Goal: Answer question/provide support: Share knowledge or assist other users

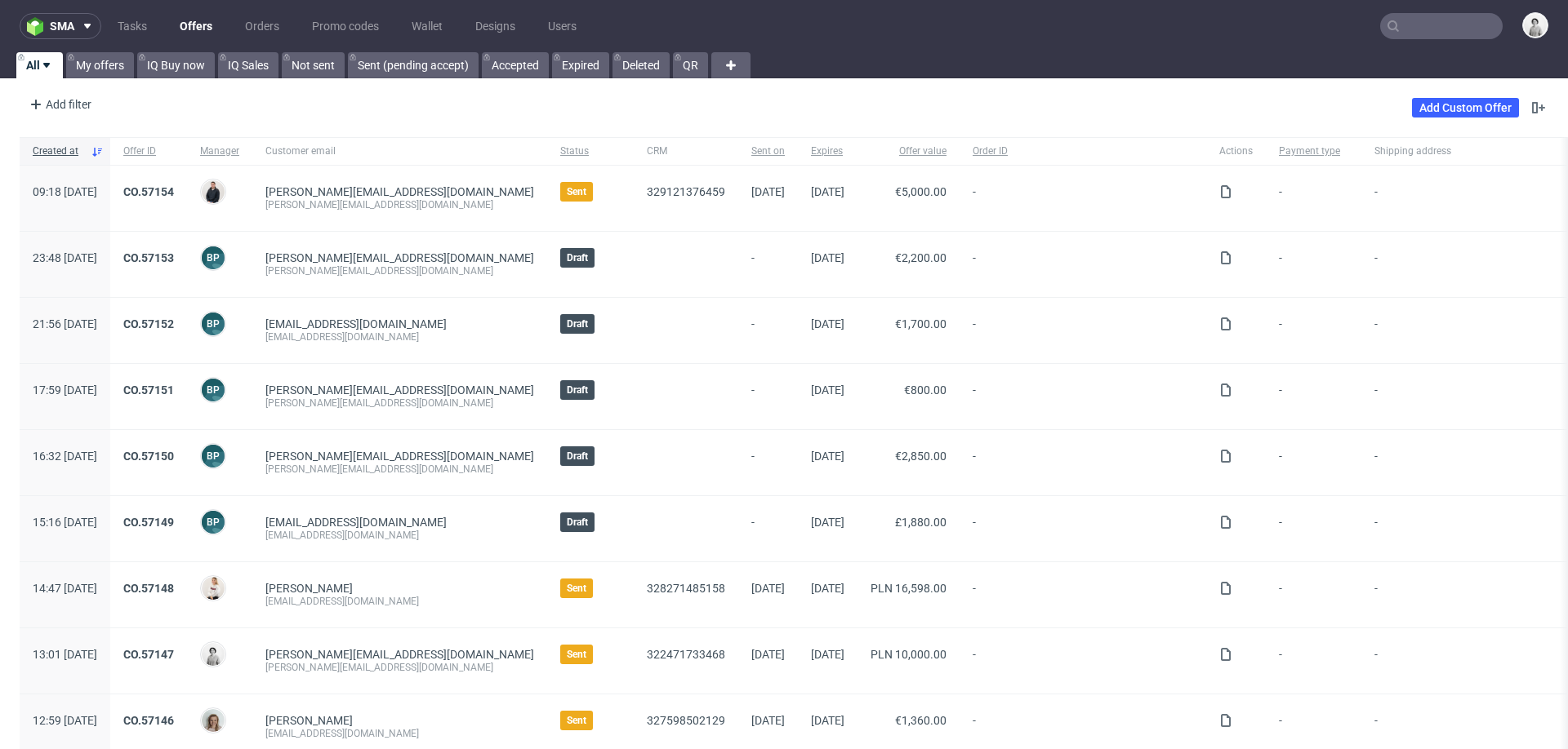
click at [1425, 22] on input "text" at bounding box center [1441, 26] width 122 height 26
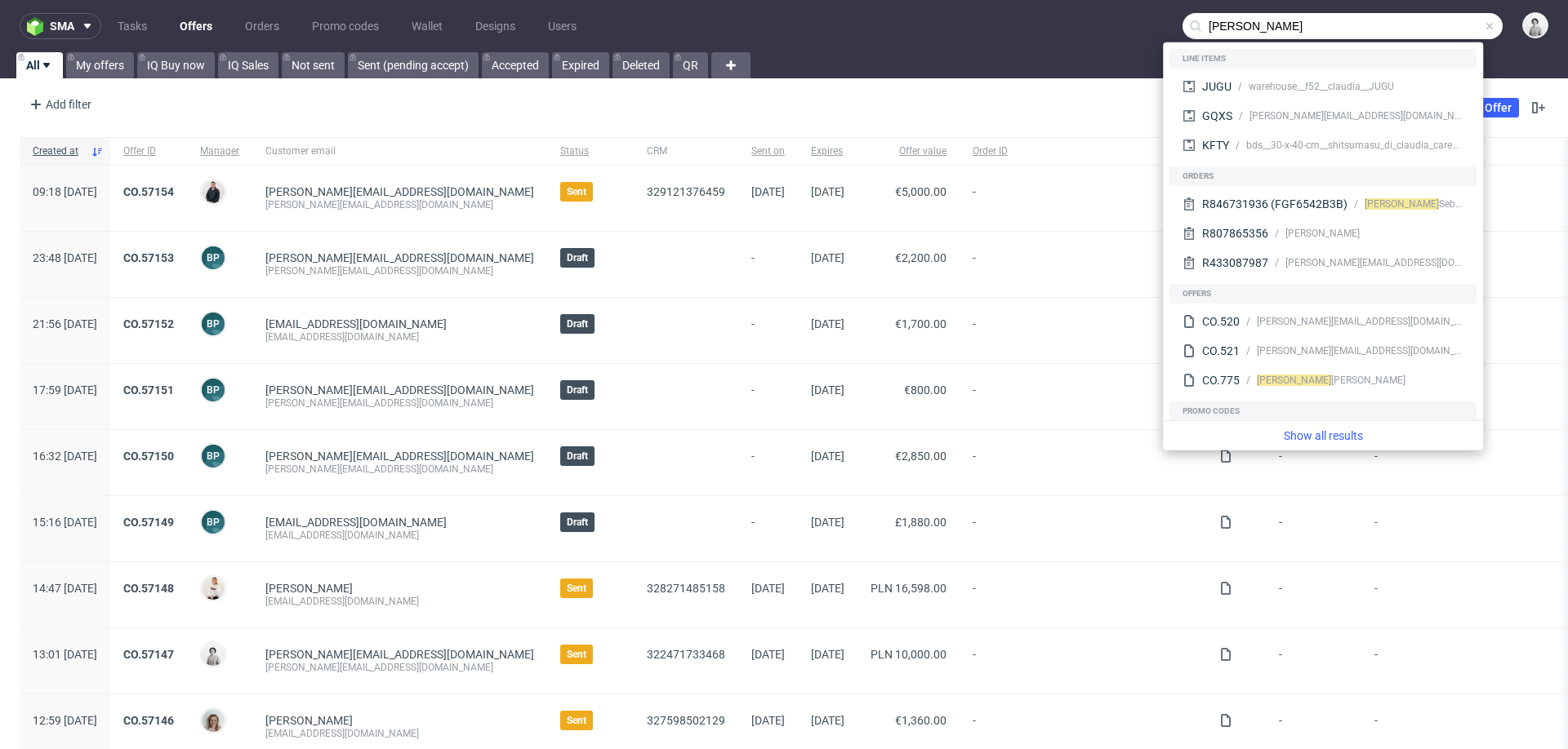
type input "claudia"
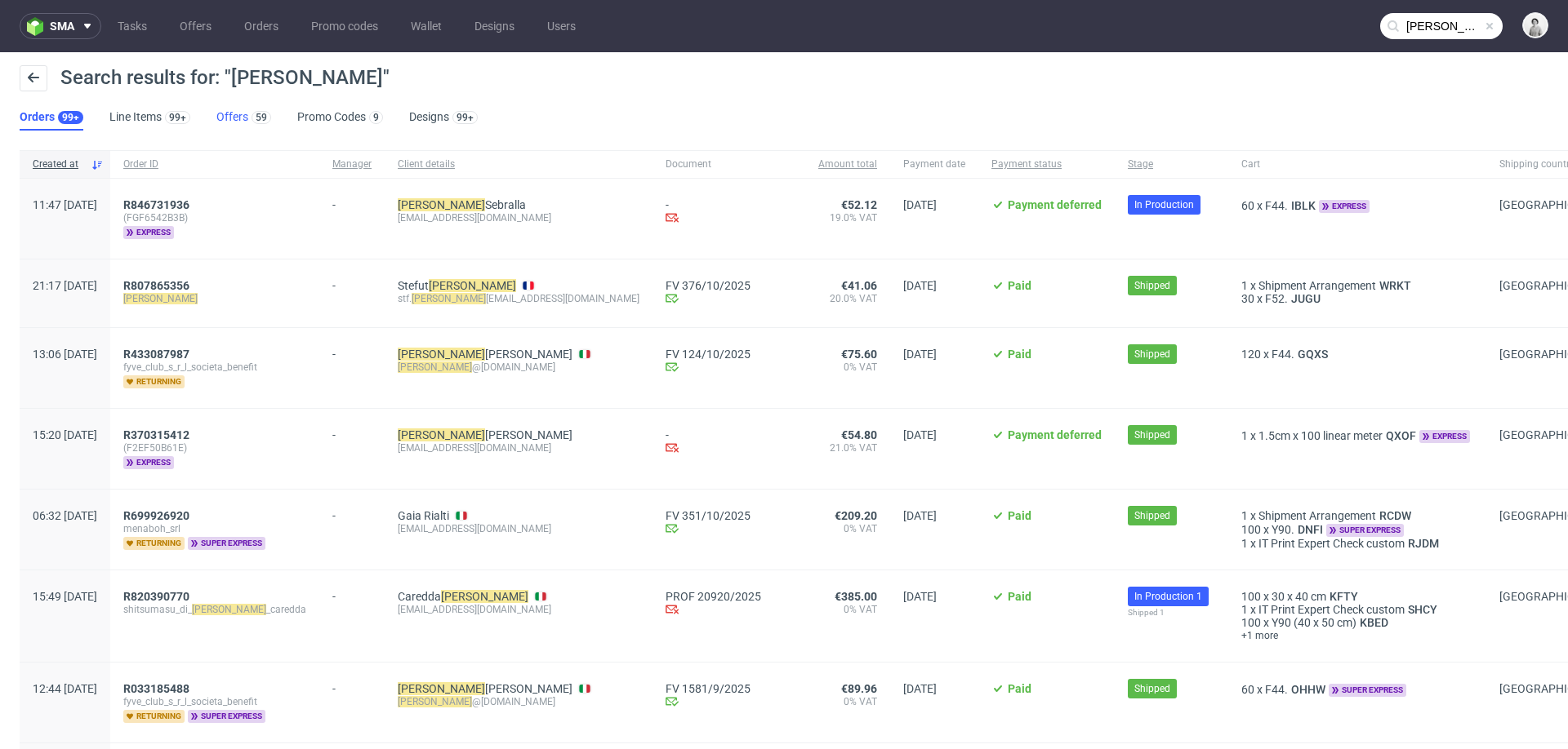
click at [225, 112] on link "Offers 59" at bounding box center [243, 118] width 54 height 26
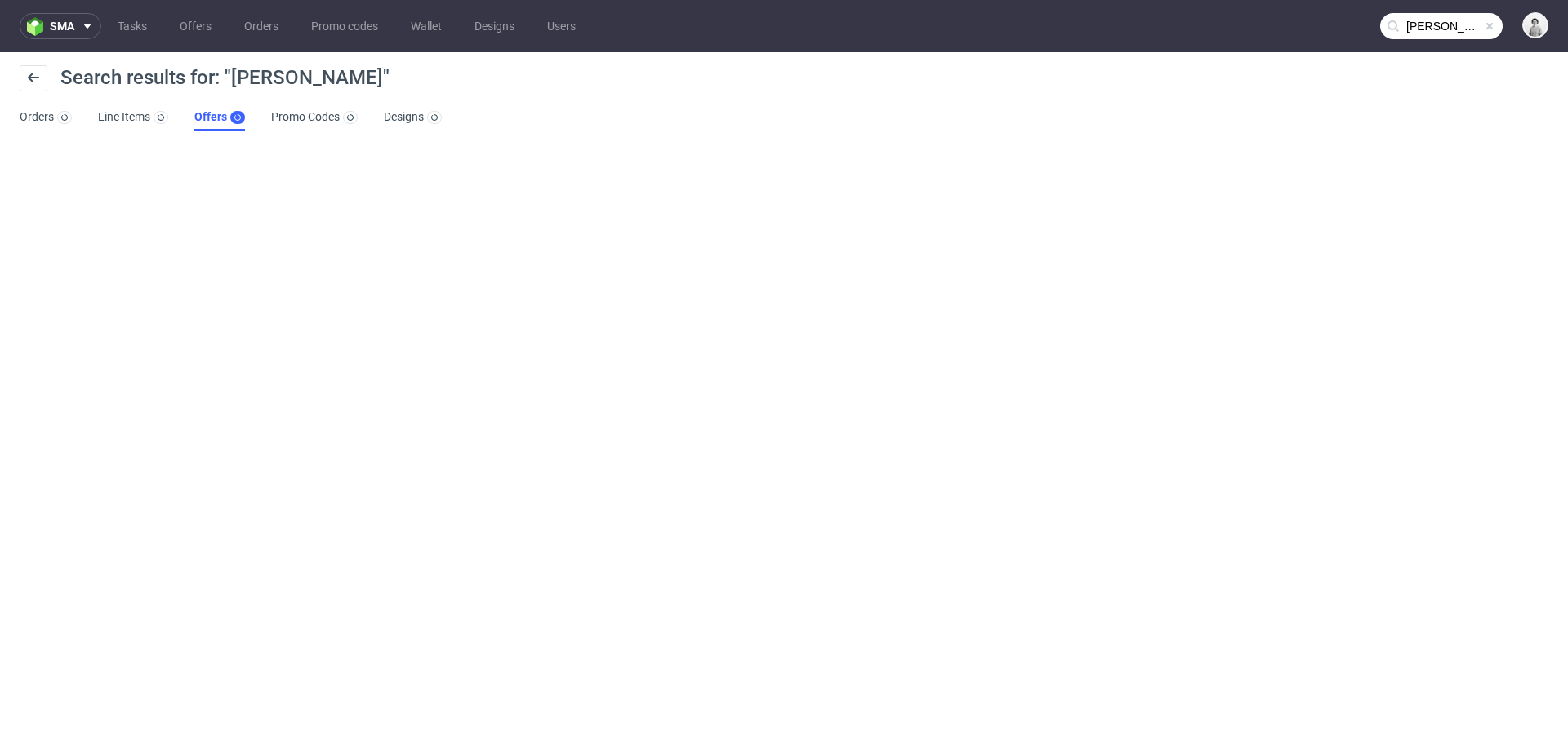
click at [210, 113] on link "Offers" at bounding box center [219, 118] width 51 height 26
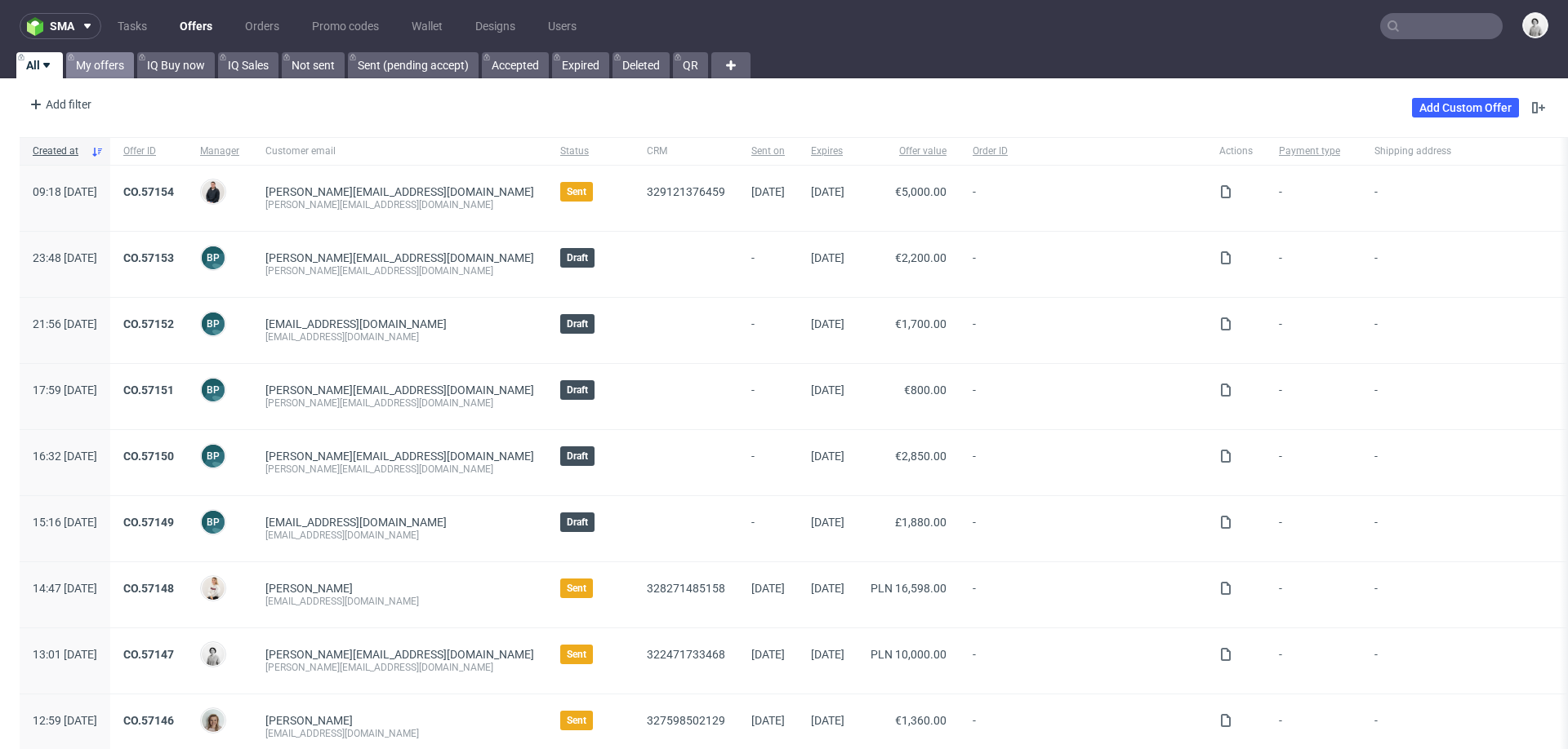
click at [86, 63] on link "My offers" at bounding box center [100, 65] width 68 height 26
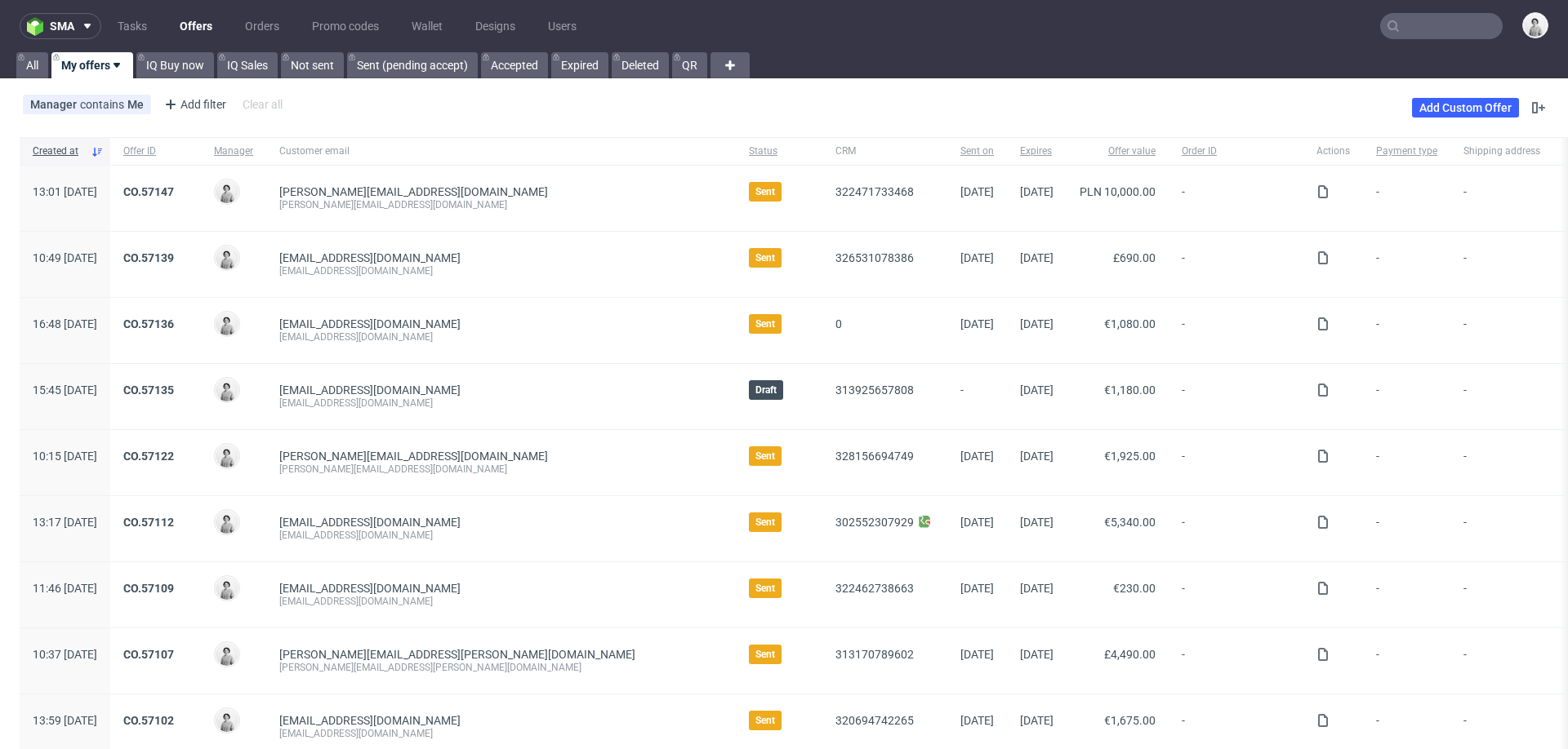
click at [1422, 33] on input "text" at bounding box center [1441, 26] width 122 height 26
paste input "c.bugatto@liderpapel.com"
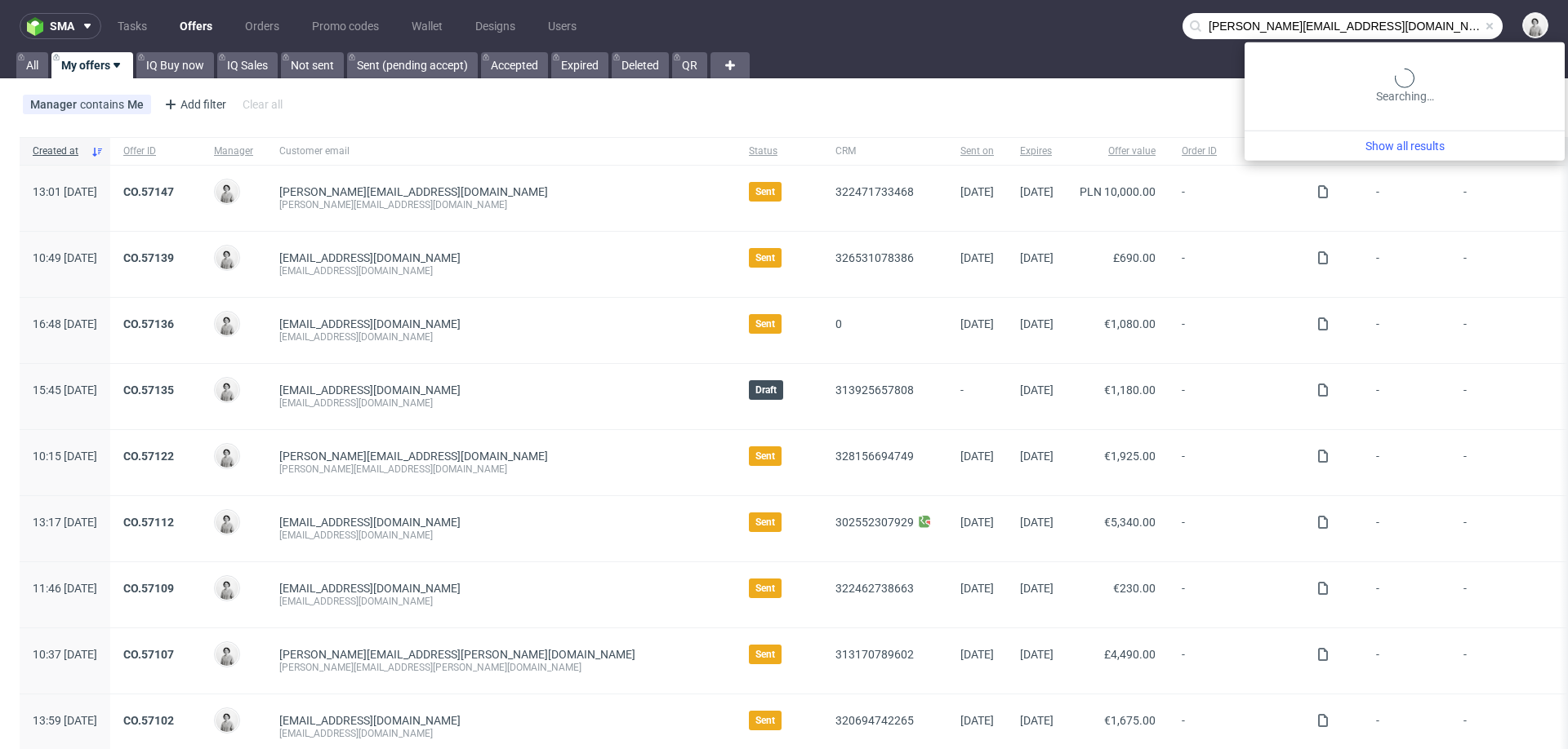
type input "c.bugatto@liderpapel.com"
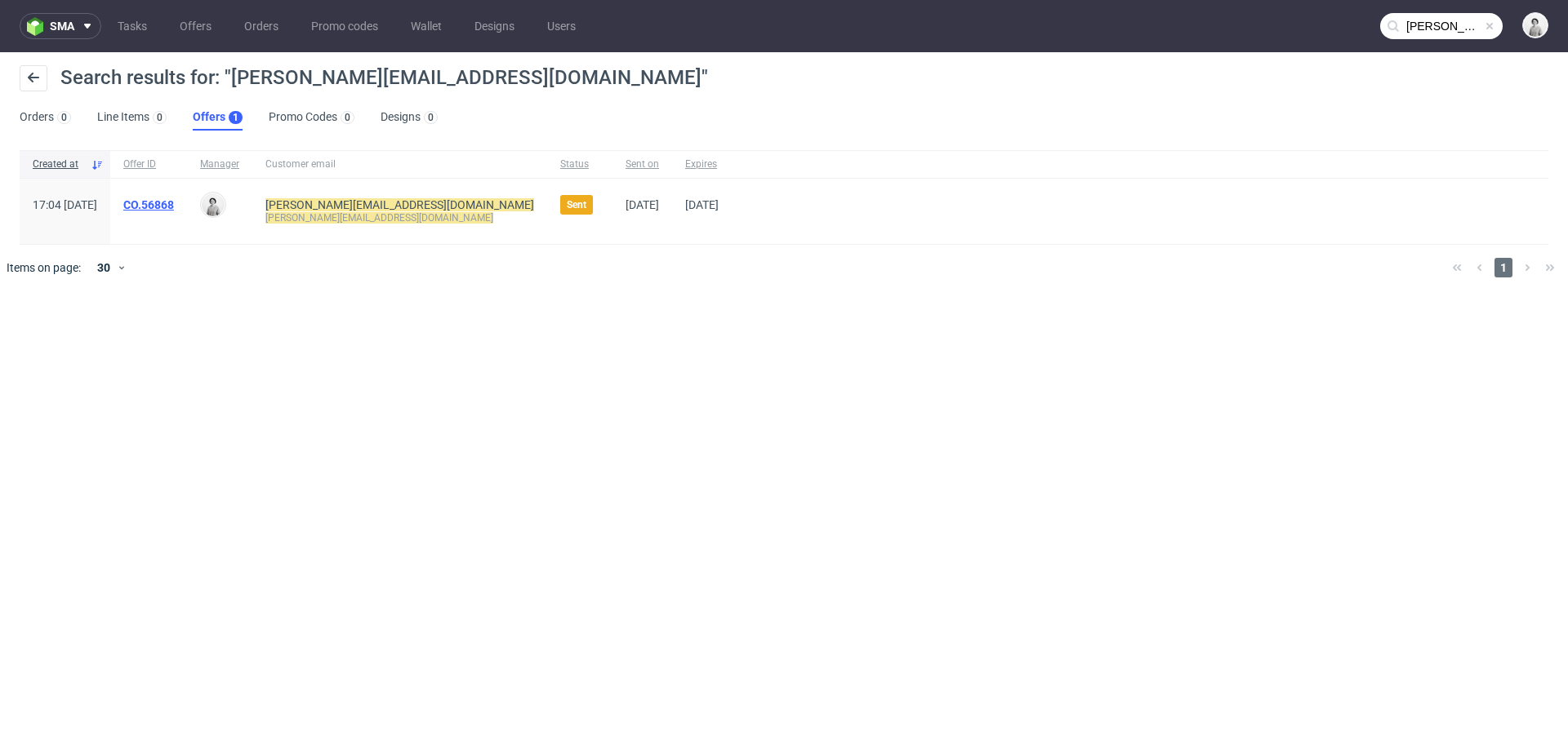
click at [174, 205] on link "CO.56868" at bounding box center [148, 205] width 51 height 13
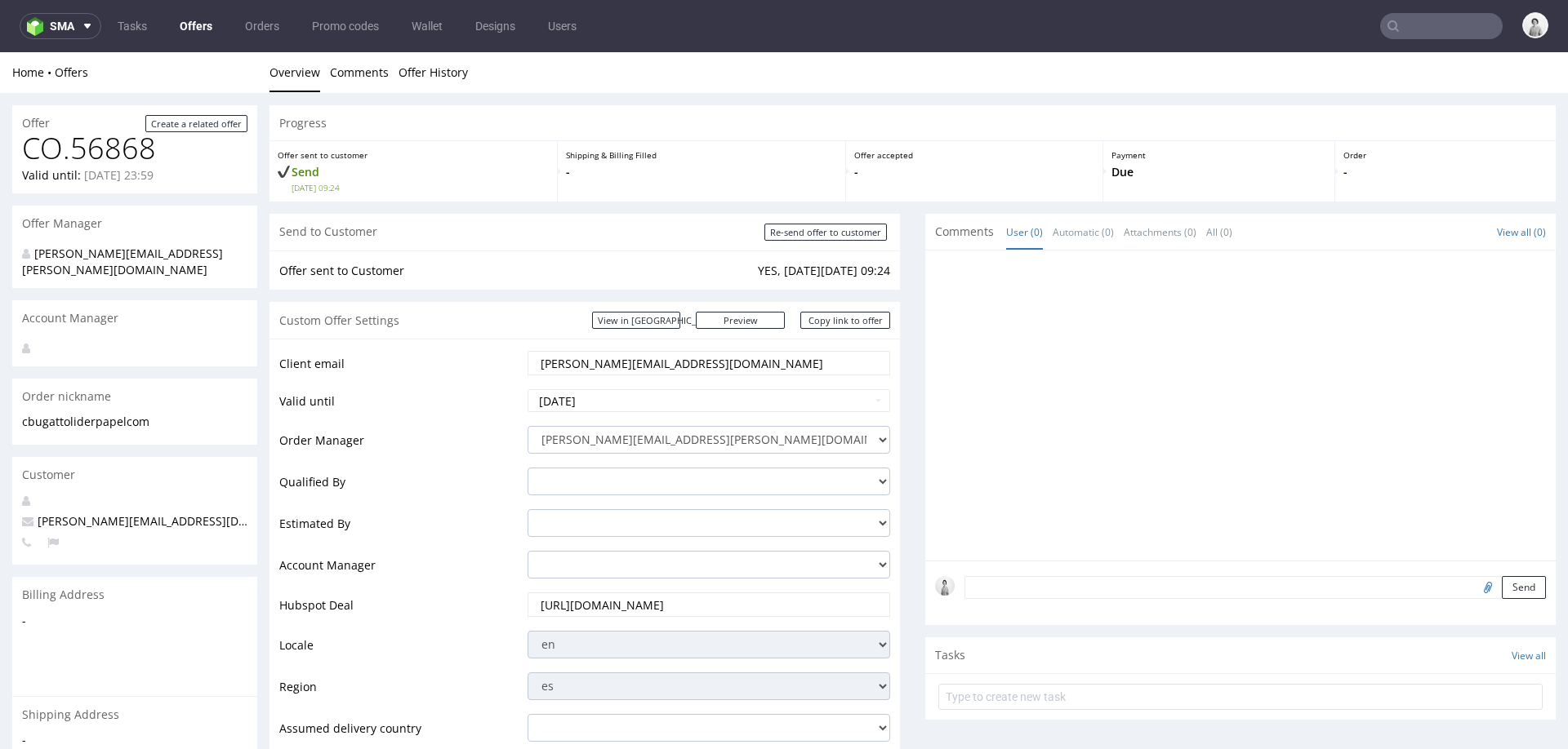
type input "c.bugatto@liderpapel.com"
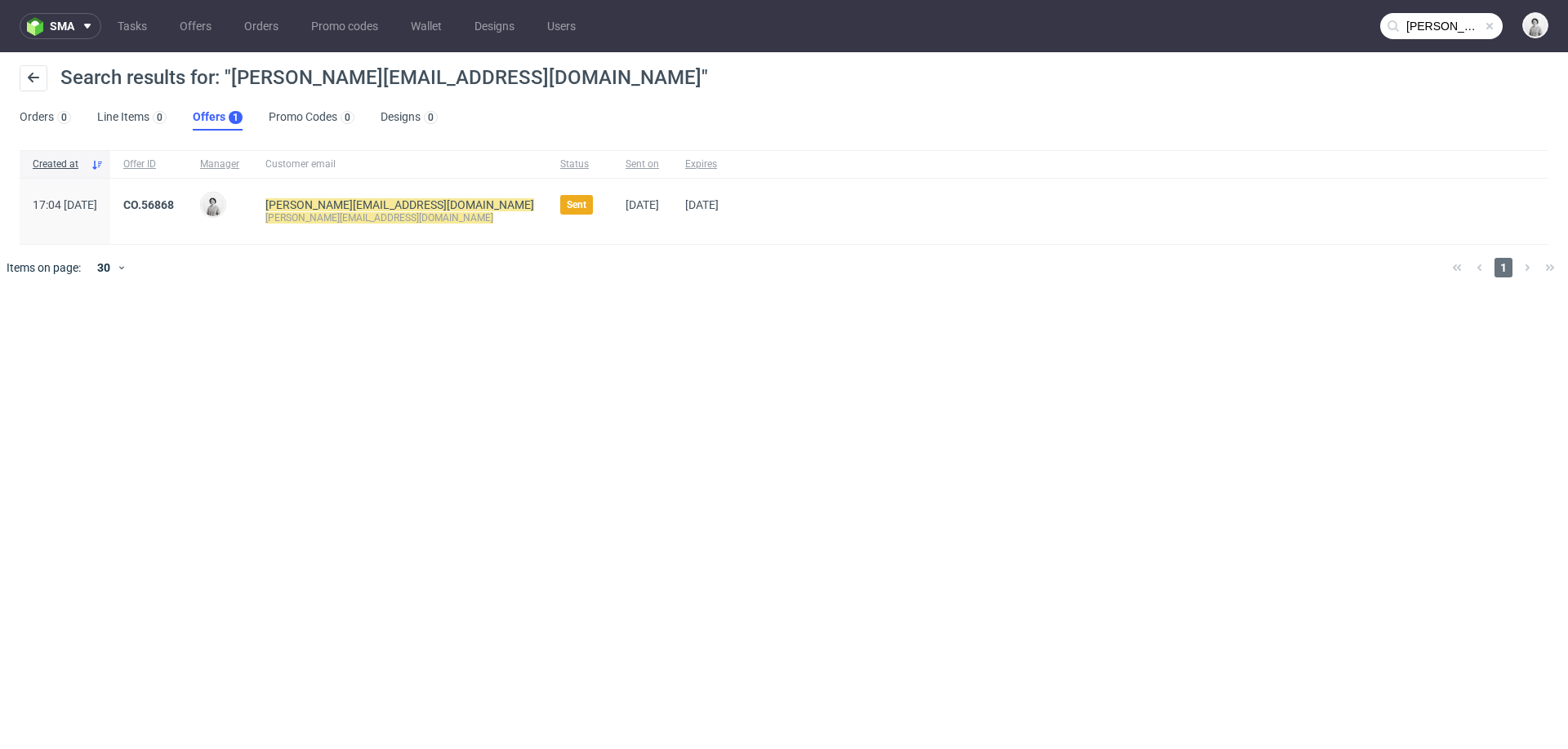
click at [214, 120] on link "Offers 1" at bounding box center [217, 118] width 50 height 26
click at [174, 201] on link "CO.56868" at bounding box center [148, 205] width 51 height 13
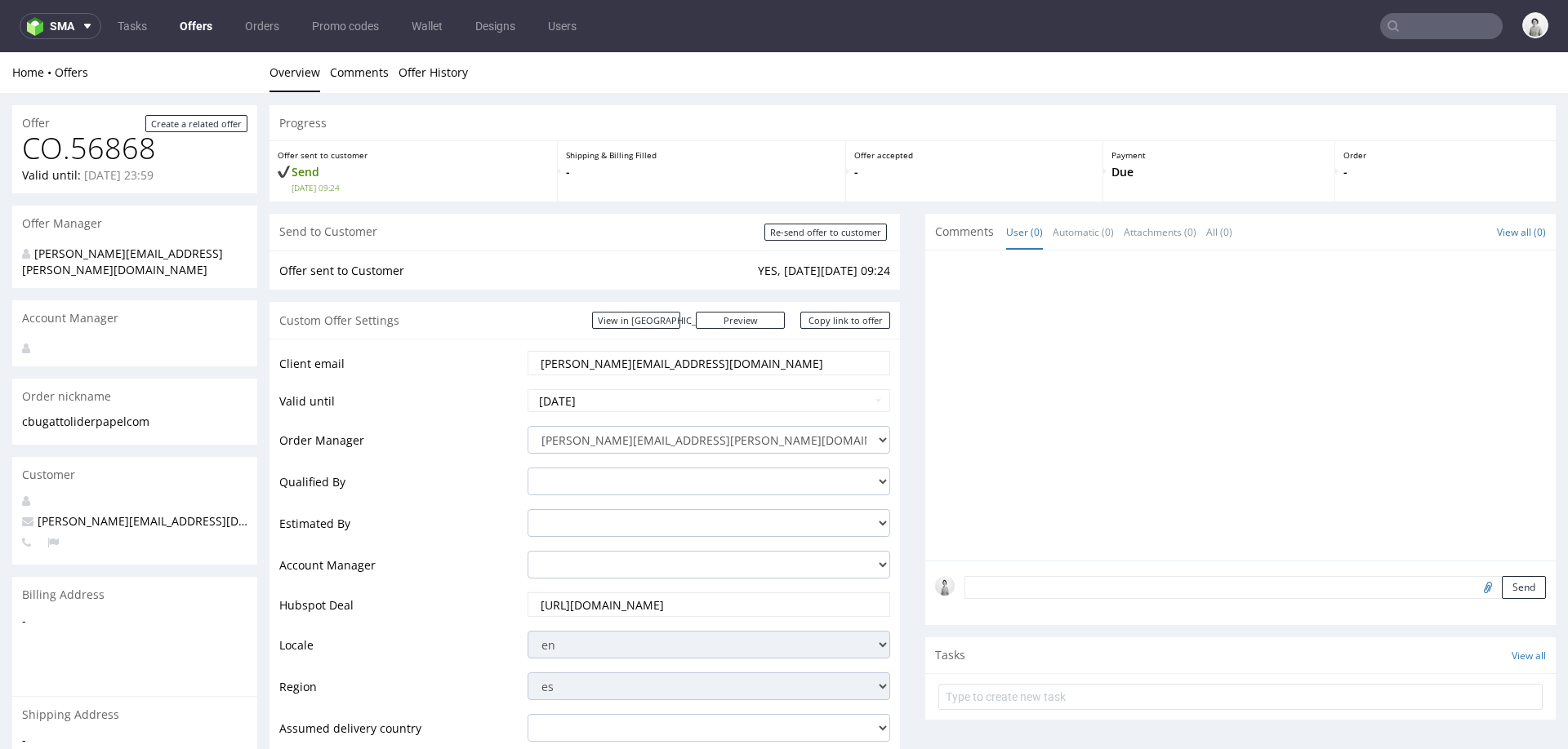
drag, startPoint x: 597, startPoint y: 364, endPoint x: 710, endPoint y: 363, distance: 113.0
click at [711, 363] on input "c.bugatto@liderpapel.com" at bounding box center [709, 363] width 340 height 23
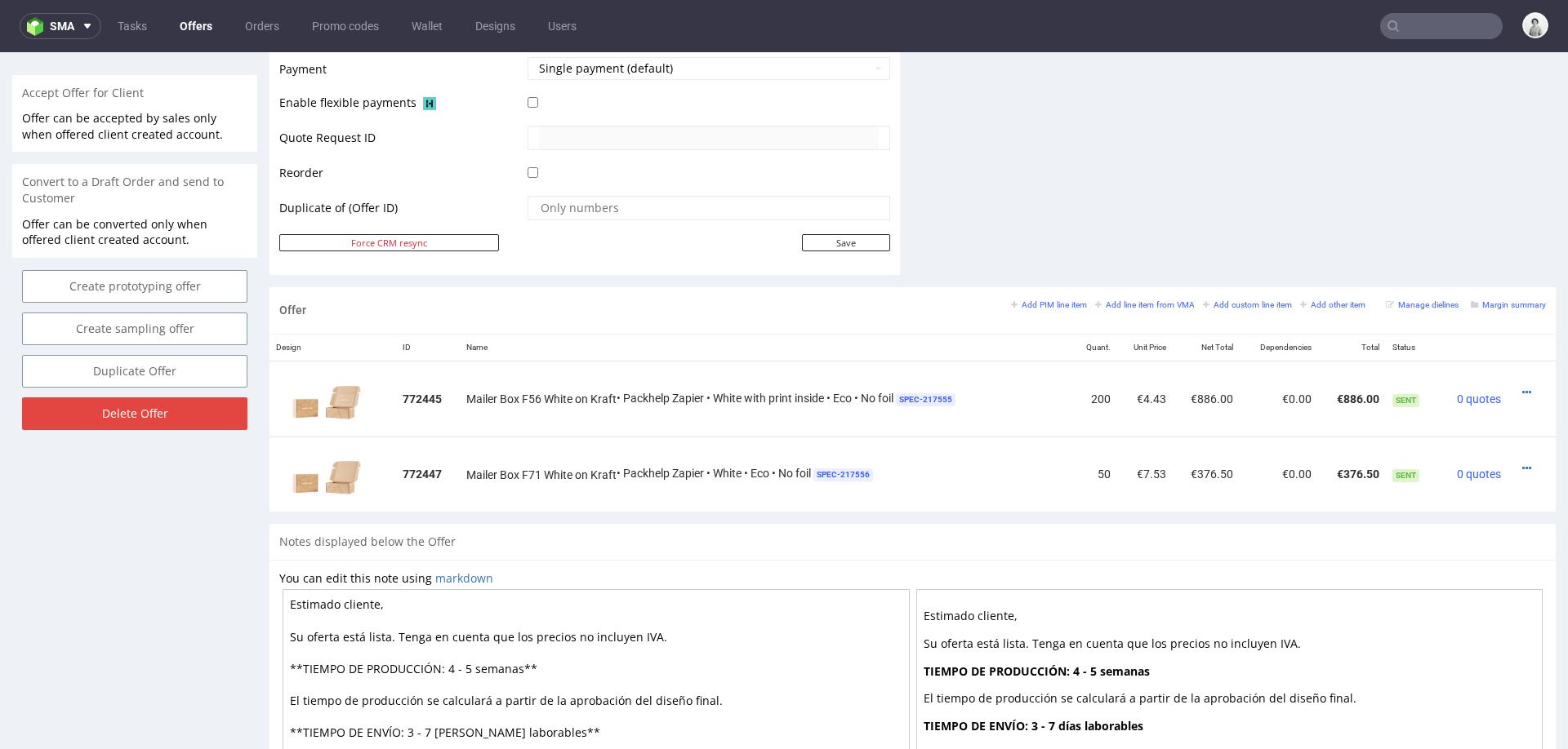
scroll to position [775, 0]
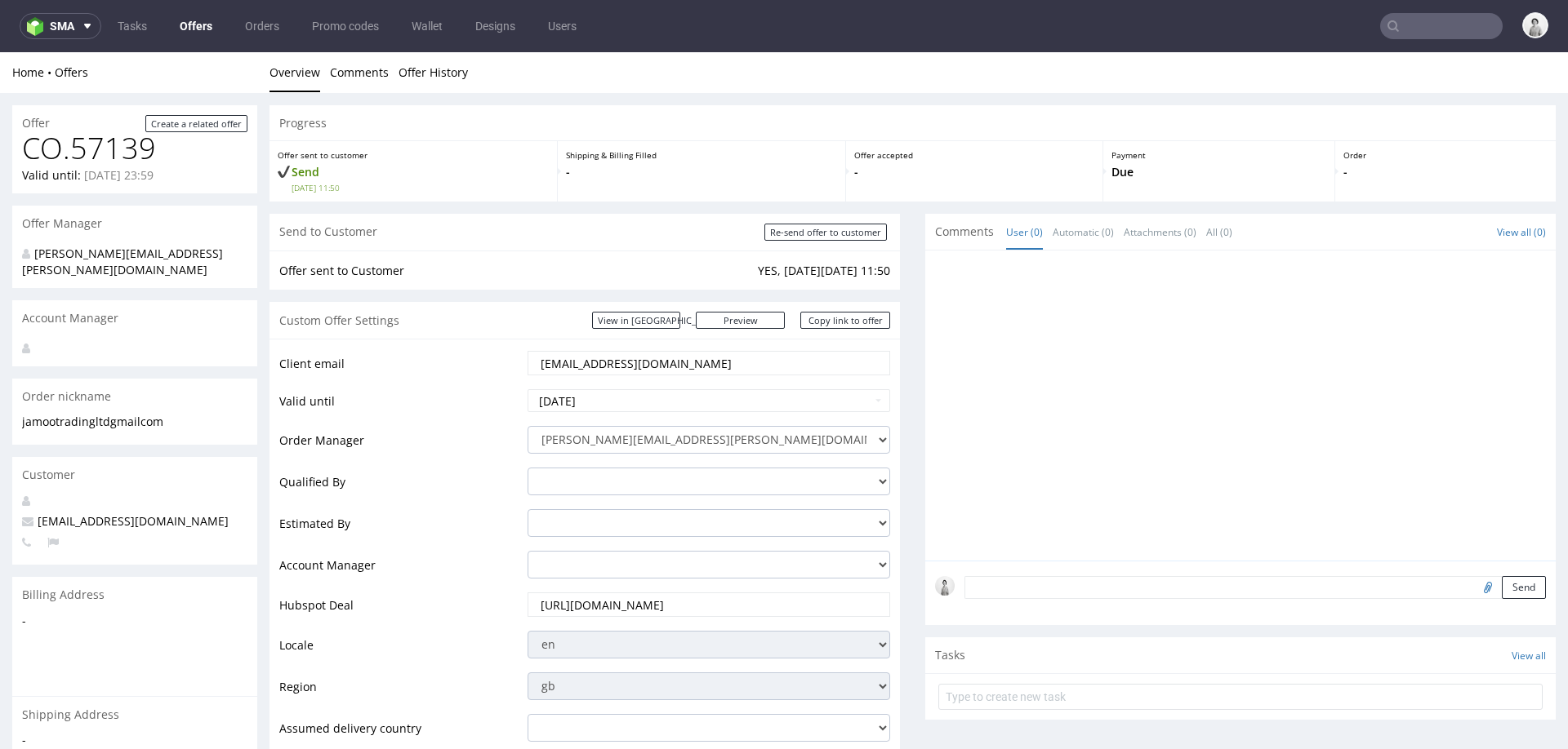
click at [626, 361] on input "[EMAIL_ADDRESS][DOMAIN_NAME]" at bounding box center [709, 363] width 340 height 23
click at [1423, 23] on input "text" at bounding box center [1441, 26] width 122 height 26
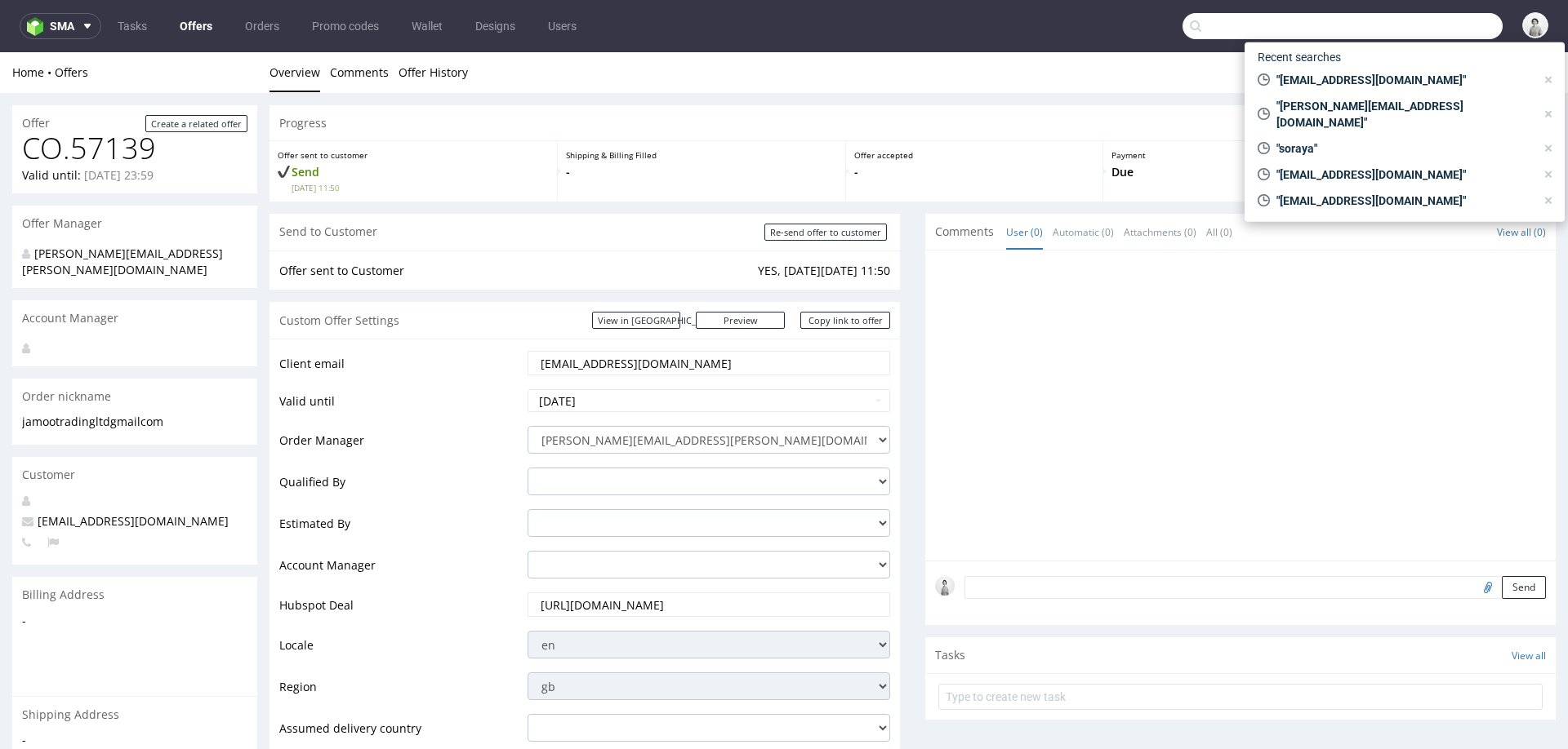
click at [1423, 23] on input "text" at bounding box center [1343, 26] width 320 height 26
paste input "[EMAIL_ADDRESS][DOMAIN_NAME]"
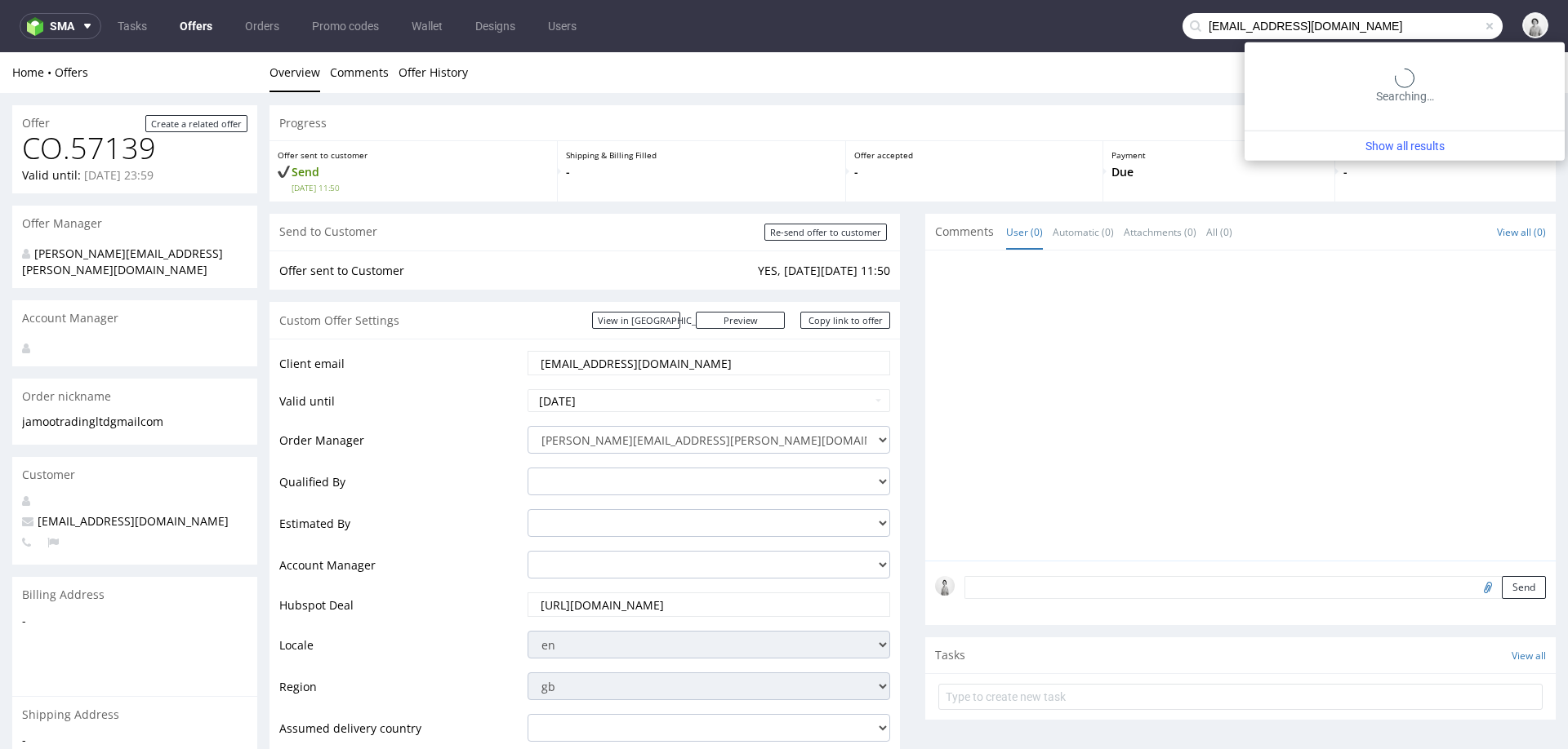
type input "[EMAIL_ADDRESS][DOMAIN_NAME]"
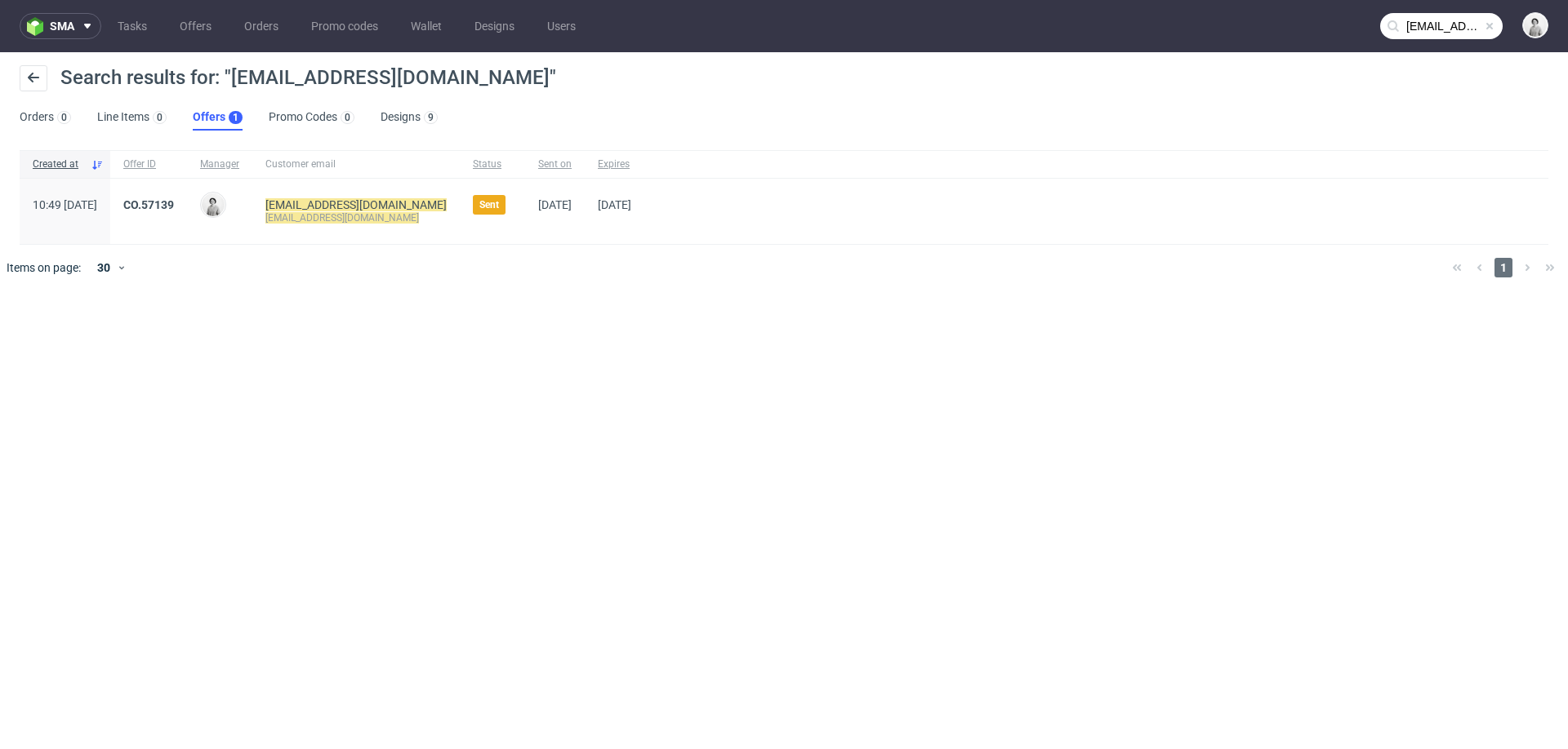
click at [1448, 33] on input "[EMAIL_ADDRESS][DOMAIN_NAME]" at bounding box center [1441, 26] width 122 height 26
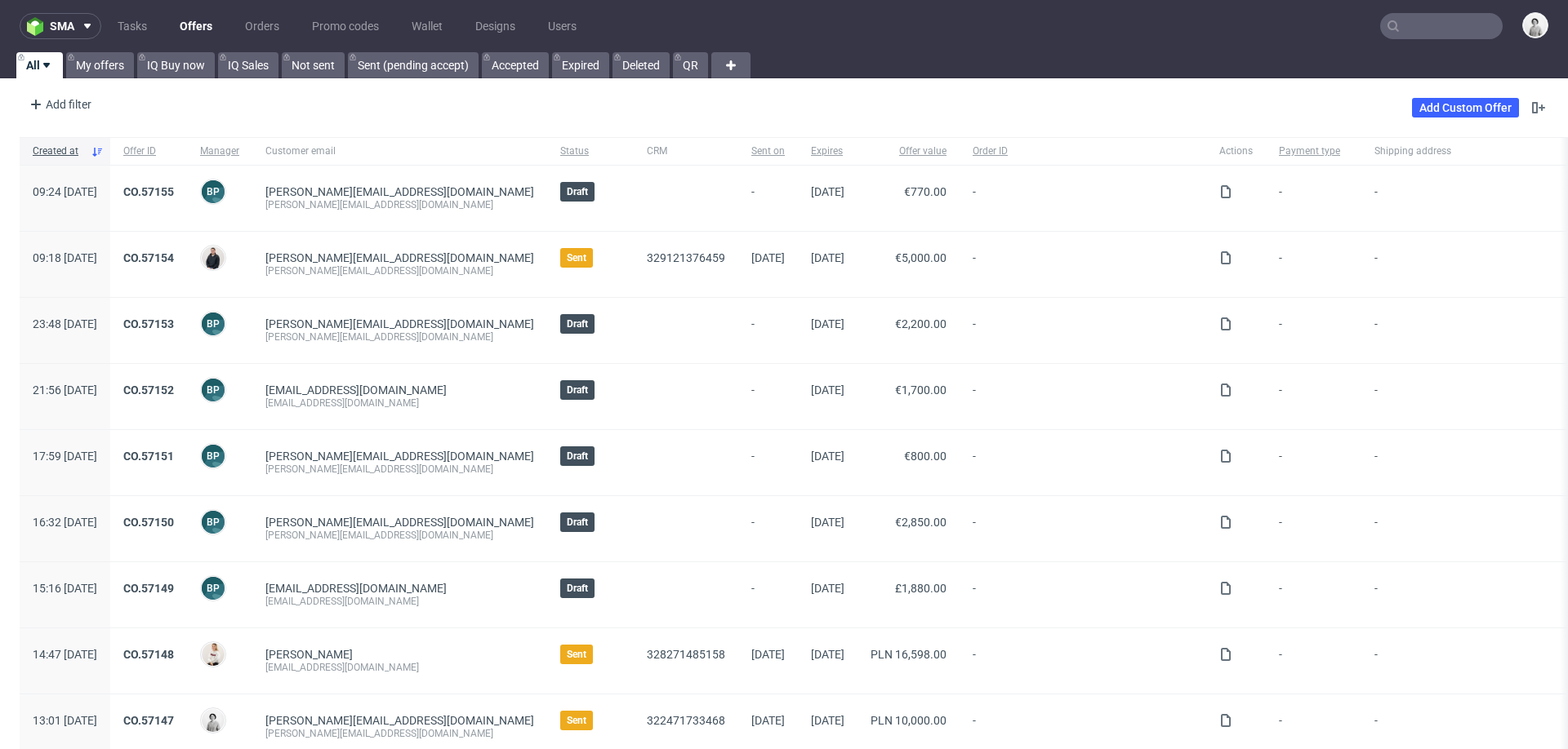
click at [1406, 32] on input "text" at bounding box center [1441, 26] width 122 height 26
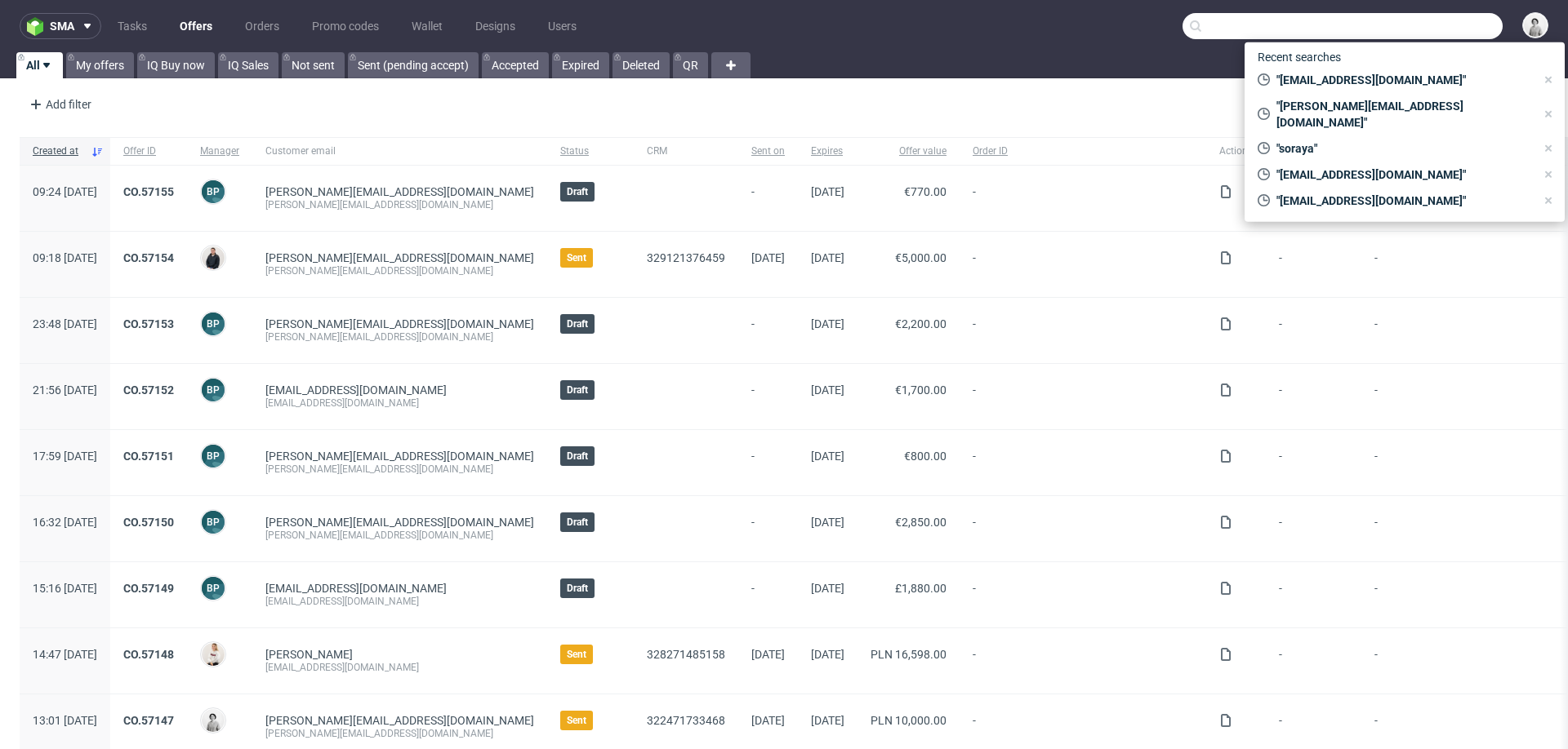
paste input "claven.contact@gmail.com"
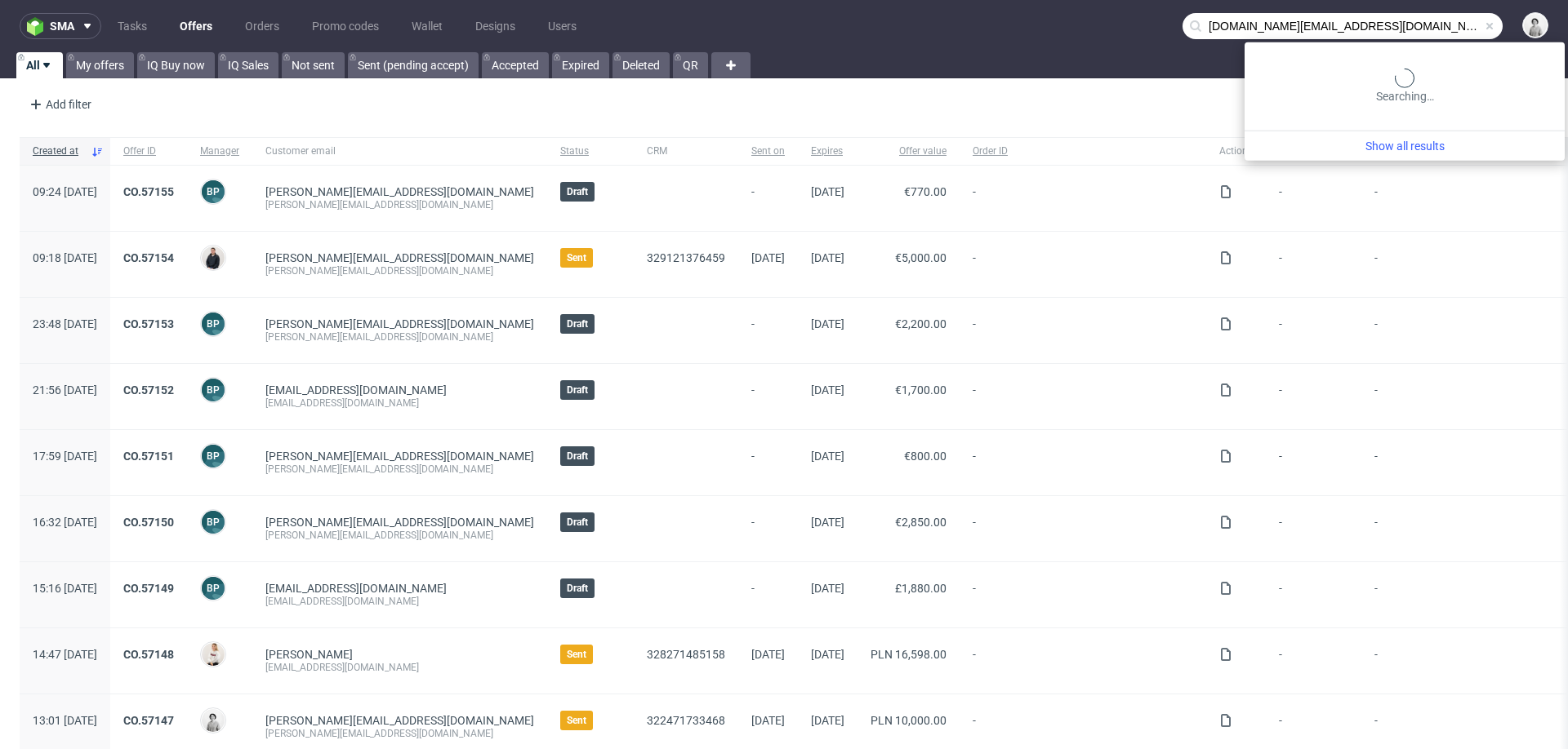
type input "claven.contact@gmail.com"
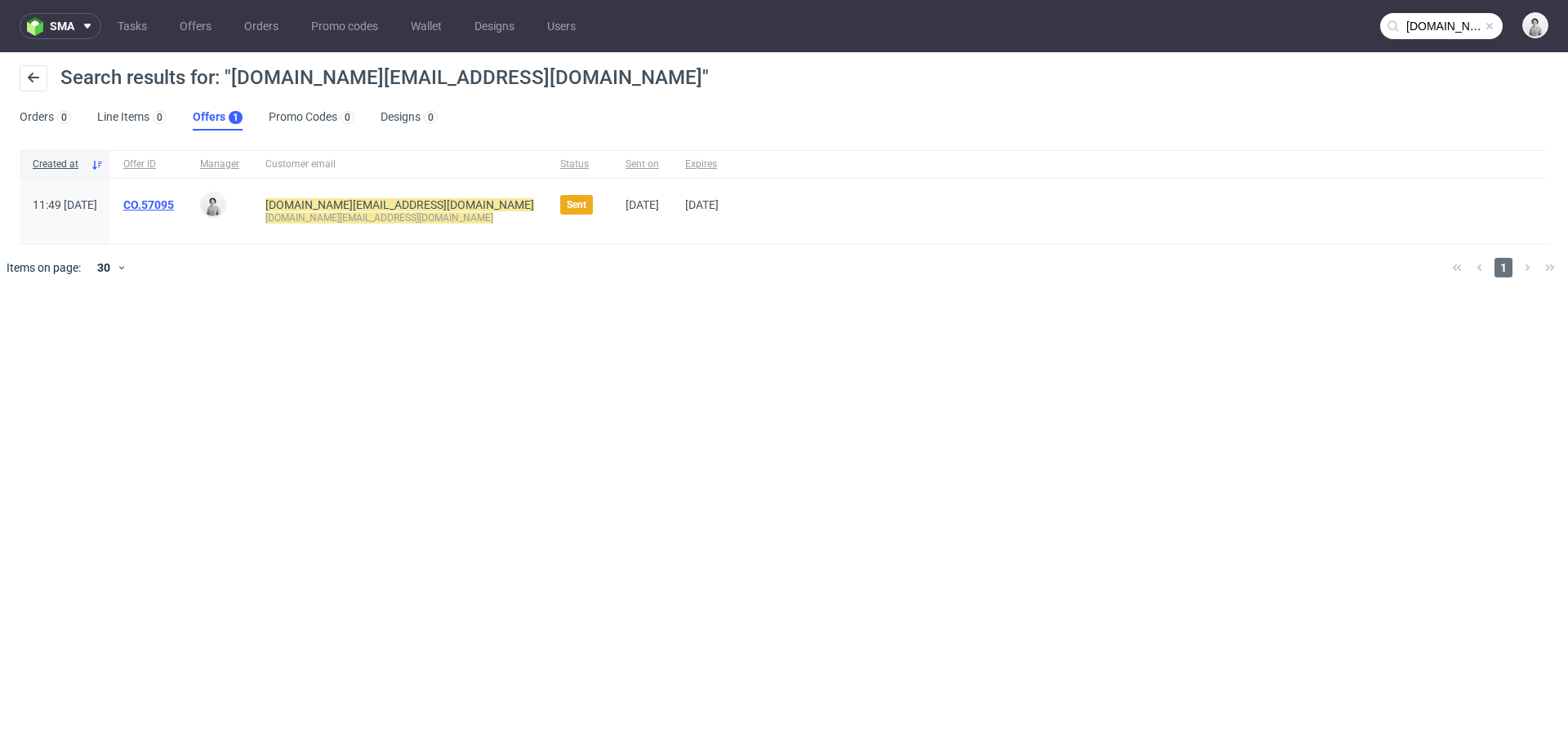
click at [174, 207] on link "CO.57095" at bounding box center [148, 205] width 51 height 13
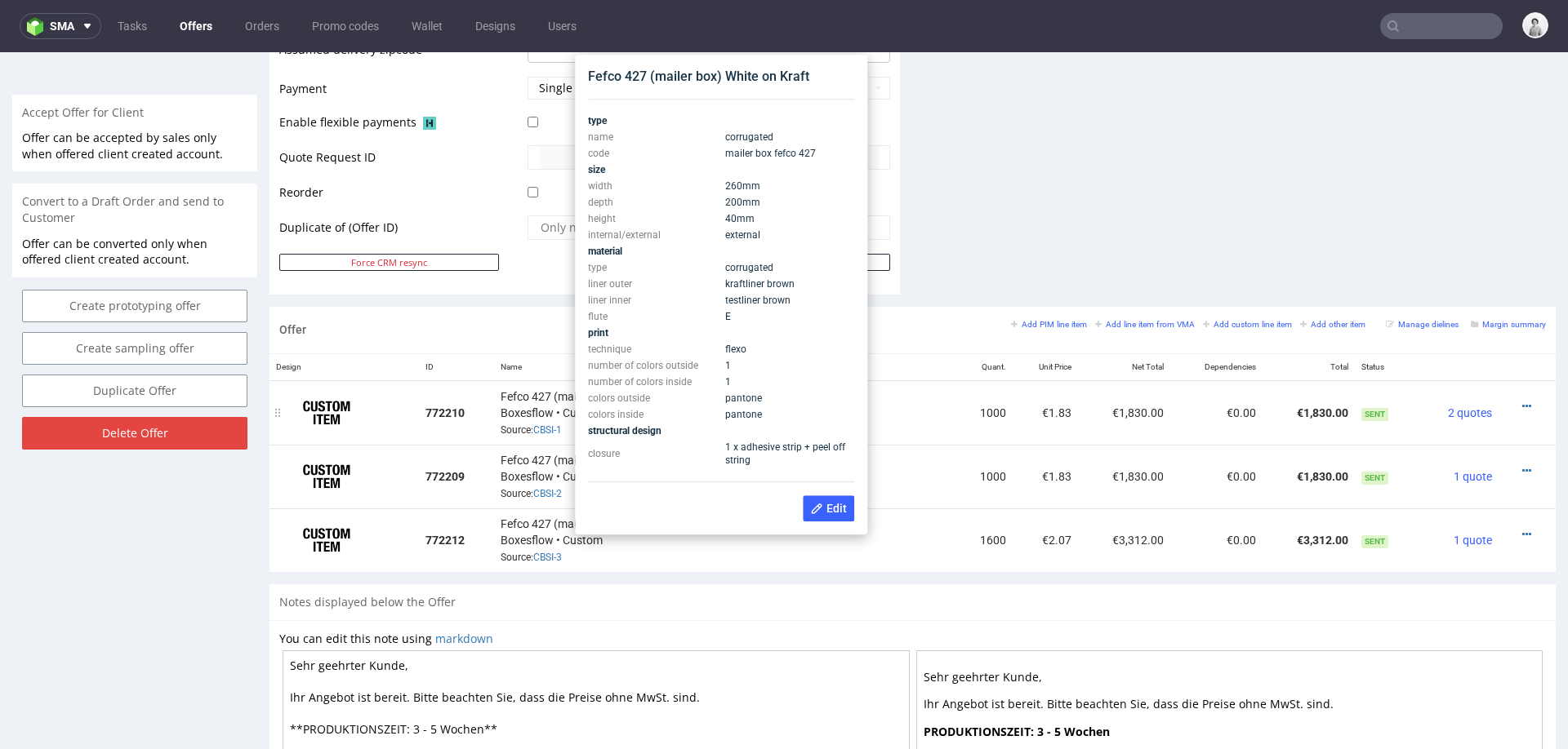
scroll to position [713, 0]
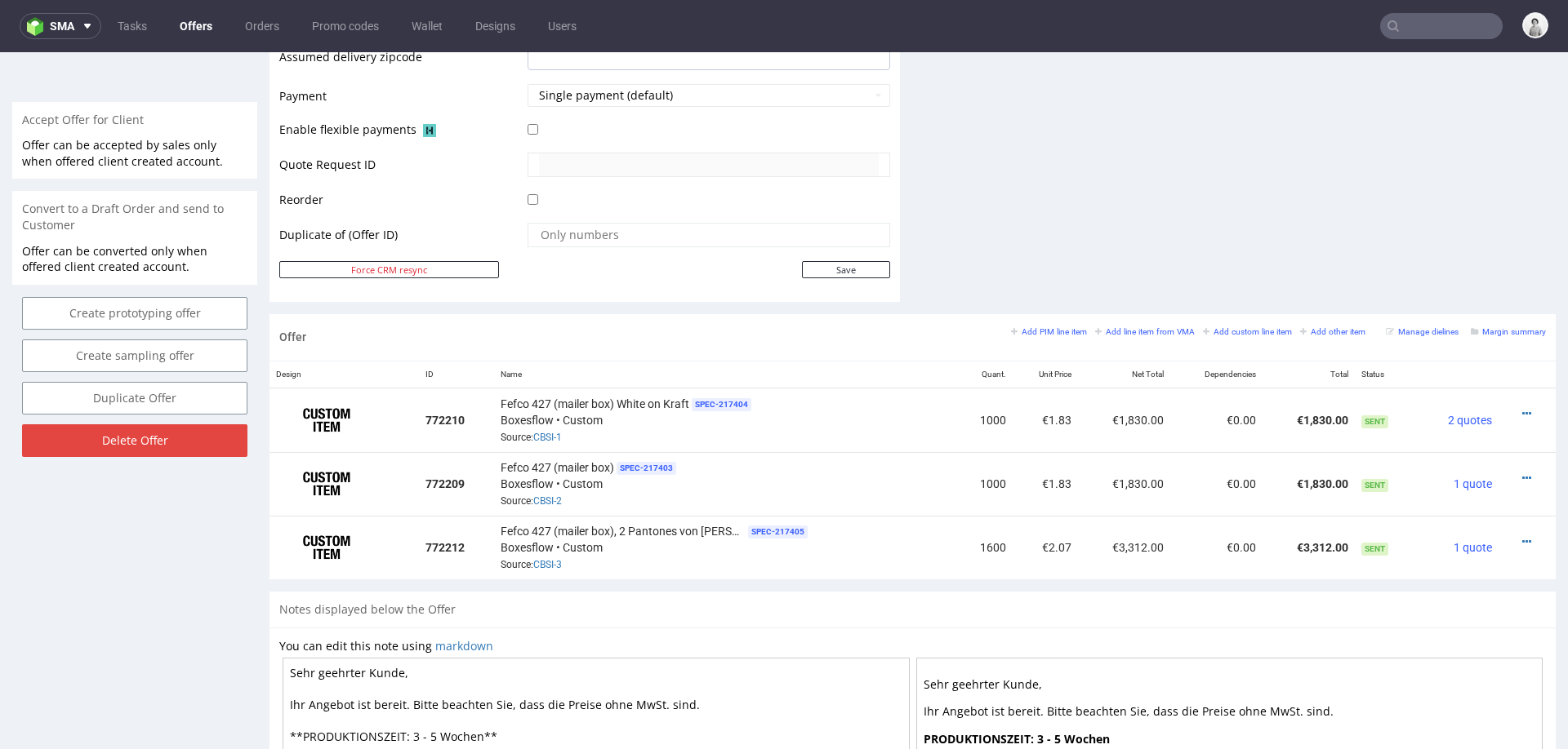
click at [1523, 409] on icon at bounding box center [1527, 414] width 9 height 11
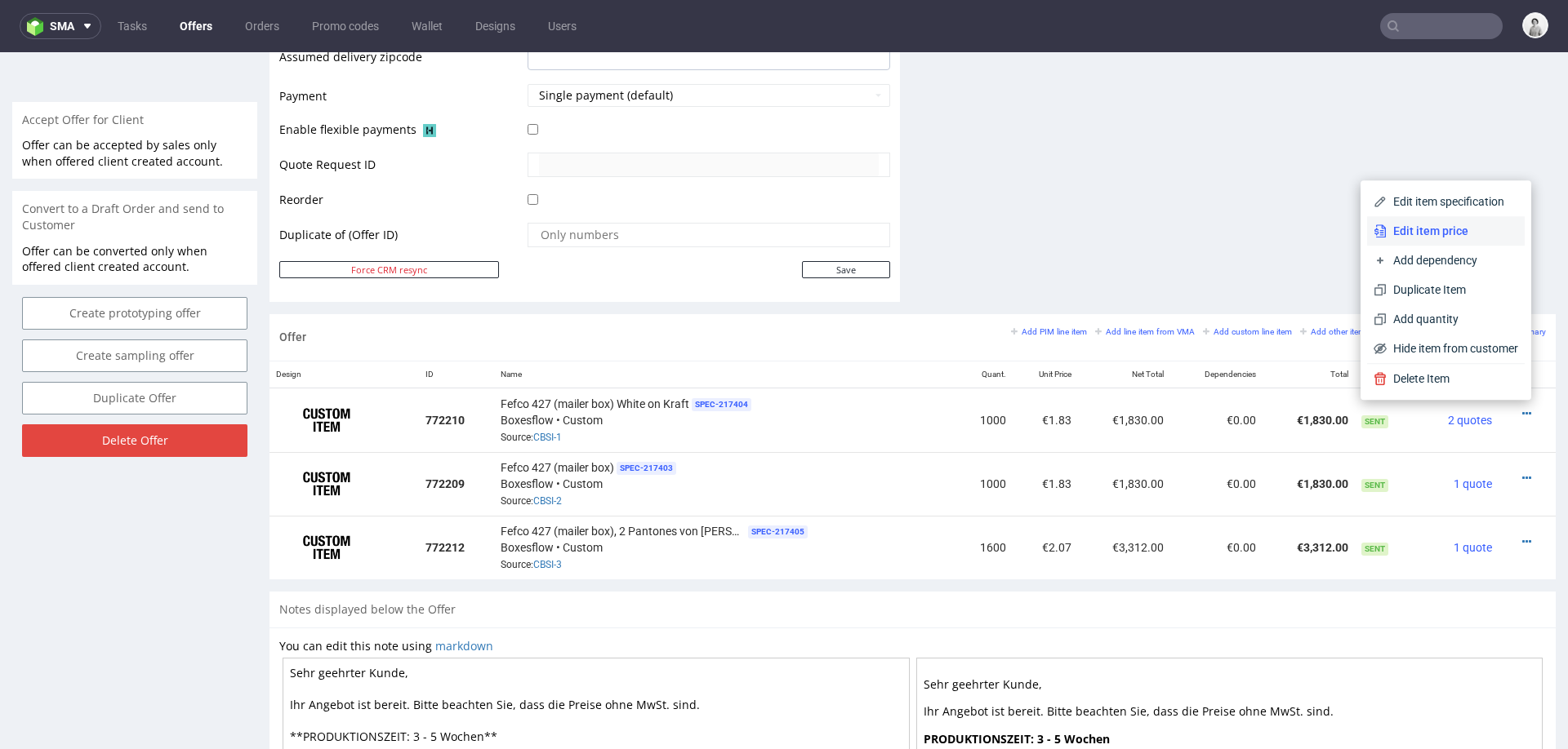
click at [1462, 221] on li "Edit item price" at bounding box center [1446, 231] width 157 height 29
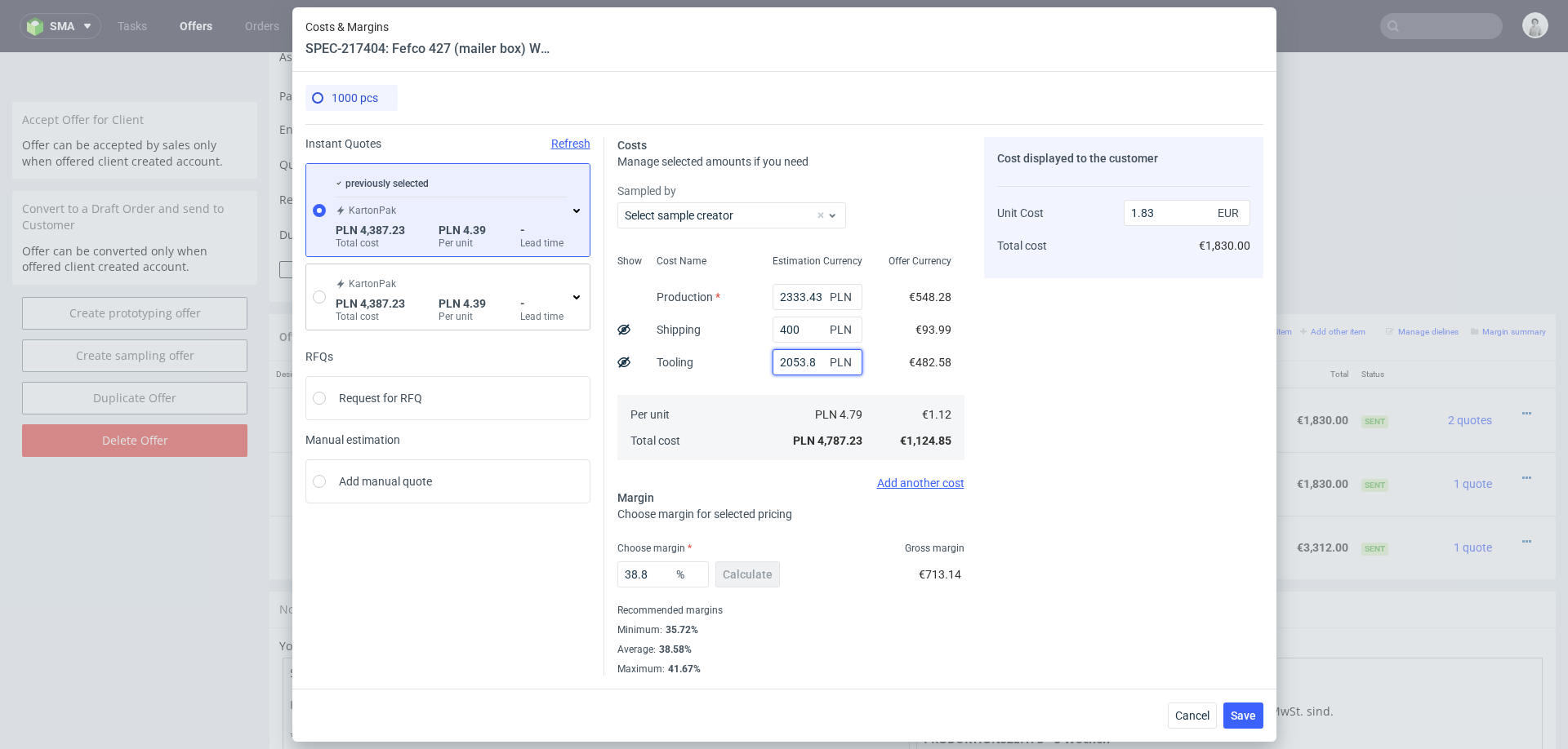
click at [798, 364] on input "2053.8" at bounding box center [818, 363] width 90 height 26
type input "1.05"
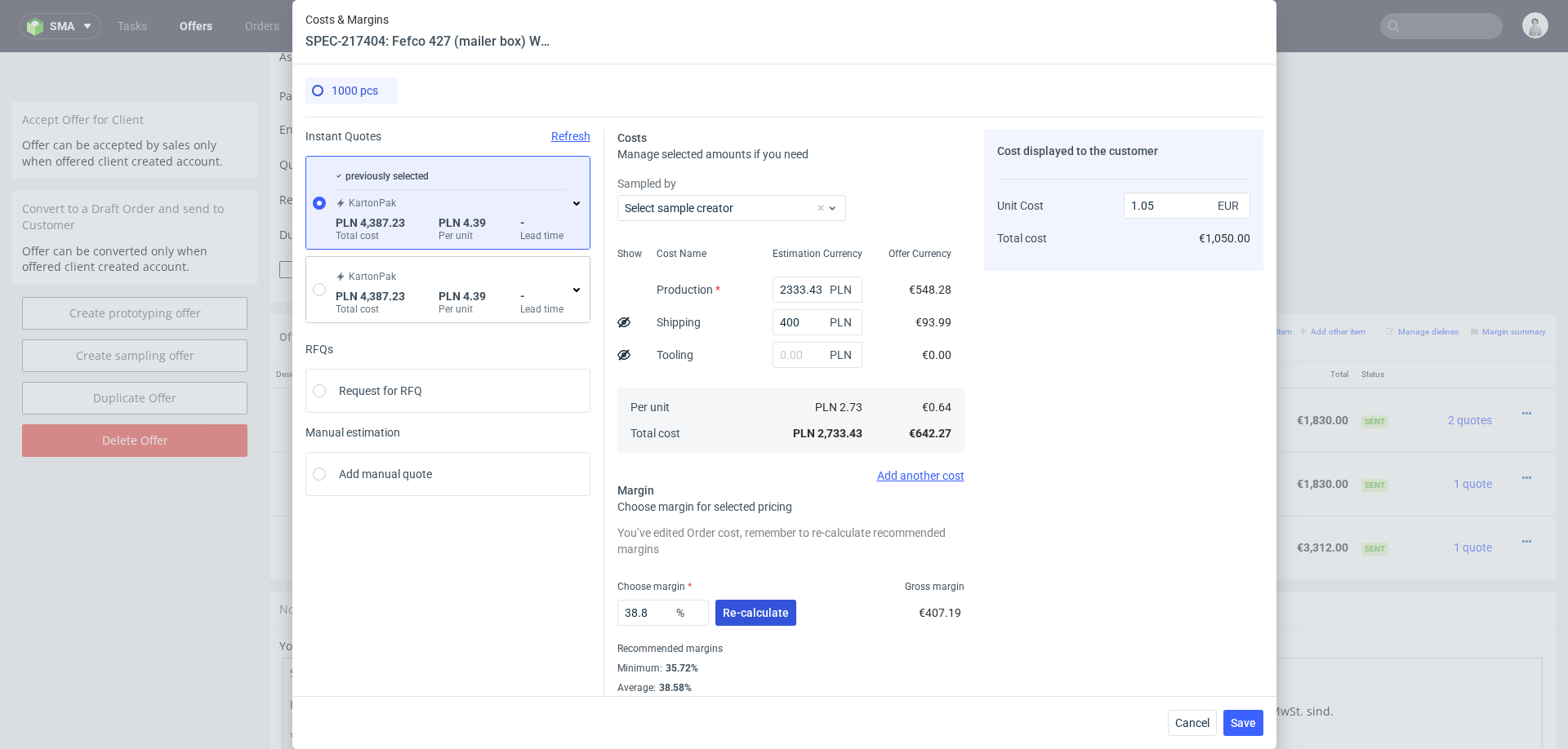
click at [731, 617] on span "Re-calculate" at bounding box center [756, 613] width 66 height 11
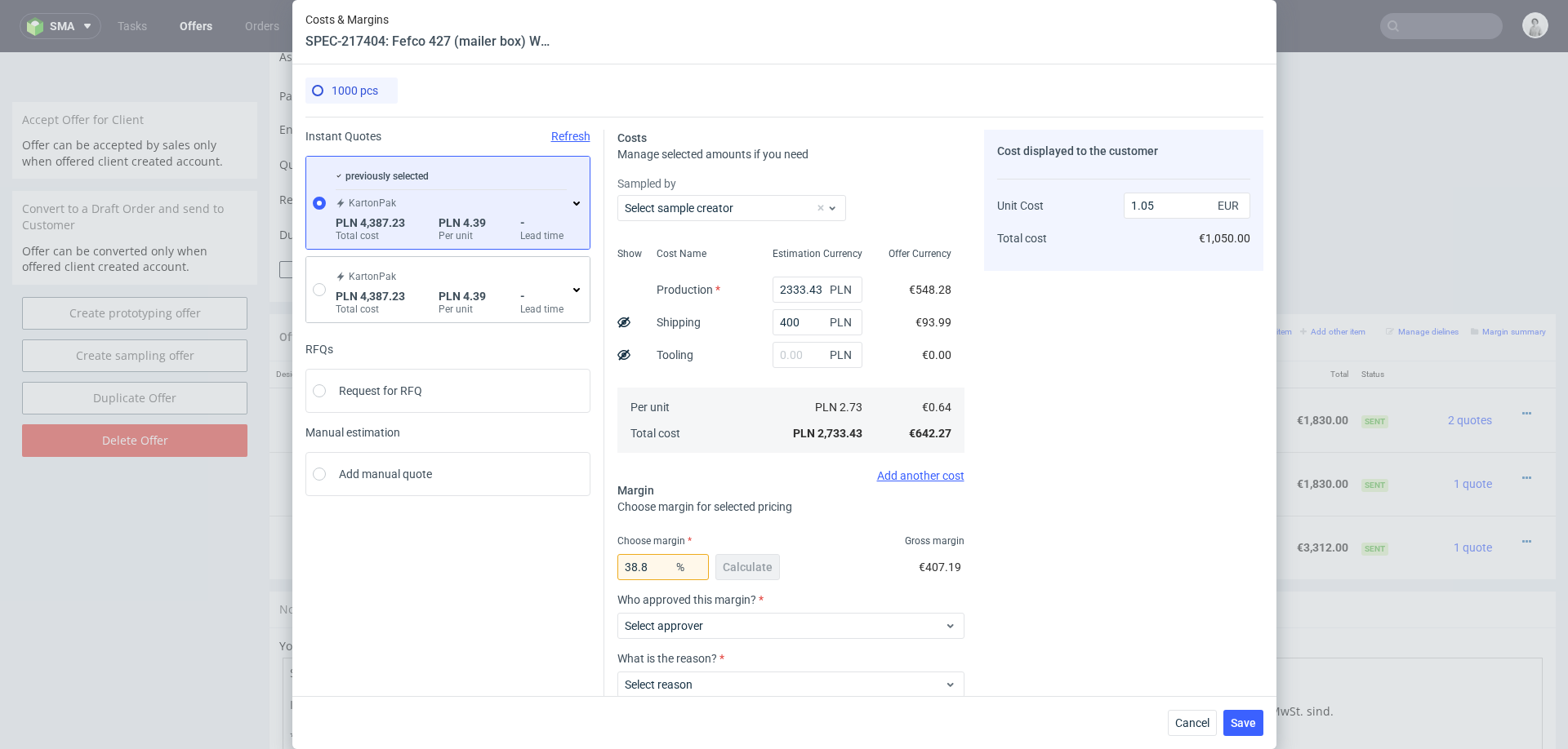
scroll to position [52, 0]
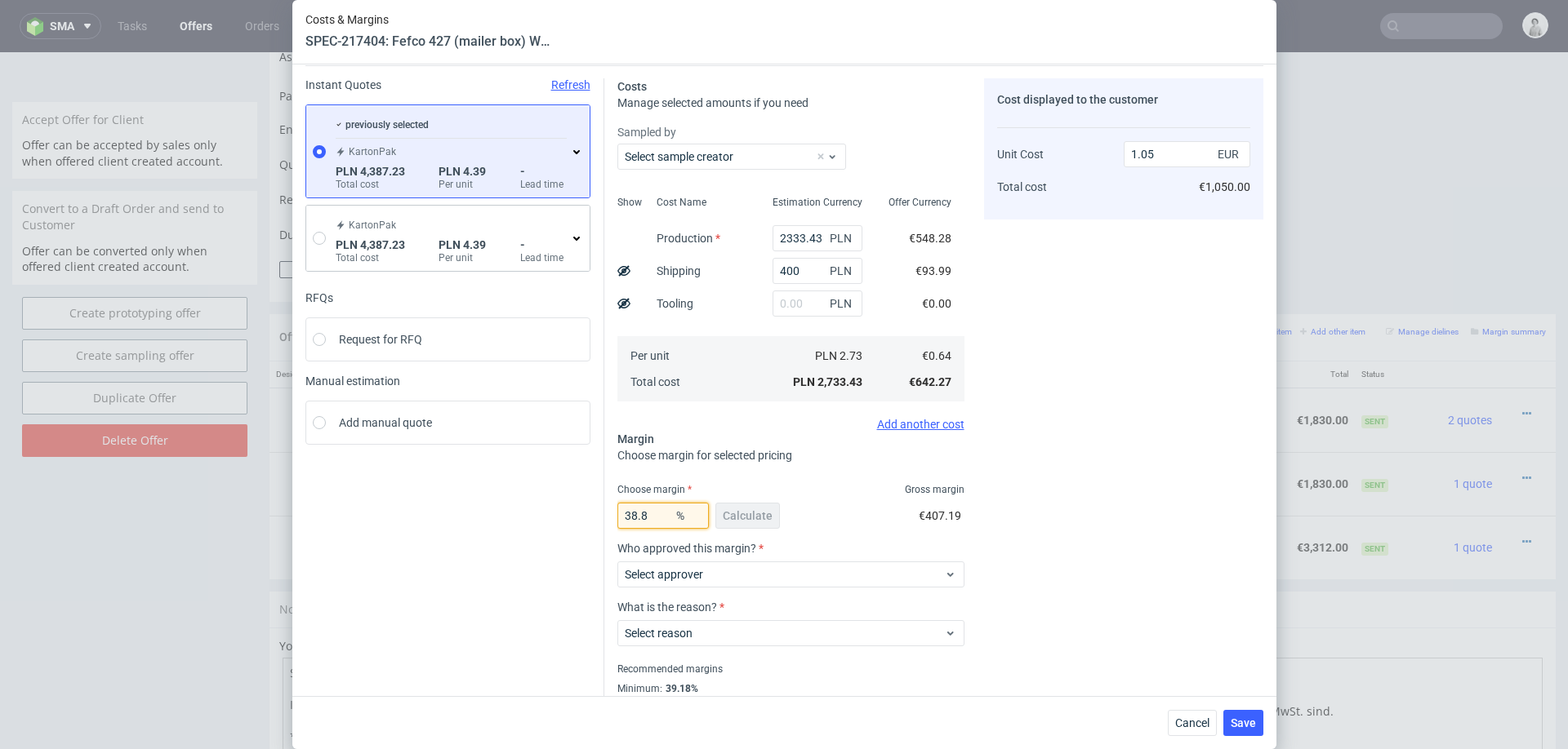
click at [647, 515] on input "38.8" at bounding box center [663, 515] width 91 height 26
type input "20"
type input "0.8"
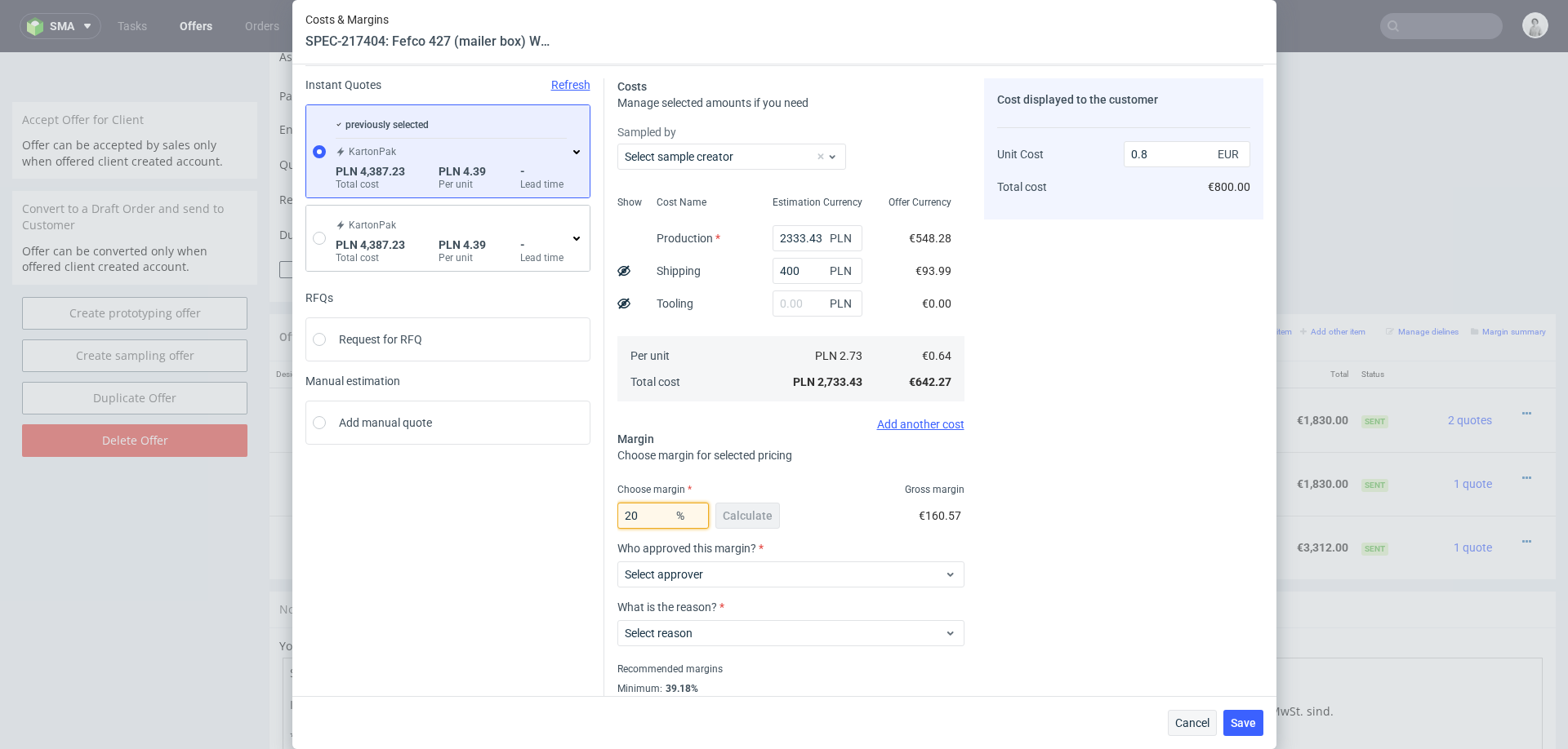
type input "20"
click at [1187, 727] on span "Cancel" at bounding box center [1192, 723] width 34 height 11
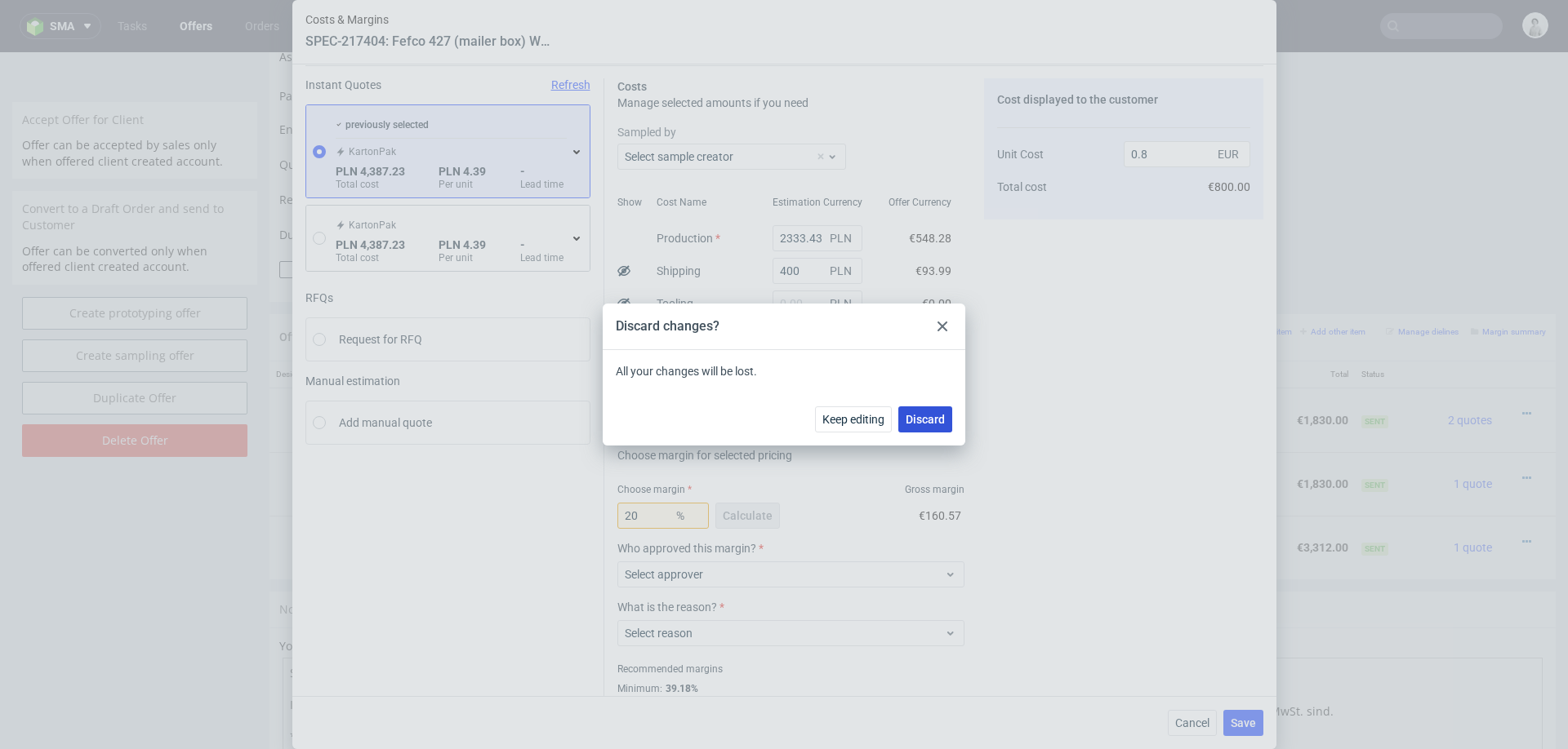
click at [913, 414] on span "Discard" at bounding box center [925, 420] width 40 height 11
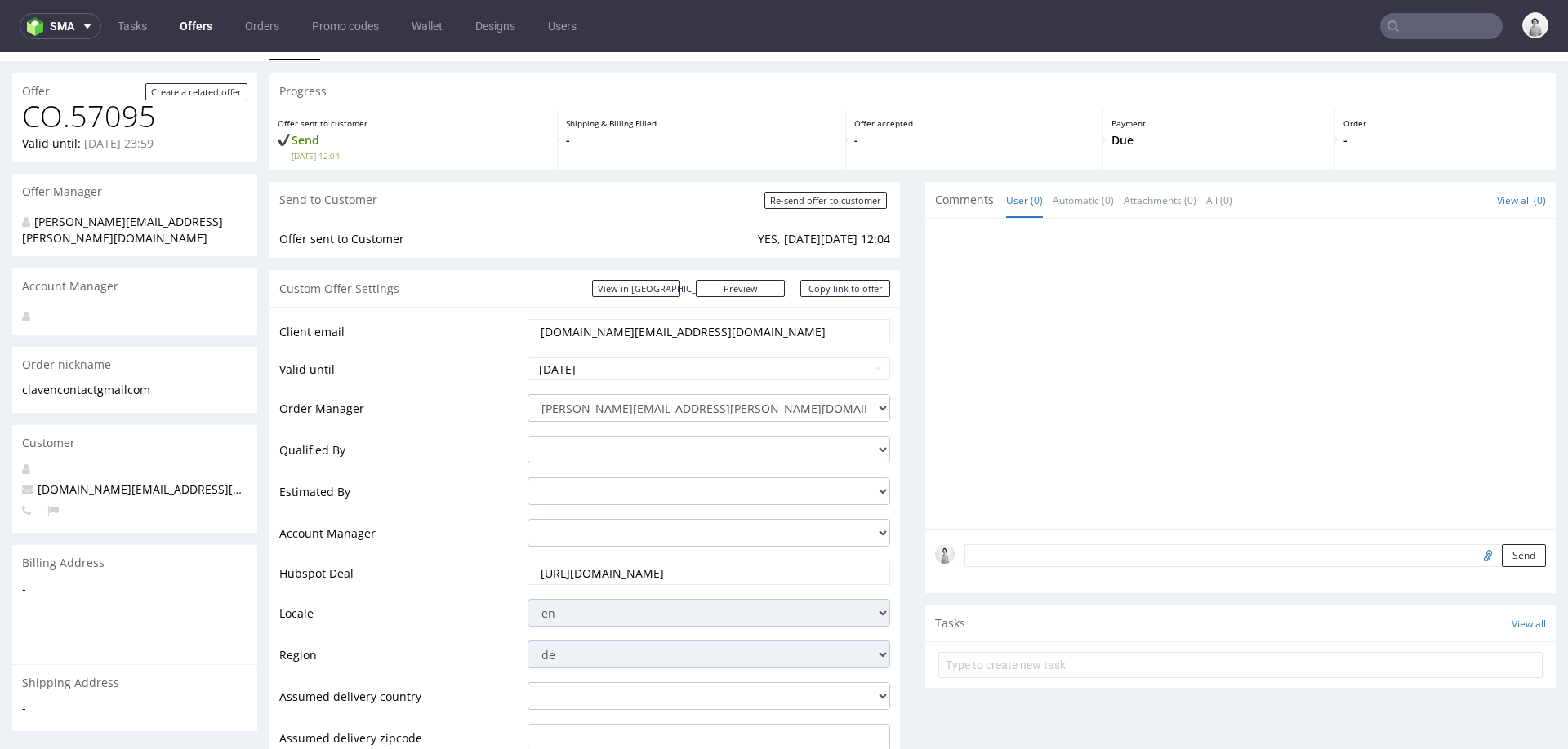
scroll to position [0, 0]
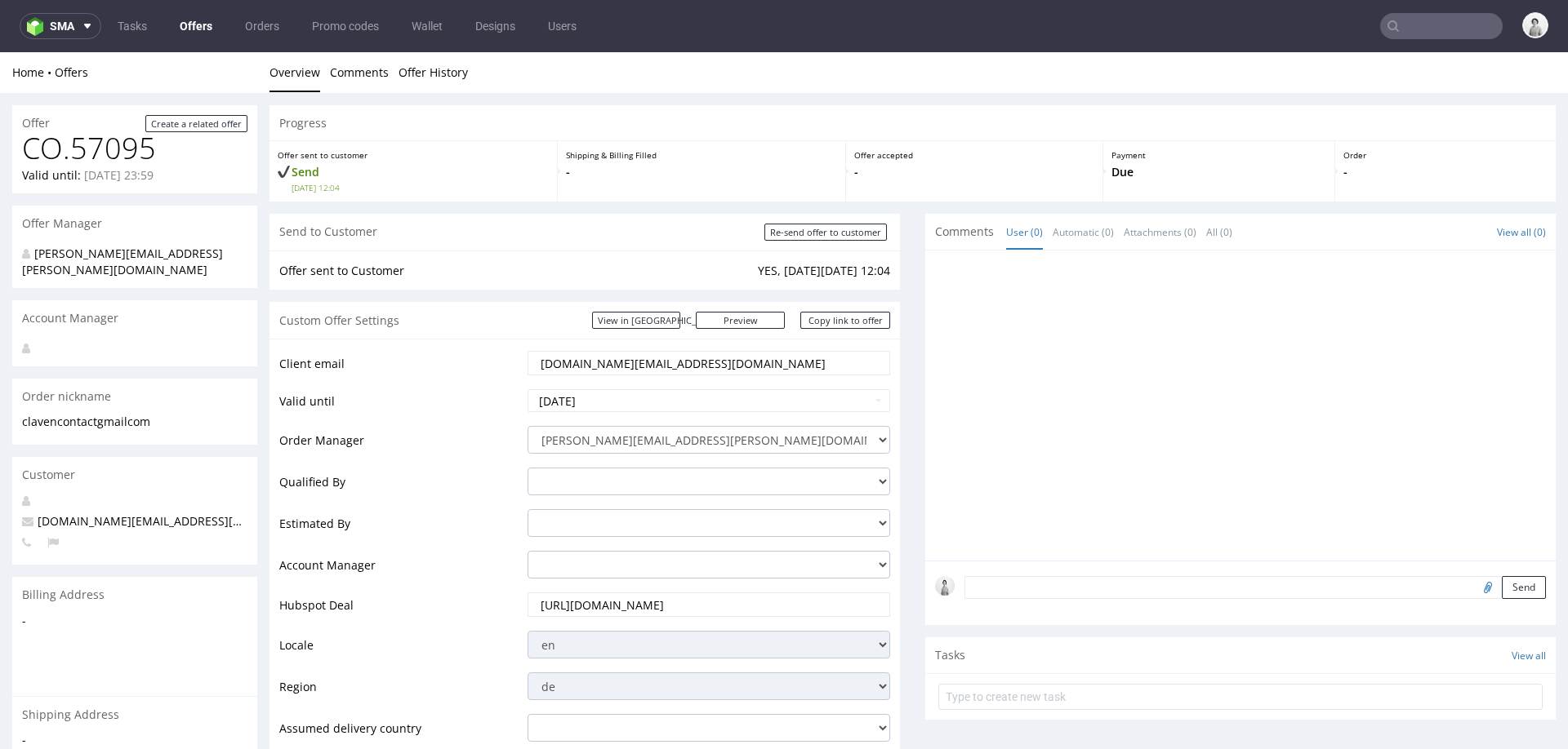
click at [666, 351] on input "claven.contact@gmail.com" at bounding box center [709, 363] width 340 height 23
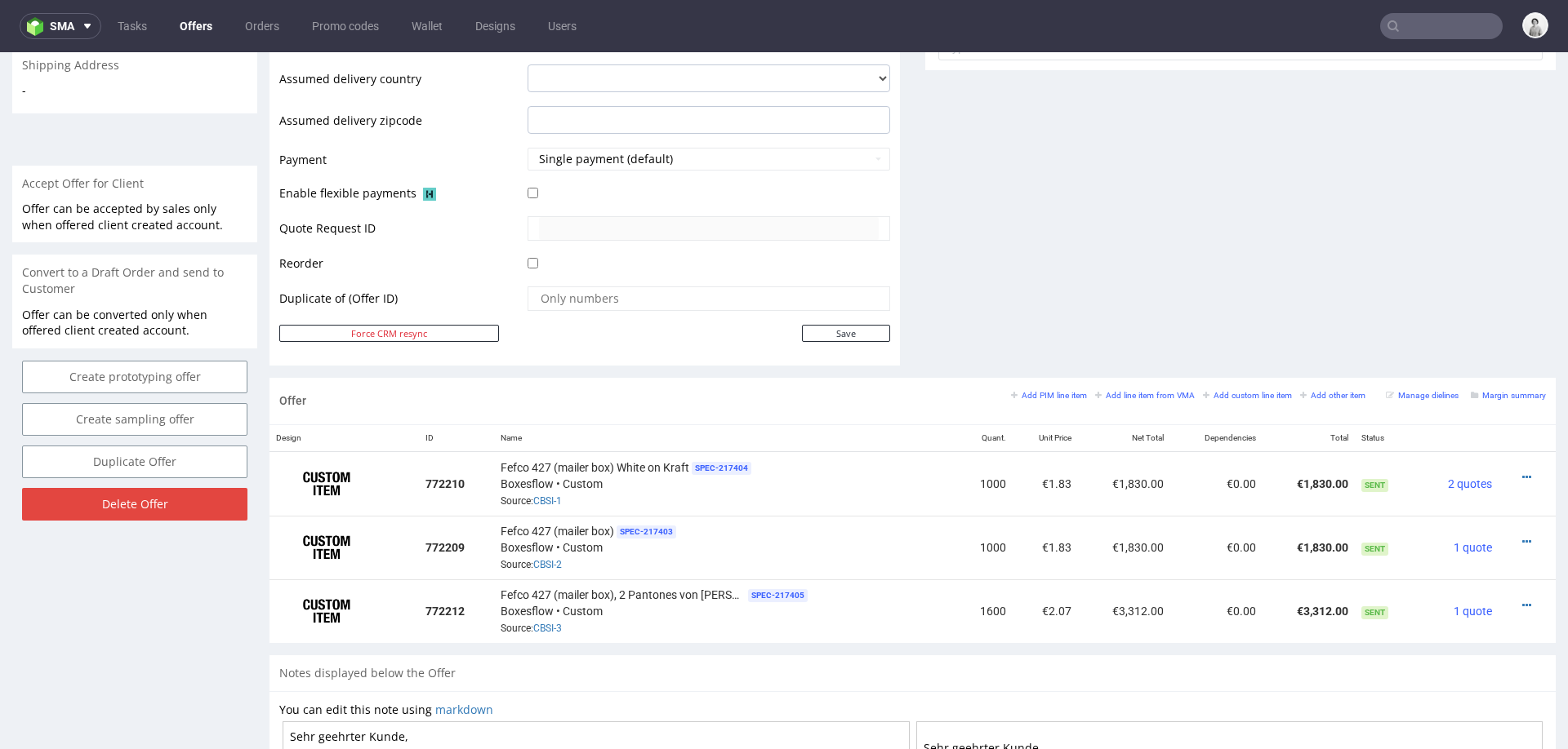
scroll to position [651, 0]
click at [1097, 395] on small "Add line item from VMA" at bounding box center [1145, 394] width 99 height 9
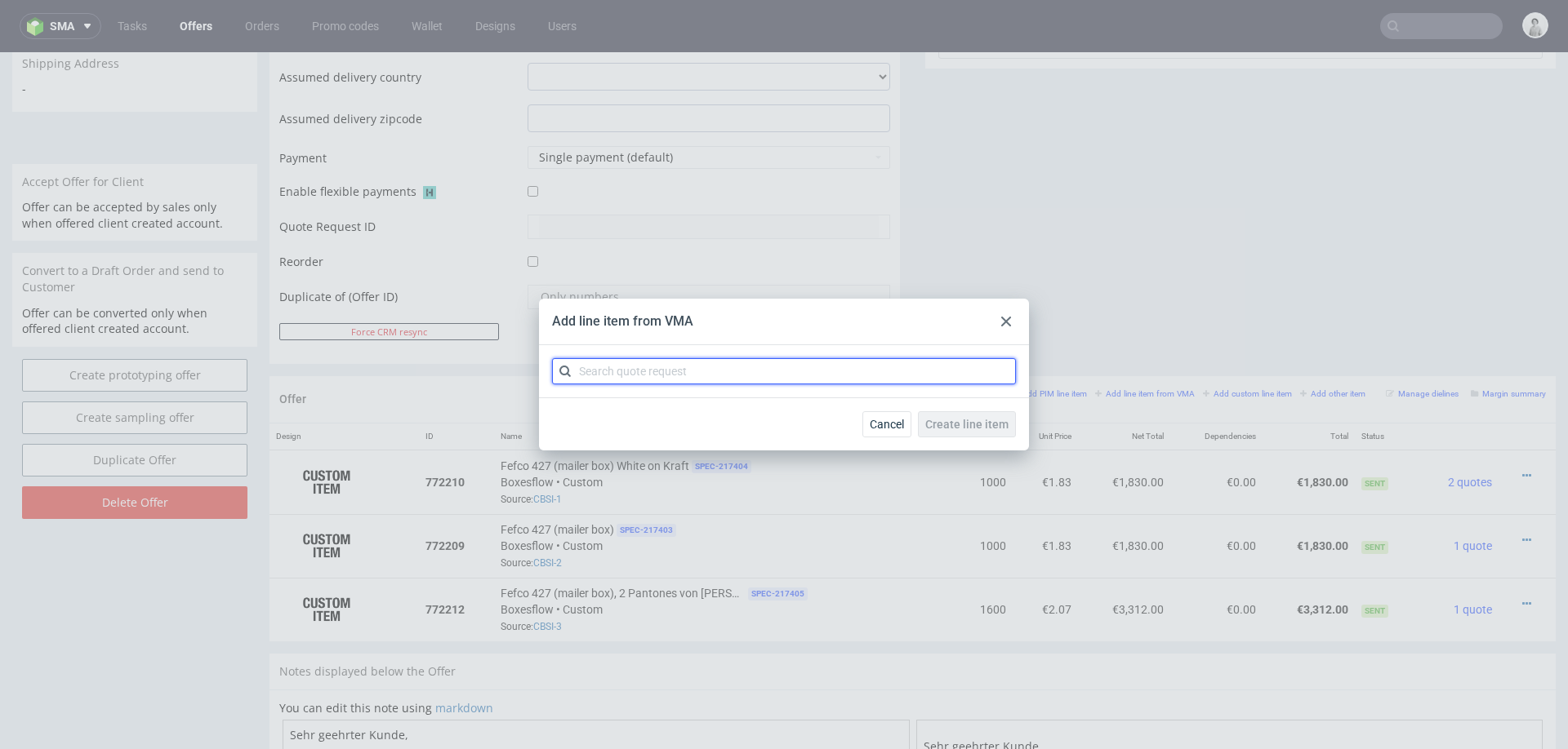
click at [900, 369] on input "text" at bounding box center [784, 371] width 464 height 26
type input "cbsi"
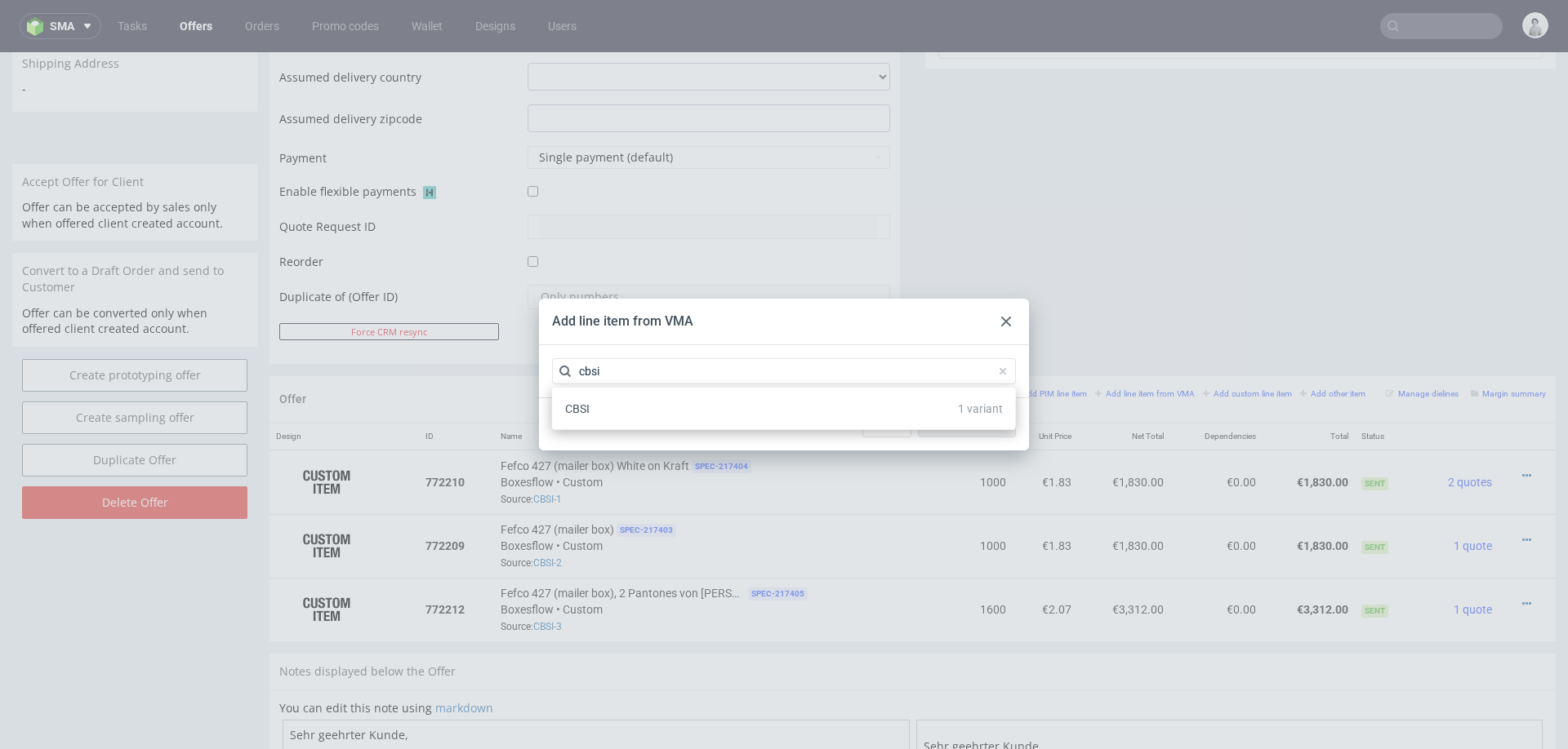
click at [690, 409] on div "CBSI 1 variant" at bounding box center [784, 409] width 451 height 29
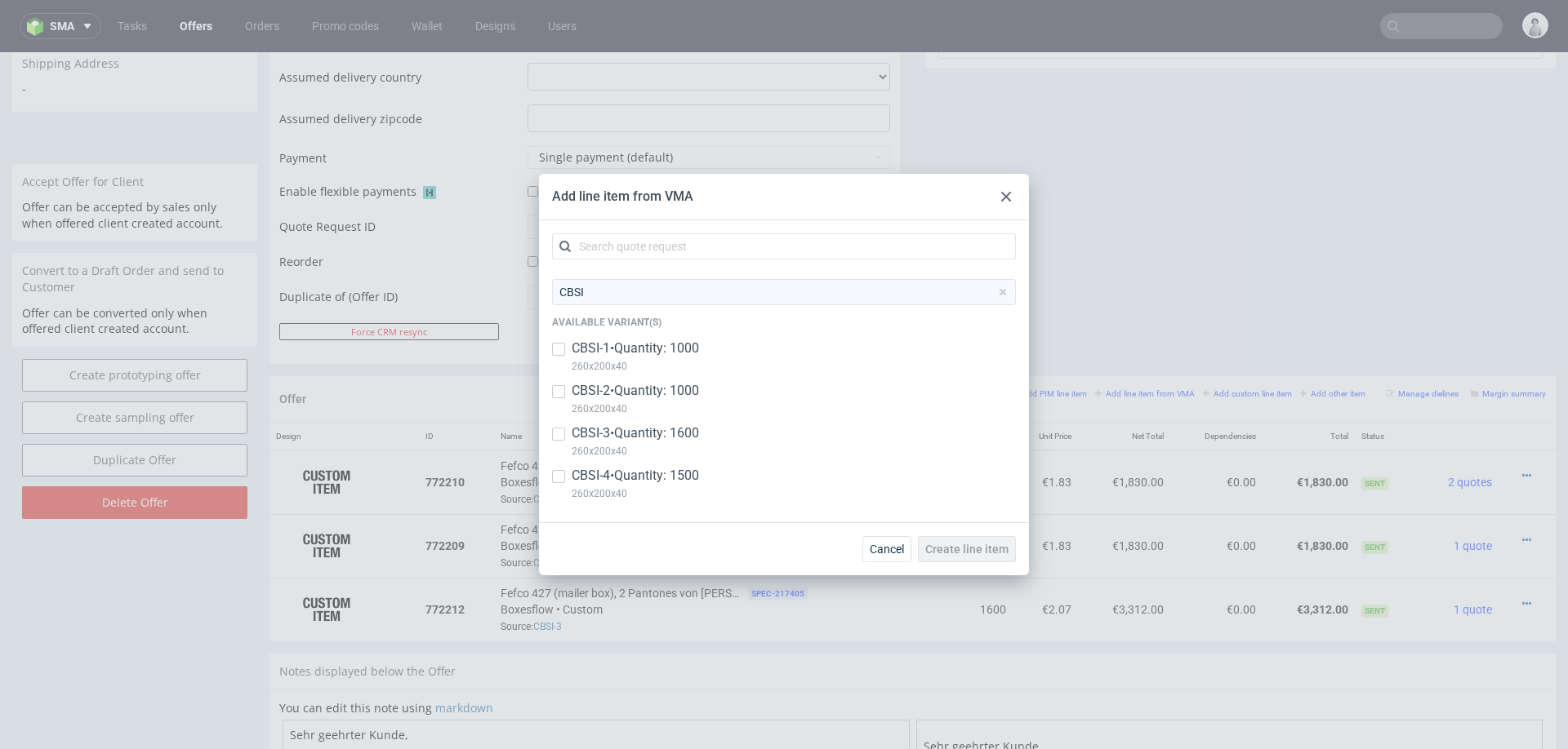
click at [609, 478] on p "CBSI-4 • Quantity: 1500" at bounding box center [635, 476] width 127 height 18
checkbox input "true"
click at [923, 546] on button "Create line item" at bounding box center [967, 549] width 98 height 26
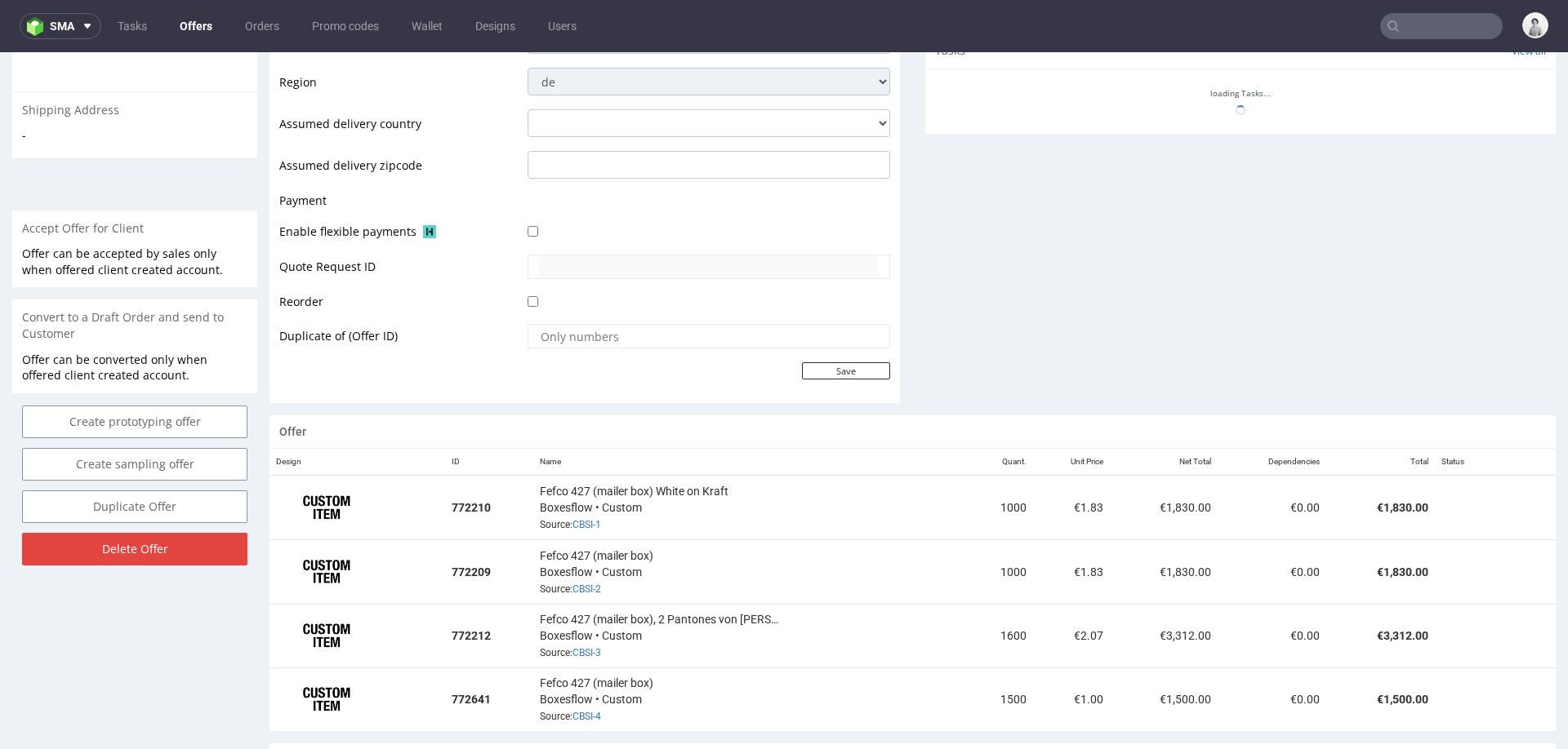
scroll to position [753, 0]
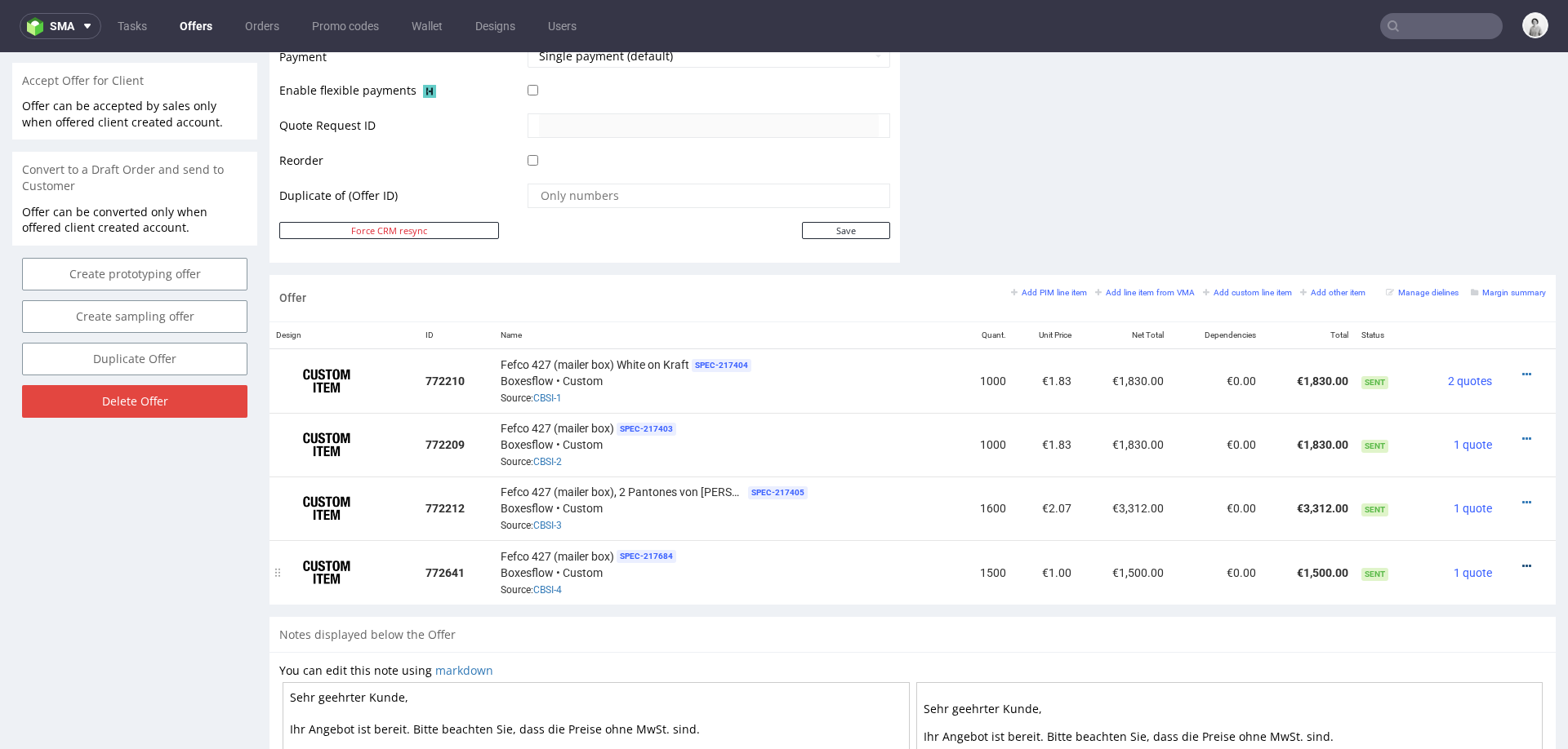
click at [1523, 560] on icon at bounding box center [1527, 566] width 9 height 11
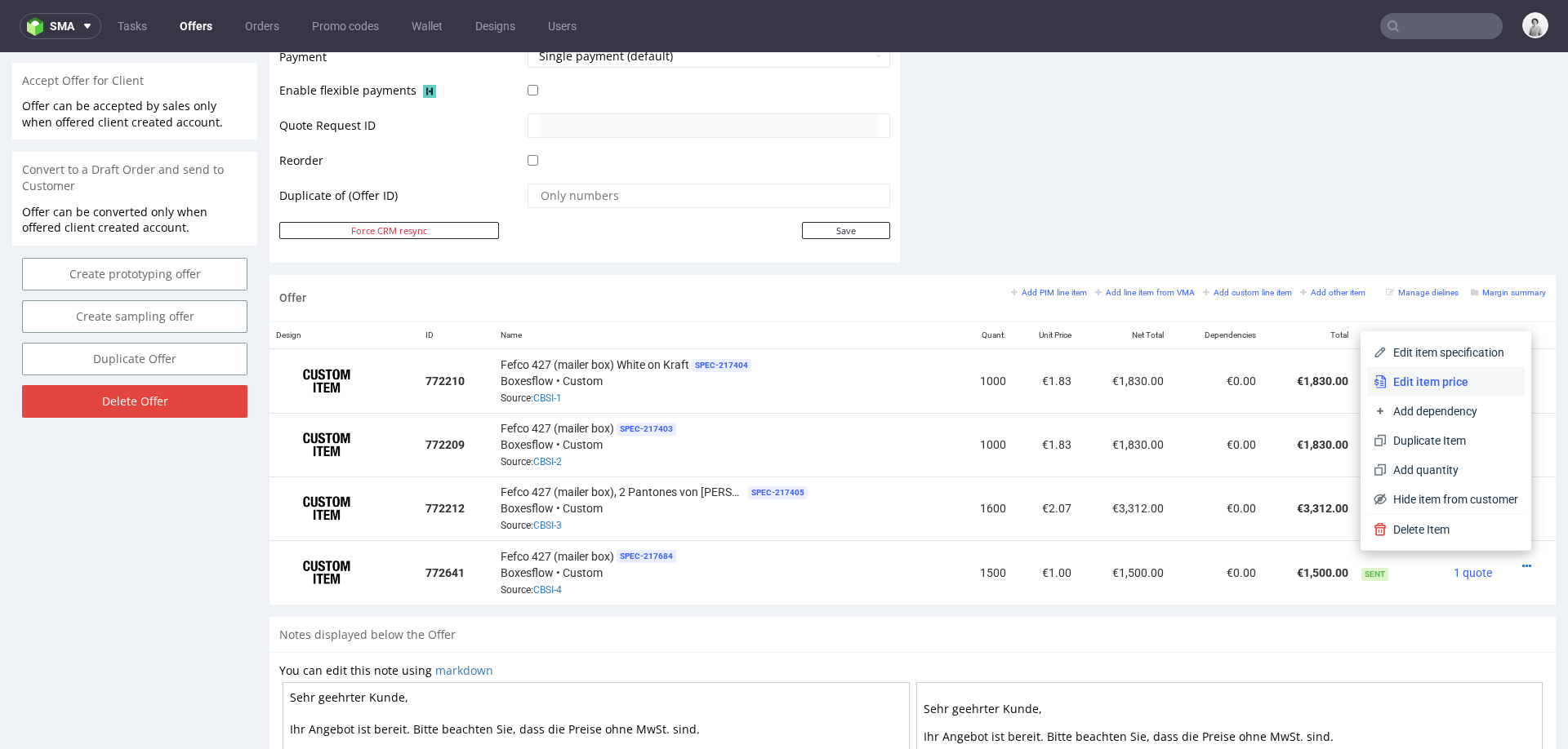
click at [1458, 372] on li "Edit item price" at bounding box center [1446, 382] width 157 height 29
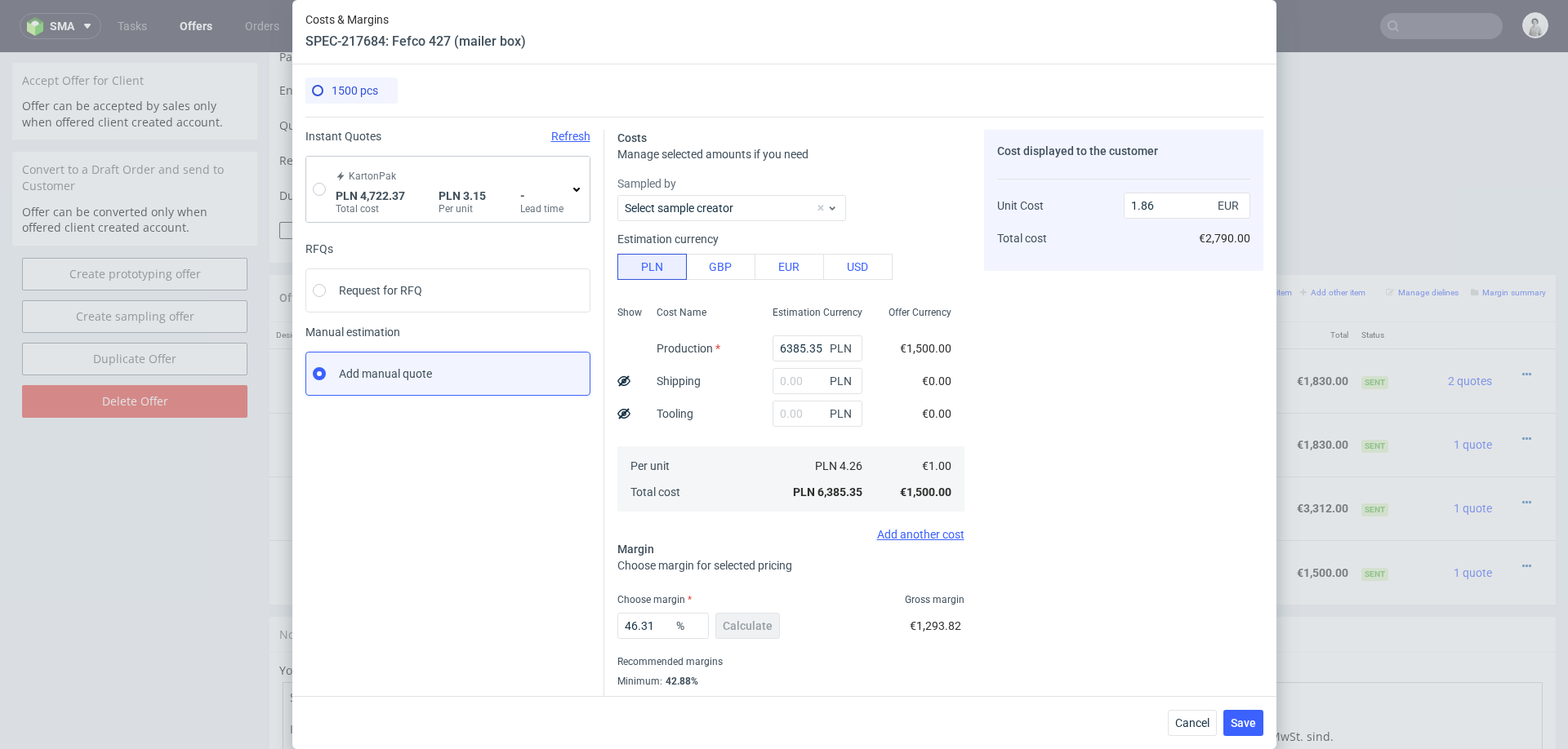
click at [313, 181] on div "KartonPak PLN 4,722.37 Total cost PLN 3.15 Per unit - Lead time" at bounding box center [448, 189] width 284 height 65
click at [575, 189] on use at bounding box center [576, 190] width 6 height 4
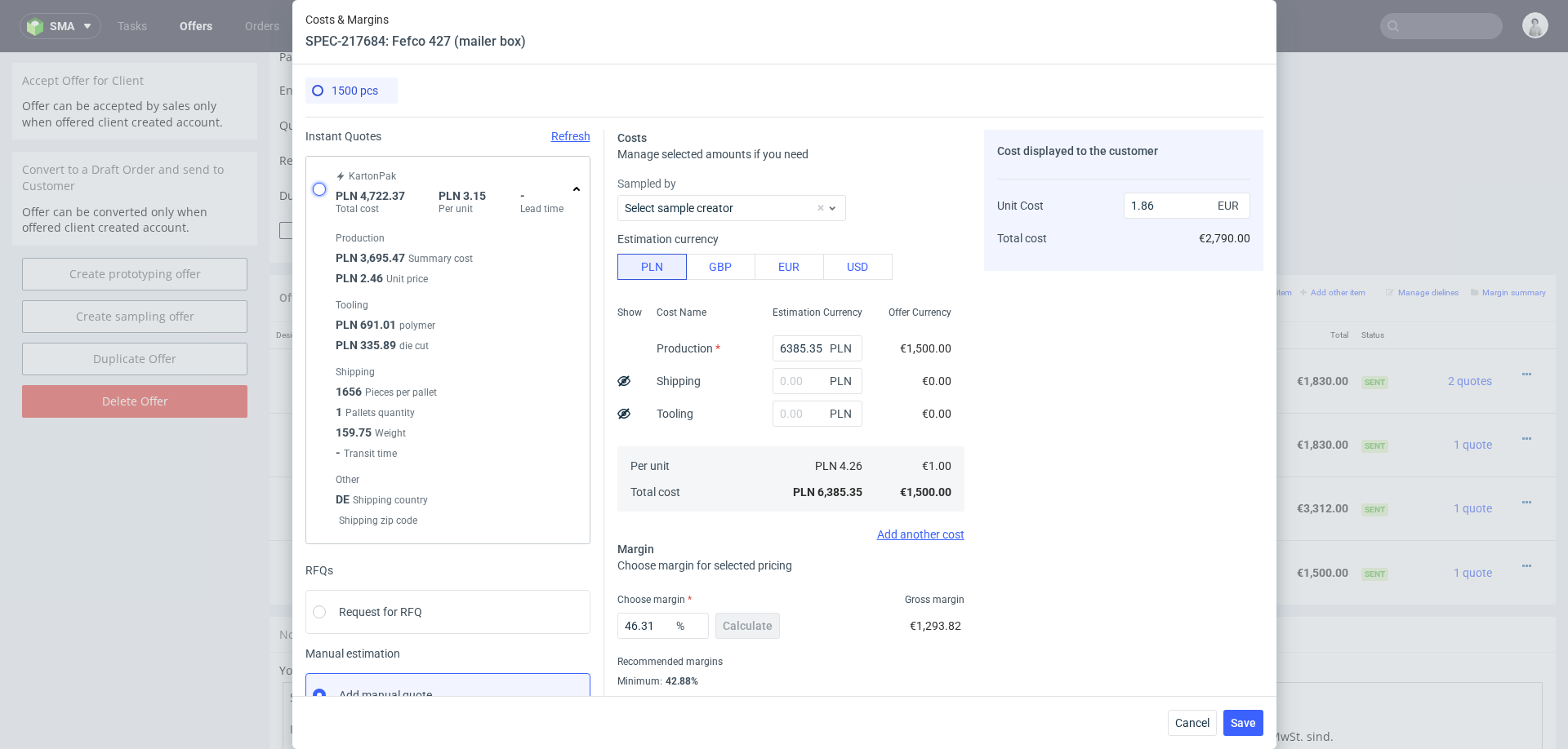
click at [315, 190] on input "radio" at bounding box center [319, 190] width 13 height 13
radio input "true"
radio input "false"
type input "3695.47"
type input "1026.9"
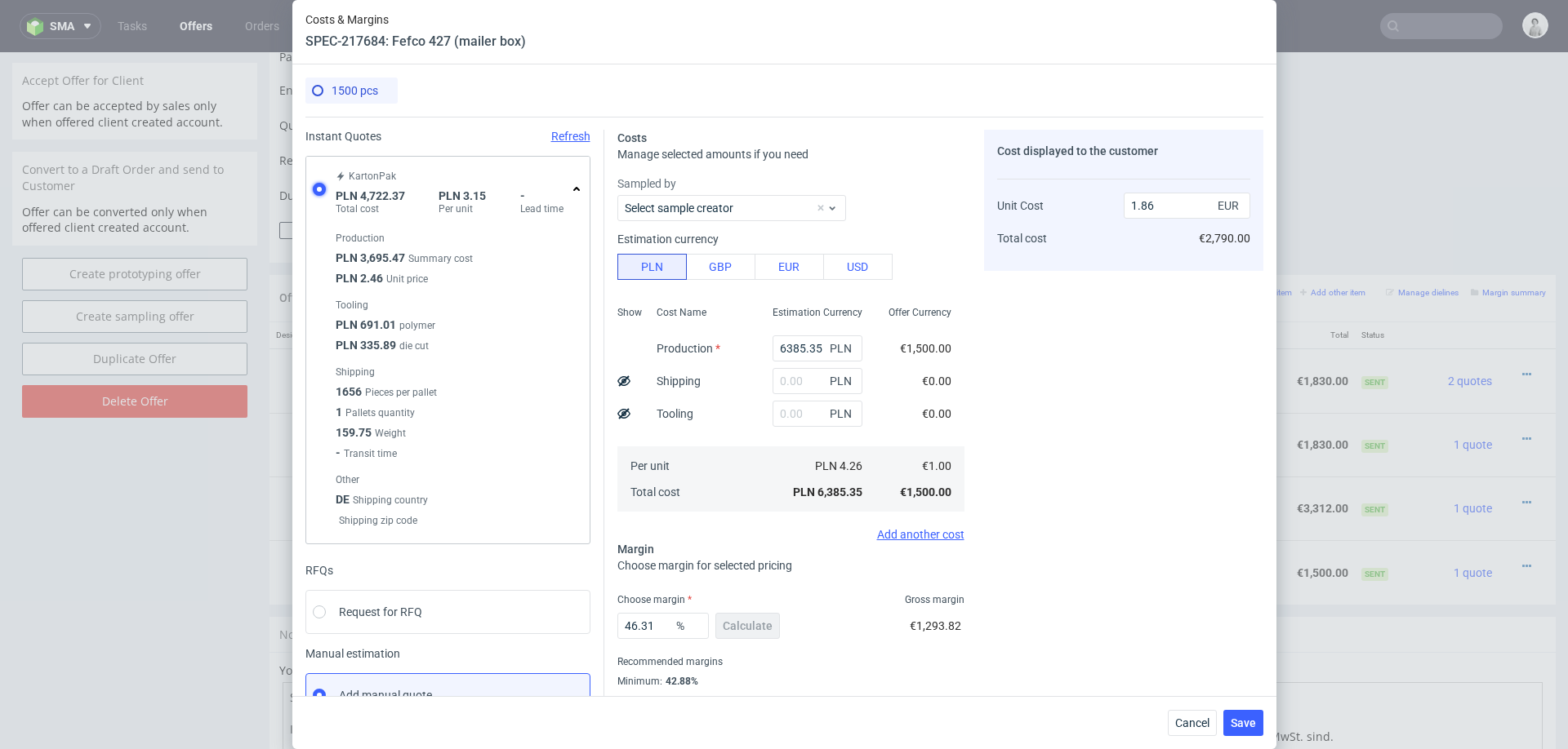
type input "0.74"
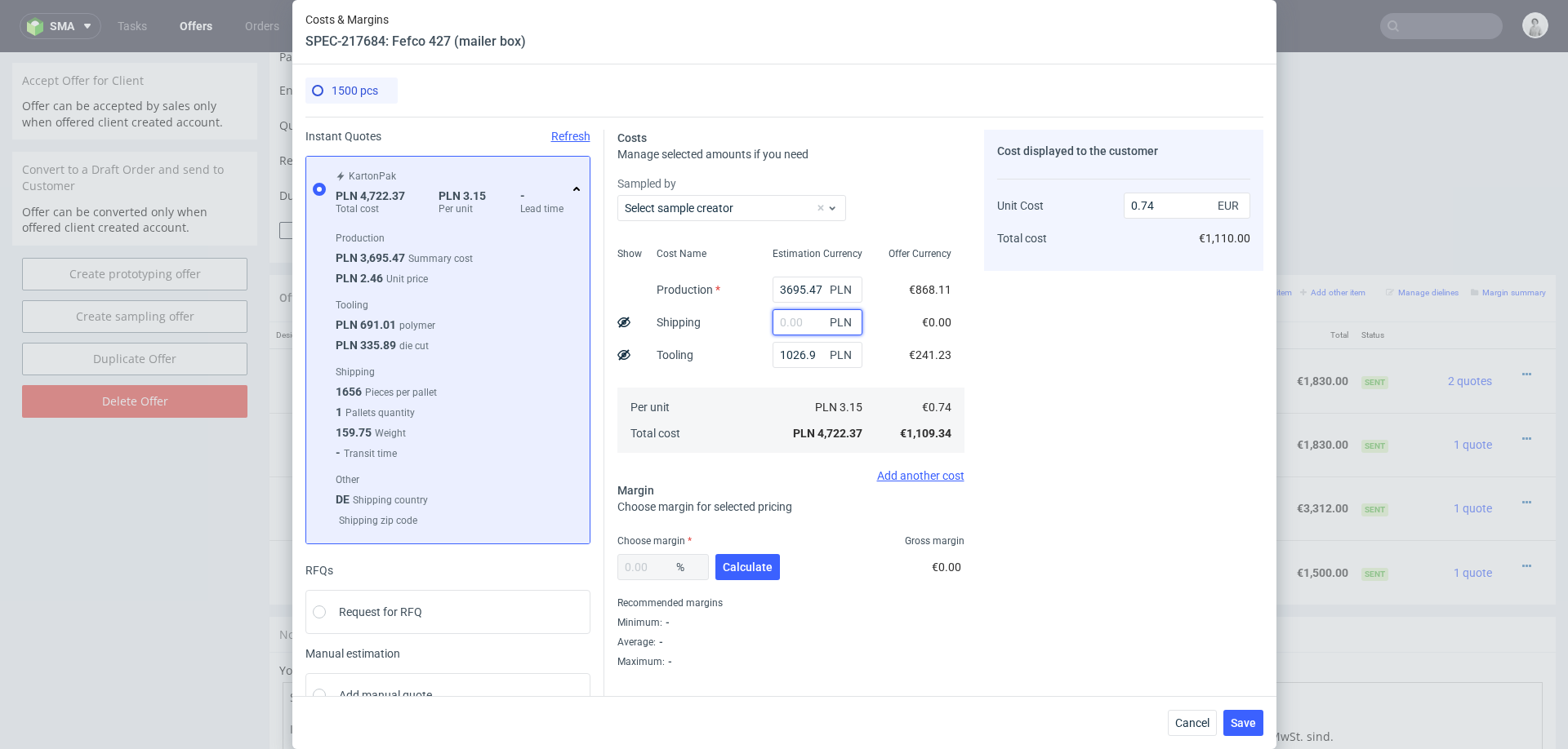
click at [800, 325] on input "text" at bounding box center [818, 322] width 90 height 26
type input "400"
type input "0.8"
type input "400"
click at [705, 388] on div "Per unit Total cost" at bounding box center [702, 420] width 116 height 65
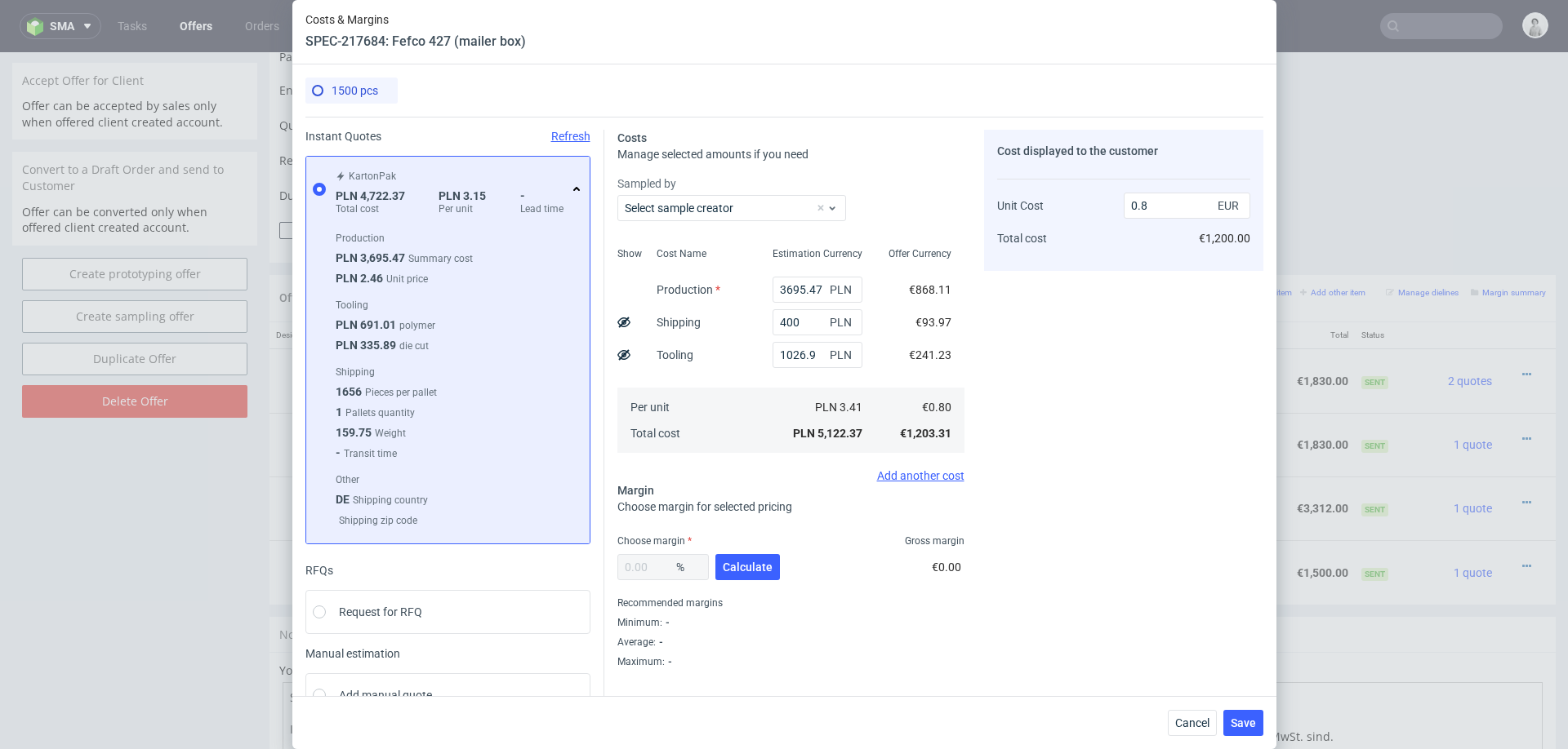
click at [741, 553] on div "% Calculate" at bounding box center [701, 570] width 166 height 46
click at [744, 572] on span "Calculate" at bounding box center [748, 567] width 50 height 11
type input "38.13"
type input "1.29"
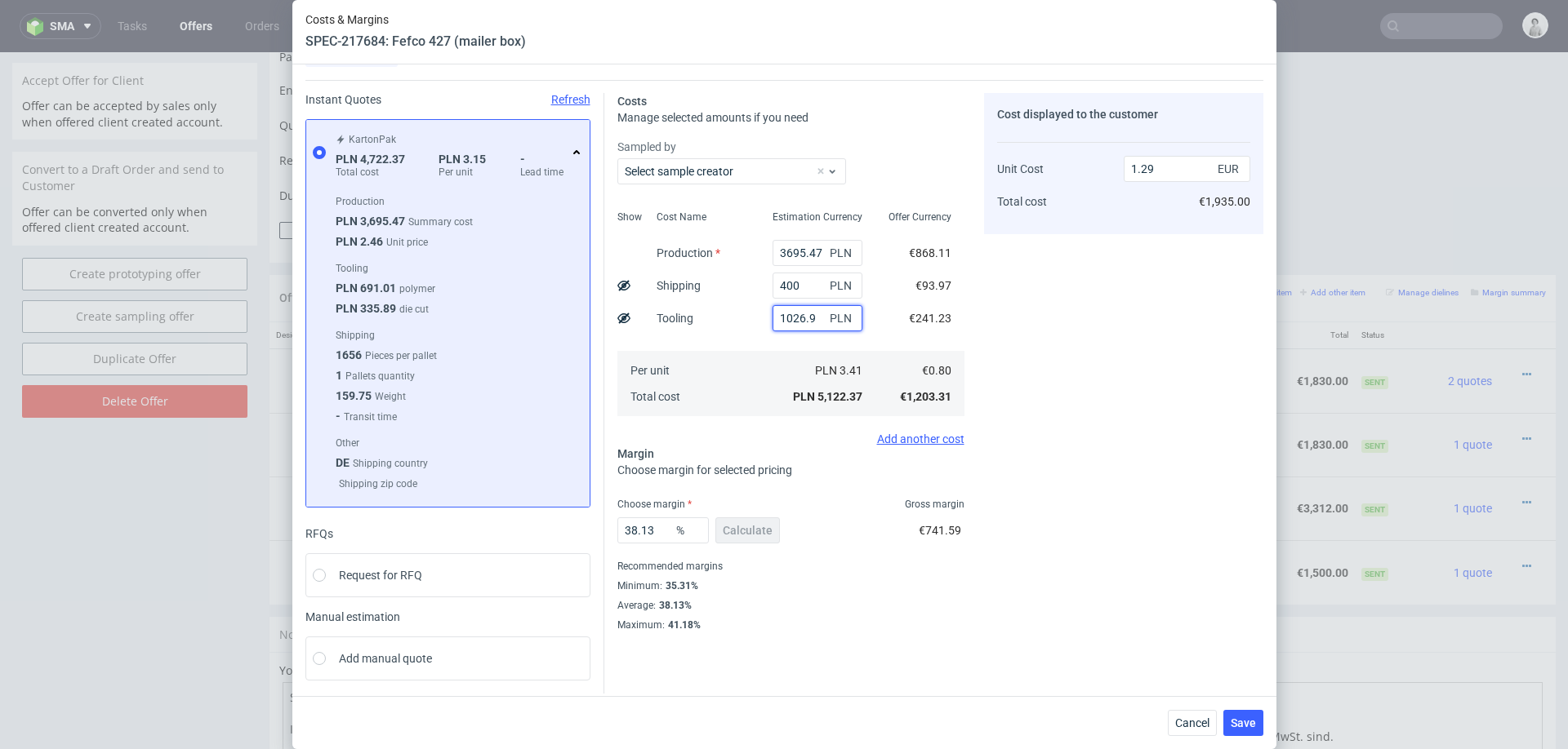
click at [802, 315] on input "1026.9" at bounding box center [818, 318] width 90 height 26
type input "1.03"
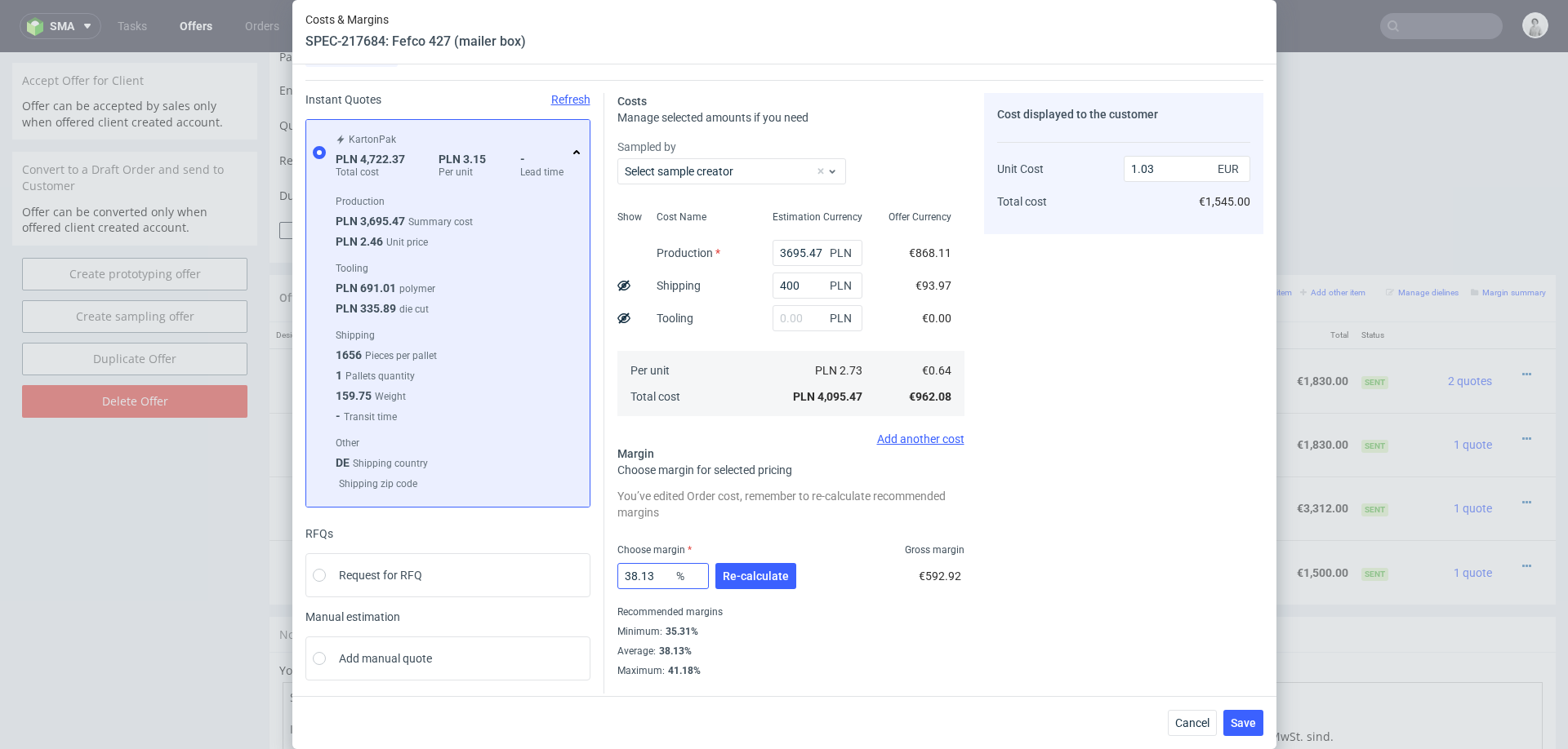
click at [658, 576] on input "38.13" at bounding box center [663, 576] width 91 height 26
type input "30"
type input "0.91"
click at [904, 604] on label "Who approved this margin?" at bounding box center [791, 609] width 347 height 13
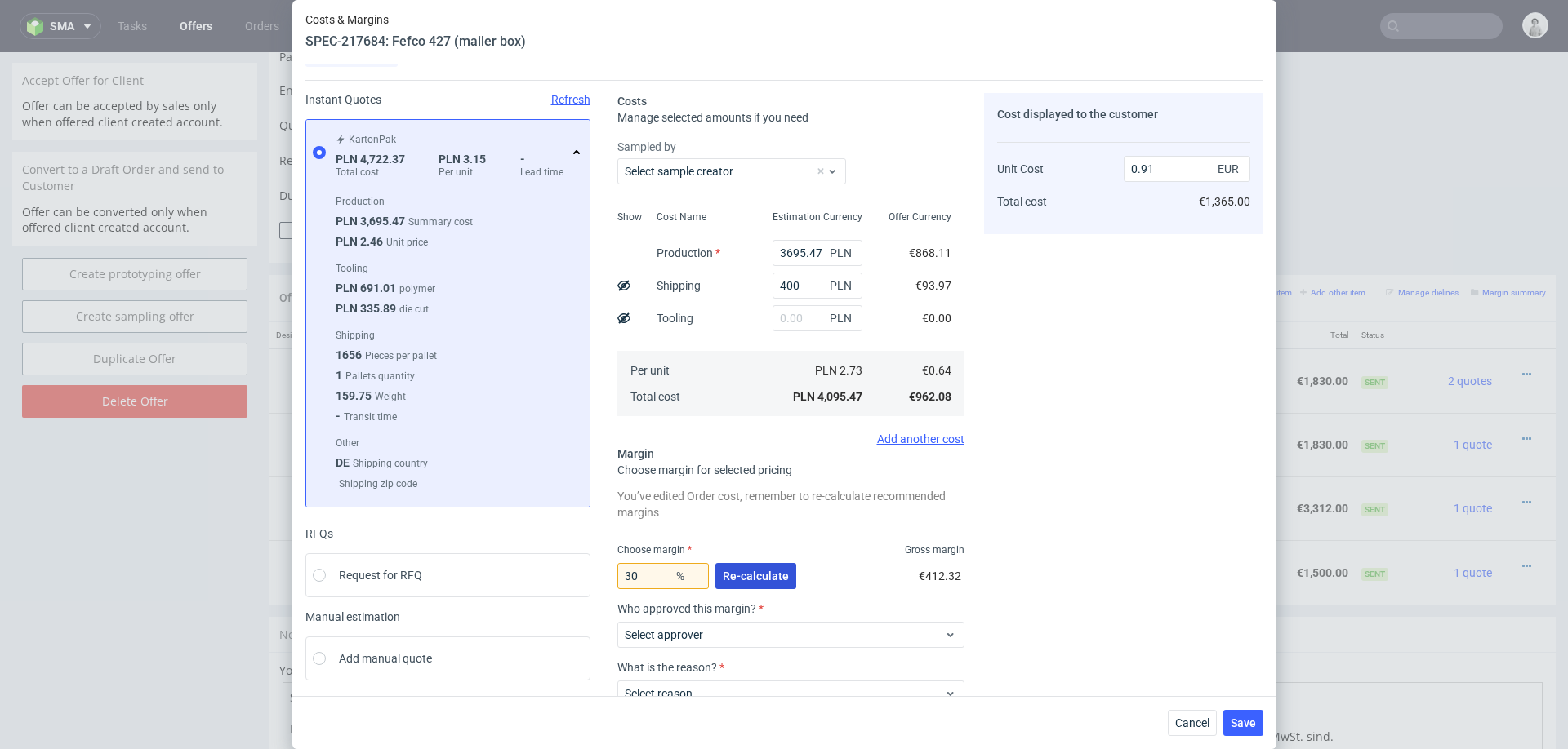
click at [739, 568] on button "Re-calculate" at bounding box center [756, 576] width 81 height 26
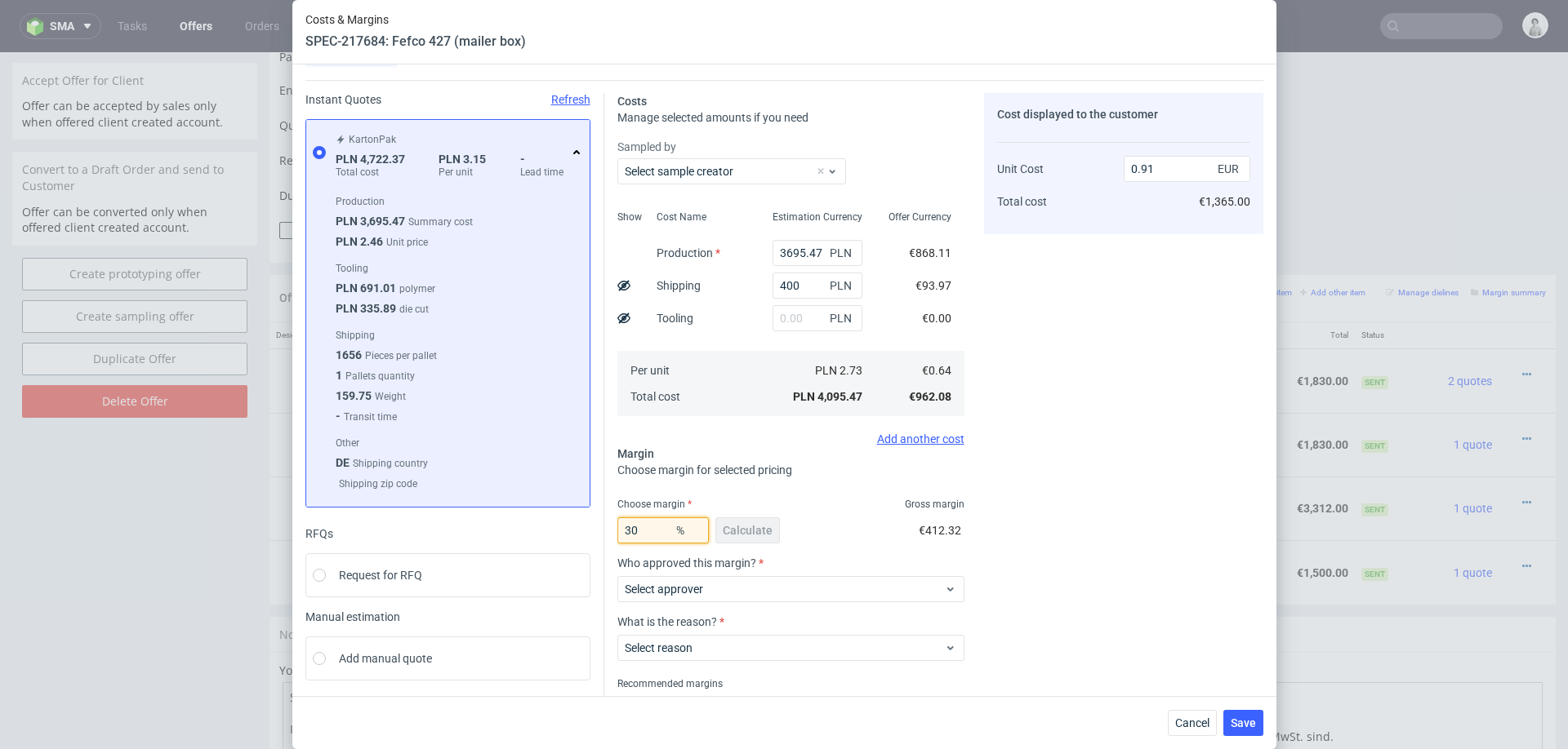
click at [652, 533] on input "30" at bounding box center [663, 530] width 91 height 26
type input "33"
type input "0.95"
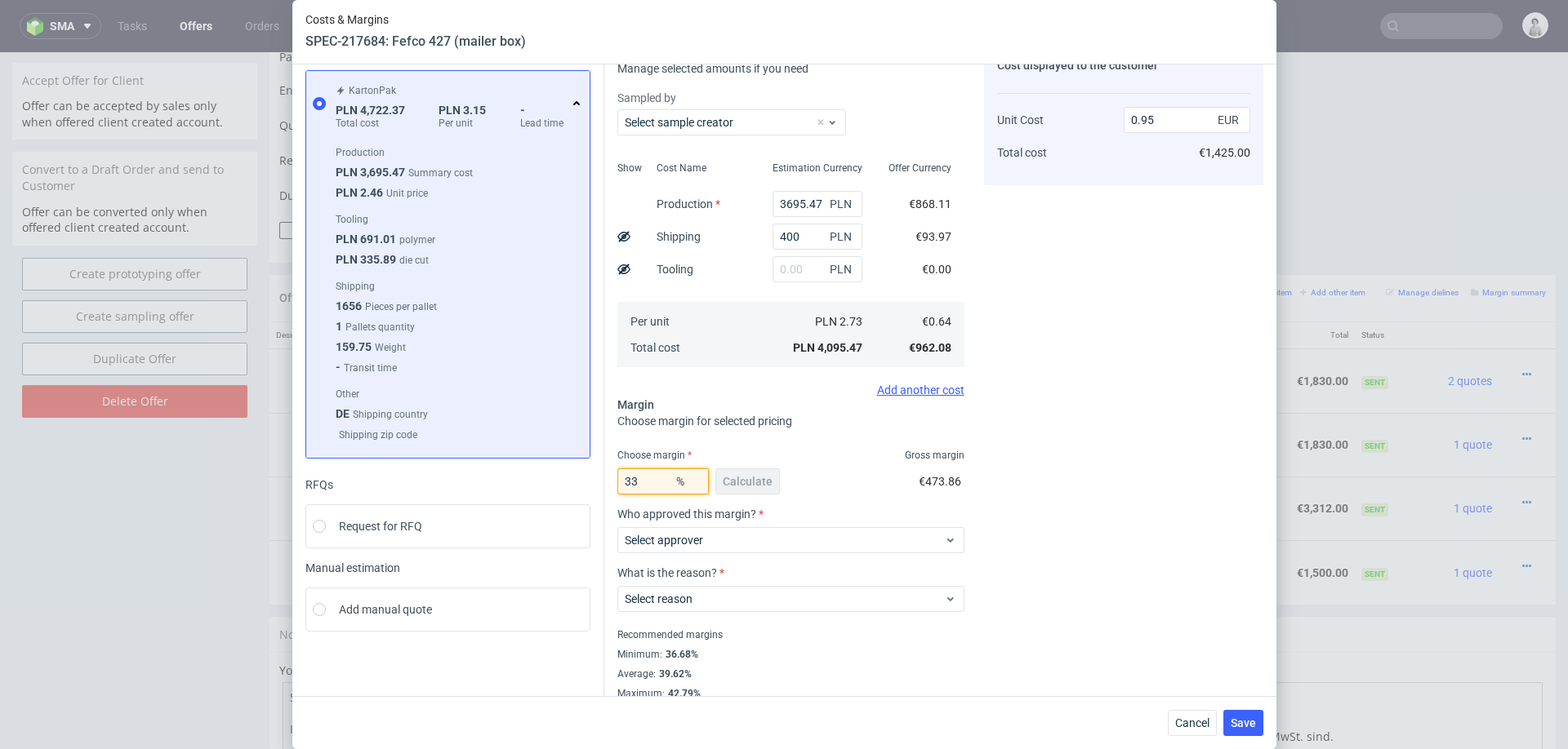
scroll to position [102, 0]
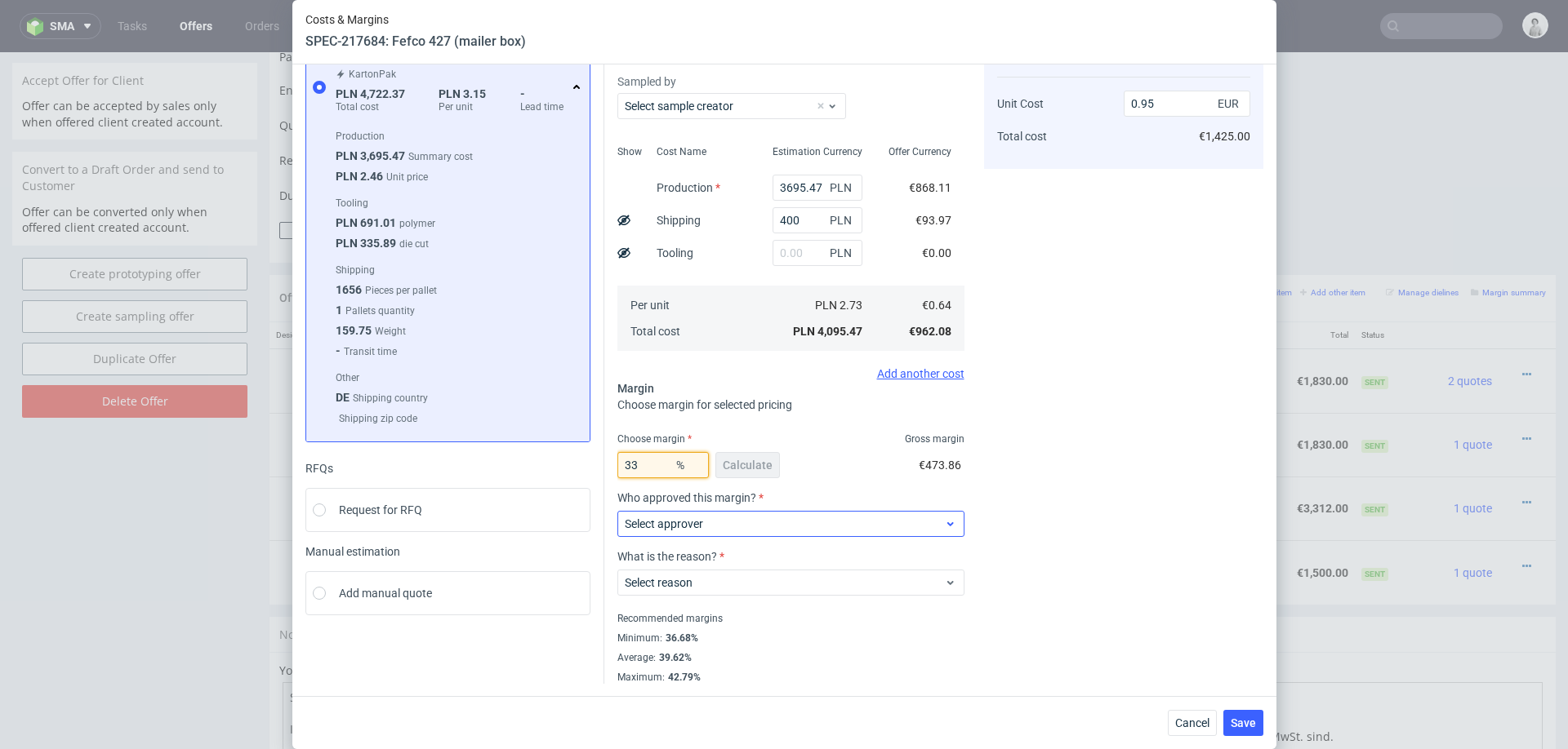
type input "33"
click at [886, 520] on span "Select approver" at bounding box center [785, 524] width 320 height 17
type input "pawe"
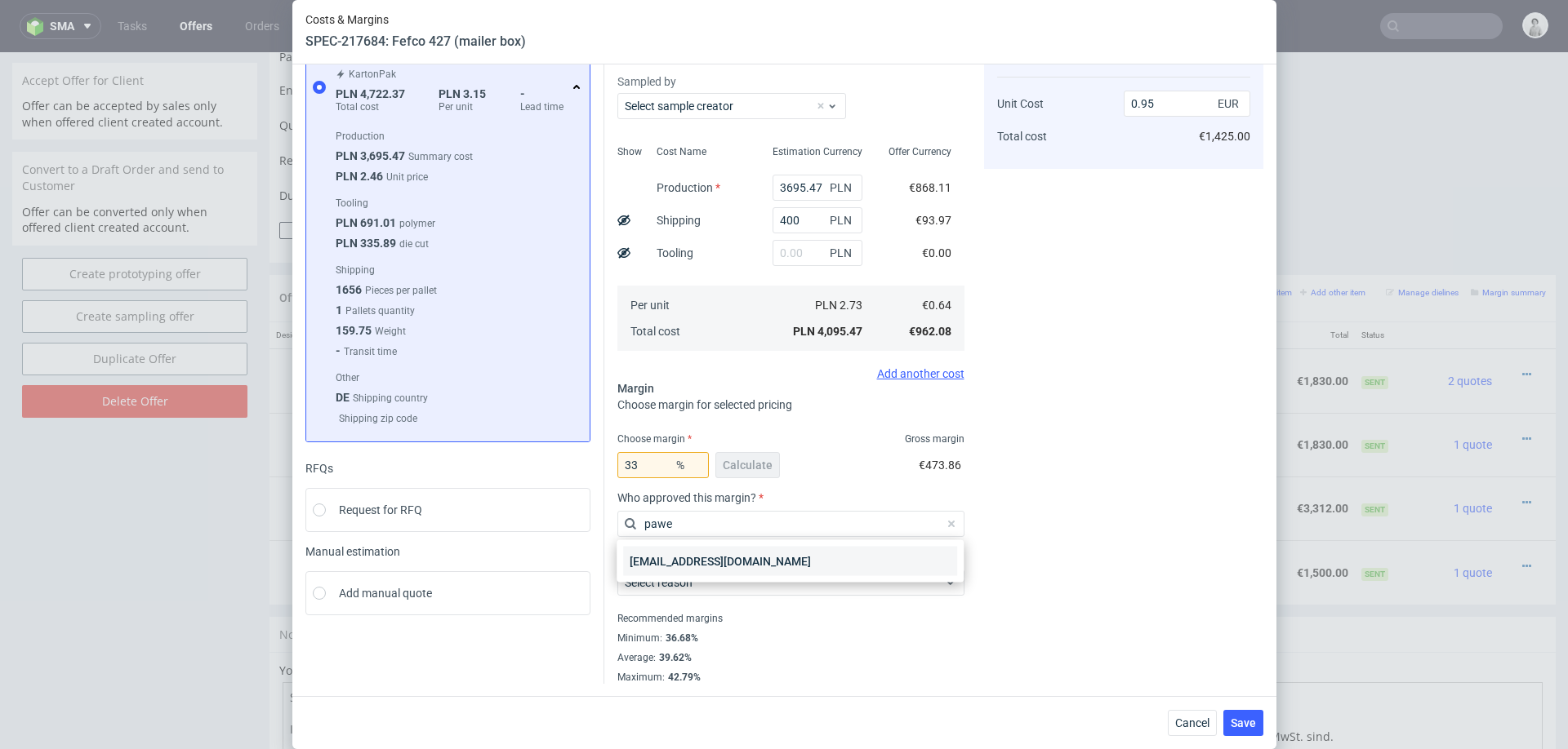
click at [785, 557] on div "[EMAIL_ADDRESS][DOMAIN_NAME]" at bounding box center [790, 561] width 334 height 29
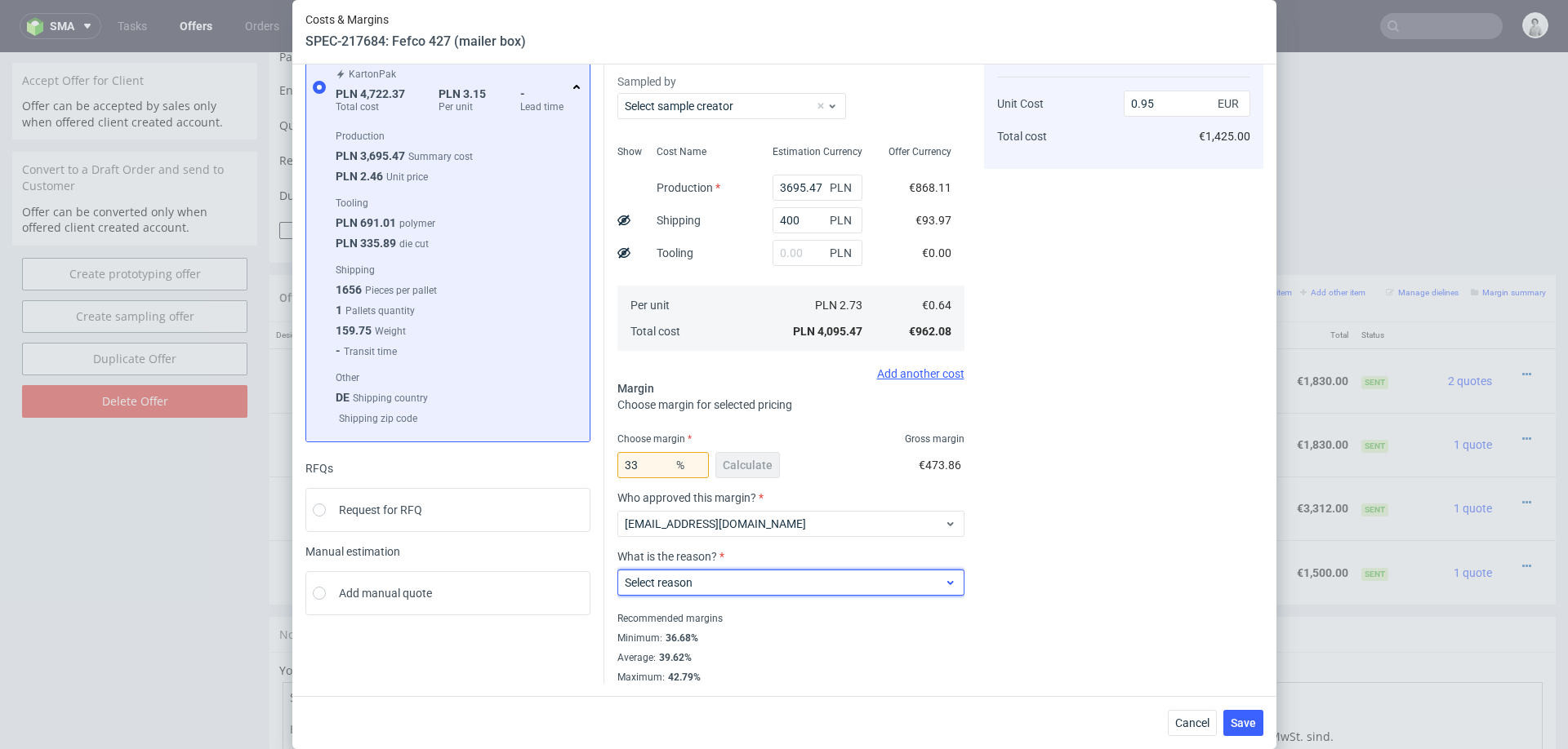
click at [761, 581] on span "Select reason" at bounding box center [785, 583] width 320 height 17
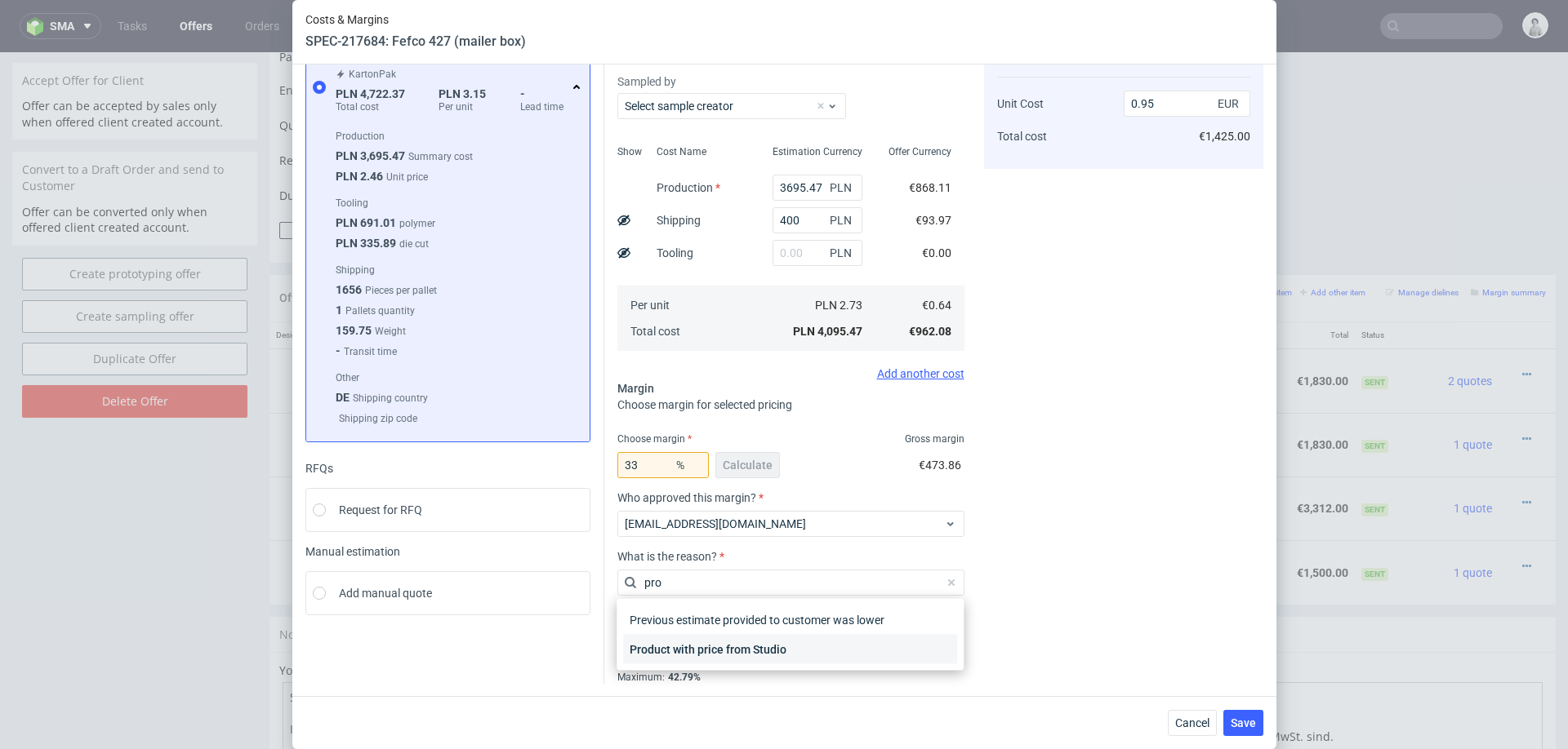
type input "pro"
click at [732, 641] on div "Product with price from Studio" at bounding box center [790, 650] width 334 height 29
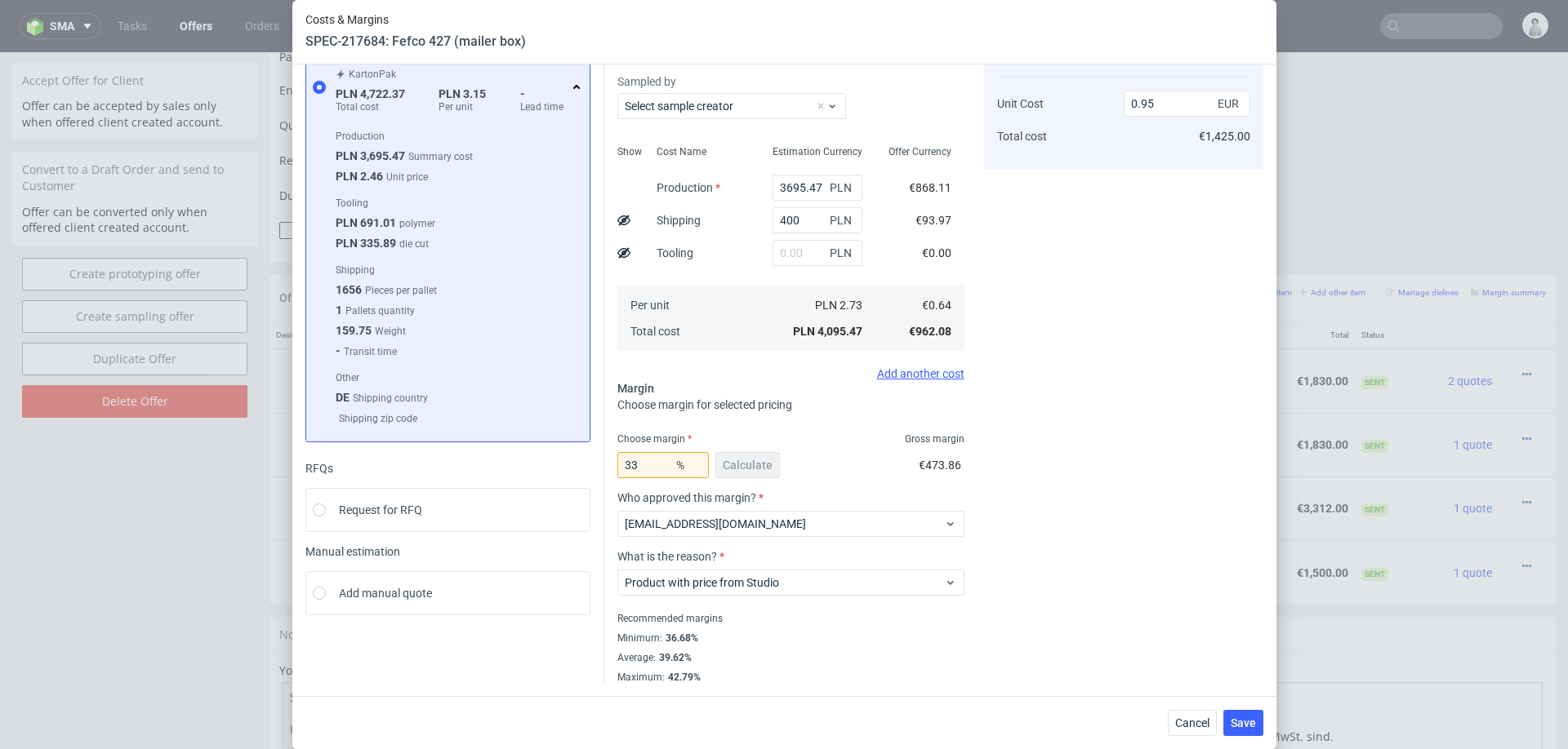
click at [1239, 707] on div "Cancel Save" at bounding box center [784, 723] width 984 height 53
click at [1241, 727] on span "Save" at bounding box center [1244, 723] width 26 height 11
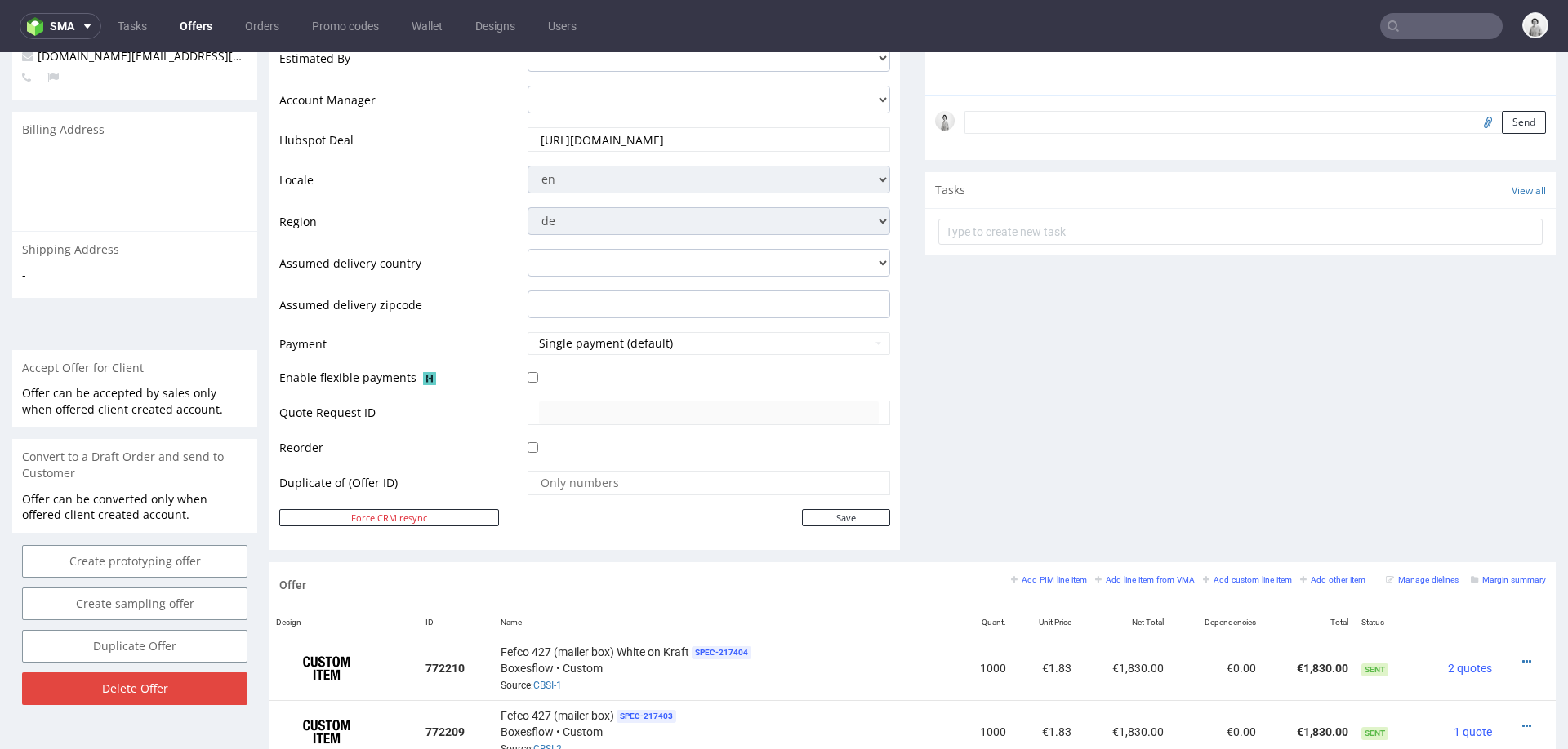
scroll to position [764, 0]
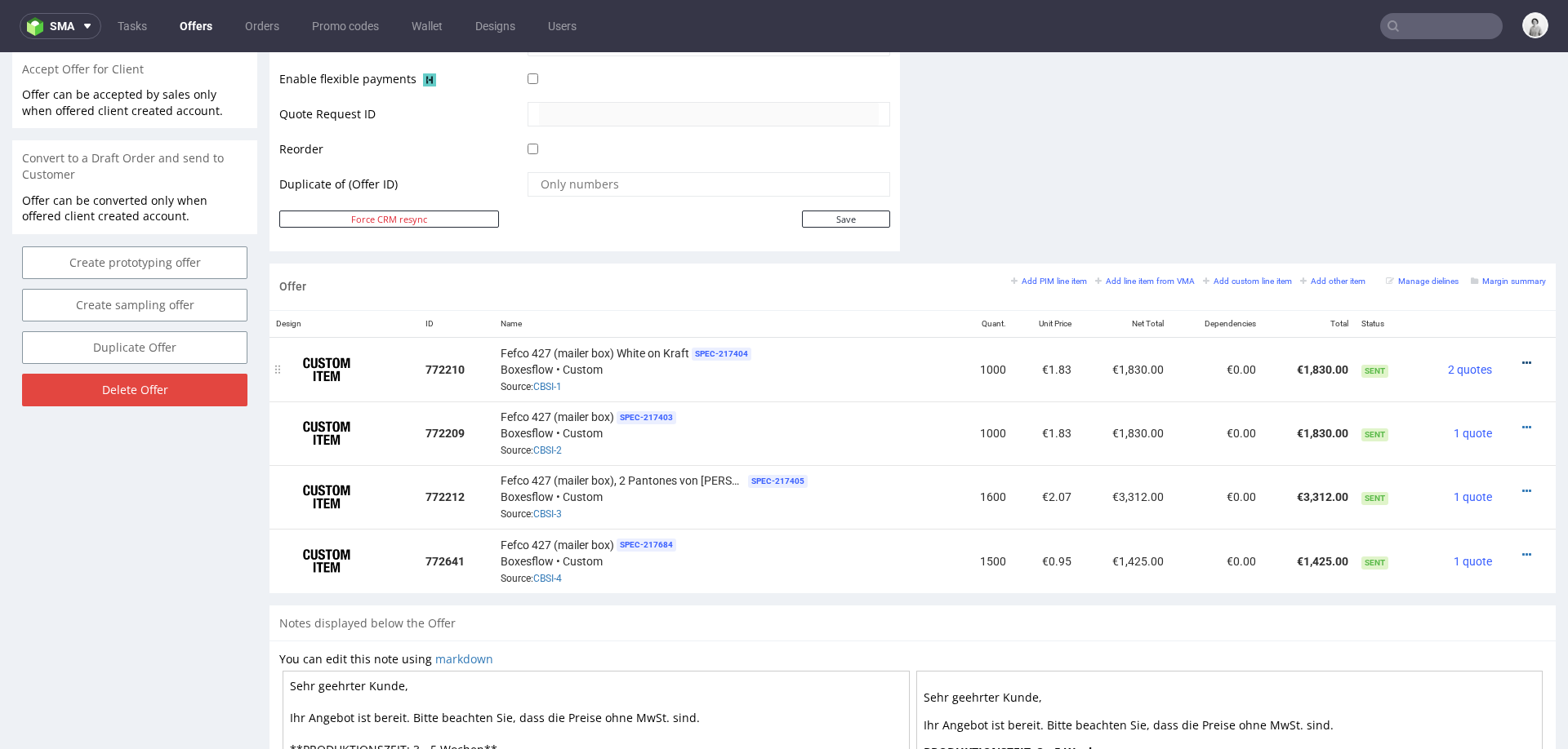
click at [1523, 358] on icon at bounding box center [1527, 363] width 9 height 11
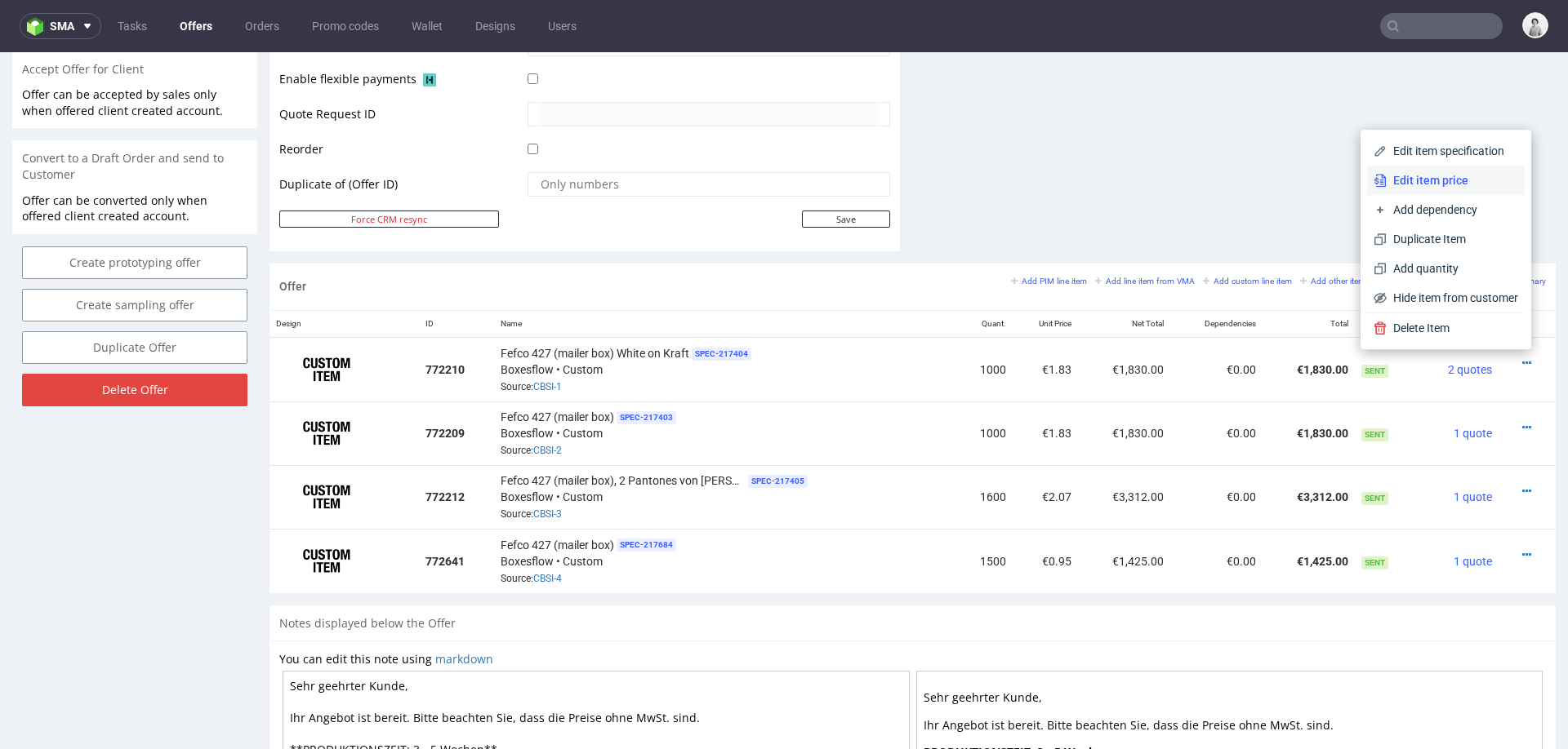
click at [1451, 174] on span "Edit item price" at bounding box center [1452, 180] width 132 height 17
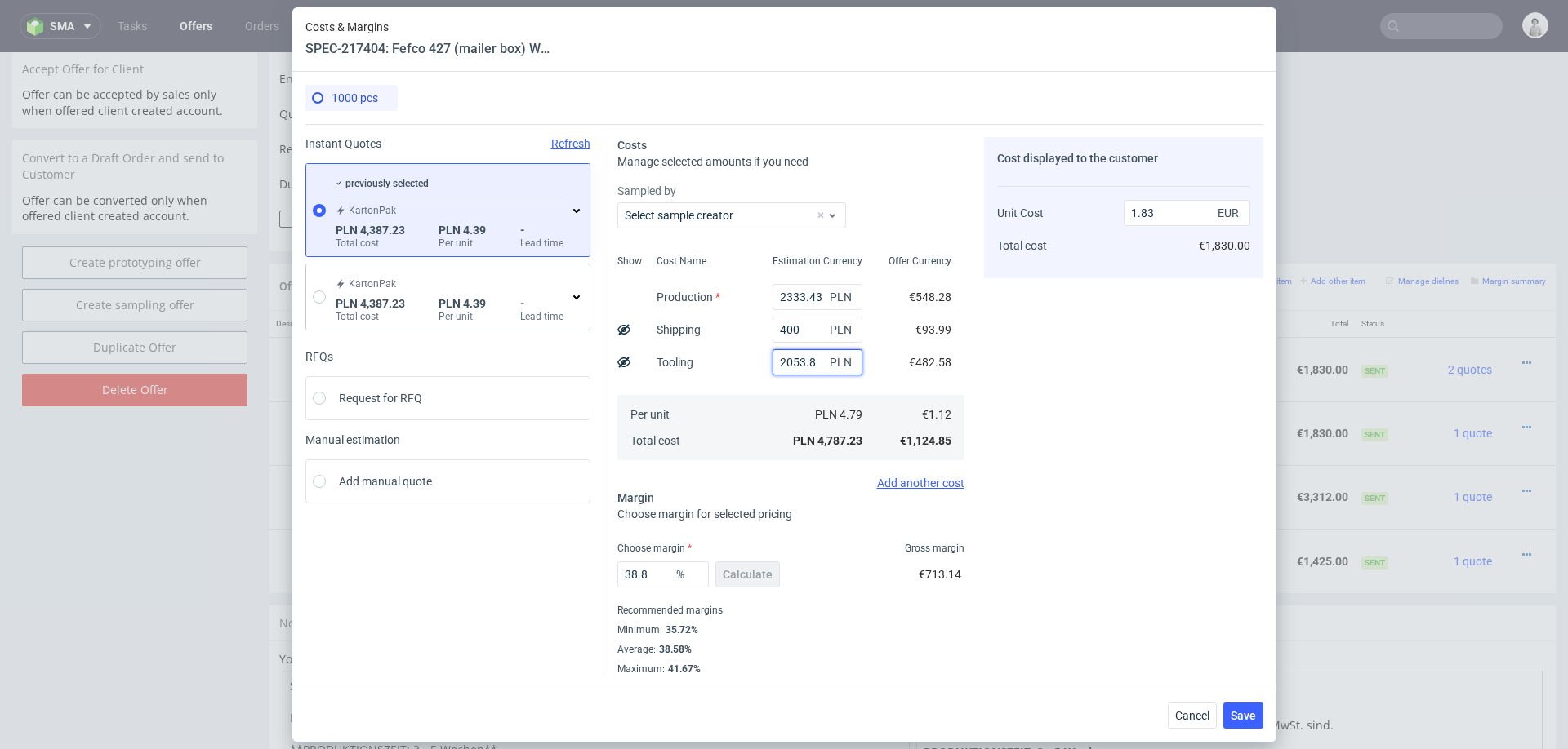
click at [798, 360] on input "2053.8" at bounding box center [818, 363] width 90 height 26
type input "1.05"
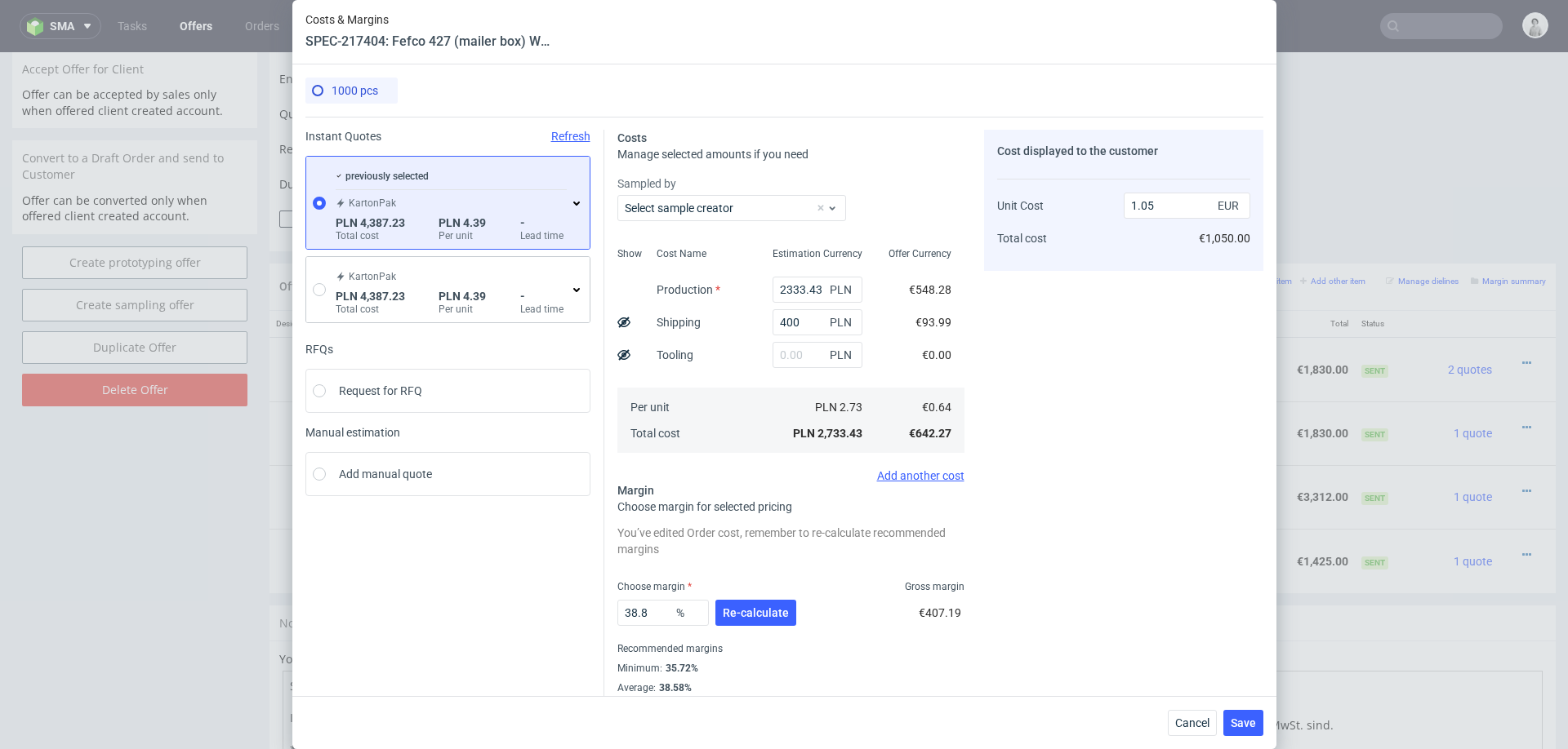
click at [736, 380] on div "Cost Name Production Shipping Tooling Per unit Total cost" at bounding box center [702, 349] width 116 height 215
click at [741, 623] on button "Re-calculate" at bounding box center [756, 613] width 81 height 26
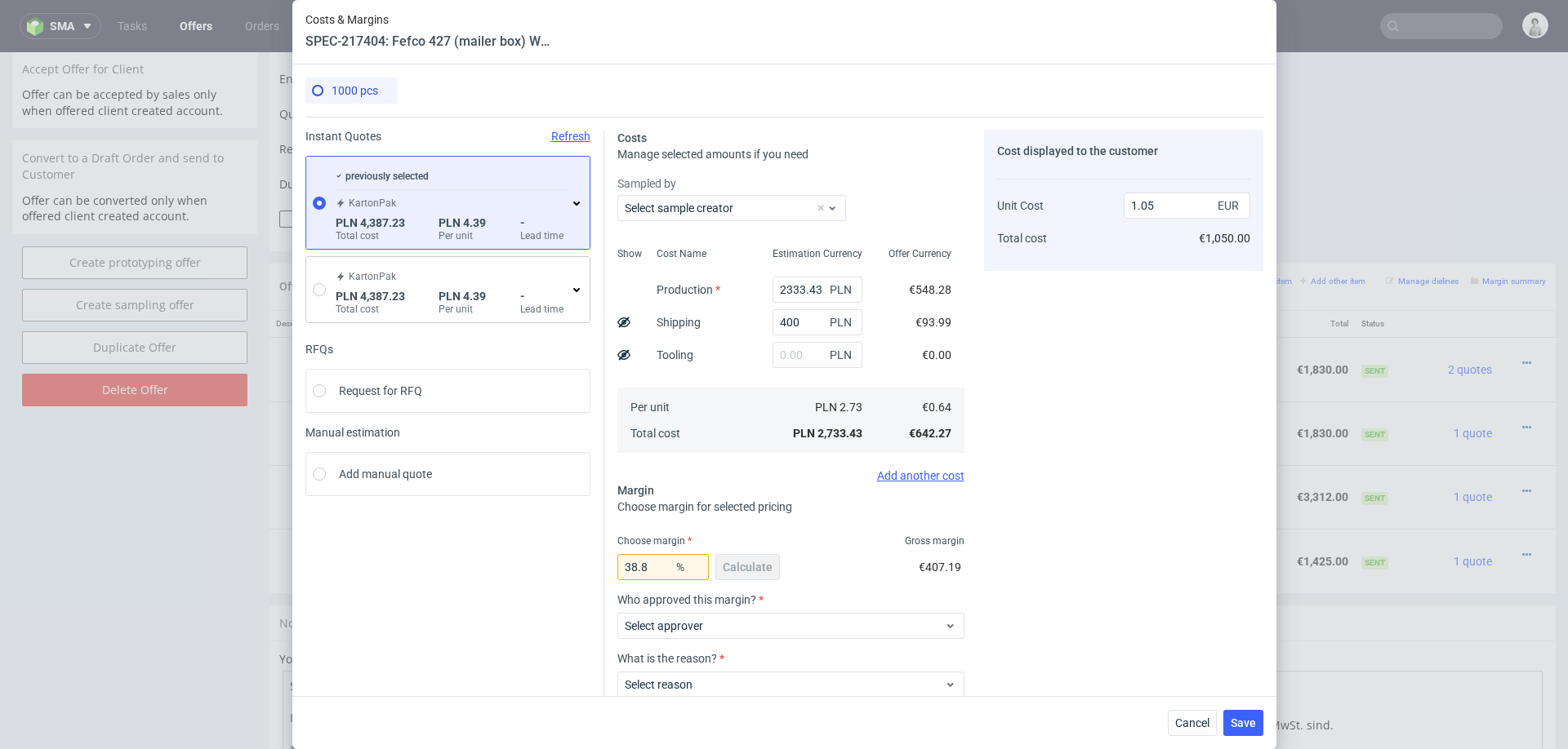
click at [572, 202] on icon at bounding box center [576, 203] width 13 height 13
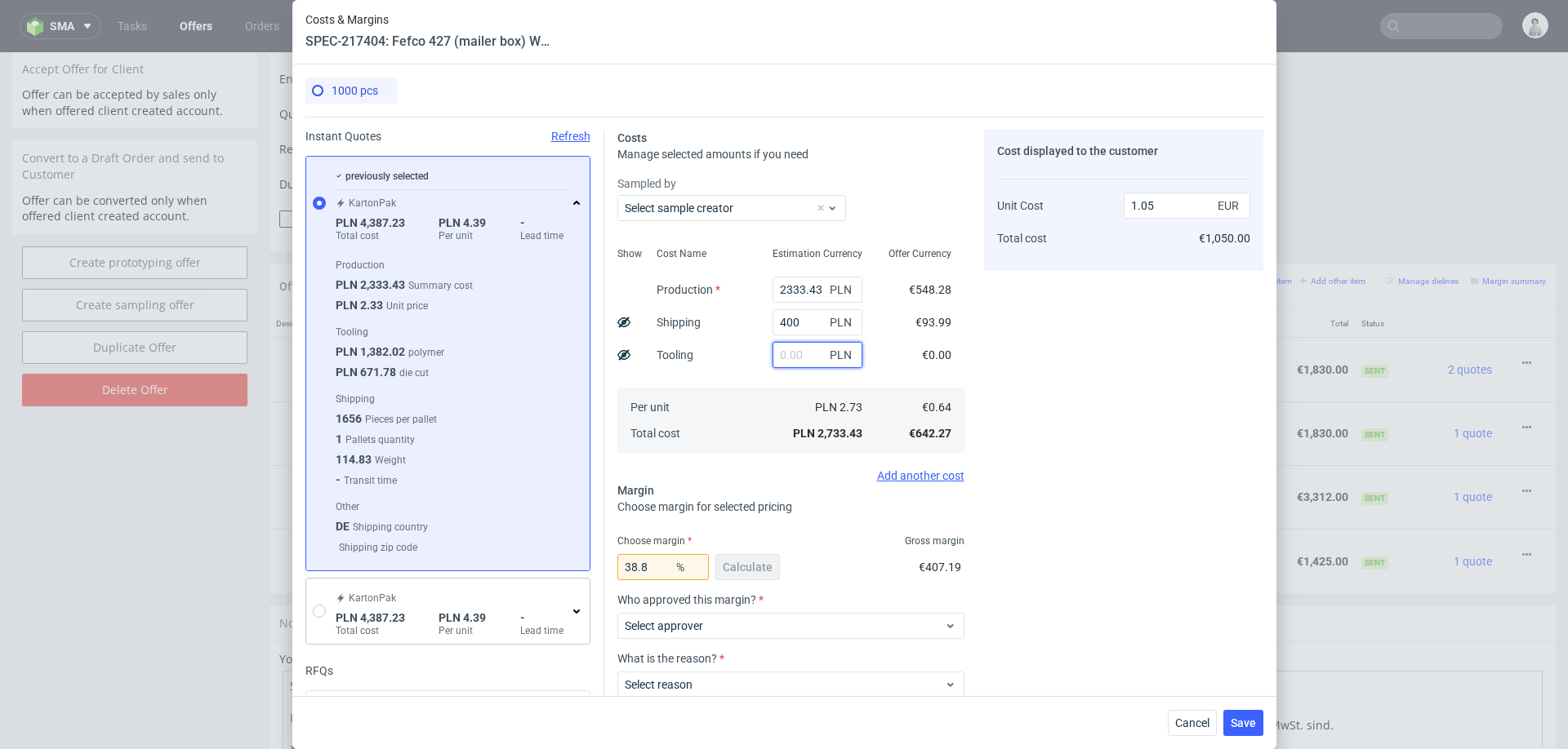
click at [792, 356] on input "text" at bounding box center [818, 355] width 90 height 26
type input "1300"
type input "1.55"
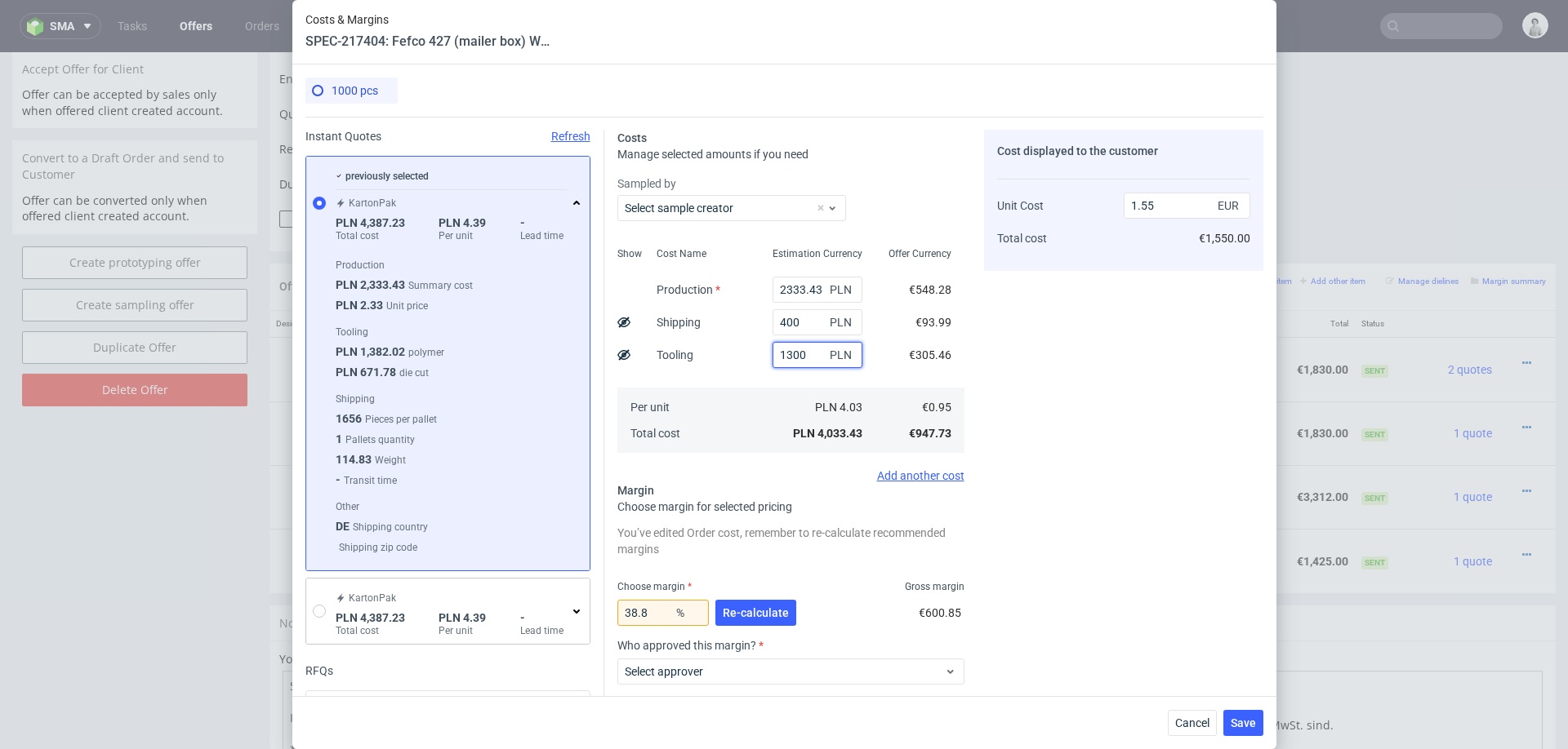
type input "1300"
click at [750, 380] on div "Cost Name Production Shipping Tooling Per unit Total cost" at bounding box center [702, 349] width 116 height 215
click at [662, 615] on input "38.8" at bounding box center [663, 613] width 91 height 26
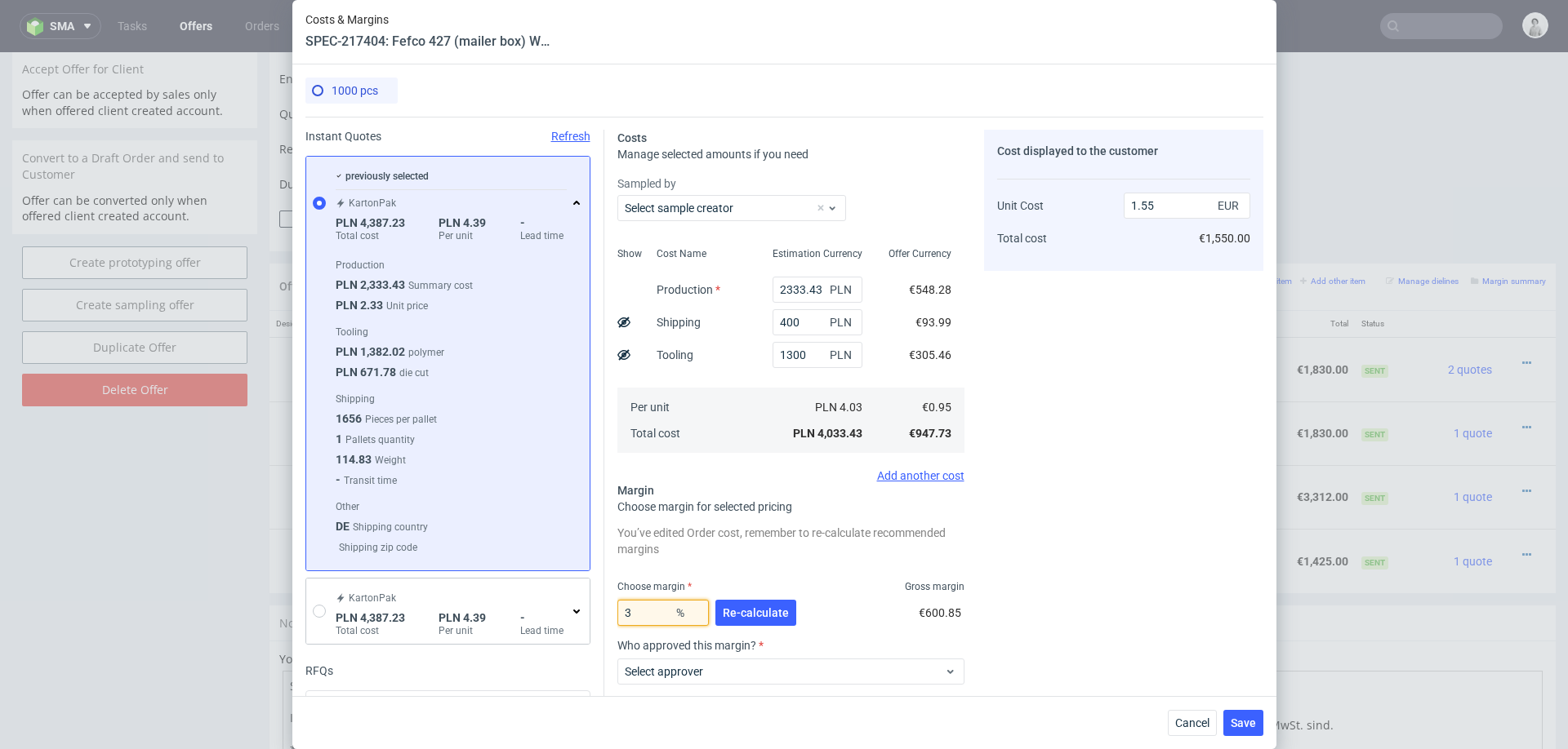
type input "30"
type input "1.35"
click at [1062, 604] on div "Cost displayed to the customer Unit Cost Total cost 1.35 EUR €1,350.00" at bounding box center [1123, 480] width 279 height 702
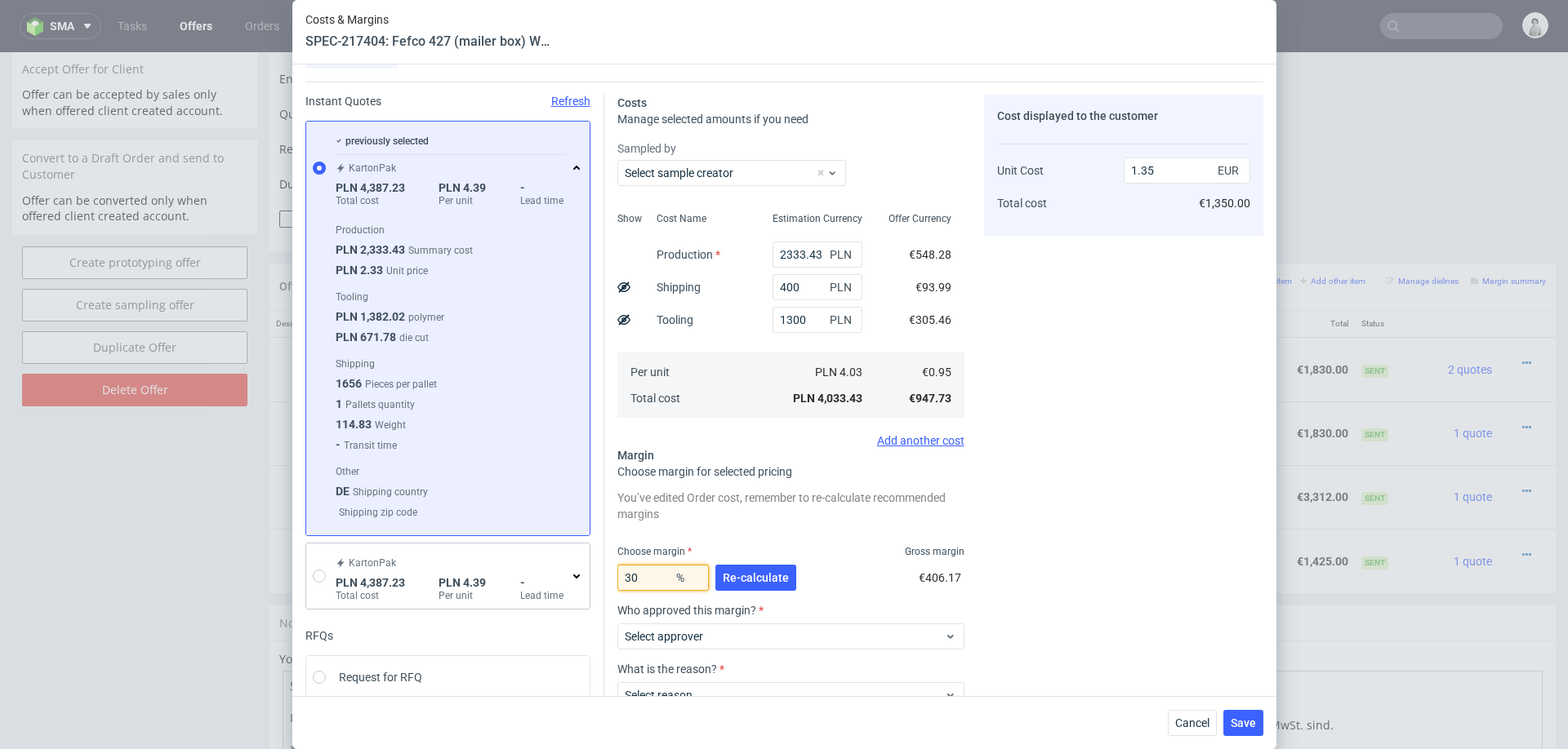
click at [638, 578] on input "30" at bounding box center [663, 578] width 91 height 26
type input "20"
type input "1.19"
type input "20"
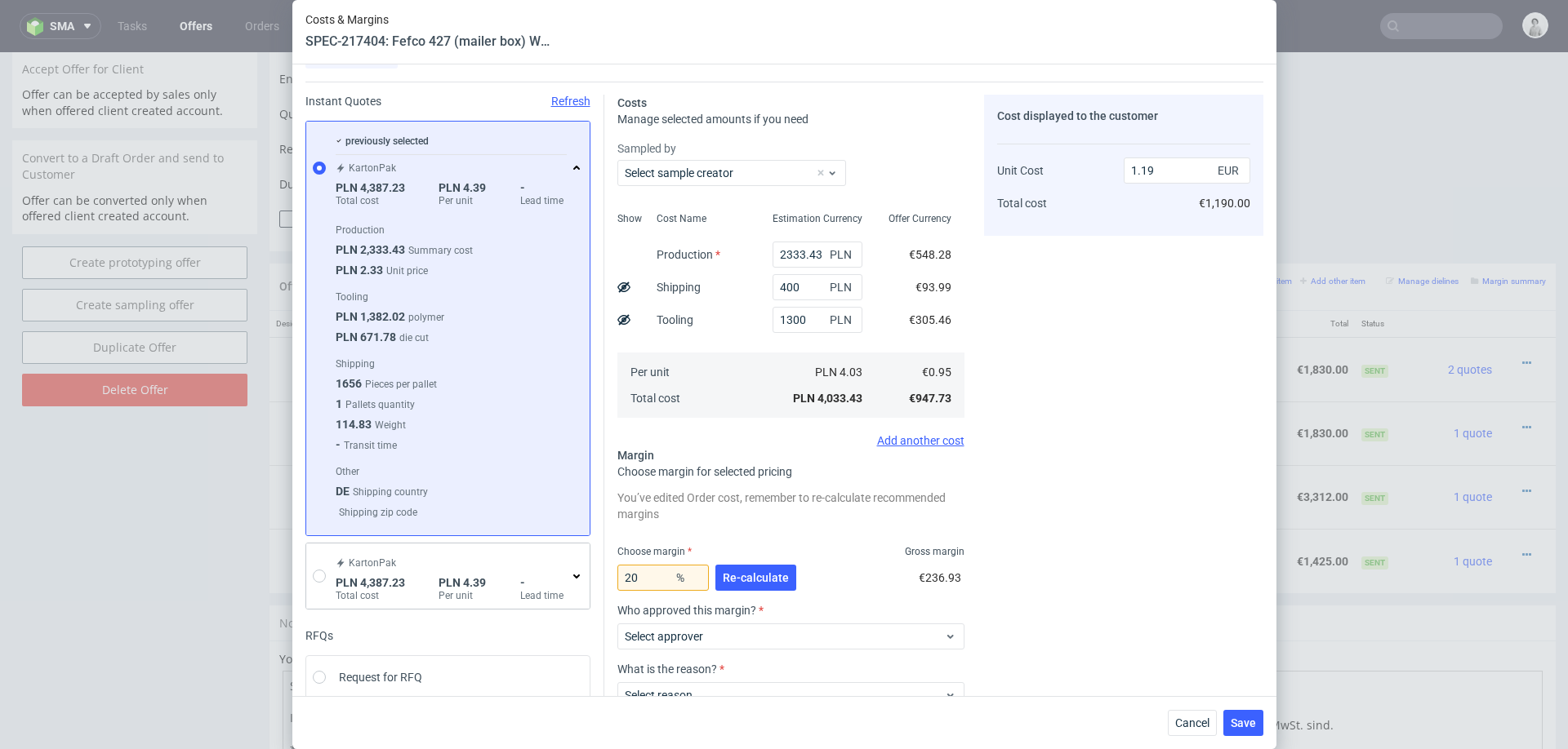
click at [1022, 535] on div "Cost displayed to the customer Unit Cost Total cost 1.19 EUR €1,190.00" at bounding box center [1123, 445] width 279 height 702
click at [809, 326] on input "1300" at bounding box center [818, 320] width 90 height 26
type input "10"
type input "0.8"
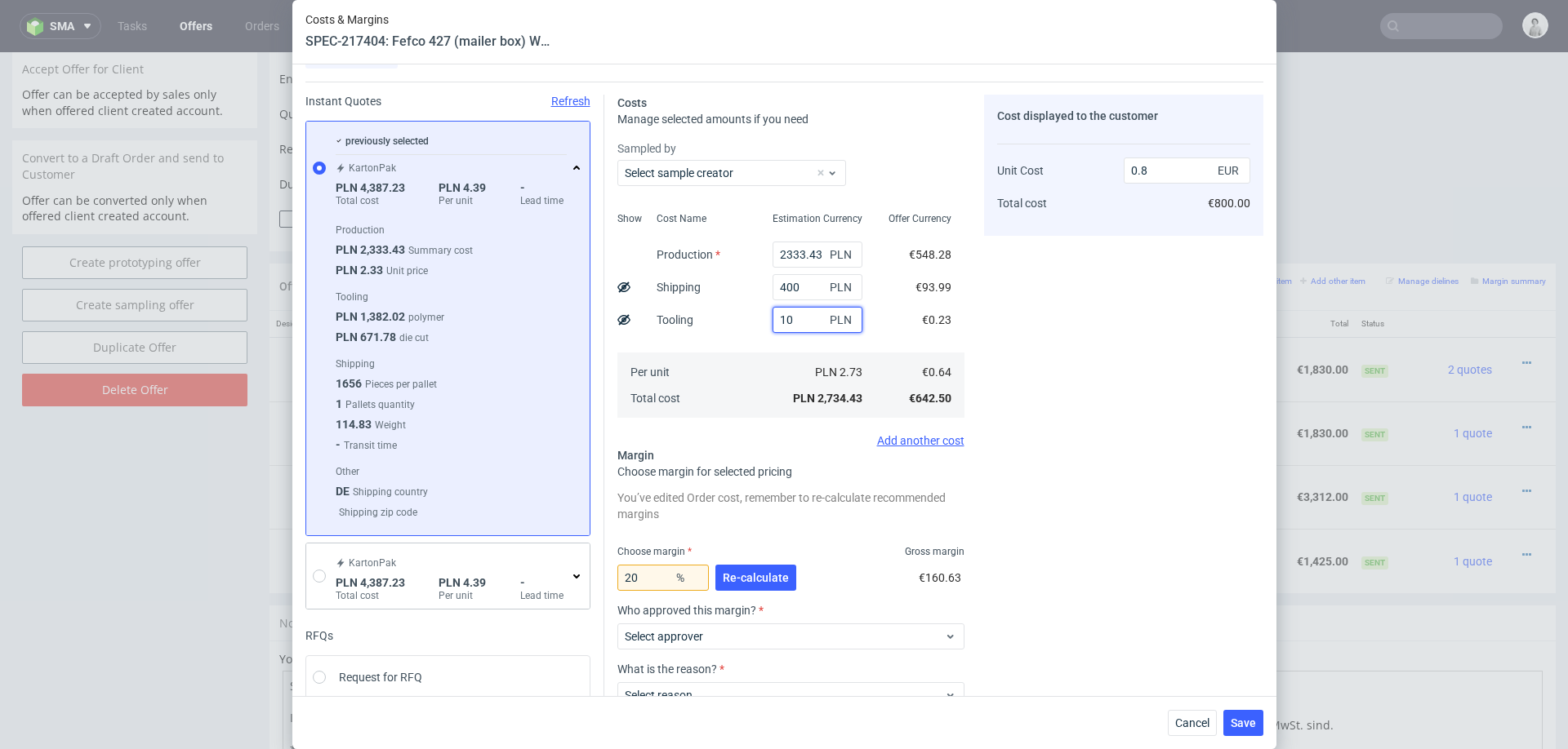
type input "100"
type input "0.82"
type input "1000"
type input "1.09"
type input "1000"
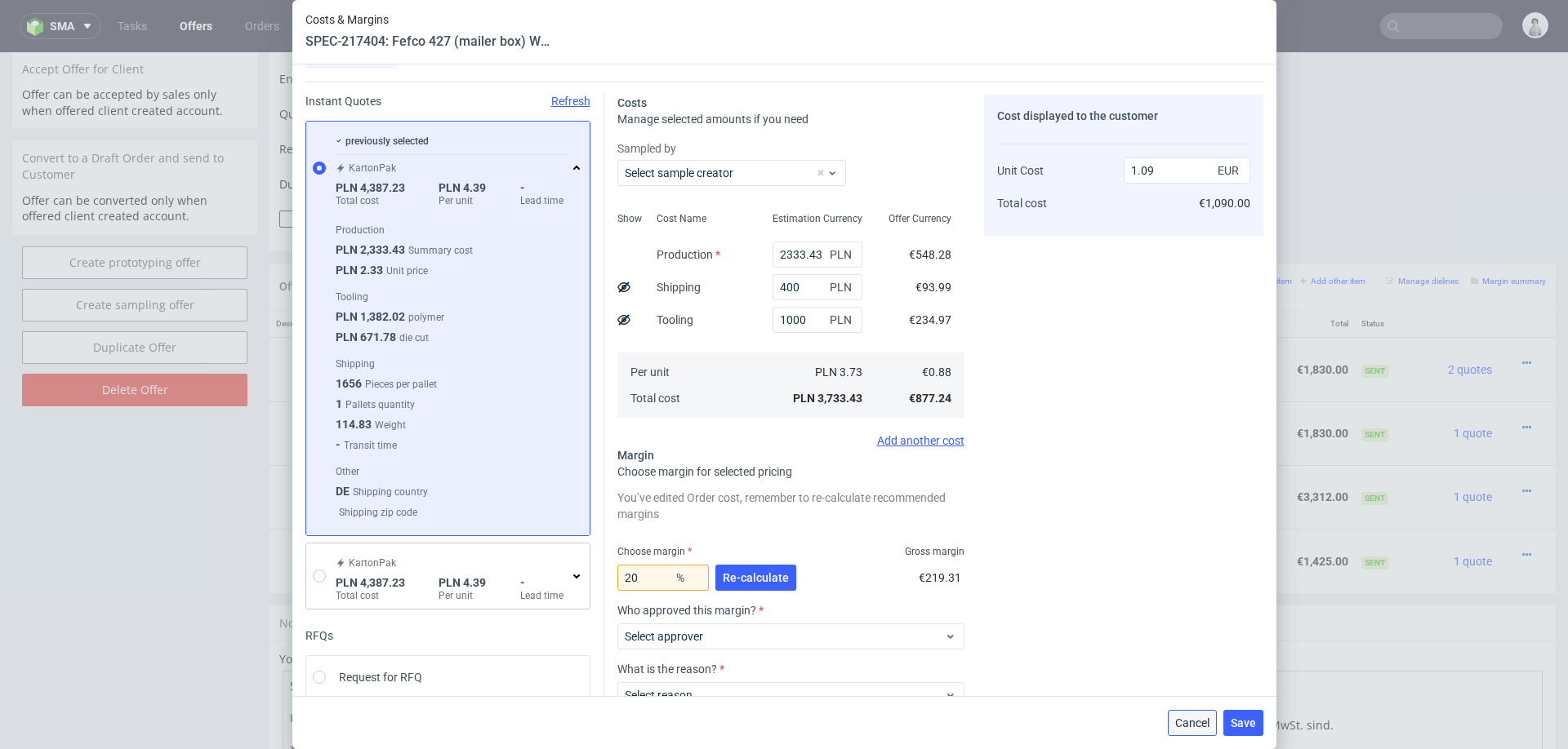
click at [1198, 723] on span "Cancel" at bounding box center [1192, 723] width 34 height 11
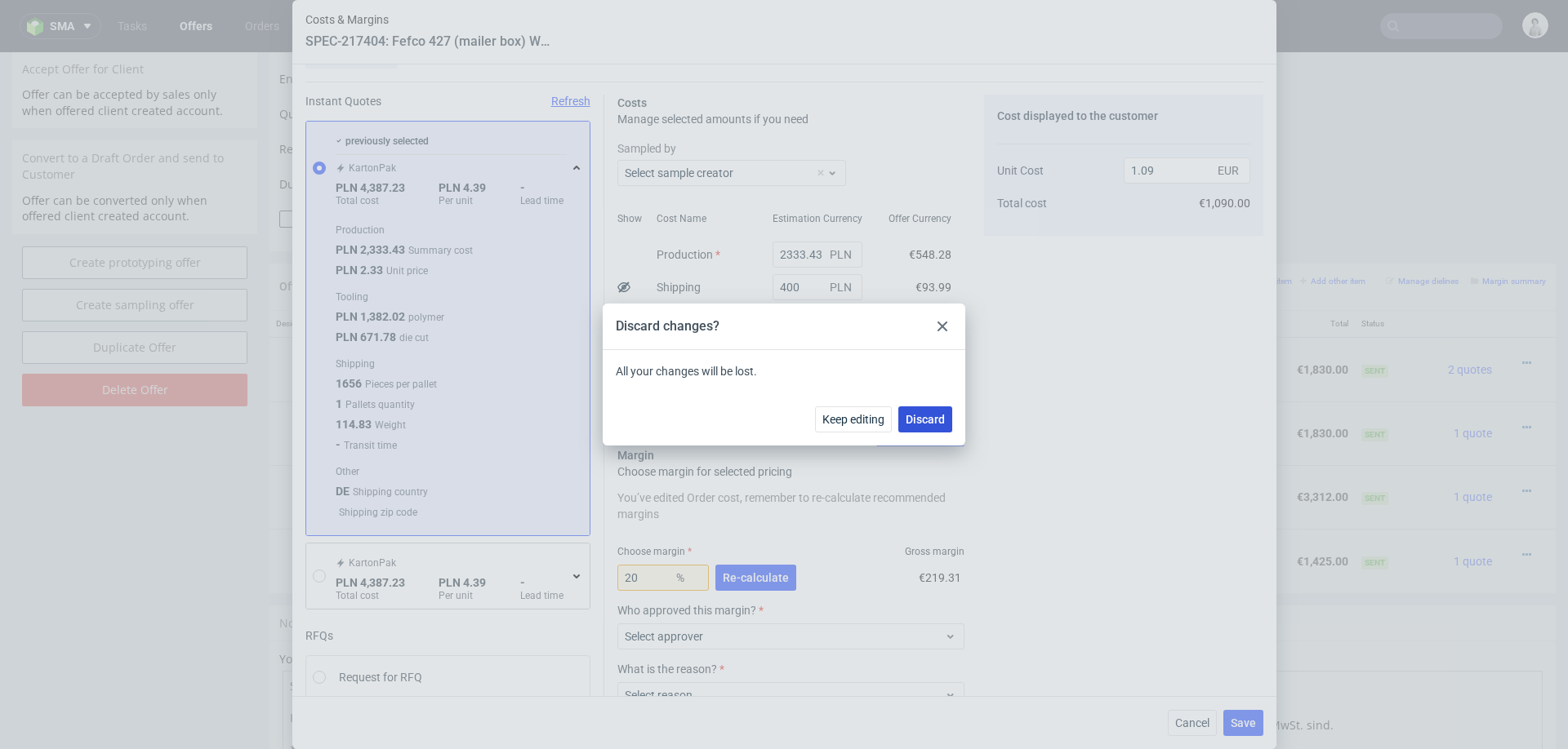
click at [931, 420] on span "Discard" at bounding box center [925, 420] width 40 height 11
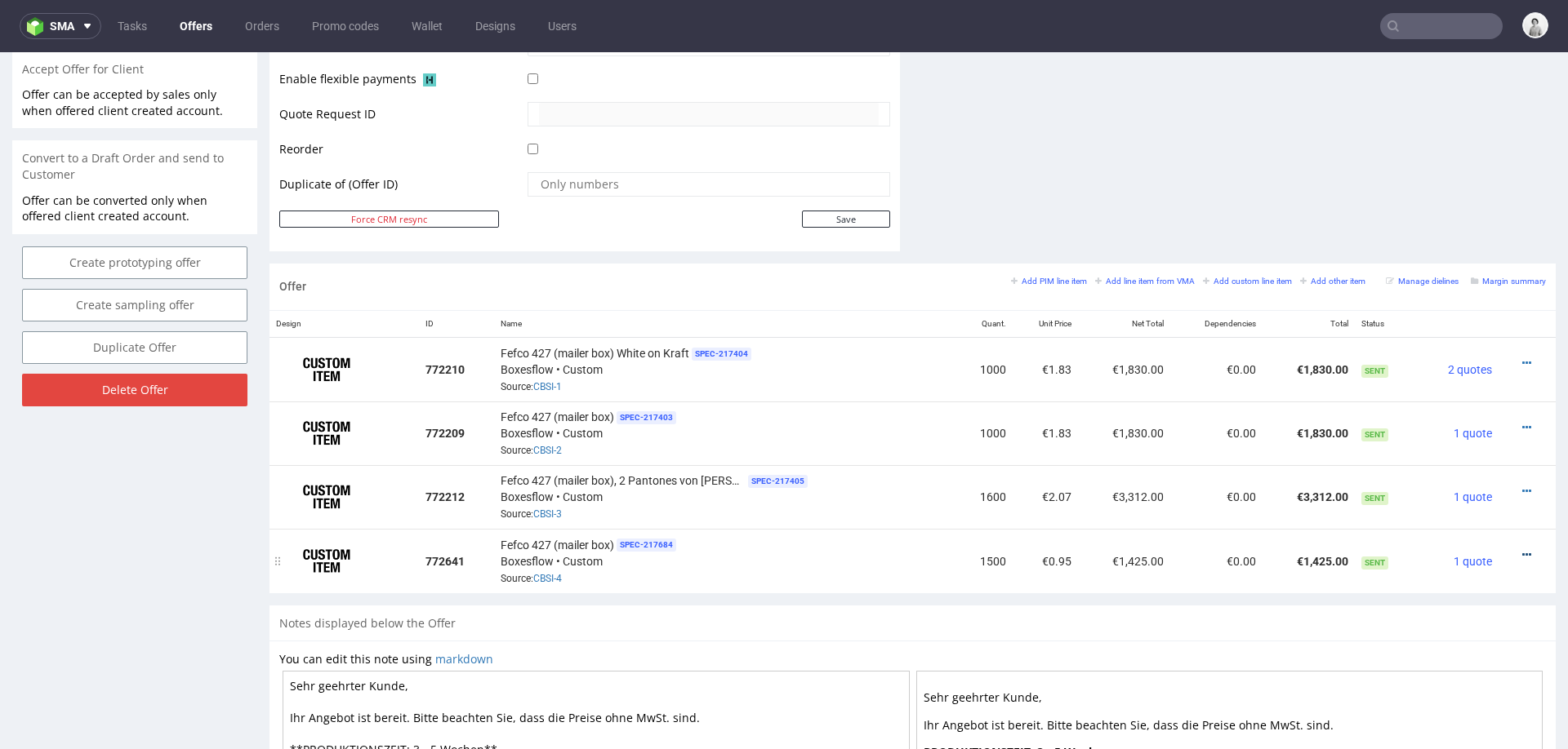
click at [1523, 549] on icon at bounding box center [1527, 555] width 9 height 11
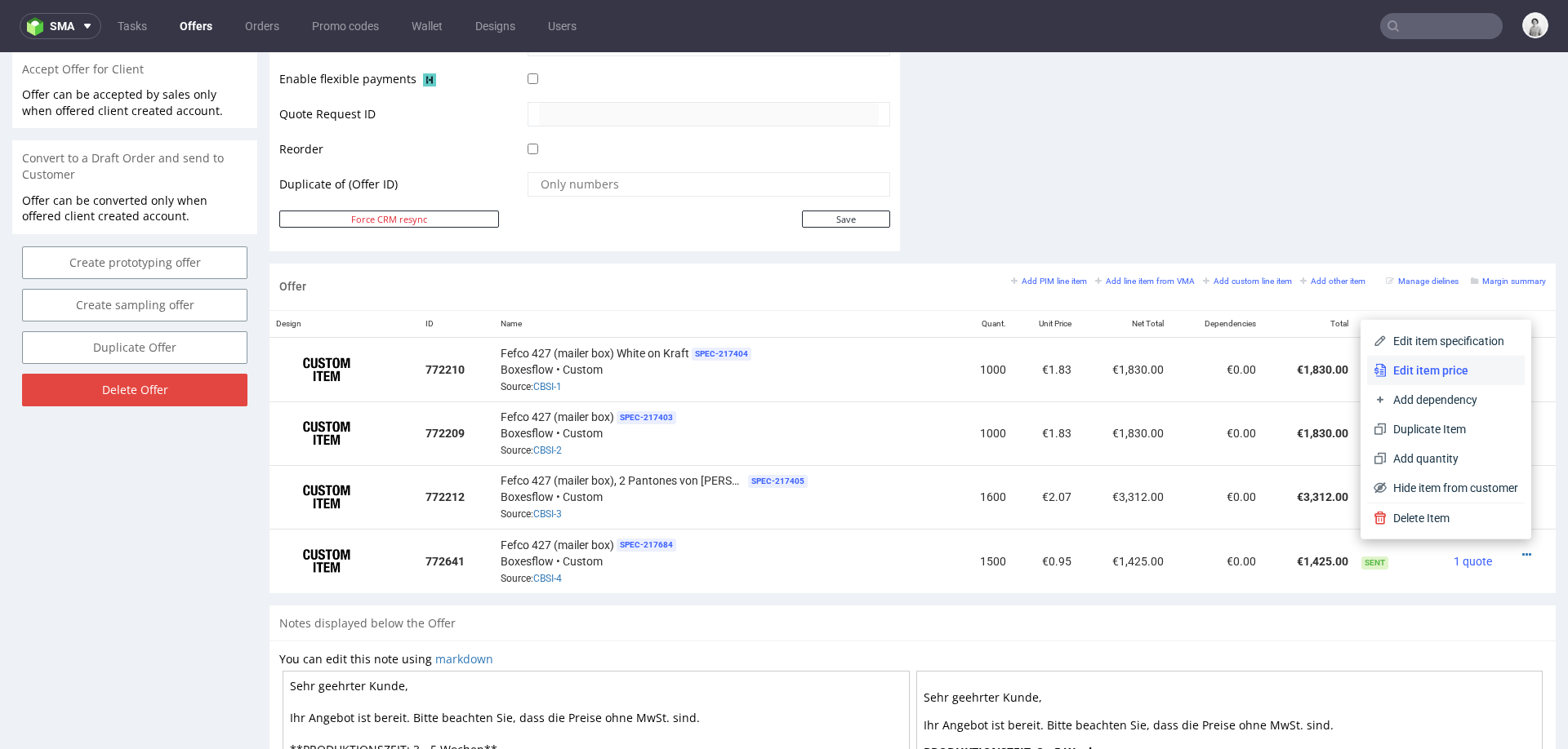
click at [1458, 374] on span "Edit item price" at bounding box center [1452, 371] width 132 height 17
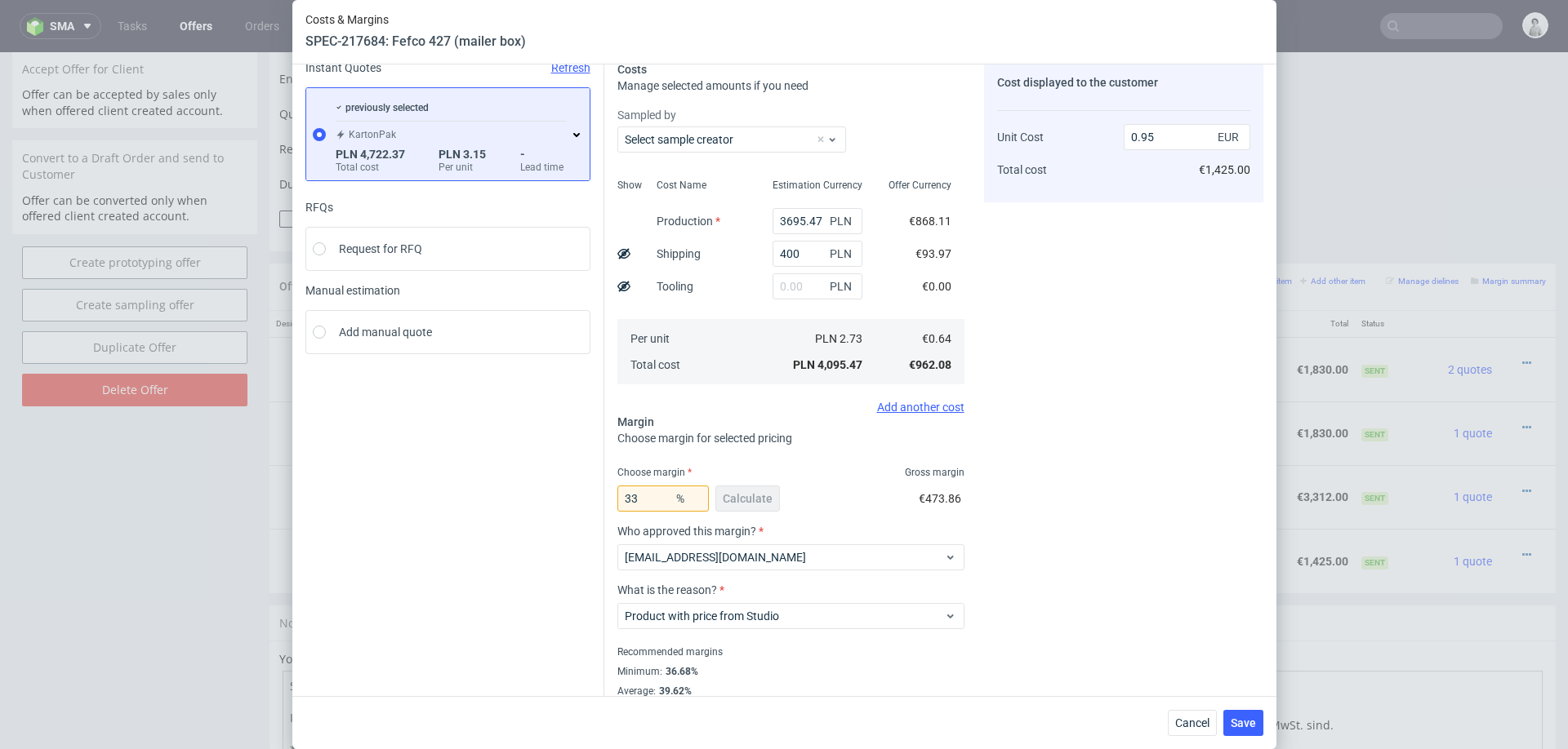
scroll to position [86, 0]
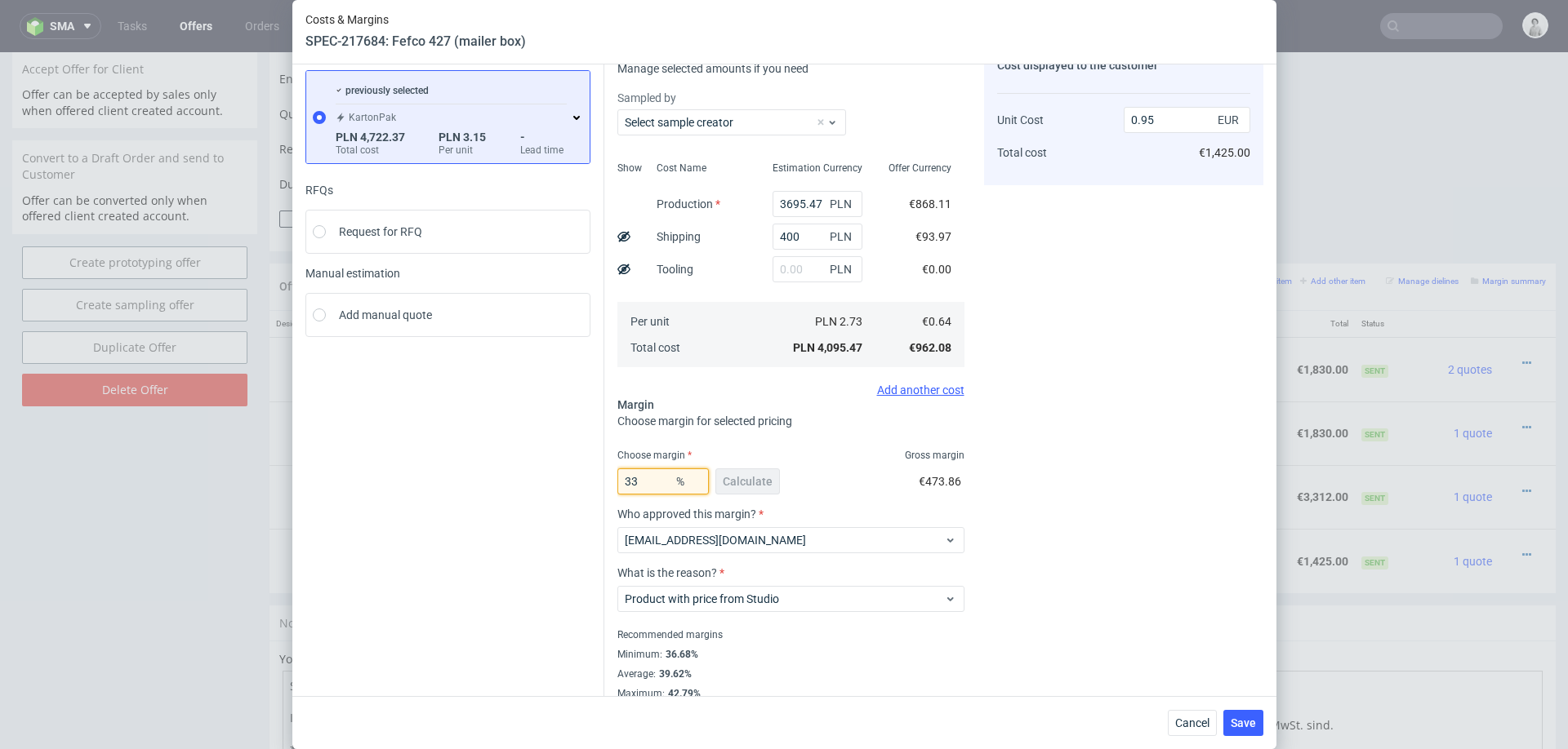
click at [656, 478] on input "33" at bounding box center [663, 481] width 91 height 26
type input "30"
type input "0.91"
click at [638, 484] on input "30" at bounding box center [663, 481] width 91 height 26
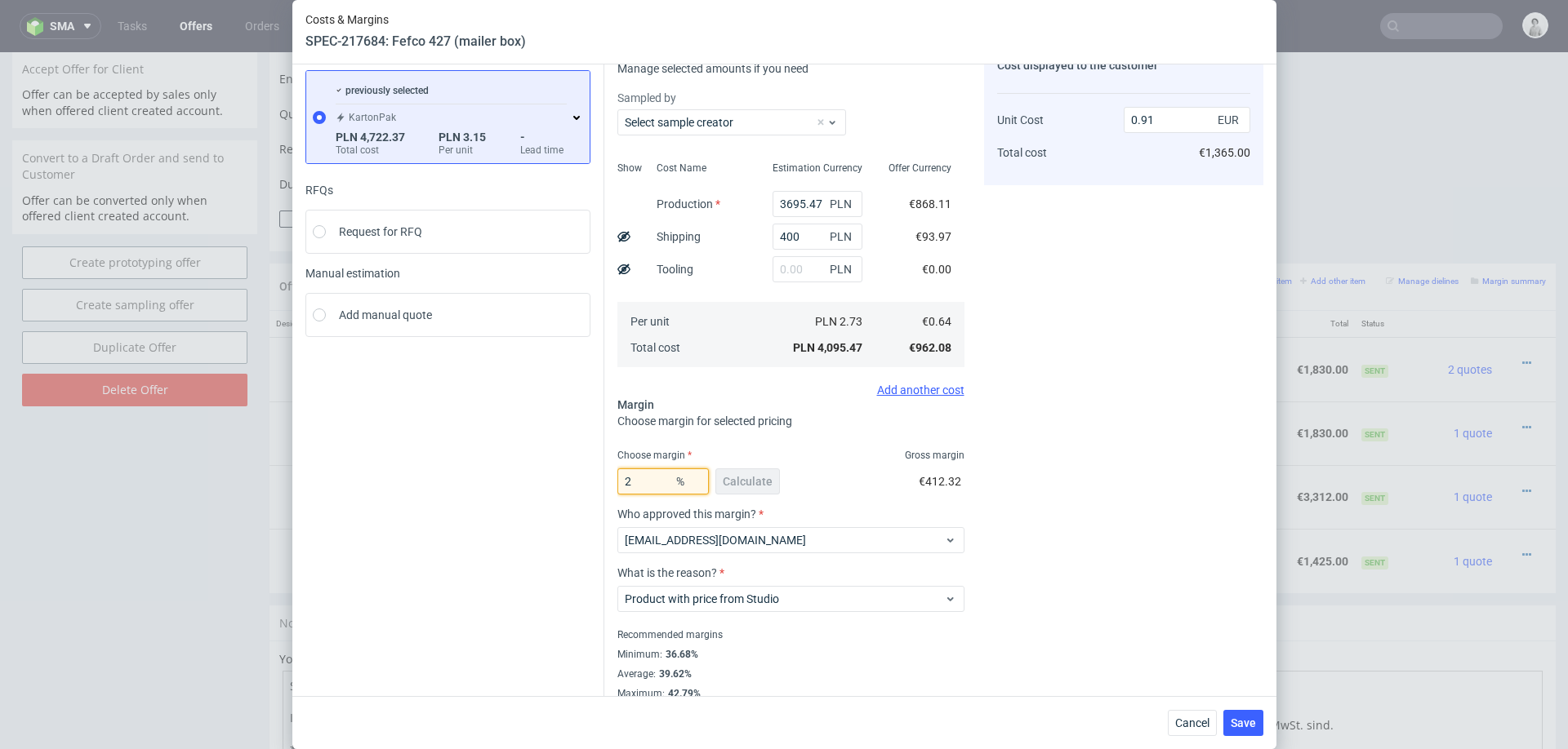
type input "25"
type input "0.85"
type input "26"
type input "0.86"
type input "20"
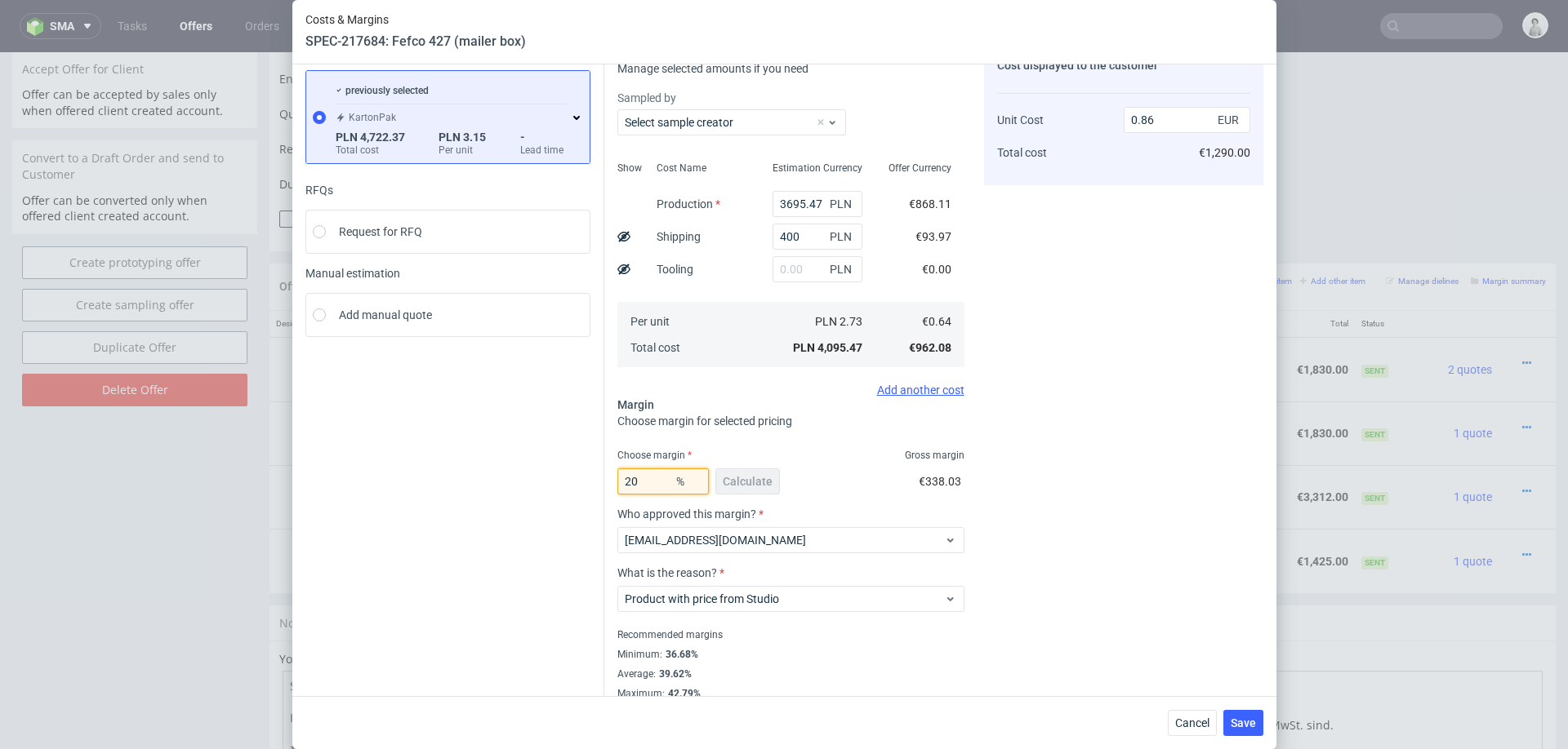
type input "0.8"
type input "20"
click at [1159, 442] on div "Cost displayed to the customer Unit Cost Total cost 0.8 EUR €1,200.00" at bounding box center [1123, 372] width 279 height 656
click at [1180, 720] on span "Cancel" at bounding box center [1192, 723] width 34 height 11
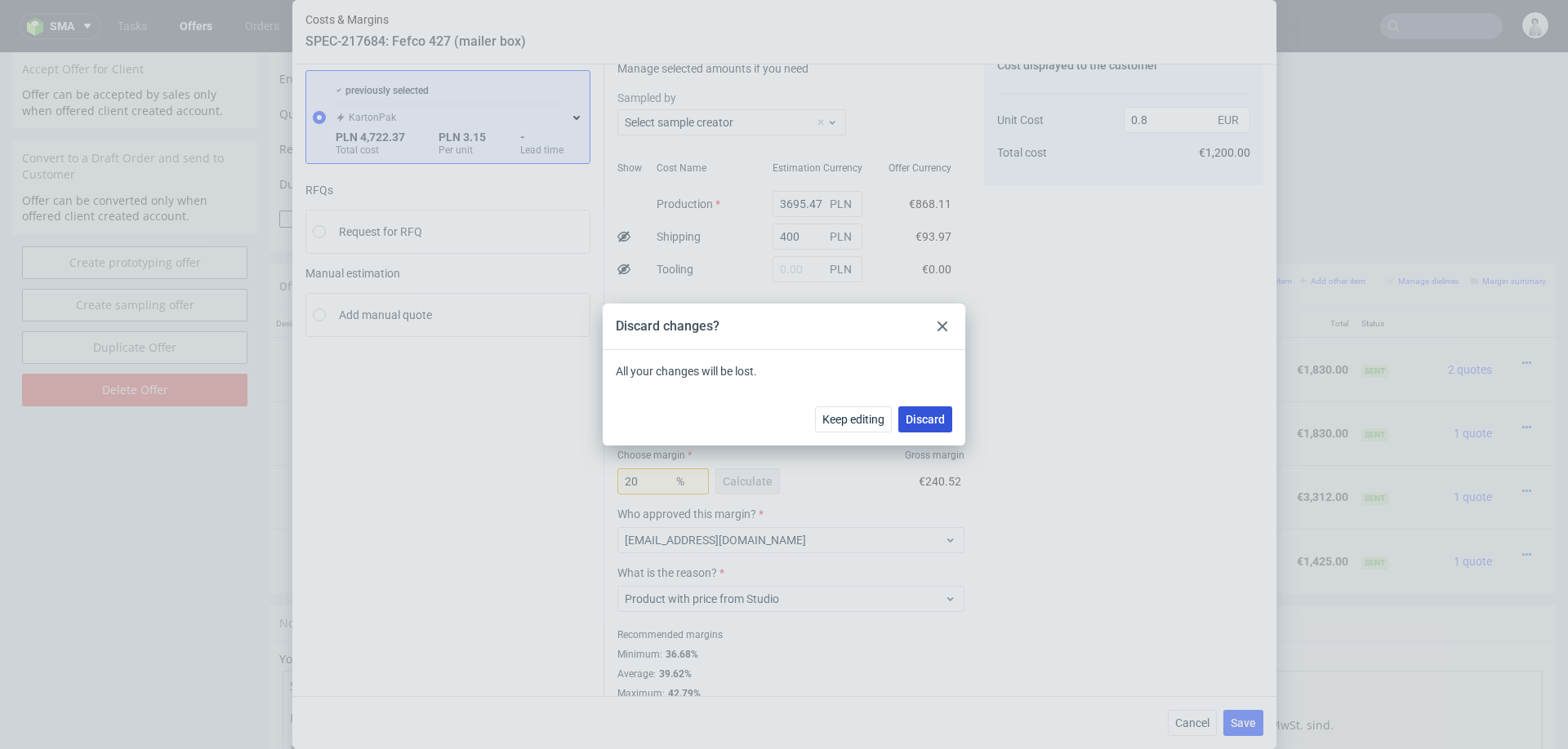
click at [910, 422] on span "Discard" at bounding box center [925, 420] width 40 height 11
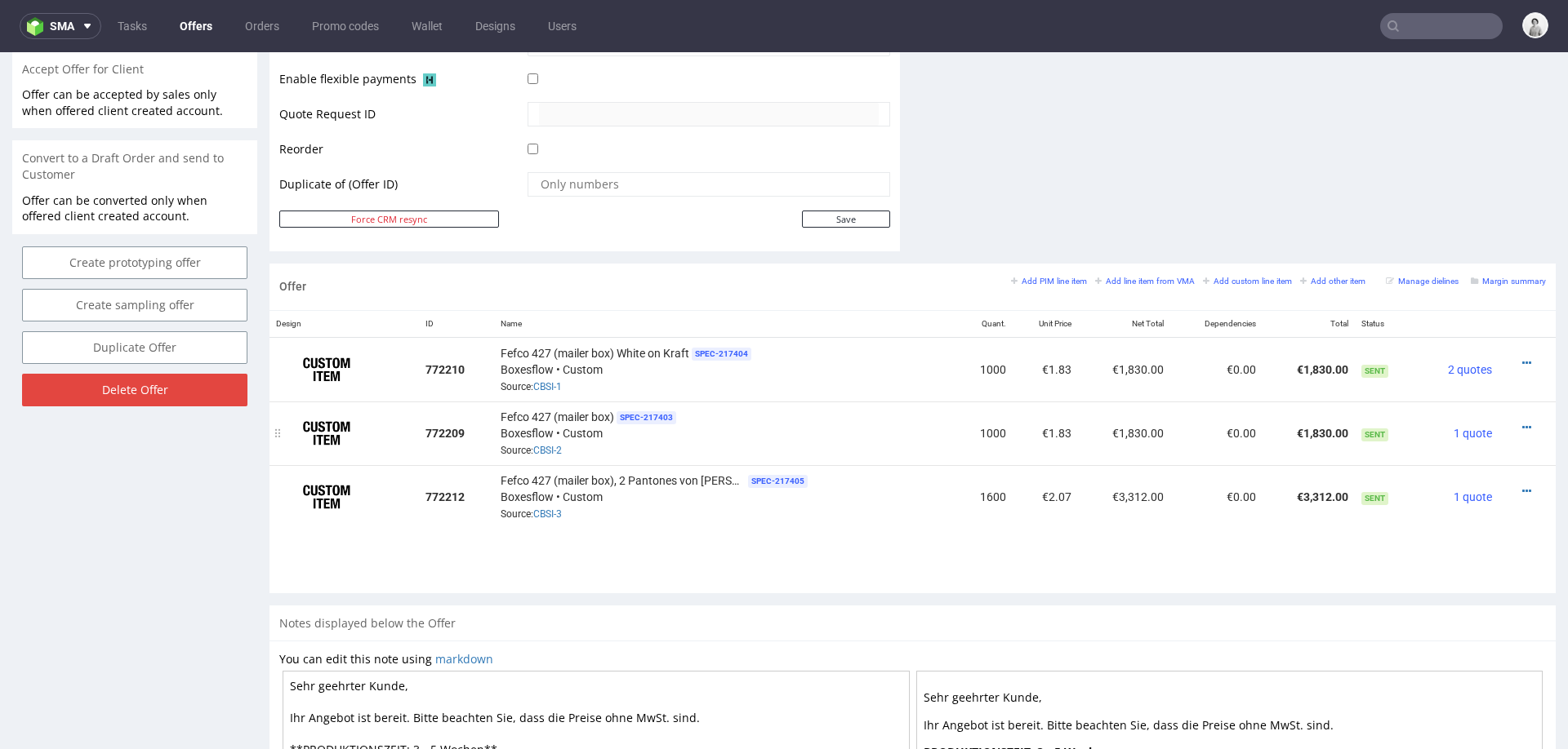
drag, startPoint x: 282, startPoint y: 560, endPoint x: 306, endPoint y: 454, distance: 108.7
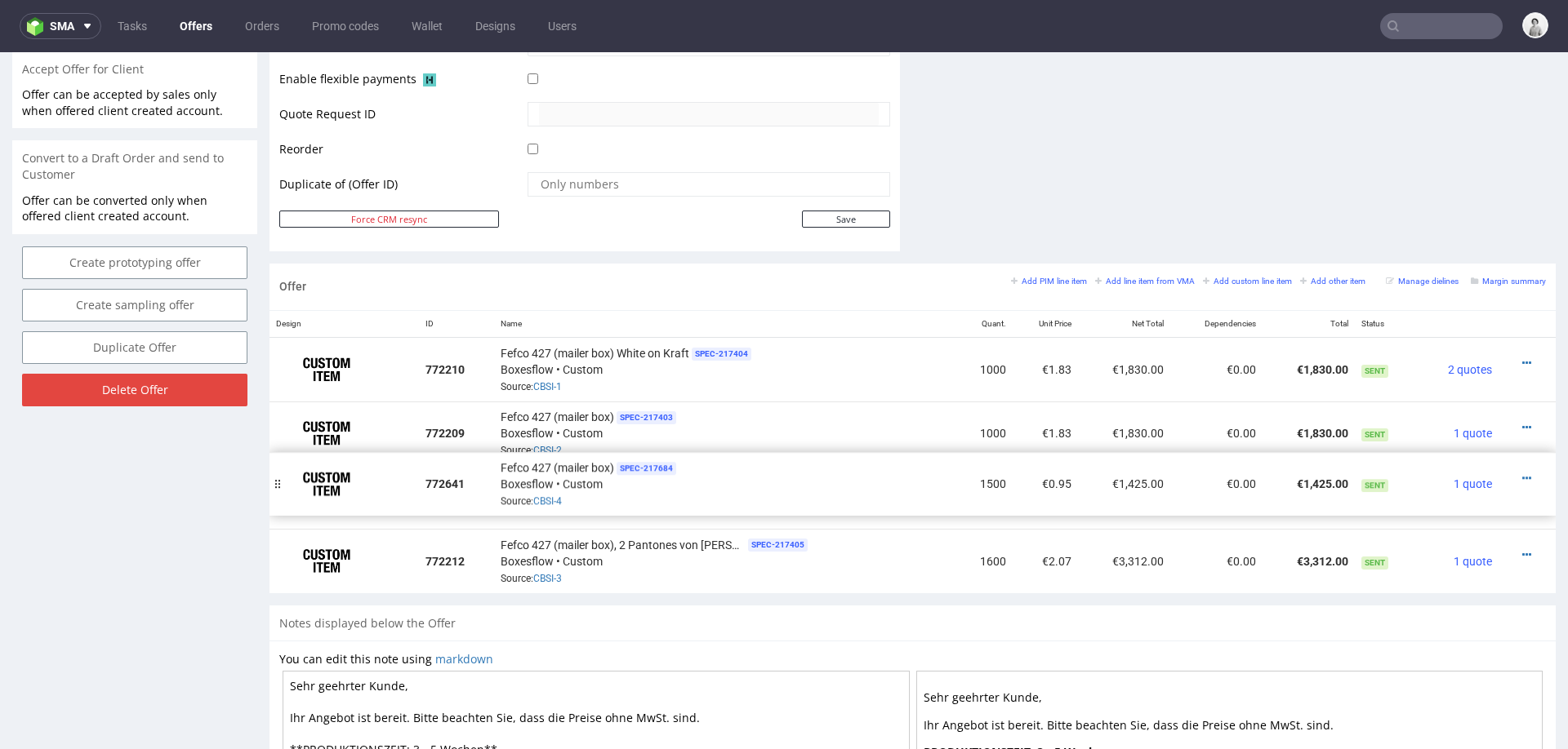
drag, startPoint x: 276, startPoint y: 558, endPoint x: 276, endPoint y: 482, distance: 76.0
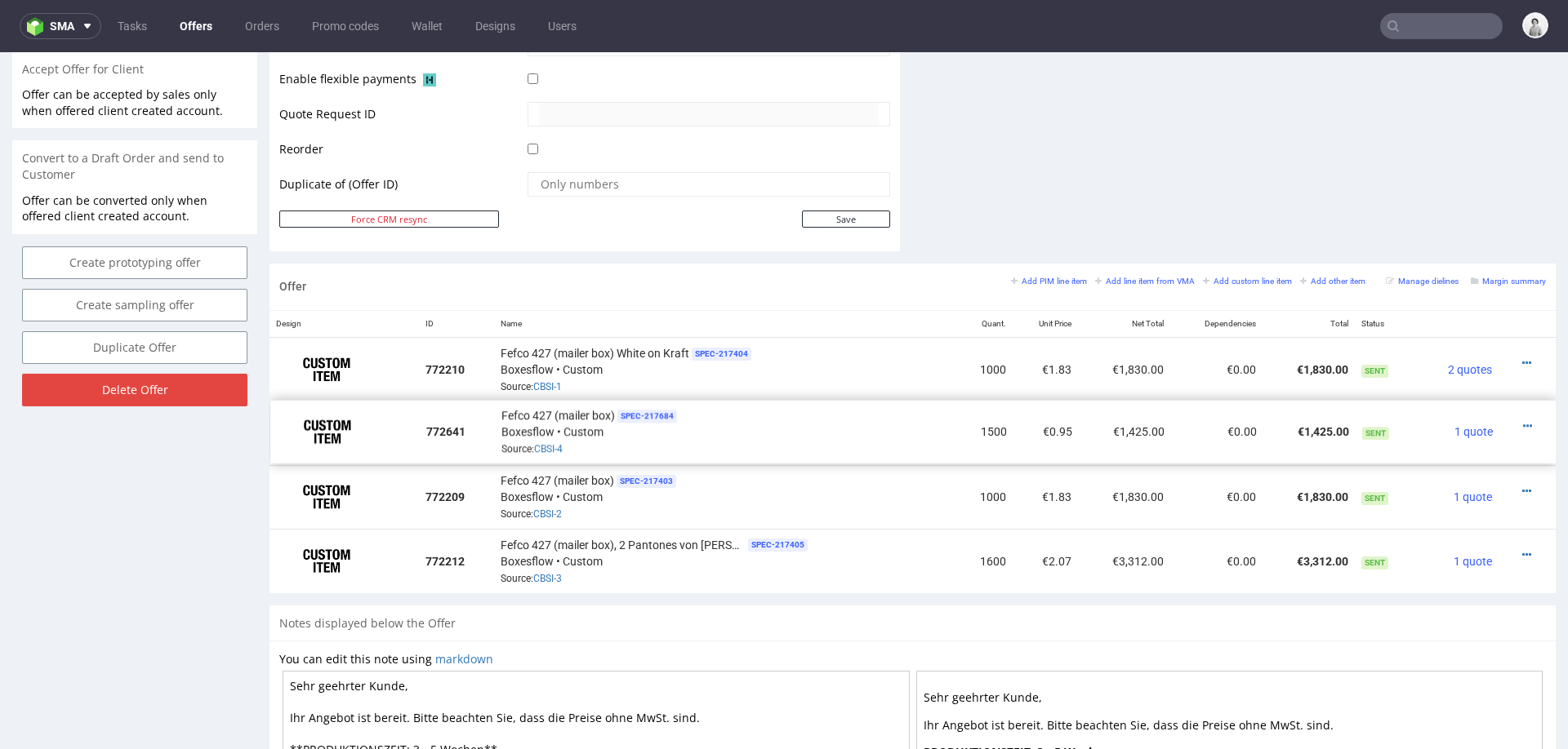
drag, startPoint x: 276, startPoint y: 500, endPoint x: 277, endPoint y: 435, distance: 65.0
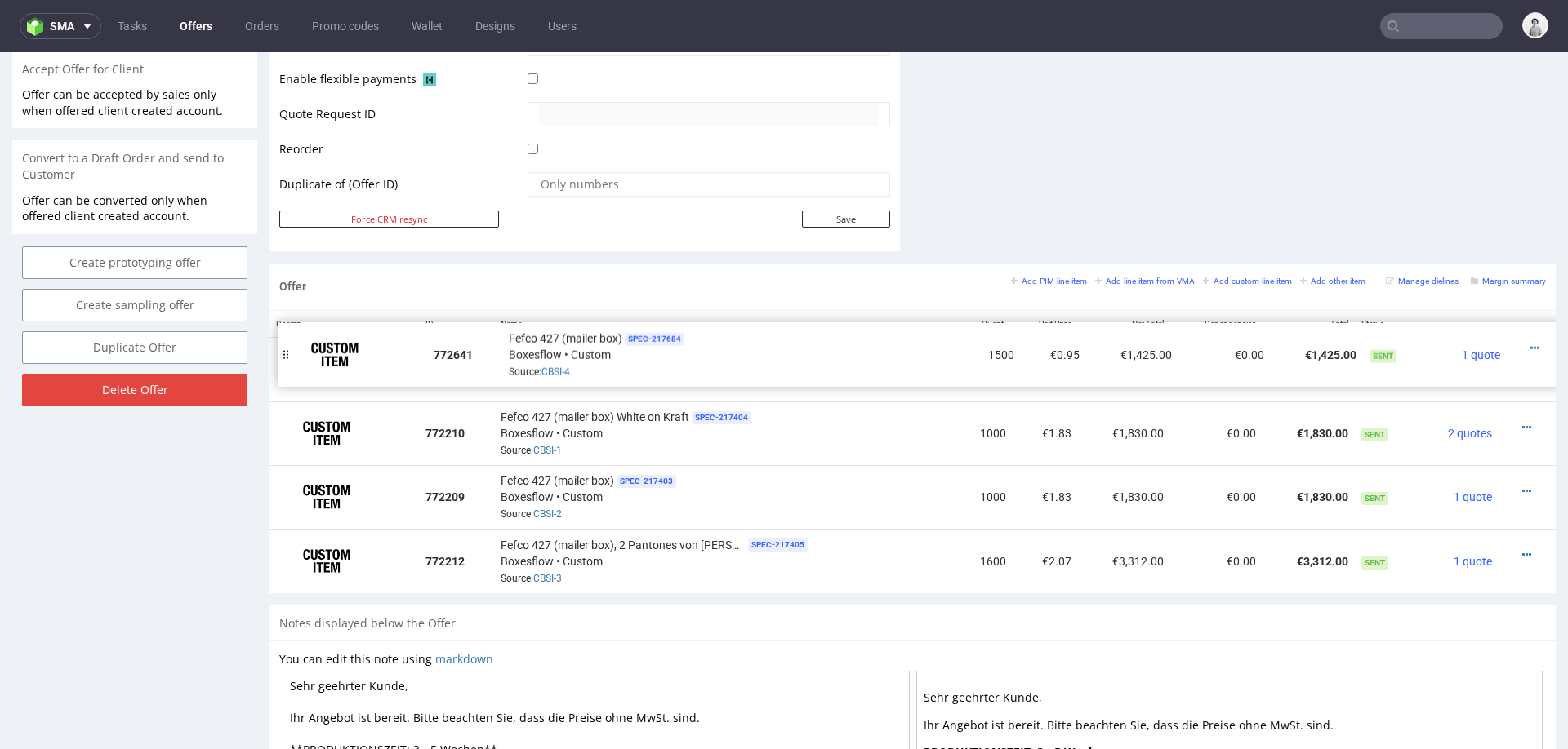
drag, startPoint x: 277, startPoint y: 435, endPoint x: 285, endPoint y: 358, distance: 77.4
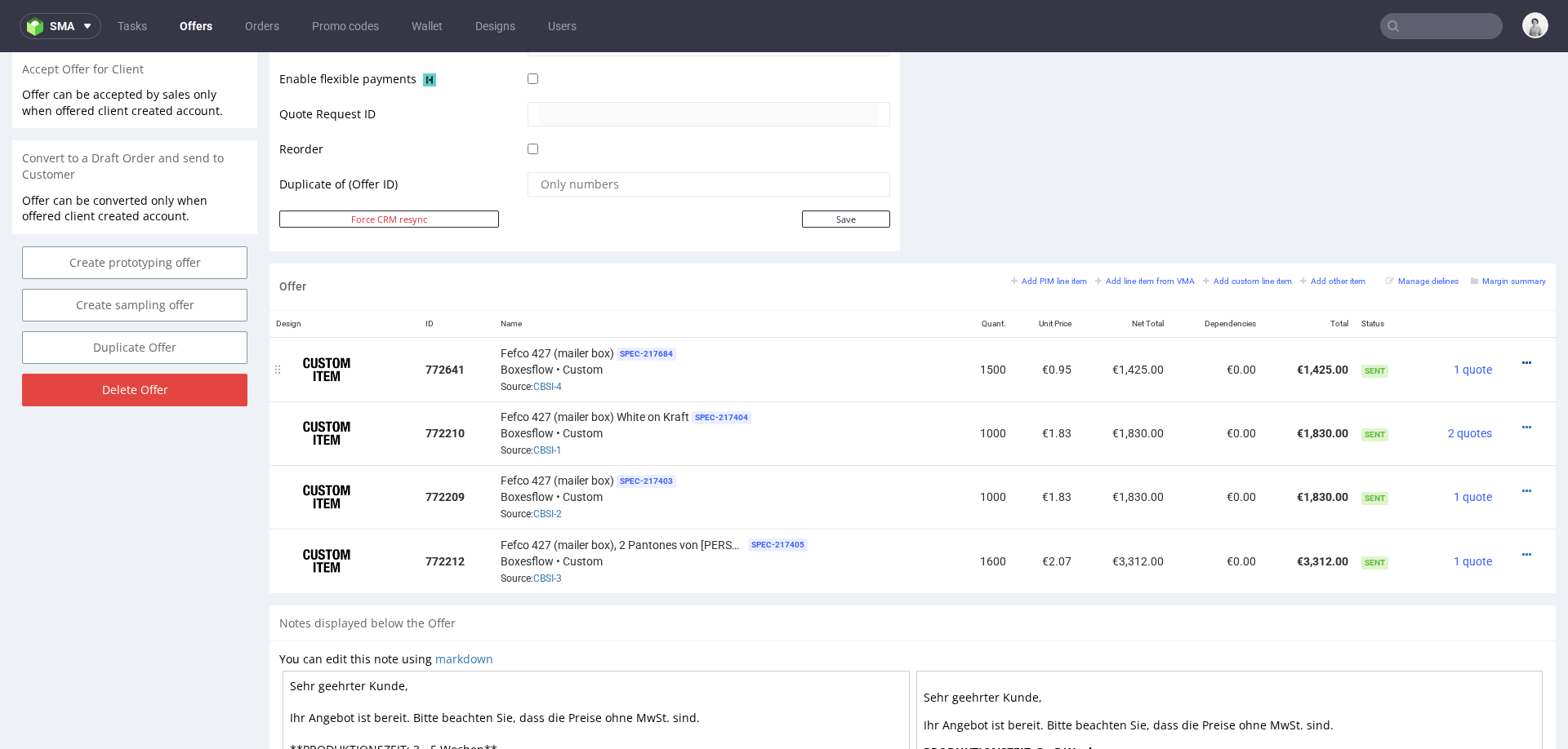
click at [1523, 358] on icon at bounding box center [1527, 363] width 9 height 11
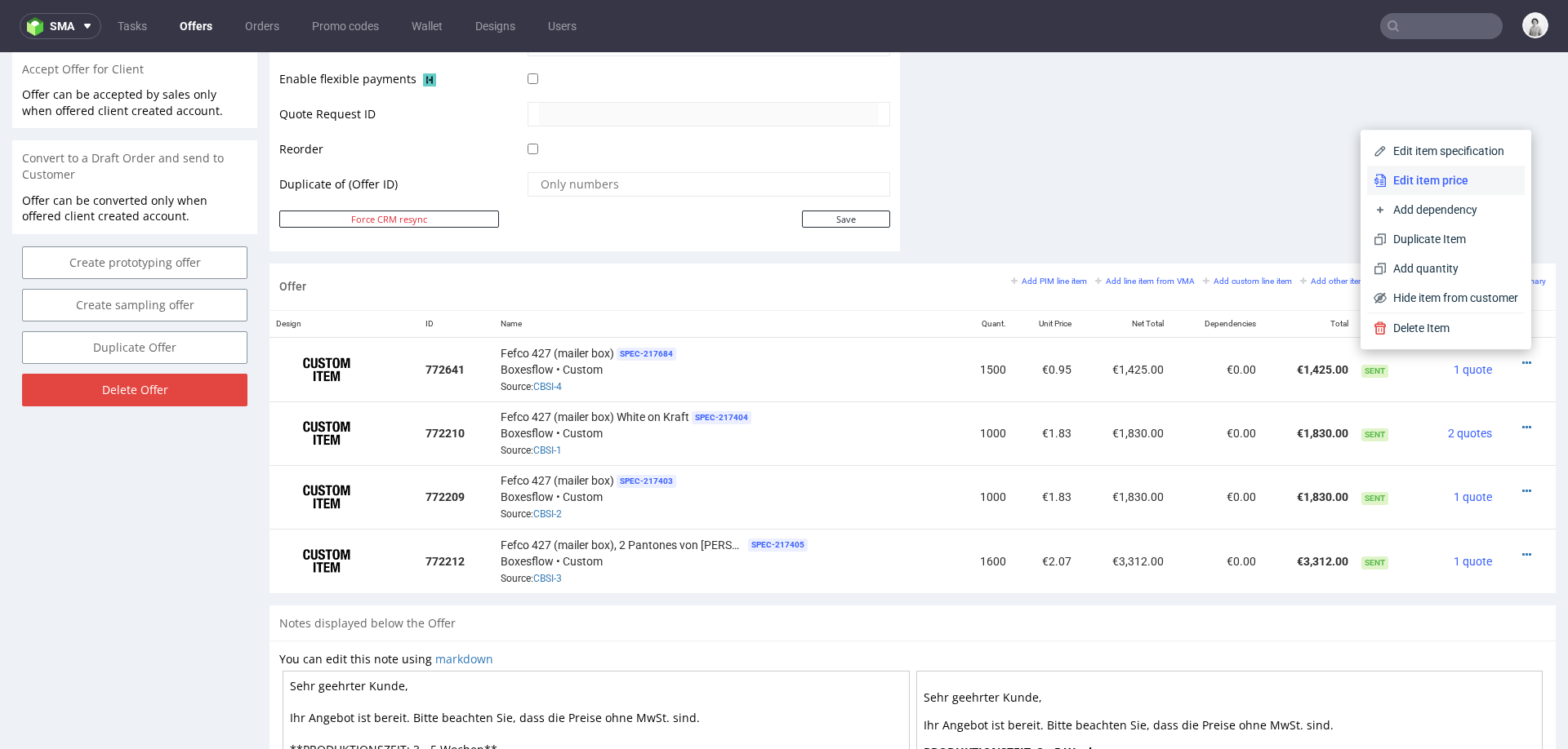
click at [1439, 178] on span "Edit item price" at bounding box center [1452, 180] width 132 height 17
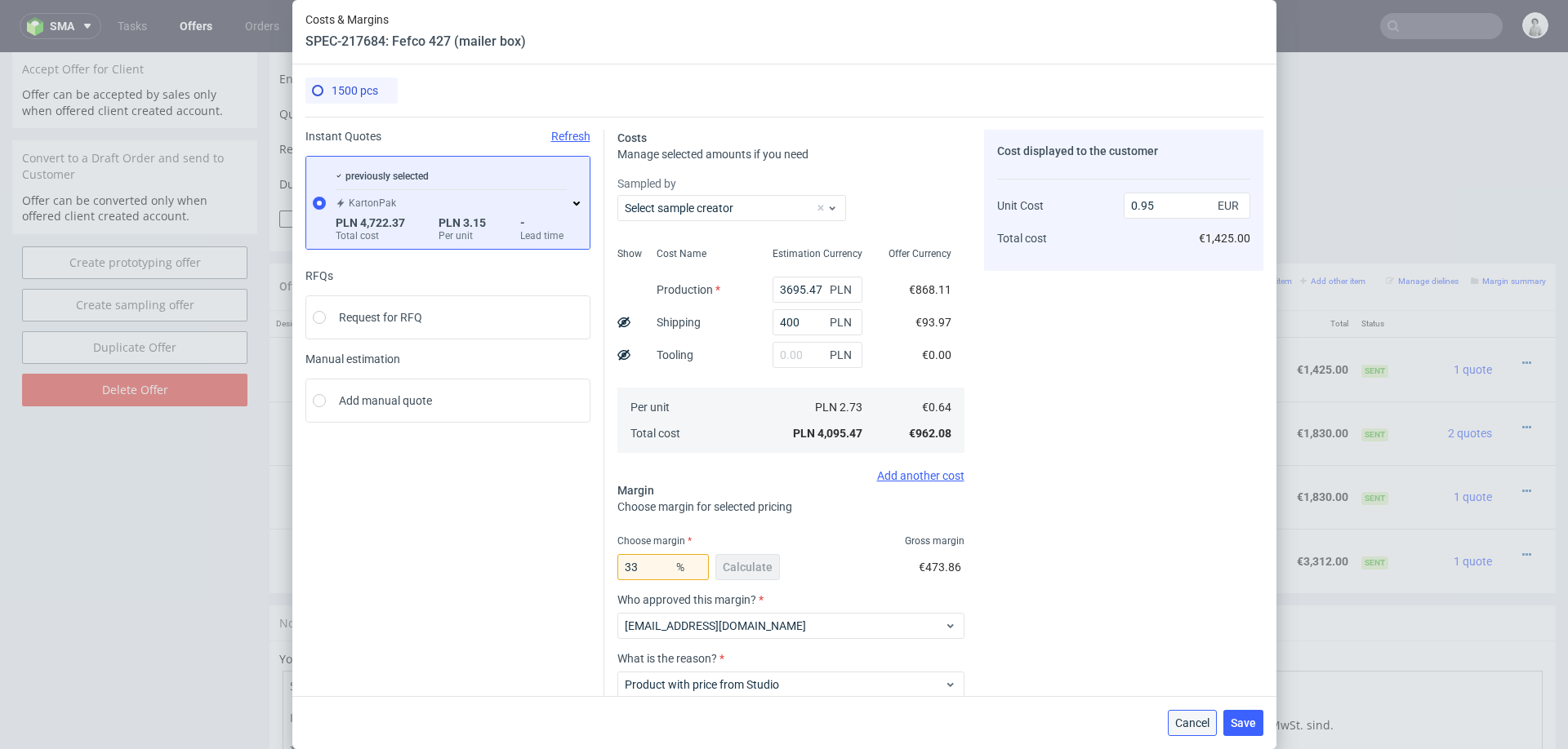
click at [1191, 727] on span "Cancel" at bounding box center [1192, 723] width 34 height 11
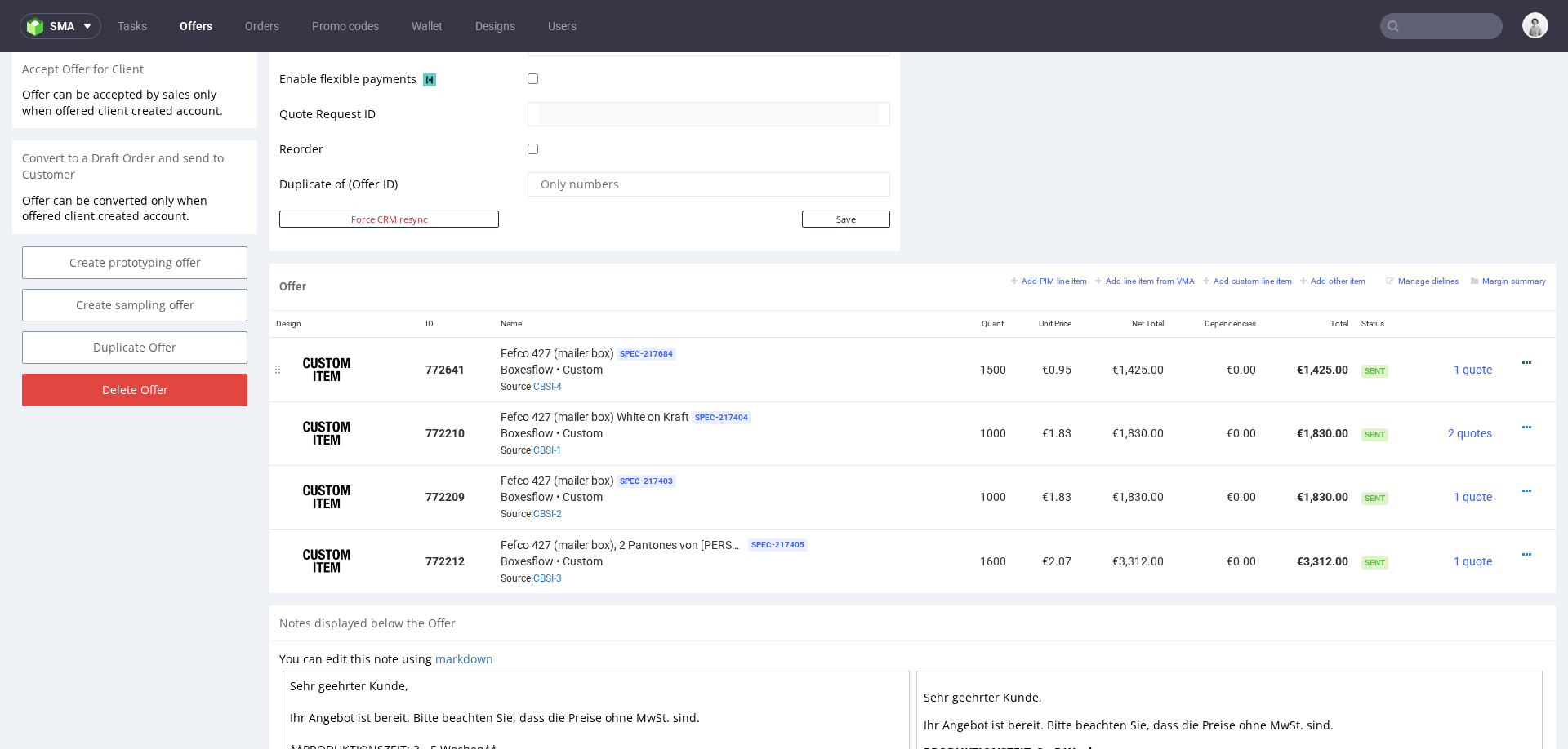
click at [1523, 358] on icon at bounding box center [1527, 363] width 9 height 11
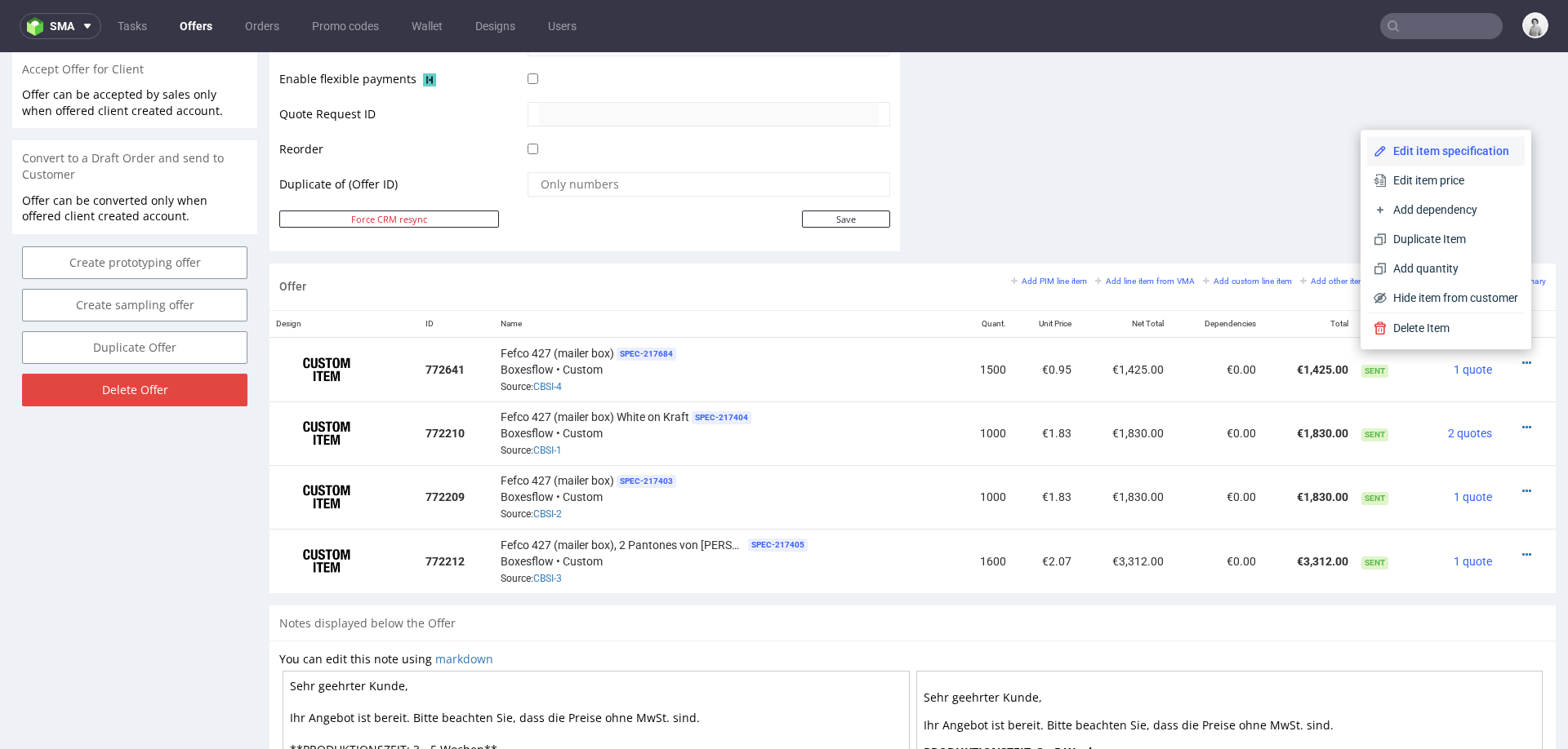
click at [1439, 157] on span "Edit item specification" at bounding box center [1452, 151] width 132 height 17
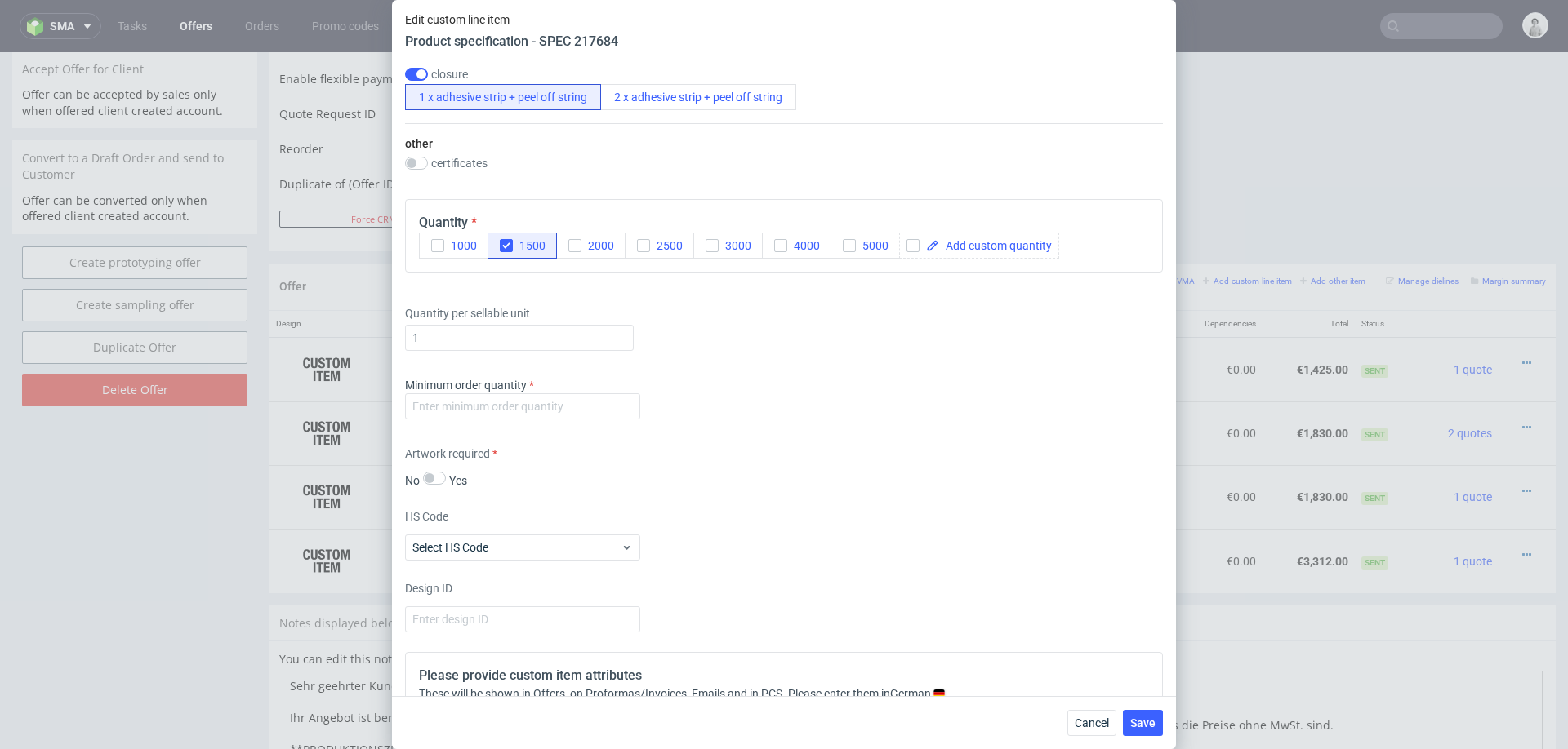
scroll to position [1112, 0]
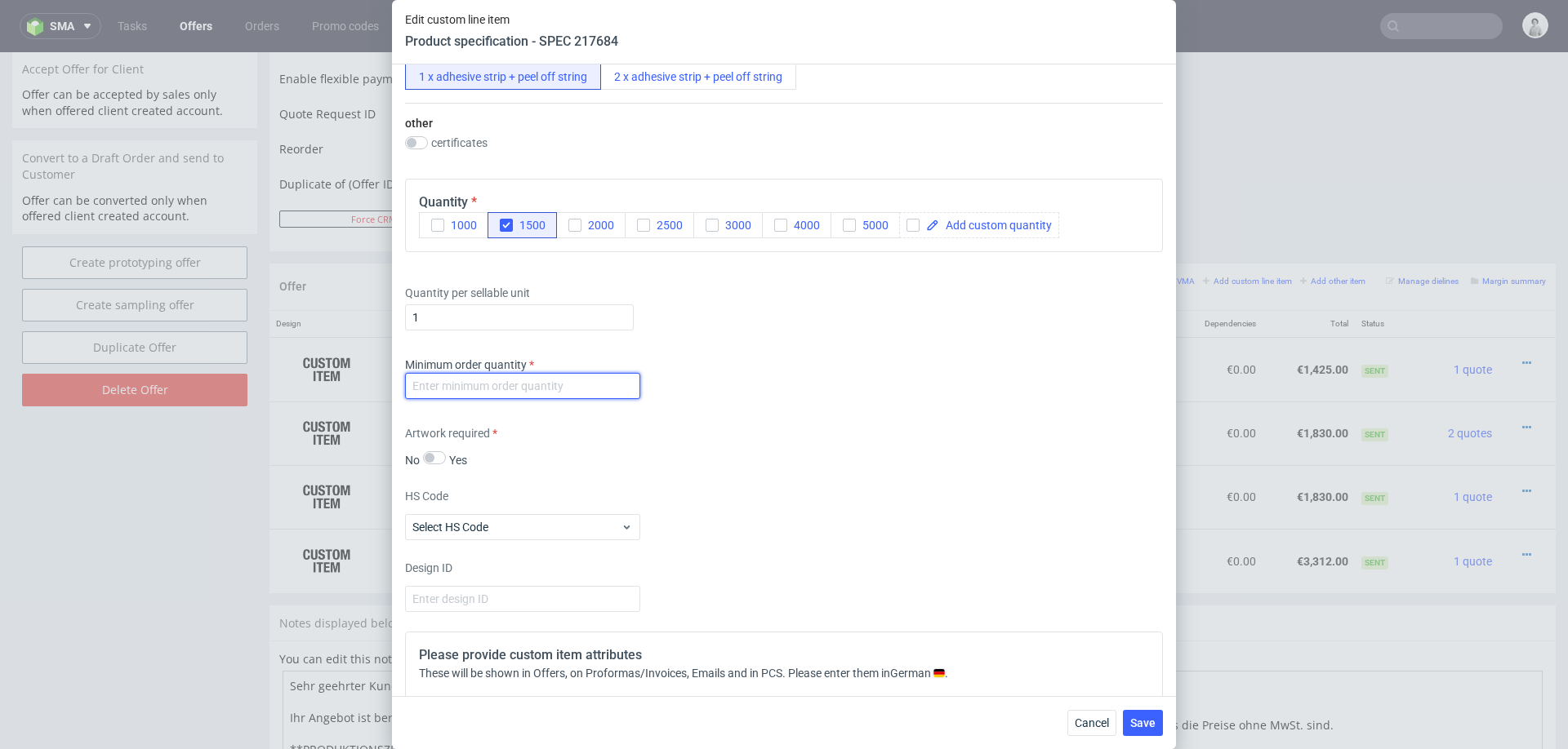
click at [549, 378] on input "number" at bounding box center [522, 386] width 235 height 26
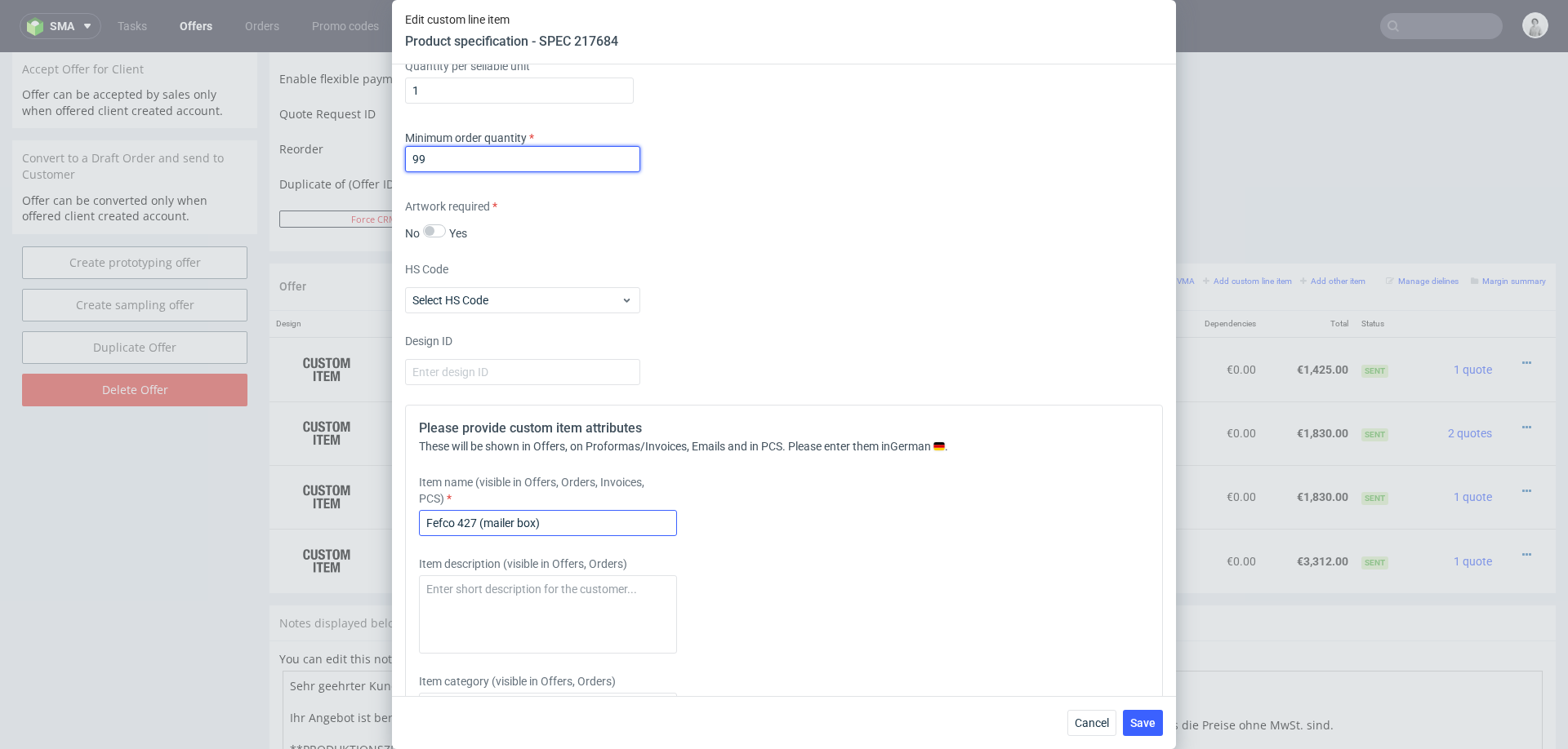
type input "99"
click at [562, 514] on input "Fefco 427 (mailer box)" at bounding box center [548, 523] width 258 height 26
click at [563, 523] on input "Fefco 427 (mailer box)" at bounding box center [548, 523] width 258 height 26
type input "Fefco 427 (mailer box) White on Kraft"
click at [1147, 721] on span "Save" at bounding box center [1144, 723] width 26 height 11
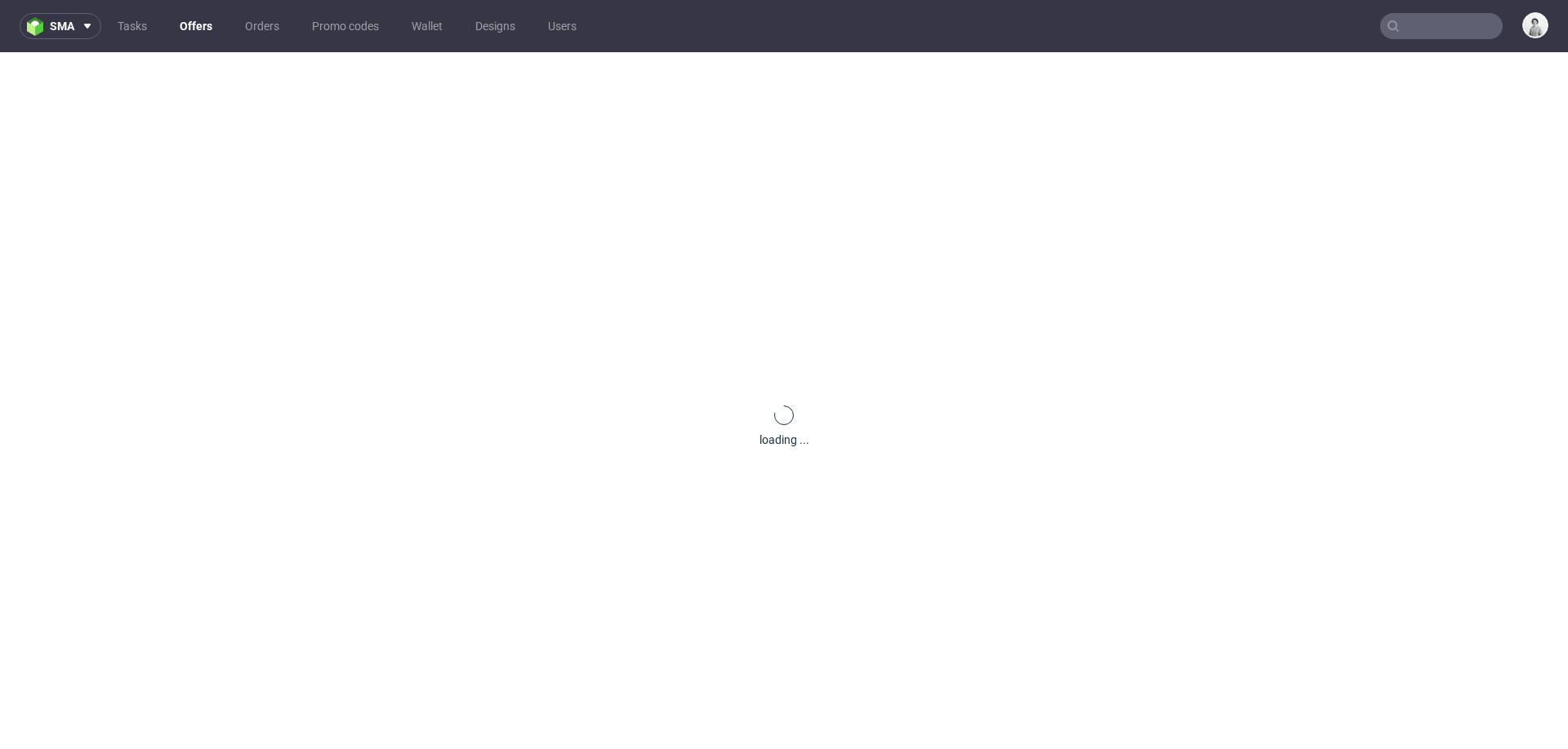
click at [1045, 484] on div "loading ..." at bounding box center [784, 427] width 1568 height 749
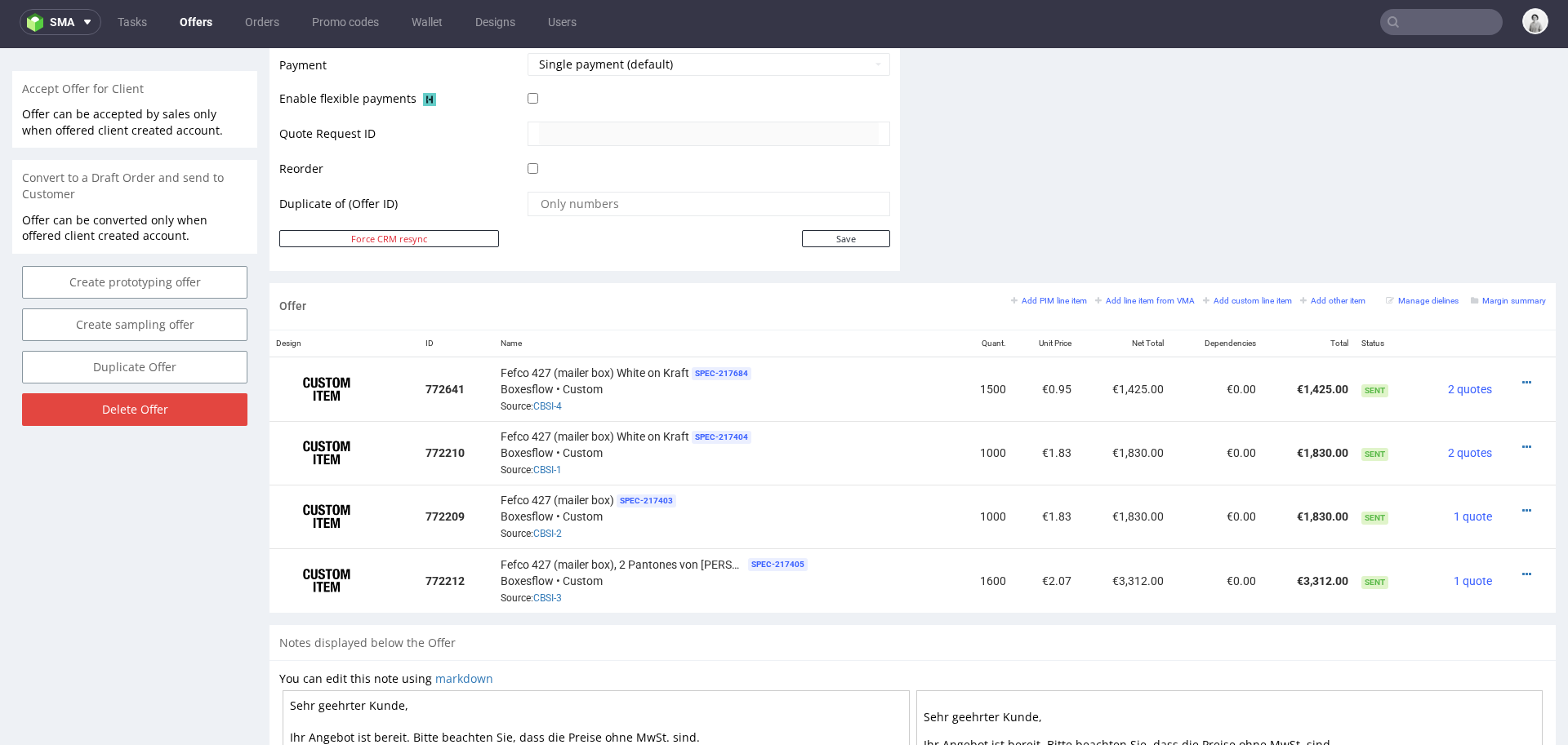
scroll to position [801, 0]
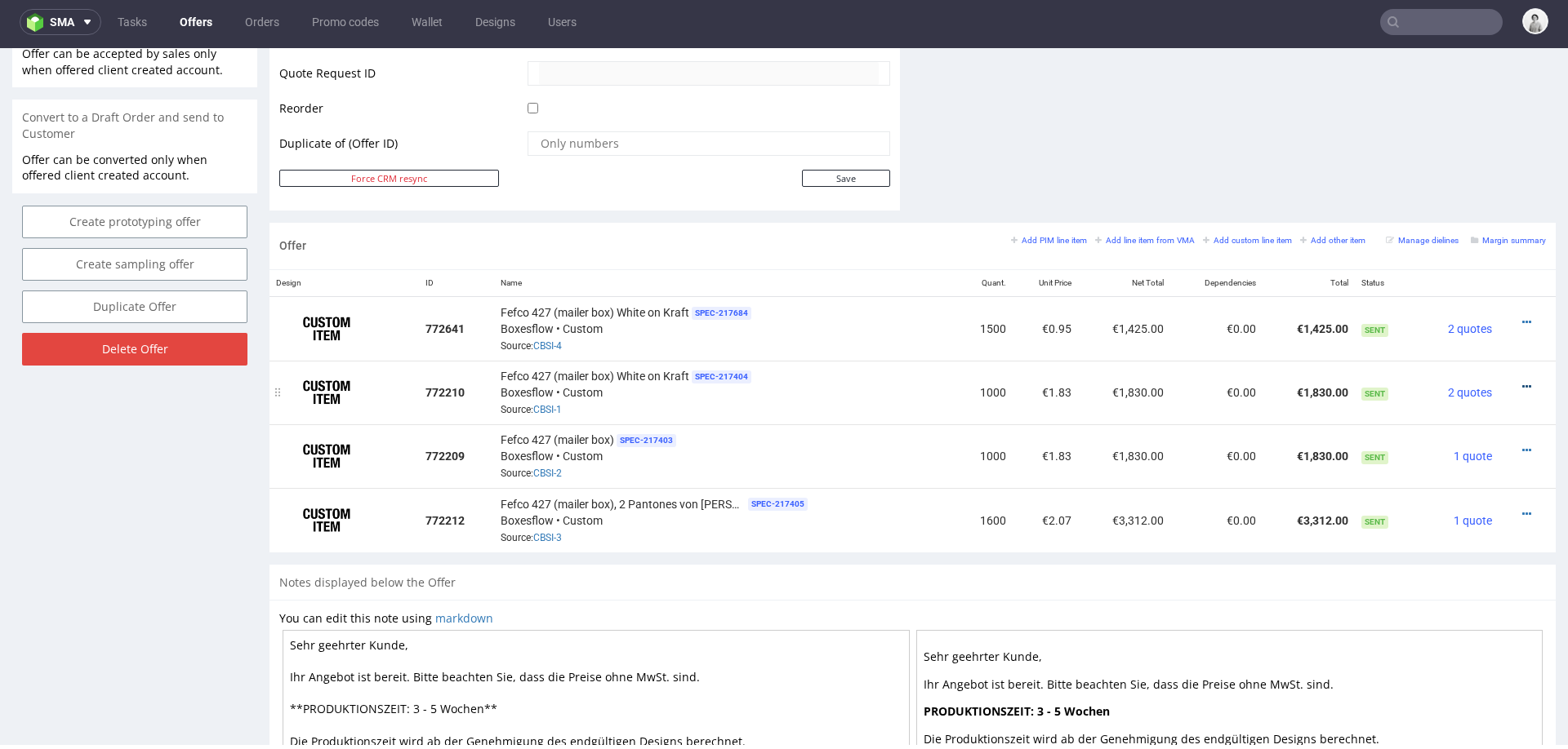
click at [1523, 381] on icon at bounding box center [1527, 386] width 9 height 11
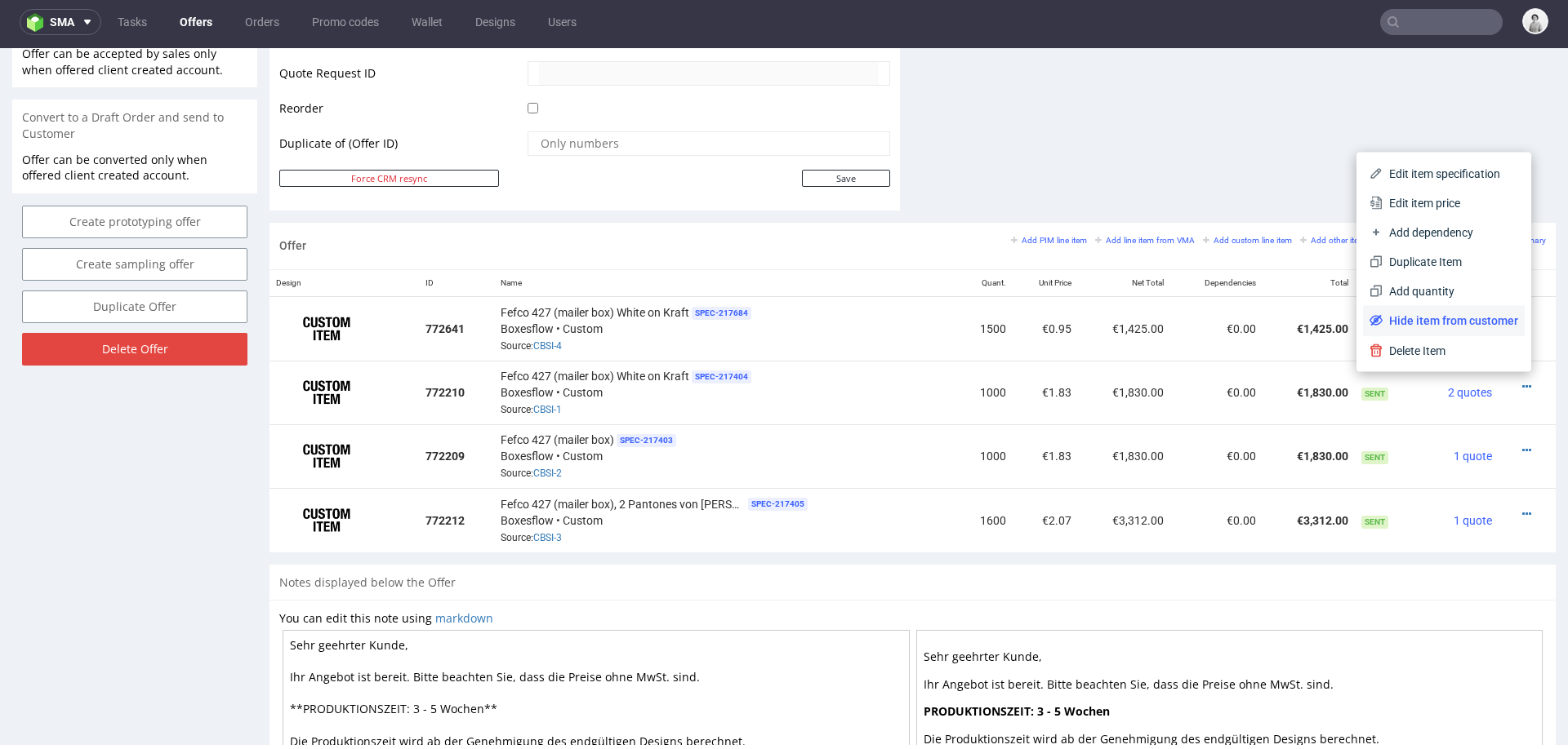
click at [1458, 329] on li "Hide item from customer" at bounding box center [1445, 321] width 162 height 29
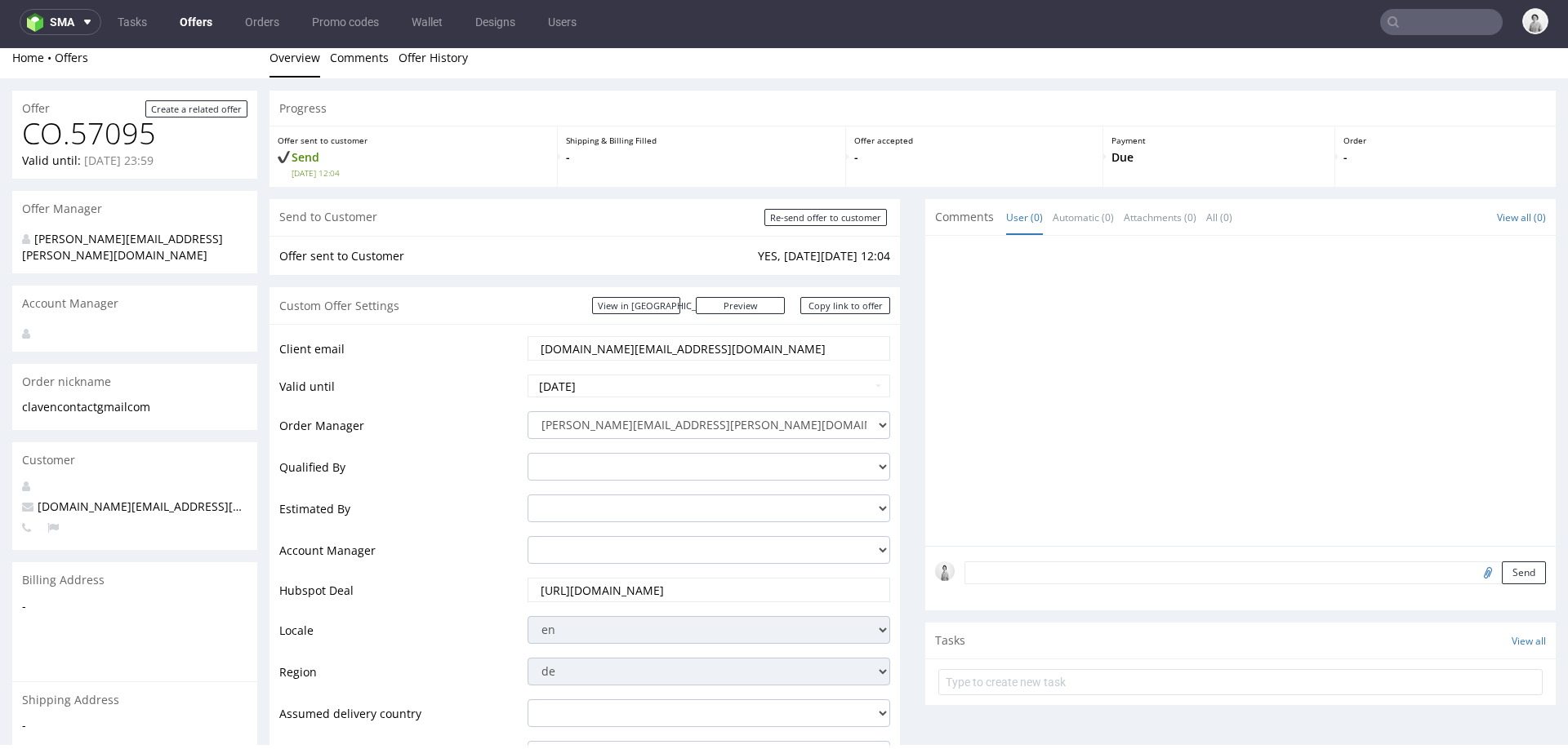
scroll to position [0, 0]
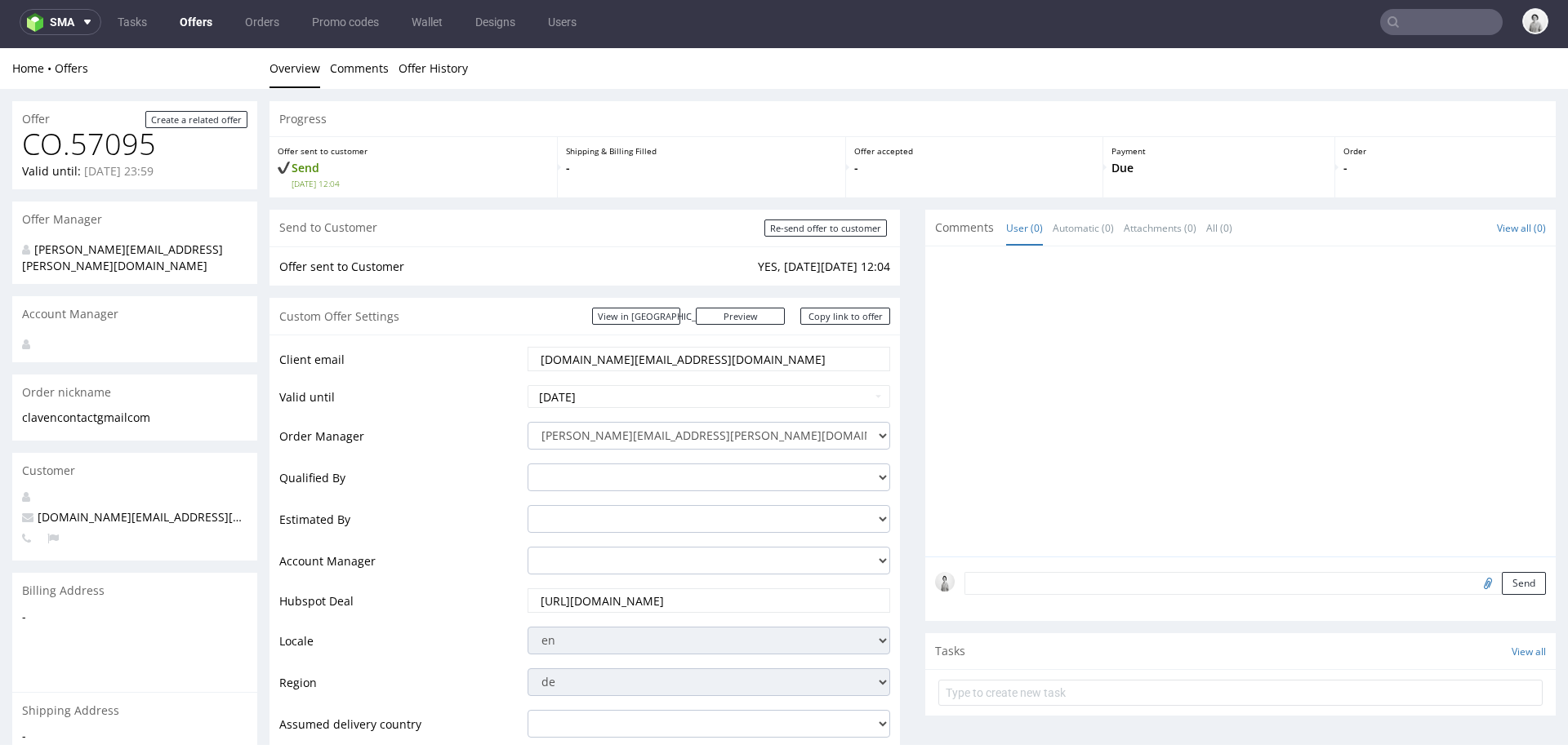
click at [592, 365] on input "claven.contact@gmail.com" at bounding box center [709, 359] width 340 height 23
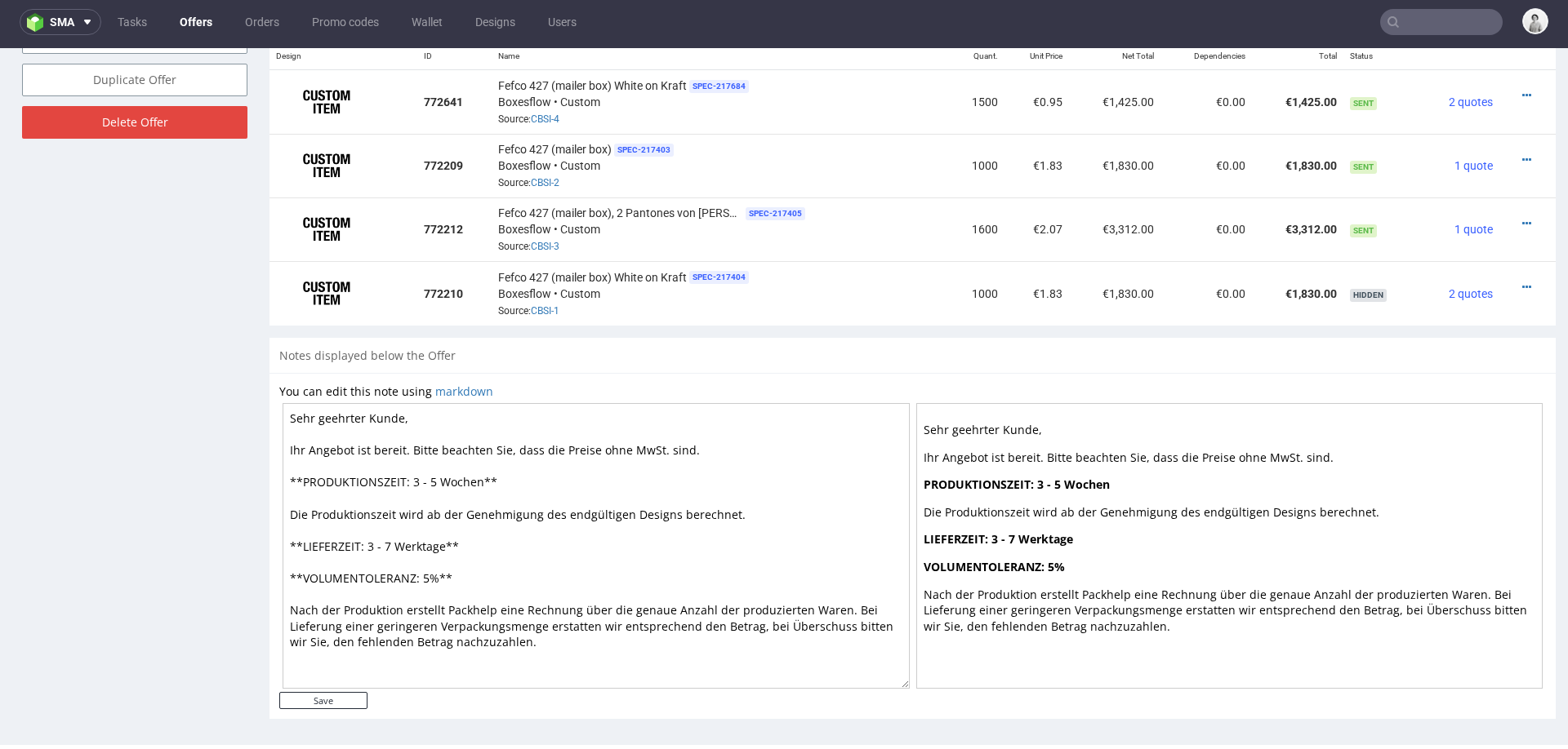
scroll to position [862, 0]
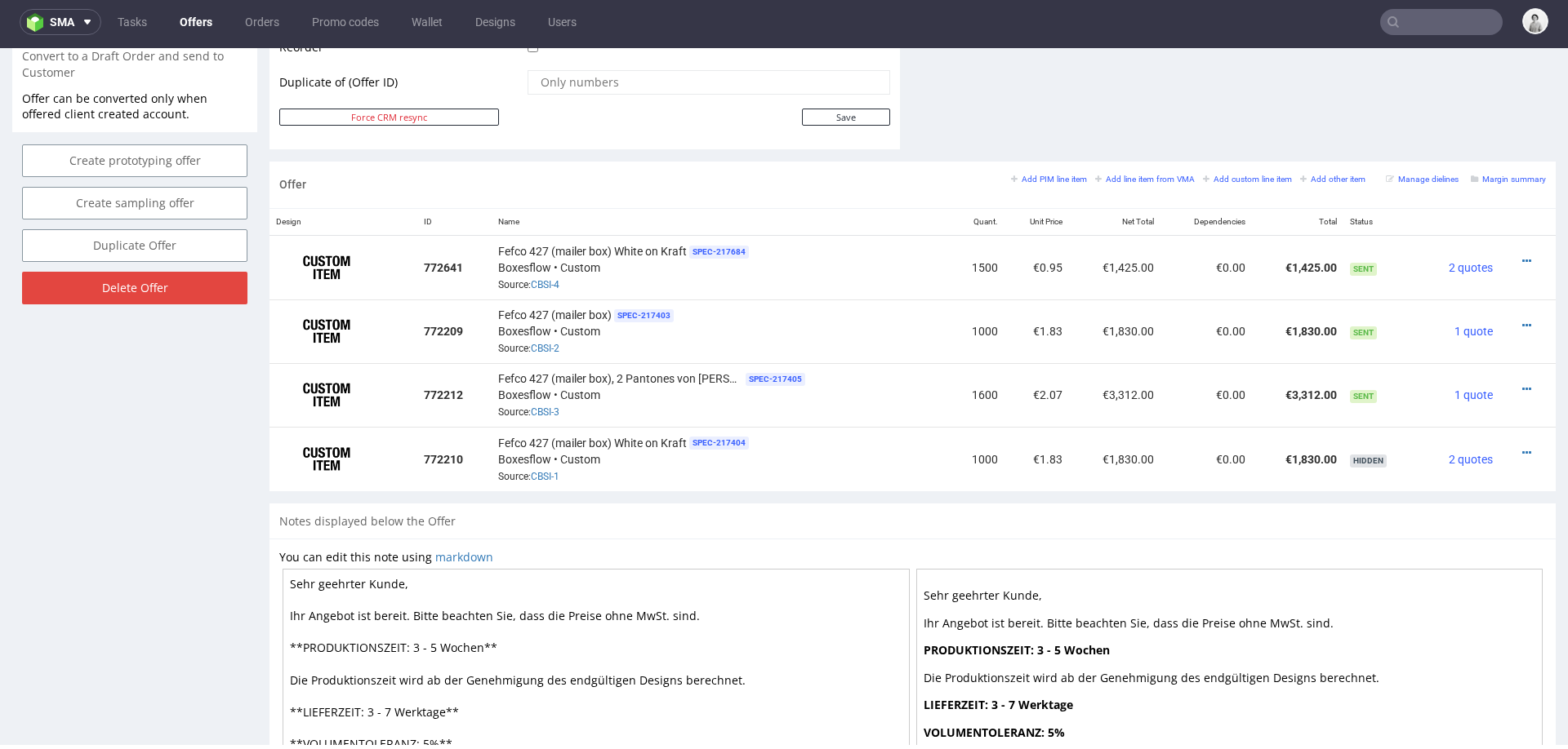
click at [1116, 185] on div "Add PIM line item Add line item from VMA Add custom line item Add other item Ma…" at bounding box center [1278, 184] width 535 height 27
click at [1122, 167] on div "Offer Add PIM line item Add line item from VMA Add custom line item Add other i…" at bounding box center [912, 185] width 1286 height 47
click at [1122, 179] on small "Add line item from VMA" at bounding box center [1145, 179] width 99 height 9
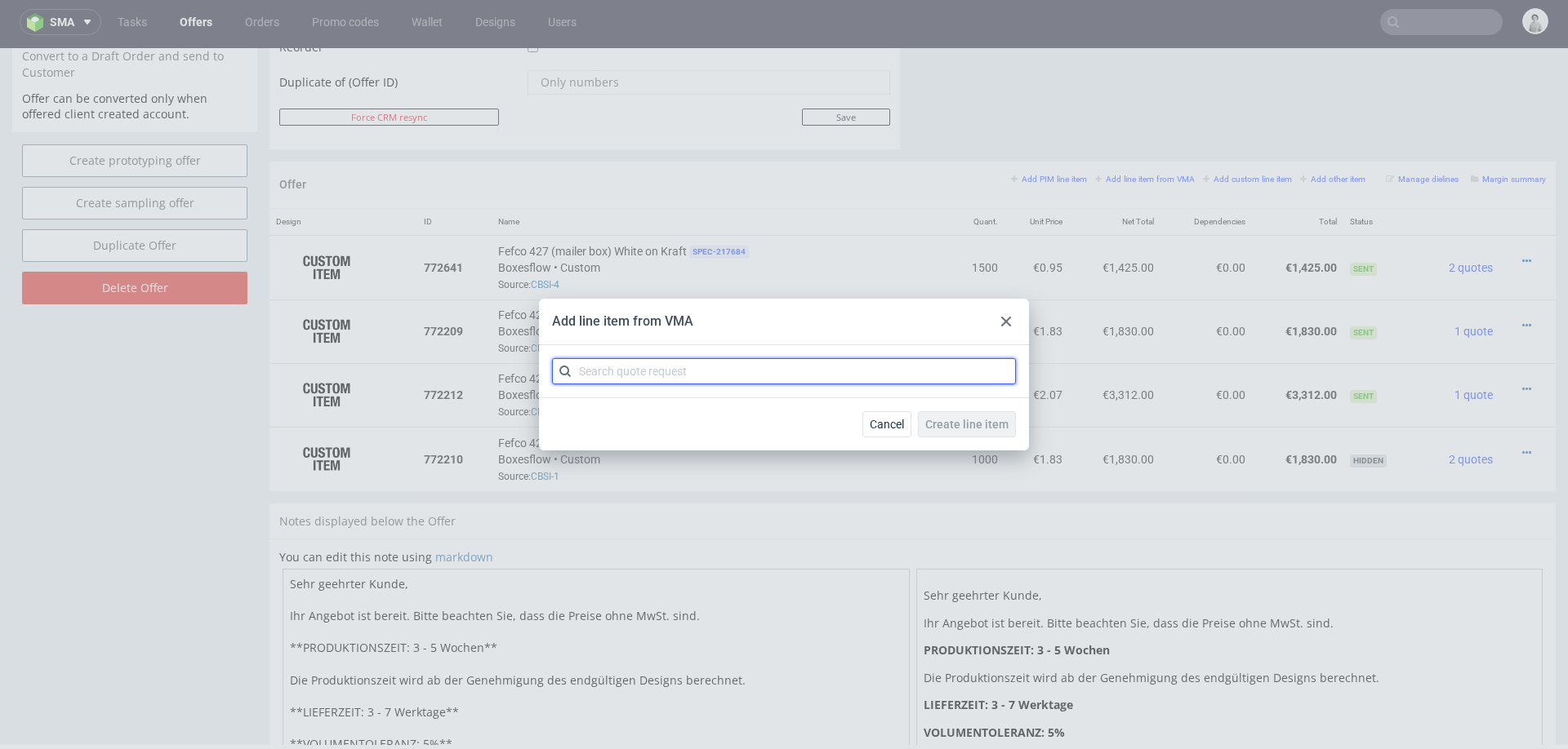
click at [842, 360] on input "text" at bounding box center [784, 371] width 464 height 26
type input "cbsi"
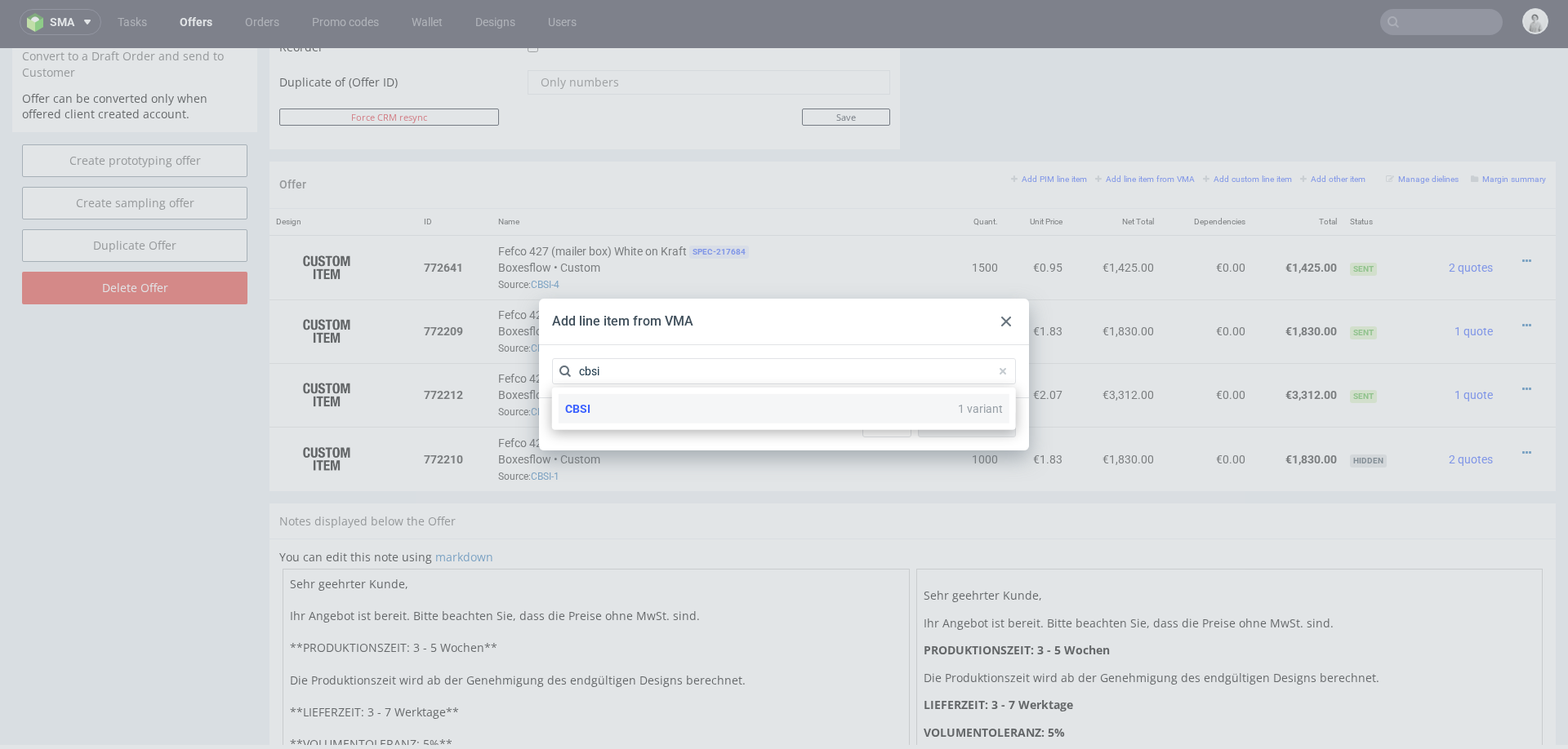
click at [714, 407] on div "CBSI 1 variant" at bounding box center [784, 409] width 451 height 29
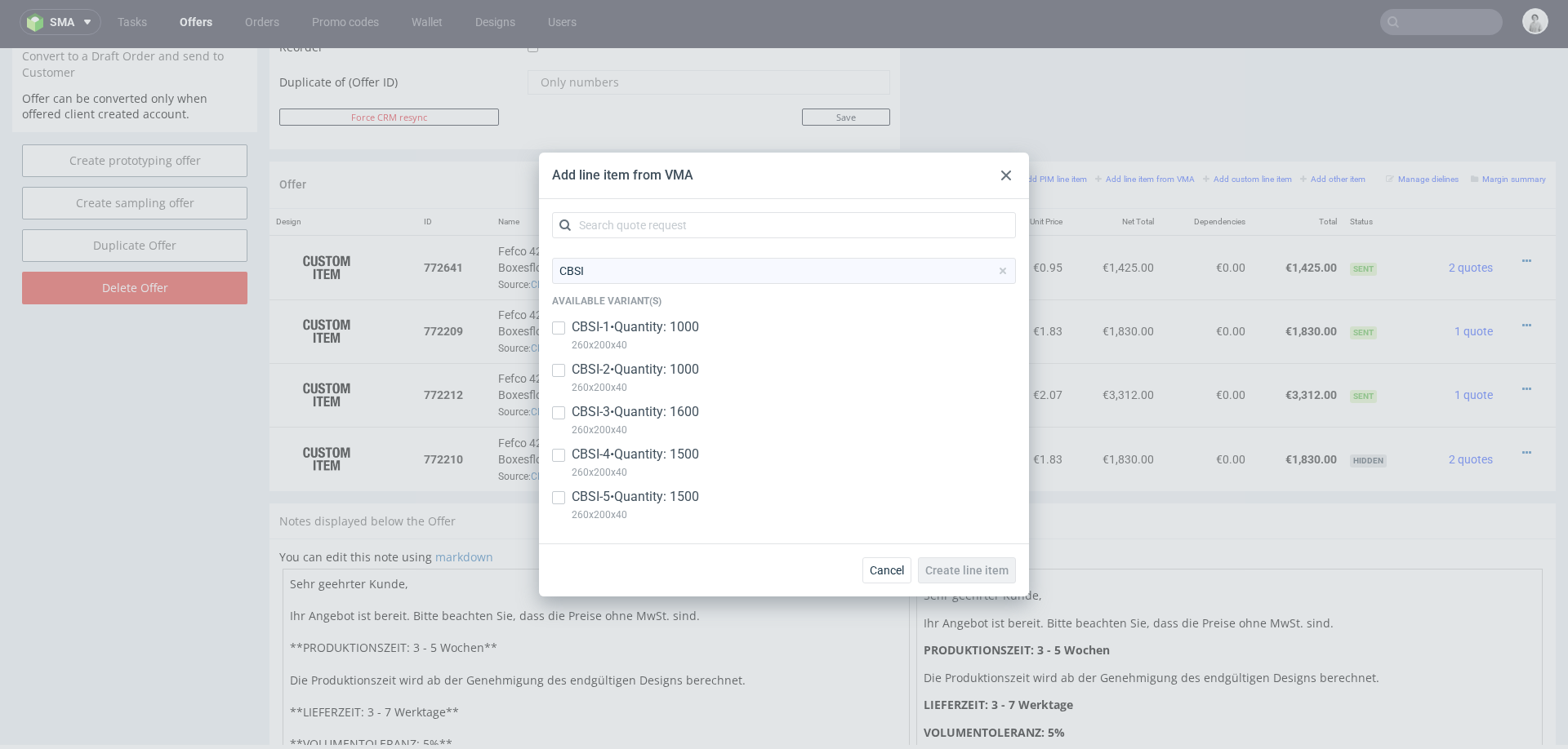
click at [634, 495] on p "CBSI-5 • Quantity: 1500" at bounding box center [635, 498] width 127 height 18
checkbox input "true"
click at [962, 569] on span "Create line item" at bounding box center [967, 570] width 83 height 11
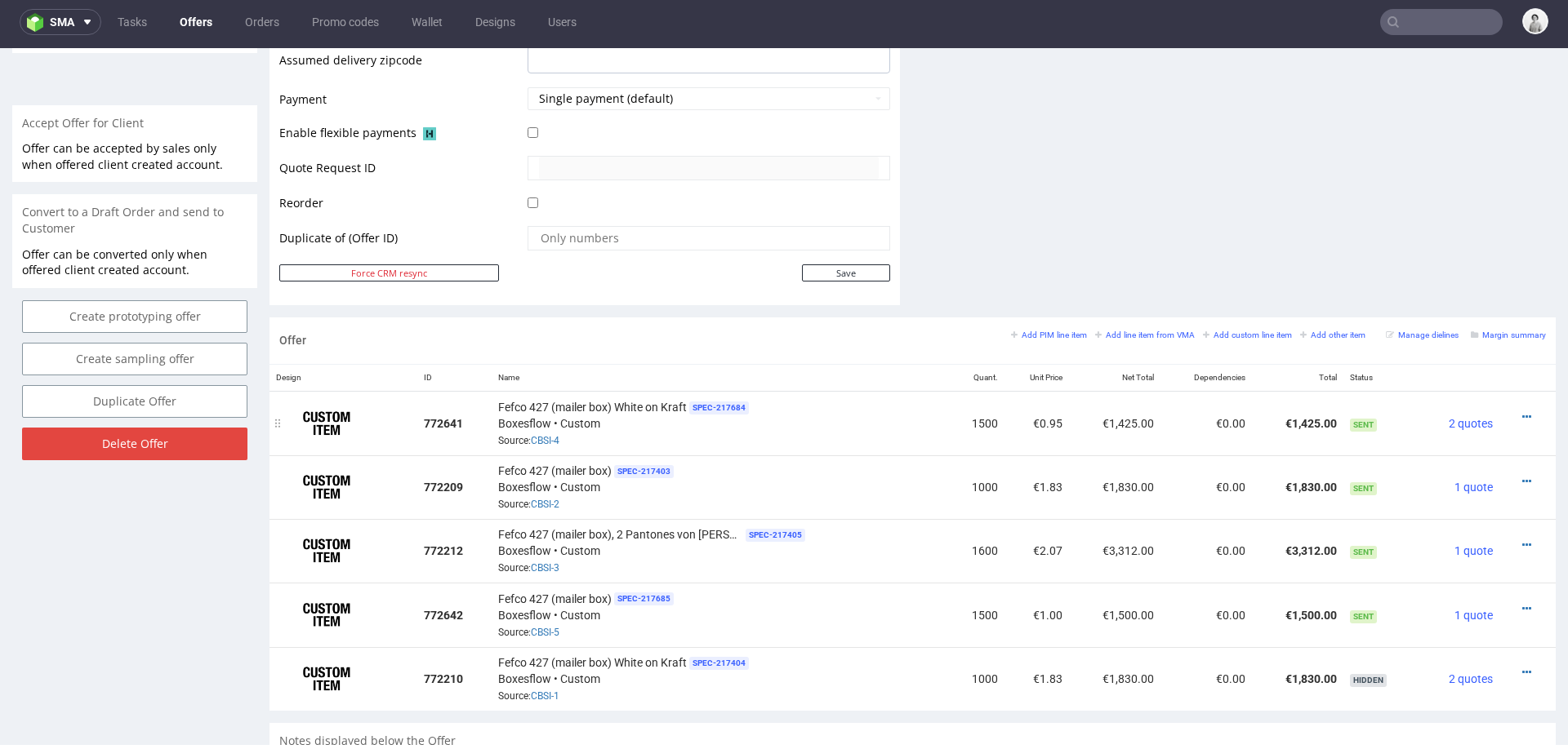
scroll to position [708, 0]
click at [1523, 602] on icon at bounding box center [1527, 607] width 9 height 11
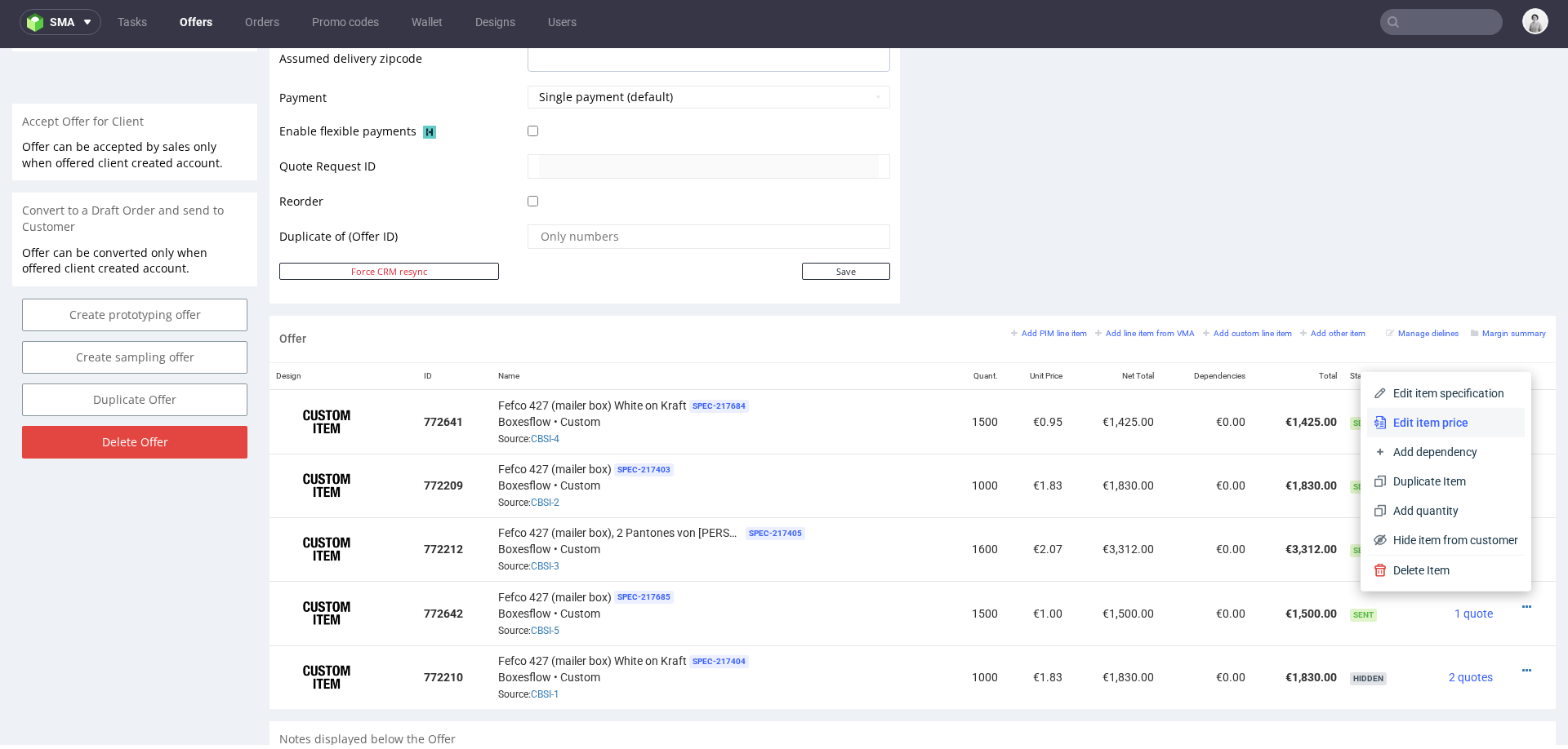
click at [1451, 415] on span "Edit item price" at bounding box center [1452, 423] width 132 height 17
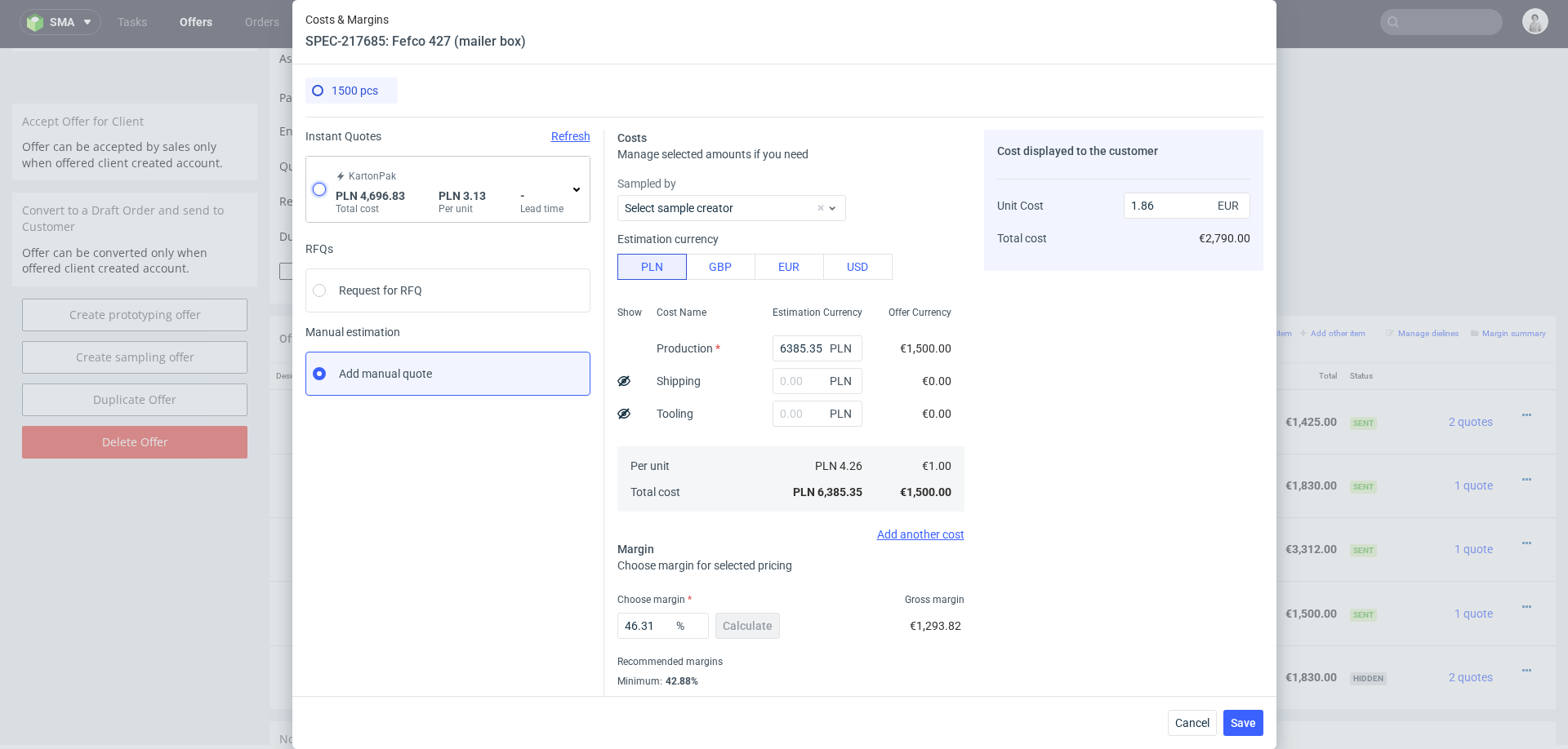
click at [316, 191] on input "radio" at bounding box center [319, 190] width 13 height 13
radio input "true"
radio input "false"
type input "3669.93"
type input "1026.9"
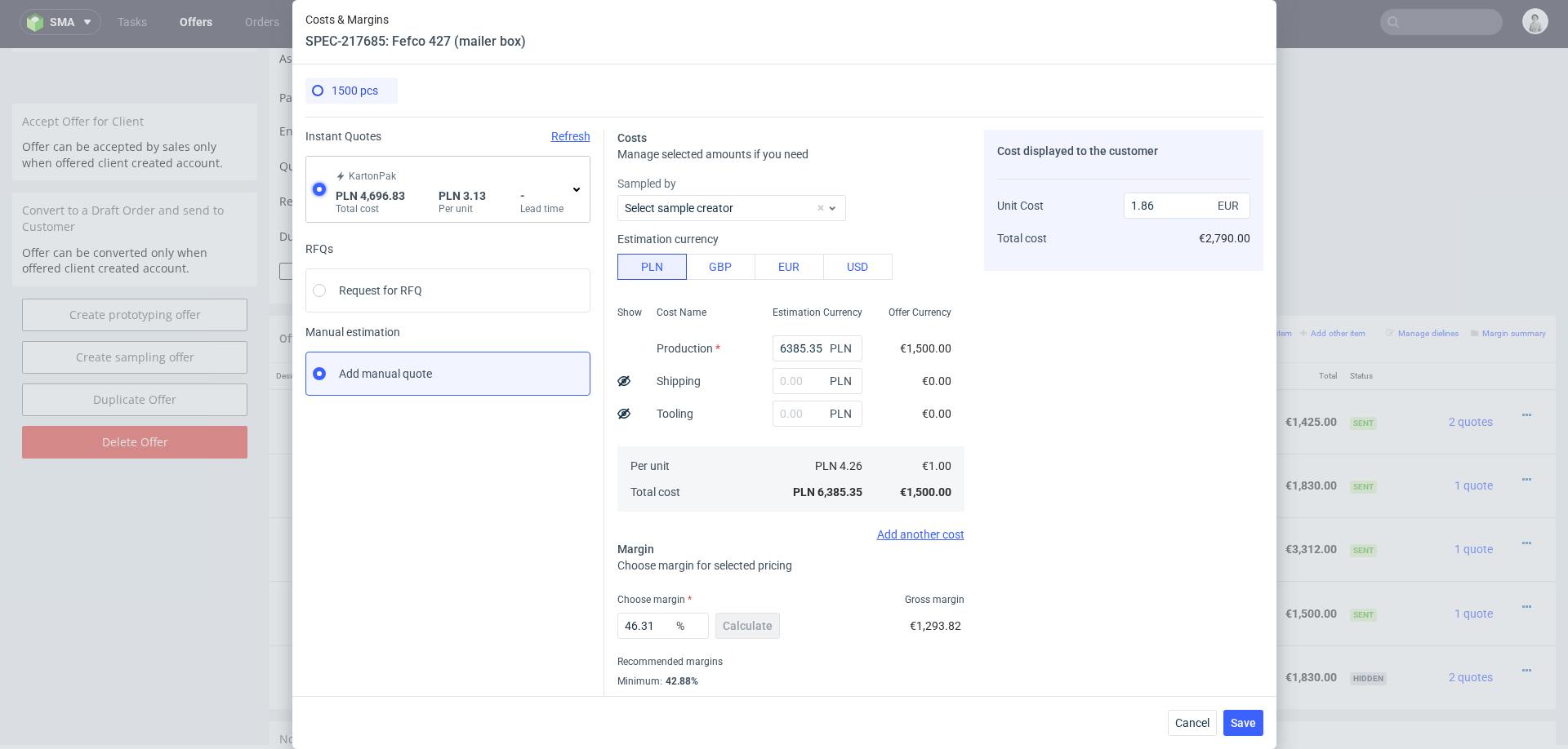
type input "0.73"
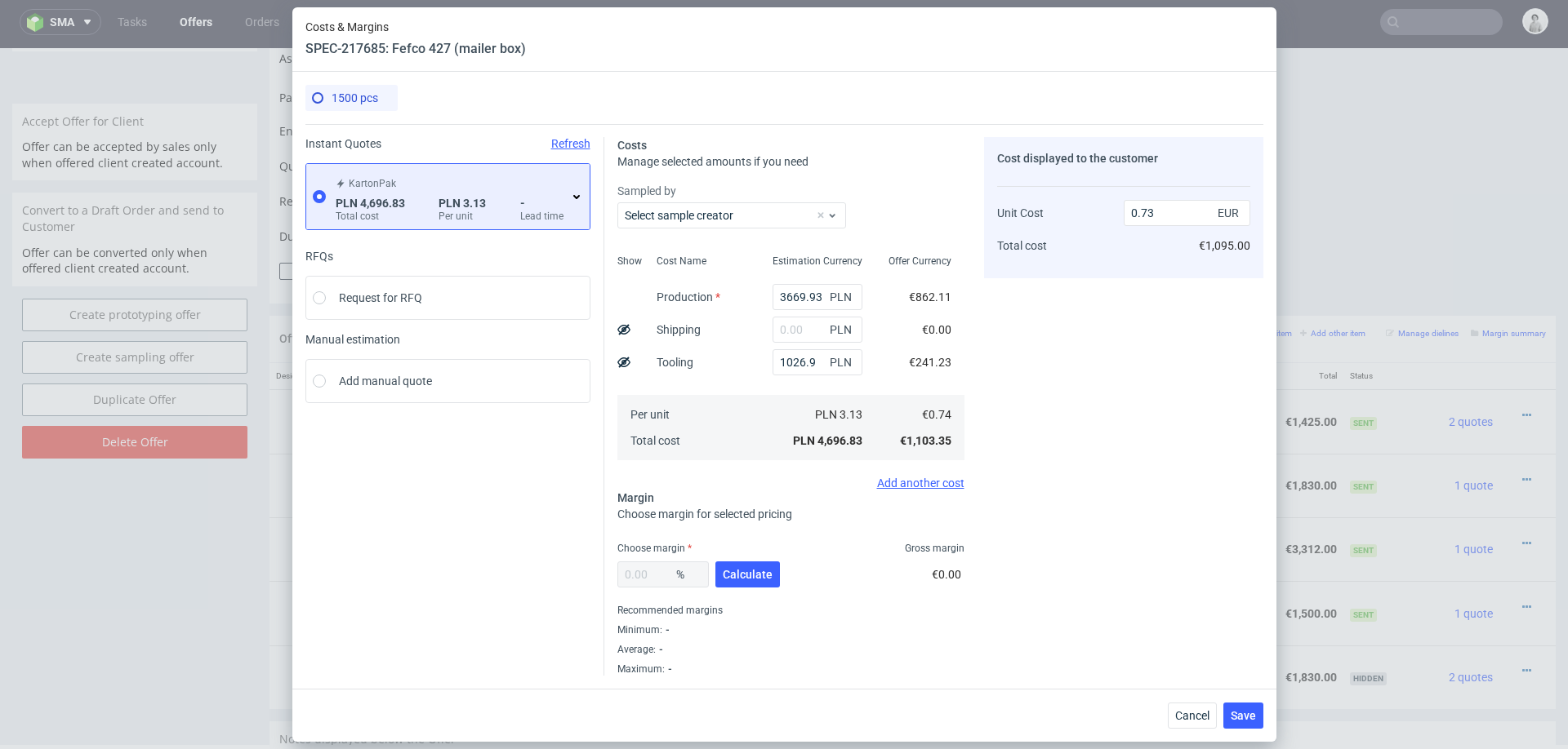
click at [573, 195] on icon at bounding box center [576, 197] width 13 height 13
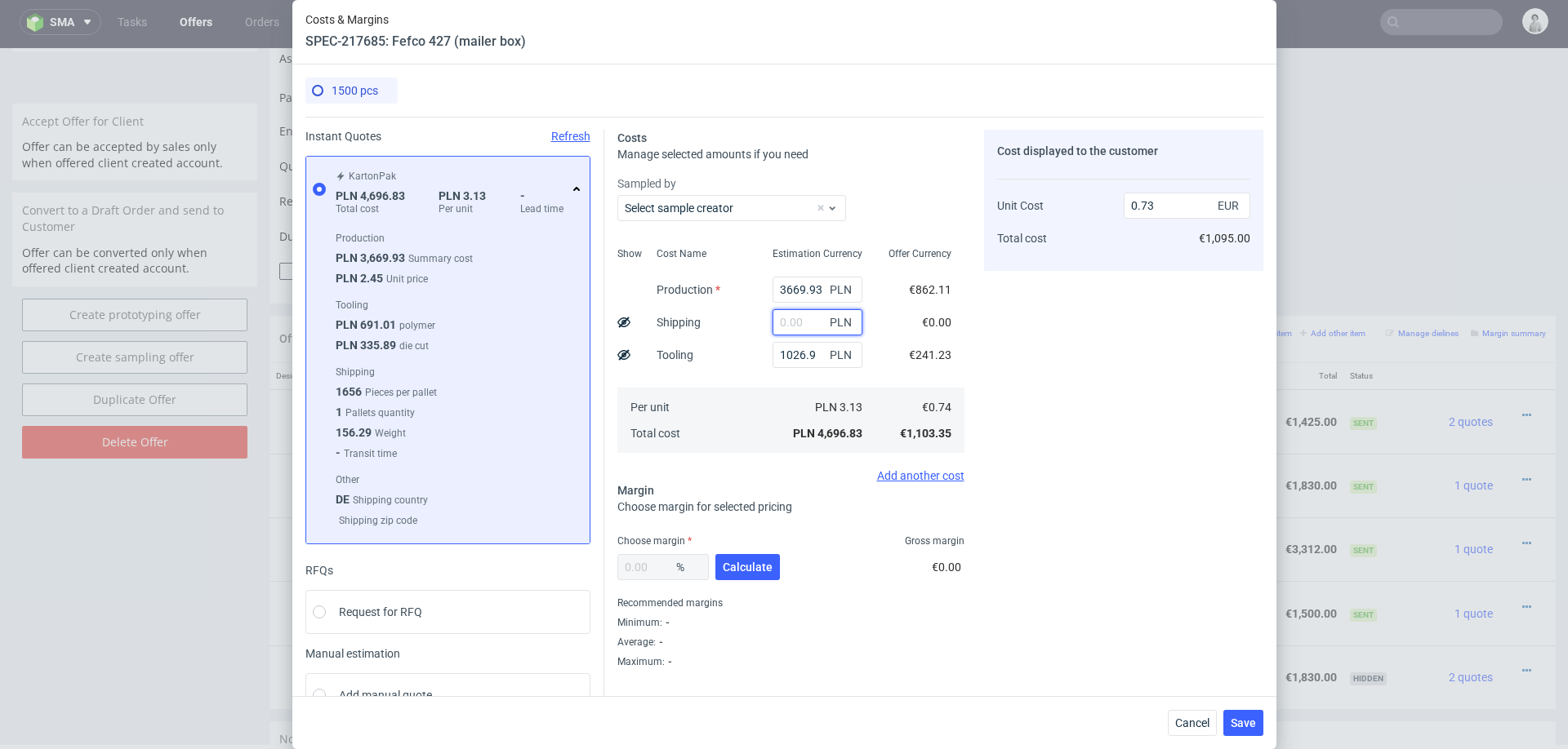
click at [801, 326] on input "text" at bounding box center [818, 322] width 90 height 26
type input "400"
type input "0.79"
type input "400"
click at [760, 370] on div "1026.9 PLN" at bounding box center [818, 354] width 116 height 32
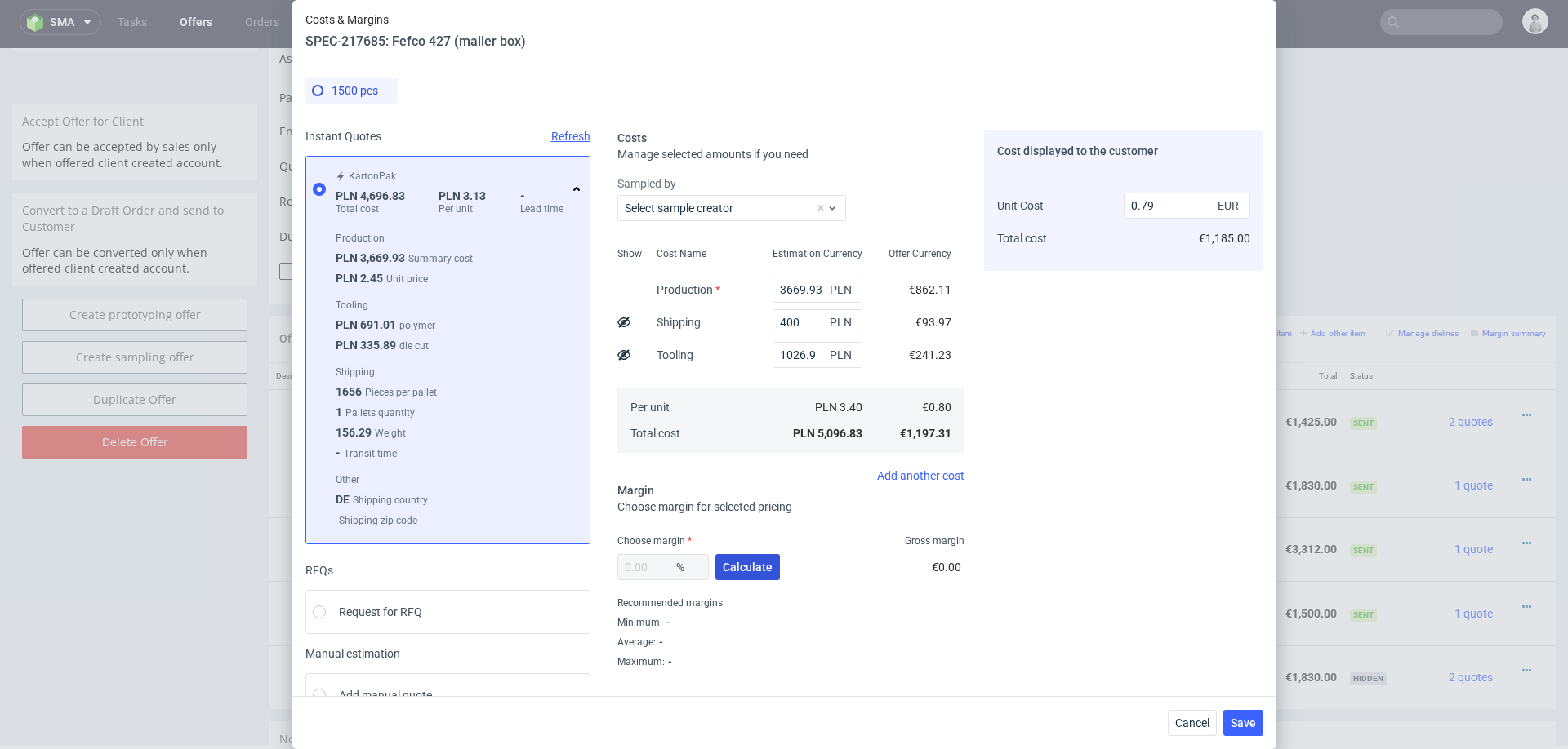
click at [749, 570] on span "Calculate" at bounding box center [748, 567] width 50 height 11
type input "38.16"
type input "1.29"
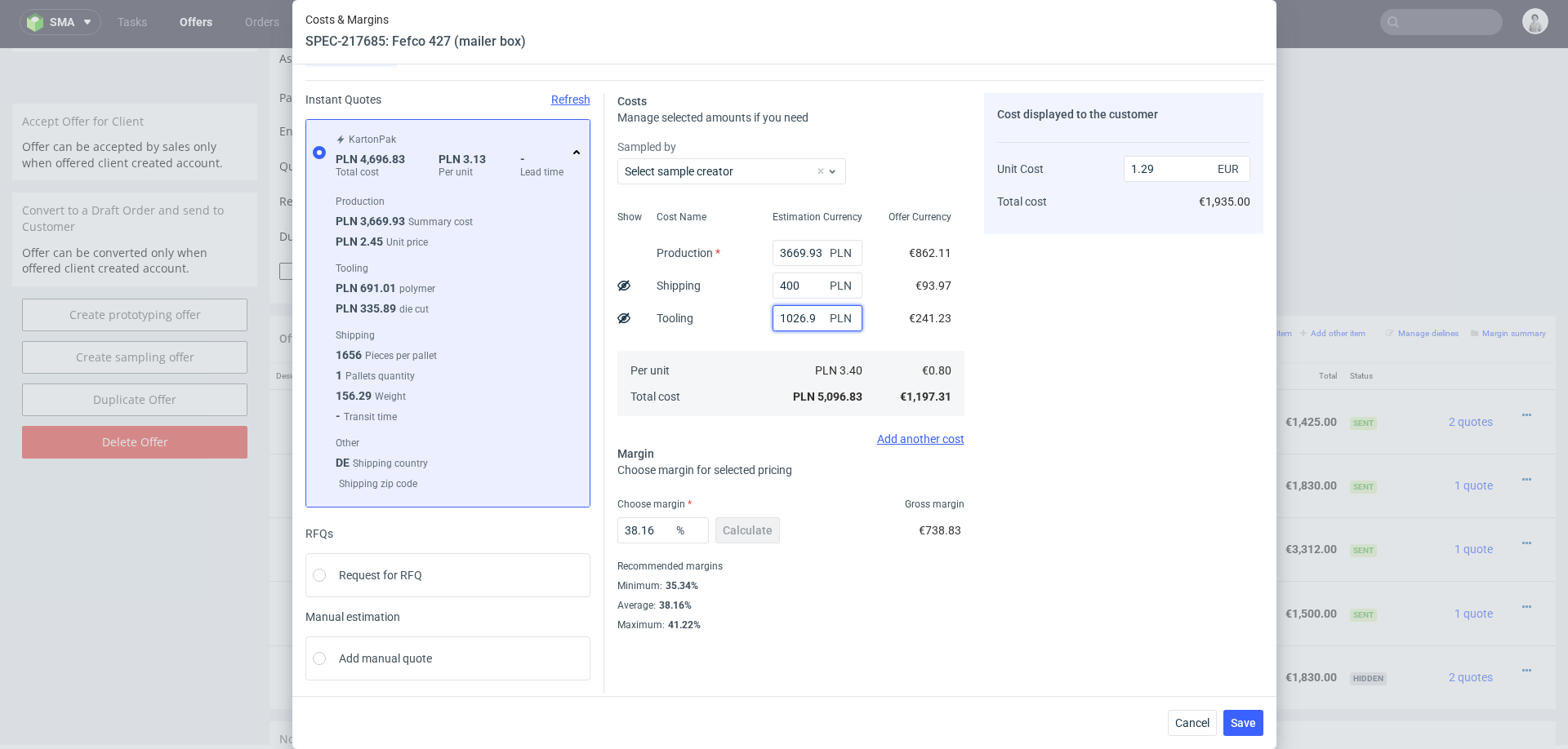
click at [814, 320] on input "1026.9" at bounding box center [818, 318] width 90 height 26
type input "1.03"
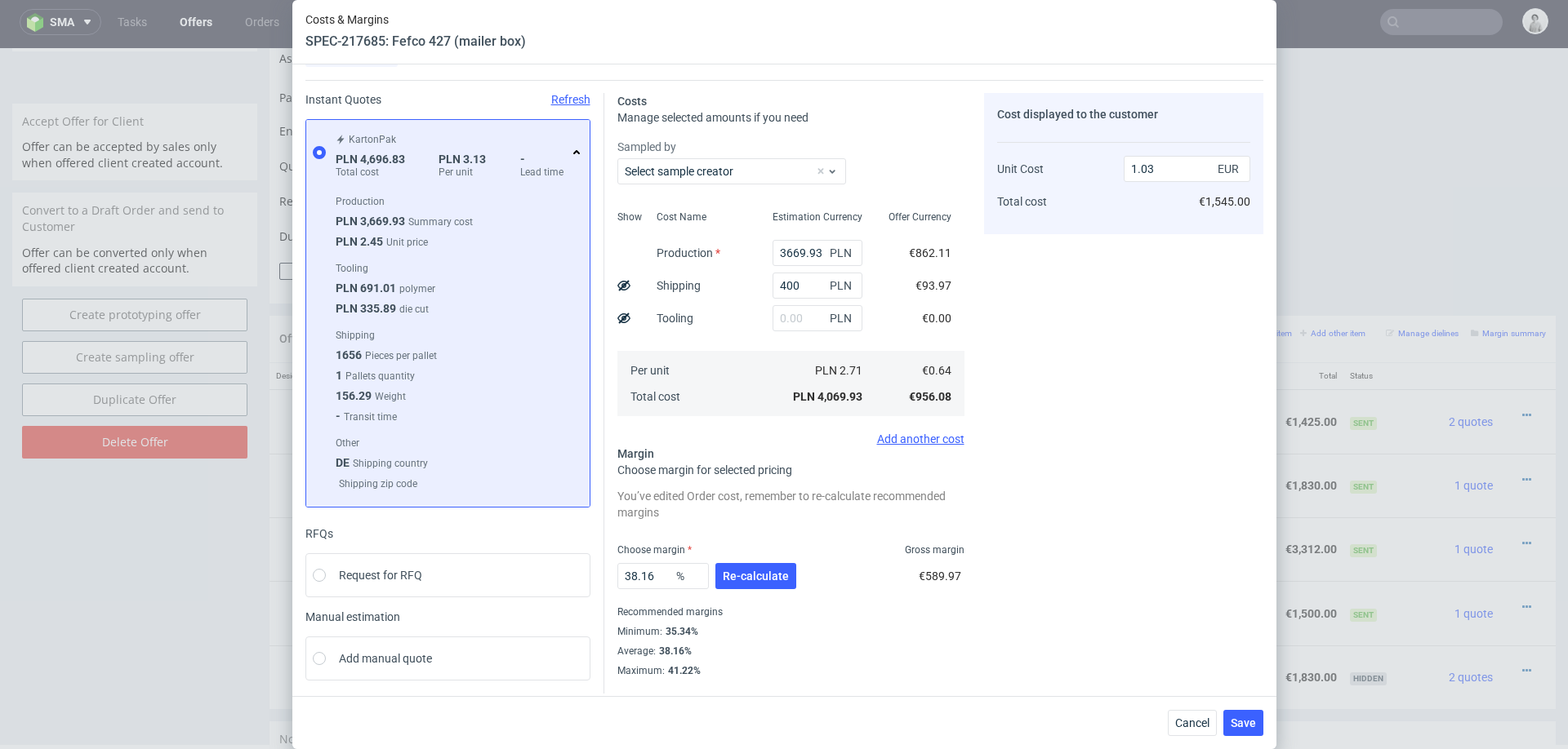
click at [756, 320] on div "Cost Name Production Shipping Tooling Per unit Total cost" at bounding box center [702, 312] width 116 height 215
click at [671, 573] on input "38.16" at bounding box center [663, 576] width 91 height 26
click at [754, 574] on span "Re-calculate" at bounding box center [756, 576] width 66 height 11
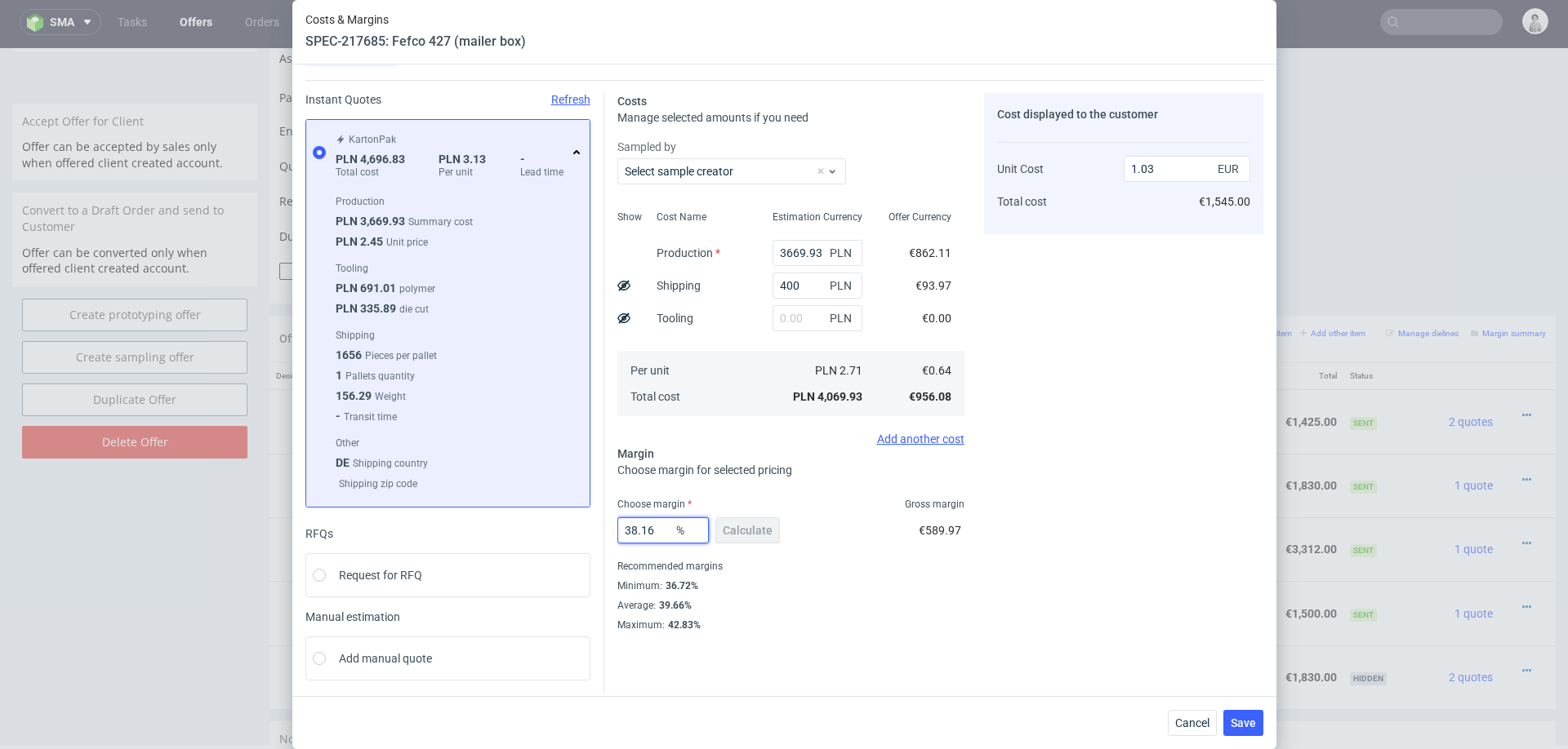
click at [671, 524] on input "38.16" at bounding box center [663, 530] width 91 height 26
click at [664, 522] on input "38.16" at bounding box center [663, 530] width 91 height 26
type input "30"
type input "0.91"
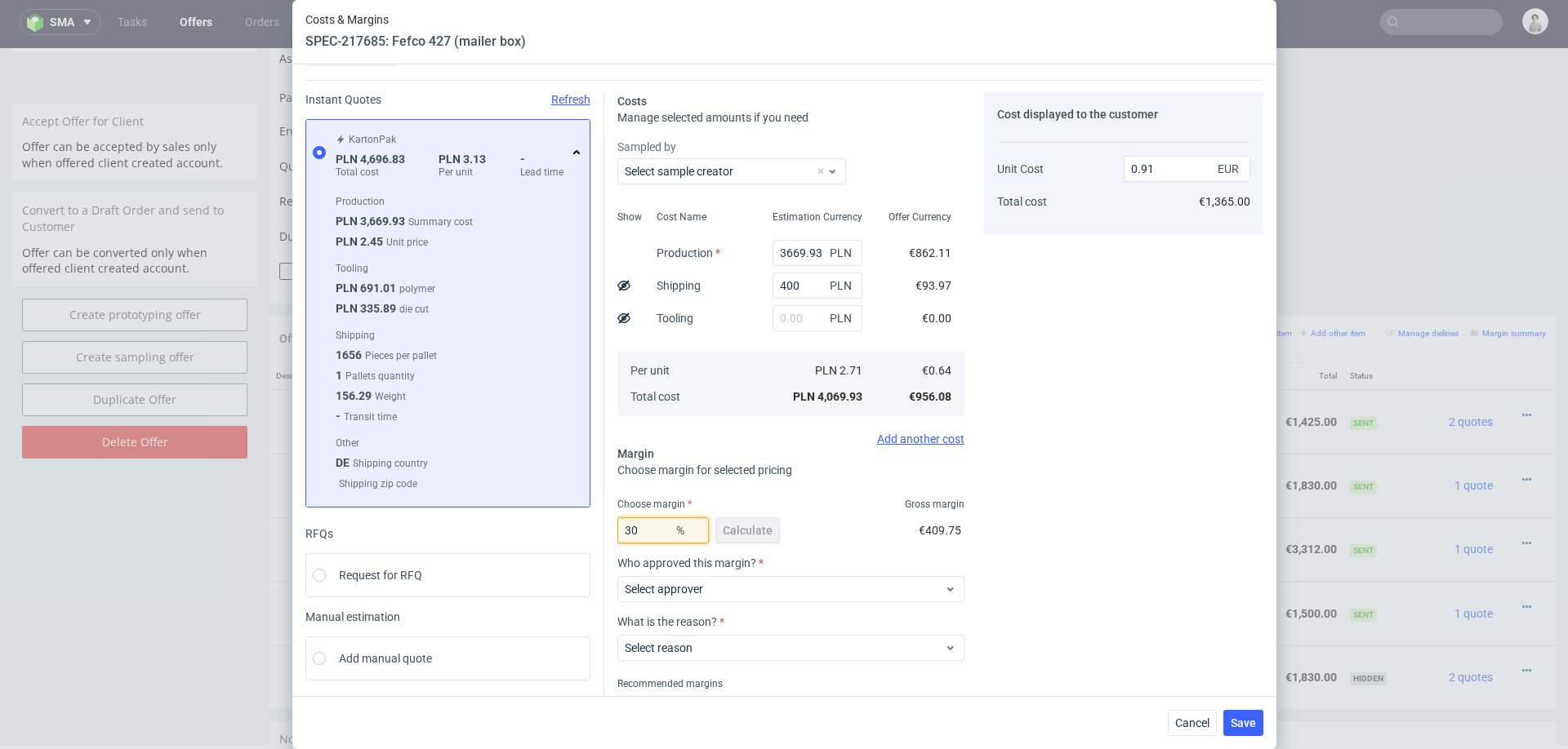
type input "30"
click at [1068, 566] on div "Cost displayed to the customer Unit Cost Total cost 0.91 EUR €1,365.00" at bounding box center [1123, 421] width 279 height 656
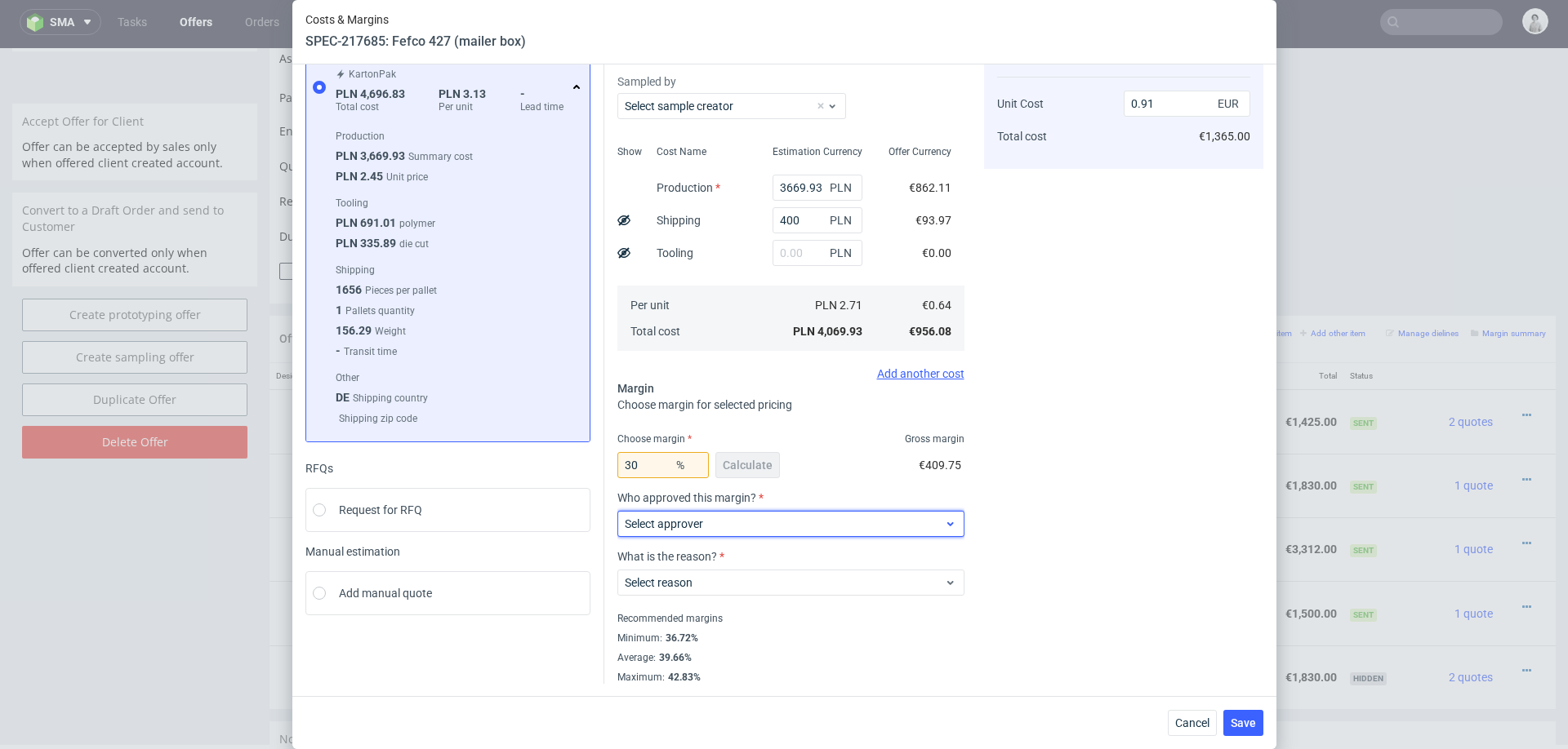
click at [803, 530] on span "Select approver" at bounding box center [785, 524] width 320 height 17
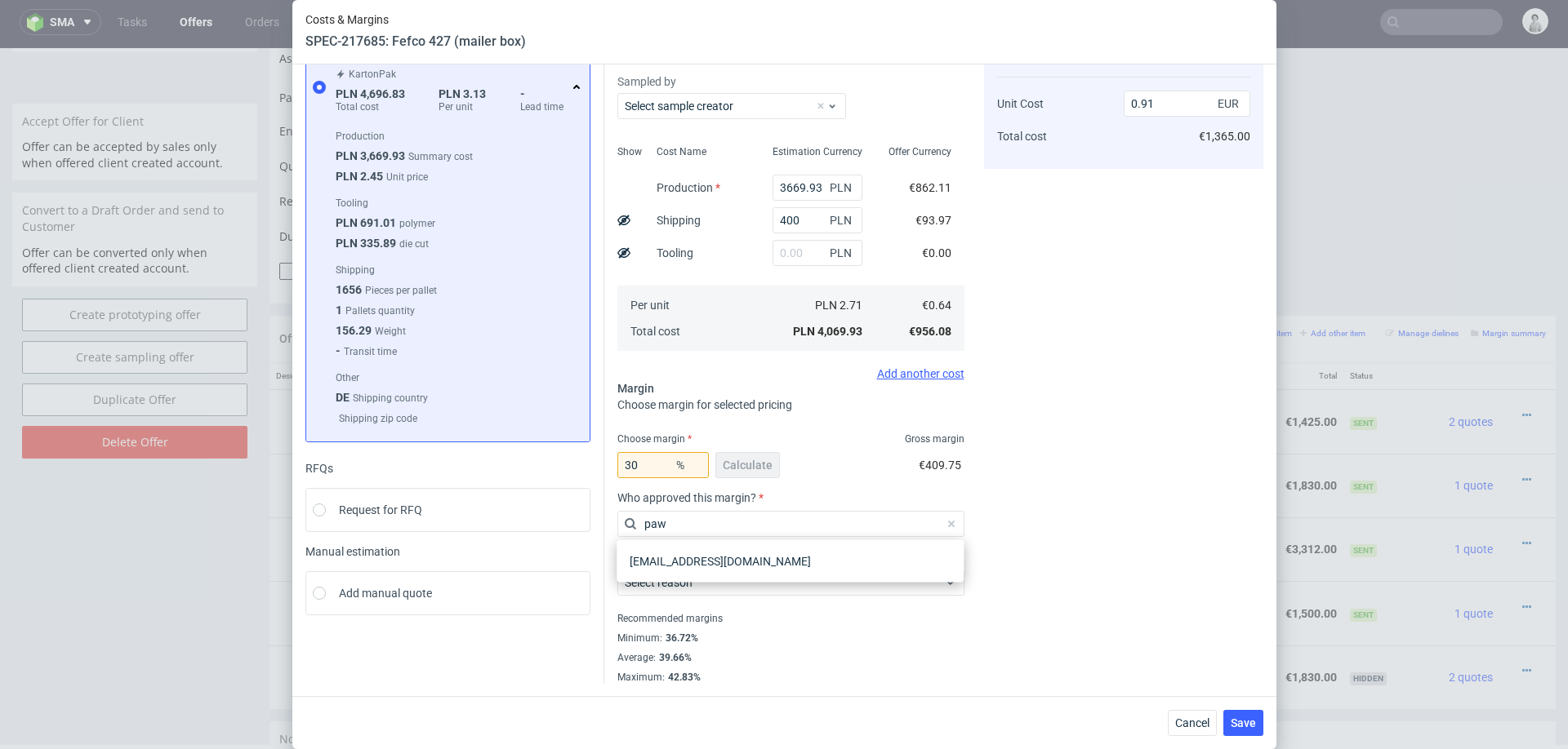
type input "pawe"
click at [752, 568] on div "[EMAIL_ADDRESS][DOMAIN_NAME]" at bounding box center [790, 561] width 334 height 29
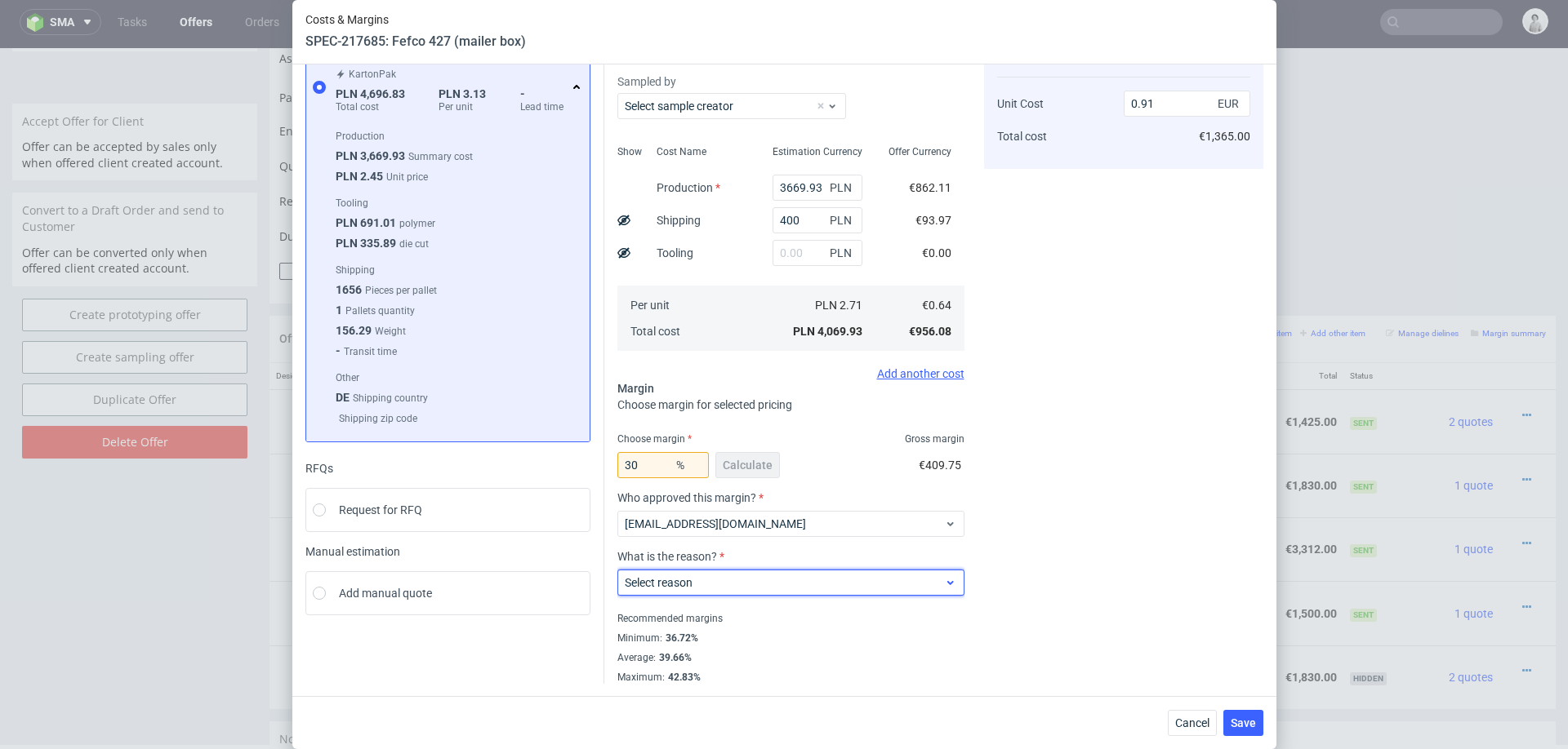
click at [737, 576] on span "Select reason" at bounding box center [785, 583] width 320 height 17
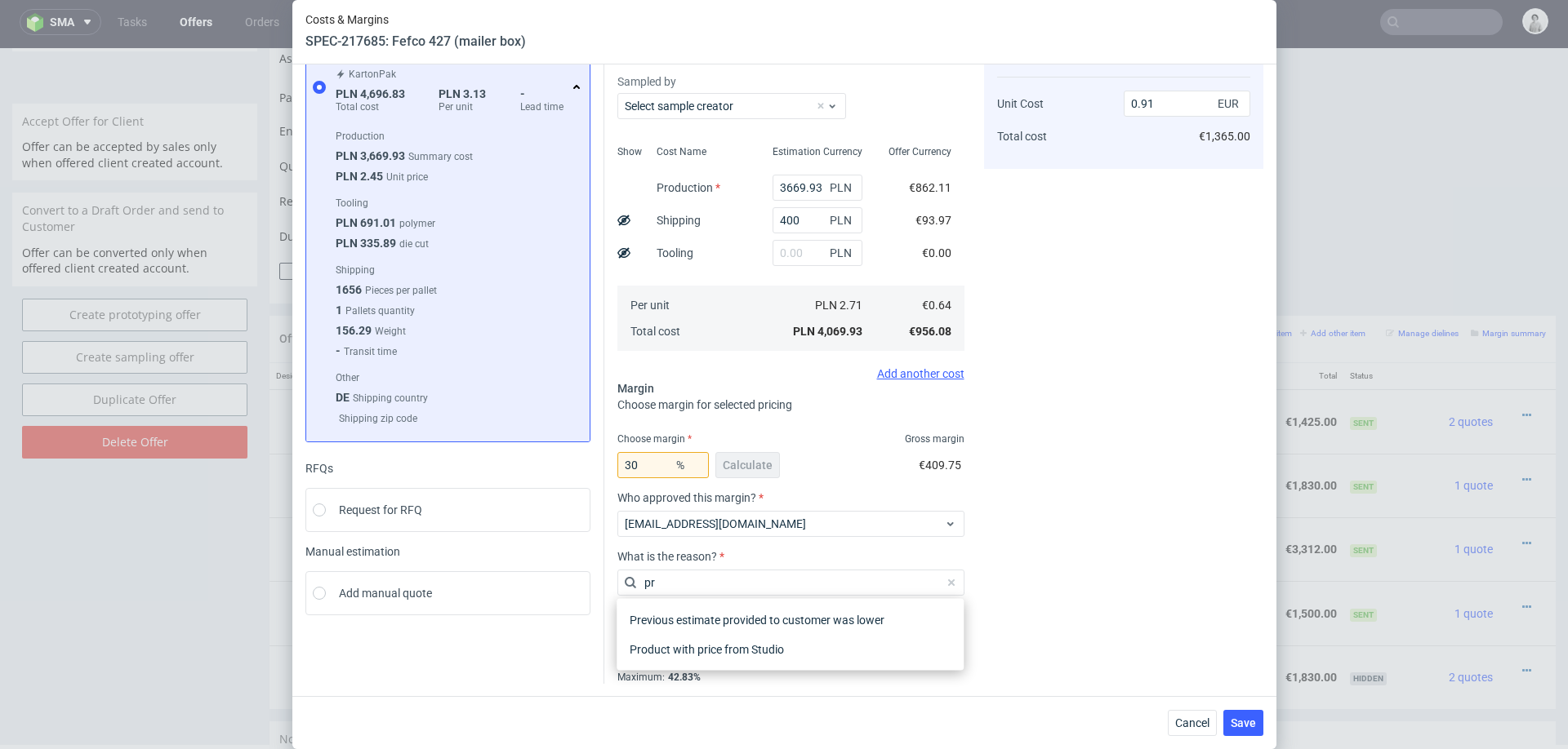
type input "pro"
click at [720, 652] on div "Product with price from Studio" at bounding box center [790, 650] width 334 height 29
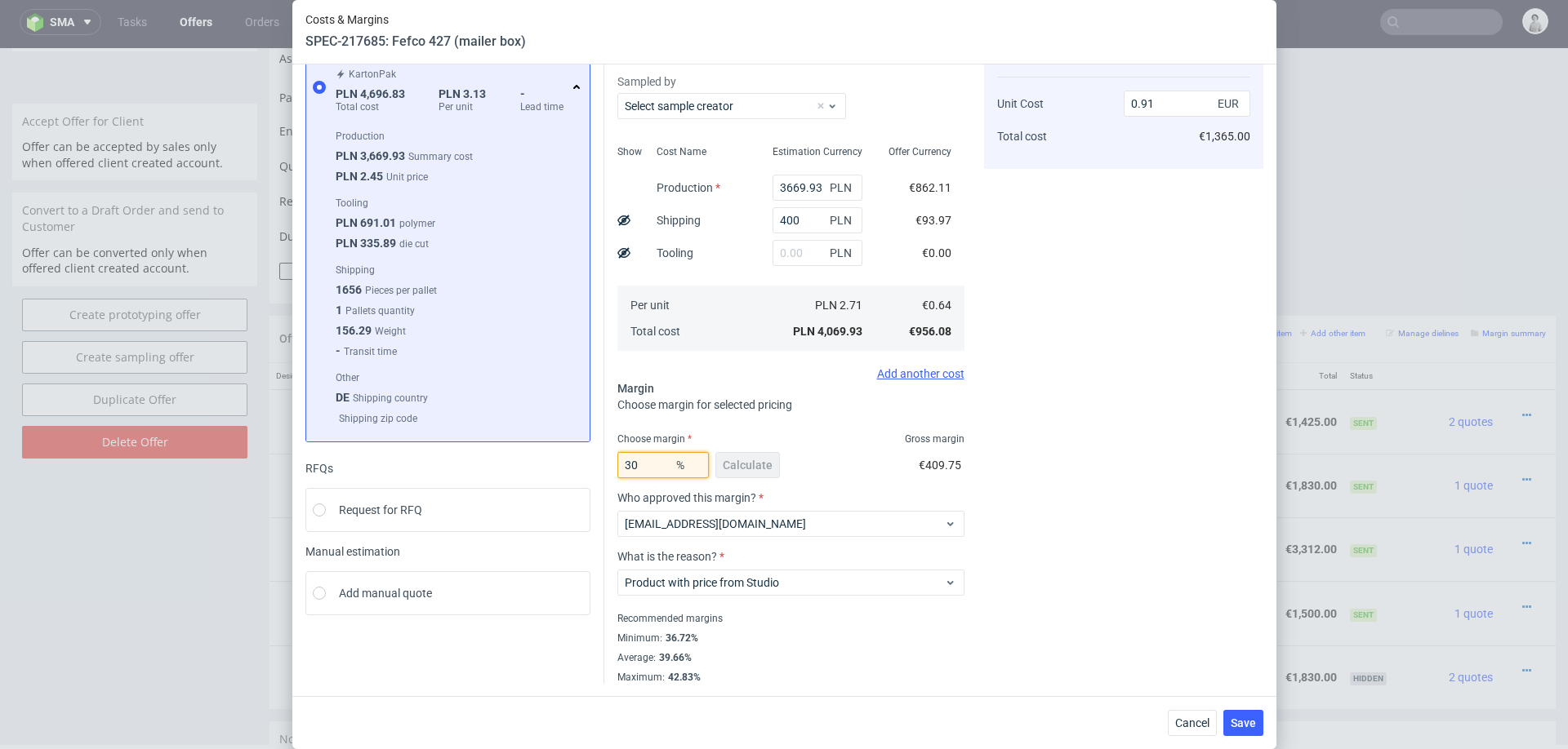
click at [647, 468] on input "30" at bounding box center [663, 465] width 91 height 26
type input "32"
type input "0.93"
type input "33"
type input "0.95"
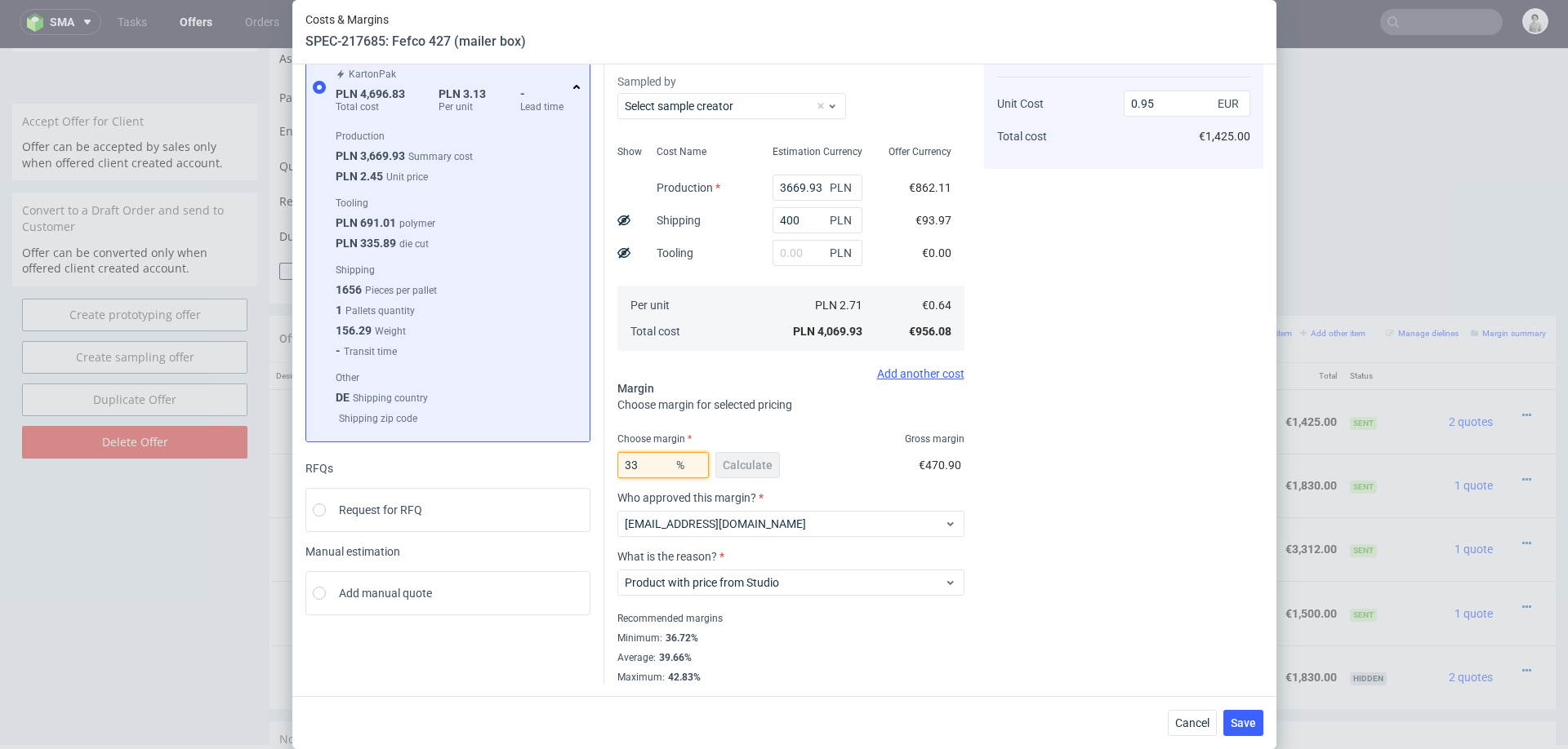
type input "33"
click at [1063, 480] on div "Cost displayed to the customer Unit Cost Total cost 0.95 EUR €1,425.00" at bounding box center [1123, 355] width 279 height 656
click at [1251, 727] on span "Save" at bounding box center [1244, 723] width 26 height 11
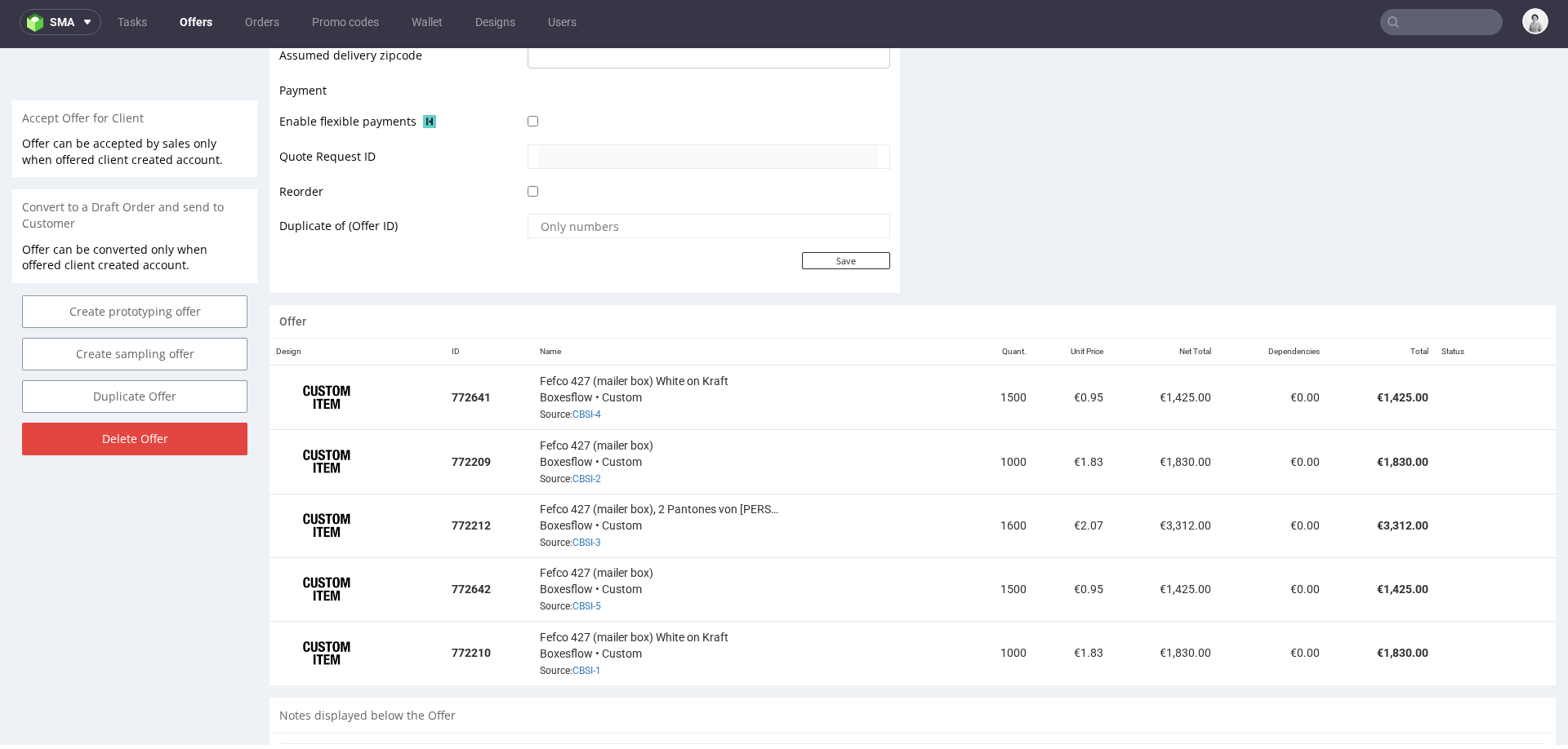
scroll to position [801, 0]
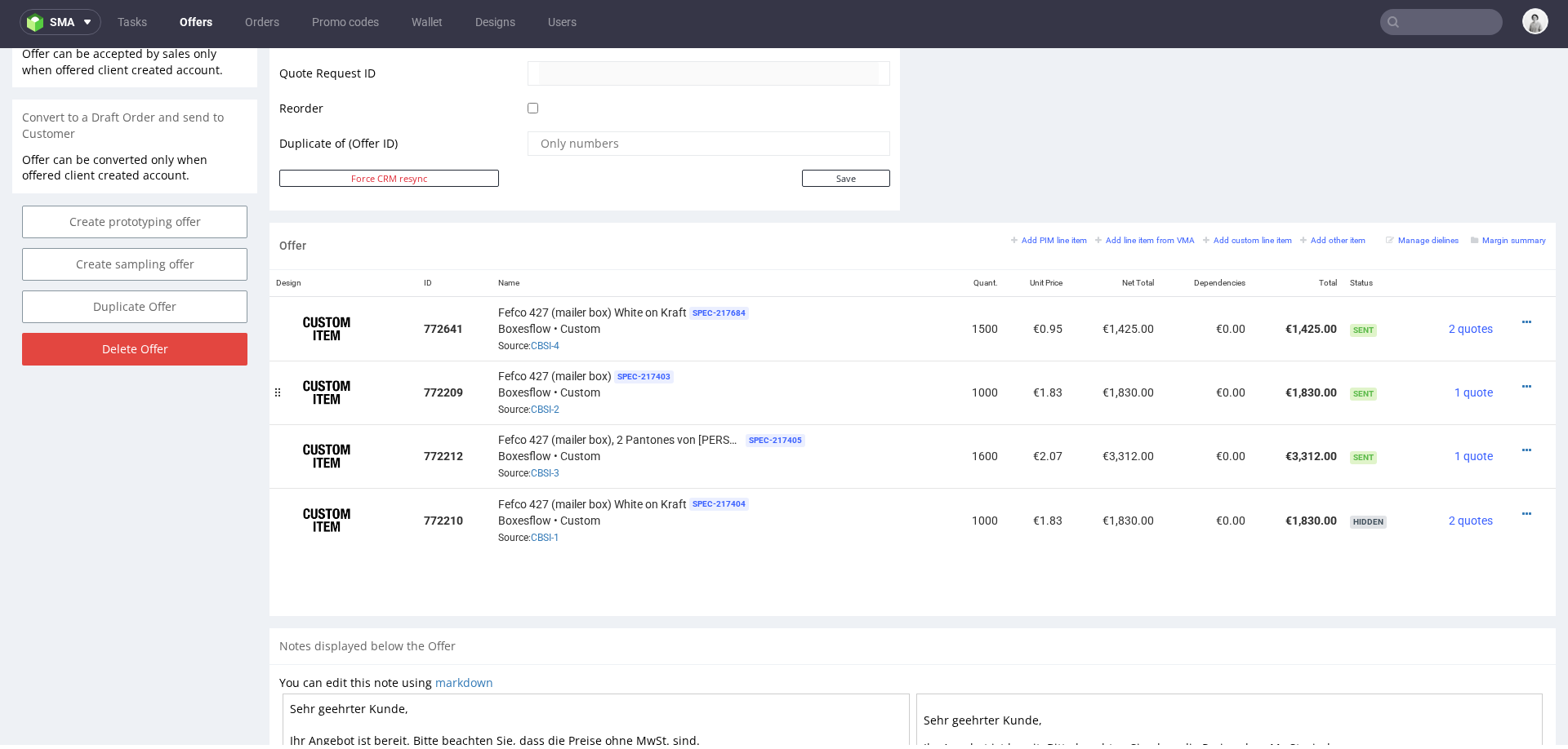
drag, startPoint x: 284, startPoint y: 510, endPoint x: 285, endPoint y: 381, distance: 129.0
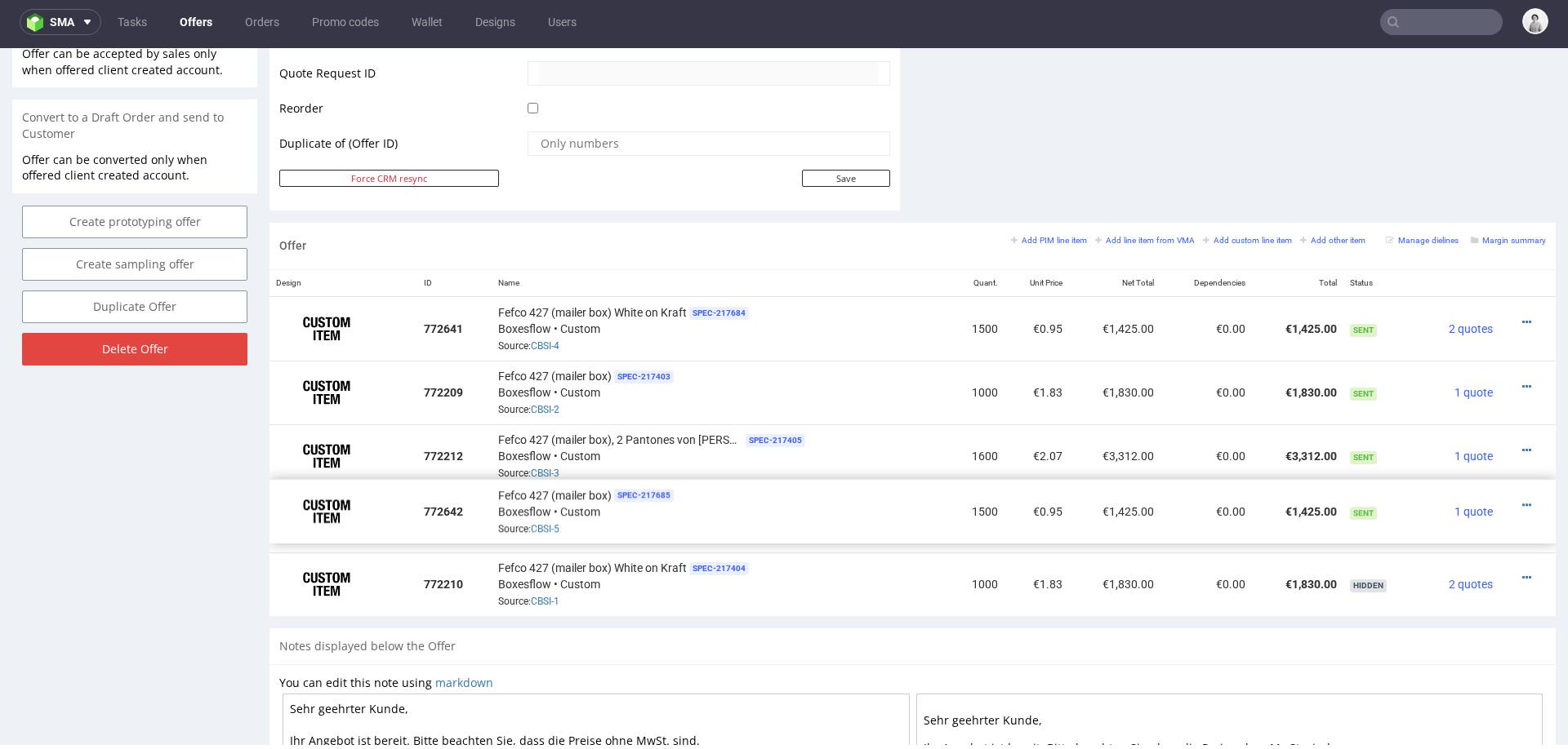
drag, startPoint x: 283, startPoint y: 581, endPoint x: 283, endPoint y: 509, distance: 72.0
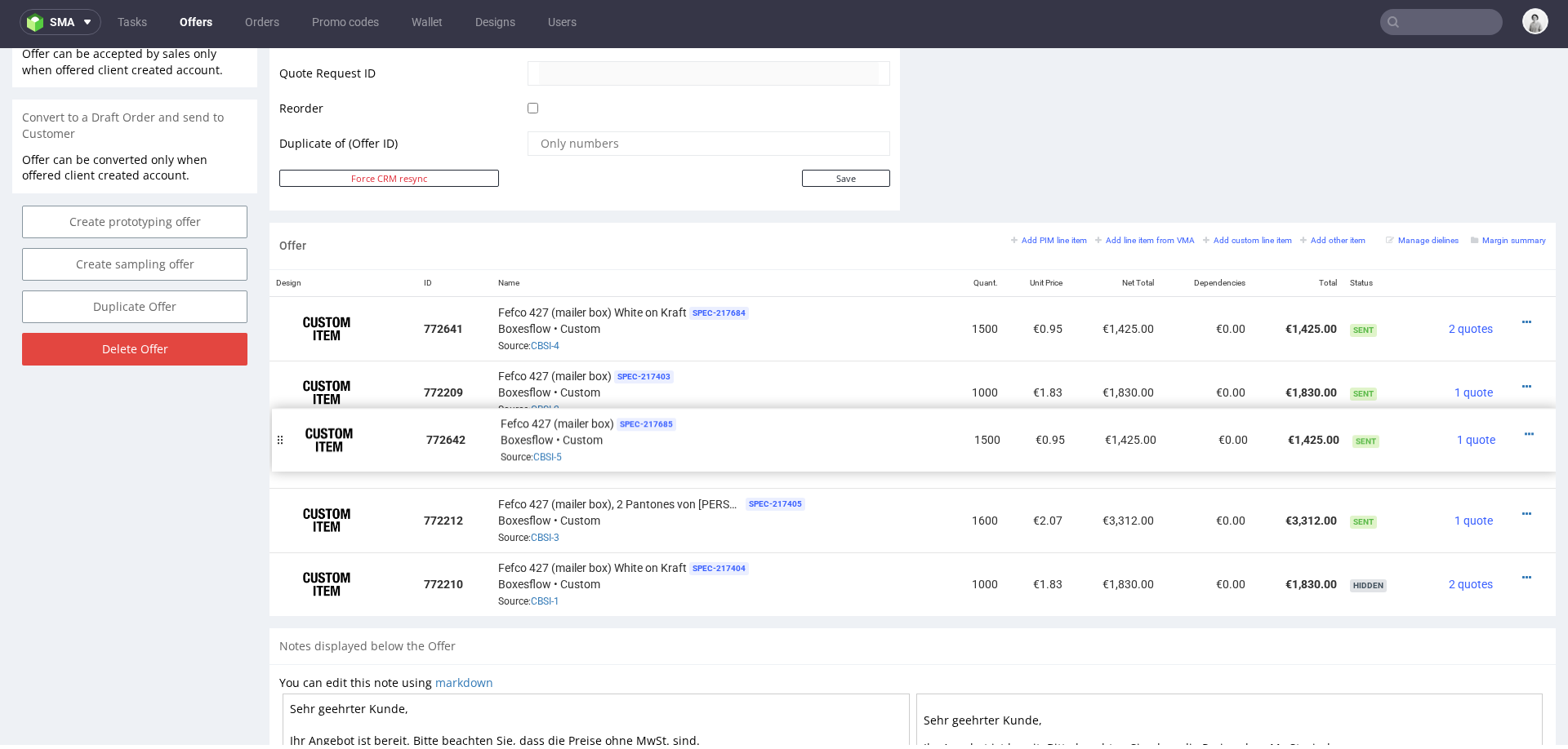
drag, startPoint x: 283, startPoint y: 522, endPoint x: 285, endPoint y: 444, distance: 78.0
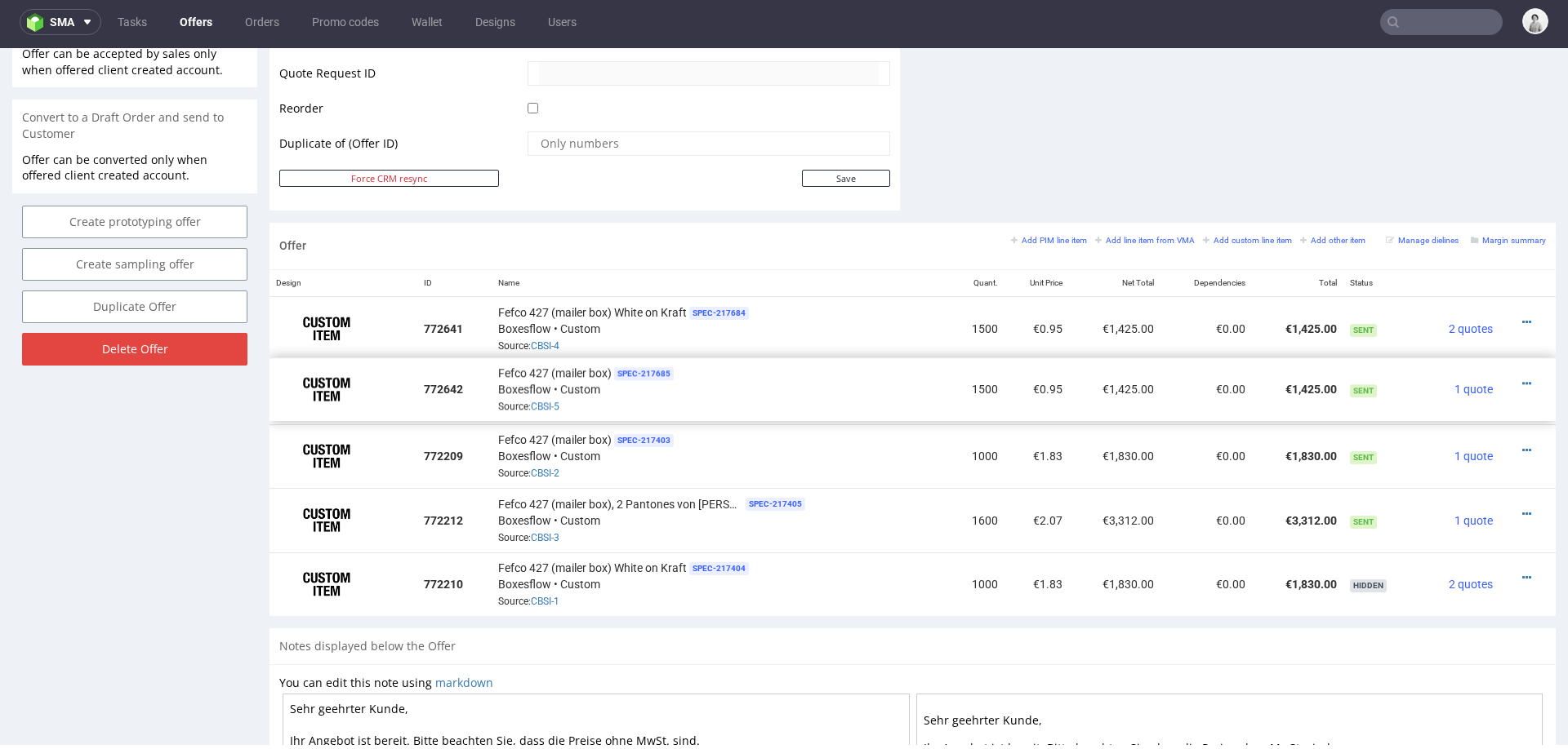
drag, startPoint x: 285, startPoint y: 448, endPoint x: 285, endPoint y: 382, distance: 66.0
click at [1523, 444] on icon at bounding box center [1527, 450] width 9 height 11
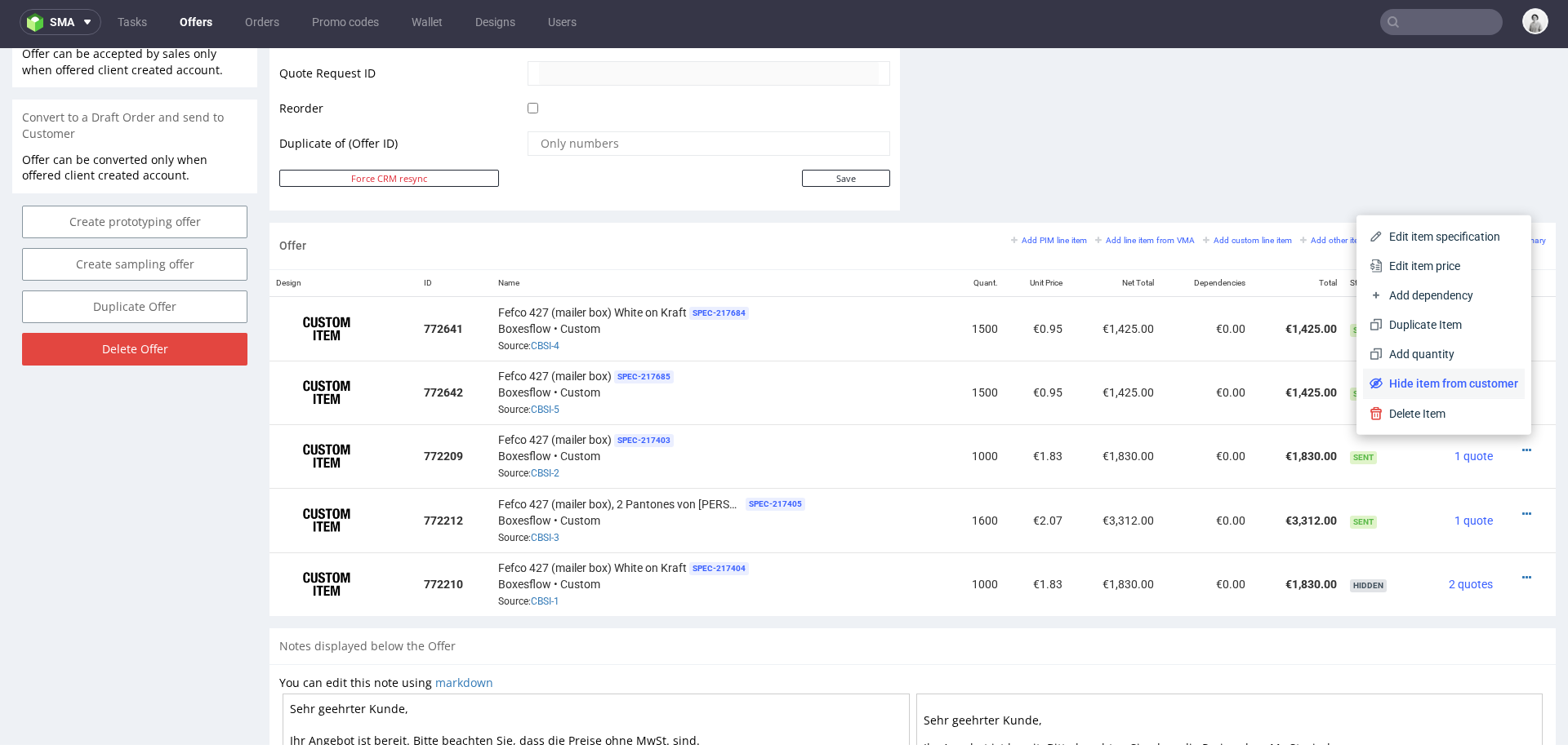
click at [1469, 373] on li "Hide item from customer" at bounding box center [1445, 384] width 162 height 29
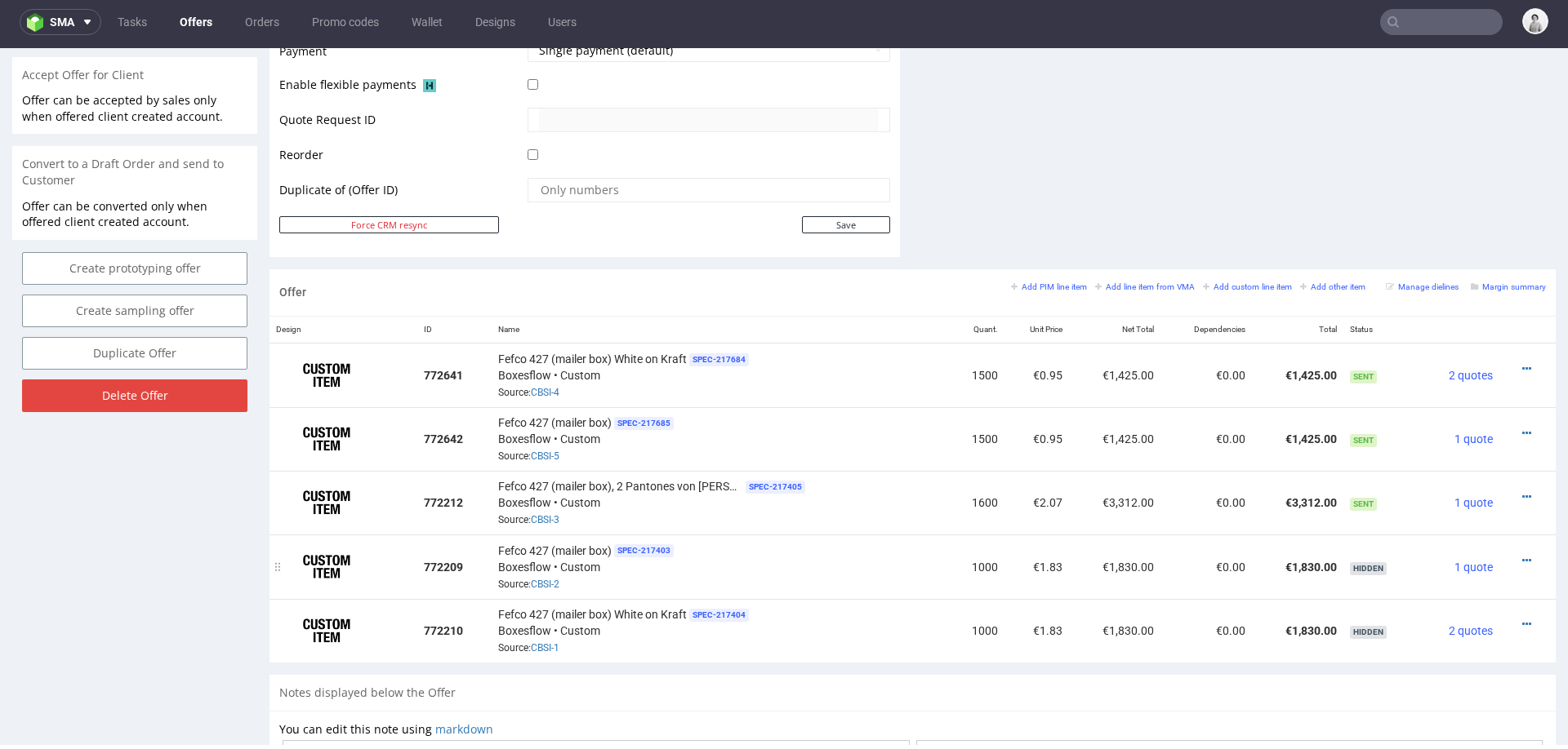
scroll to position [752, 0]
click at [1523, 494] on icon at bounding box center [1527, 500] width 9 height 11
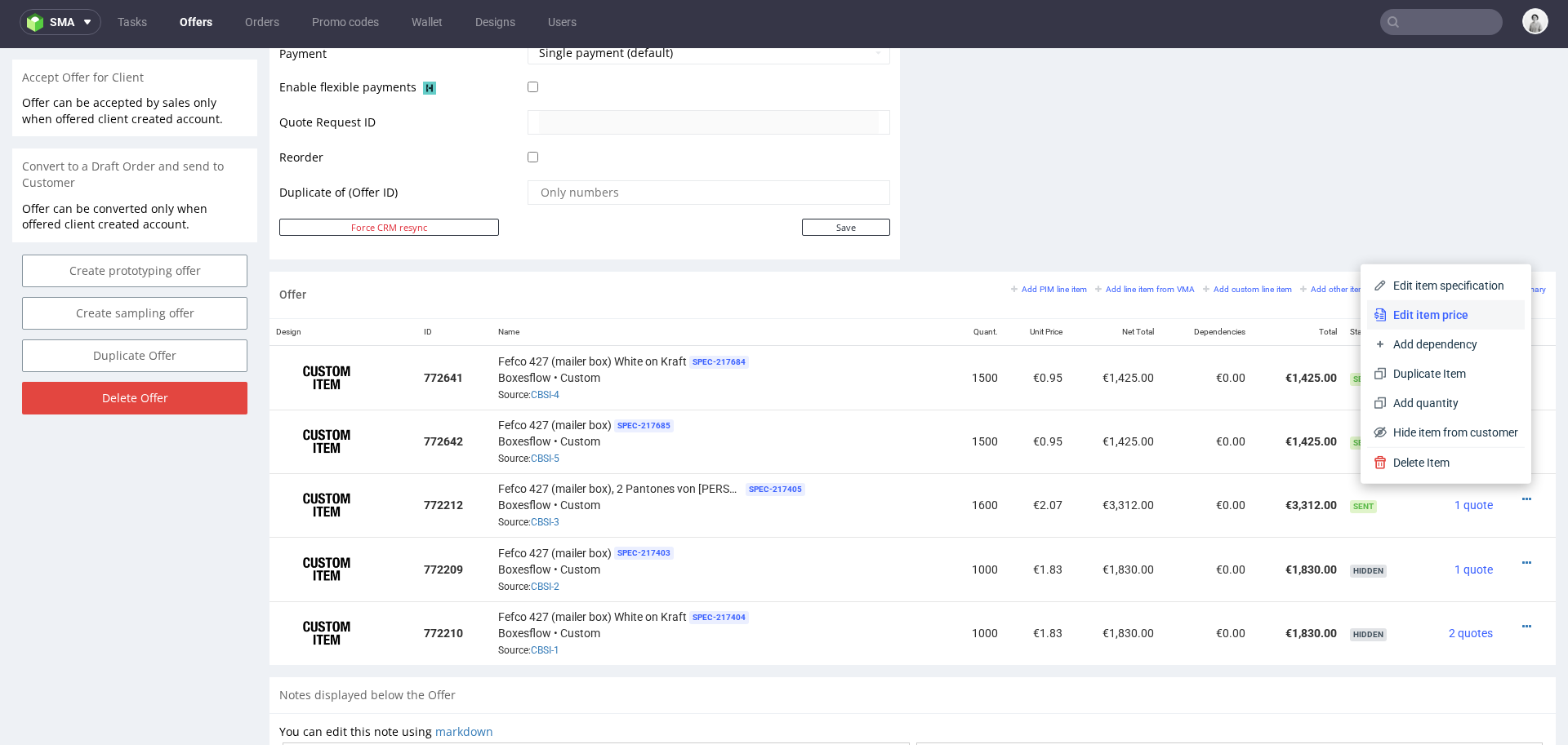
click at [1466, 310] on span "Edit item price" at bounding box center [1452, 316] width 132 height 17
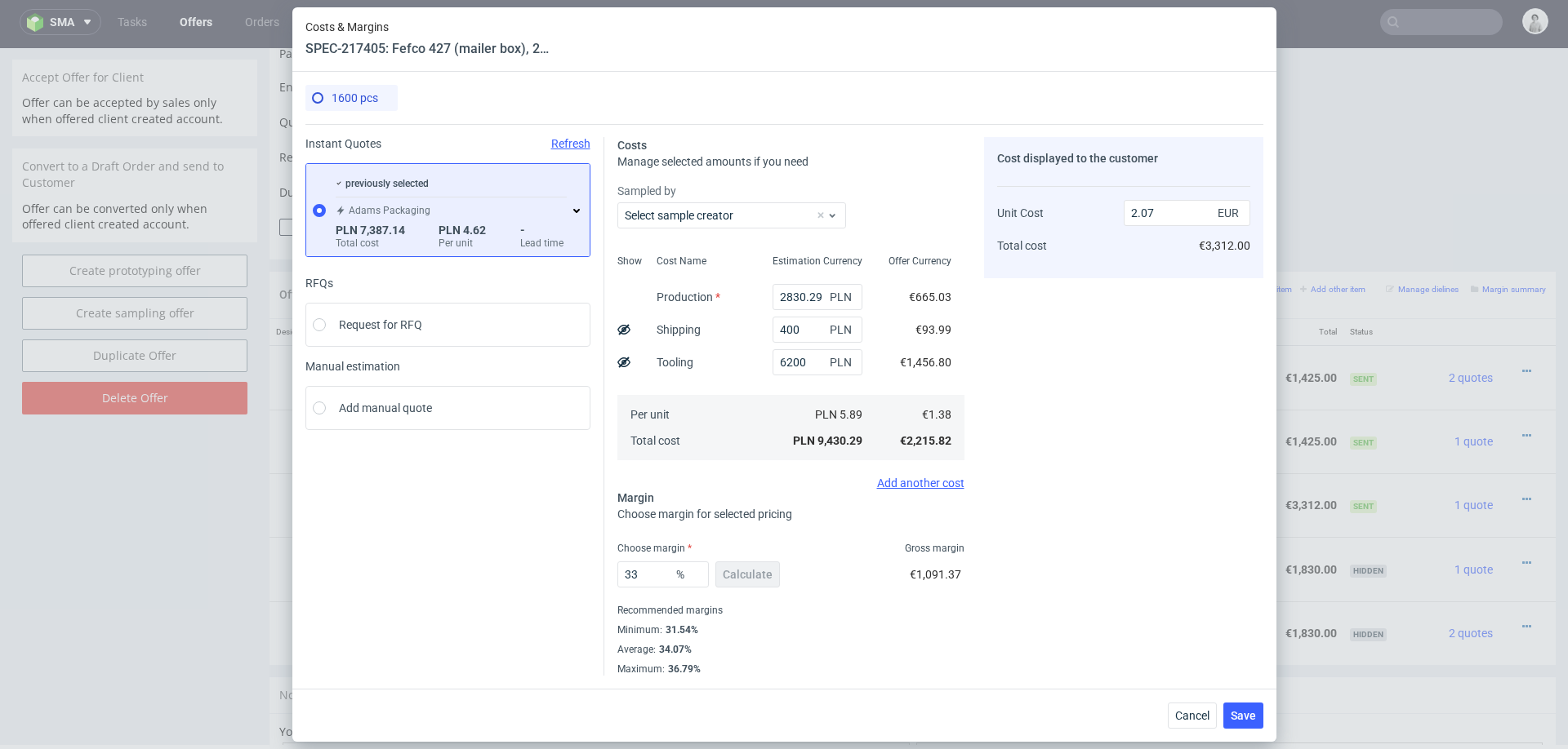
click at [575, 206] on icon at bounding box center [576, 211] width 13 height 13
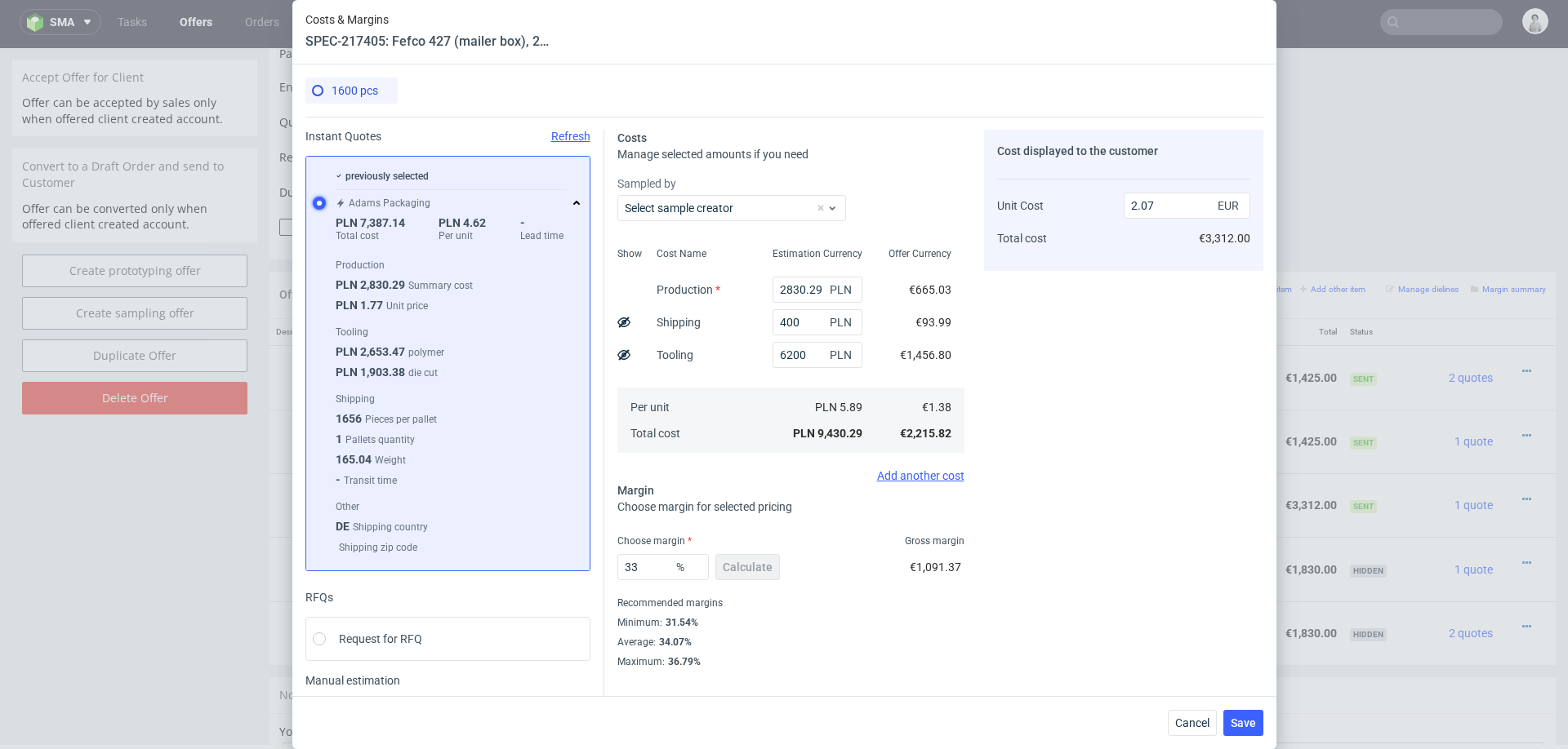
click at [320, 208] on input "radio" at bounding box center [319, 203] width 13 height 13
drag, startPoint x: 355, startPoint y: 218, endPoint x: 411, endPoint y: 224, distance: 56.3
click at [411, 224] on div "PLN 7,387.14 Total cost PLN 4.62 Per unit - Lead time" at bounding box center [451, 229] width 231 height 26
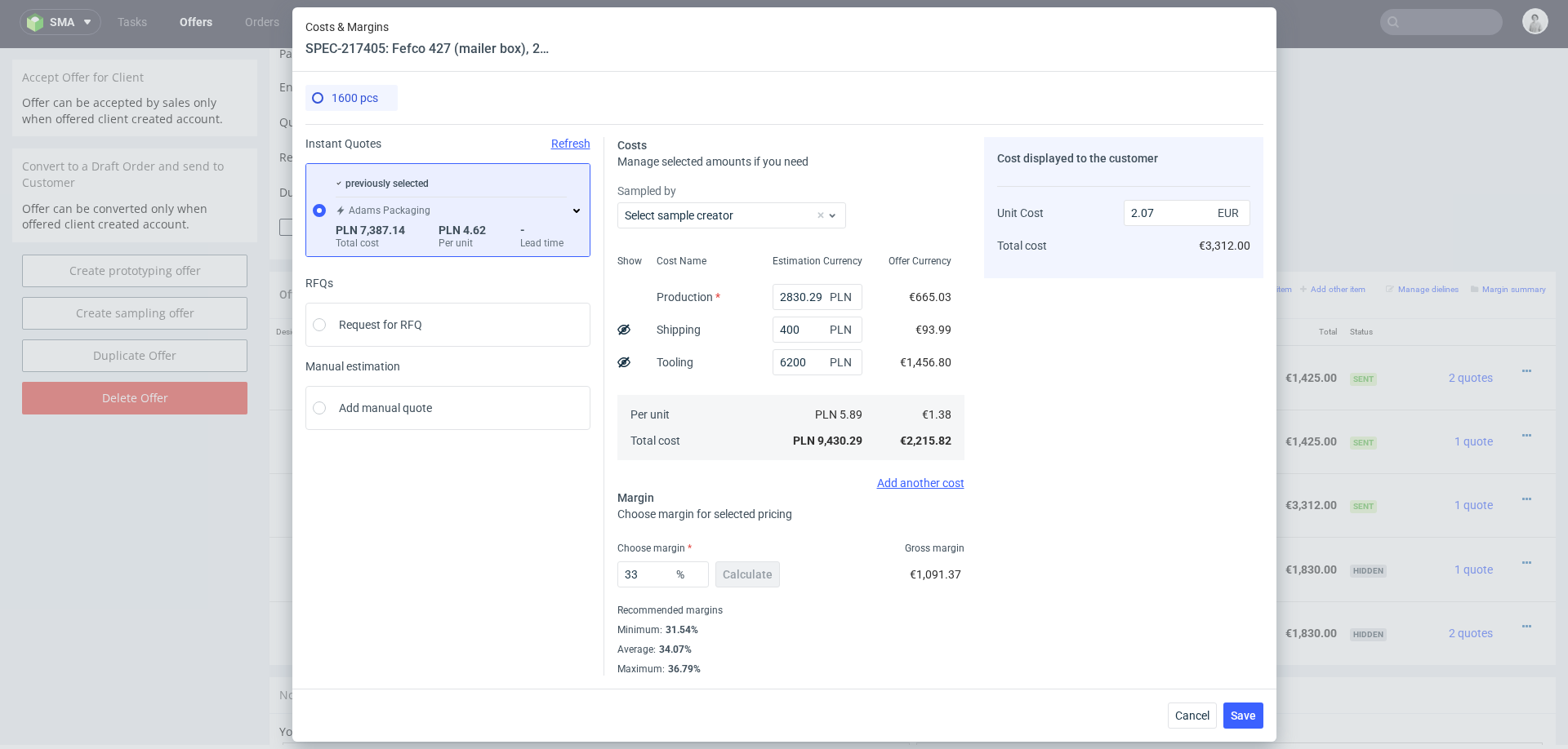
click at [424, 229] on div "PLN 7,387.14 Total cost PLN 4.62 Per unit - Lead time" at bounding box center [451, 236] width 231 height 26
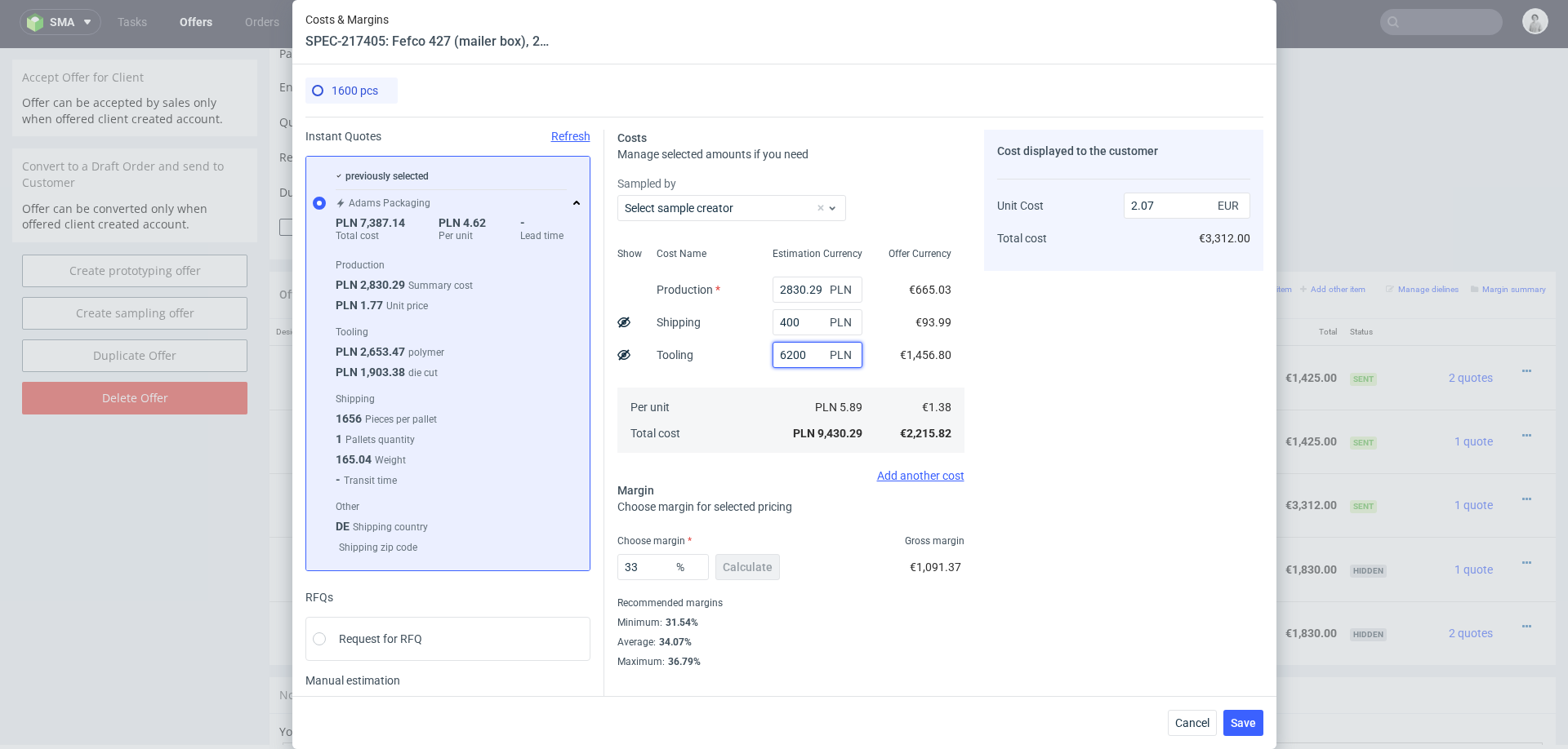
click at [783, 358] on input "6200" at bounding box center [818, 355] width 90 height 26
type input "4500"
type input "1.69"
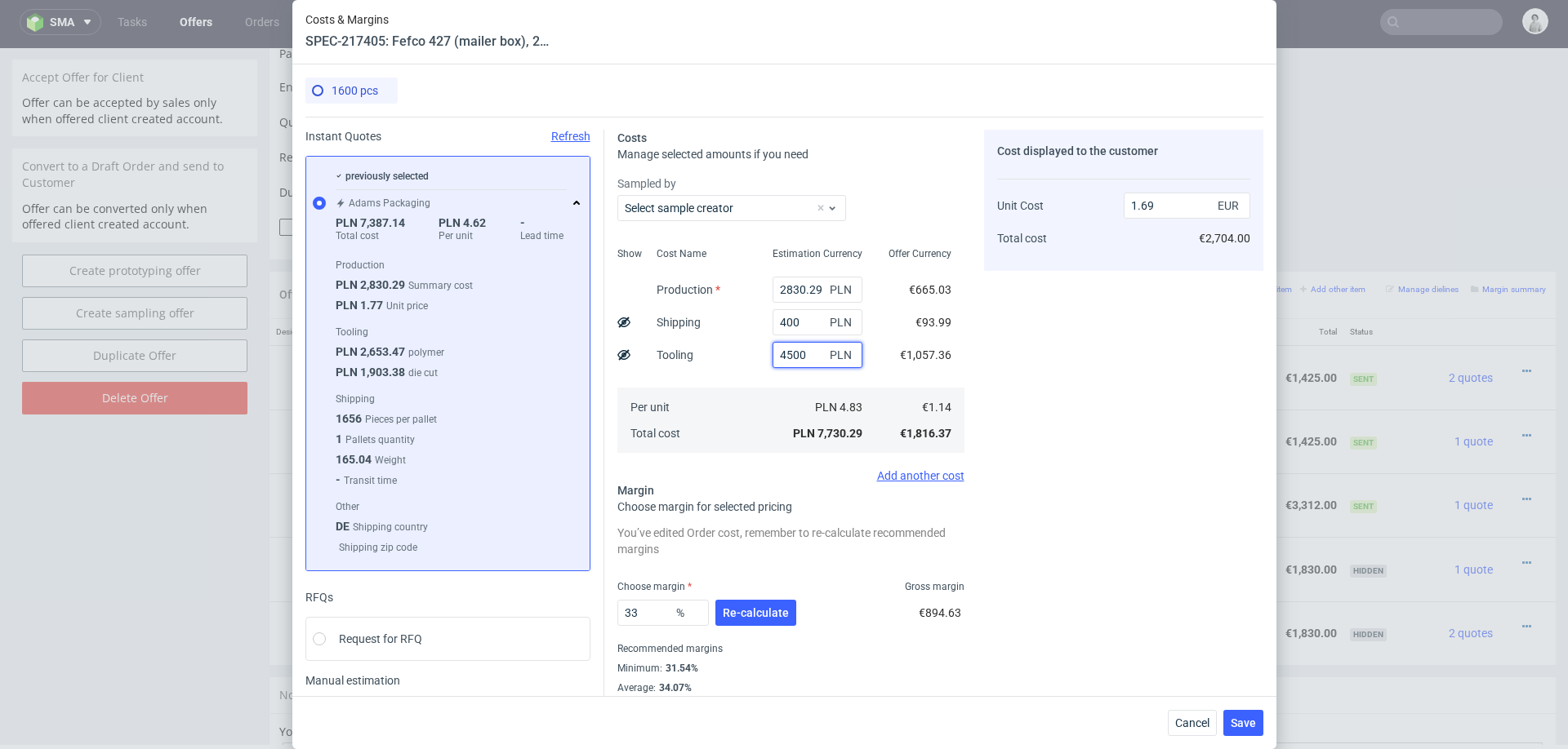
type input "4500"
click at [756, 395] on div "Per unit Total cost" at bounding box center [702, 420] width 116 height 65
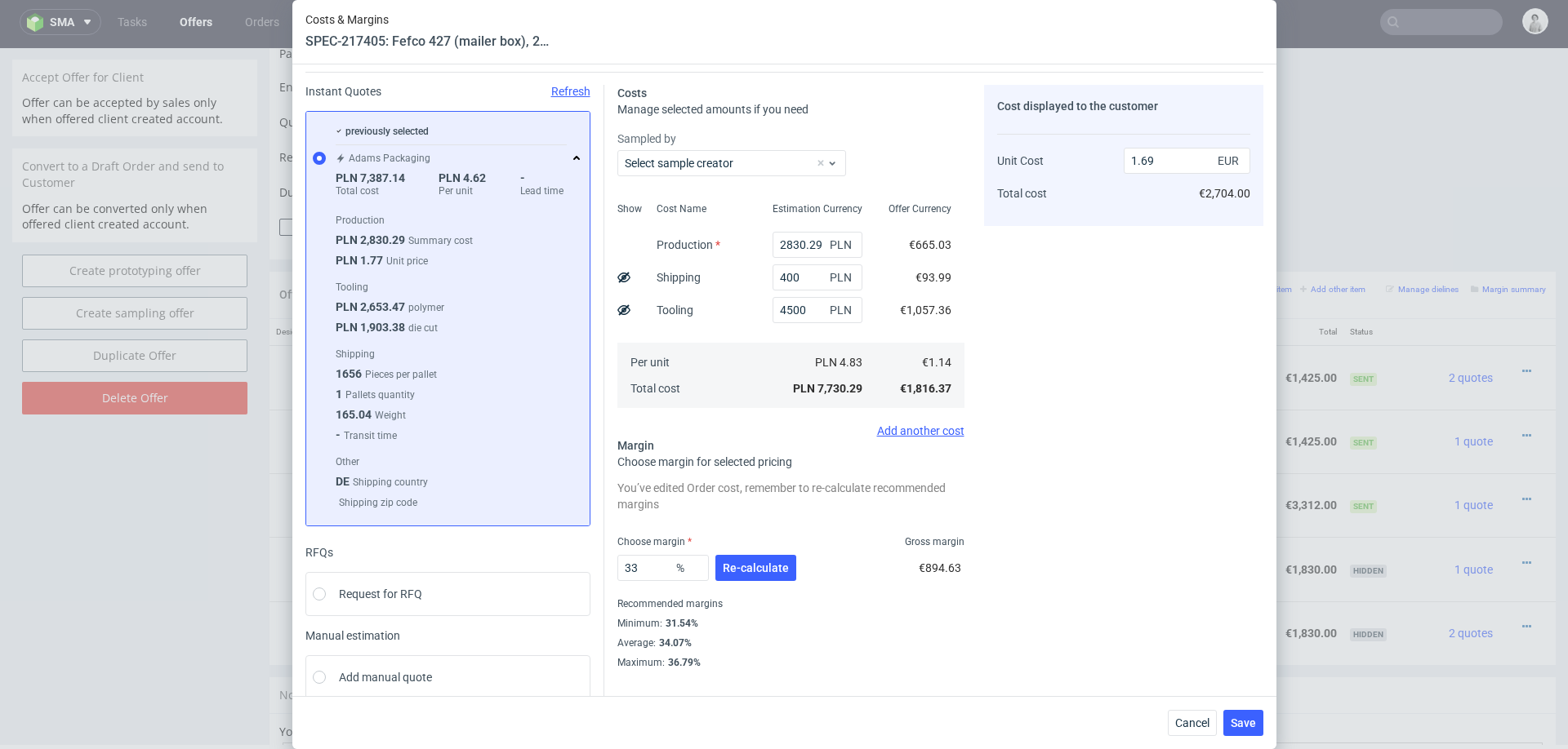
scroll to position [47, 0]
click at [753, 568] on span "Re-calculate" at bounding box center [756, 566] width 66 height 11
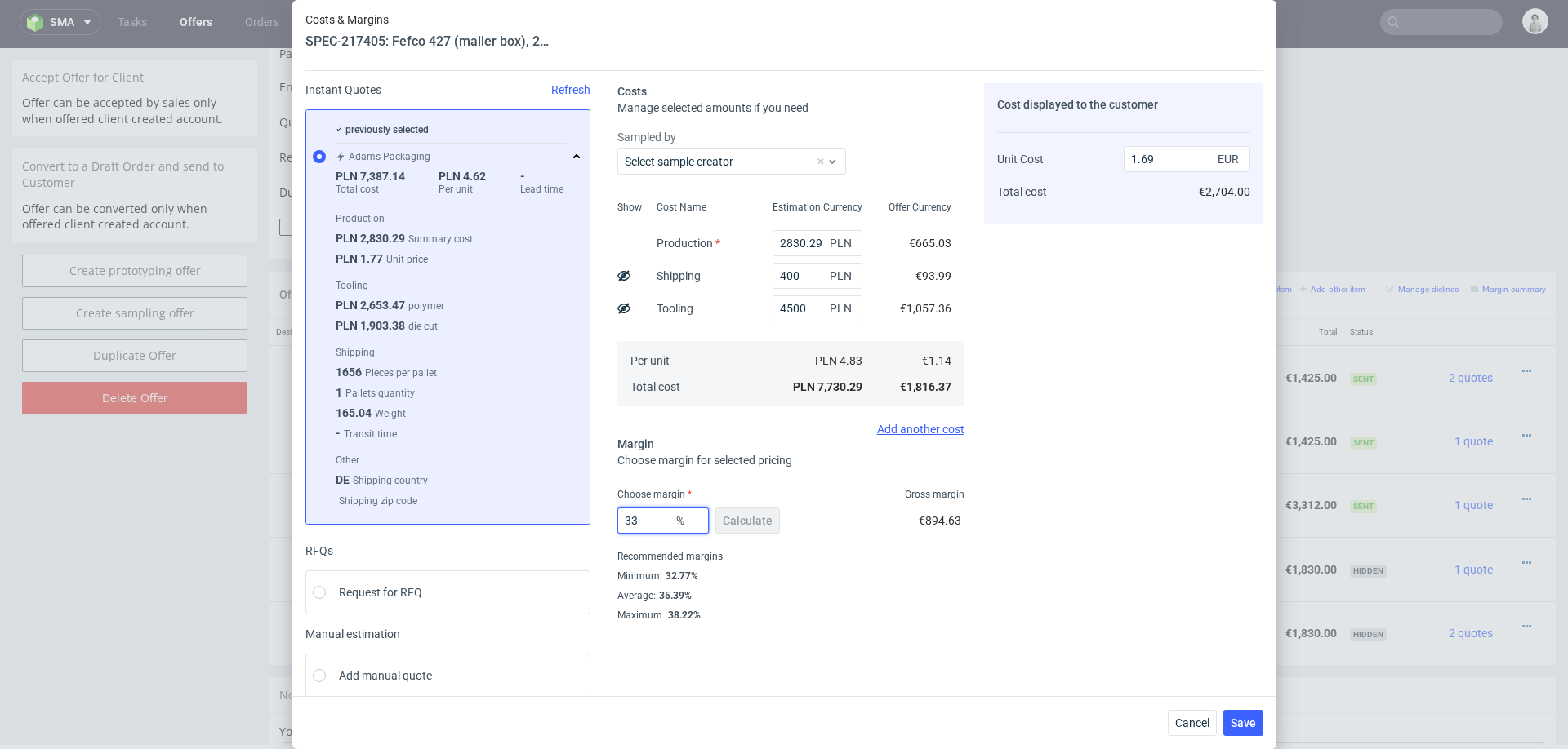
click at [649, 517] on input "33" at bounding box center [663, 521] width 91 height 26
type input "20"
type input "1.42"
type input "20"
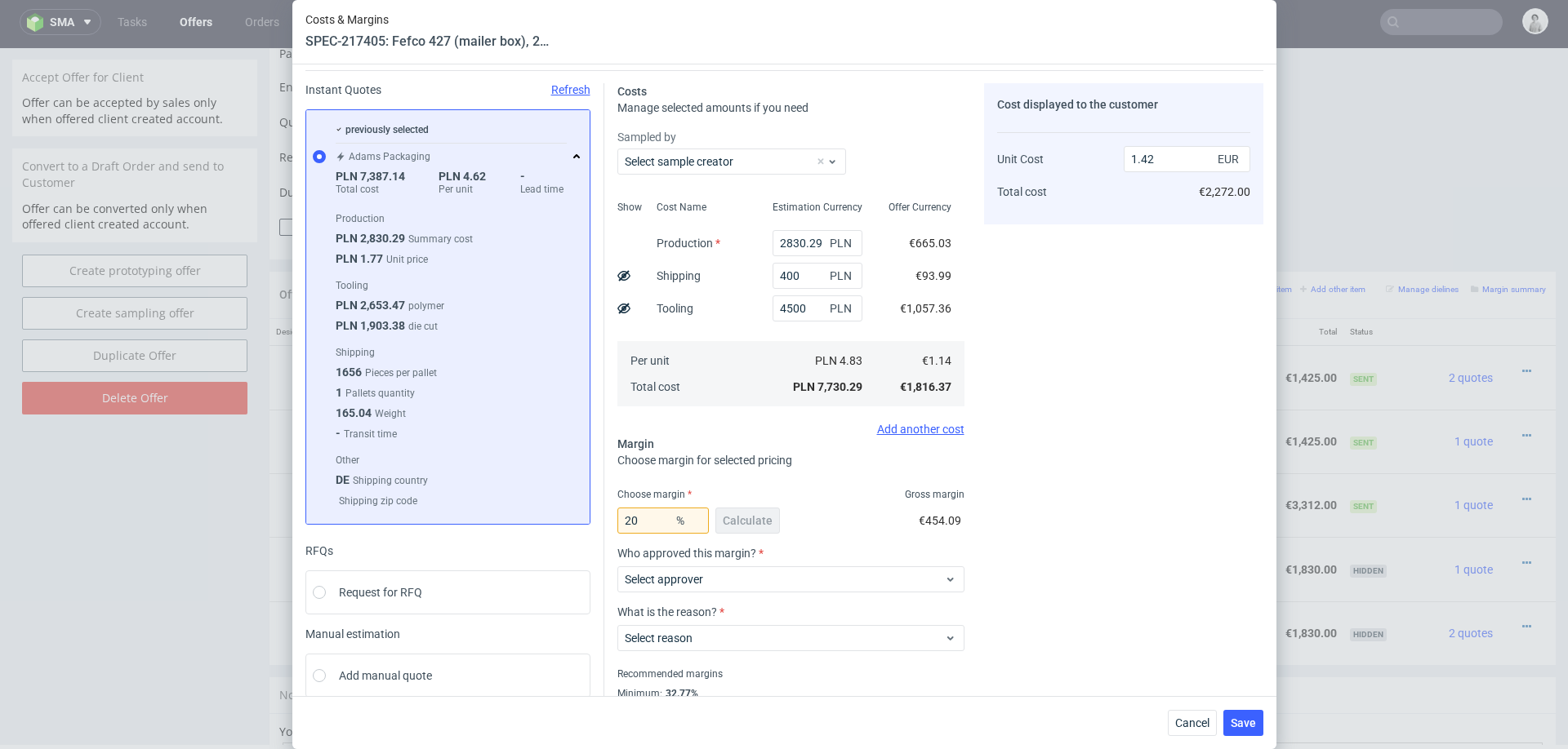
click at [995, 605] on div "Cost displayed to the customer Unit Cost Total cost 1.42 EUR €2,272.00" at bounding box center [1123, 410] width 279 height 656
click at [794, 308] on input "4500" at bounding box center [818, 308] width 90 height 26
type input "3000"
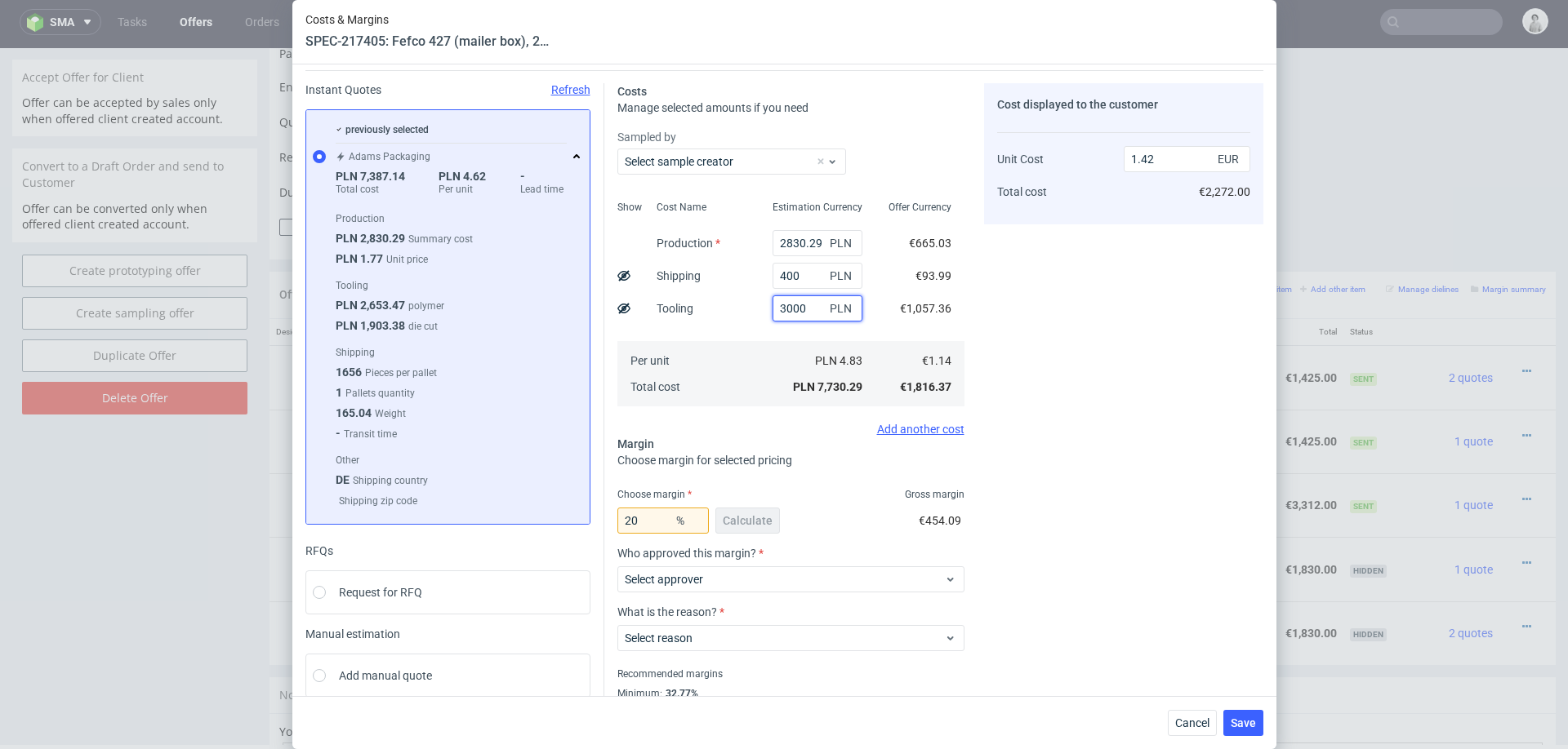
type input "1.14"
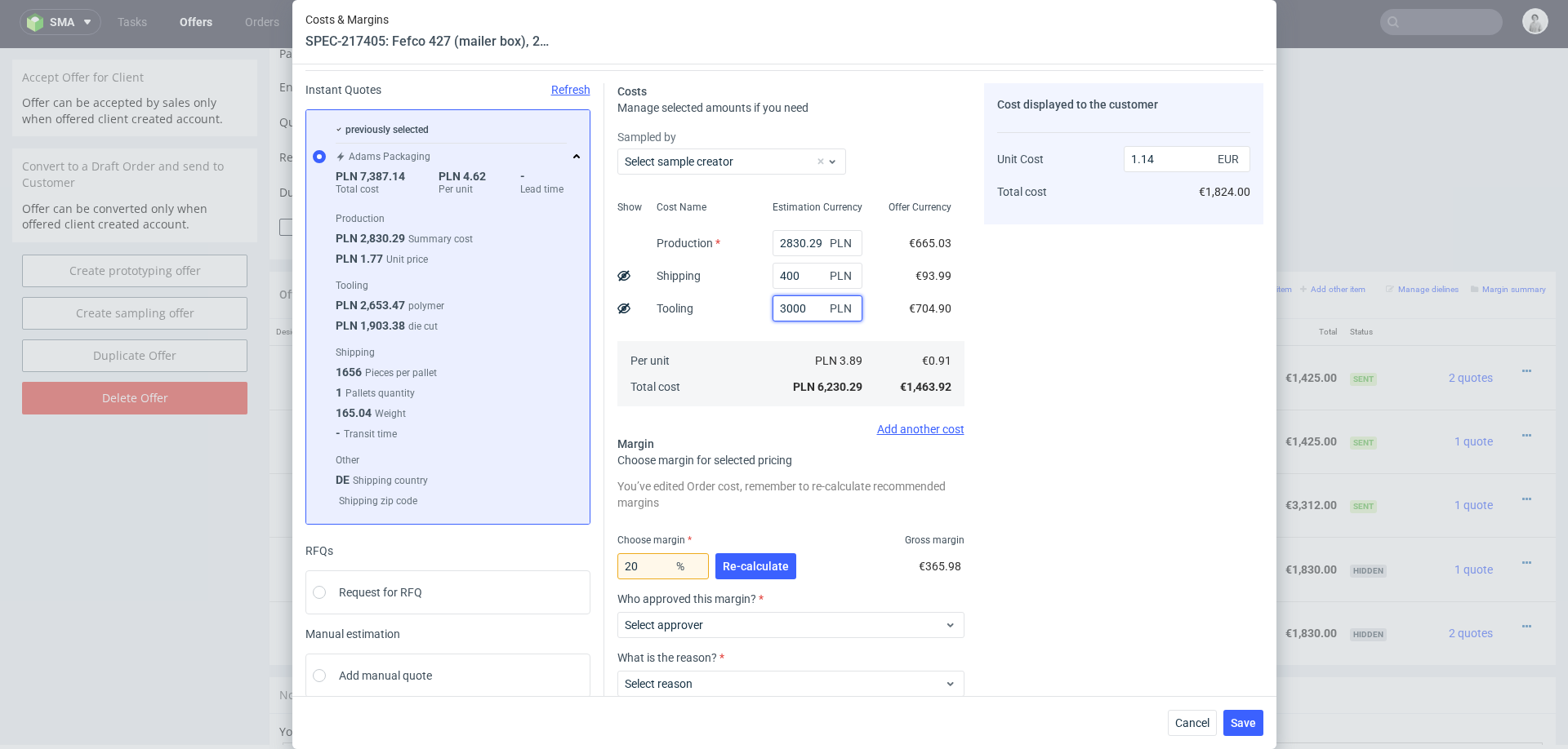
type input "3000"
click at [679, 561] on span "%" at bounding box center [689, 566] width 32 height 23
click at [669, 564] on input "20" at bounding box center [663, 566] width 91 height 26
click at [979, 489] on div "Costs Manage selected amounts if you need Sampled by Select sample creator Show…" at bounding box center [934, 427] width 659 height 715
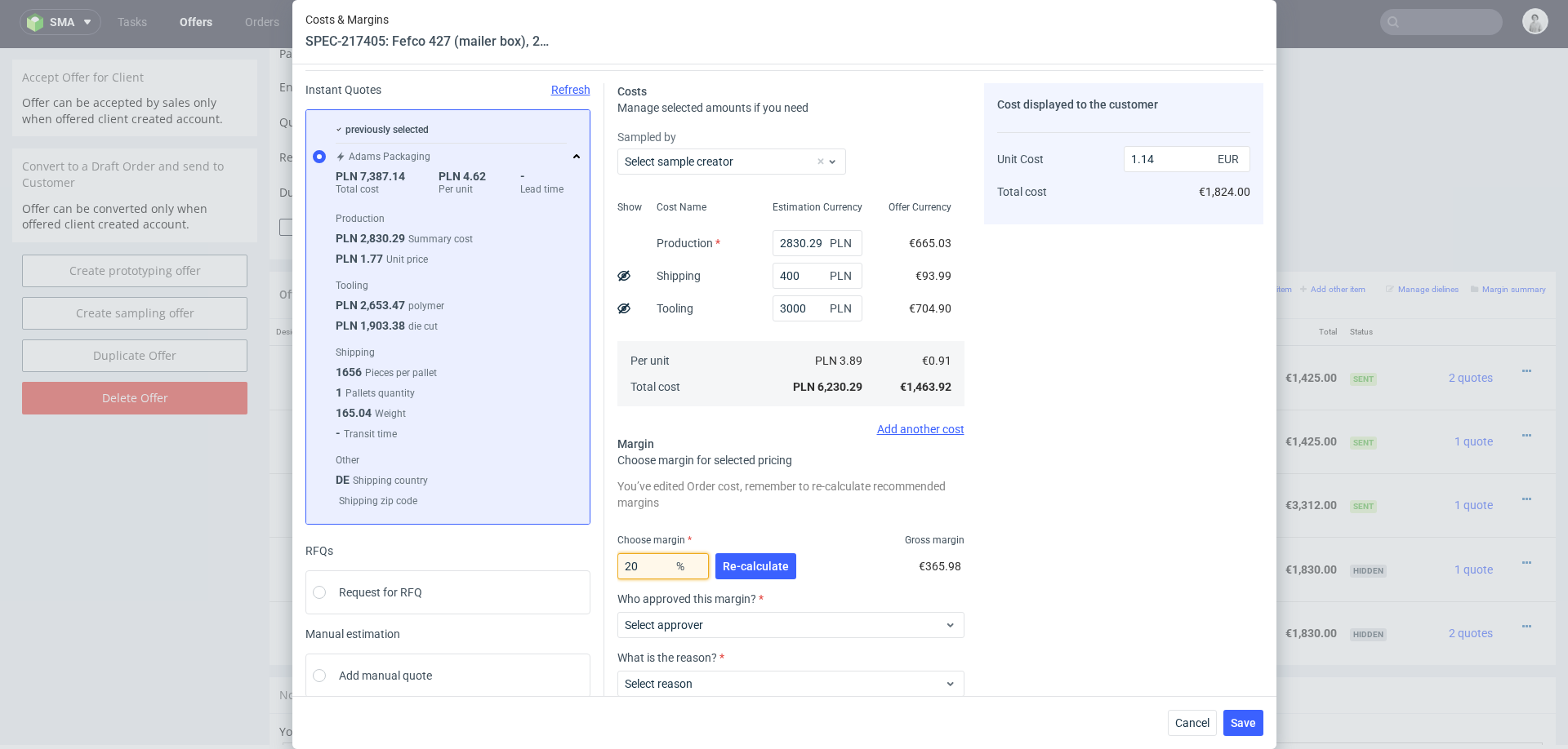
click at [645, 566] on input "20" at bounding box center [663, 566] width 91 height 26
type input "27"
type input "1.25"
type input "27"
click at [1128, 549] on div "Cost displayed to the customer Unit Cost Total cost 1.25 EUR €2,000.00" at bounding box center [1123, 433] width 279 height 702
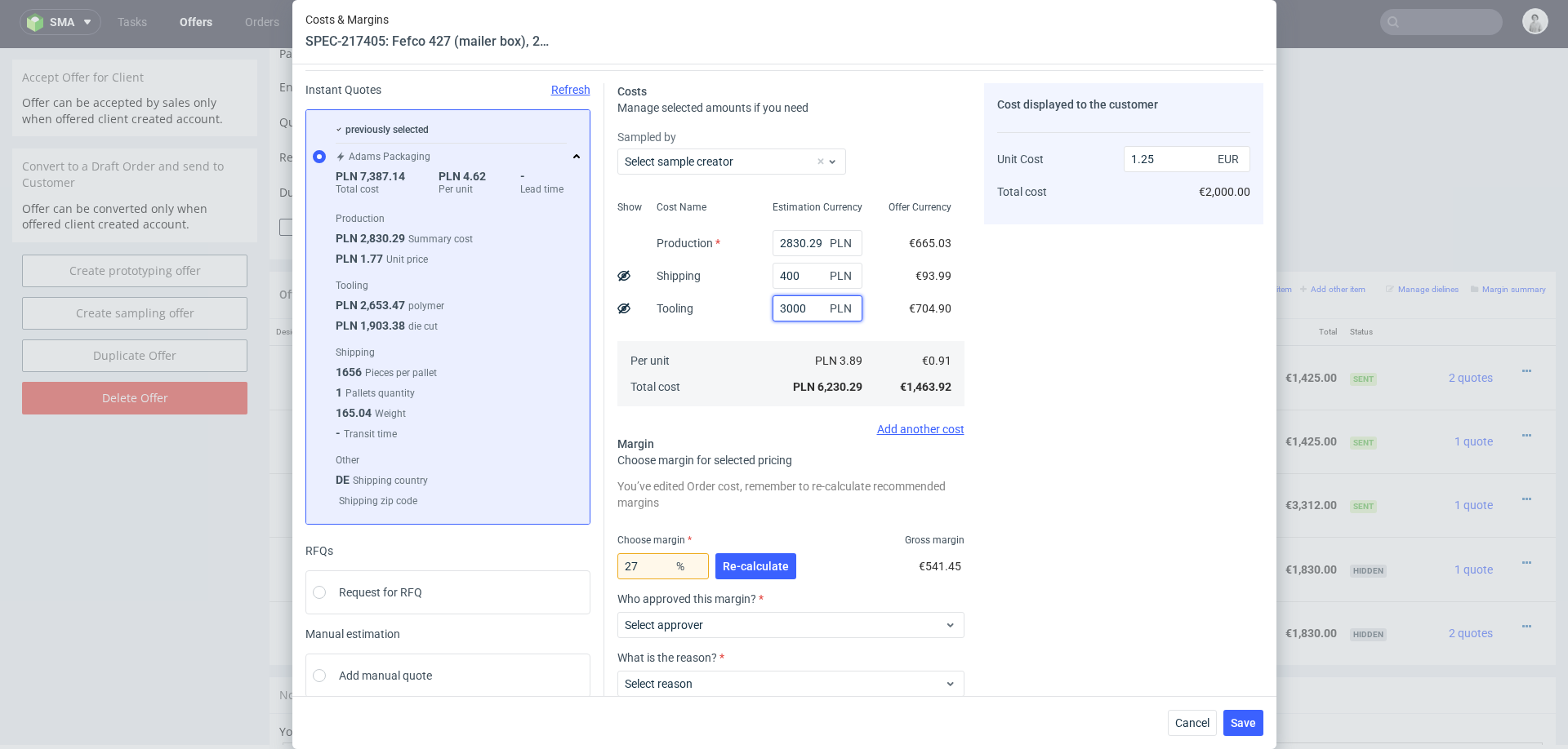
drag, startPoint x: 786, startPoint y: 307, endPoint x: 807, endPoint y: 307, distance: 21.0
click at [807, 307] on input "3000" at bounding box center [818, 308] width 90 height 26
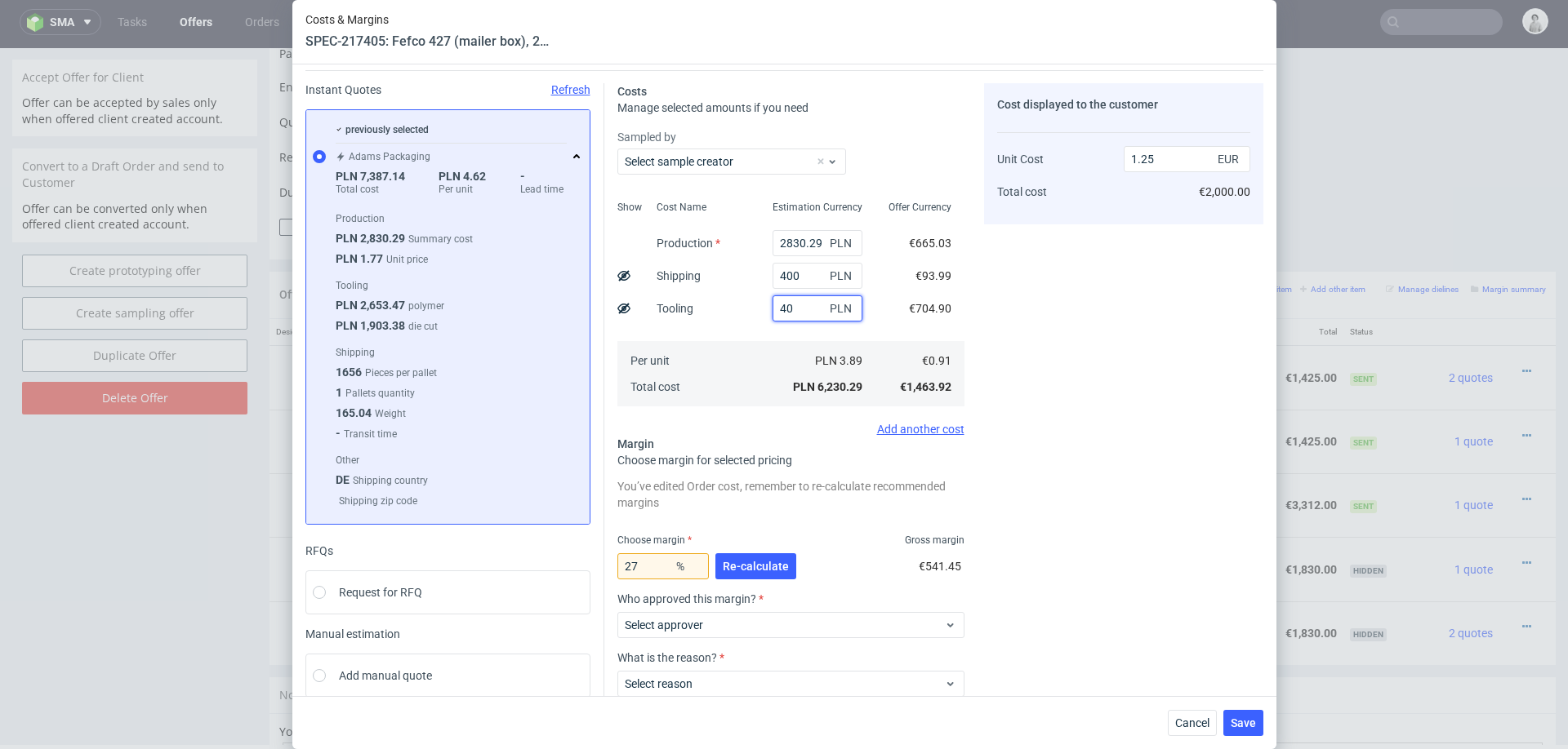
type input "400"
type input "0.73"
type input "4000"
type input "1.46"
type input "4000"
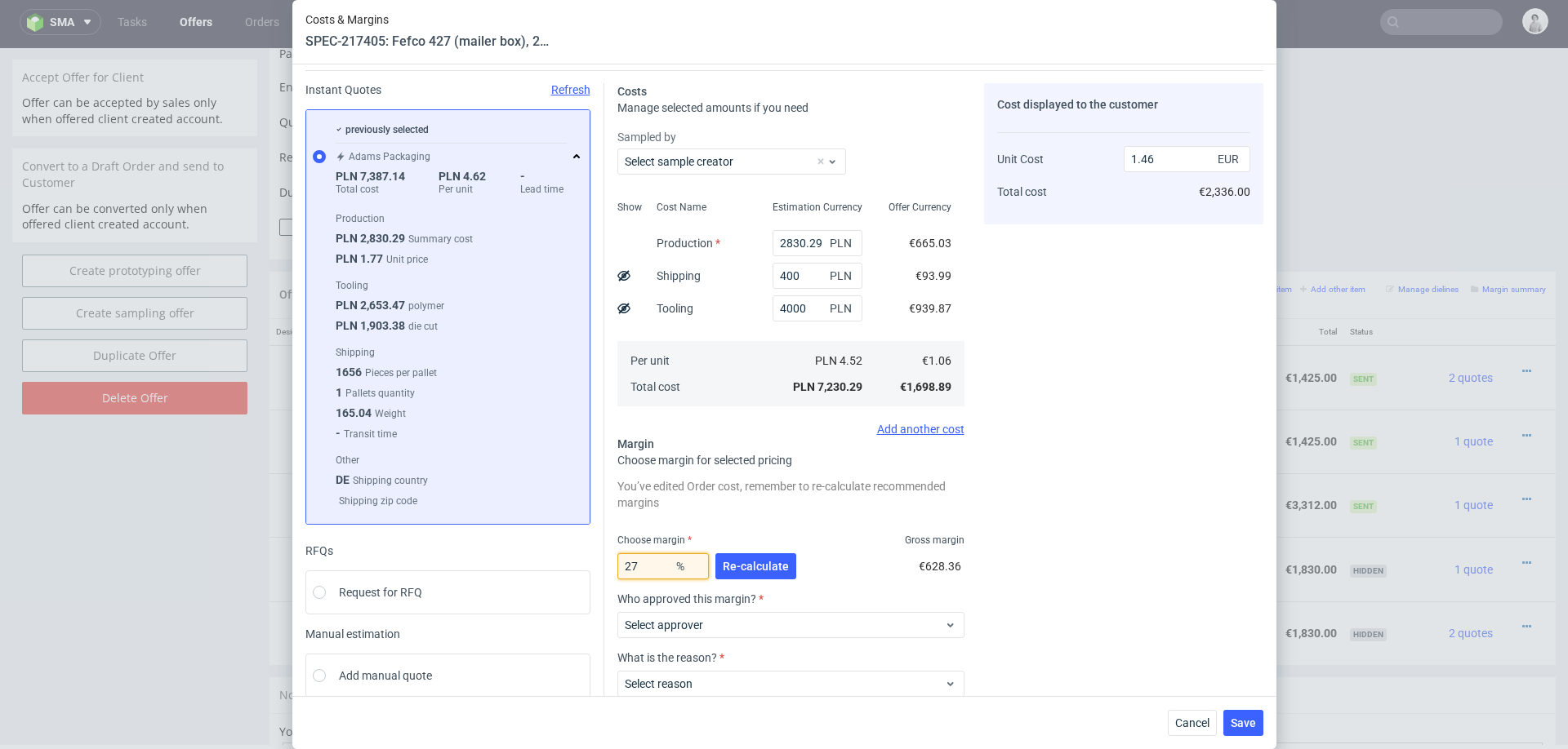
click at [659, 563] on input "27" at bounding box center [663, 566] width 91 height 26
type input "20"
type input "1.33"
type input "20"
click at [1166, 533] on div "Cost displayed to the customer Unit Cost Total cost 1.33 EUR €2,128.00" at bounding box center [1123, 433] width 279 height 702
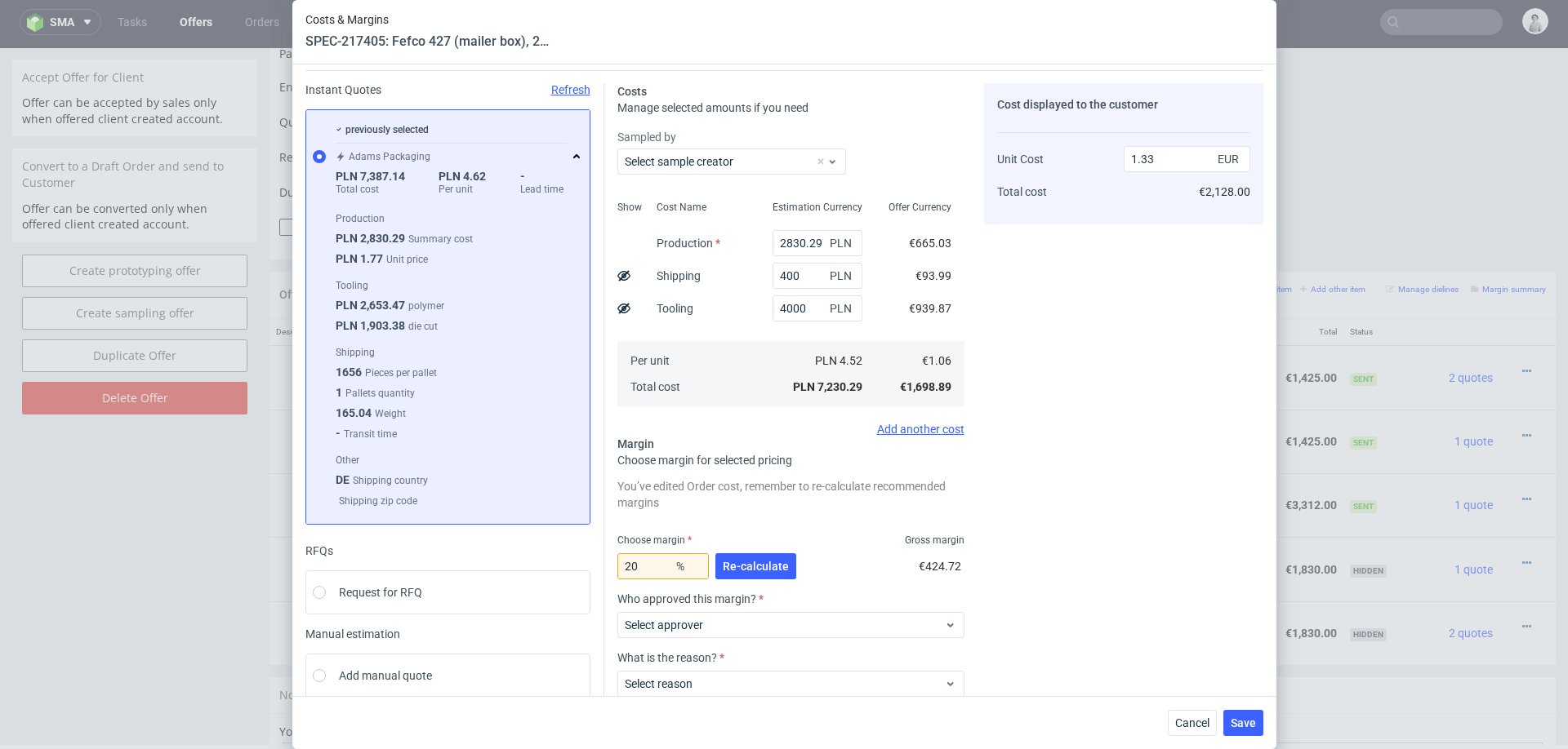
scroll to position [147, 0]
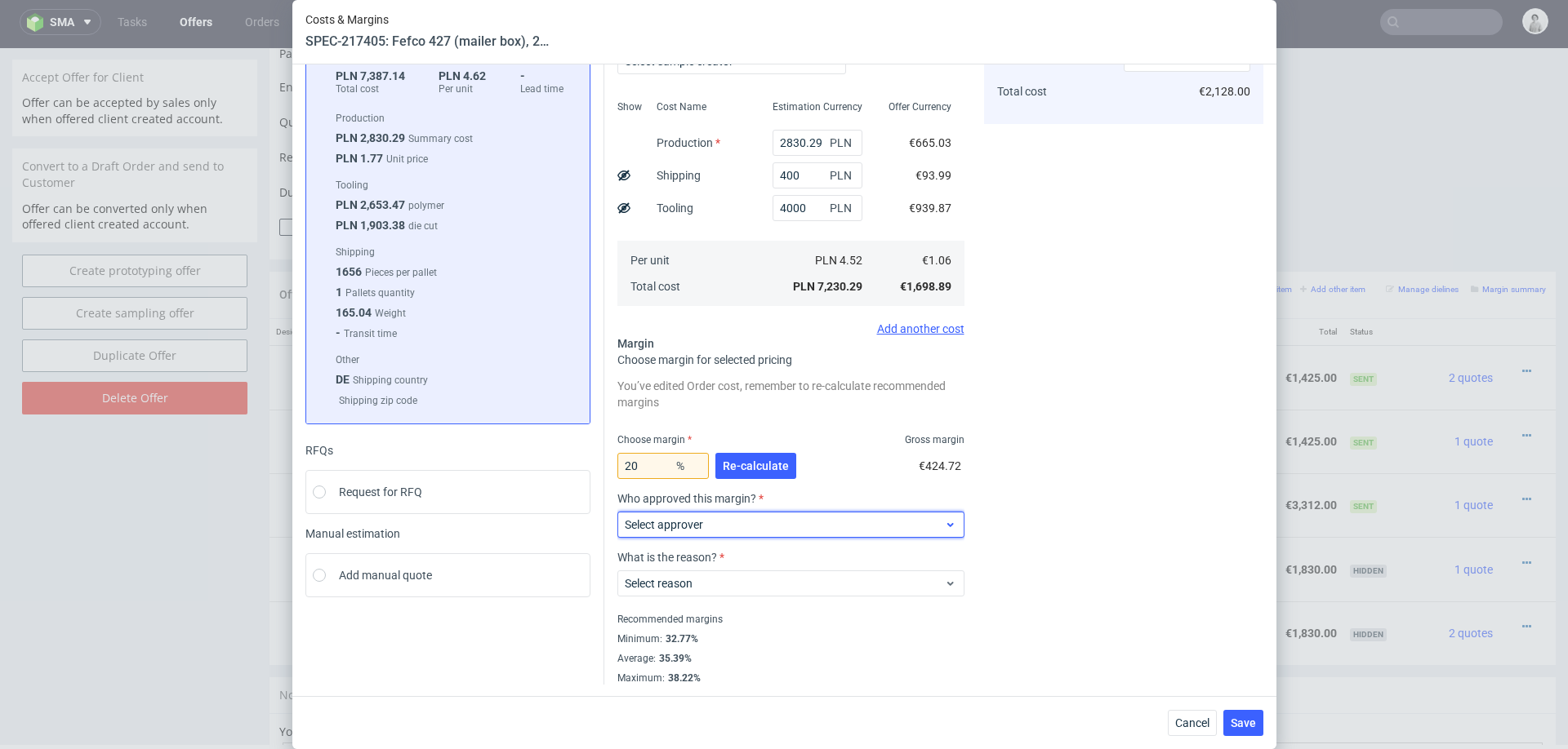
click at [780, 524] on span "Select approver" at bounding box center [785, 525] width 320 height 17
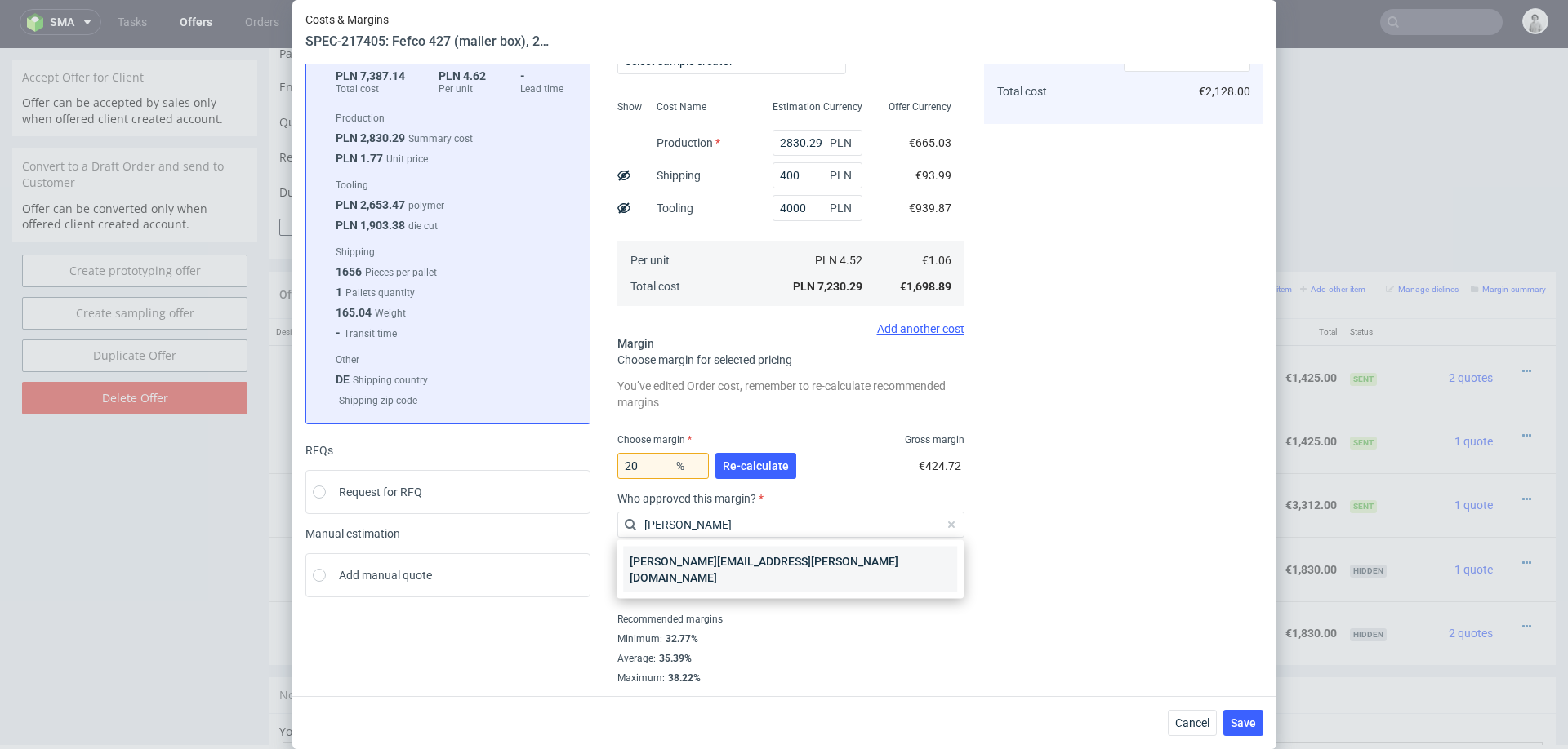
type input "marta"
click at [763, 556] on div "[PERSON_NAME][EMAIL_ADDRESS][PERSON_NAME][DOMAIN_NAME]" at bounding box center [790, 570] width 334 height 46
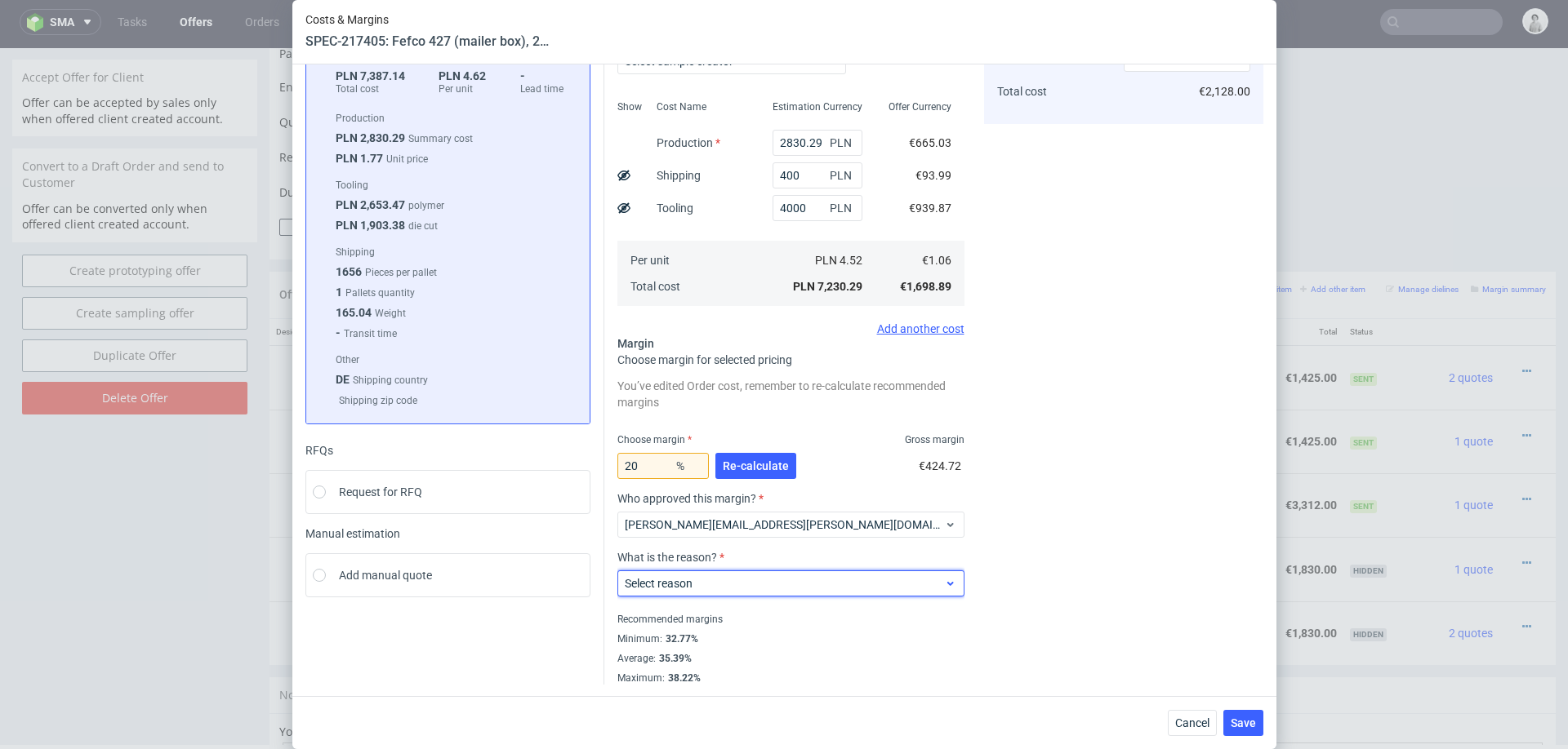
click at [751, 581] on span "Select reason" at bounding box center [785, 583] width 320 height 17
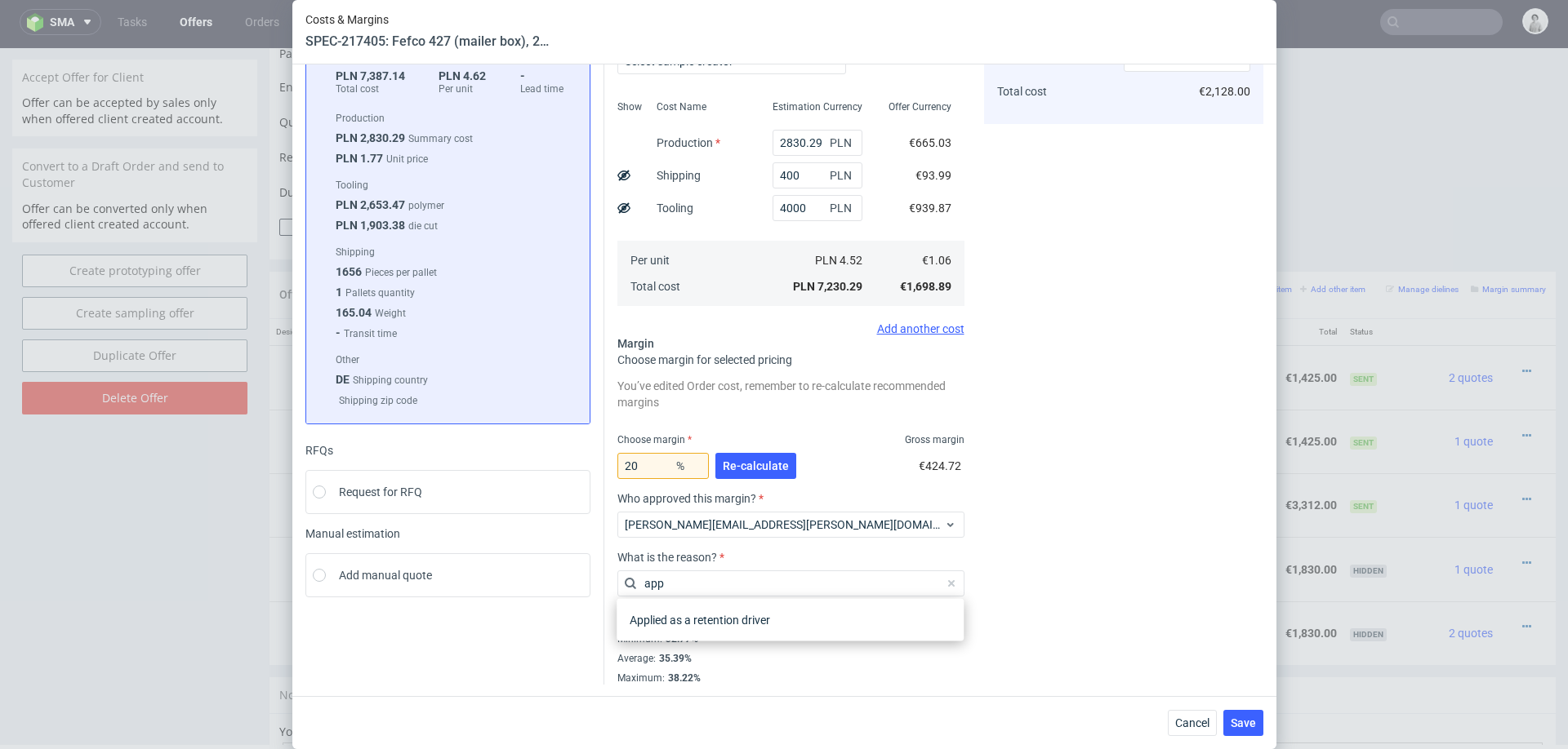
type input "appl"
click at [746, 621] on div "Applied as a retention driver" at bounding box center [790, 620] width 334 height 29
click at [1237, 715] on button "Save" at bounding box center [1243, 723] width 40 height 26
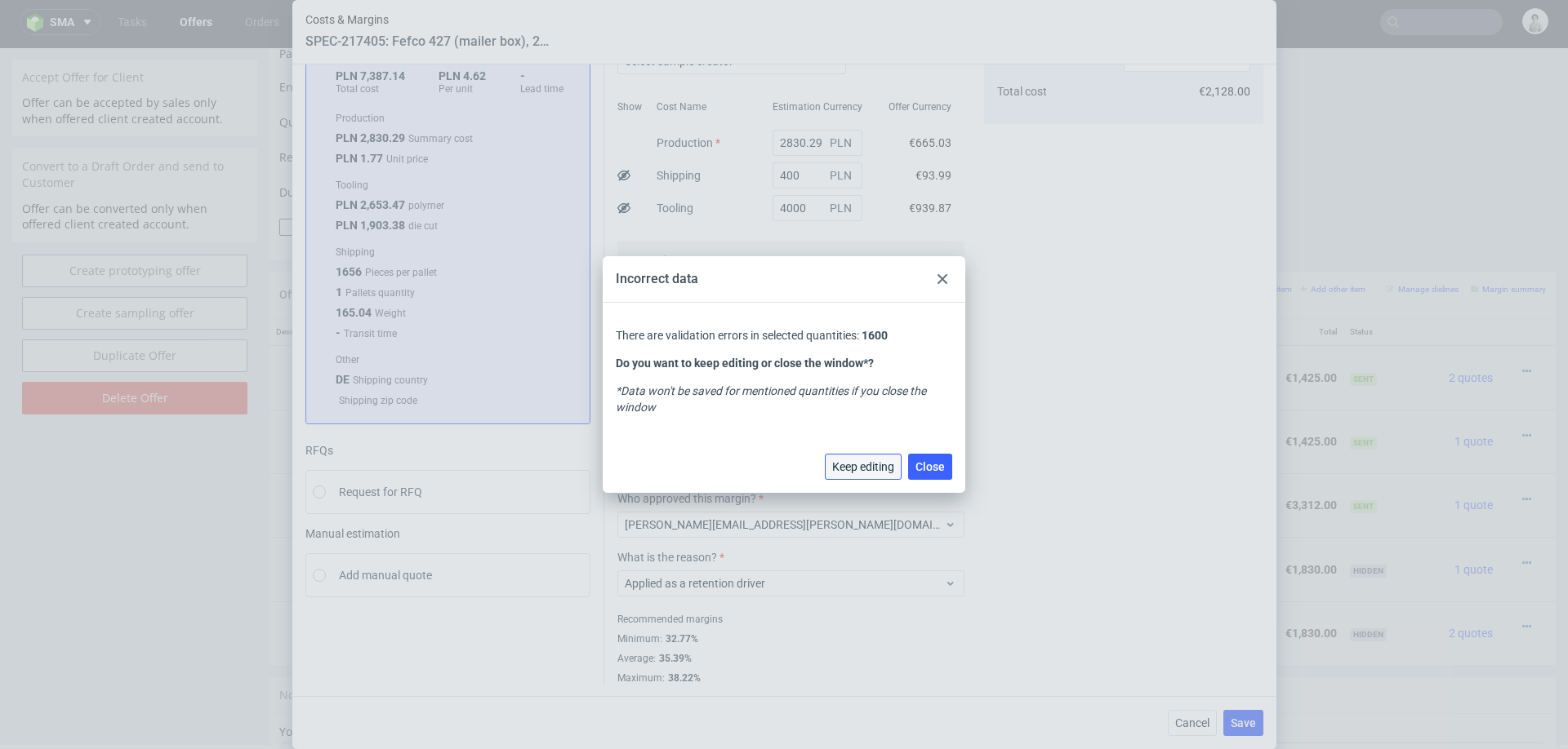
click at [876, 472] on span "Keep editing" at bounding box center [863, 467] width 62 height 11
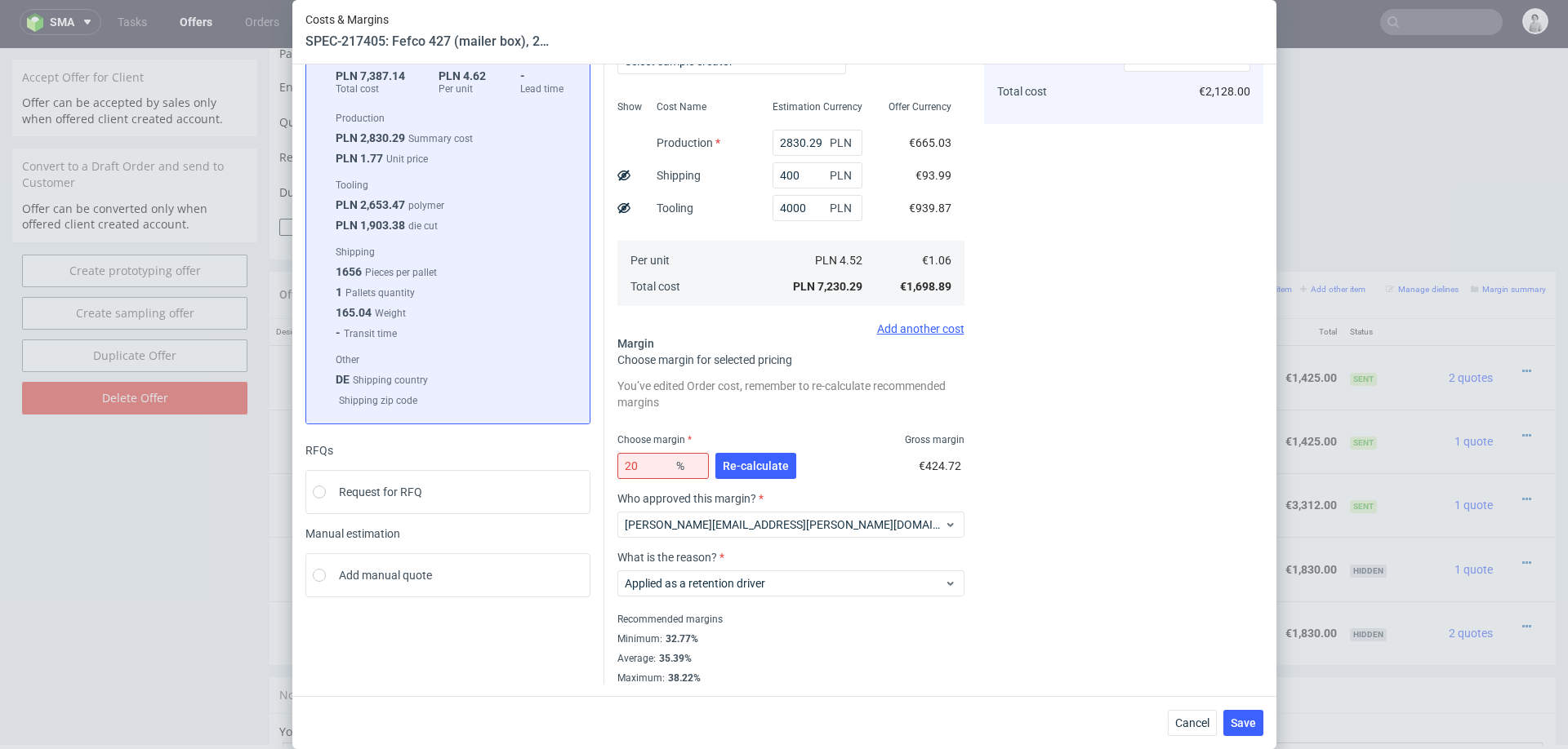
click at [762, 449] on div "20 % Re-calculate" at bounding box center [709, 469] width 182 height 46
click at [762, 463] on span "Re-calculate" at bounding box center [756, 466] width 66 height 11
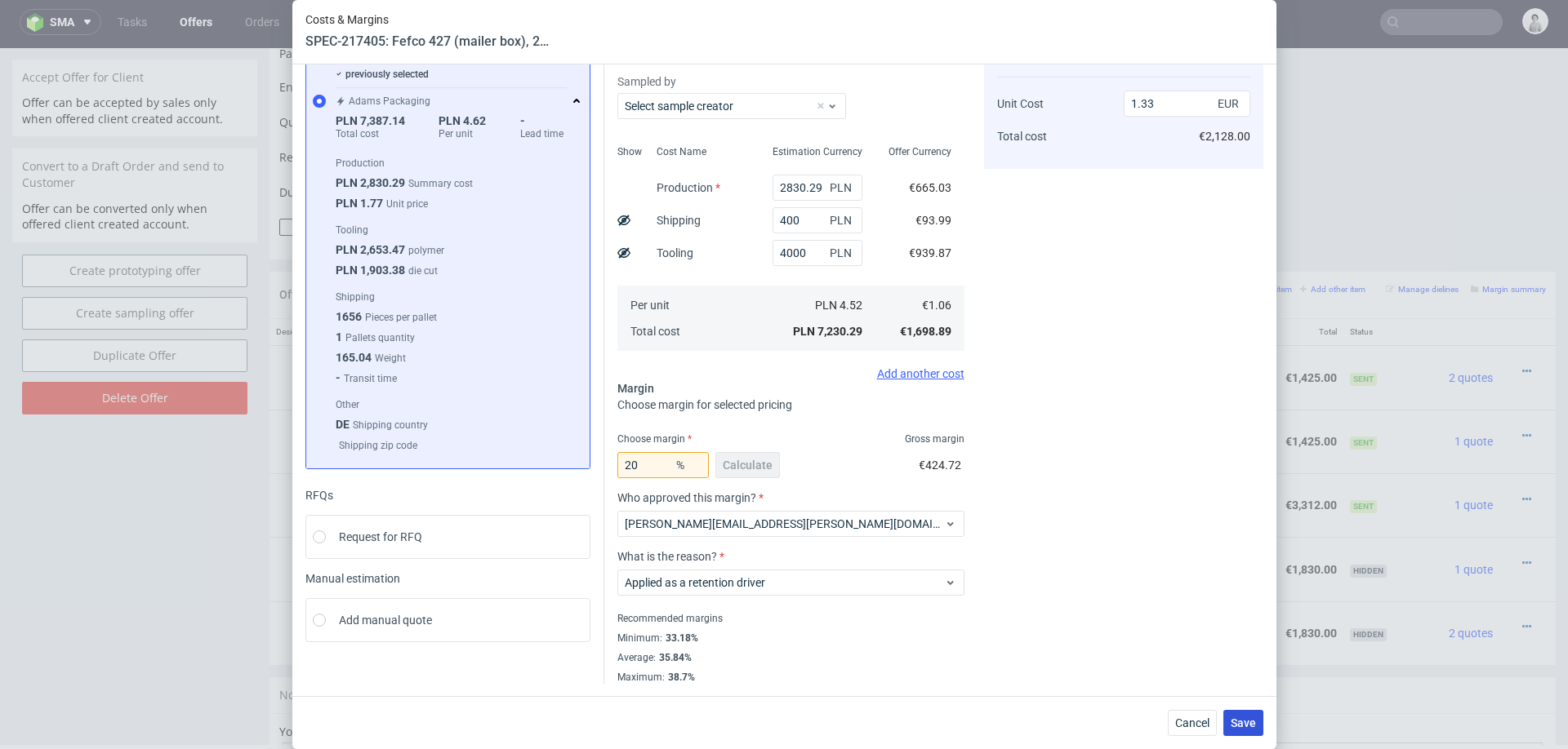
click at [1237, 724] on span "Save" at bounding box center [1244, 723] width 26 height 11
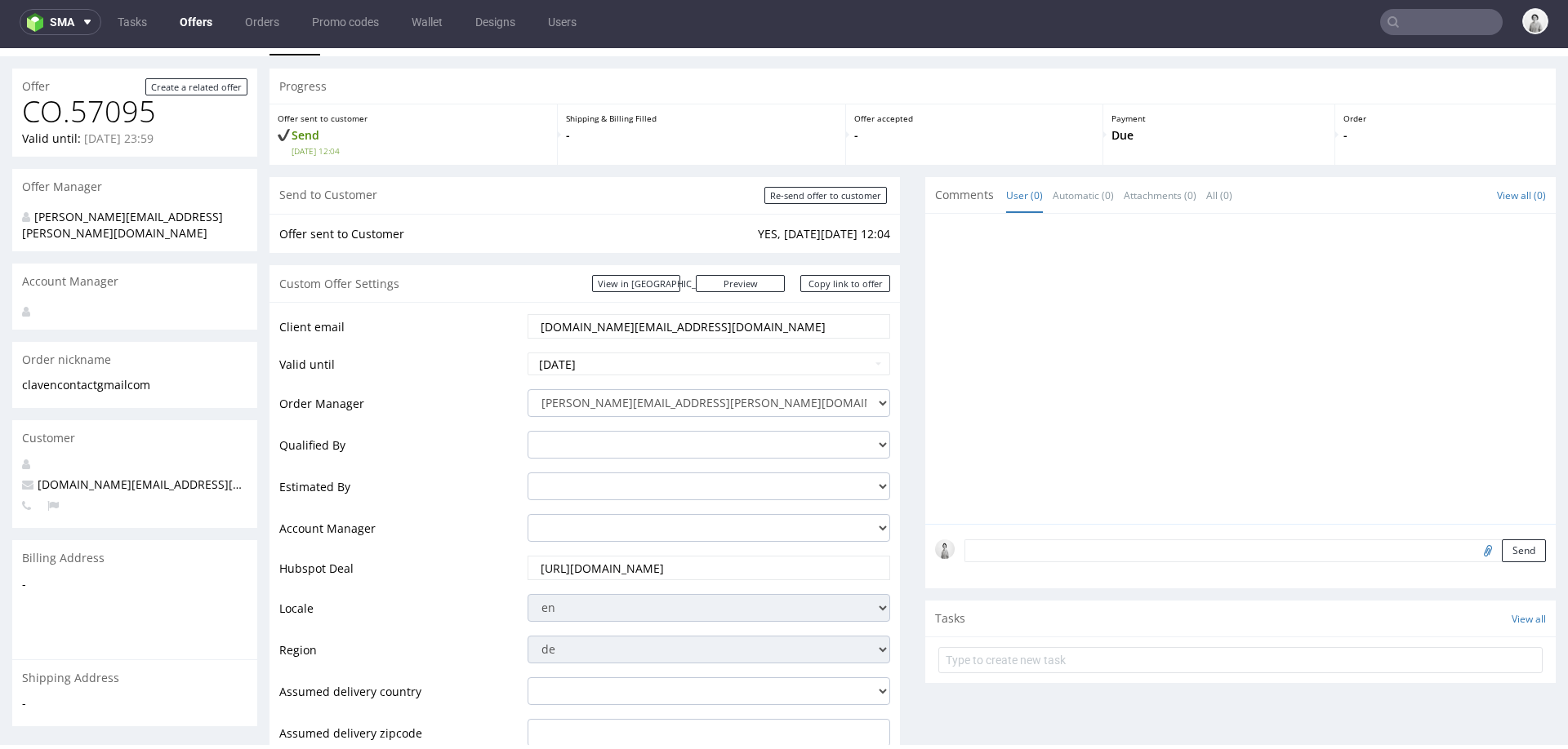
scroll to position [5, 0]
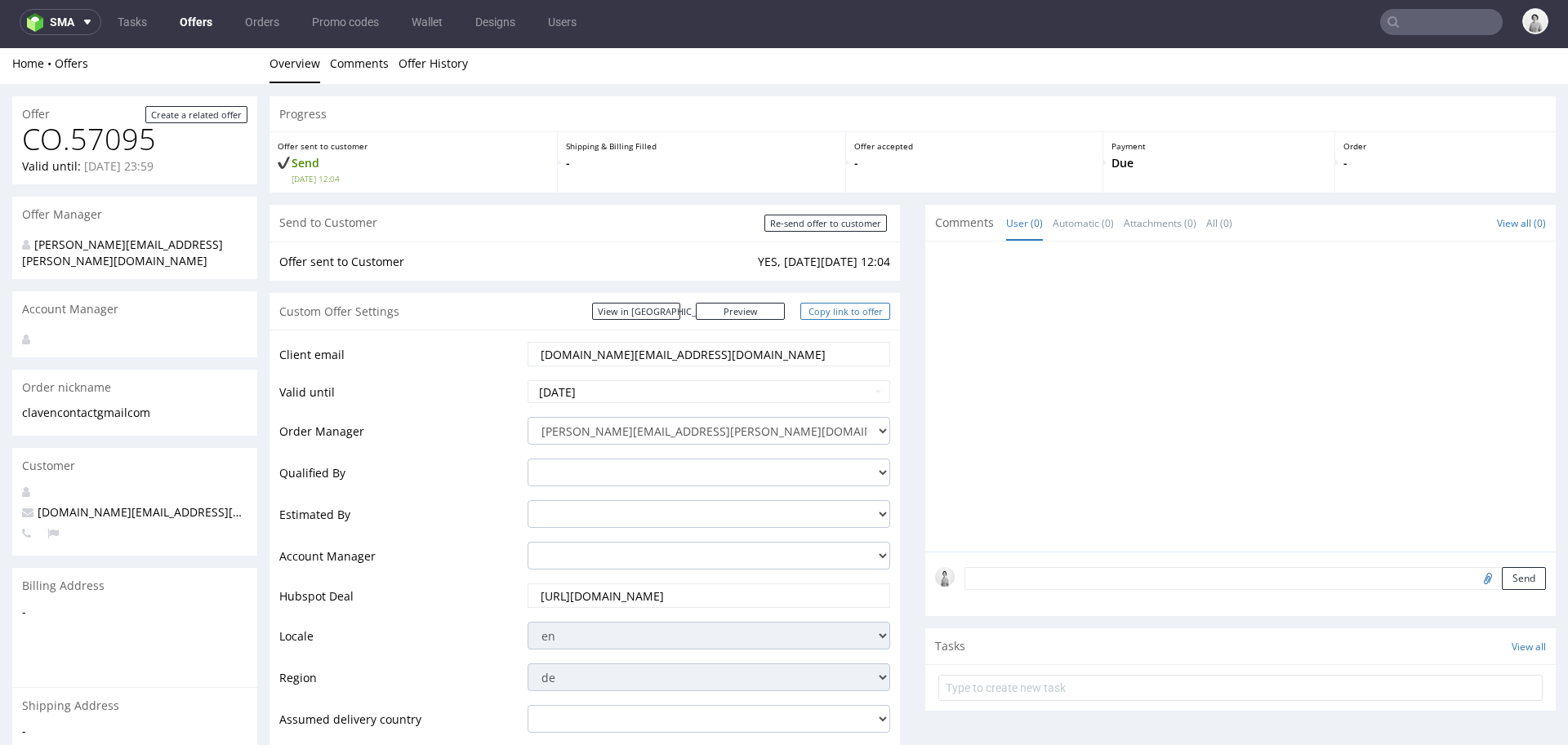
click at [833, 315] on link "Copy link to offer" at bounding box center [845, 311] width 90 height 17
click at [836, 228] on input "Re-send offer to customer" at bounding box center [825, 223] width 122 height 17
type input "In progress..."
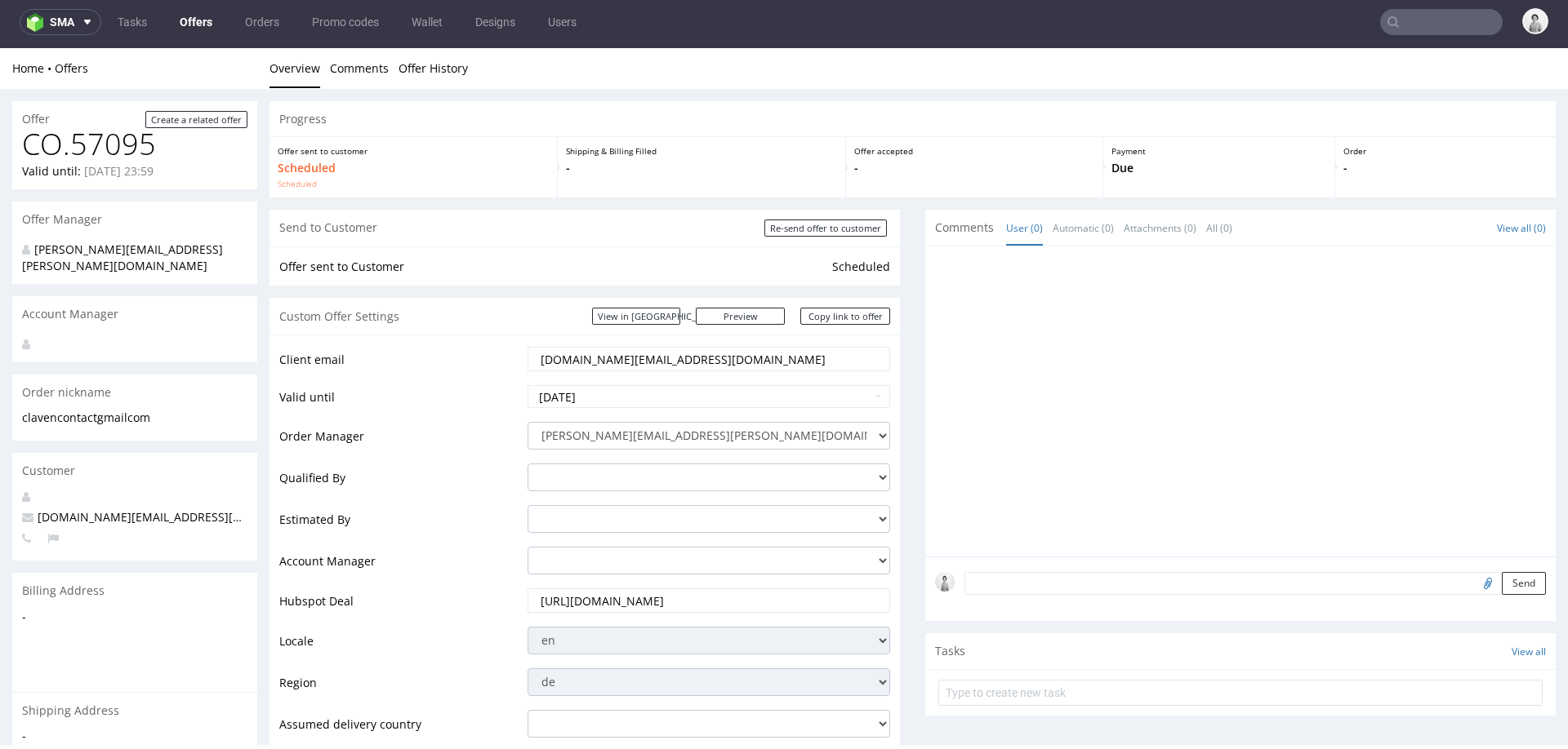
scroll to position [0, 0]
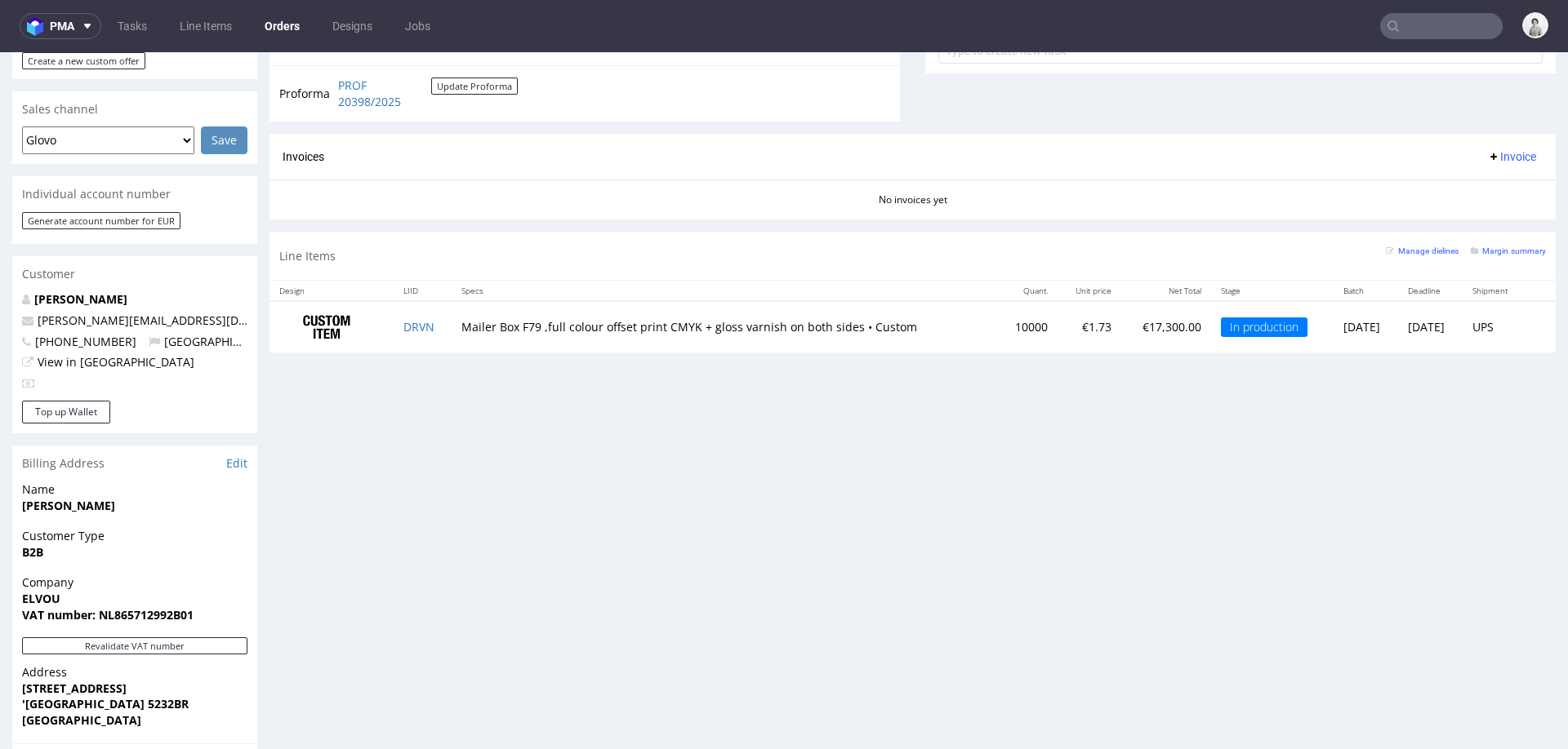
scroll to position [676, 0]
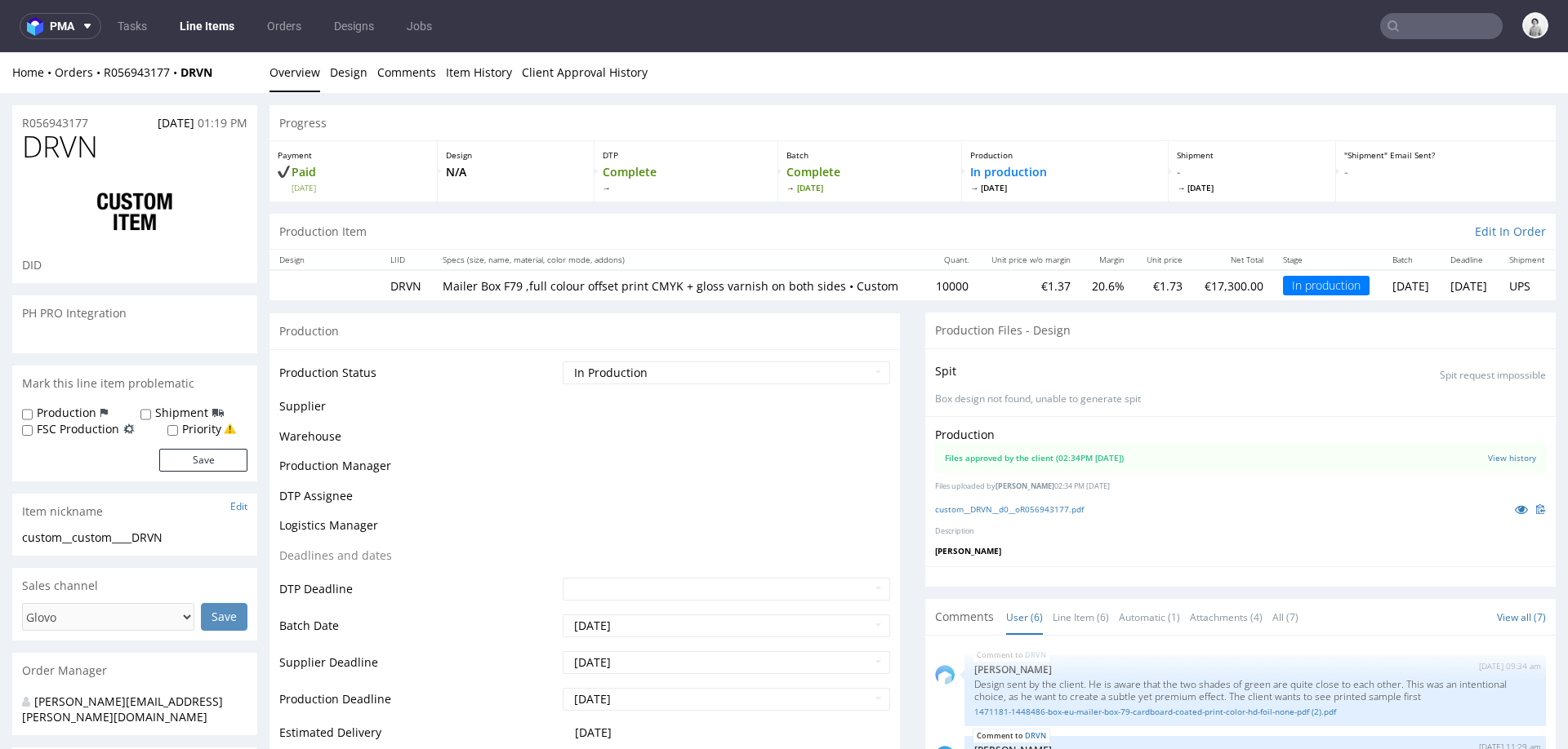
scroll to position [425, 0]
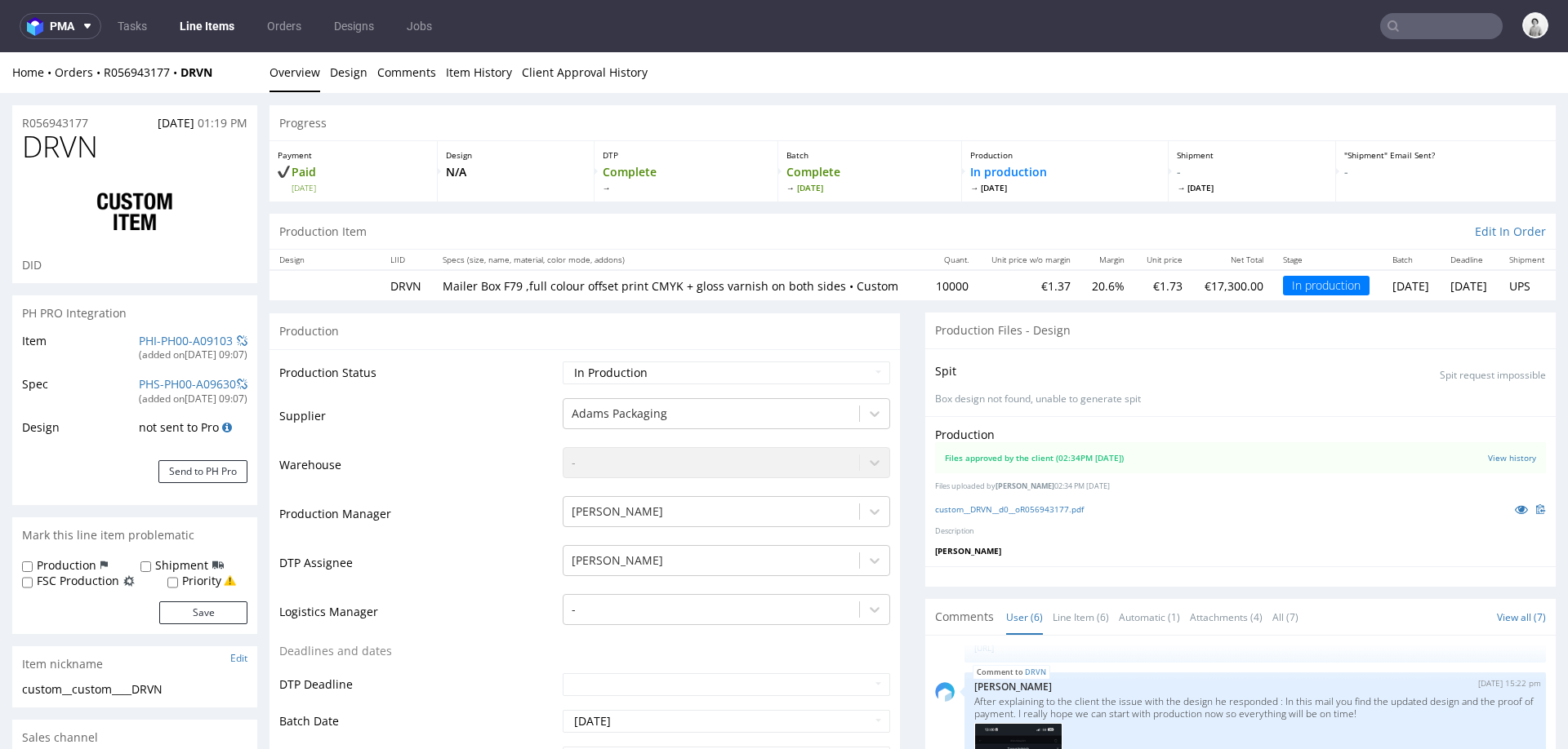
select select "in_progress"
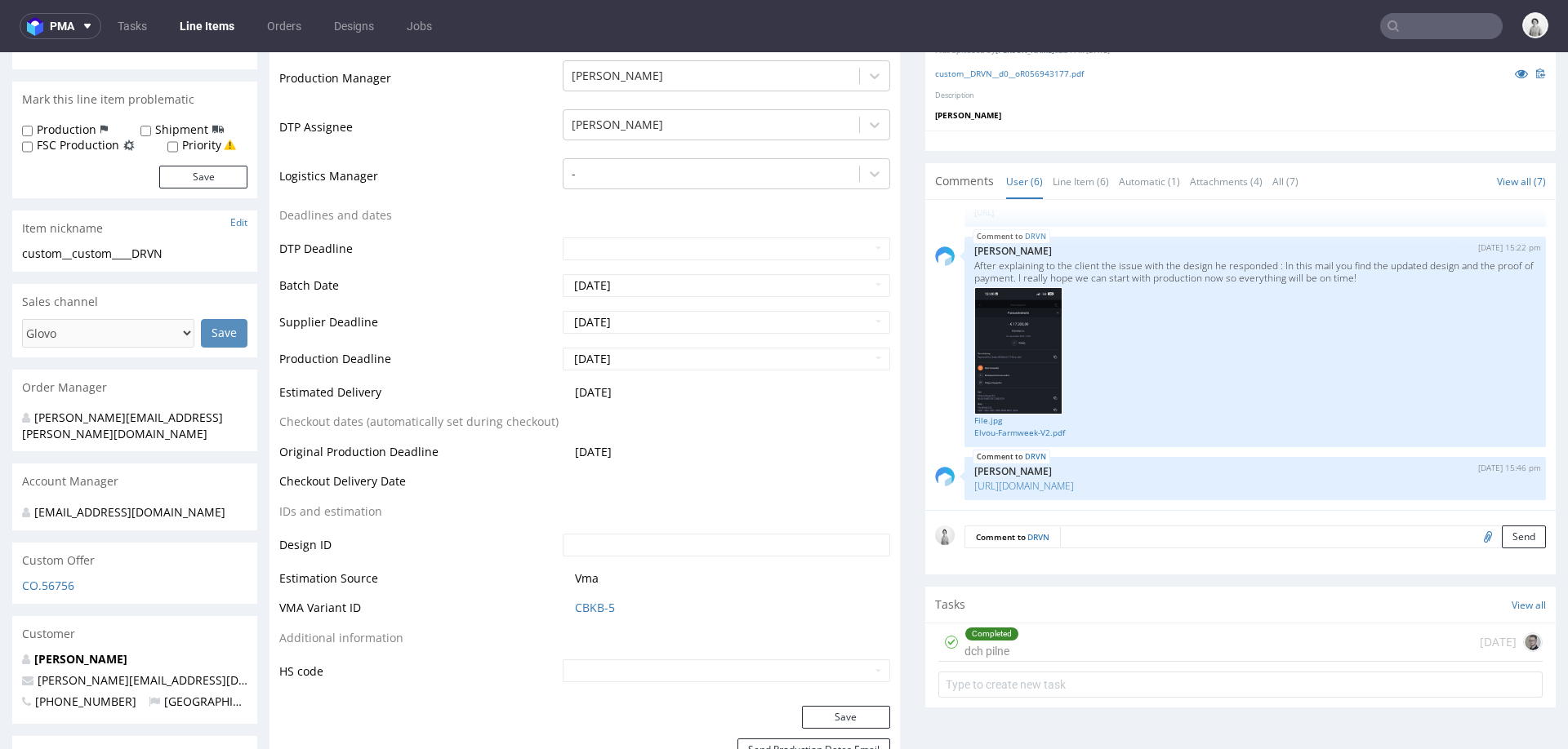
scroll to position [446, 0]
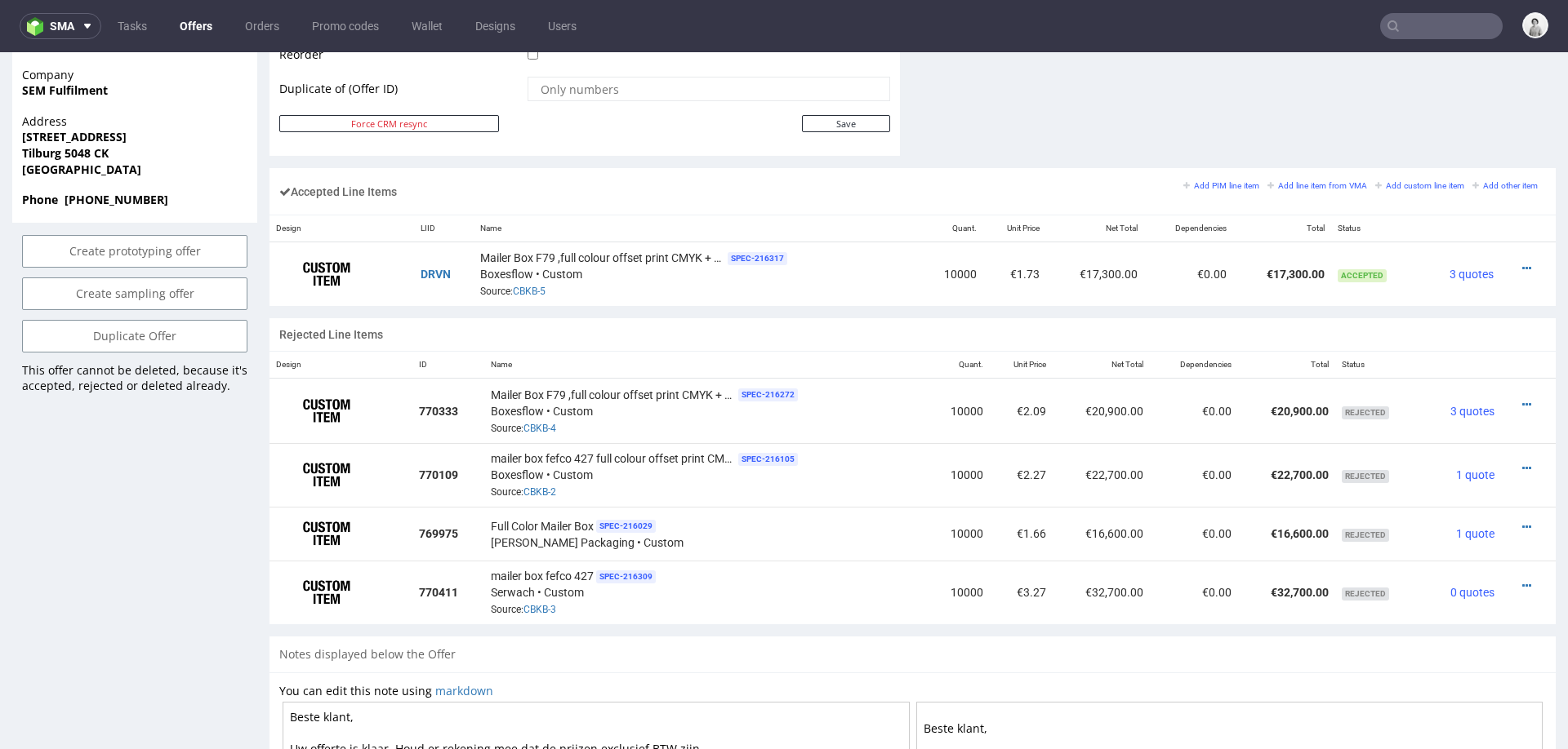
scroll to position [904, 0]
click at [532, 288] on link "CBKB-5" at bounding box center [528, 290] width 32 height 11
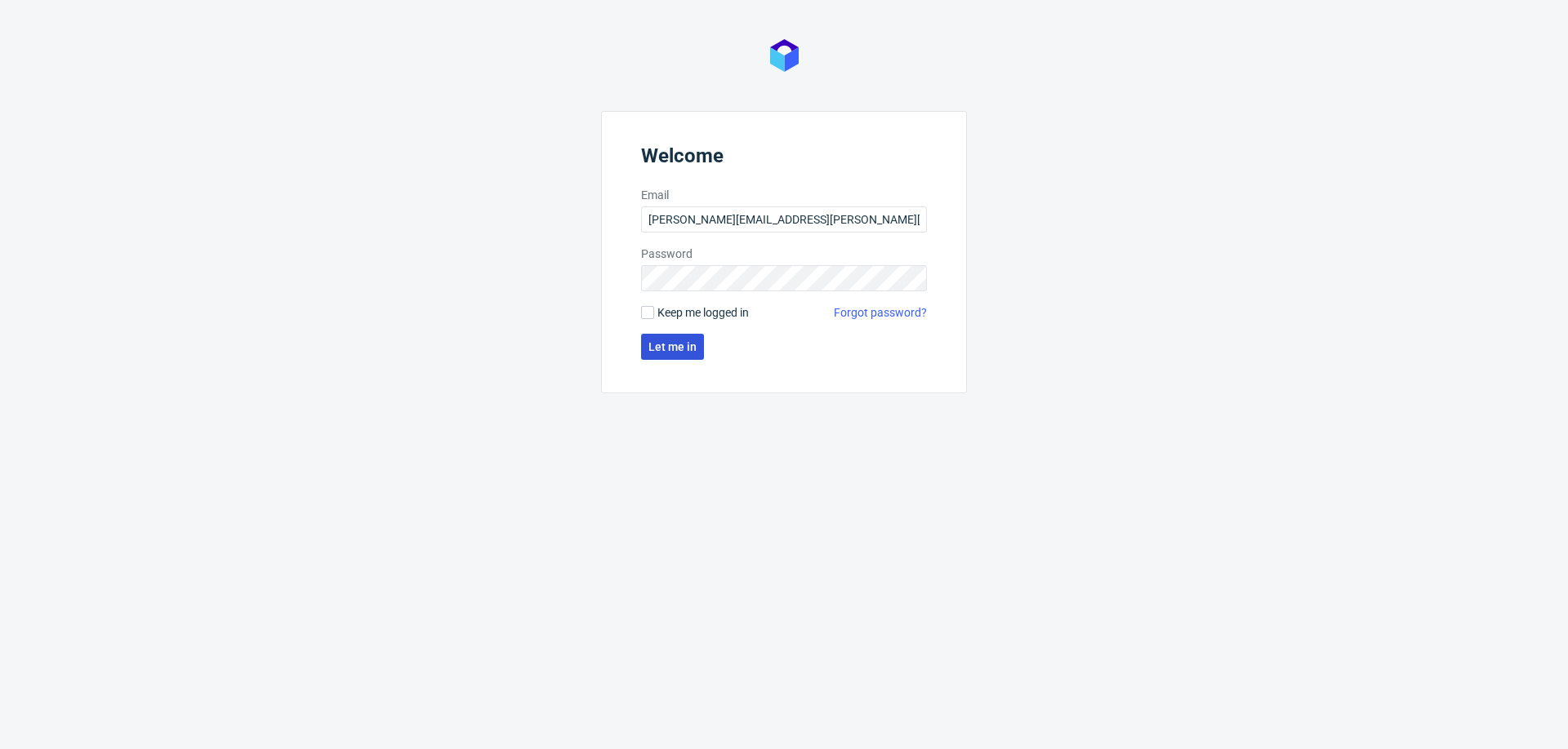
click at [691, 338] on button "Let me in" at bounding box center [672, 347] width 63 height 26
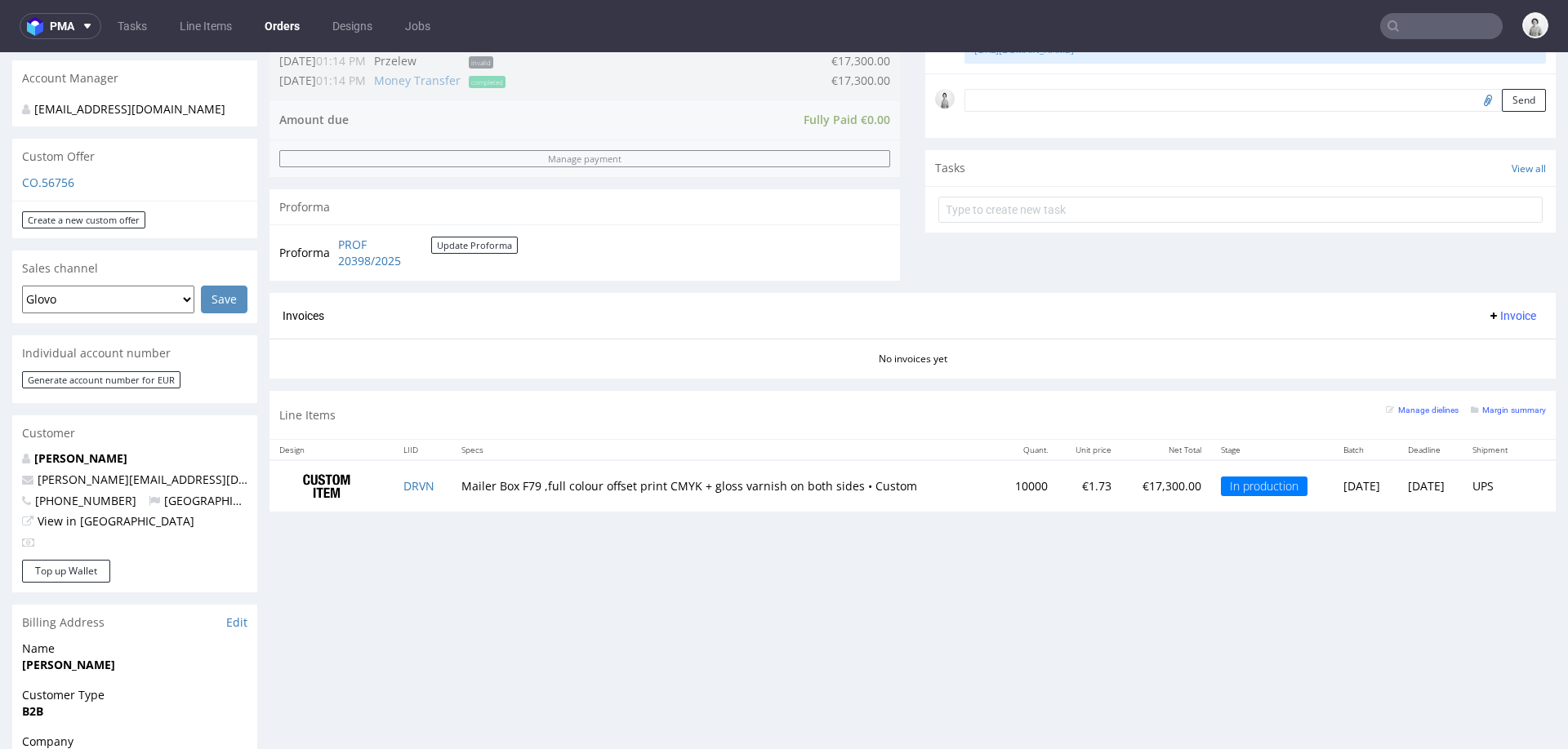
scroll to position [482, 0]
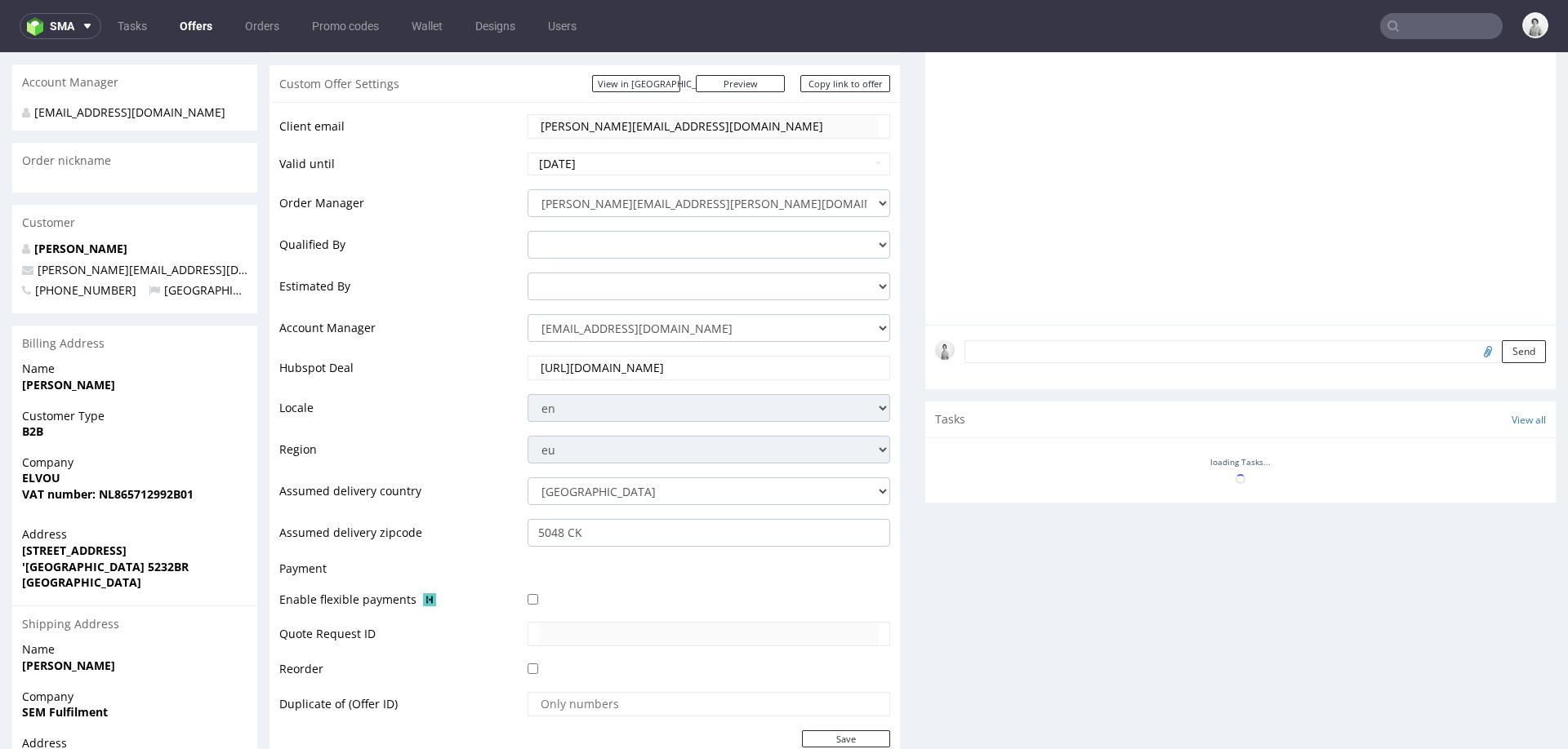
scroll to position [773, 0]
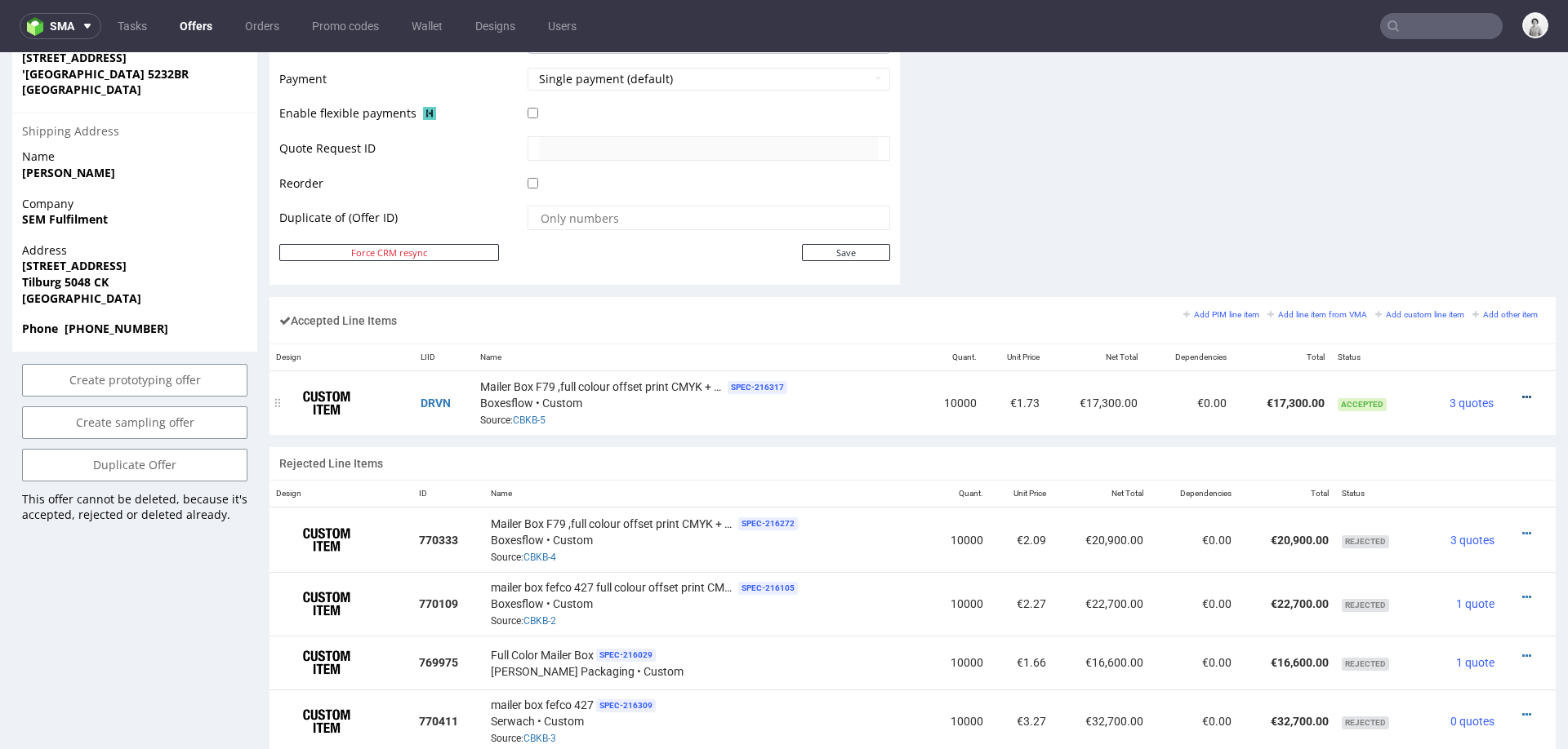
click at [1523, 393] on icon at bounding box center [1527, 398] width 9 height 11
click at [1462, 243] on span "Edit item price" at bounding box center [1459, 244] width 118 height 17
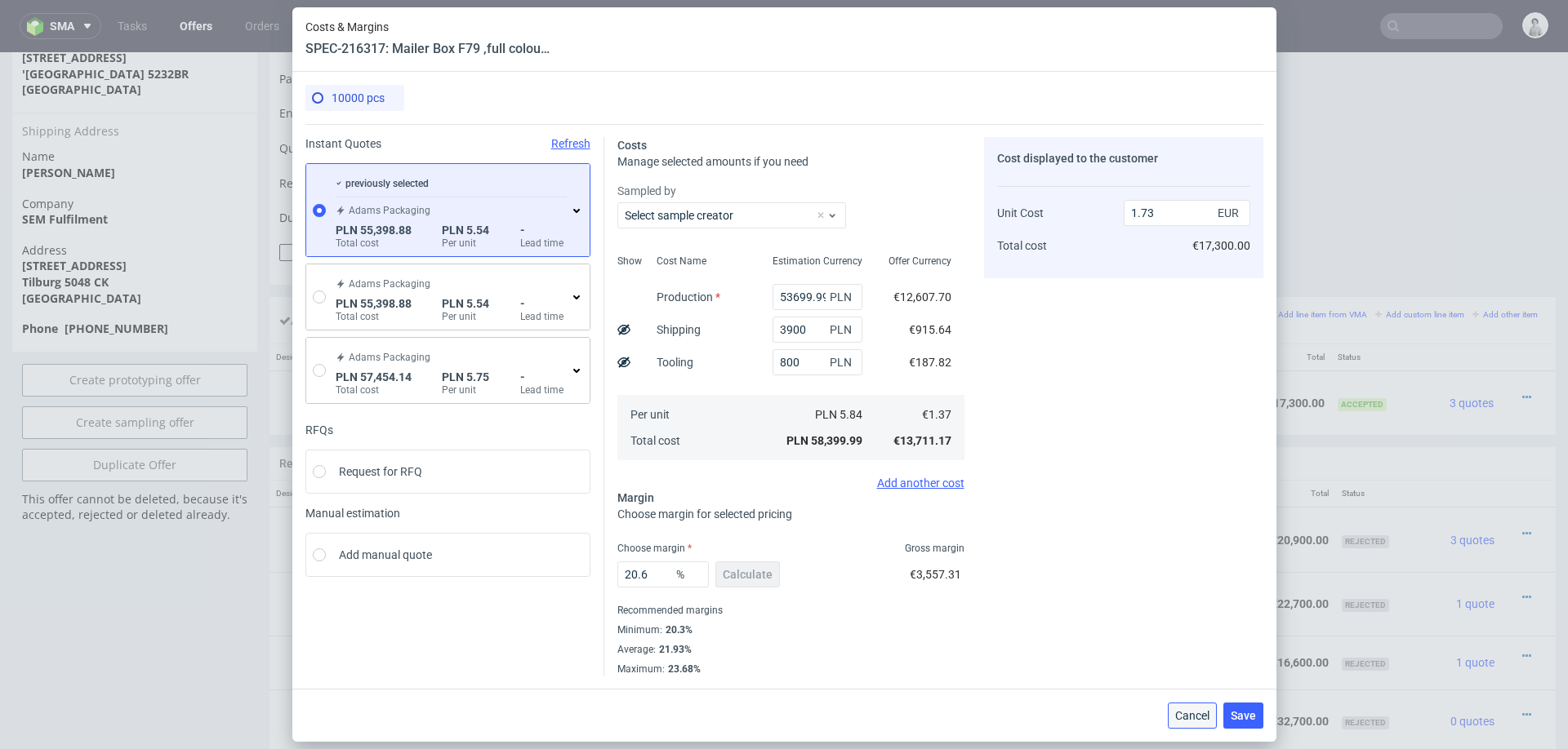
click at [1173, 706] on button "Cancel" at bounding box center [1192, 716] width 49 height 26
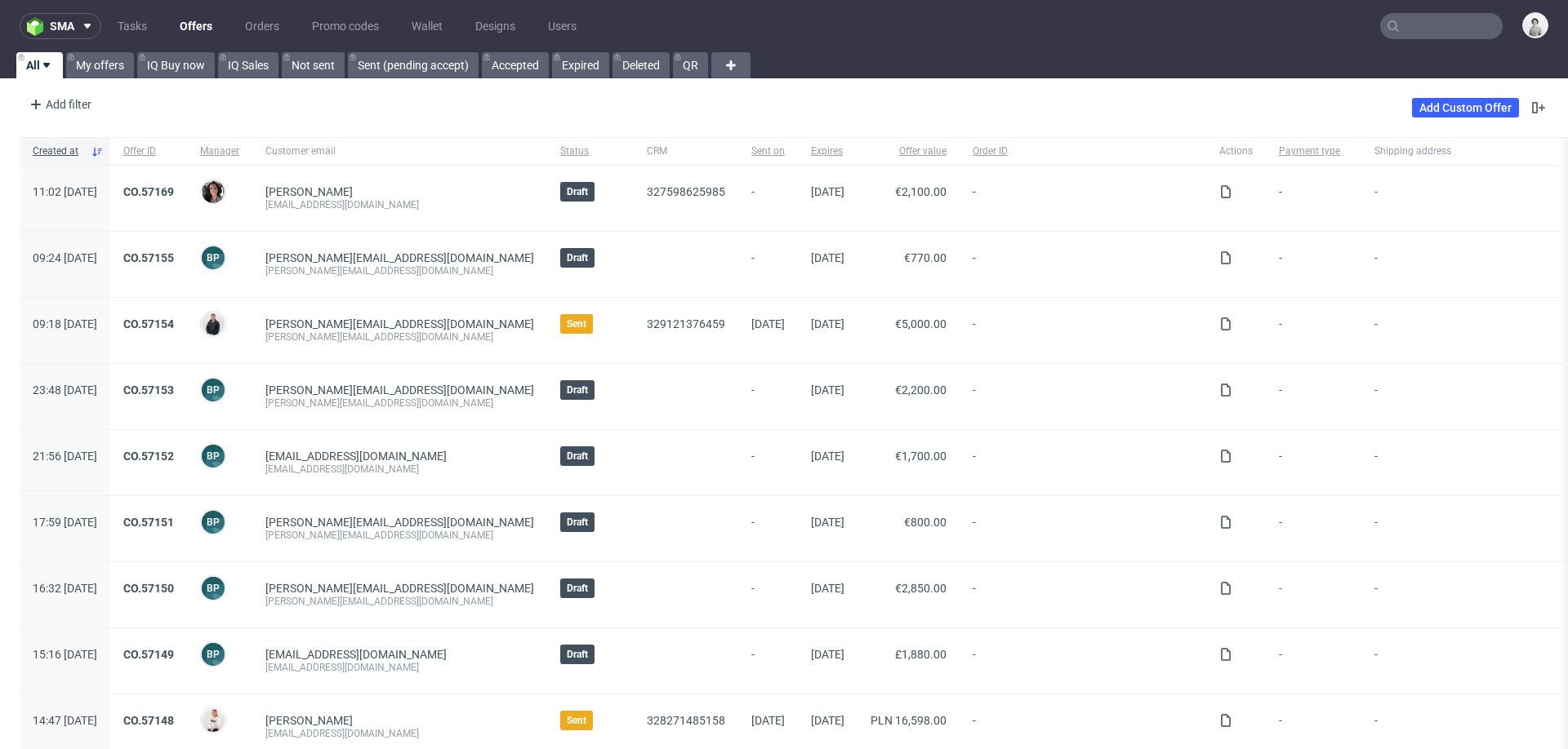
click at [1424, 25] on input "text" at bounding box center [1441, 26] width 122 height 26
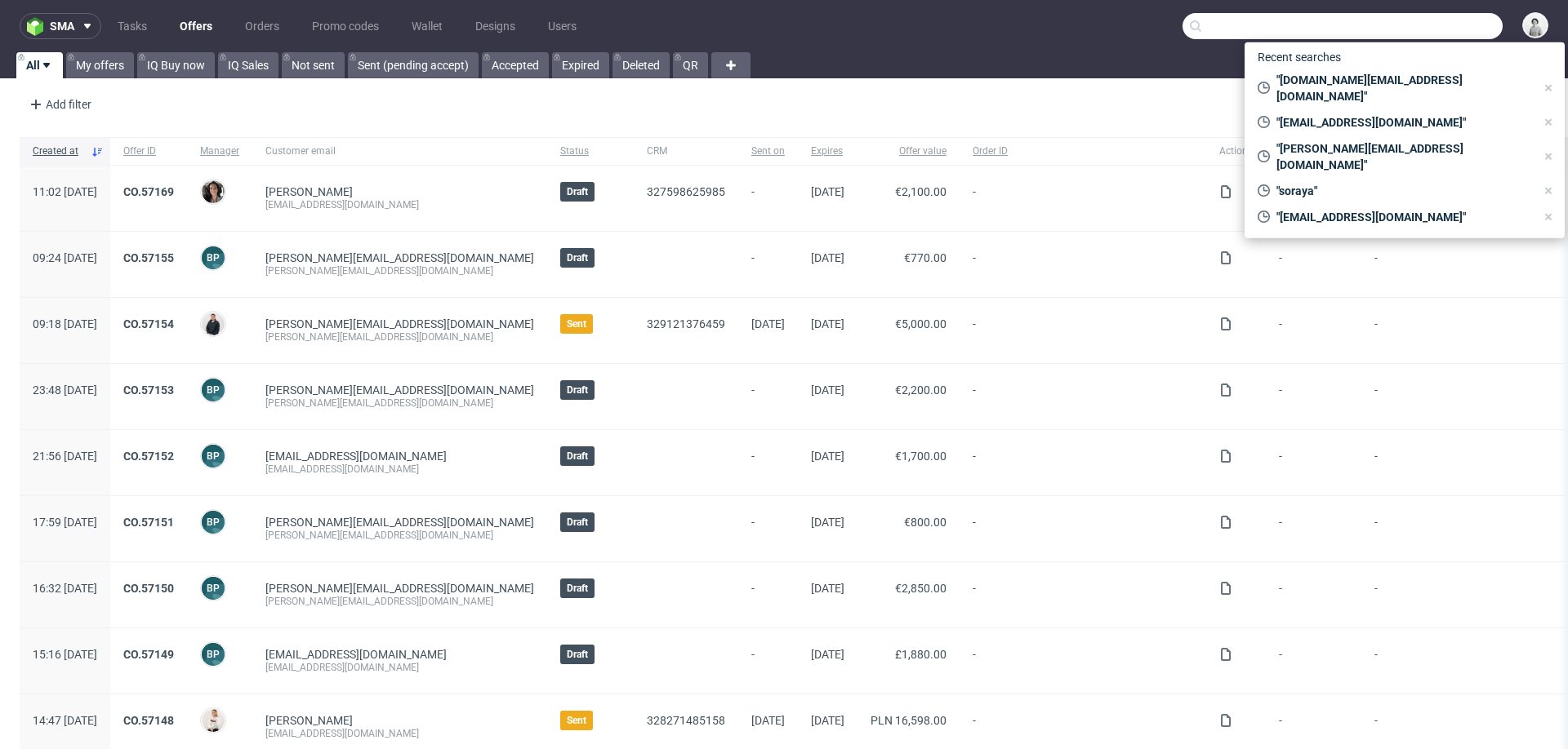
paste input "<[EMAIL_ADDRESS][DOMAIN_NAME]"
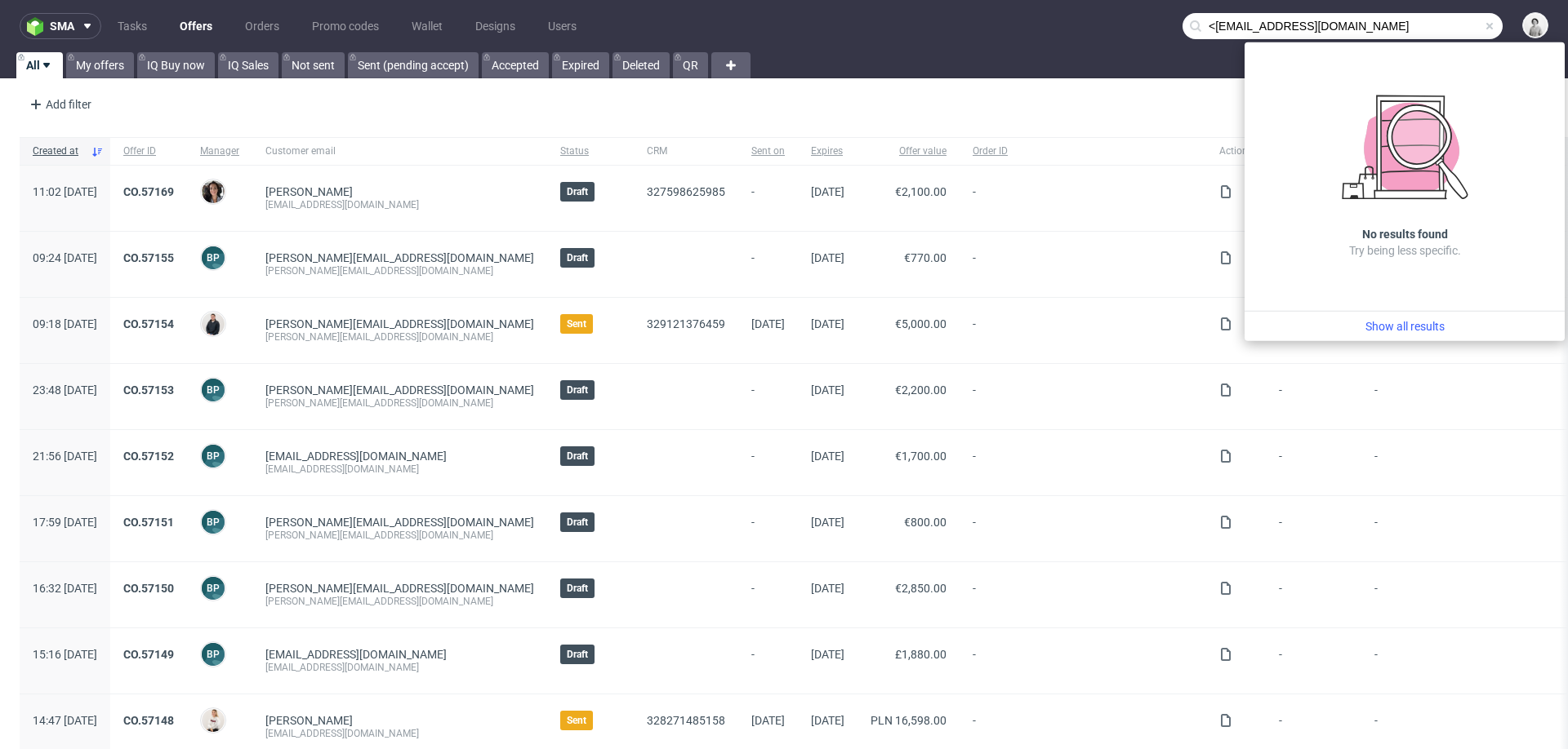
click at [1201, 33] on input "<[EMAIL_ADDRESS][DOMAIN_NAME]" at bounding box center [1343, 26] width 320 height 26
click at [1198, 23] on input "<pedrojoseloayza@gmail.com" at bounding box center [1343, 26] width 320 height 26
type input "pedrojoseloayza@gmail.com"
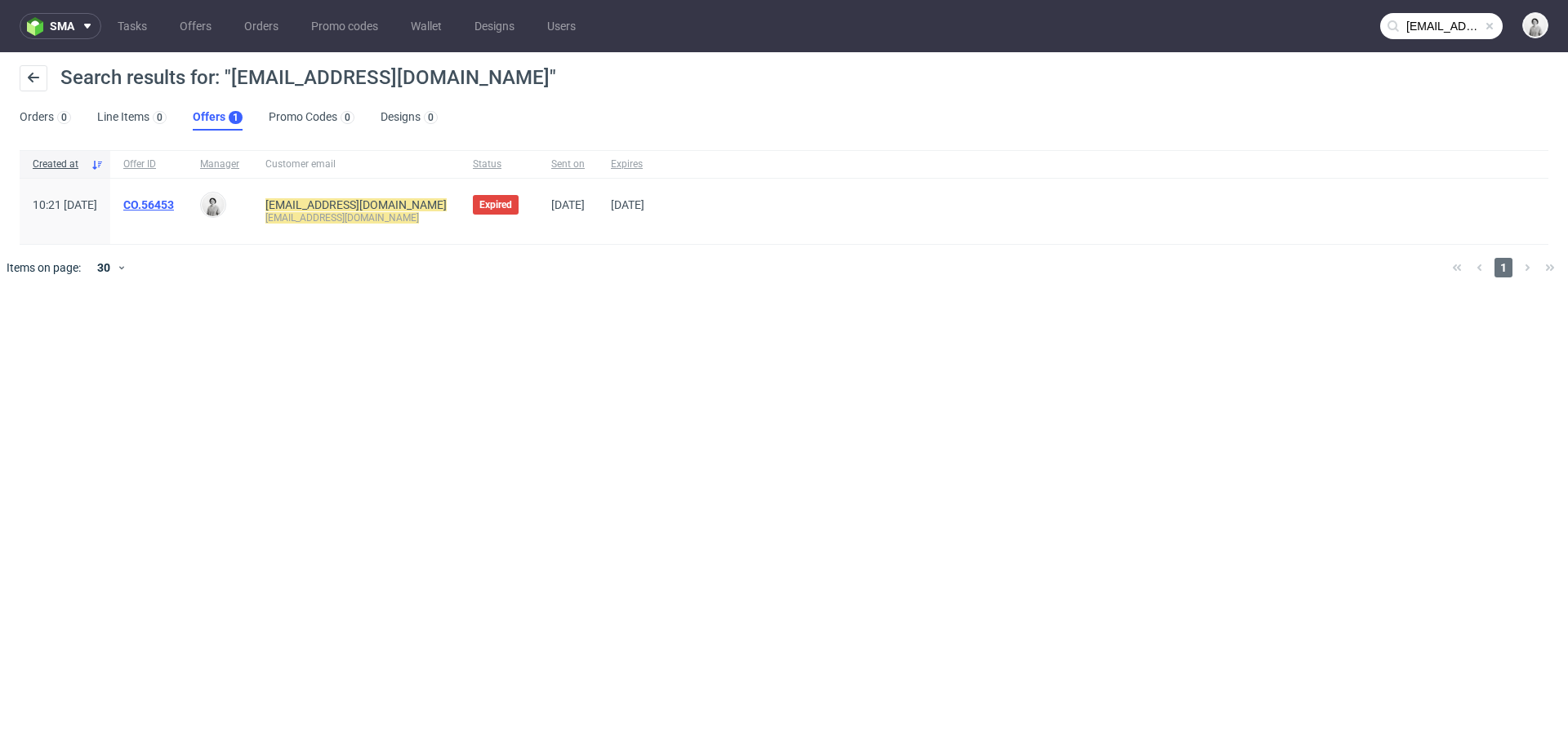
click at [174, 204] on link "CO.56453" at bounding box center [148, 205] width 51 height 13
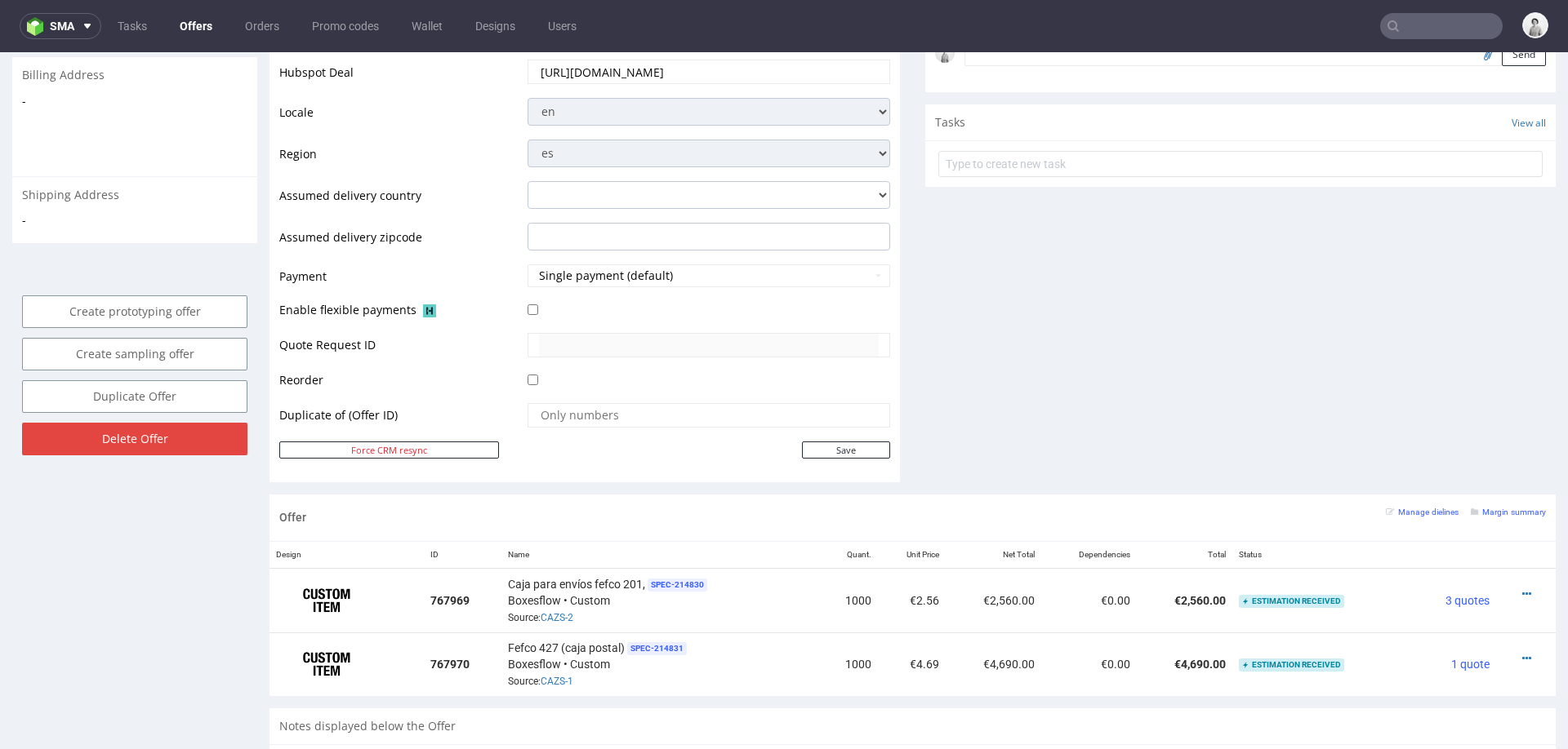
scroll to position [607, 0]
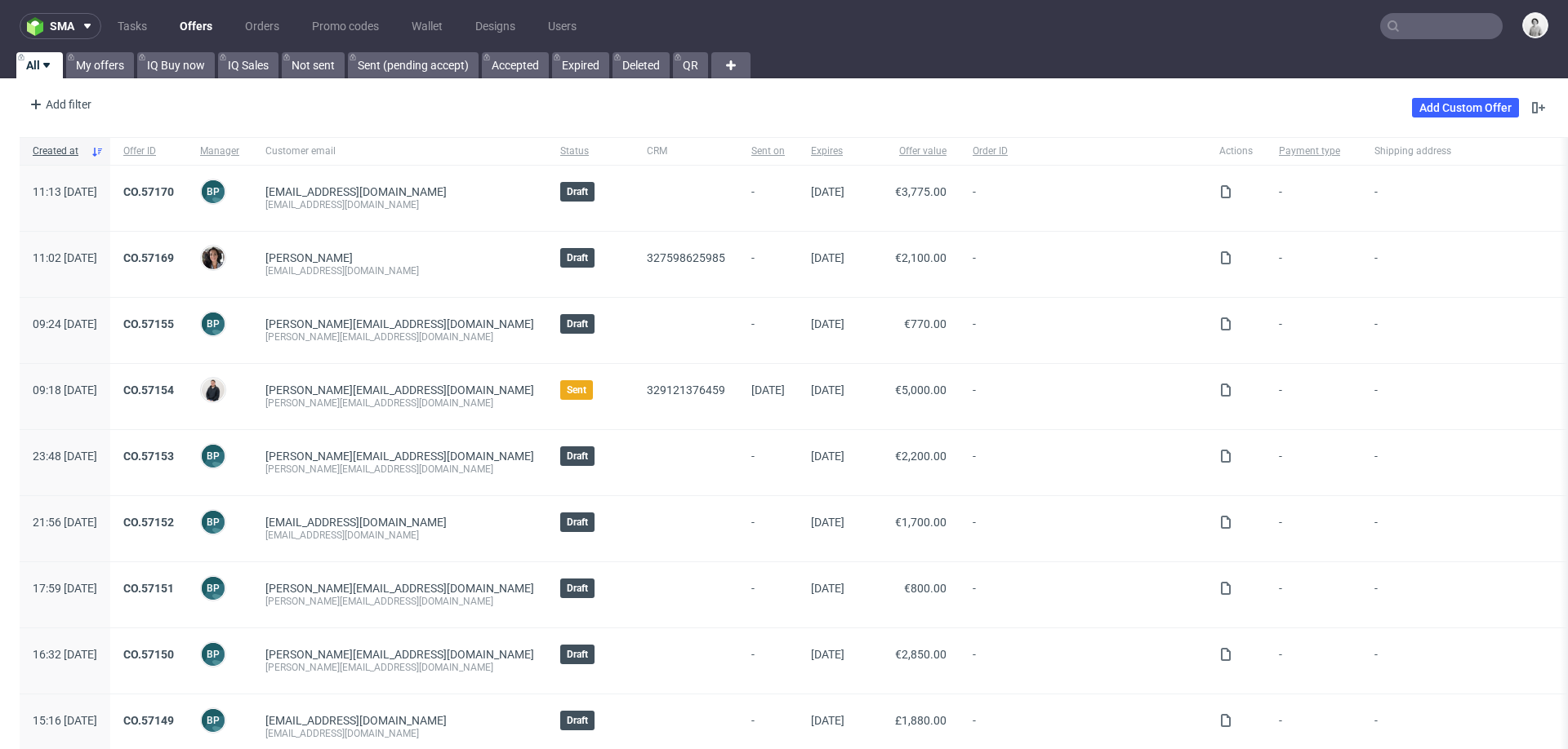
click at [1431, 21] on input "text" at bounding box center [1441, 26] width 122 height 26
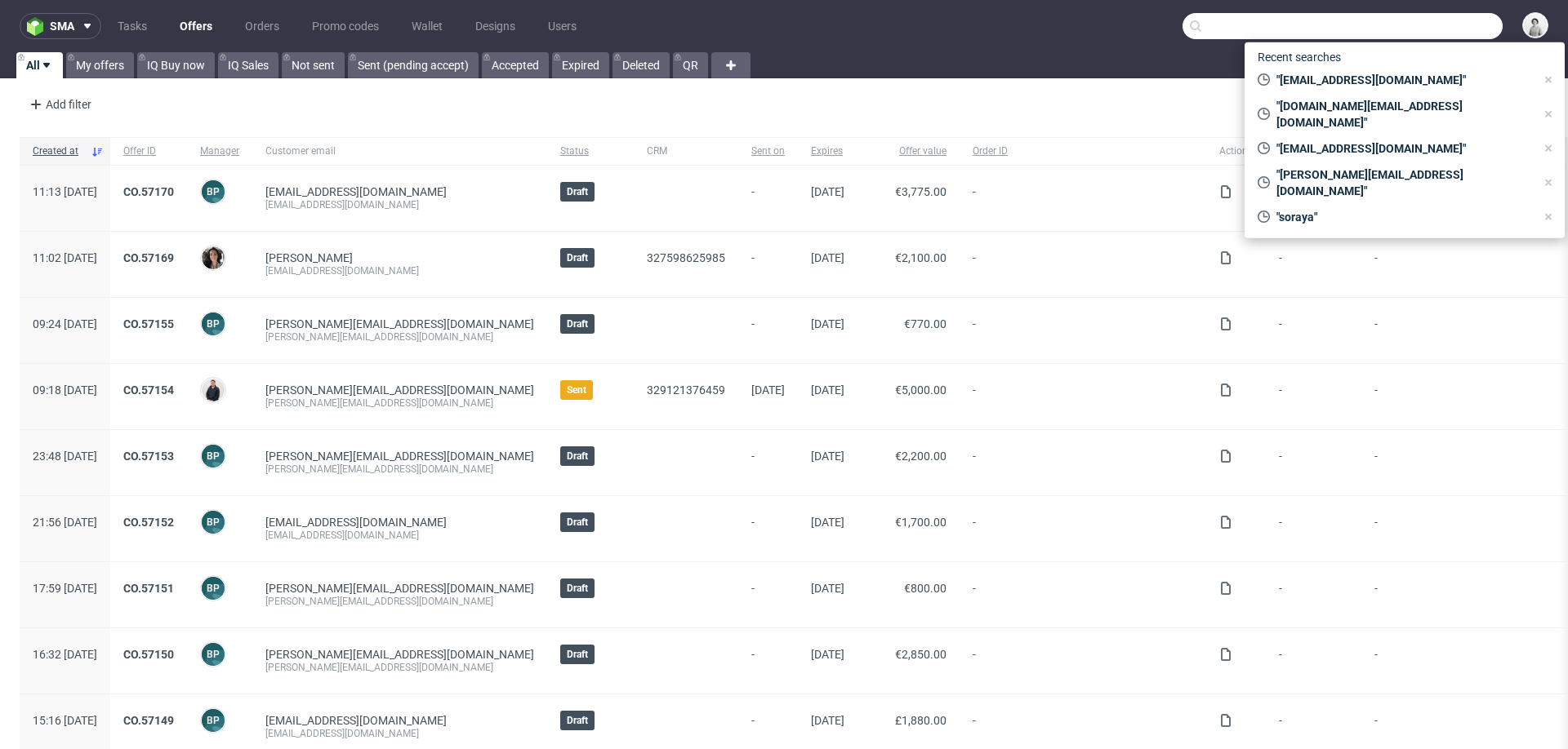
paste input "[PERSON_NAME][EMAIL_ADDRESS][DOMAIN_NAME]"
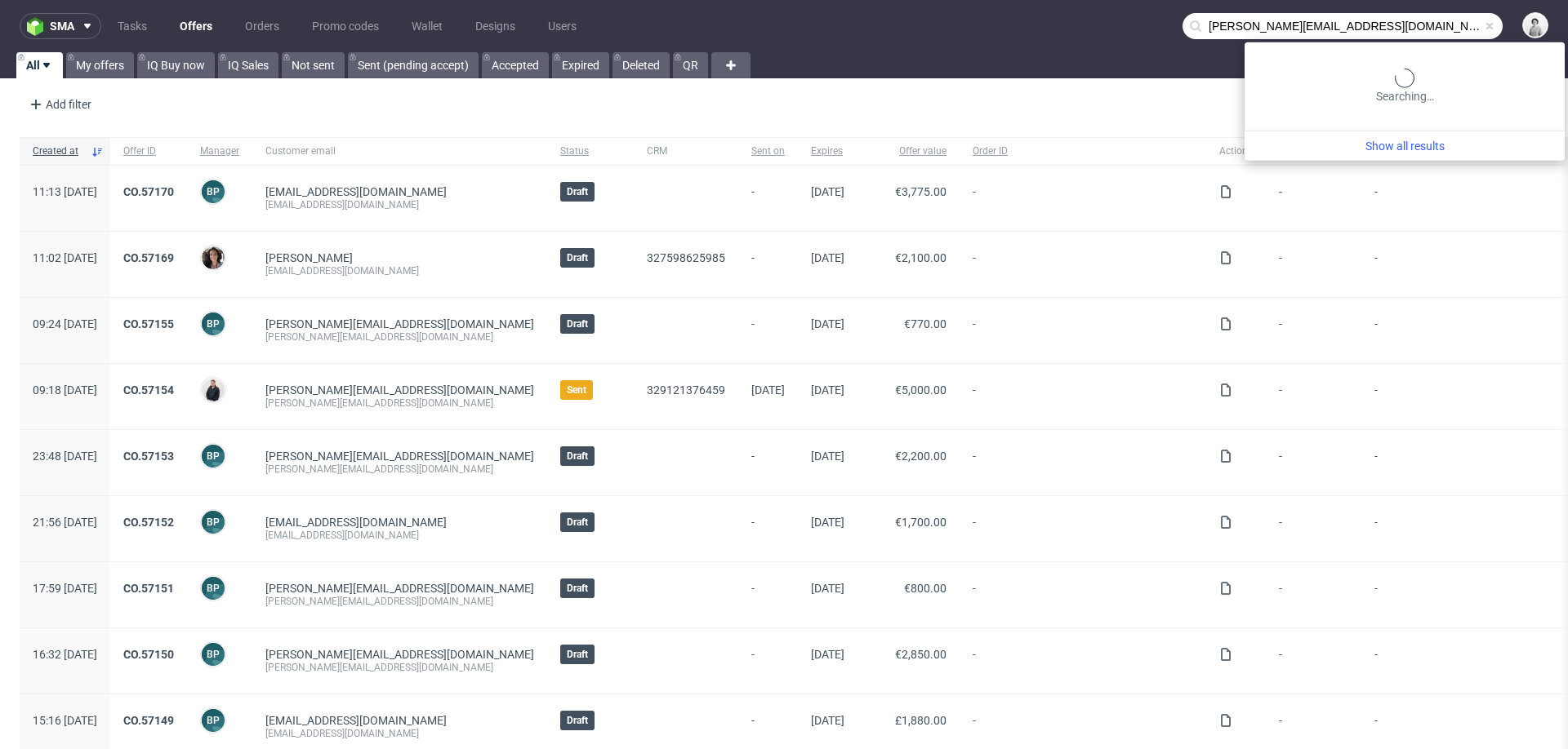
type input "[PERSON_NAME][EMAIL_ADDRESS][DOMAIN_NAME]"
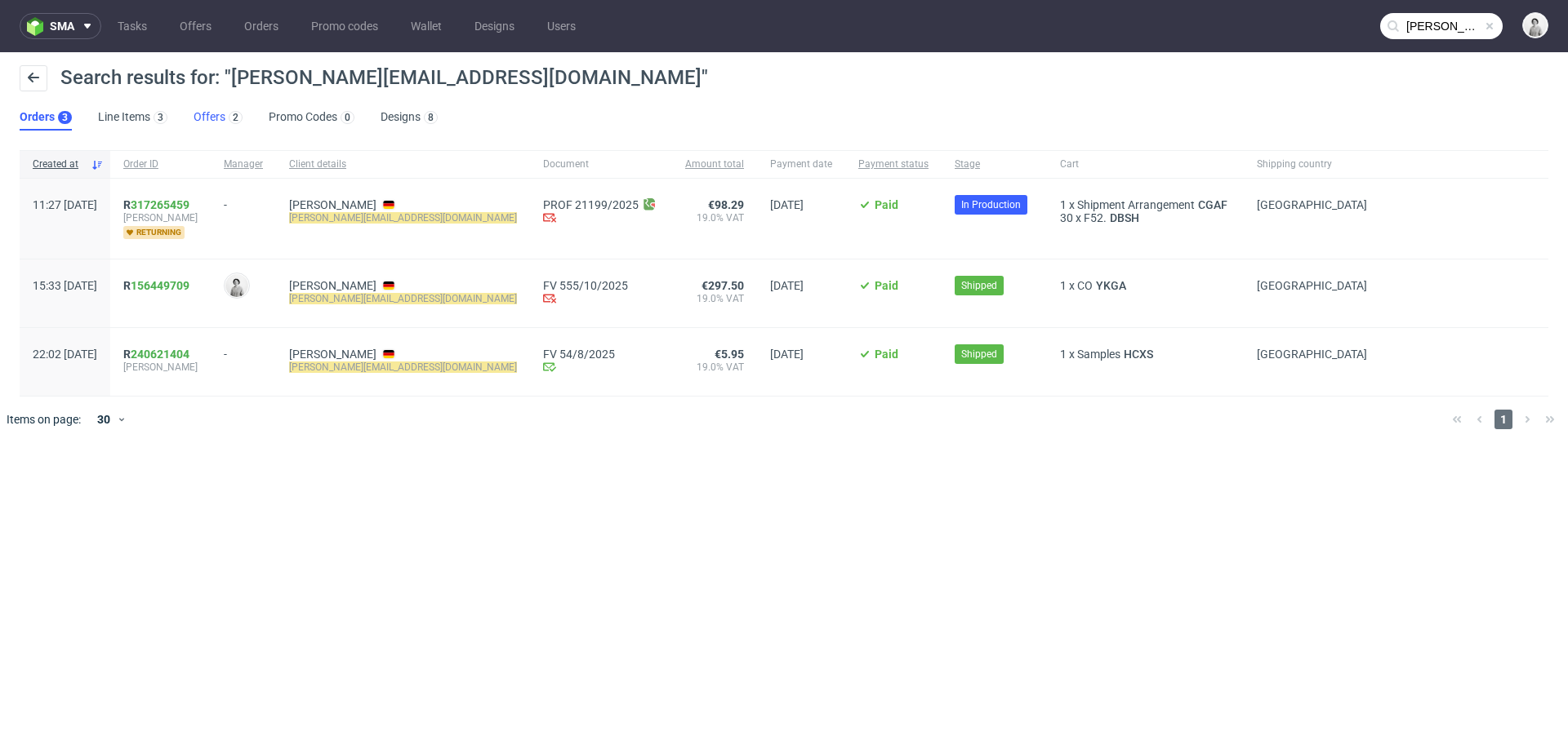
click at [195, 118] on link "Offers 2" at bounding box center [217, 118] width 49 height 26
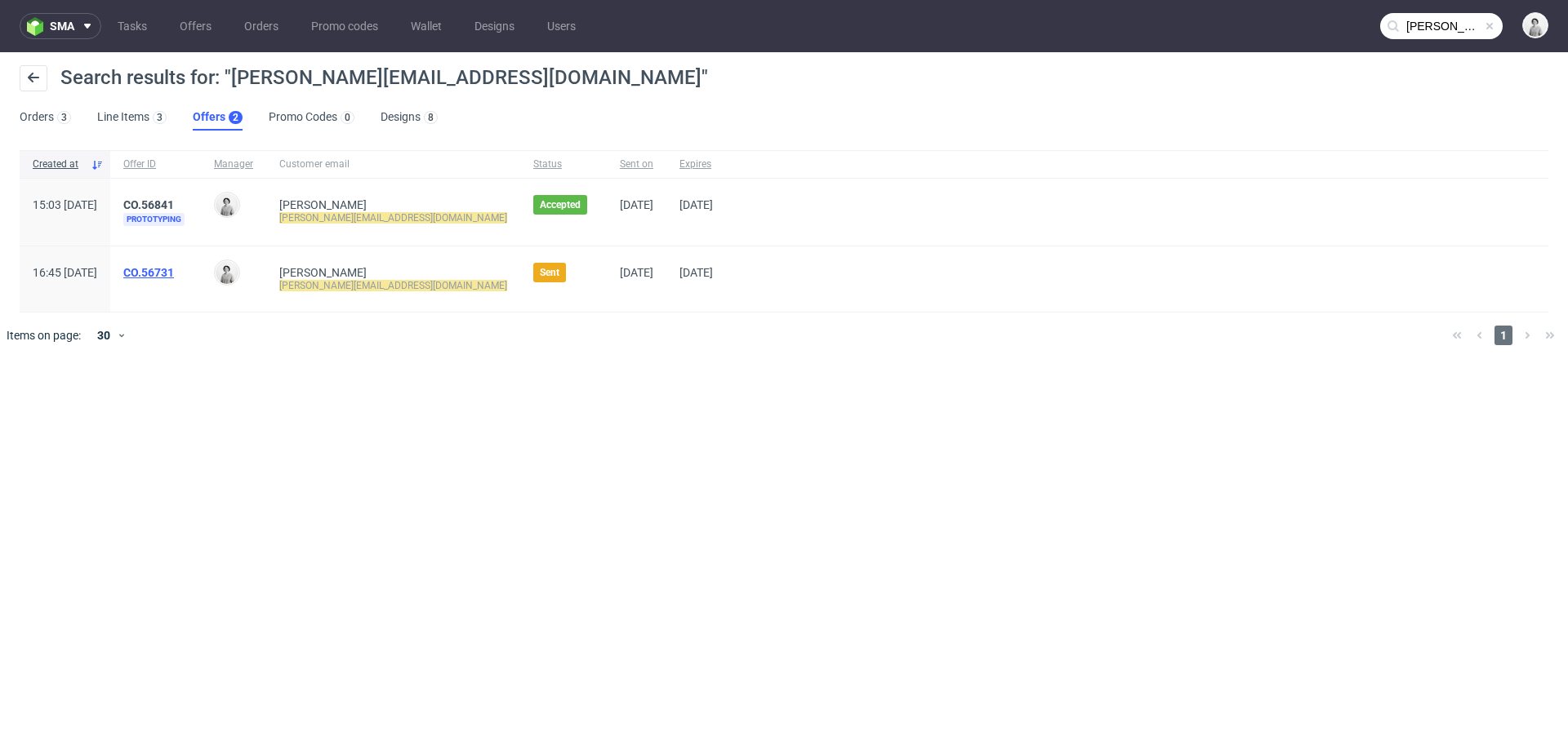
click at [174, 272] on link "CO.56731" at bounding box center [148, 272] width 51 height 13
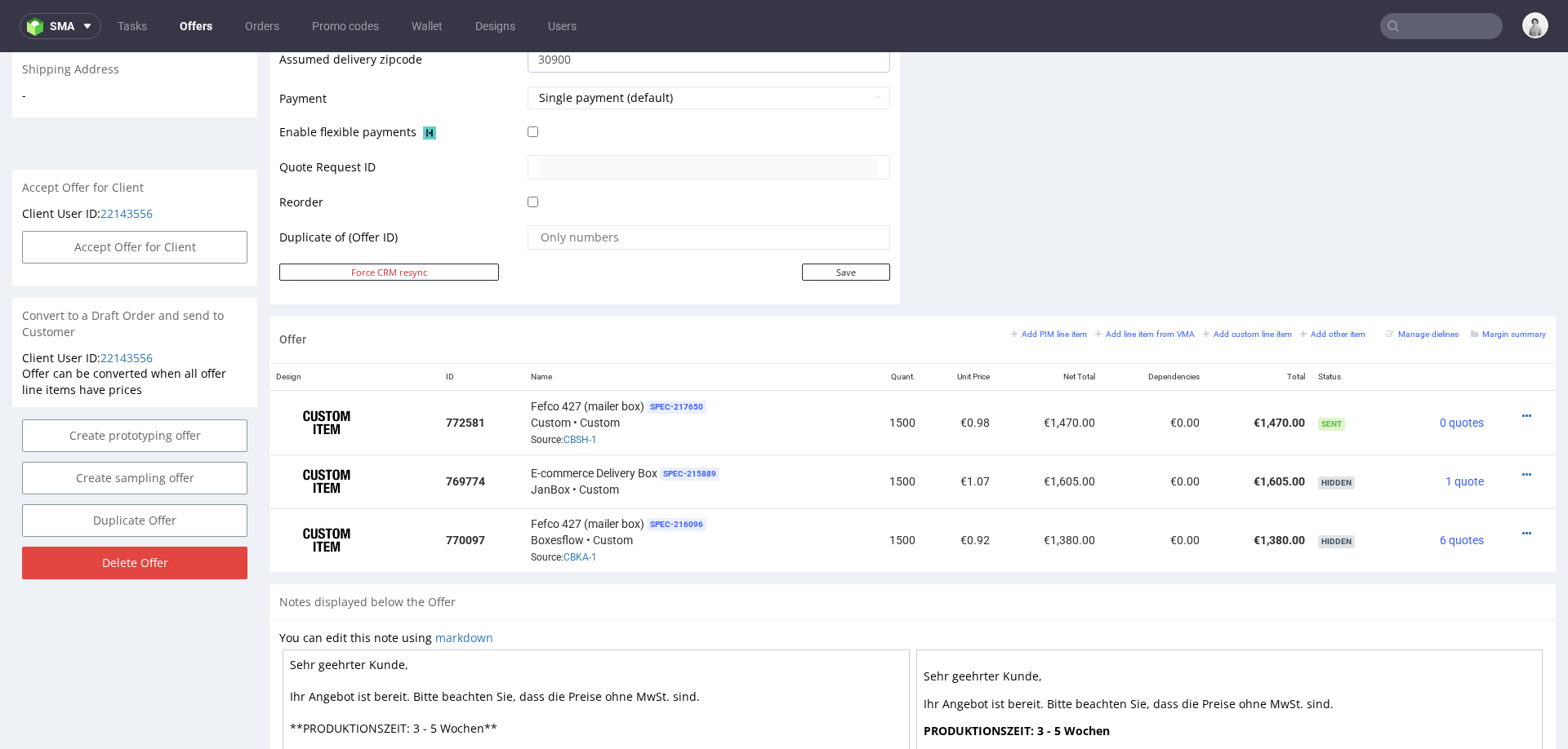
scroll to position [786, 0]
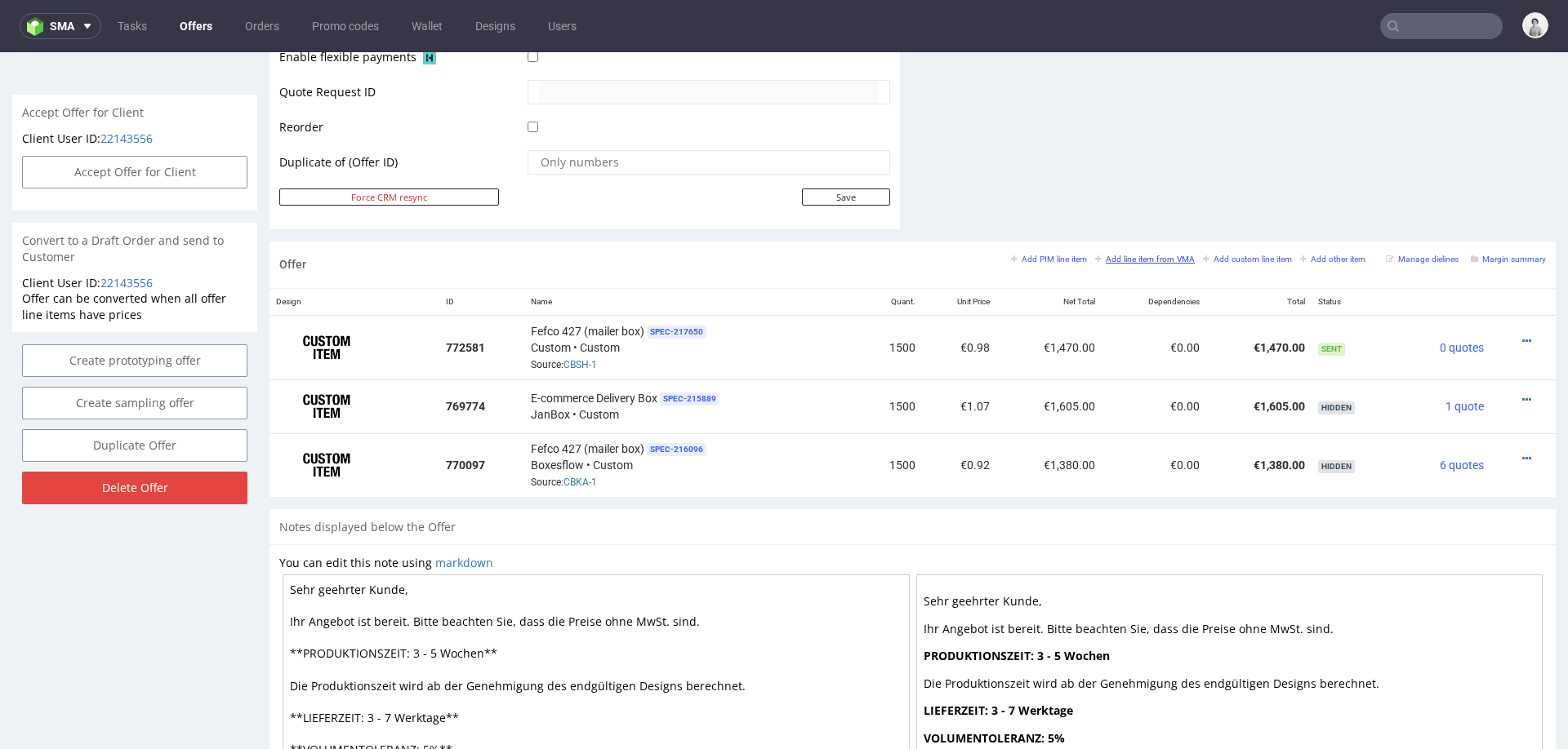
click at [1109, 255] on small "Add line item from VMA" at bounding box center [1145, 259] width 99 height 9
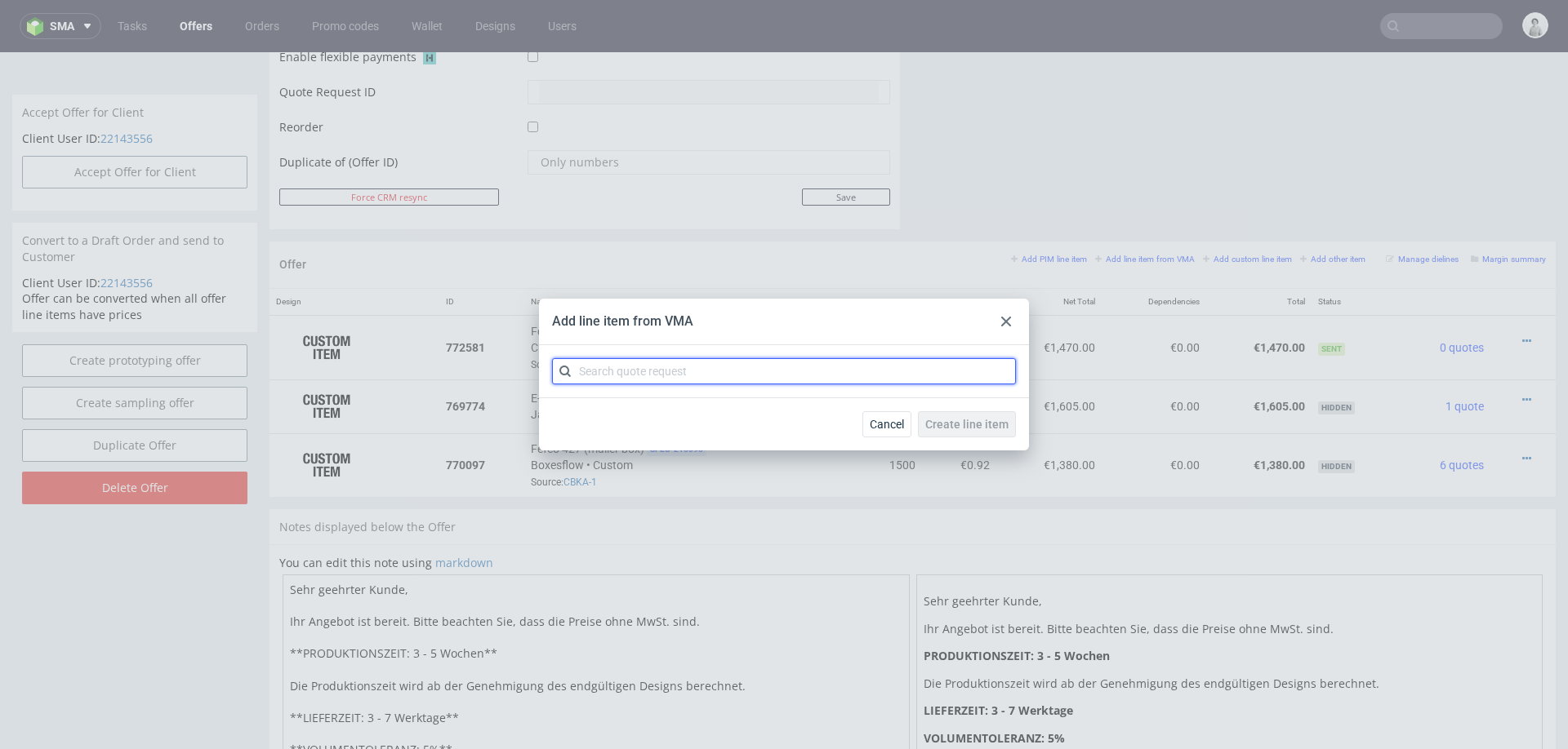
click at [913, 375] on input "text" at bounding box center [784, 371] width 464 height 26
type input "cbsh"
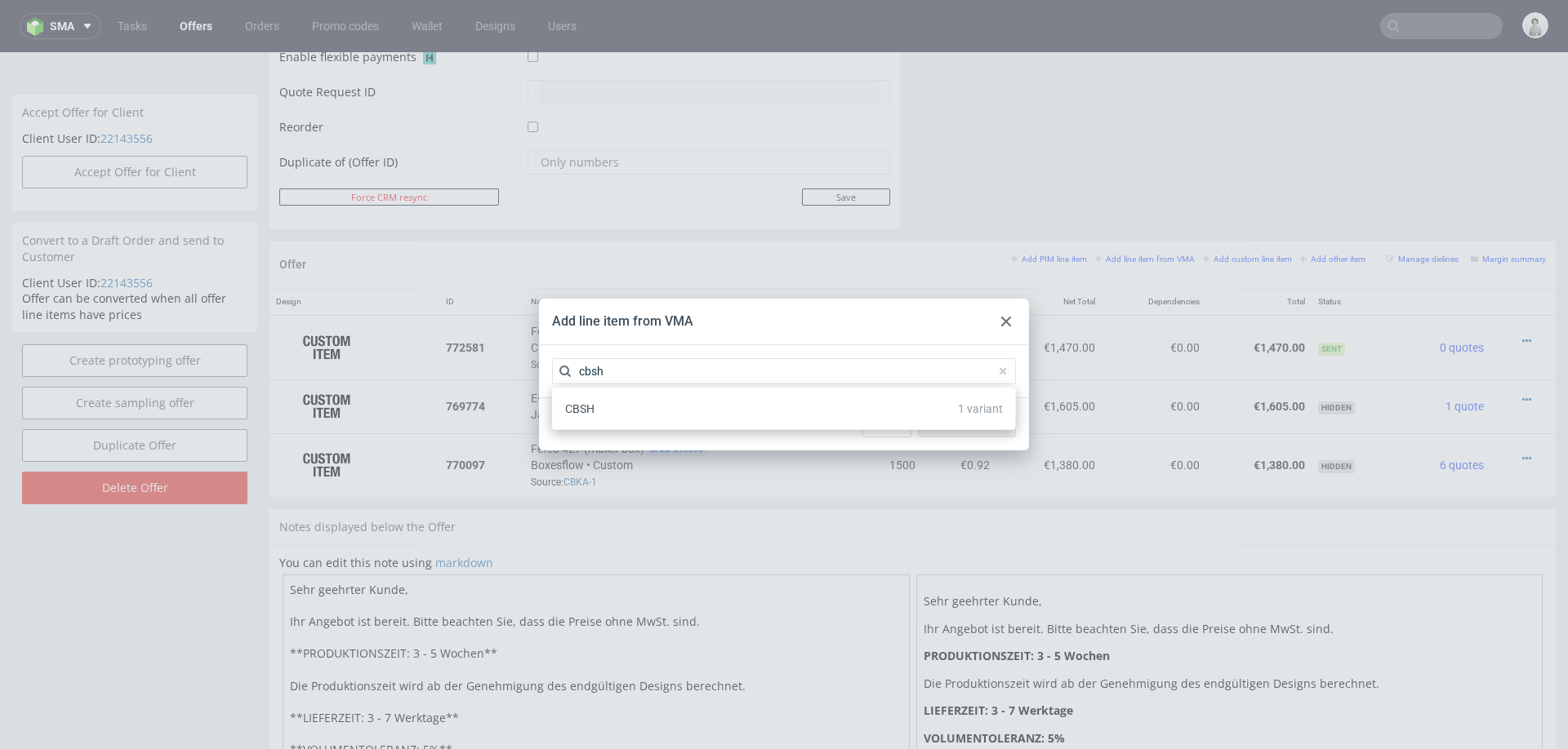
click at [807, 404] on div "CBSH 1 variant" at bounding box center [784, 409] width 451 height 29
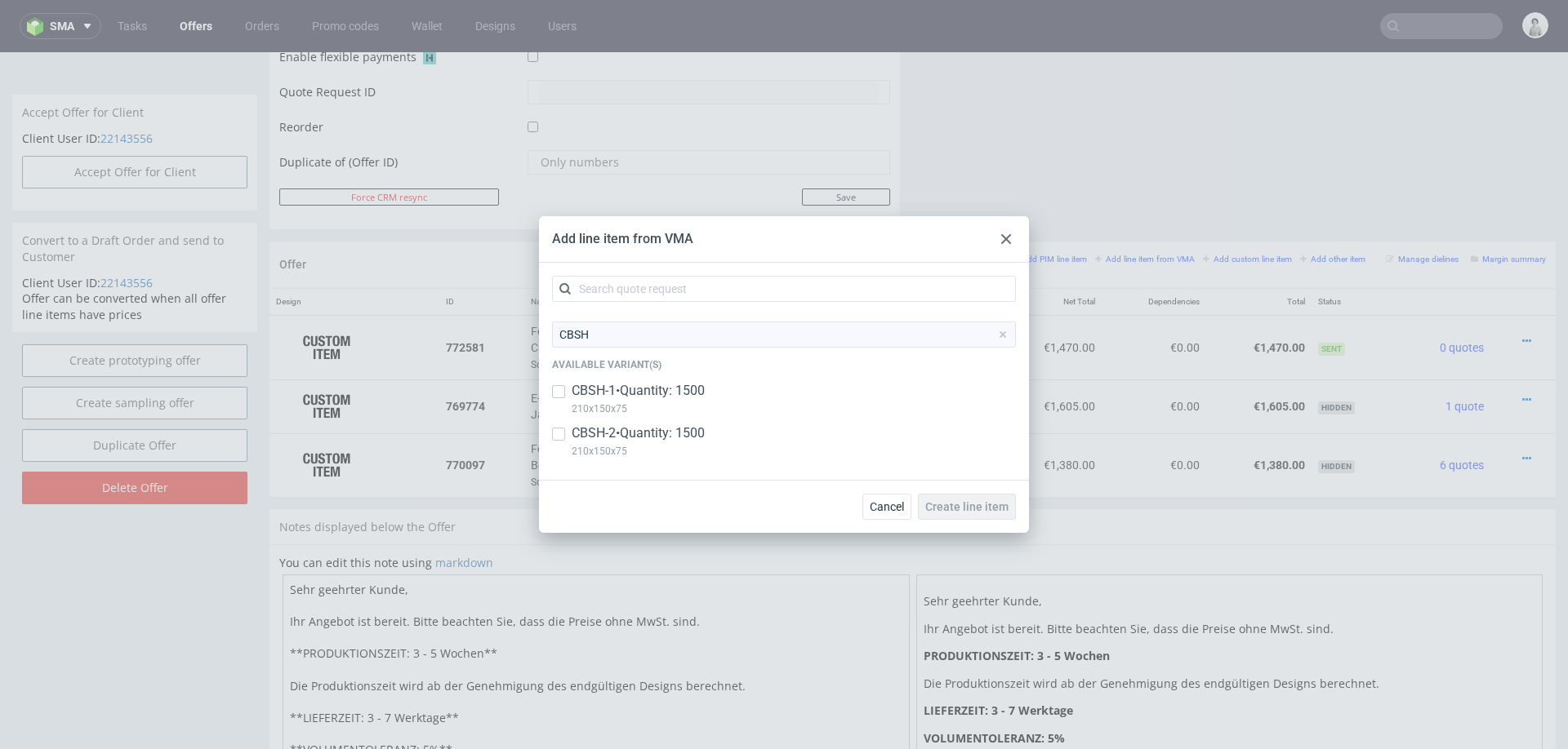
click at [669, 438] on p "CBSH-2 • Quantity: 1500" at bounding box center [638, 433] width 134 height 18
checkbox input "true"
click at [942, 498] on button "Create line item" at bounding box center [967, 507] width 98 height 26
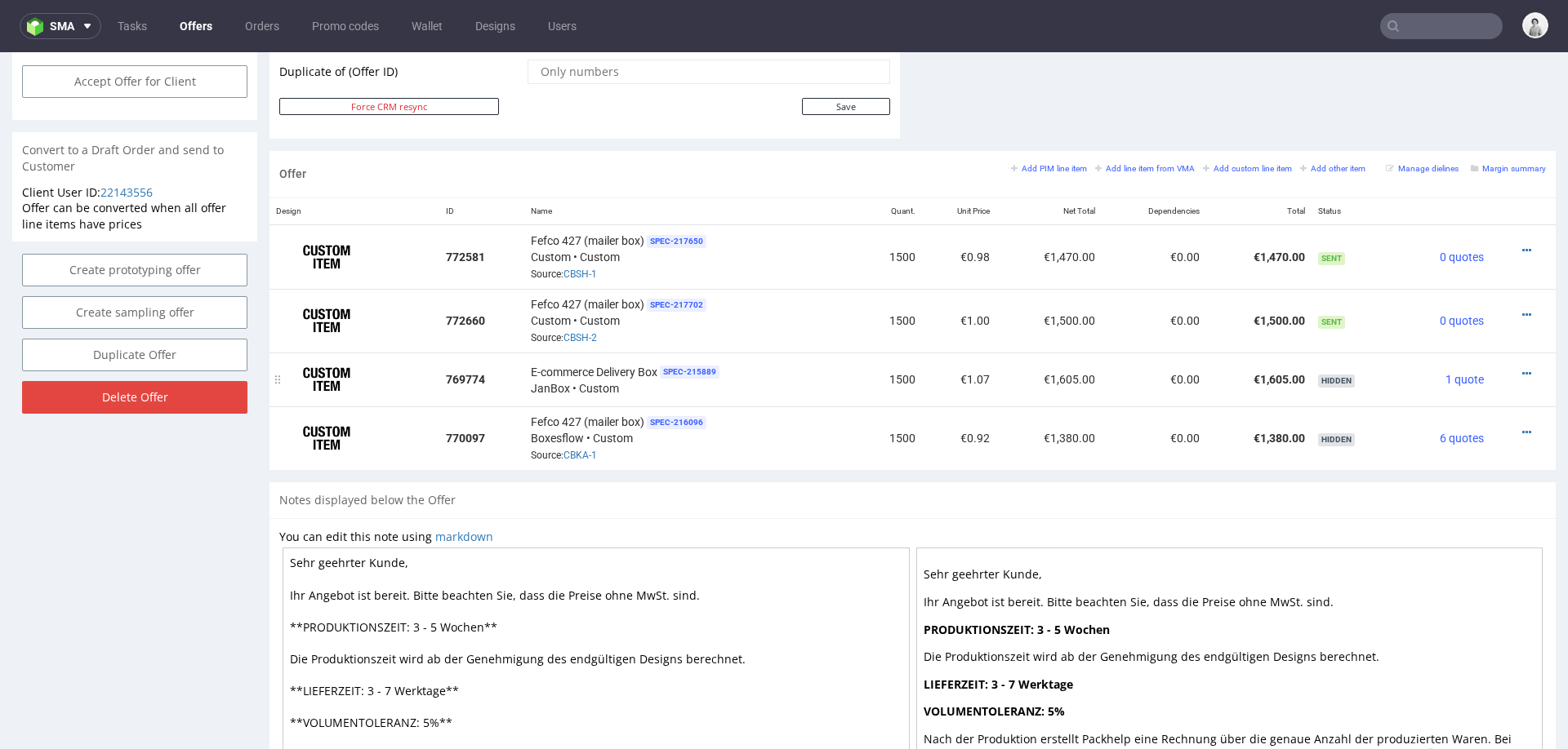
scroll to position [879, 0]
click at [1523, 307] on icon at bounding box center [1527, 313] width 9 height 11
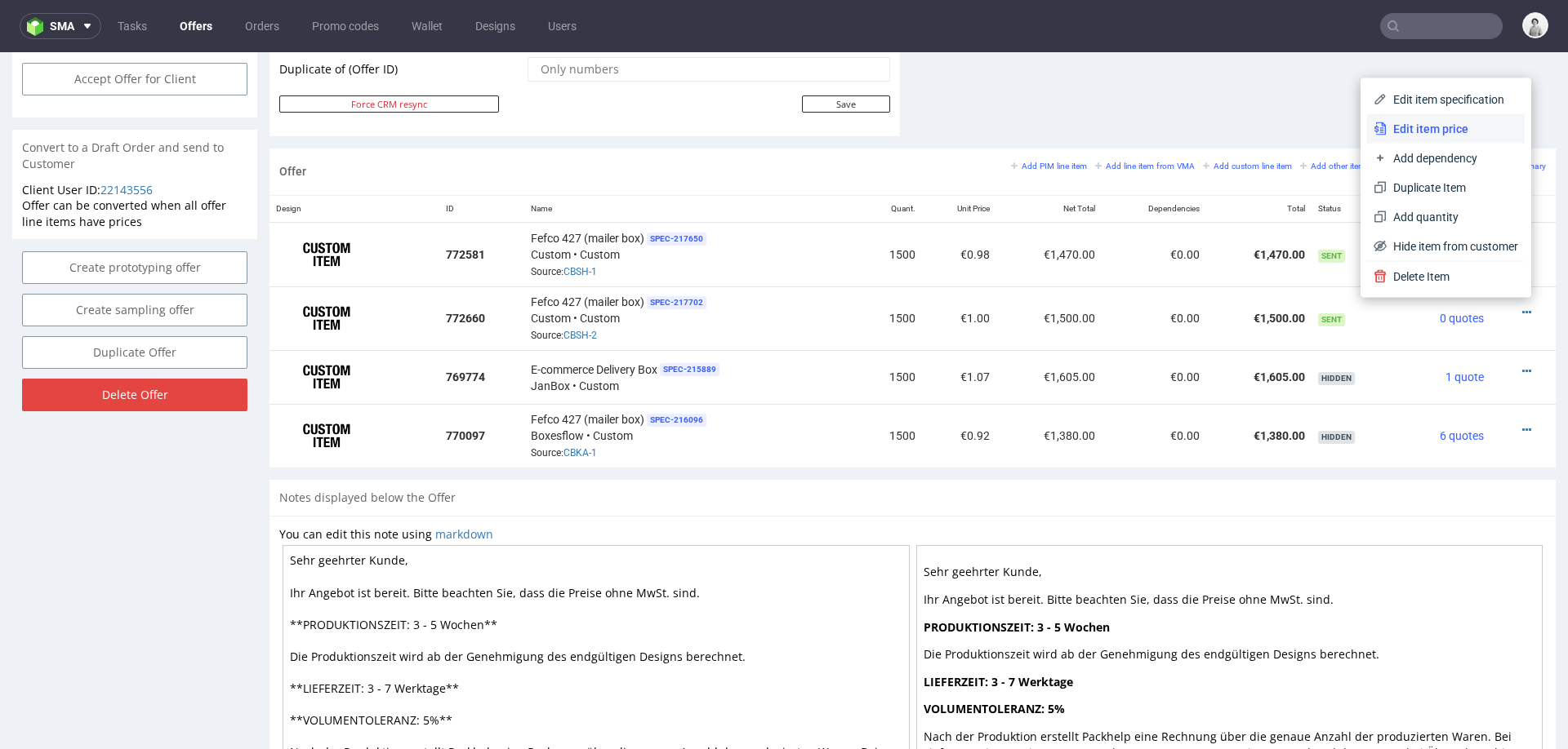
click at [1436, 134] on span "Edit item price" at bounding box center [1452, 129] width 132 height 17
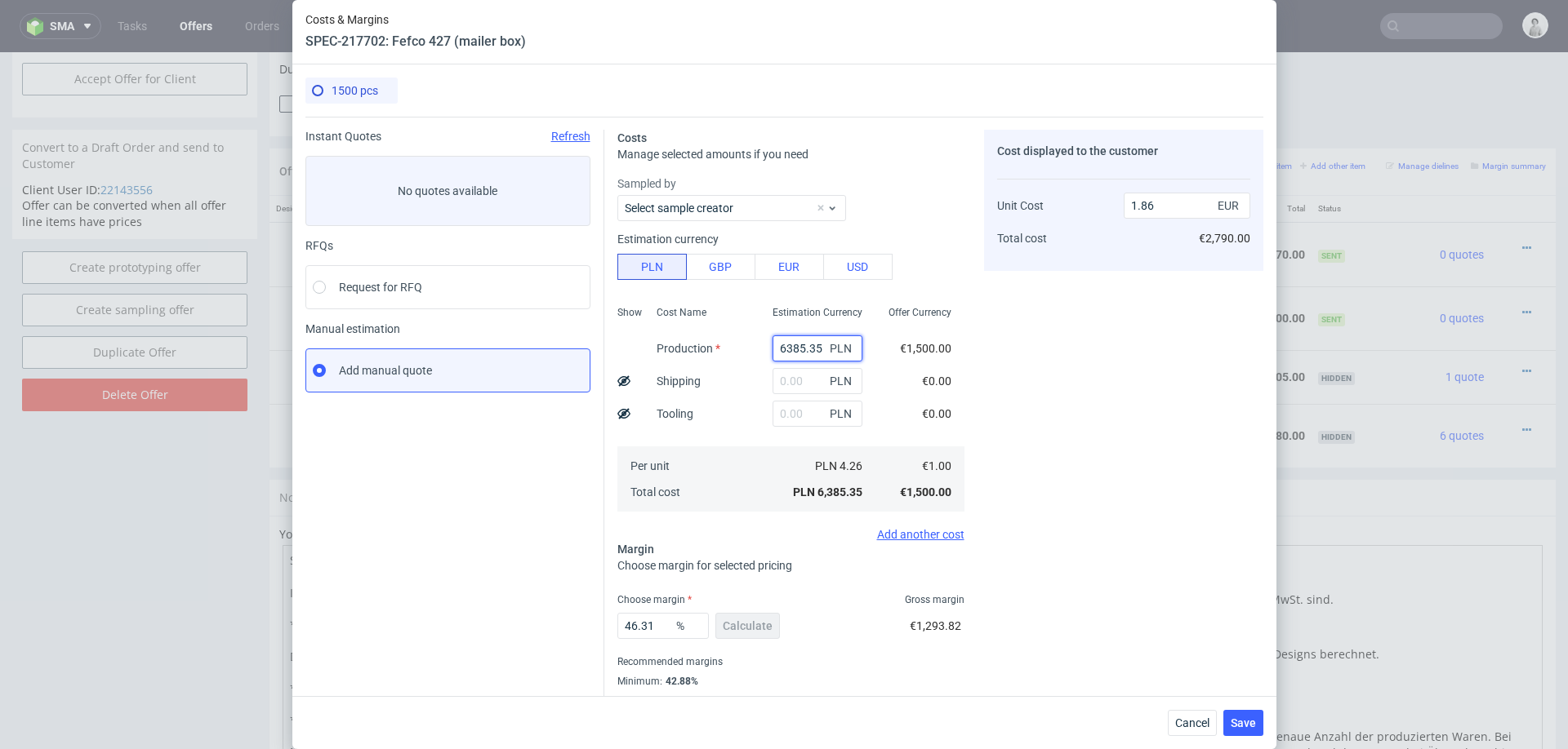
click at [808, 346] on input "6385.35" at bounding box center [818, 349] width 90 height 26
paste input "362"
type input "3625"
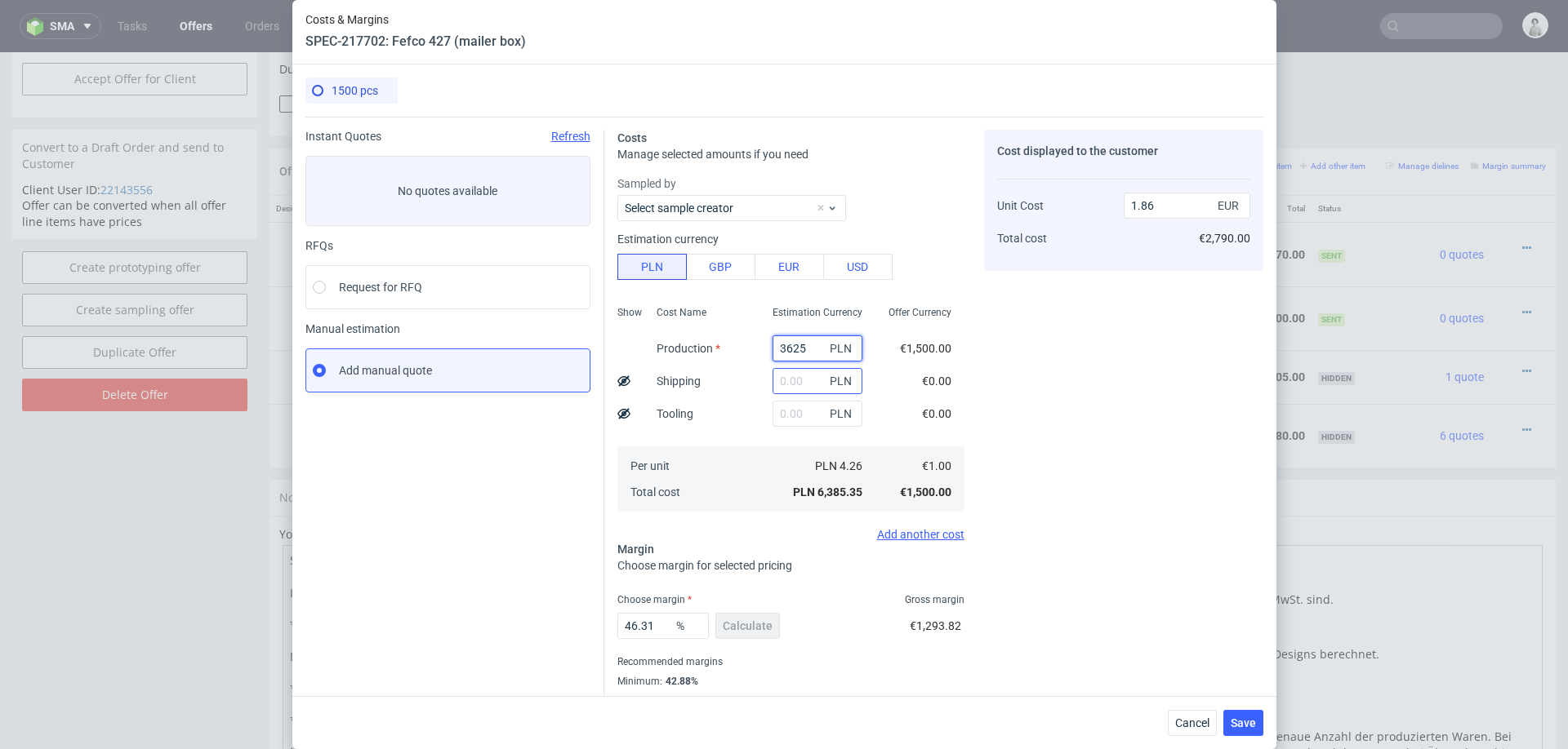
type input "1.06"
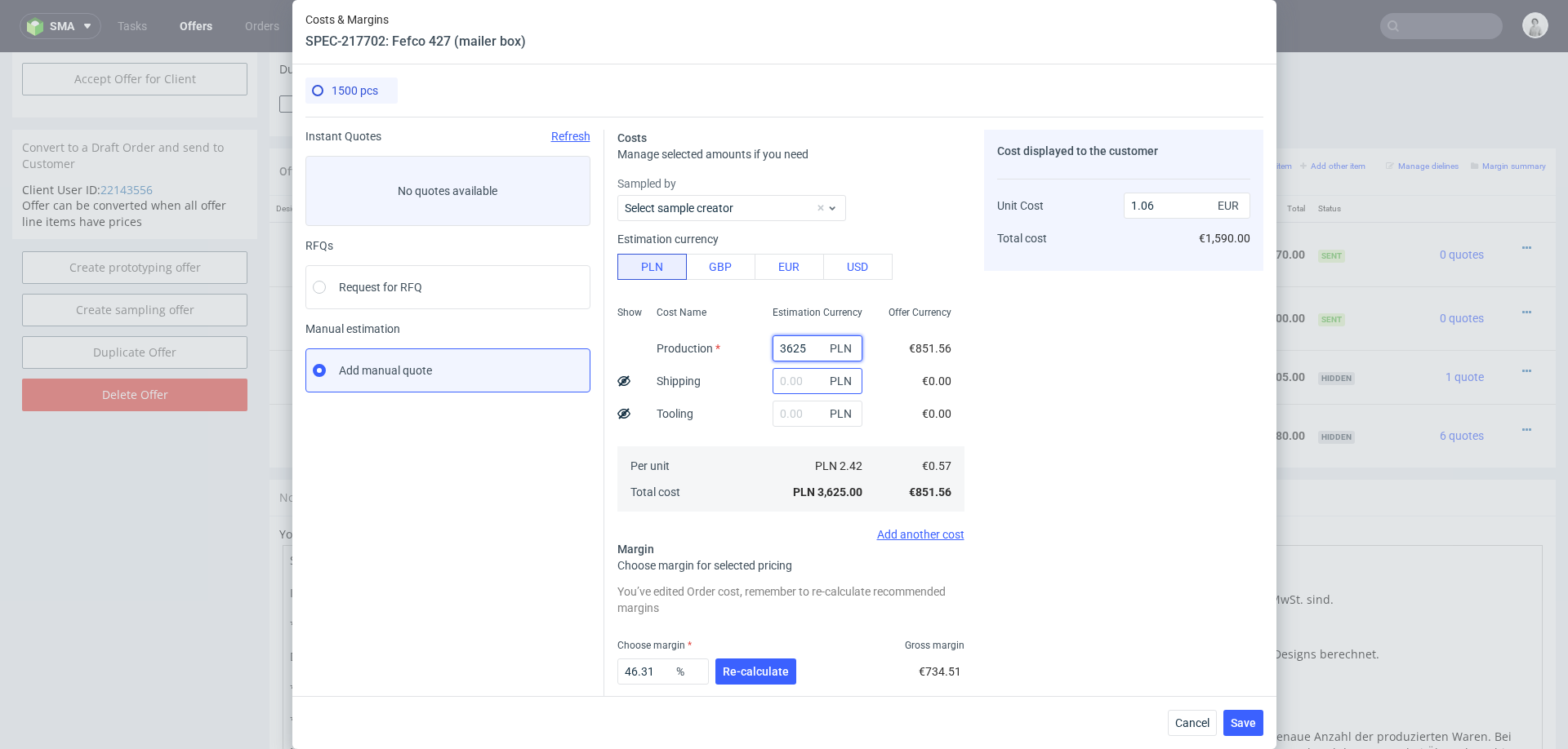
type input "3625"
click at [798, 377] on input "text" at bounding box center [818, 381] width 90 height 26
type input "402"
type input "1.17"
type input "420"
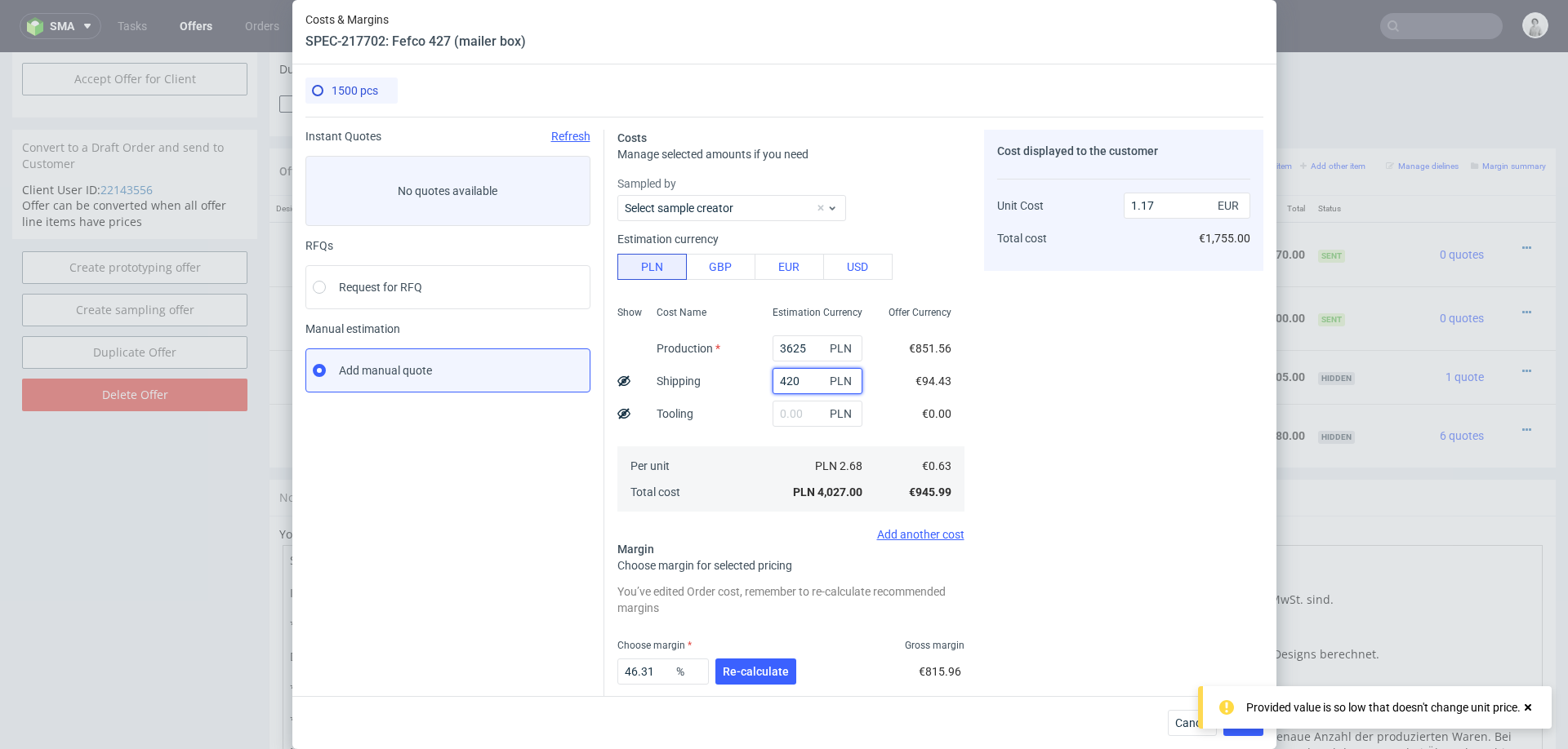
type input "1.18"
type input "420"
click at [759, 674] on span "Re-calculate" at bounding box center [756, 672] width 66 height 11
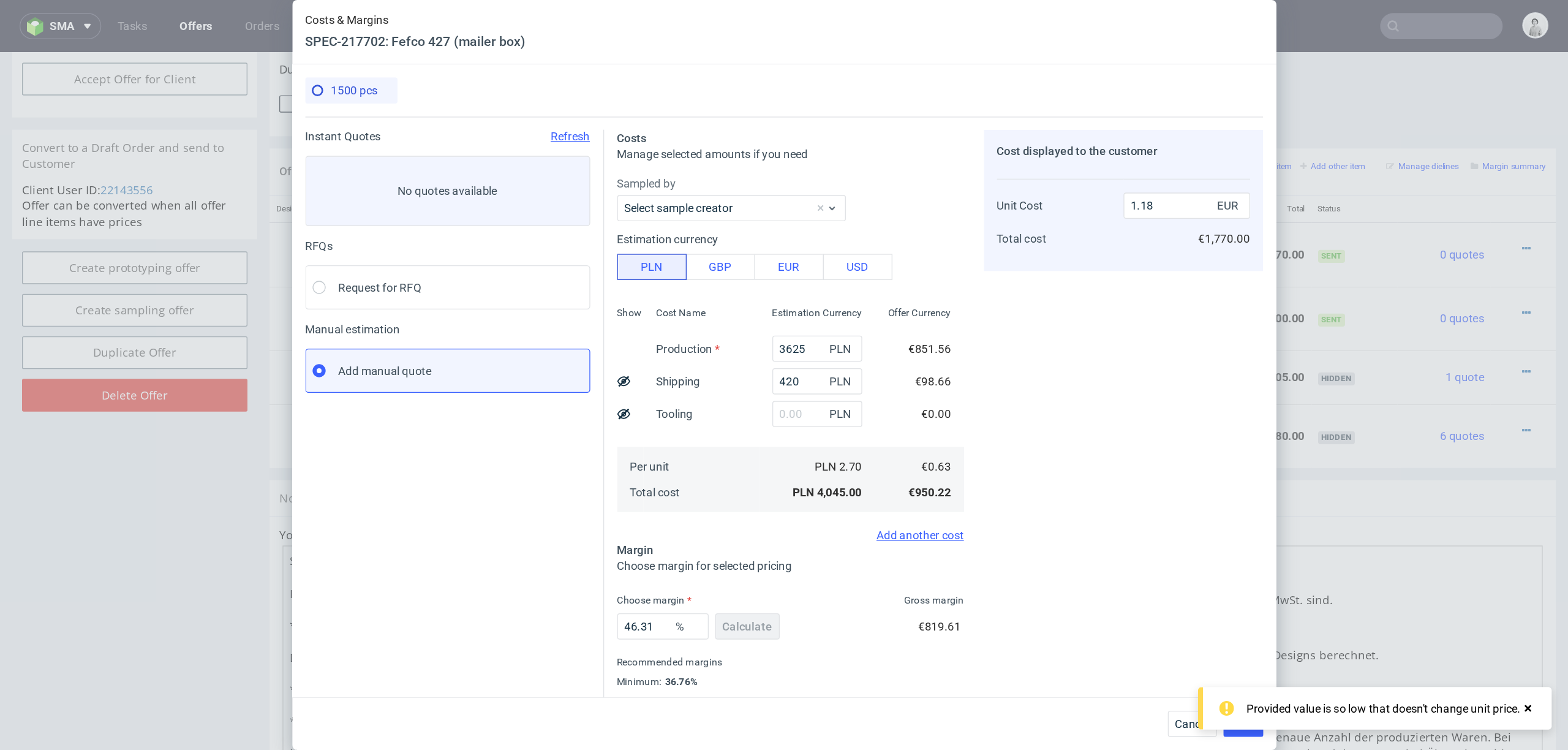
scroll to position [32, 0]
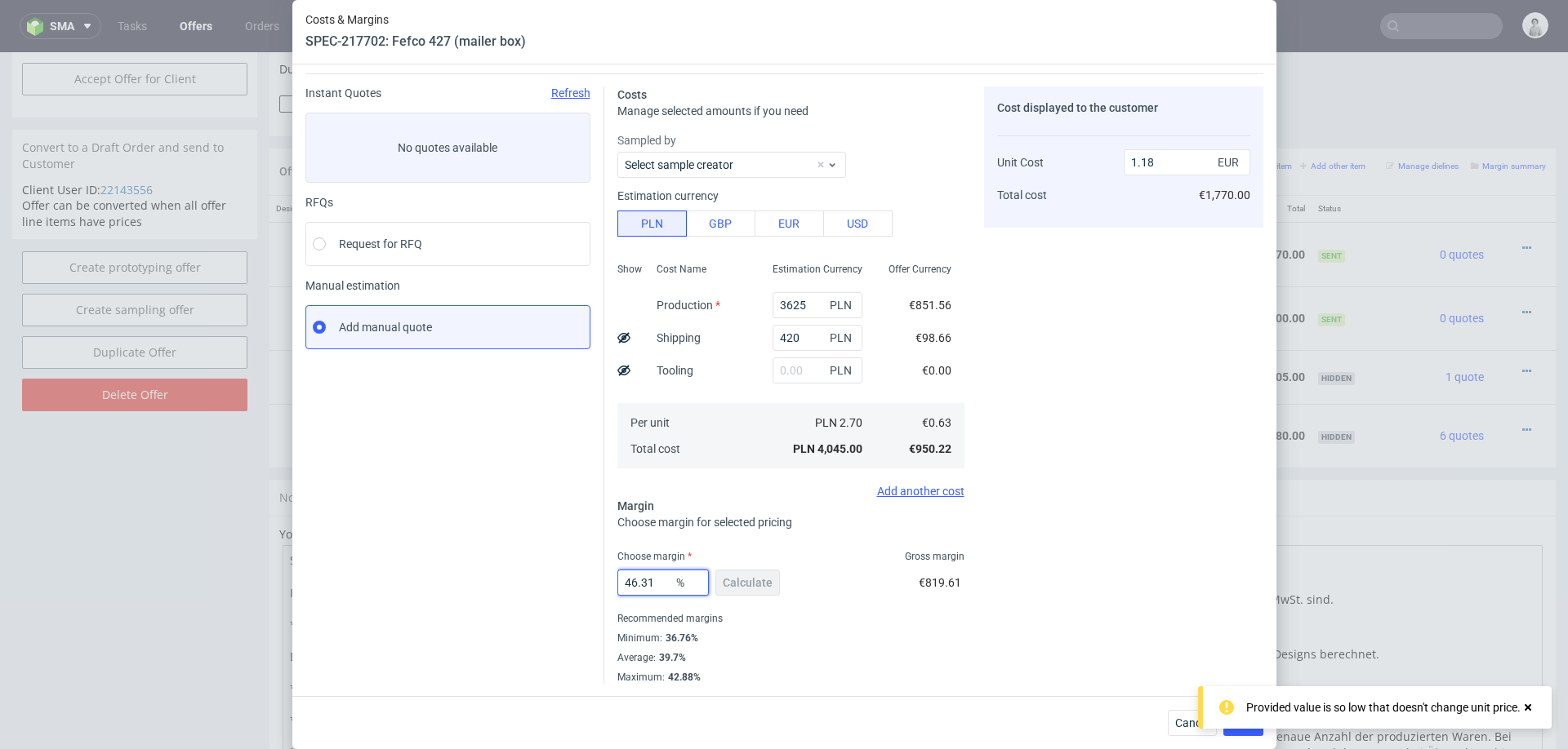
click at [656, 589] on input "46.31" at bounding box center [663, 582] width 91 height 26
type input "37"
type input "1.01"
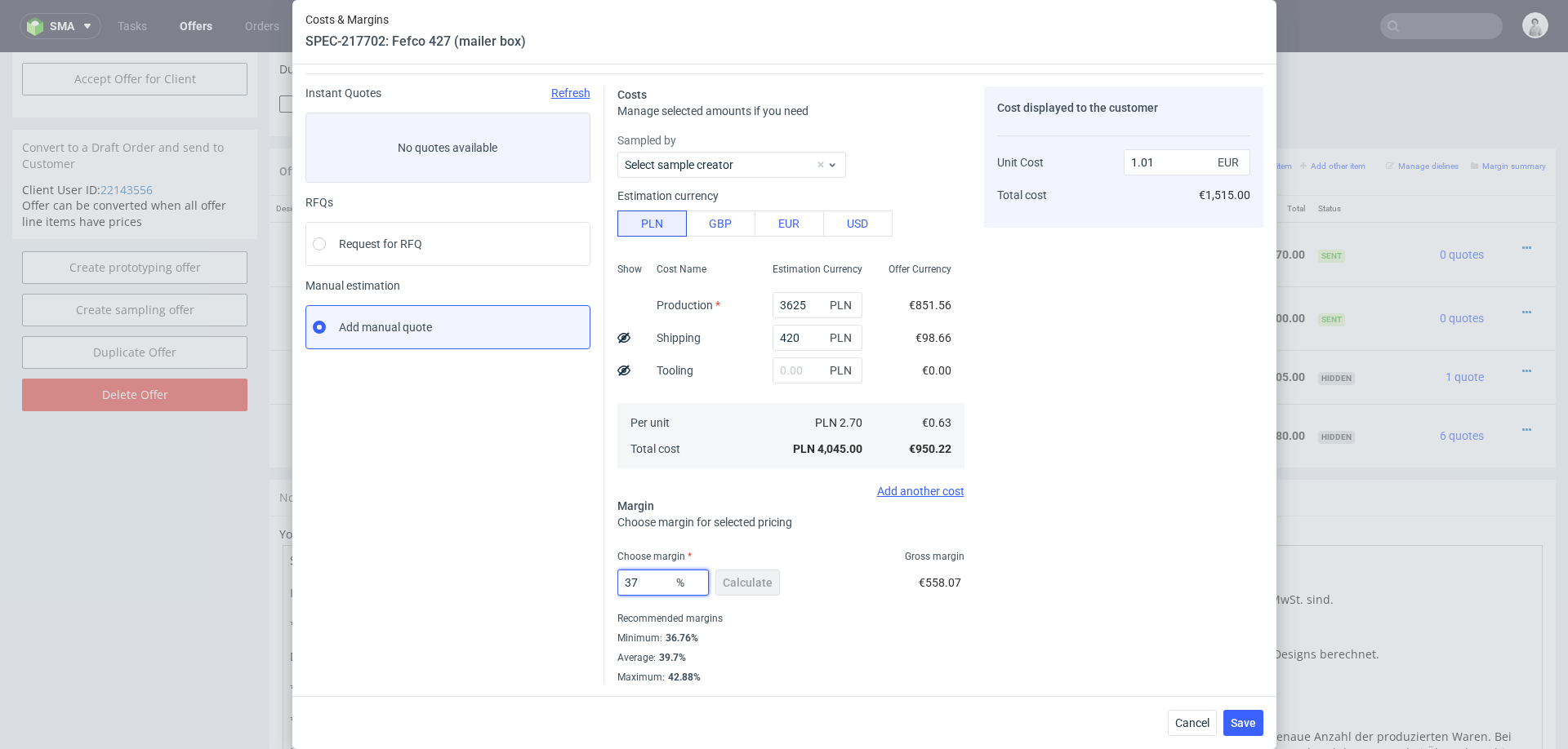
type input "37"
click at [1002, 559] on div "Cost displayed to the customer Unit Cost Total cost 1.01 EUR €1,515.00" at bounding box center [1123, 385] width 279 height 597
click at [801, 341] on input "420" at bounding box center [818, 338] width 90 height 26
type input "42"
type input "0.91"
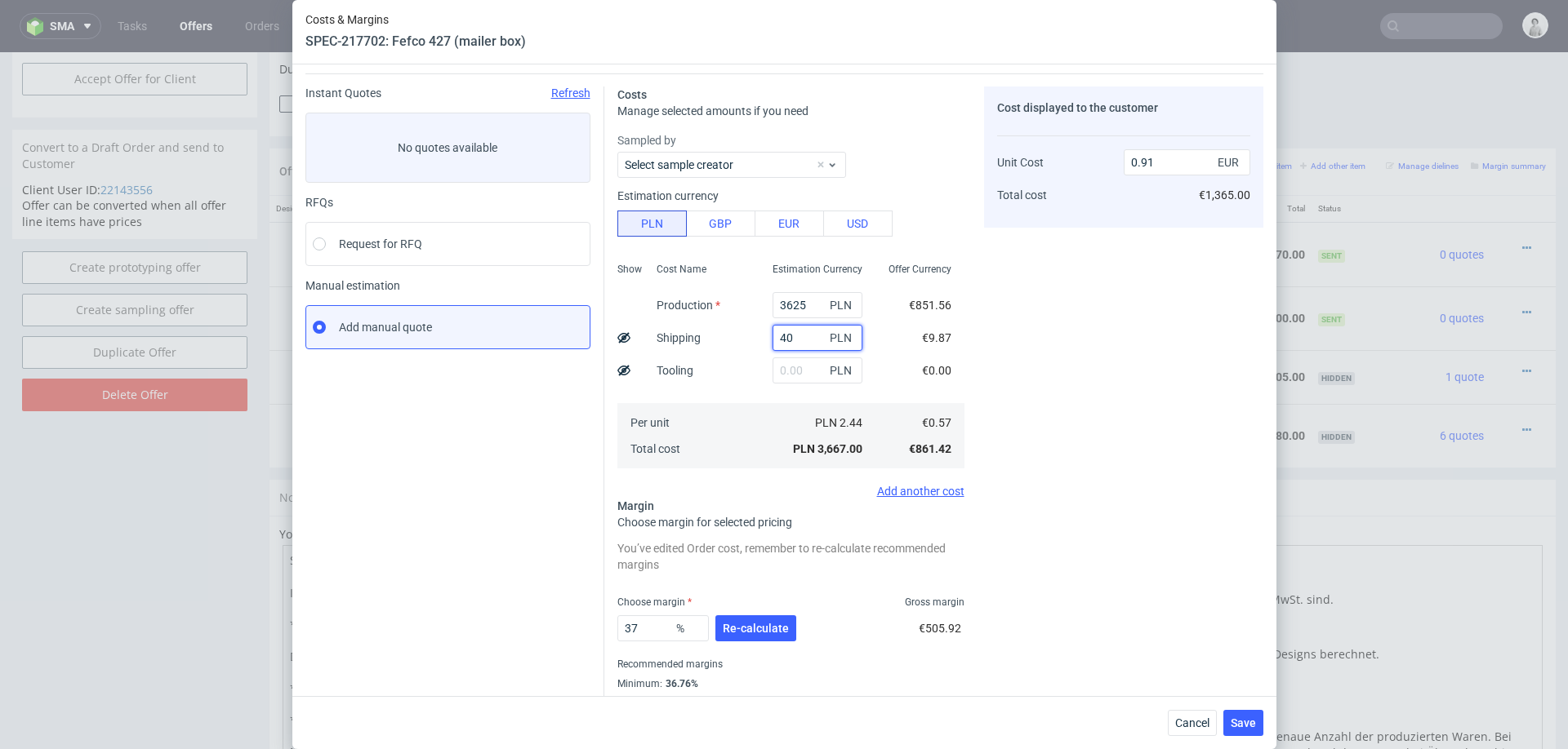
type input "400"
type input "1"
type input "400"
click at [765, 616] on button "Re-calculate" at bounding box center [756, 628] width 81 height 26
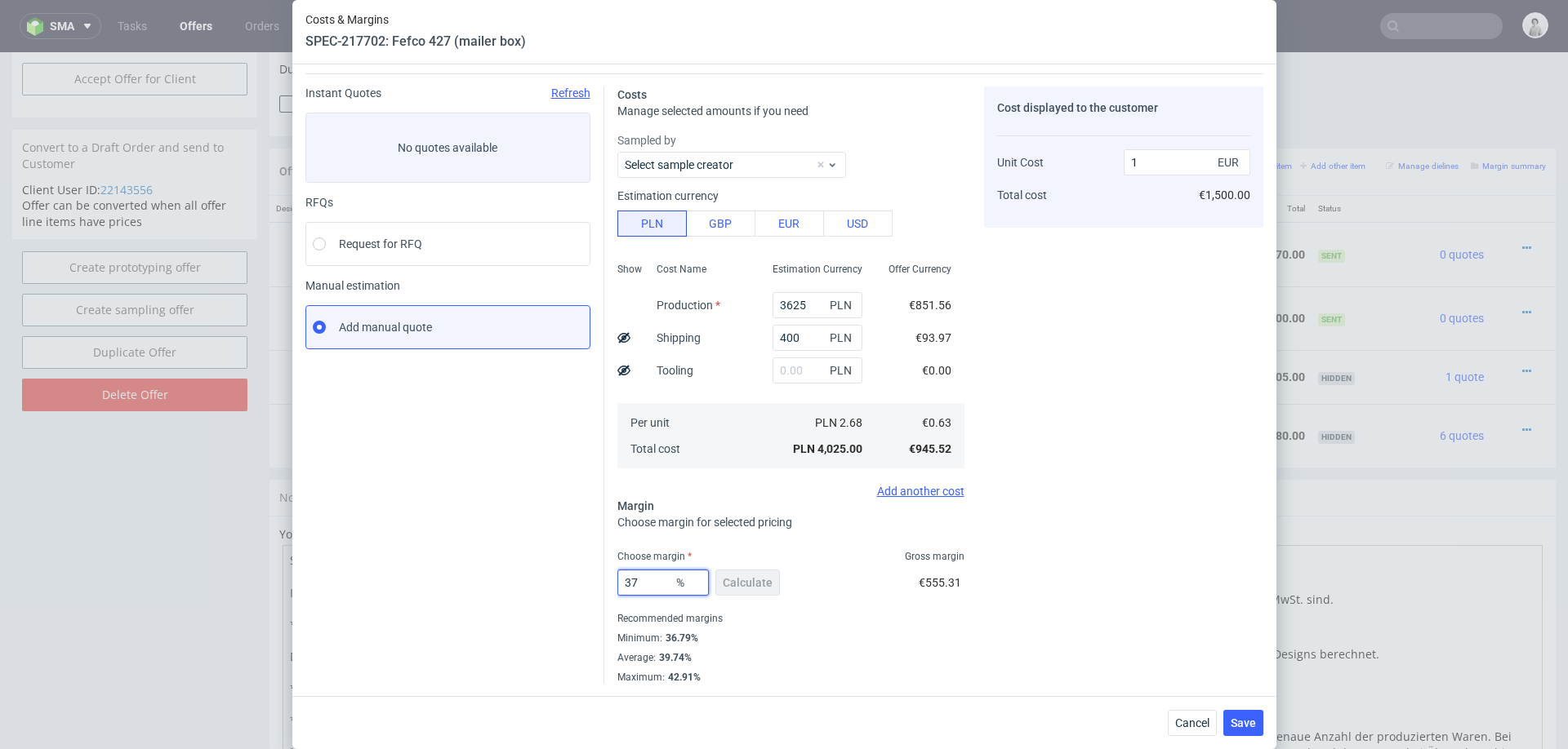
click at [647, 586] on input "37" at bounding box center [663, 582] width 91 height 26
type input "36"
type input "0.98"
type input "36"
click at [1176, 628] on div "Cost displayed to the customer Unit Cost Total cost 0.98 EUR €1,470.00" at bounding box center [1123, 444] width 279 height 715
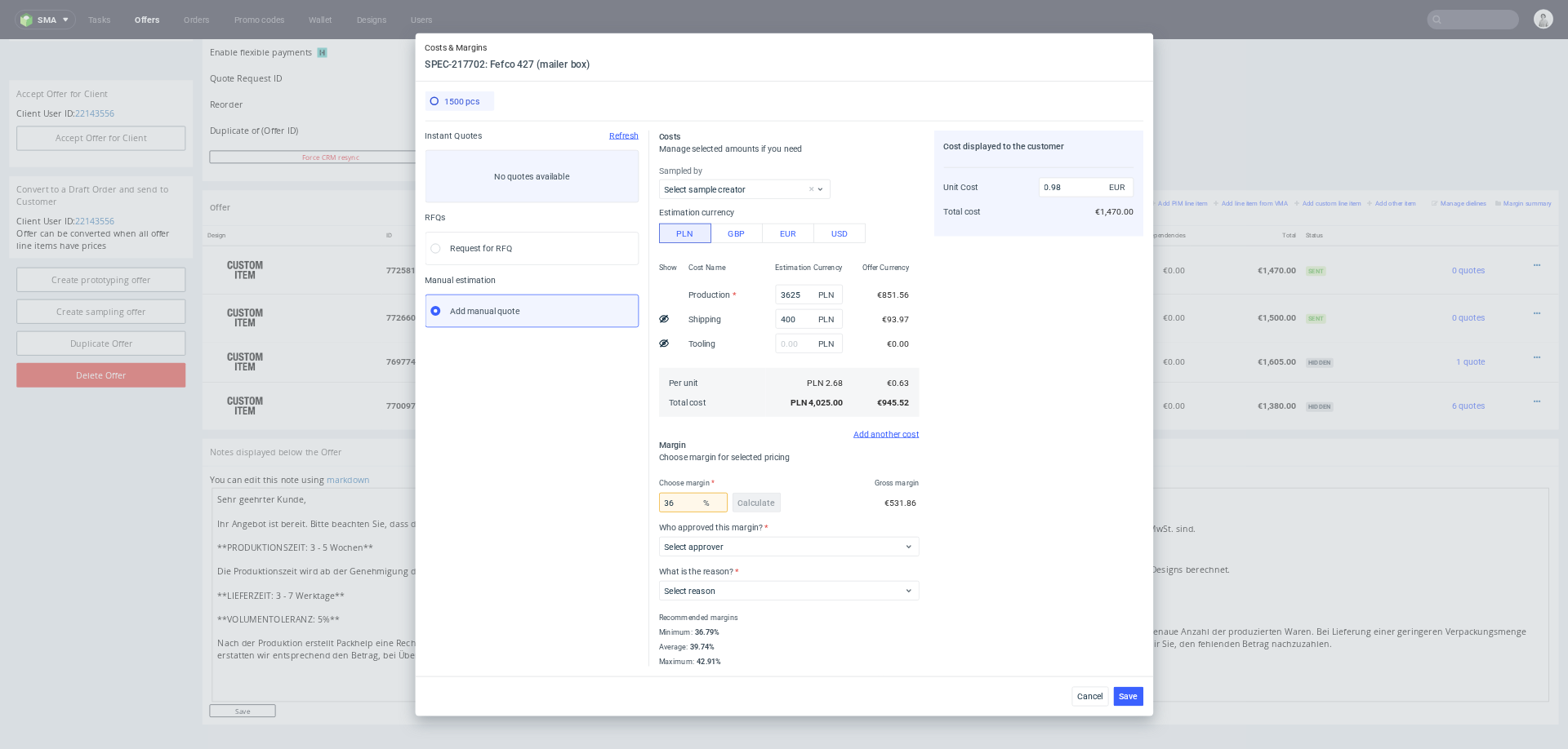
scroll to position [774, 0]
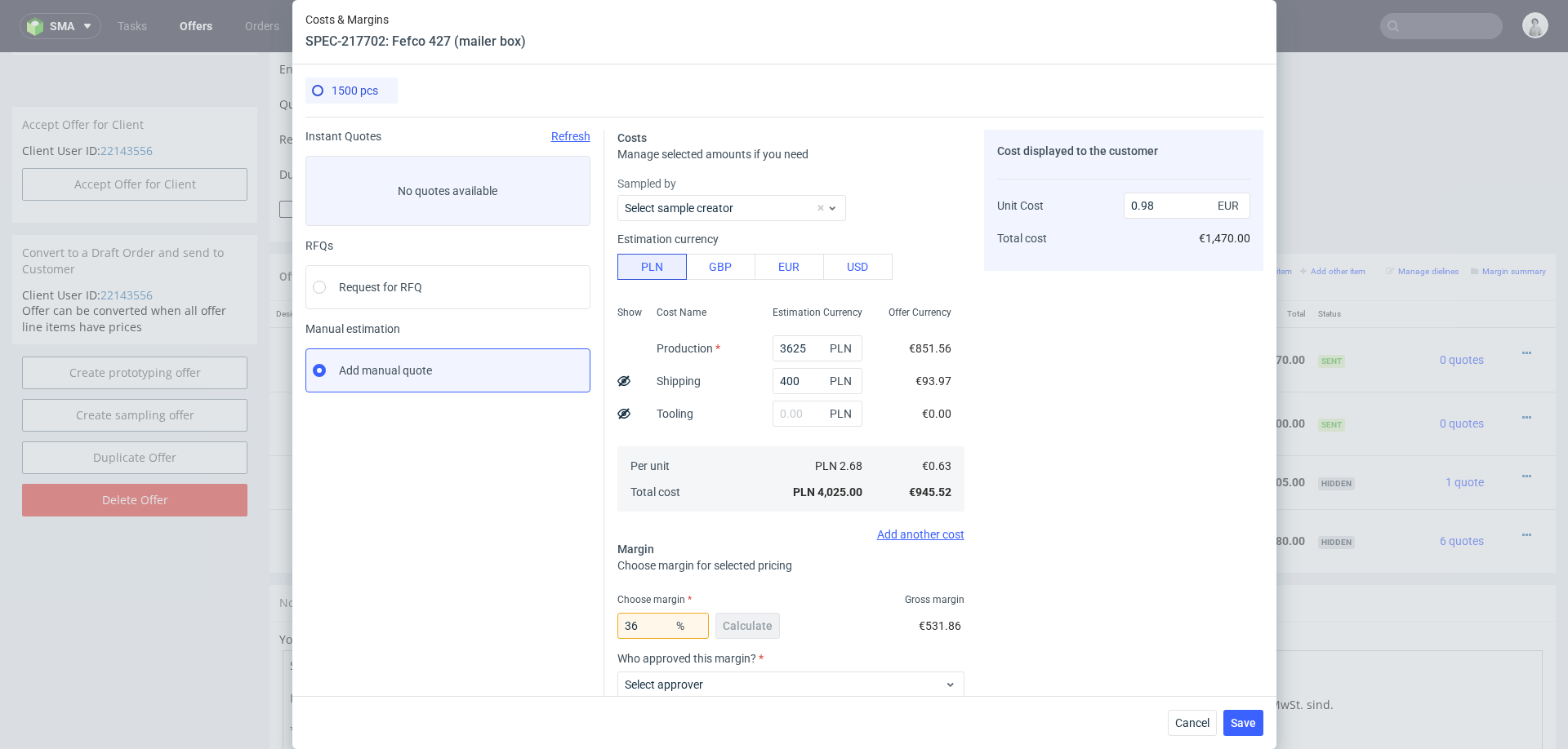
click at [1052, 582] on div "Cost displayed to the customer Unit Cost Total cost 0.98 EUR €1,470.00" at bounding box center [1123, 487] width 279 height 715
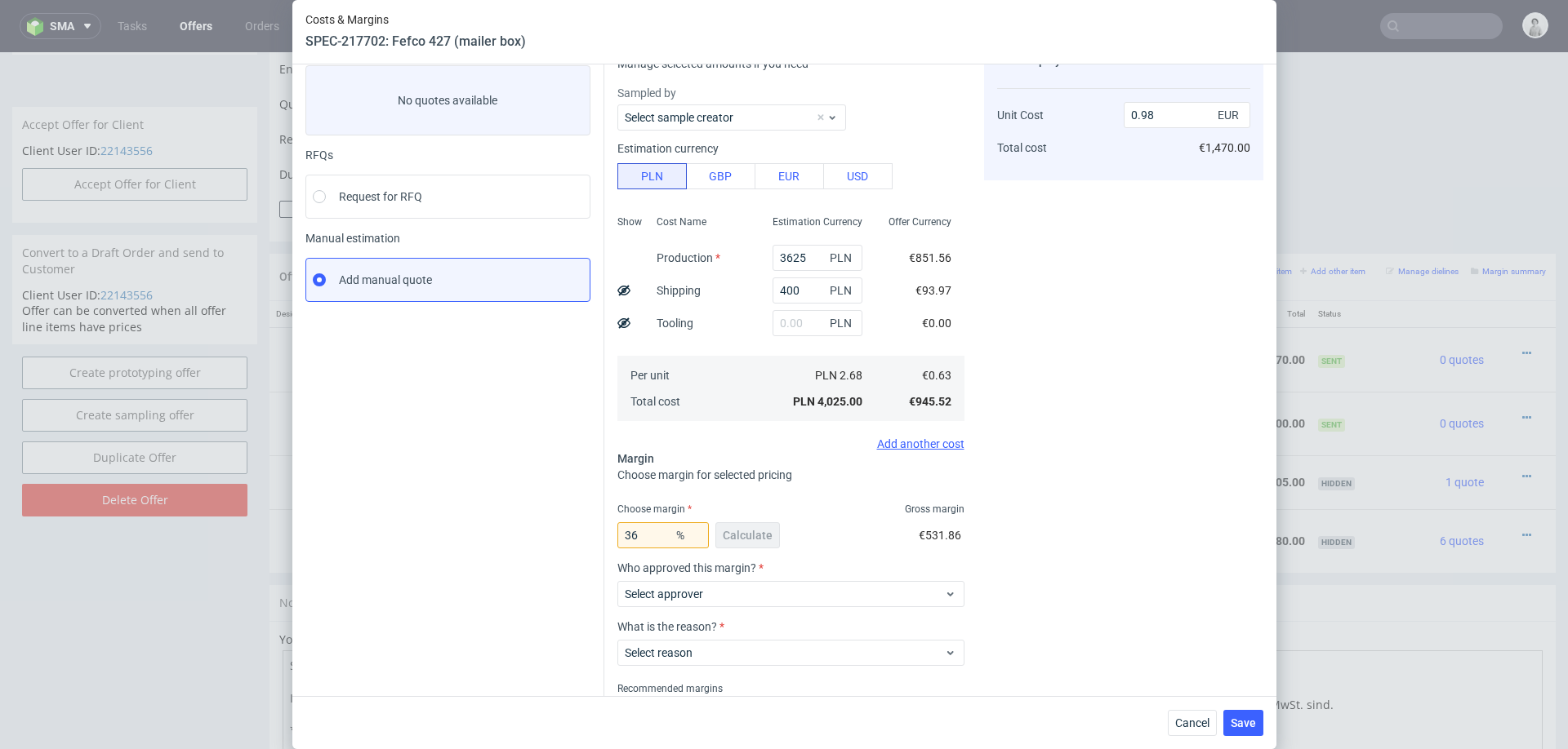
scroll to position [161, 0]
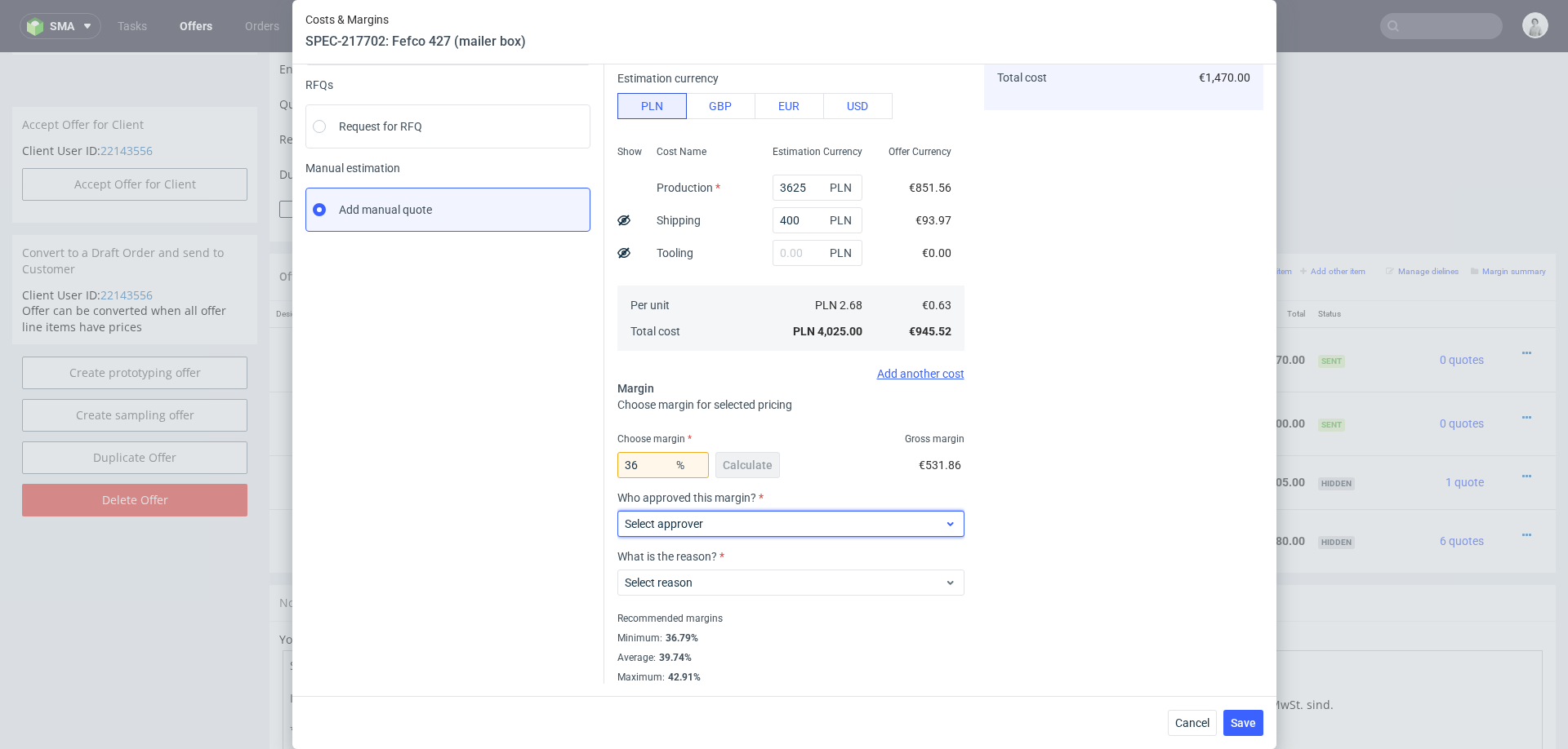
click at [841, 524] on span "Select approver" at bounding box center [785, 524] width 320 height 17
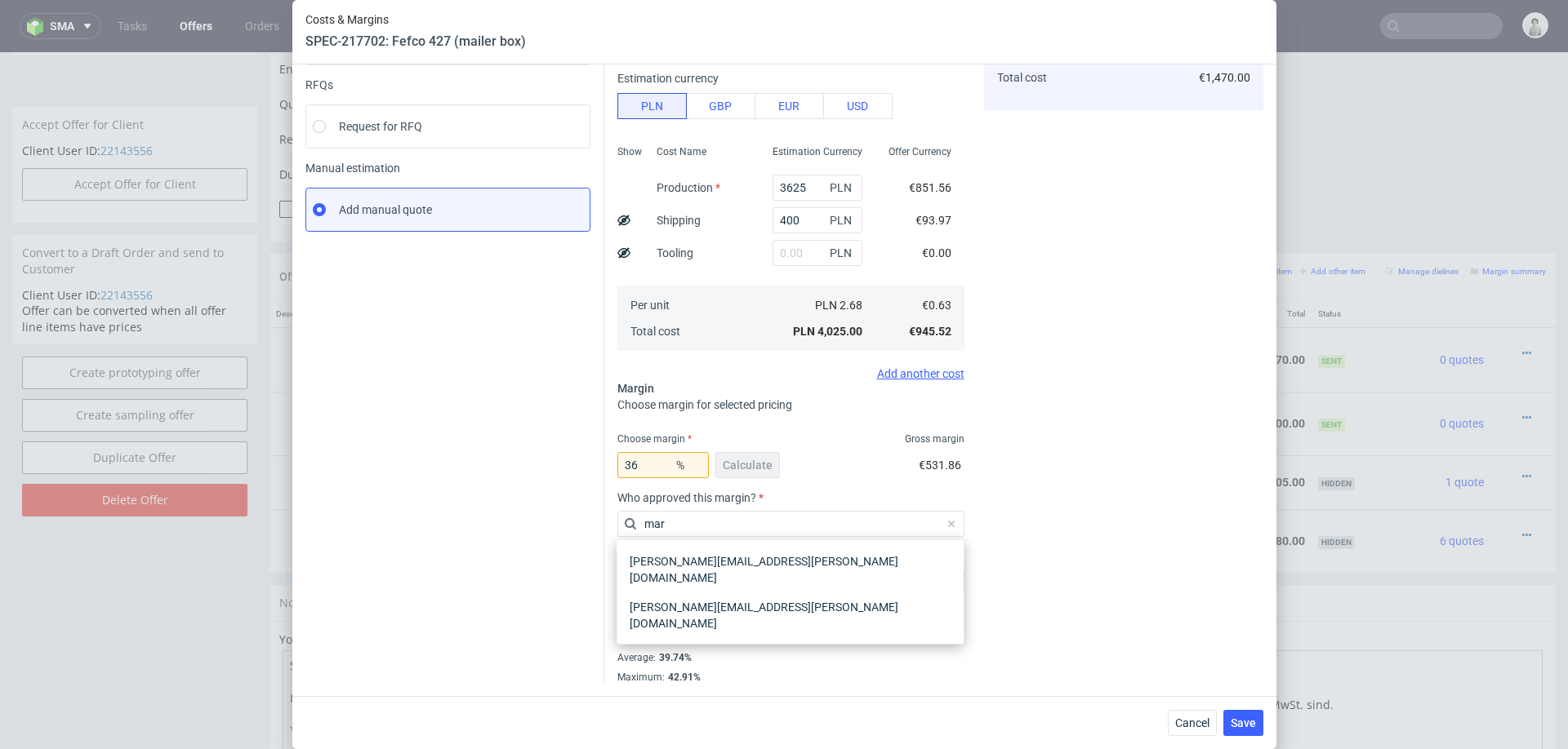
type input "mart"
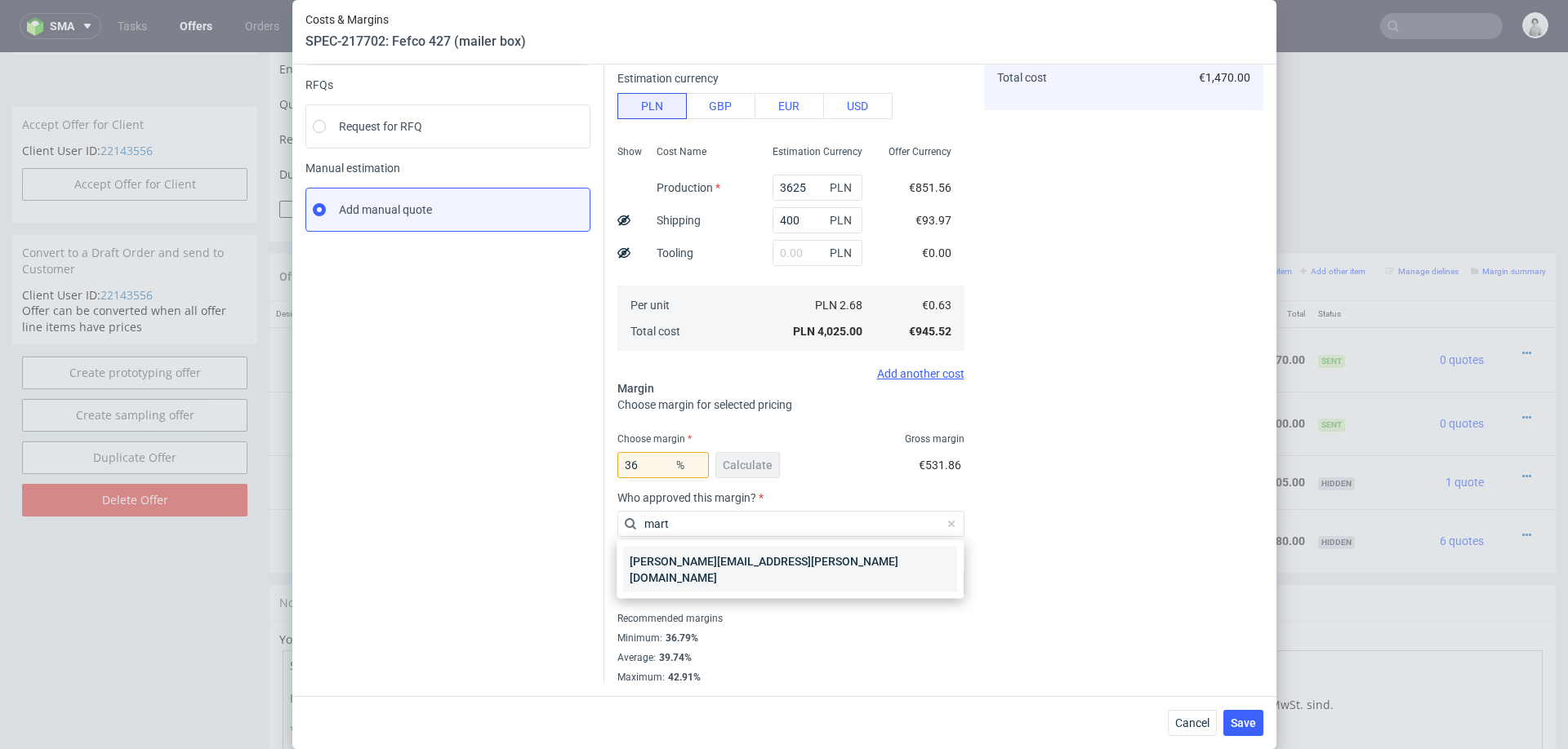
click at [784, 556] on div "marta.kozlowska@packhelp.com" at bounding box center [790, 570] width 334 height 46
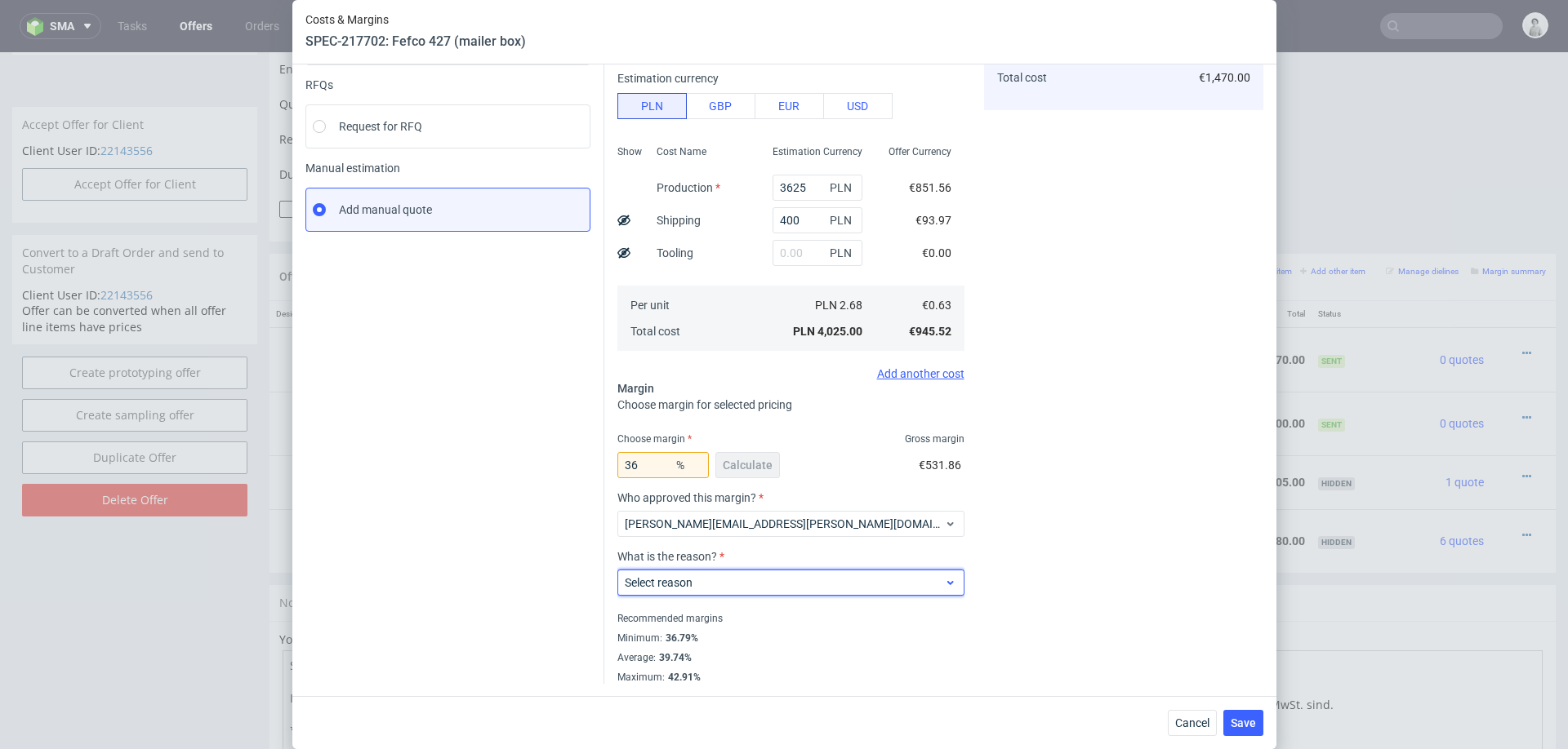
click at [744, 579] on span "Select reason" at bounding box center [785, 583] width 320 height 17
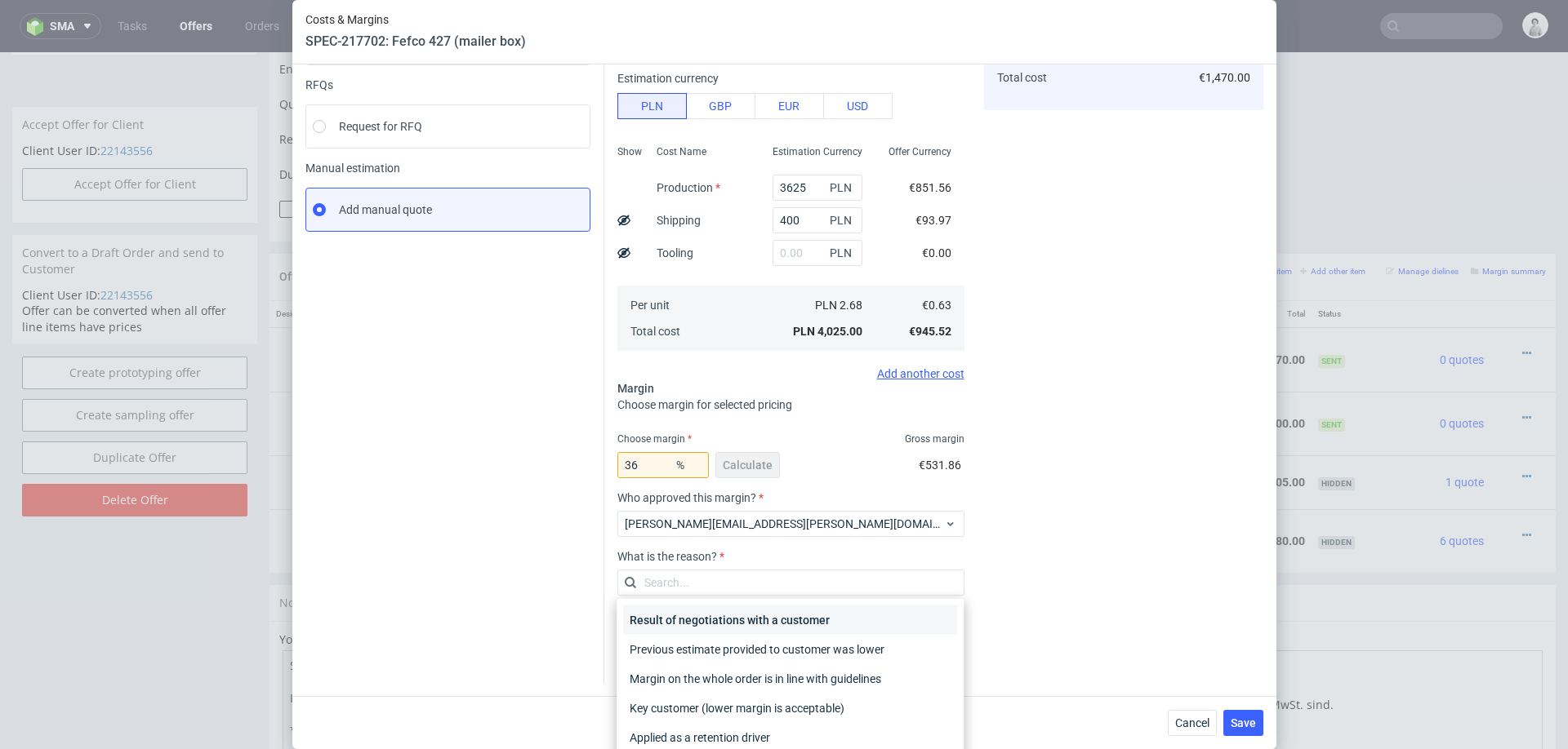
click at [739, 612] on div "Result of negotiations with a customer" at bounding box center [790, 620] width 334 height 29
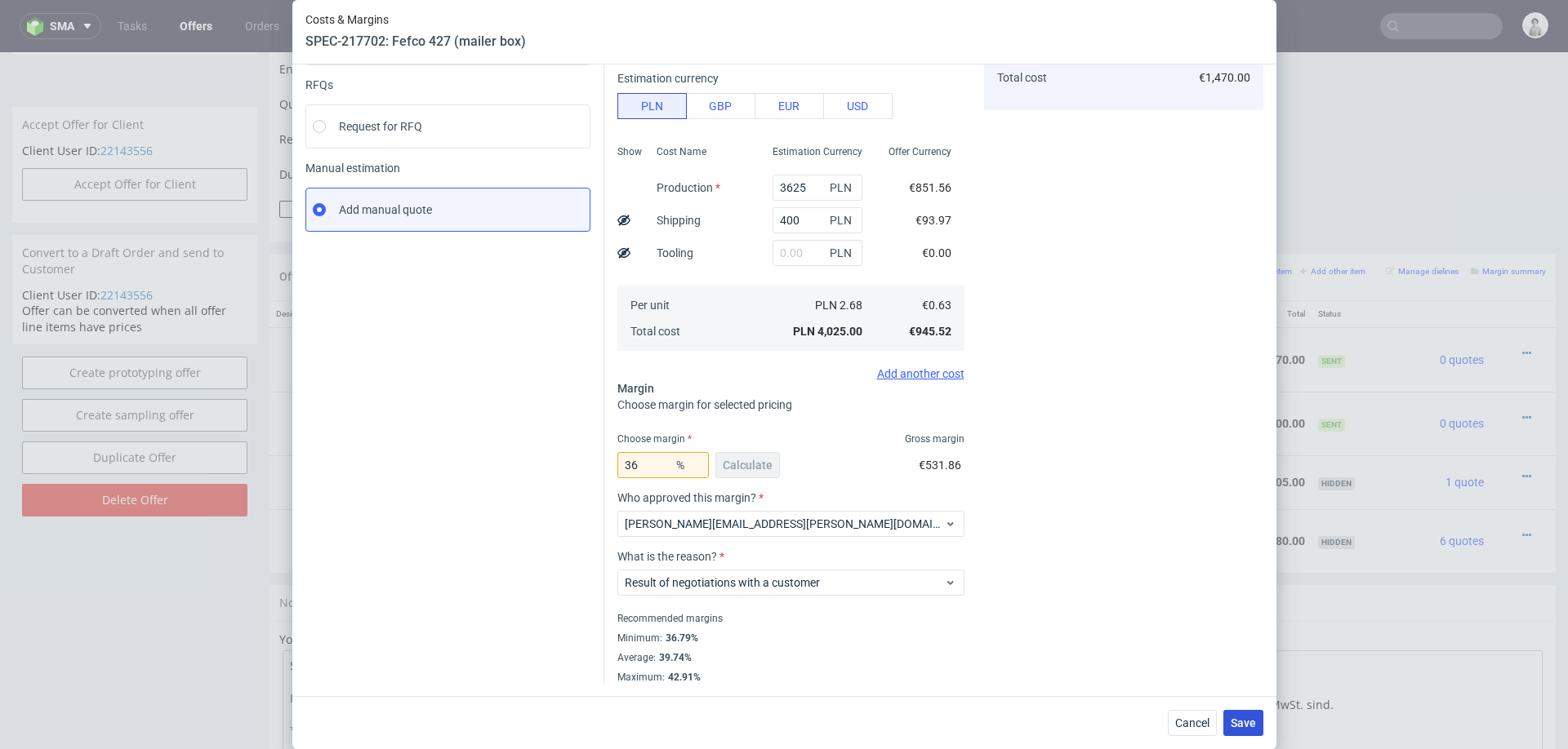
click at [1246, 725] on span "Save" at bounding box center [1244, 723] width 26 height 11
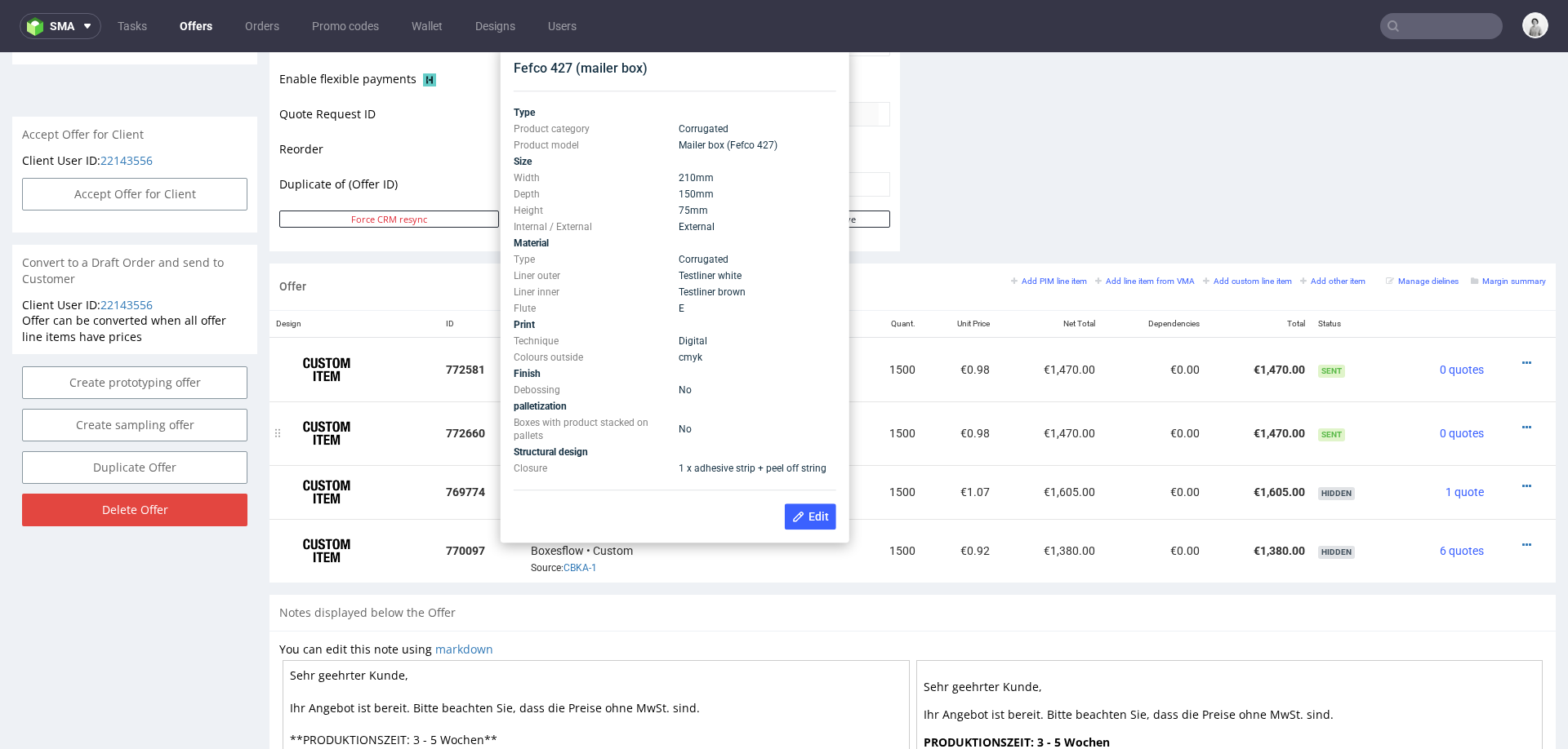
scroll to position [755, 0]
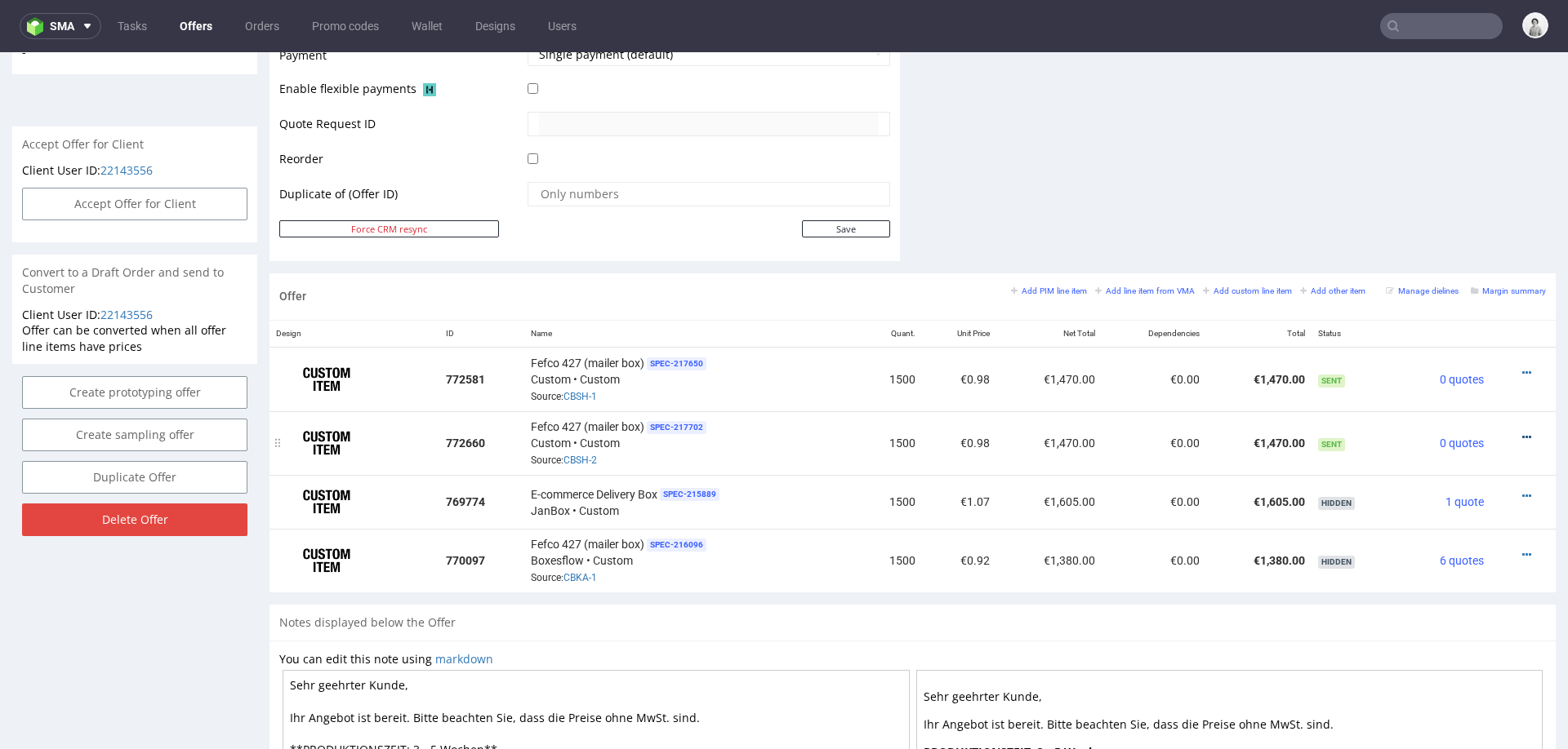
click at [1523, 432] on icon at bounding box center [1527, 437] width 9 height 11
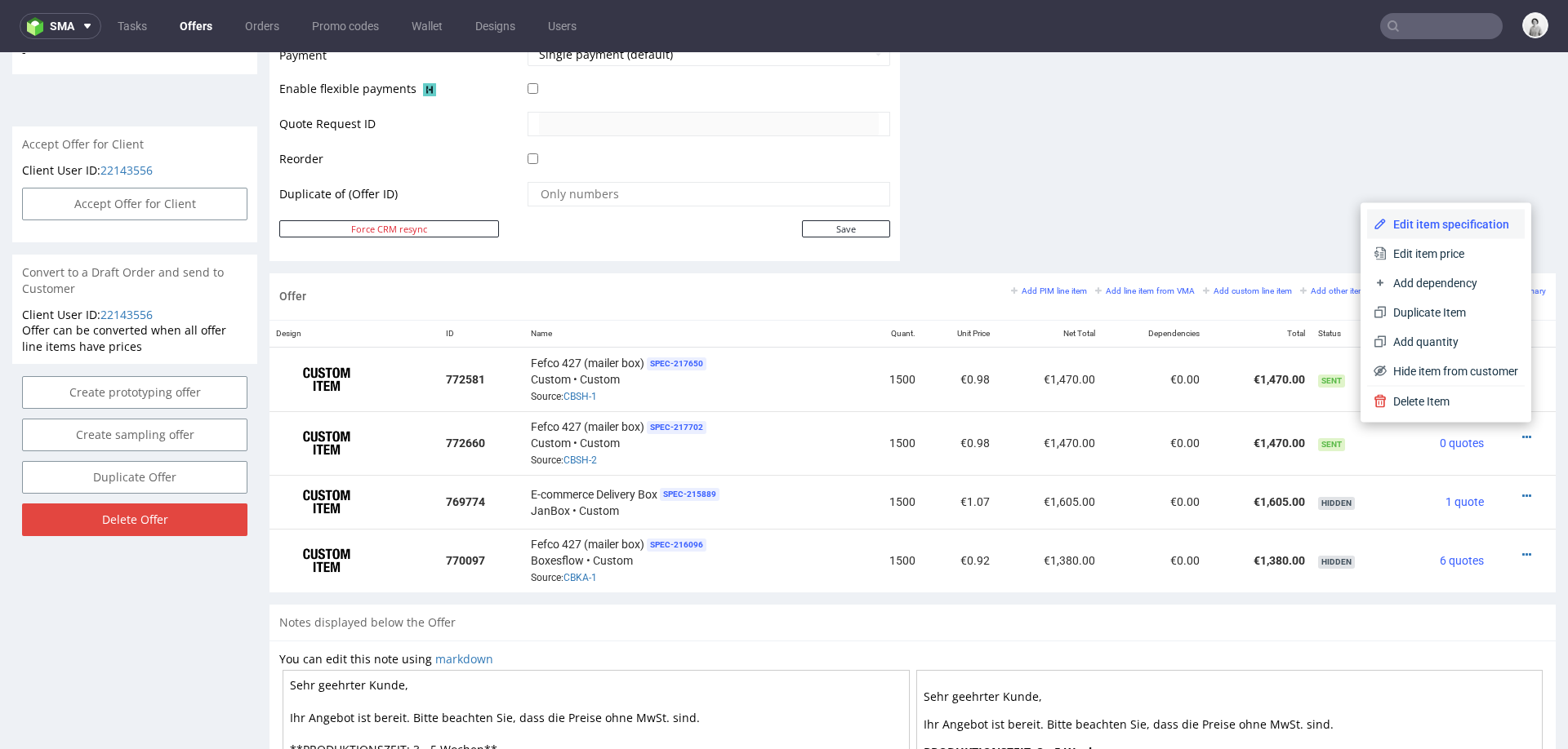
click at [1429, 211] on li "Edit item specification" at bounding box center [1446, 225] width 157 height 29
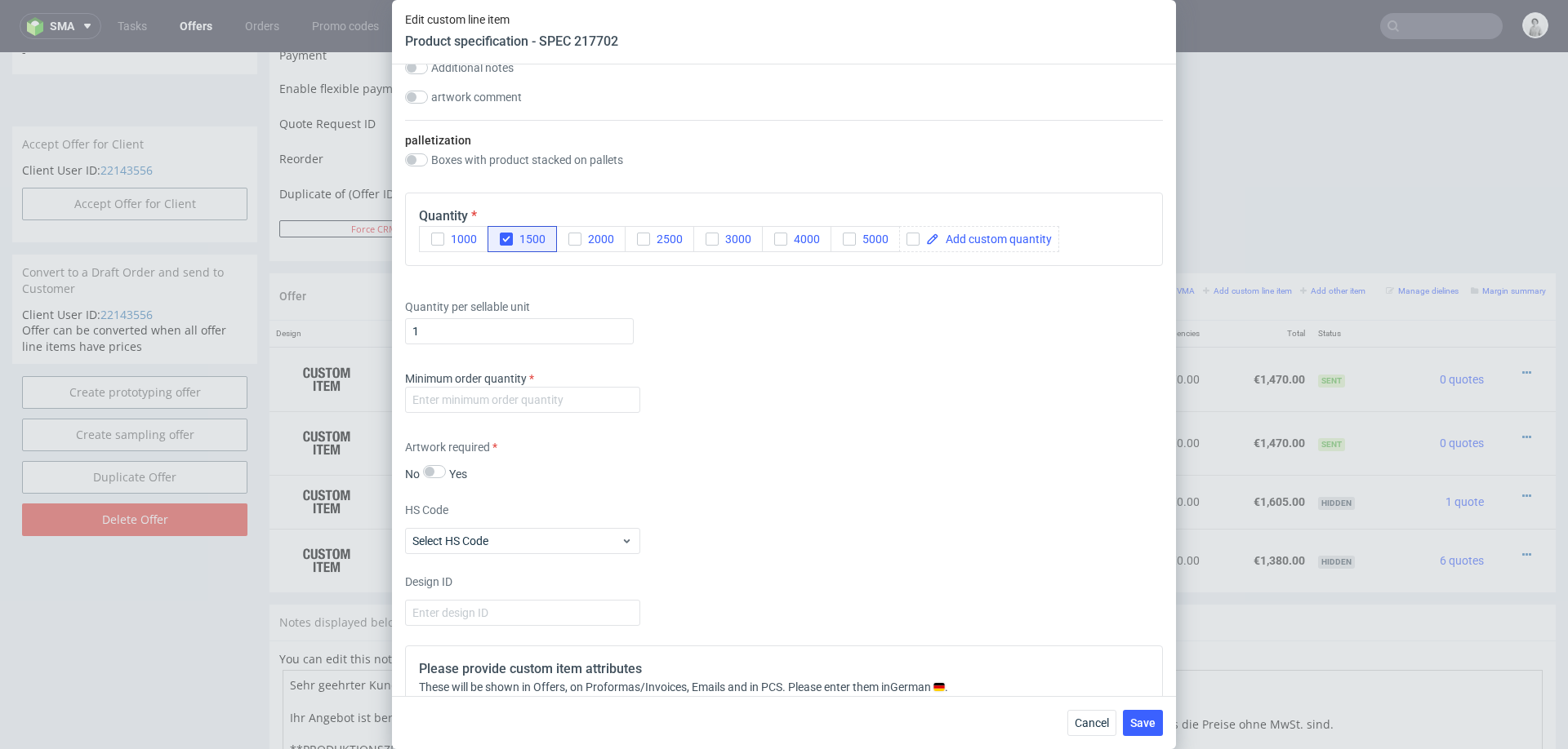
scroll to position [2510, 0]
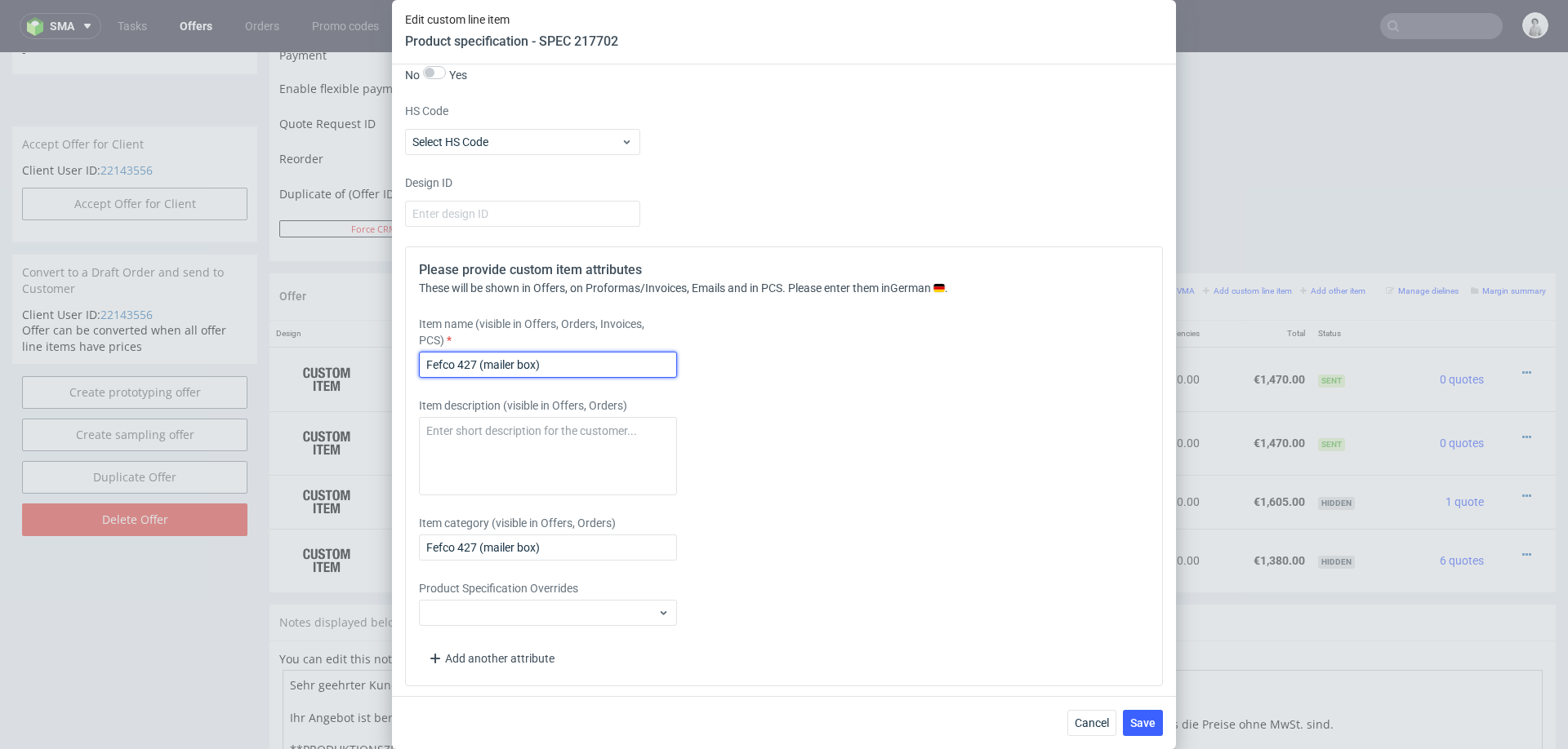
click at [579, 356] on input "Fefco 427 (mailer box)" at bounding box center [548, 364] width 258 height 26
type input "Fefco 427 (mailer box)/ Weisse Wellpappe von aussen"
click at [828, 478] on div "Item description (visible in Offers, Orders)" at bounding box center [690, 446] width 542 height 98
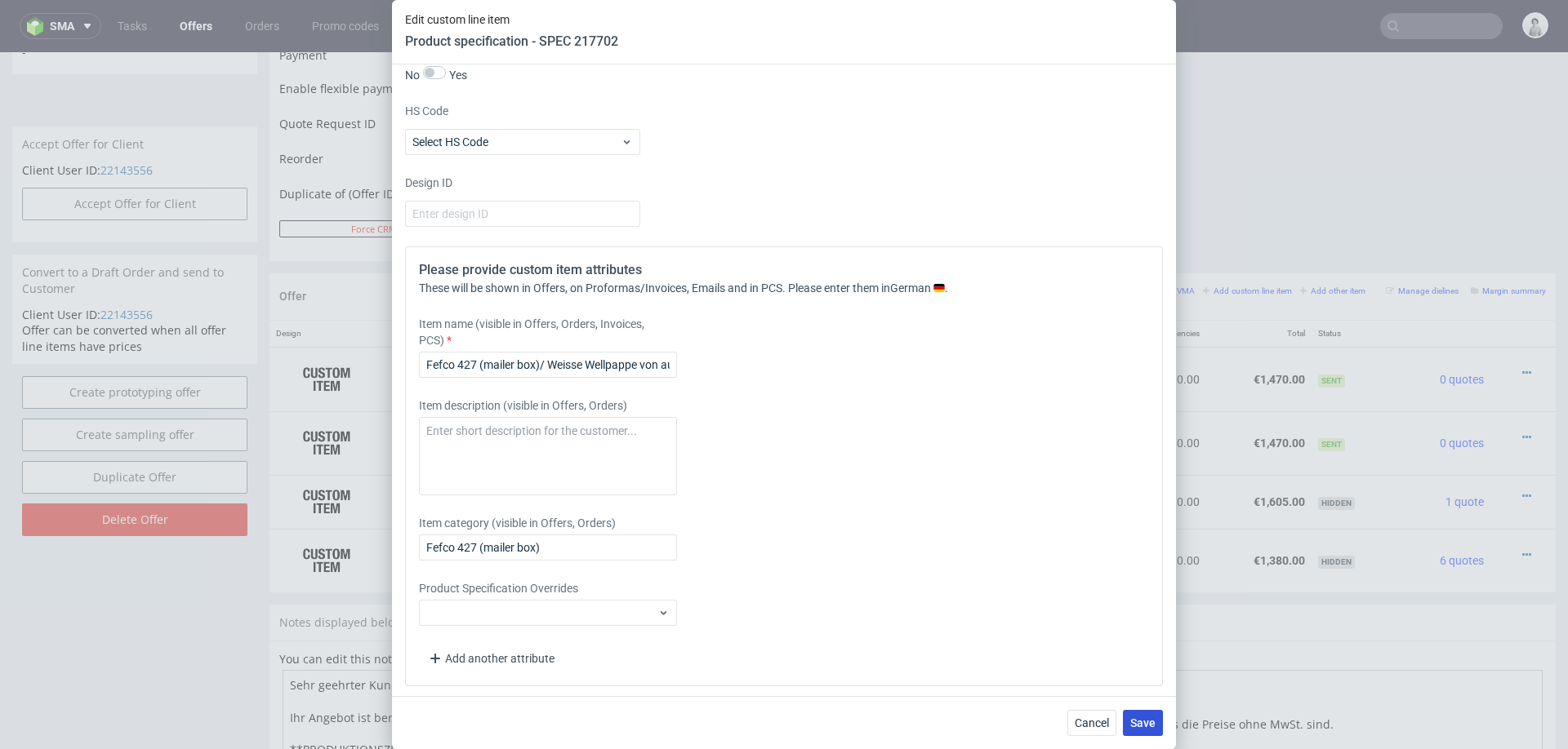
click at [1140, 714] on button "Save" at bounding box center [1143, 723] width 40 height 26
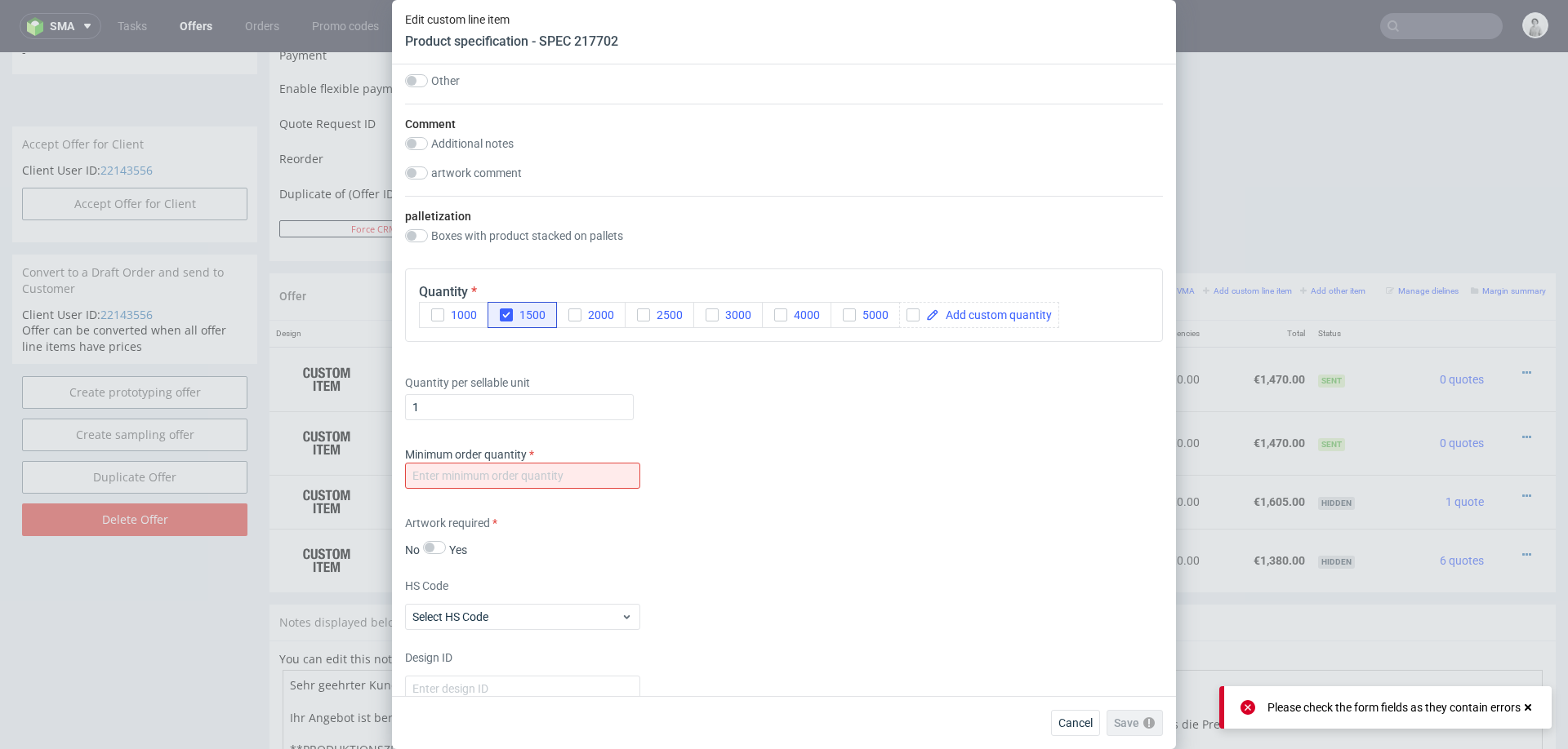
scroll to position [1898, 0]
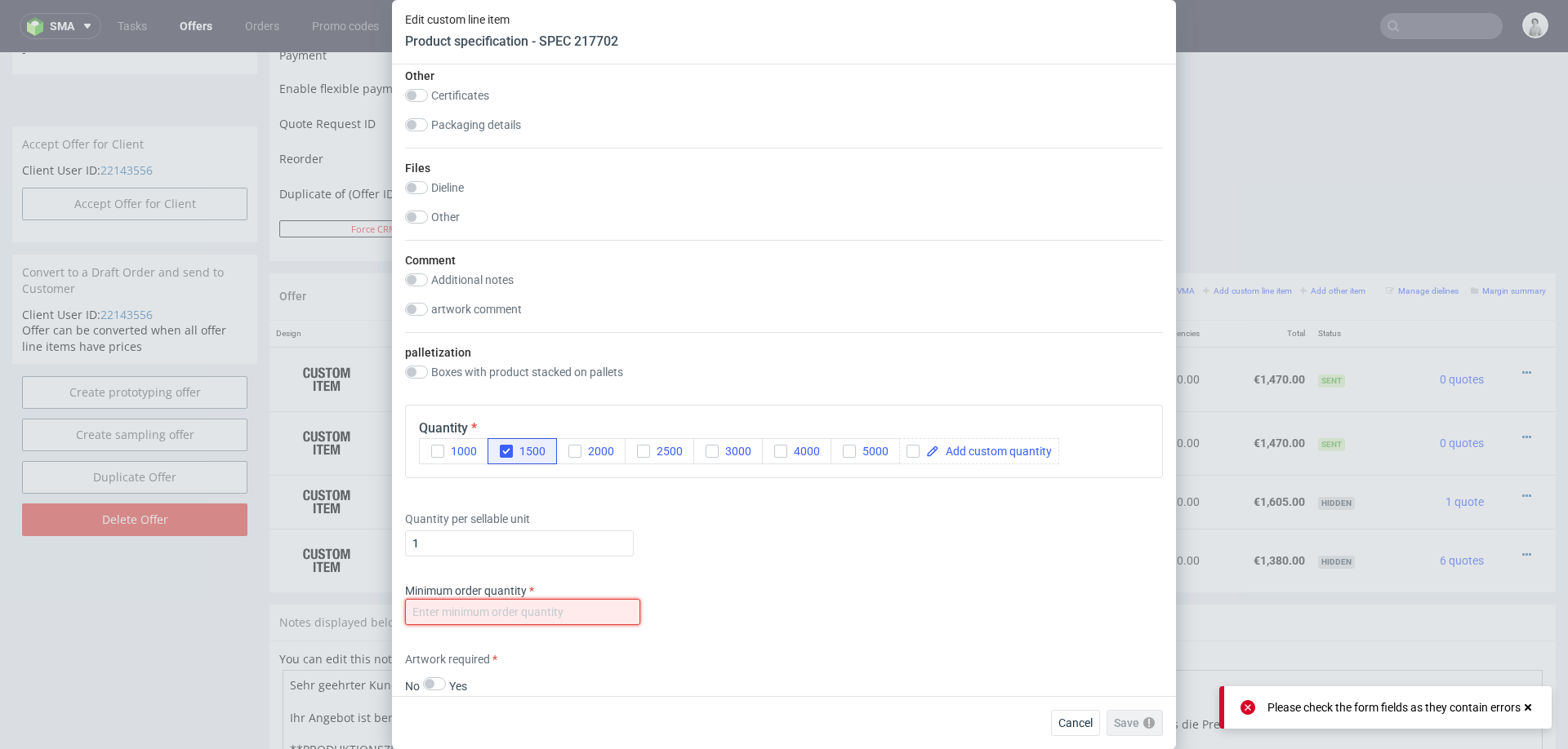
click at [581, 601] on input "number" at bounding box center [522, 612] width 235 height 26
type input "100"
click at [761, 640] on div "Supplier Marex Technical specification Instant price RFQ Type Product category …" at bounding box center [784, 380] width 784 height 632
click at [1145, 719] on span "Save" at bounding box center [1144, 723] width 26 height 11
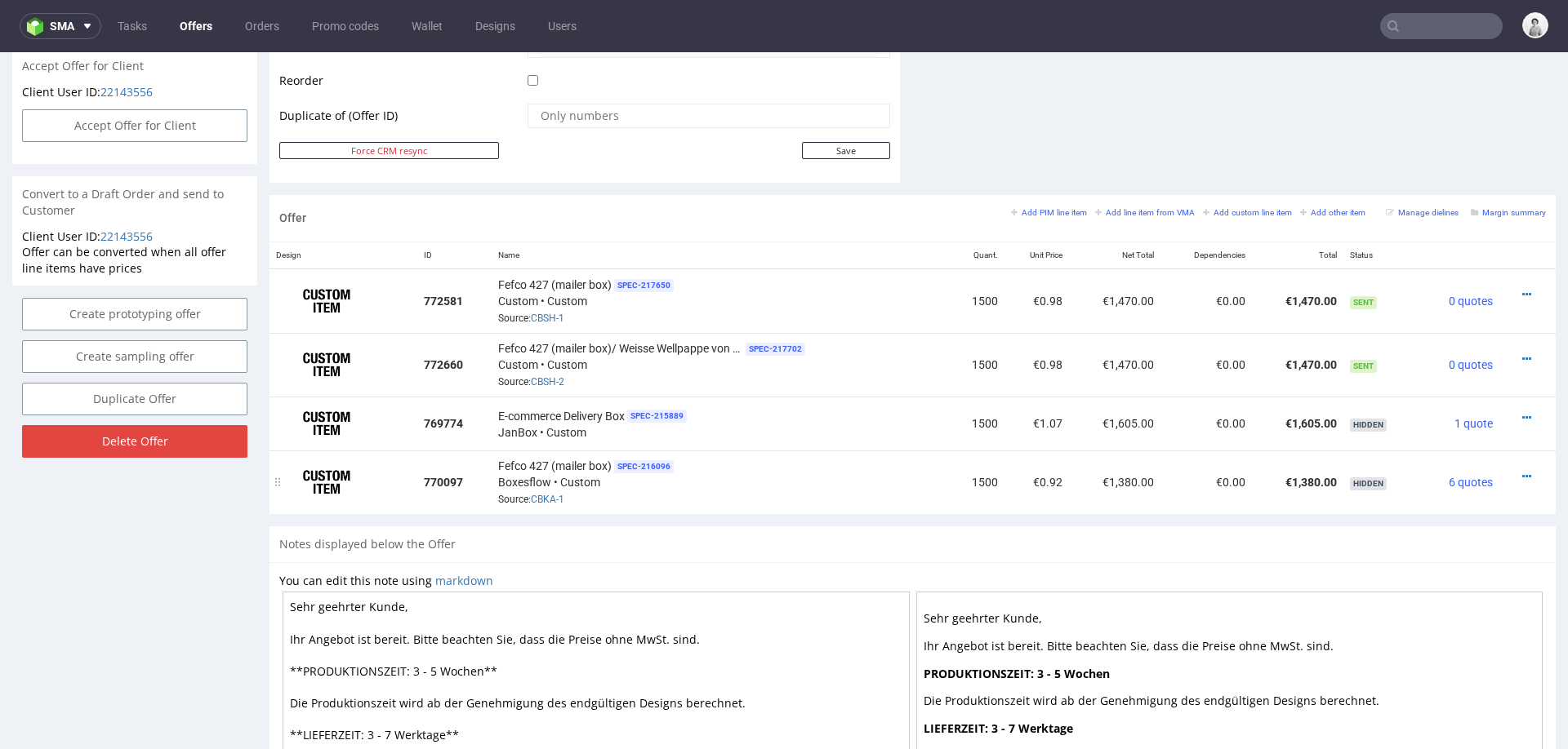
scroll to position [804, 0]
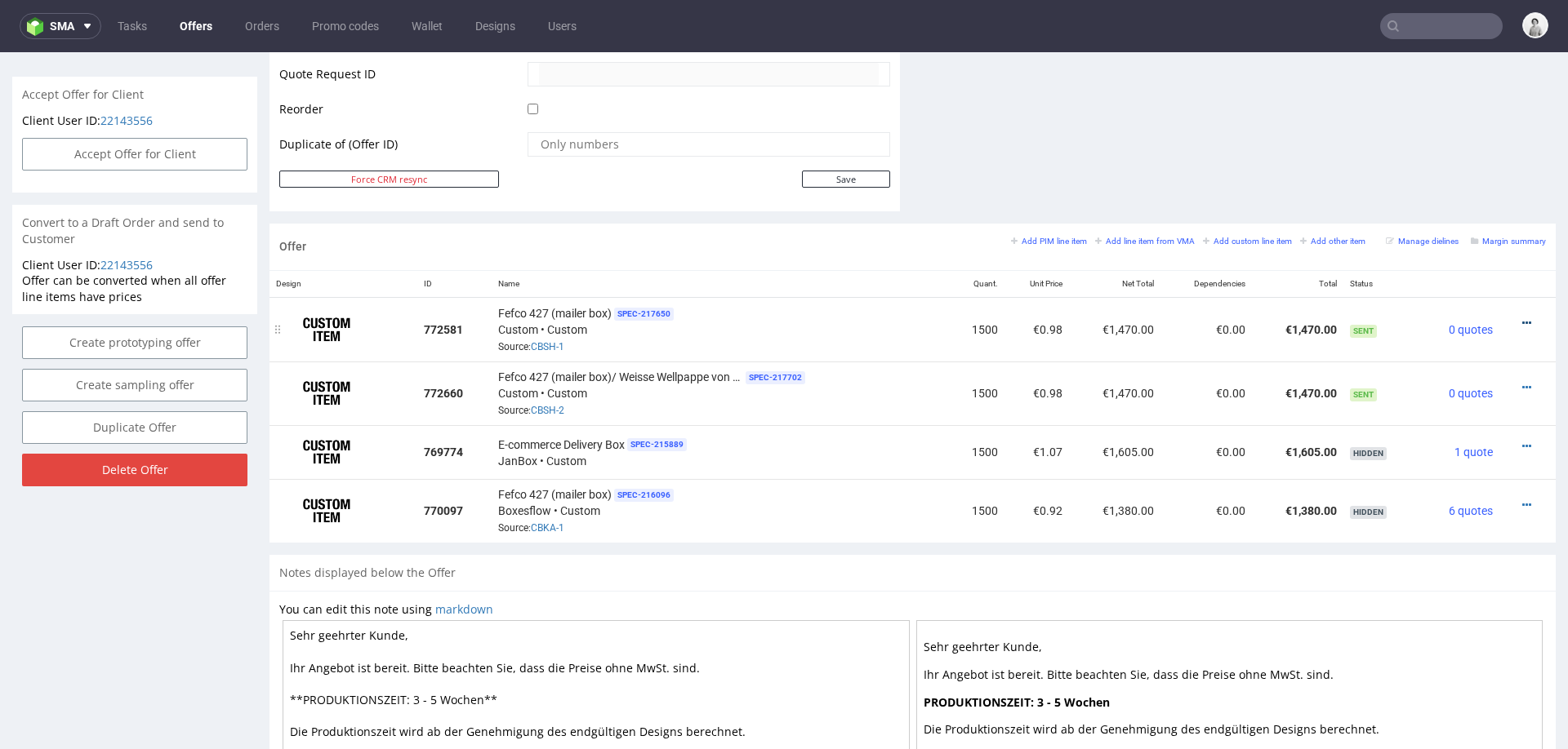
click at [1523, 317] on icon at bounding box center [1527, 323] width 9 height 11
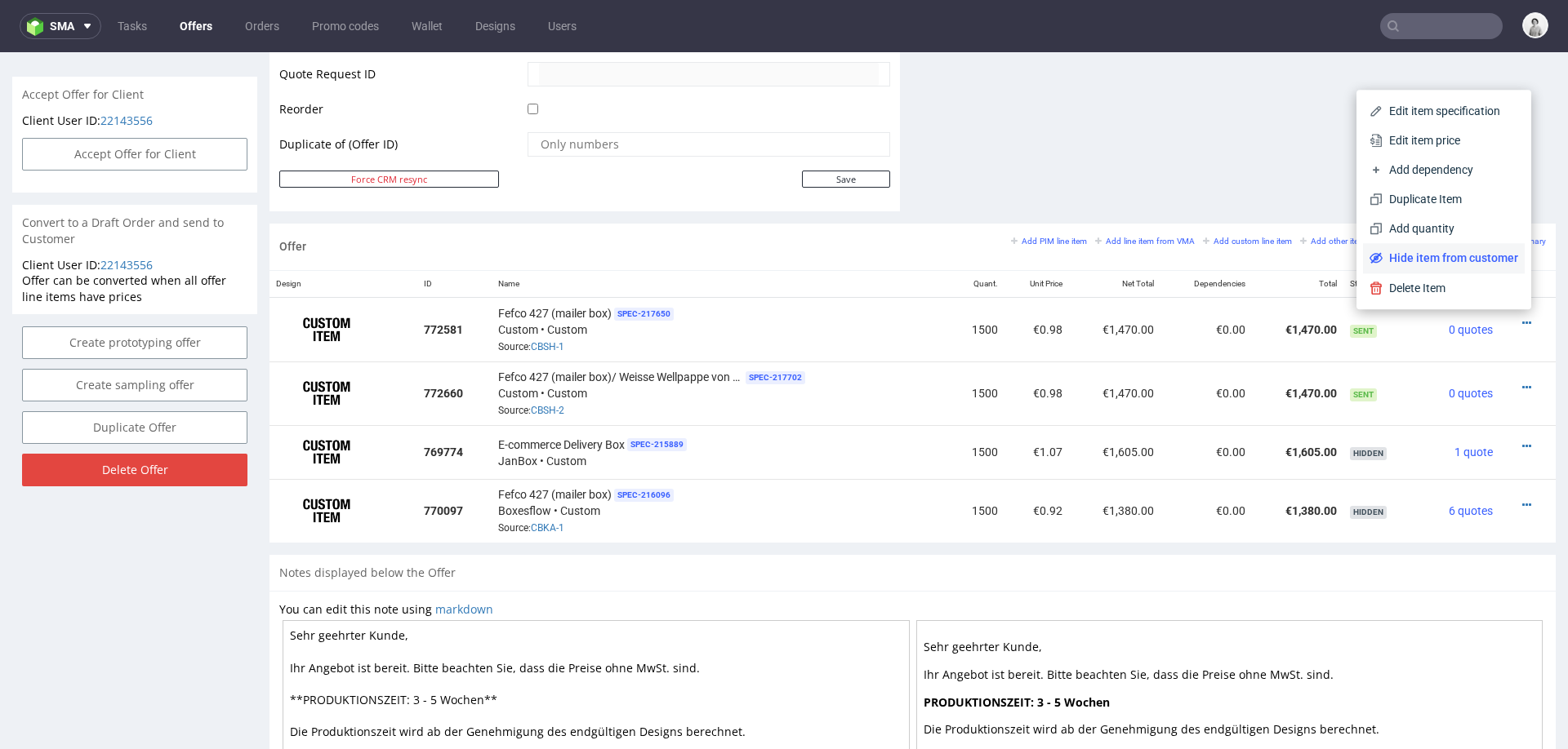
click at [1449, 259] on span "Hide item from customer" at bounding box center [1450, 258] width 135 height 17
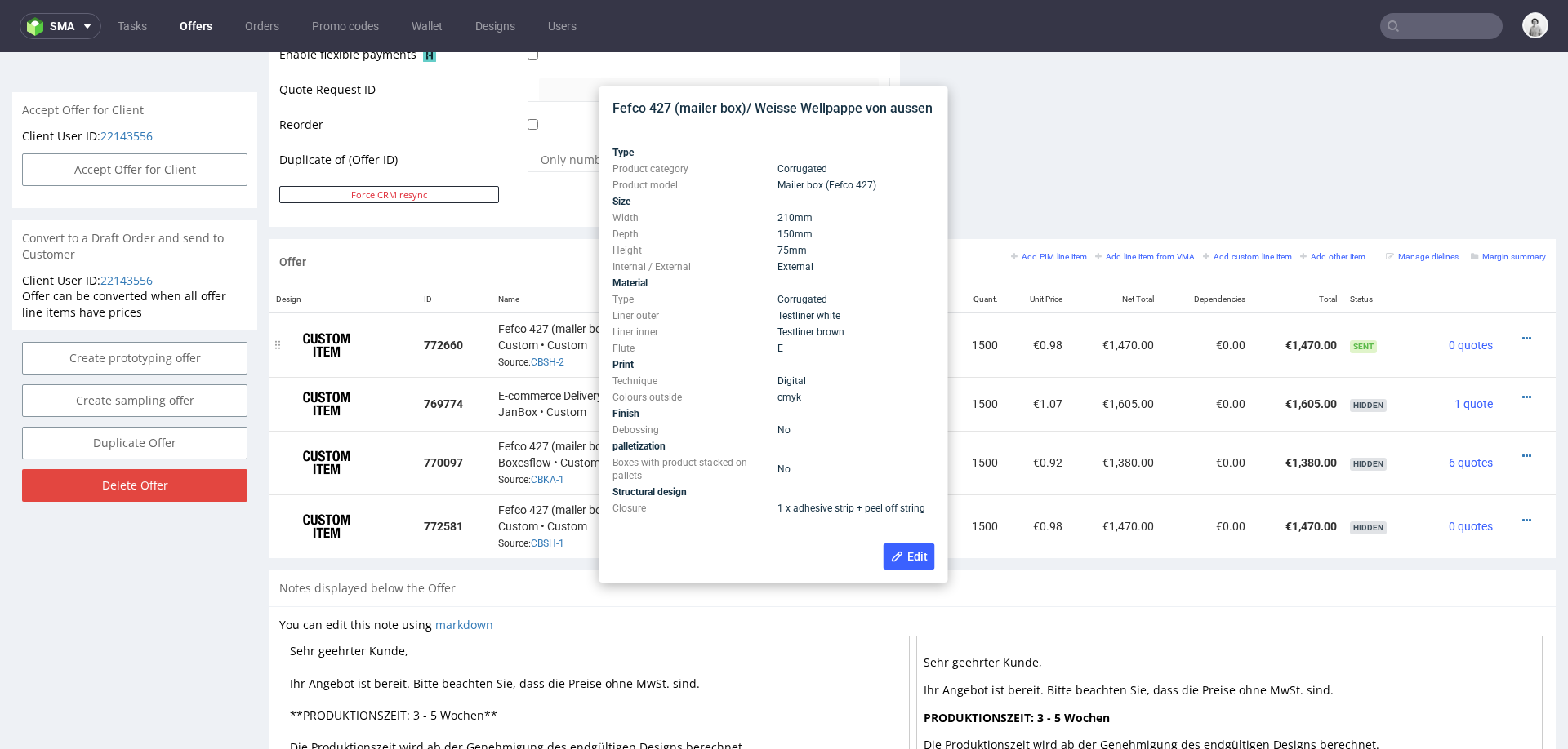
scroll to position [781, 0]
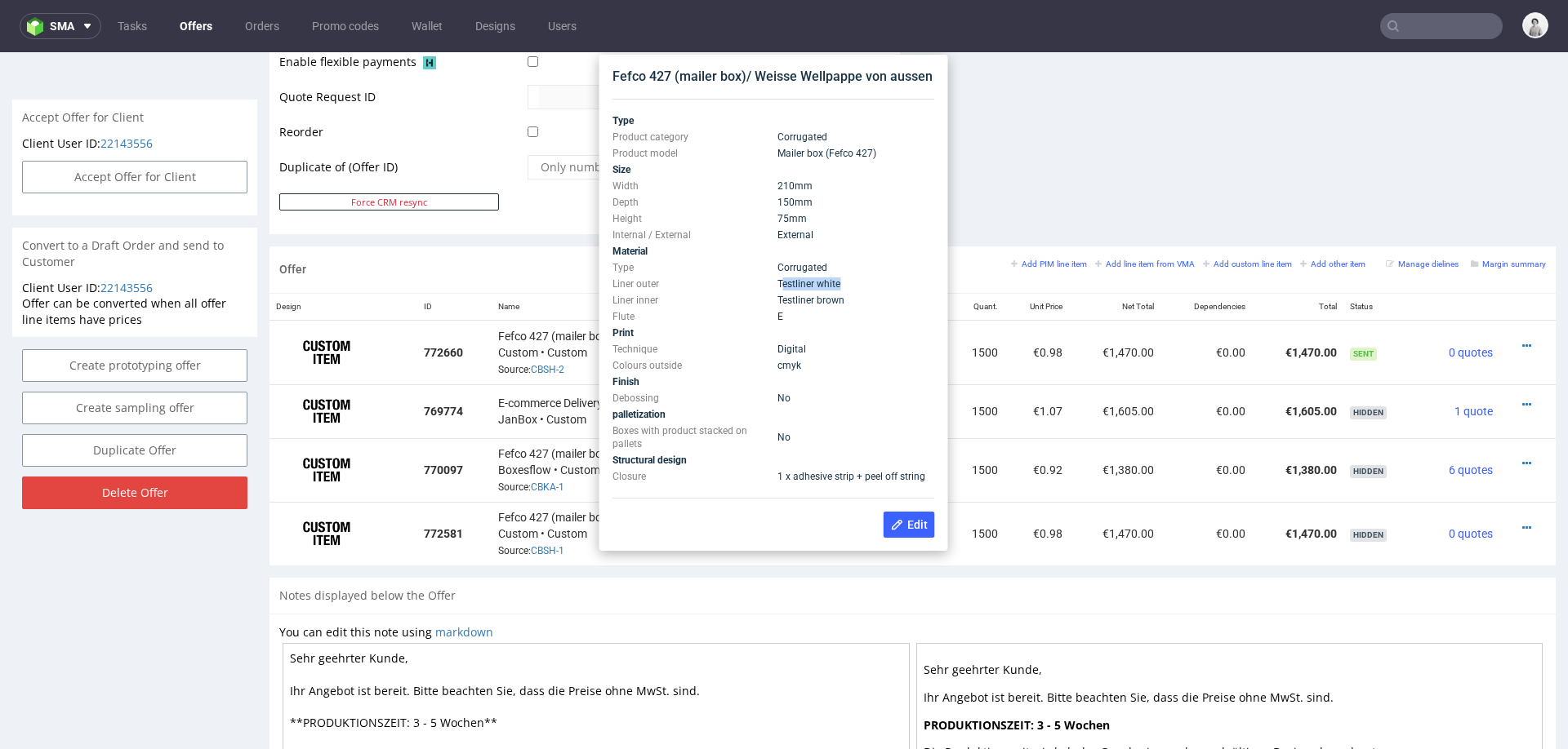
drag, startPoint x: 781, startPoint y: 285, endPoint x: 853, endPoint y: 285, distance: 72.0
click at [853, 285] on td "Testliner white" at bounding box center [854, 284] width 162 height 17
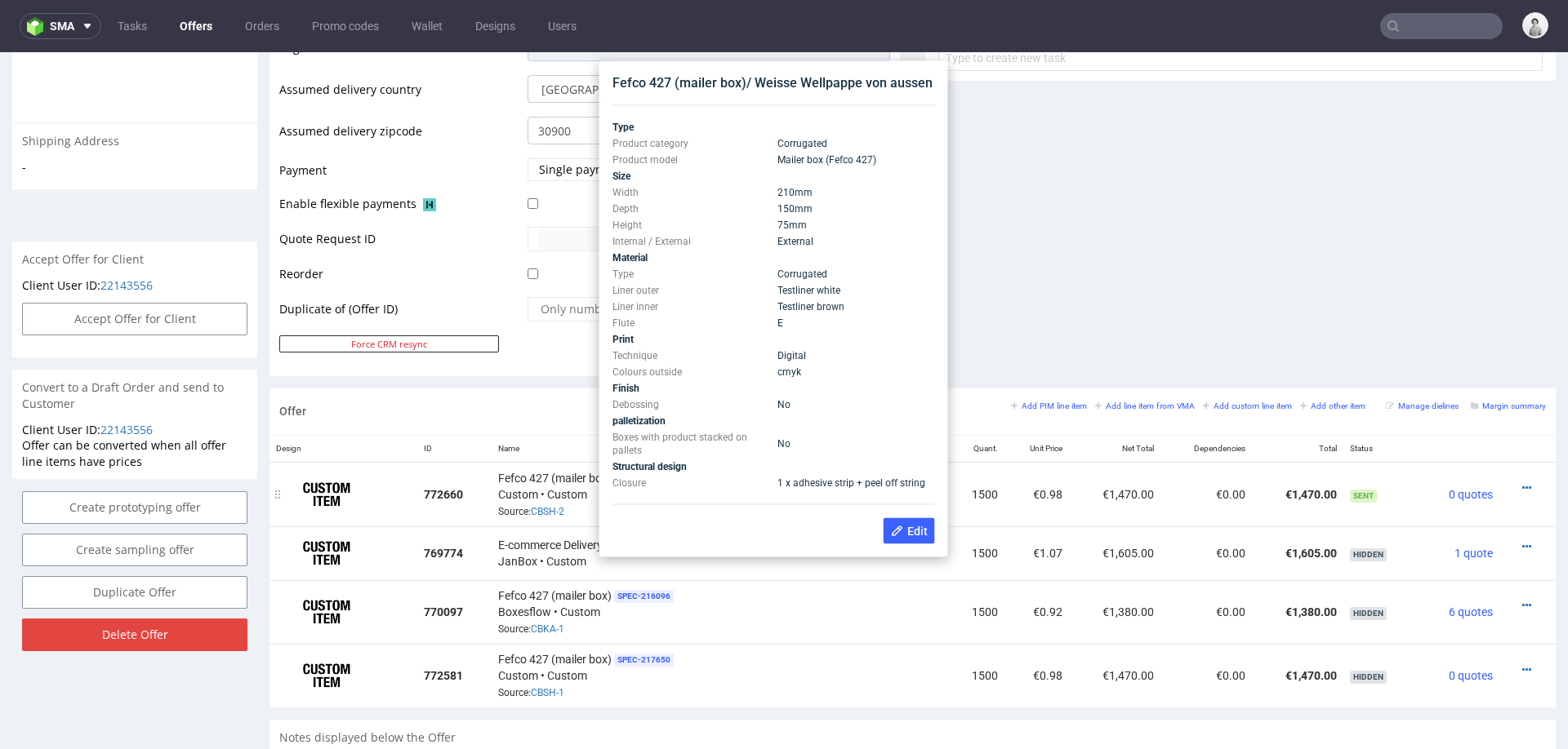
scroll to position [638, 0]
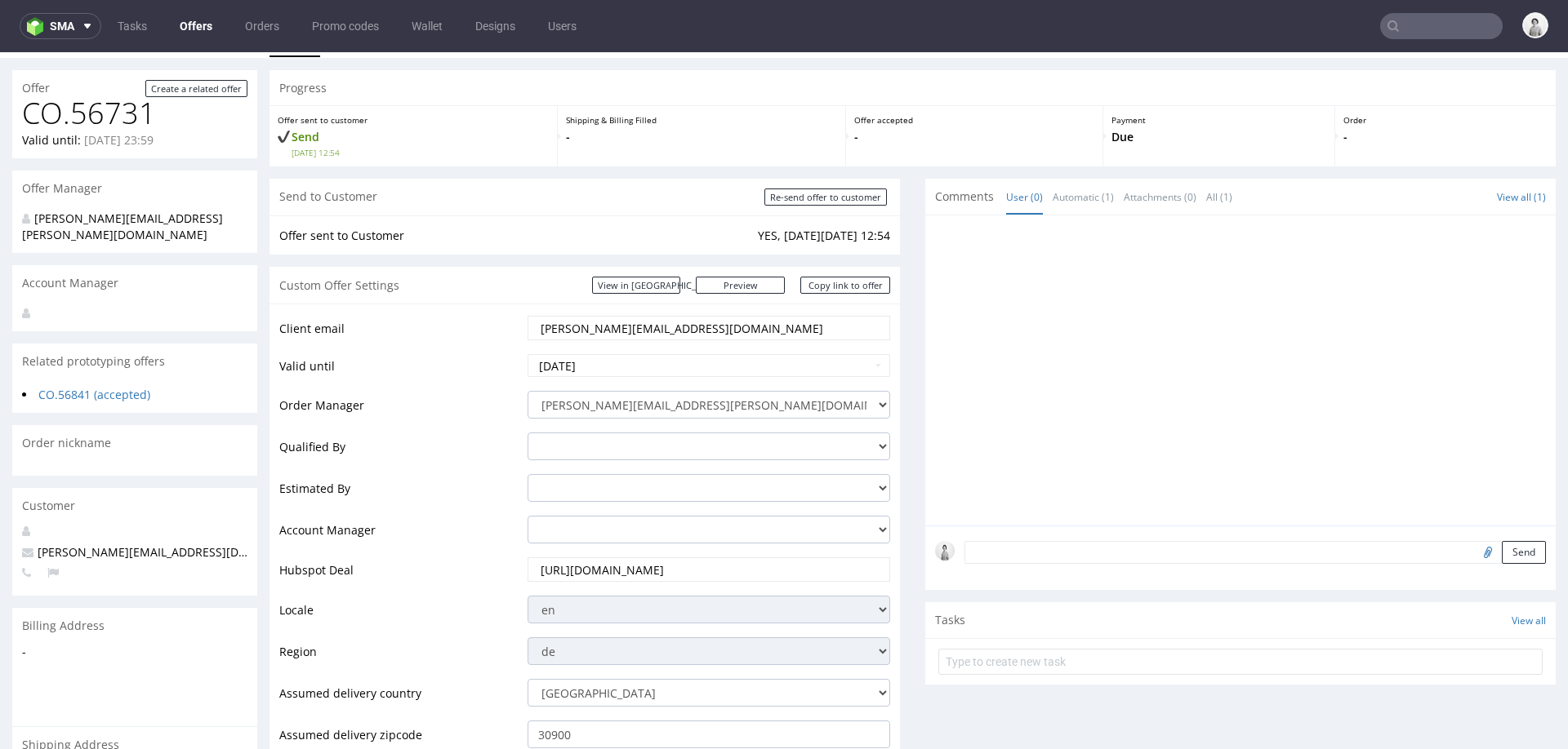
scroll to position [0, 0]
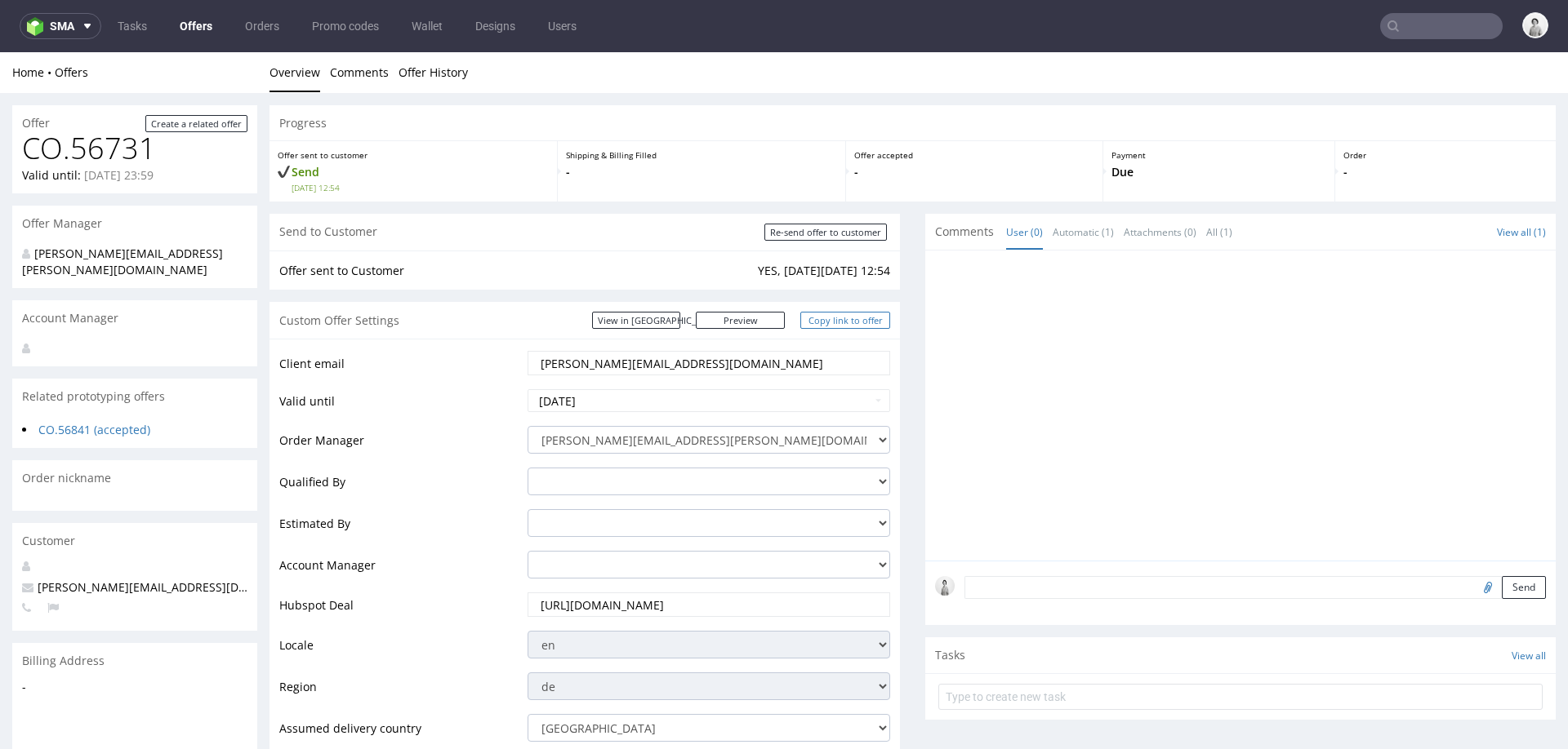
click at [853, 315] on link "Copy link to offer" at bounding box center [845, 320] width 90 height 17
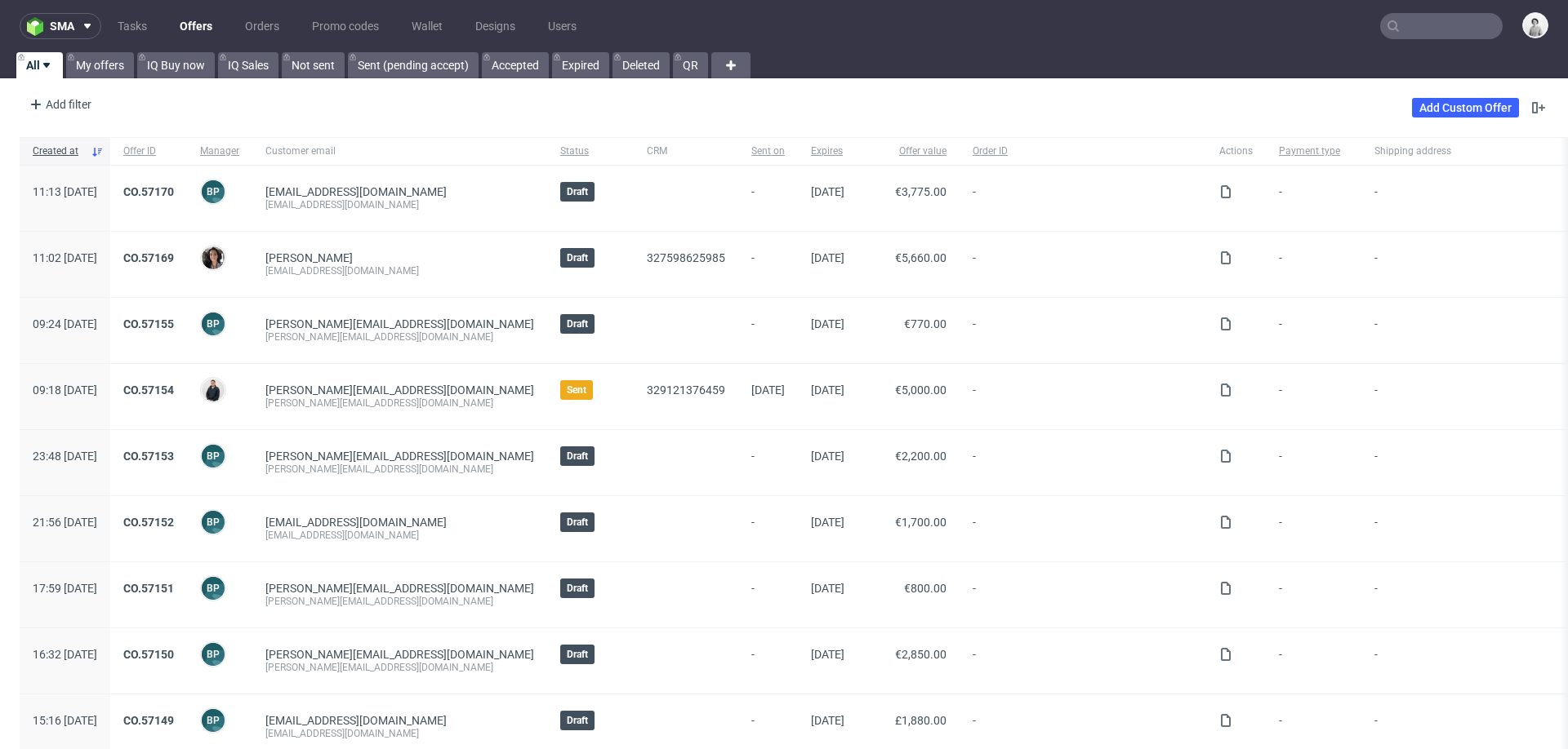
click at [1429, 30] on input "text" at bounding box center [1441, 26] width 122 height 26
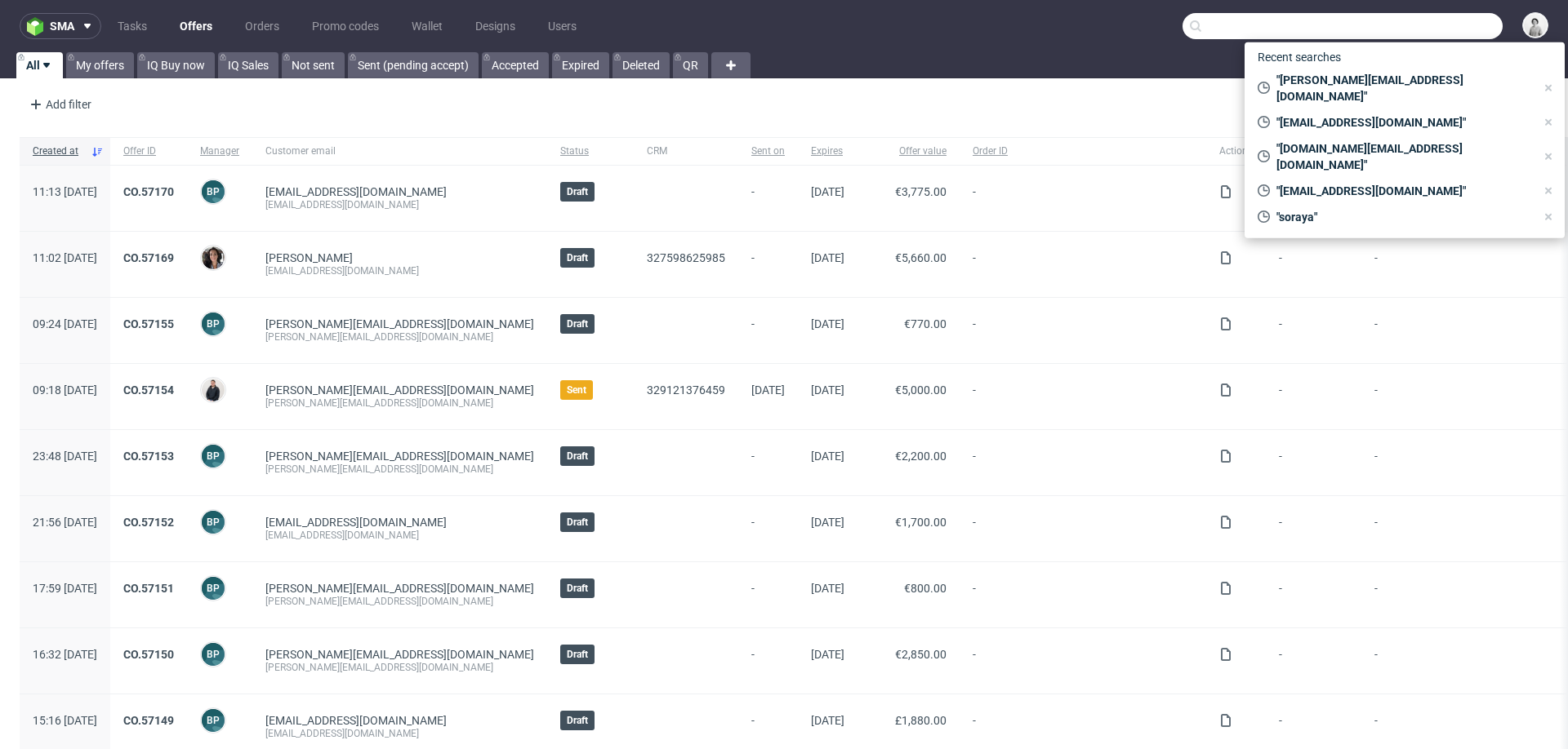
paste input "[EMAIL_ADDRESS][DOMAIN_NAME]"
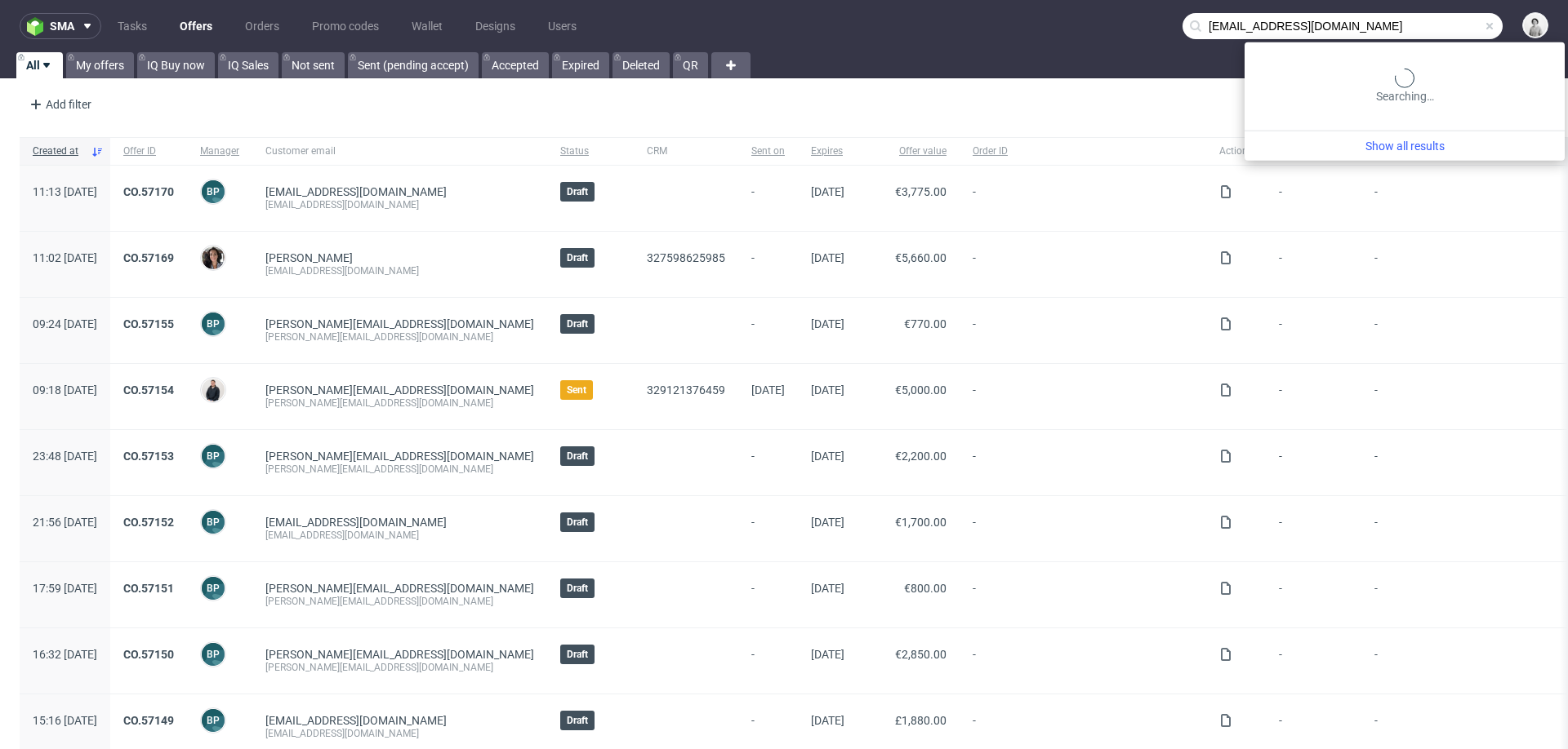
type input "pjusdado@chantelet.com"
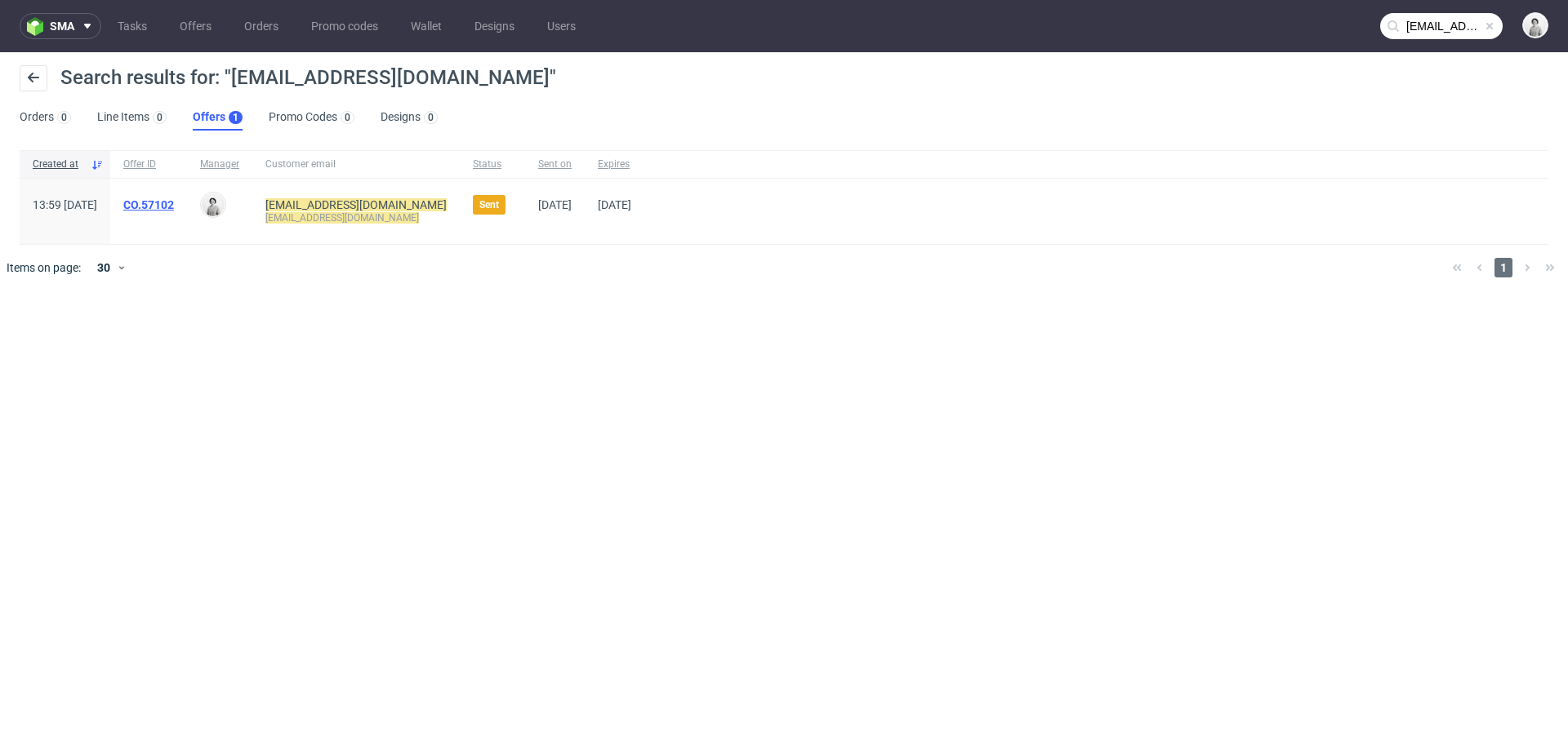
click at [174, 206] on link "CO.57102" at bounding box center [148, 205] width 51 height 13
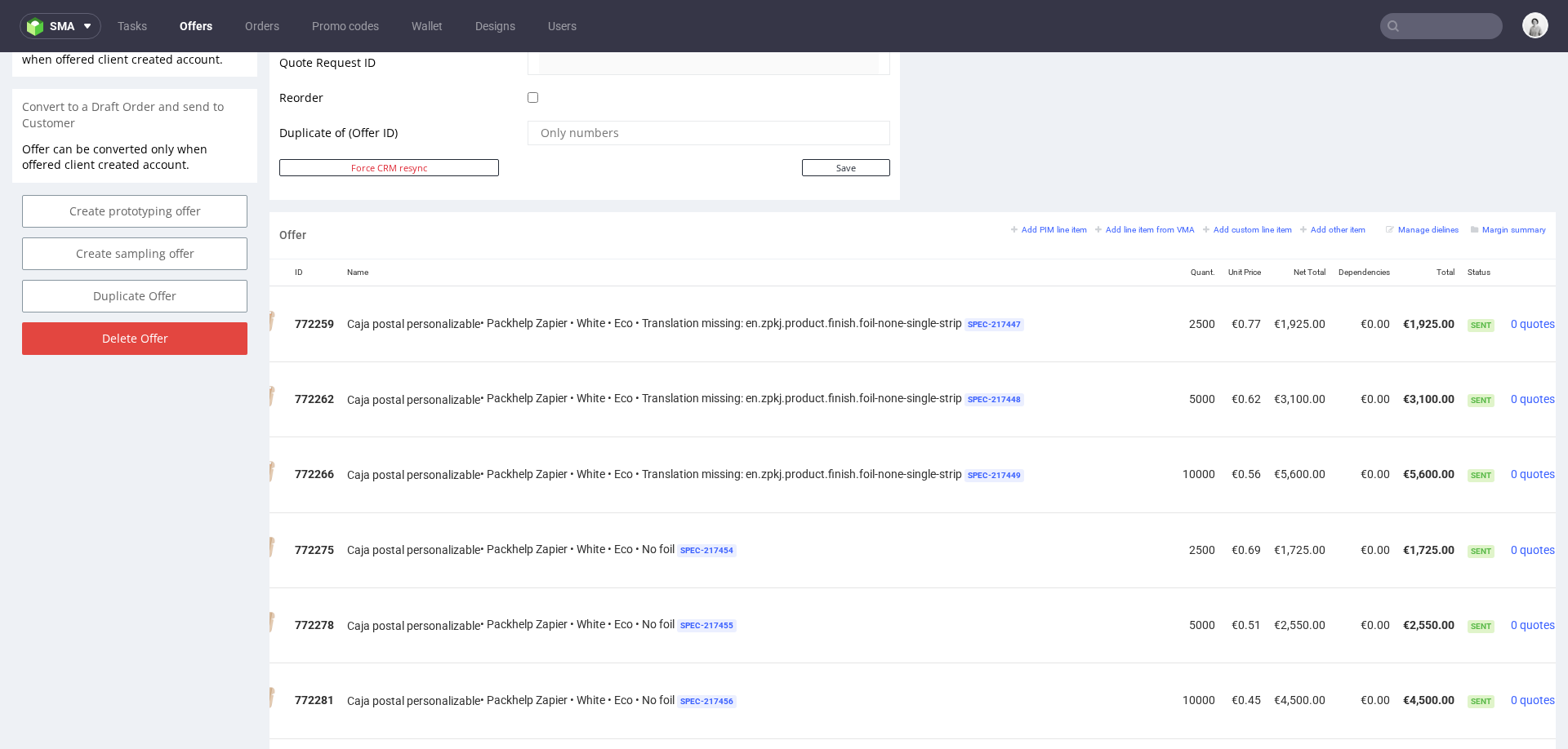
scroll to position [0, 134]
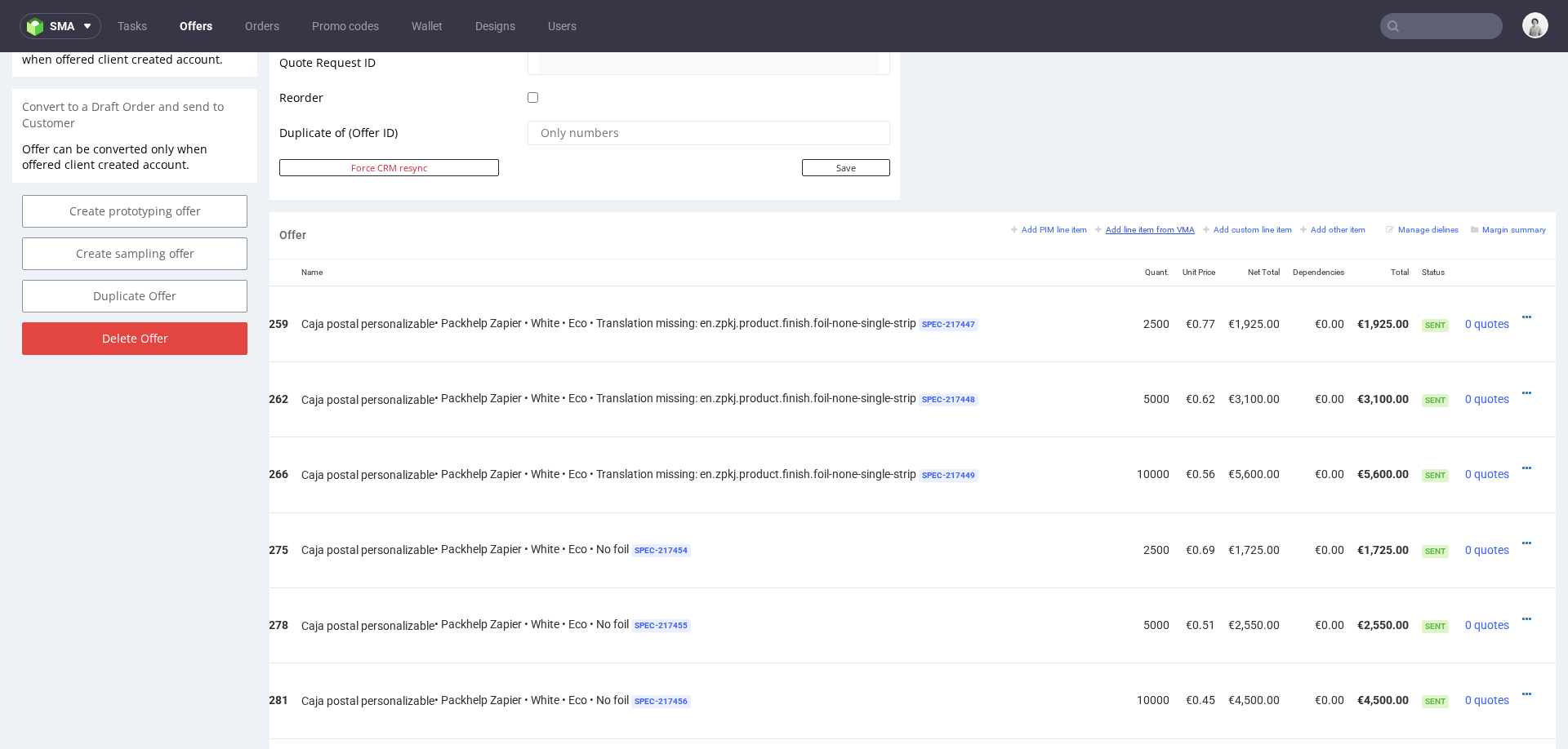
click at [1119, 225] on small "Add line item from VMA" at bounding box center [1145, 230] width 99 height 9
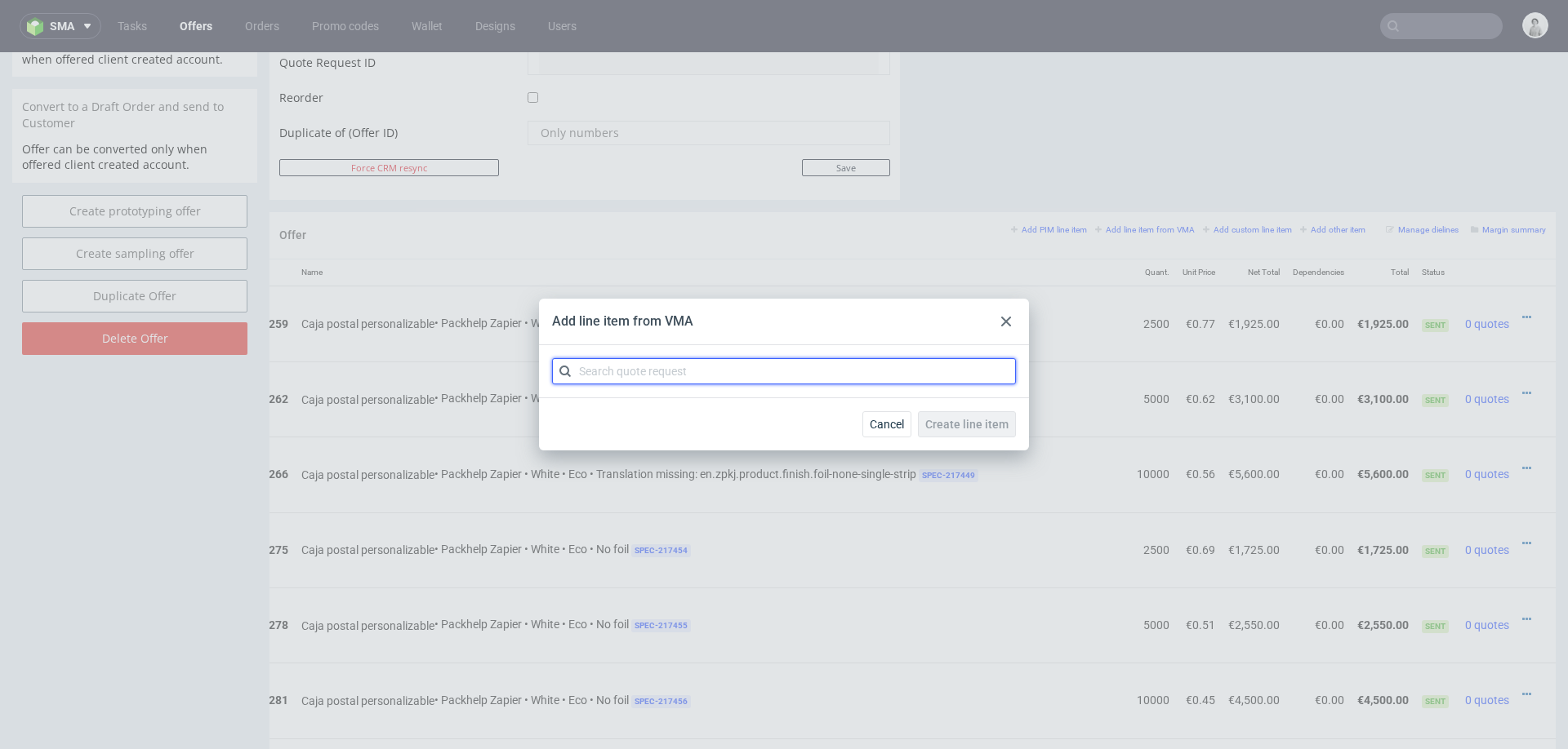
click at [857, 384] on input "text" at bounding box center [784, 371] width 464 height 26
type input "cbuw"
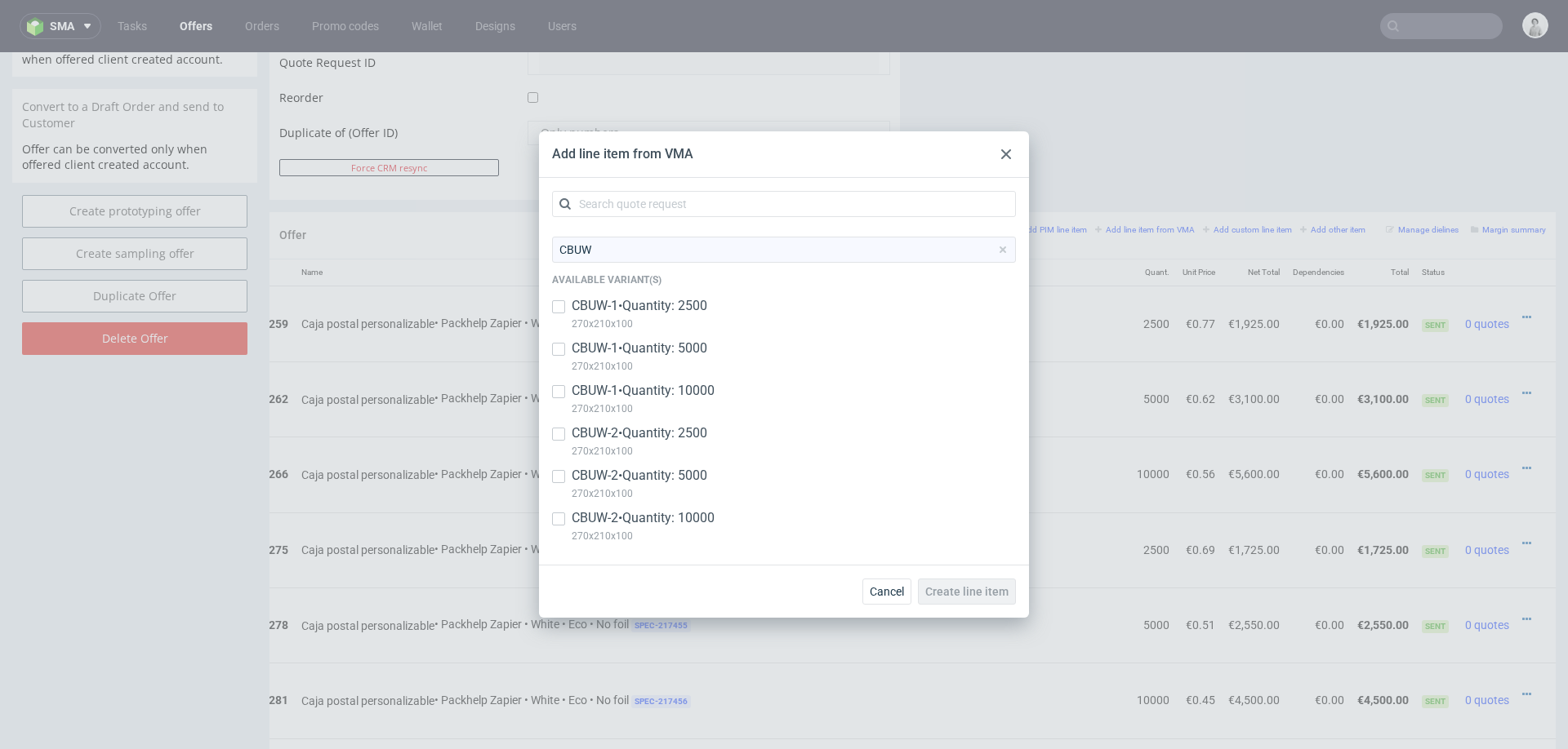
click at [689, 315] on p "CBUW-1 • Quantity: 2500" at bounding box center [639, 306] width 135 height 18
checkbox input "true"
click at [686, 347] on p "CBUW-1 • Quantity: 5000" at bounding box center [639, 349] width 135 height 18
click at [686, 380] on div "CBUW-1 • Quantity: 5000 270x210x100" at bounding box center [784, 361] width 464 height 42
checkbox input "false"
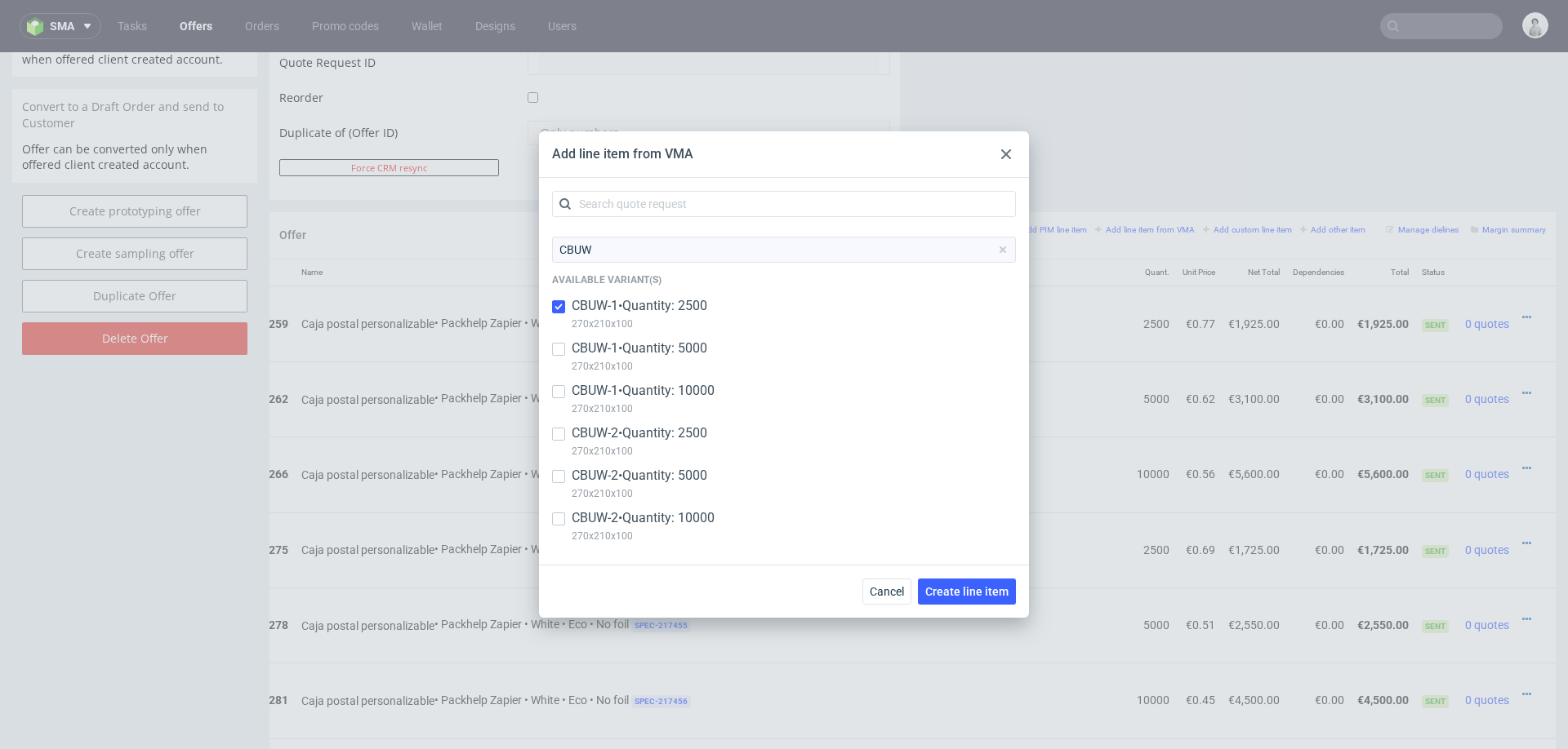
click at [685, 426] on p "CBUW-2 • Quantity: 2500" at bounding box center [639, 433] width 135 height 18
checkbox input "true"
click at [685, 391] on p "CBUW-1 • Quantity: 10000" at bounding box center [643, 391] width 143 height 18
checkbox input "true"
click at [685, 343] on p "CBUW-1 • Quantity: 5000" at bounding box center [639, 349] width 135 height 18
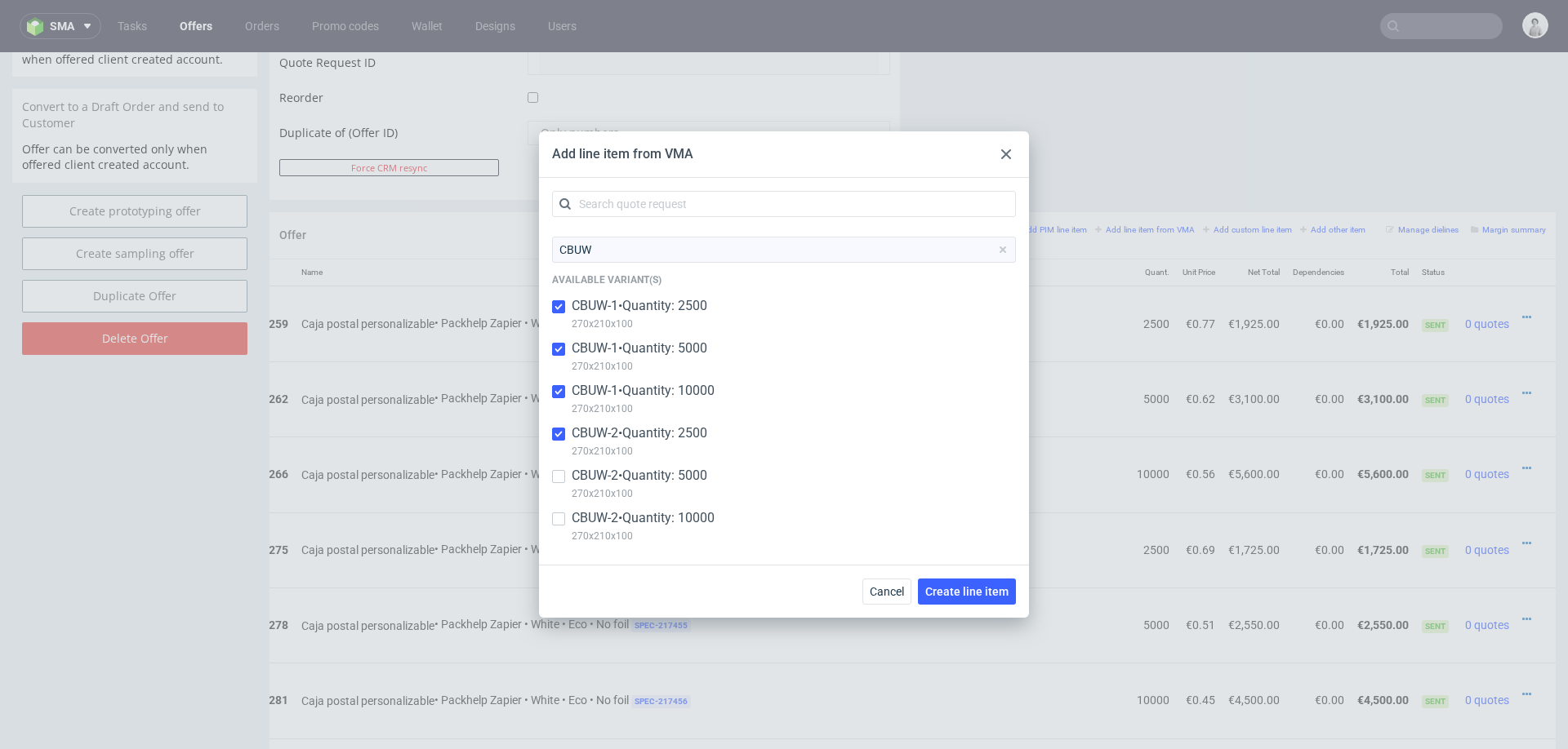
checkbox input "true"
click at [677, 469] on p "CBUW-2 • Quantity: 5000" at bounding box center [639, 476] width 135 height 18
checkbox input "true"
click at [678, 516] on p "CBUW-2 • Quantity: 10000" at bounding box center [643, 519] width 143 height 18
checkbox input "true"
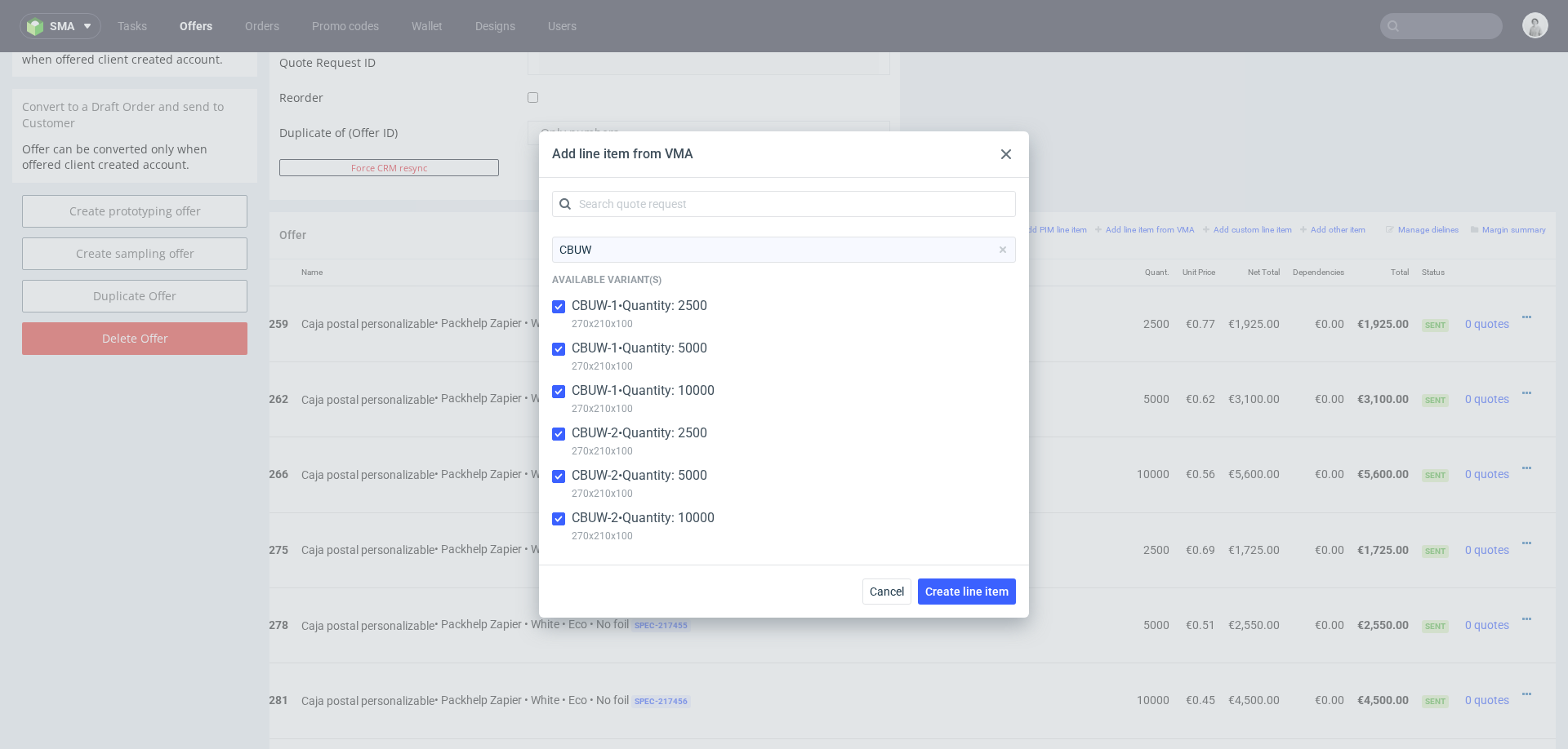
click at [1007, 149] on icon at bounding box center [1006, 154] width 10 height 10
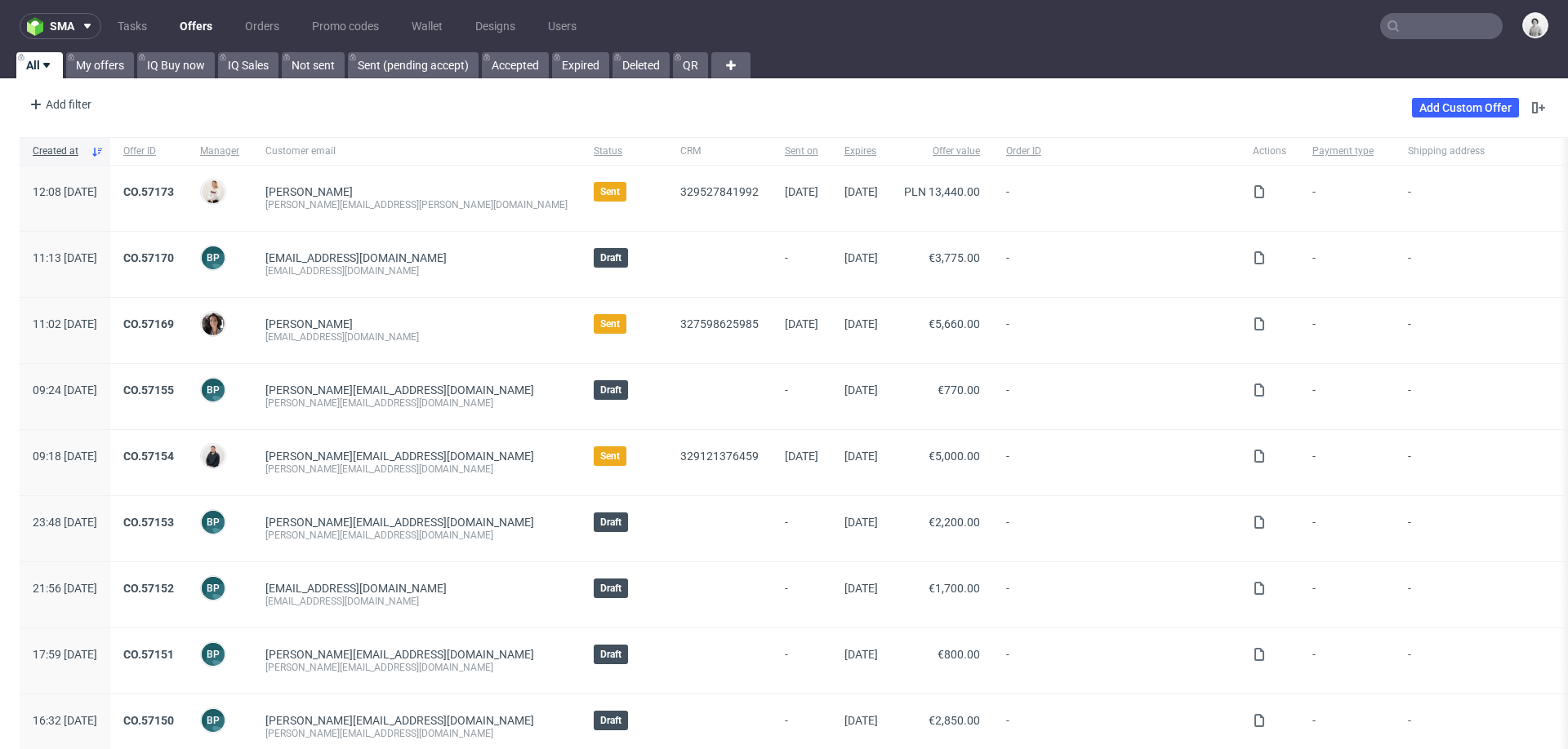
click at [1427, 28] on input "text" at bounding box center [1441, 26] width 122 height 26
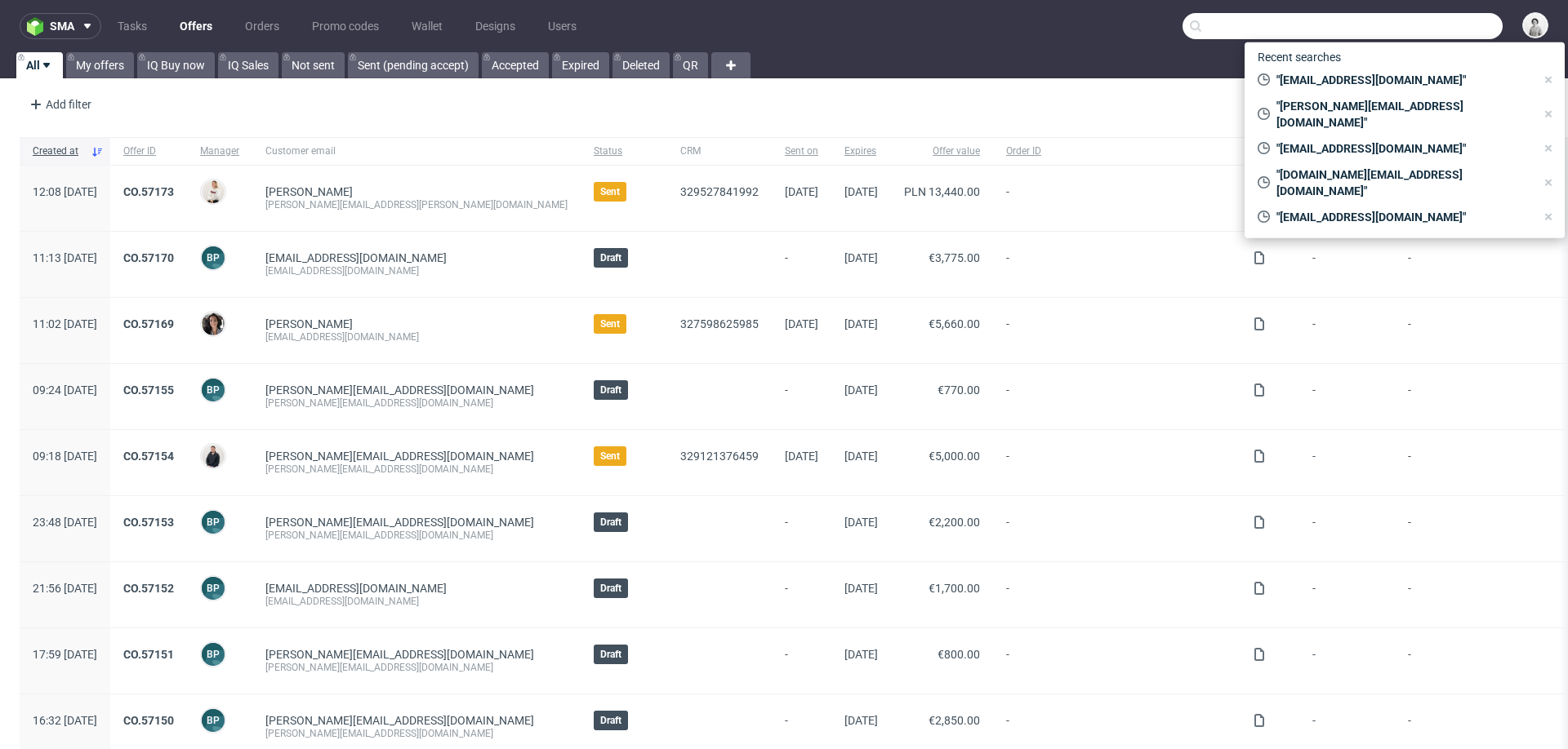
paste input "[EMAIL_ADDRESS][PERSON_NAME][DOMAIN_NAME]"
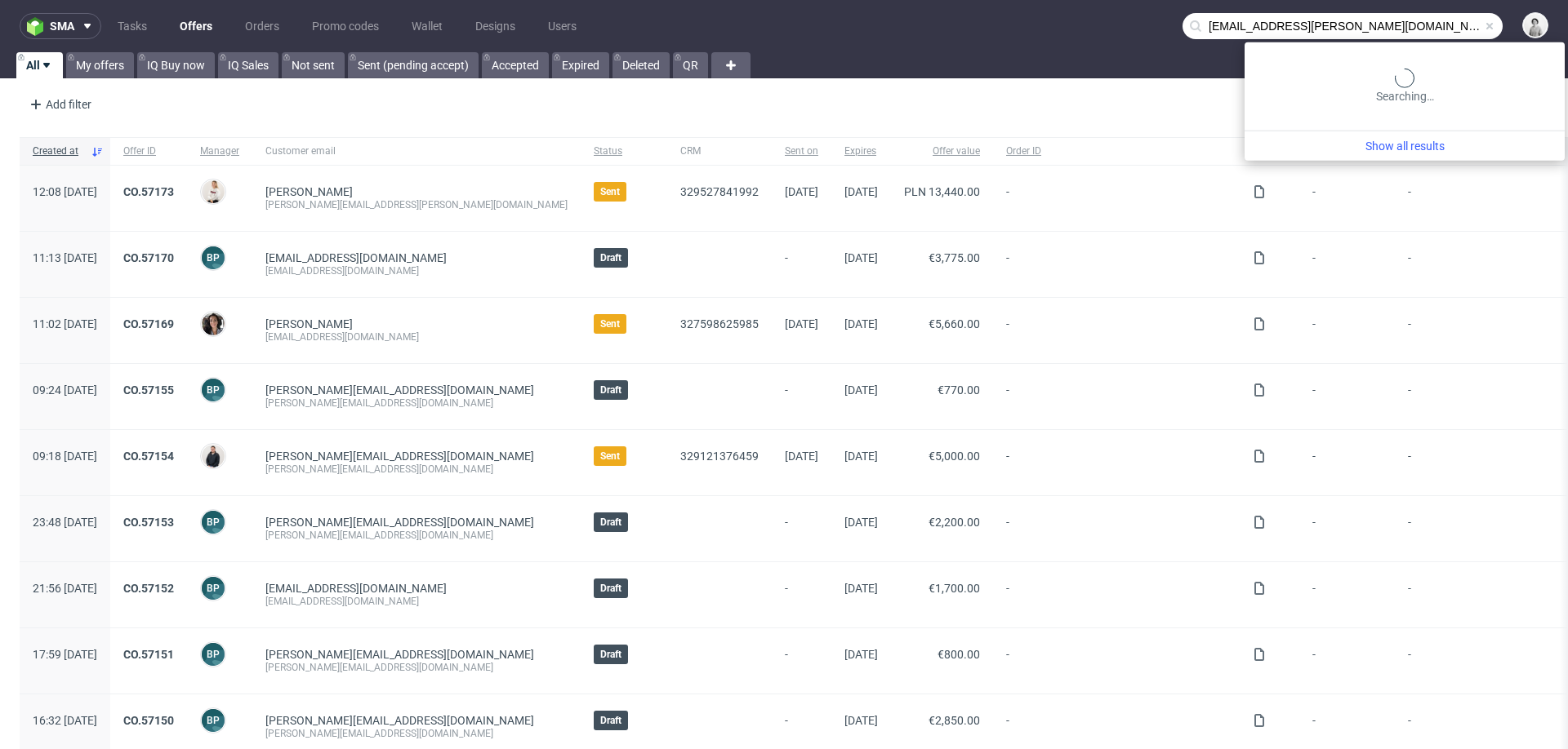
type input "[EMAIL_ADDRESS][PERSON_NAME][DOMAIN_NAME]"
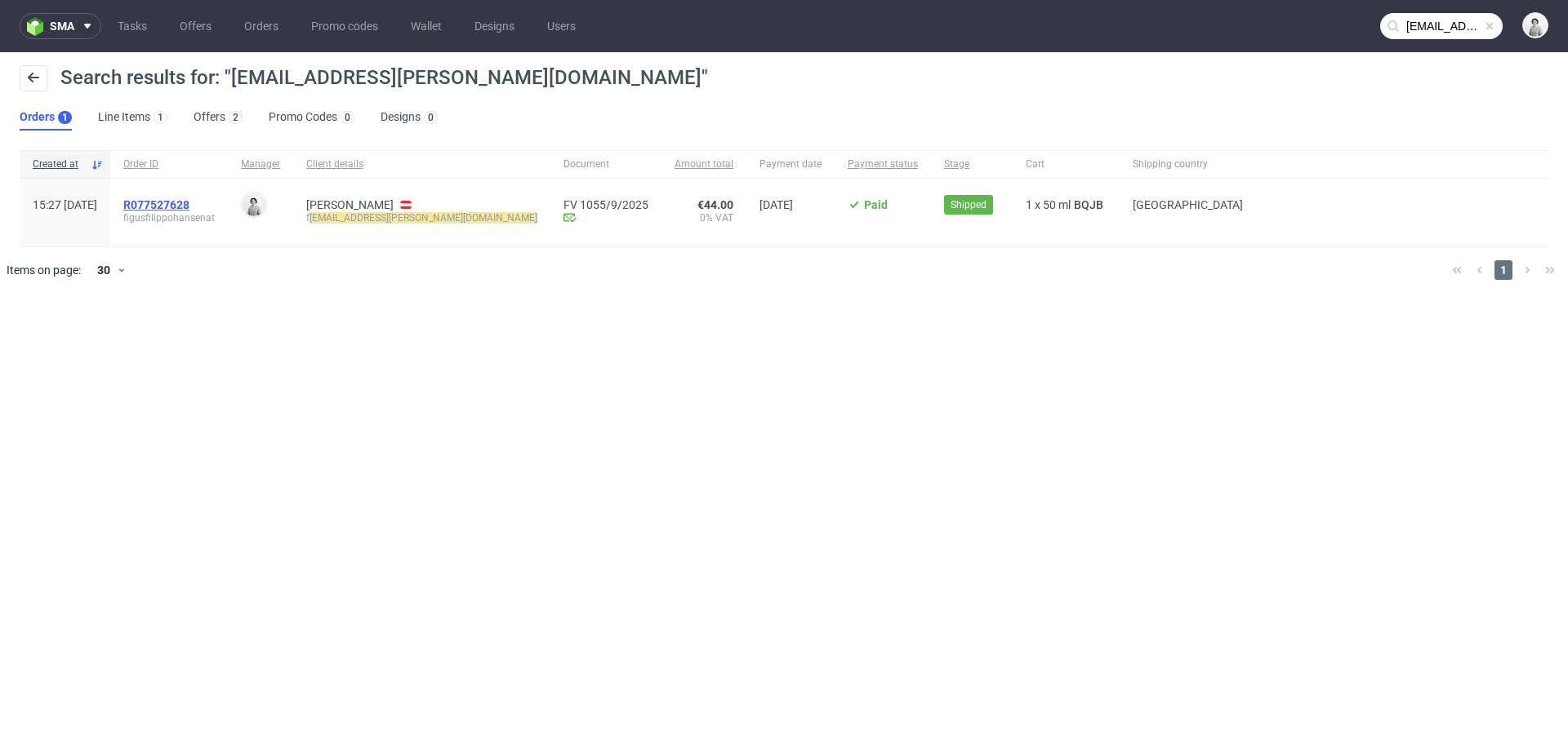
click at [190, 207] on span "R077527628" at bounding box center [157, 205] width 66 height 13
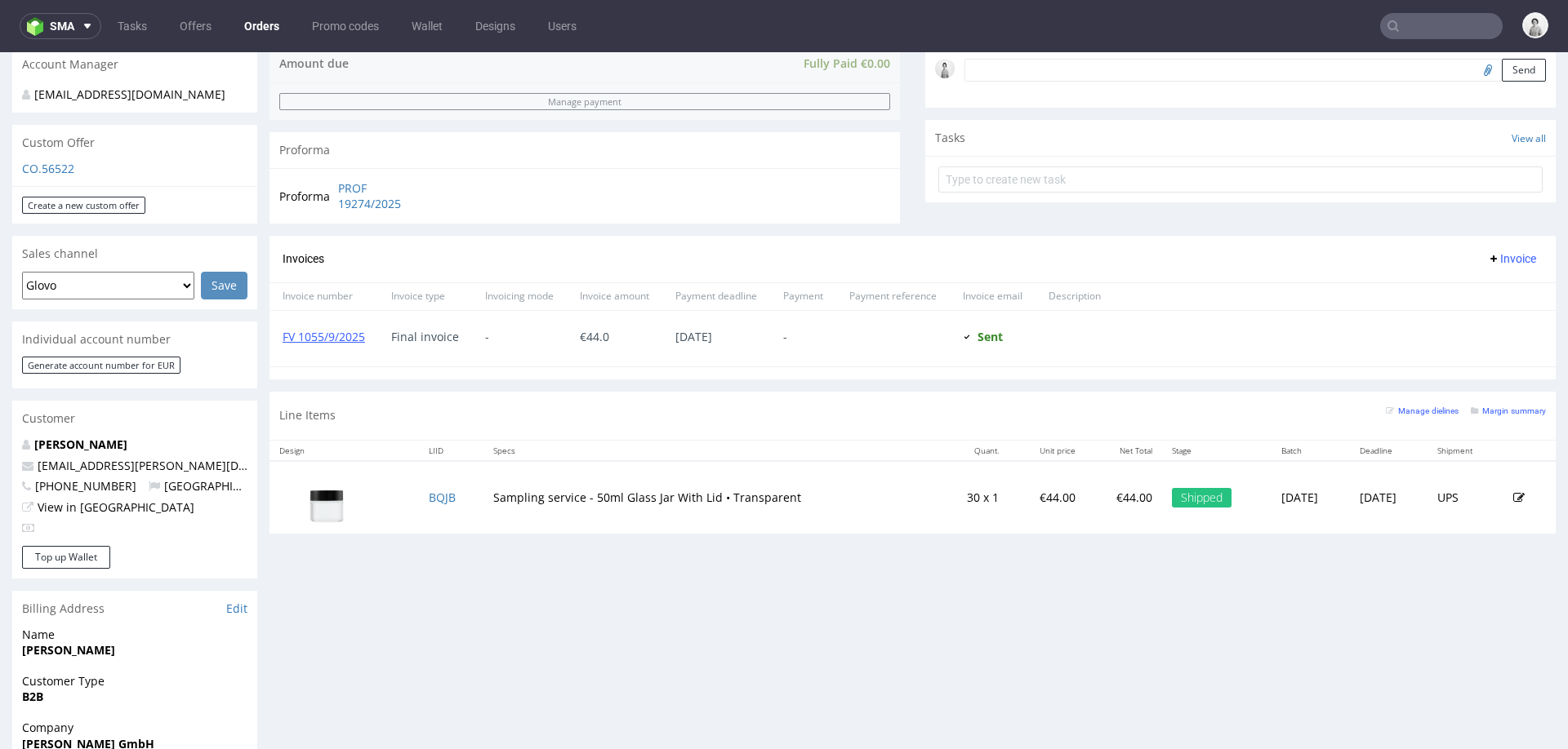
scroll to position [554, 0]
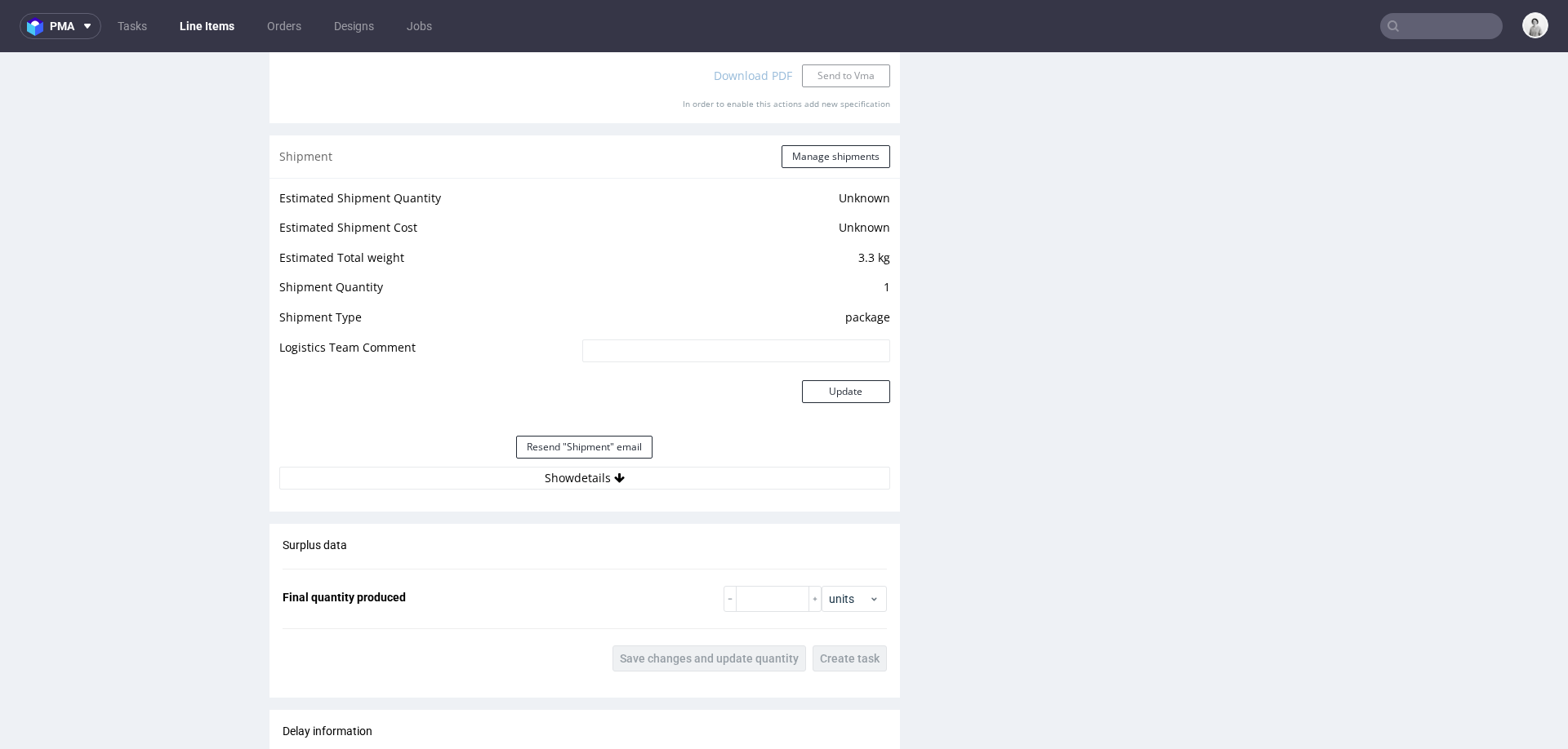
scroll to position [1742, 0]
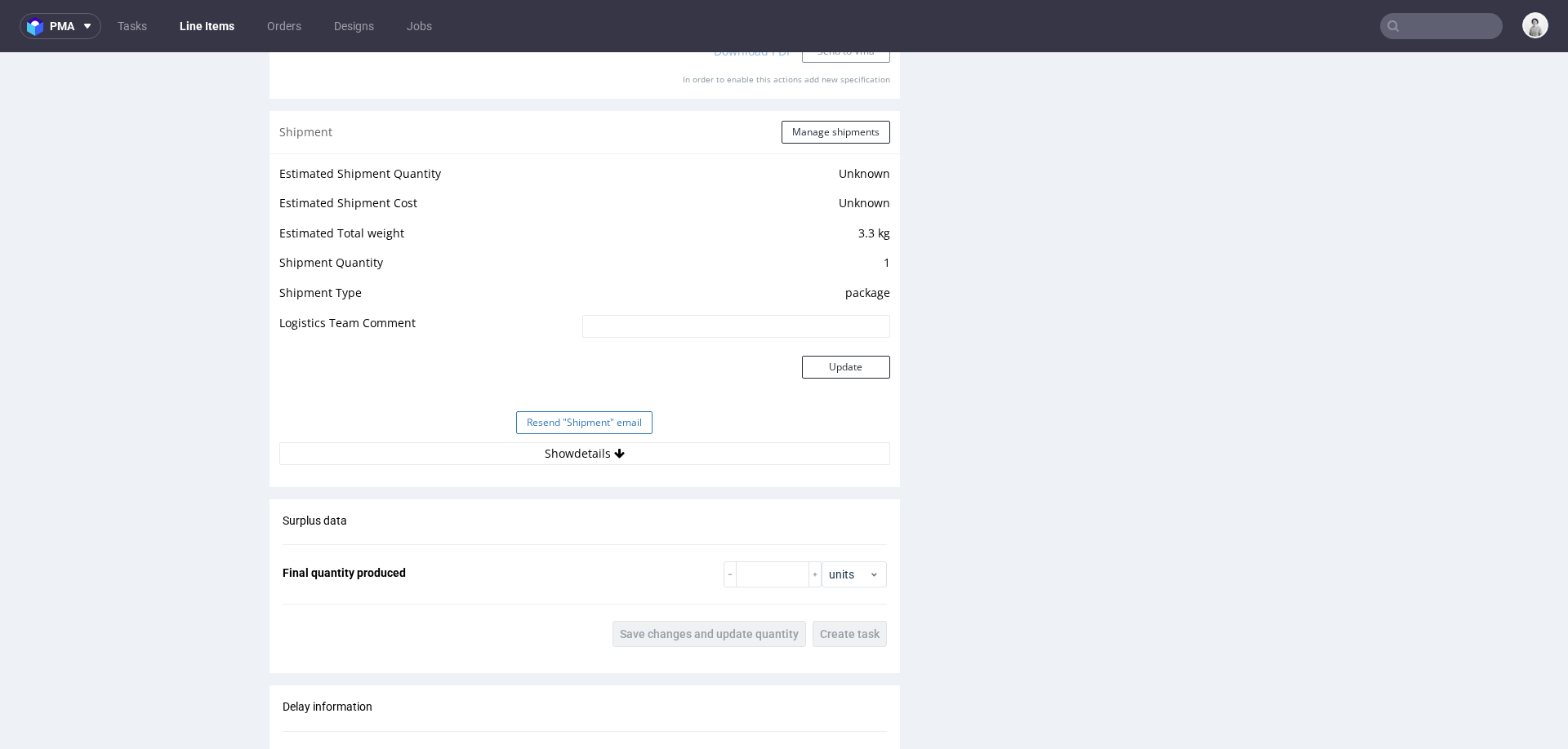
click at [570, 424] on button "Resend "Shipment" email" at bounding box center [585, 422] width 136 height 23
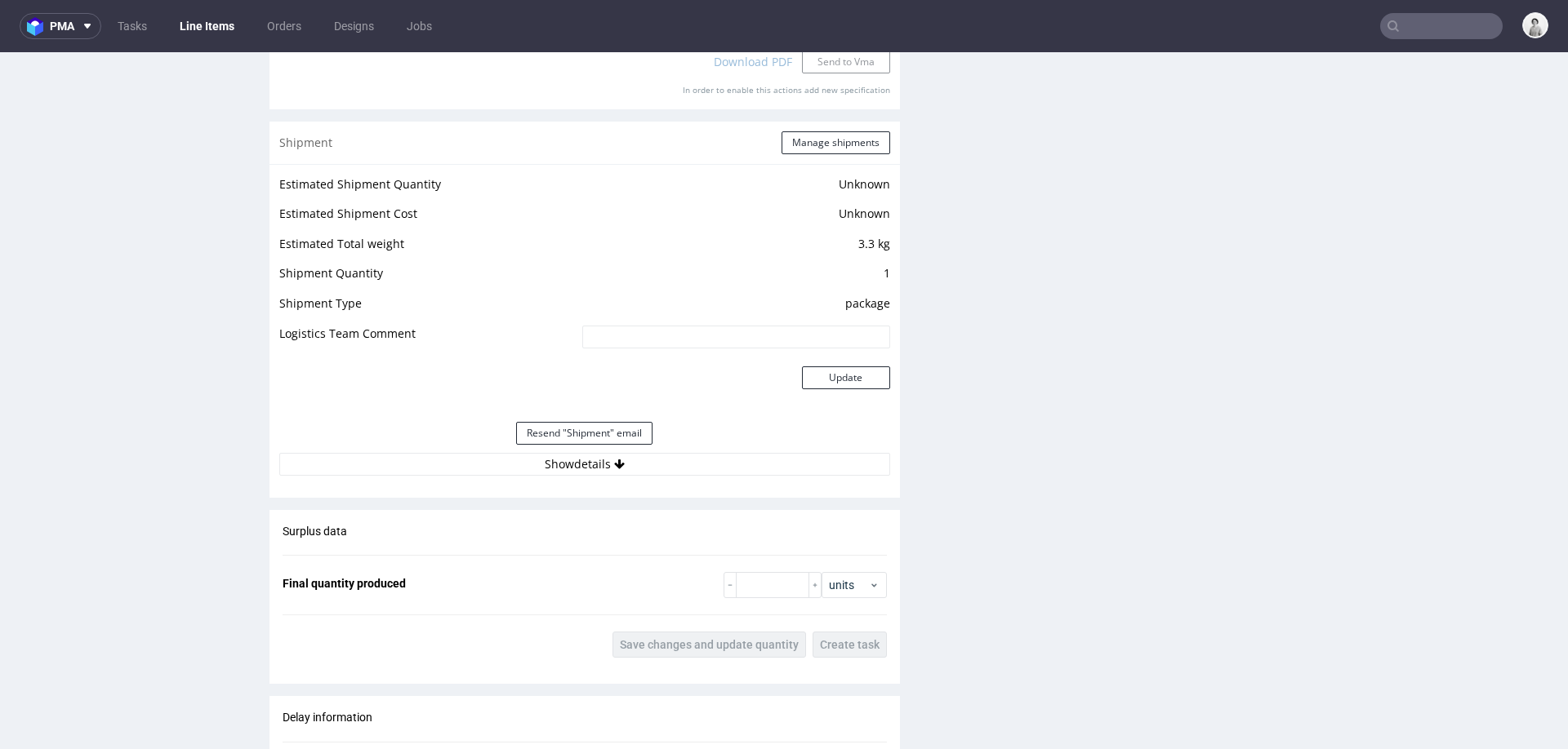
scroll to position [1741, 0]
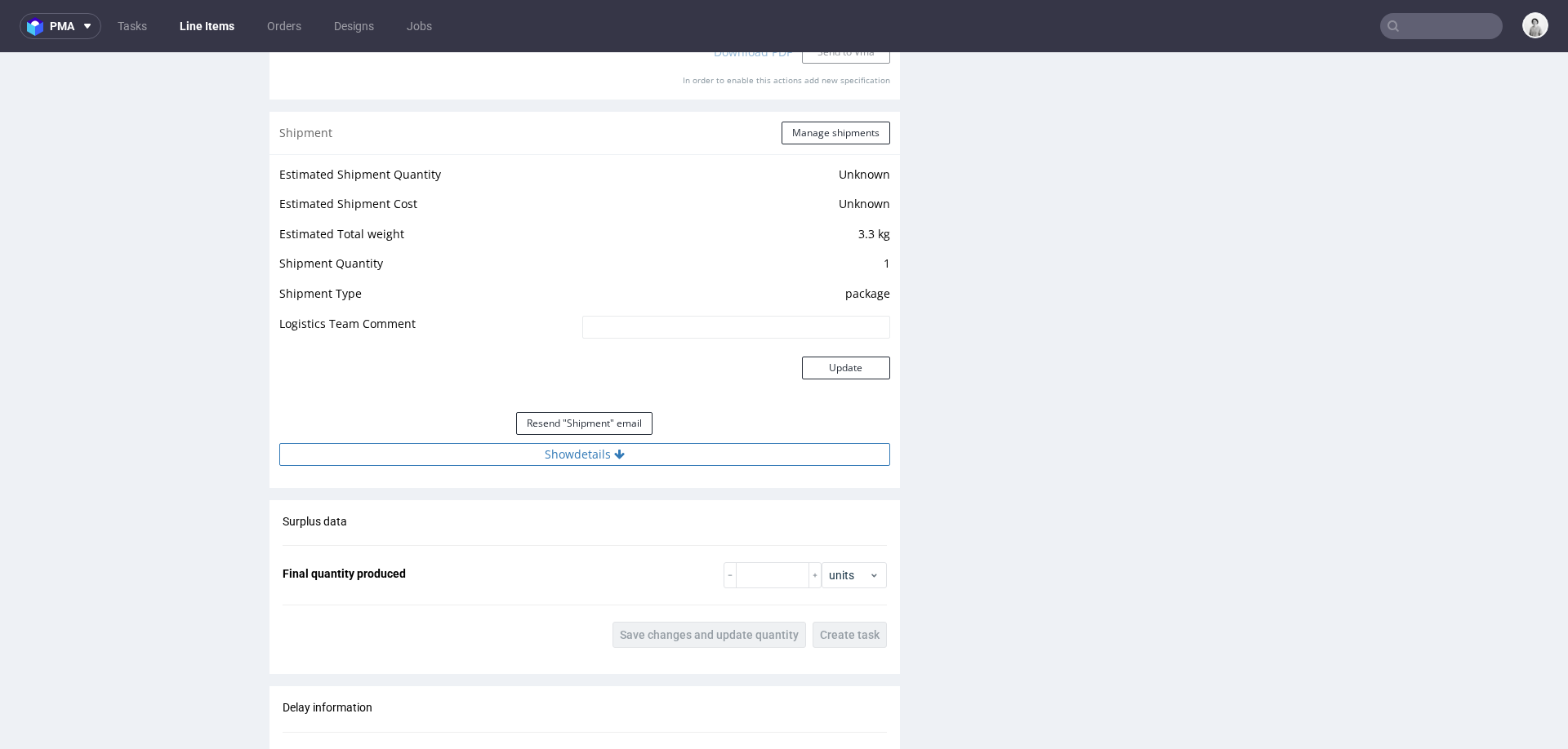
click at [531, 461] on button "Show details" at bounding box center [585, 455] width 611 height 23
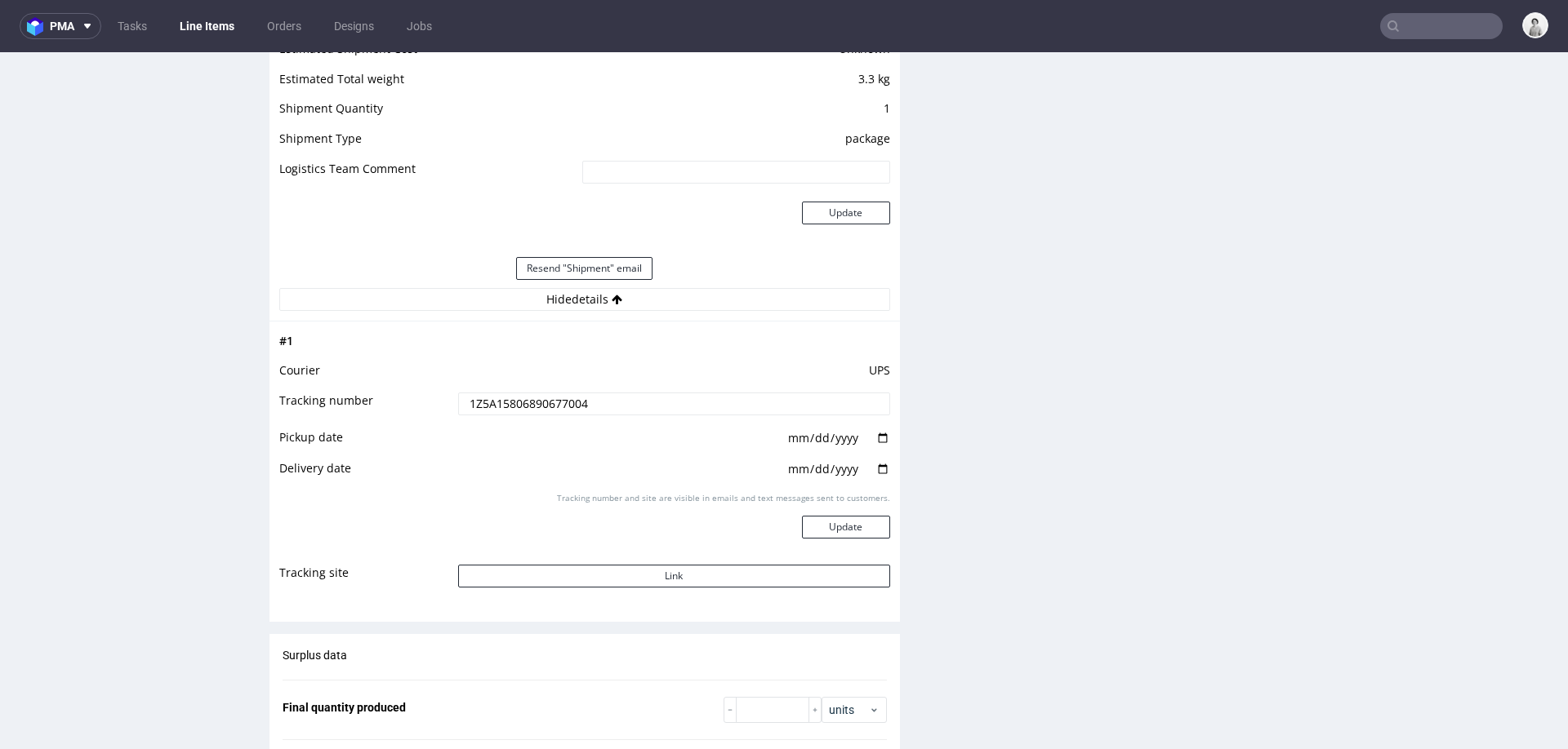
scroll to position [1896, 0]
click at [562, 402] on input "1Z5A15806890677004" at bounding box center [674, 405] width 432 height 23
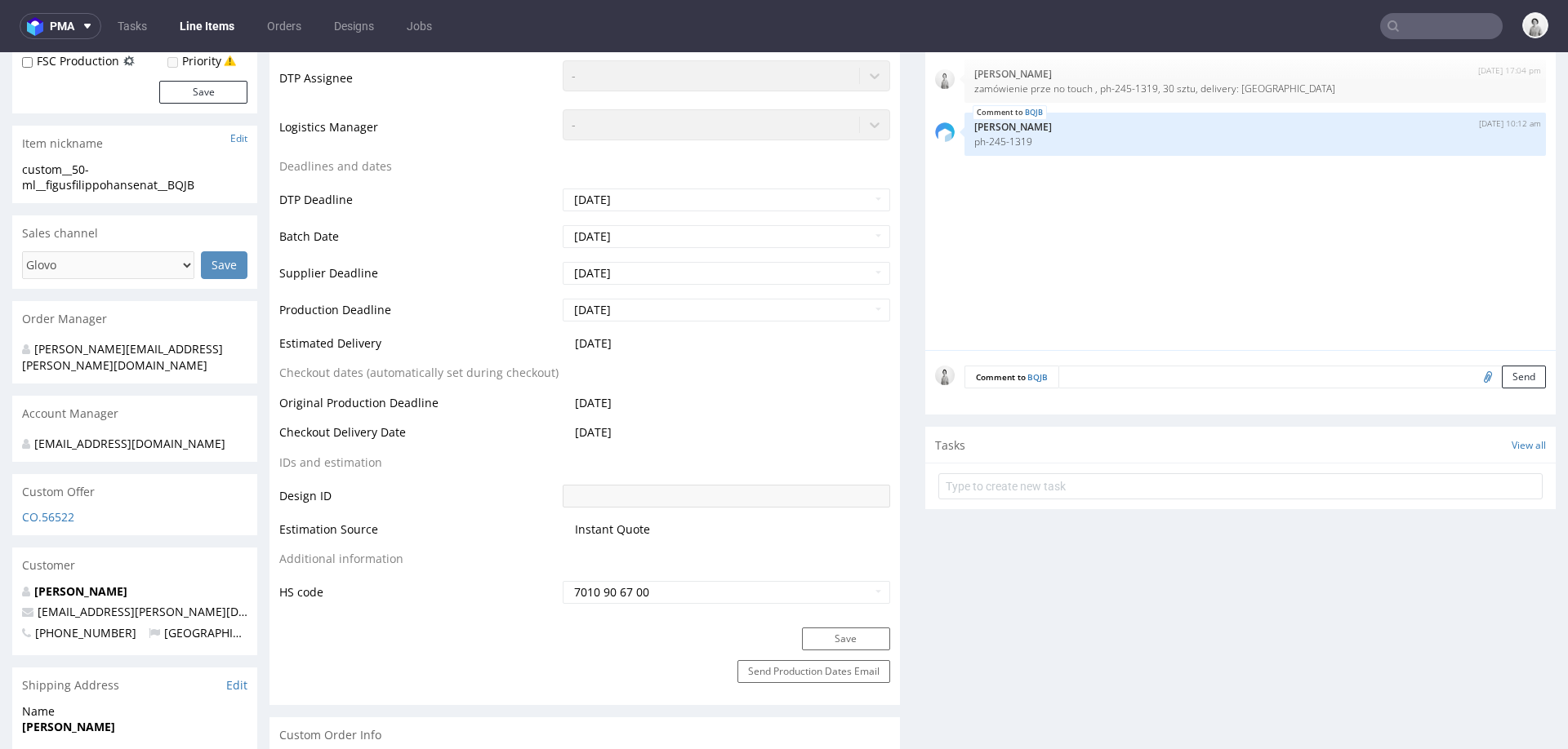
scroll to position [632, 0]
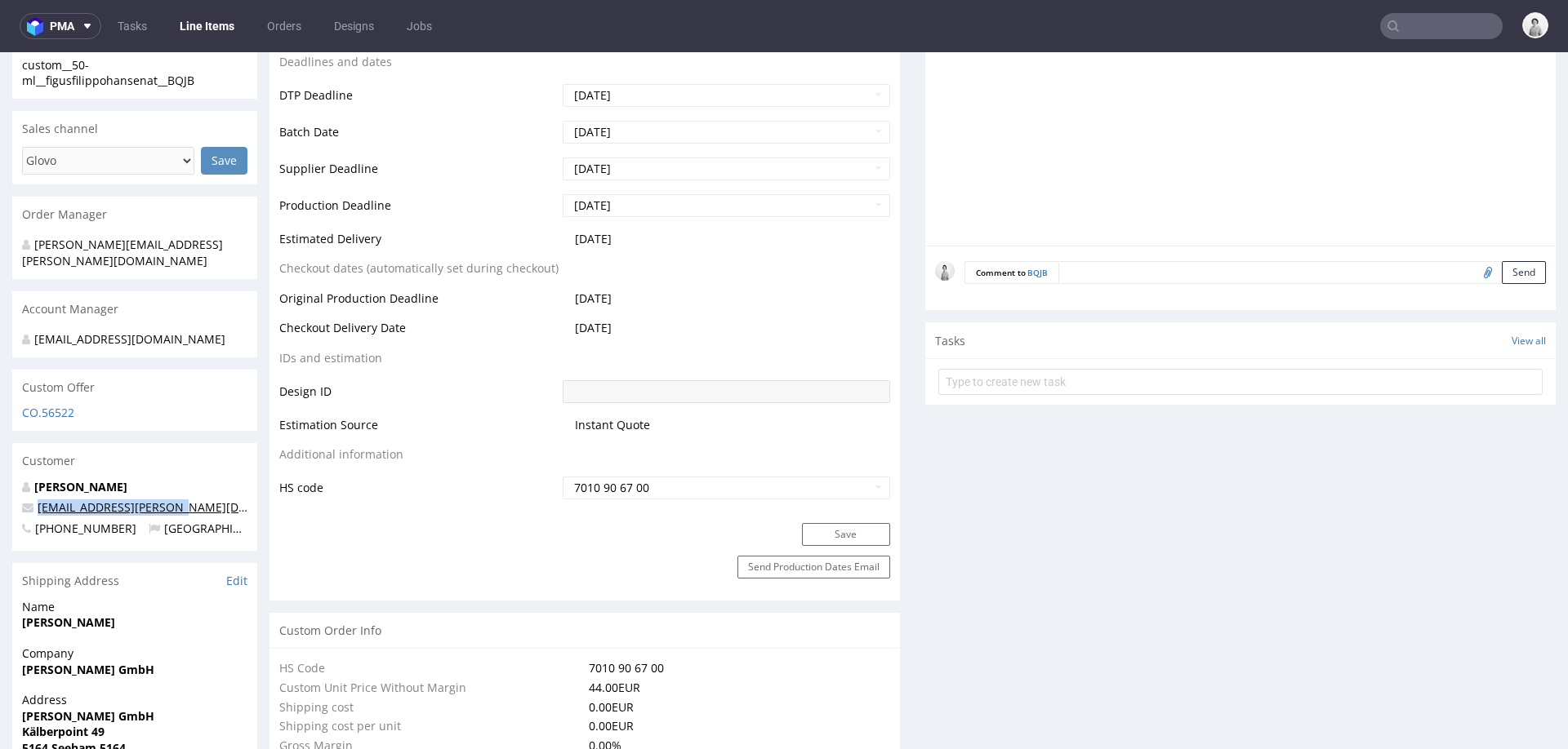
drag, startPoint x: 168, startPoint y: 493, endPoint x: 37, endPoint y: 492, distance: 131.0
click at [37, 500] on p "[EMAIL_ADDRESS][PERSON_NAME][DOMAIN_NAME]" at bounding box center [134, 508] width 226 height 17
copy link "[EMAIL_ADDRESS][PERSON_NAME][DOMAIN_NAME]"
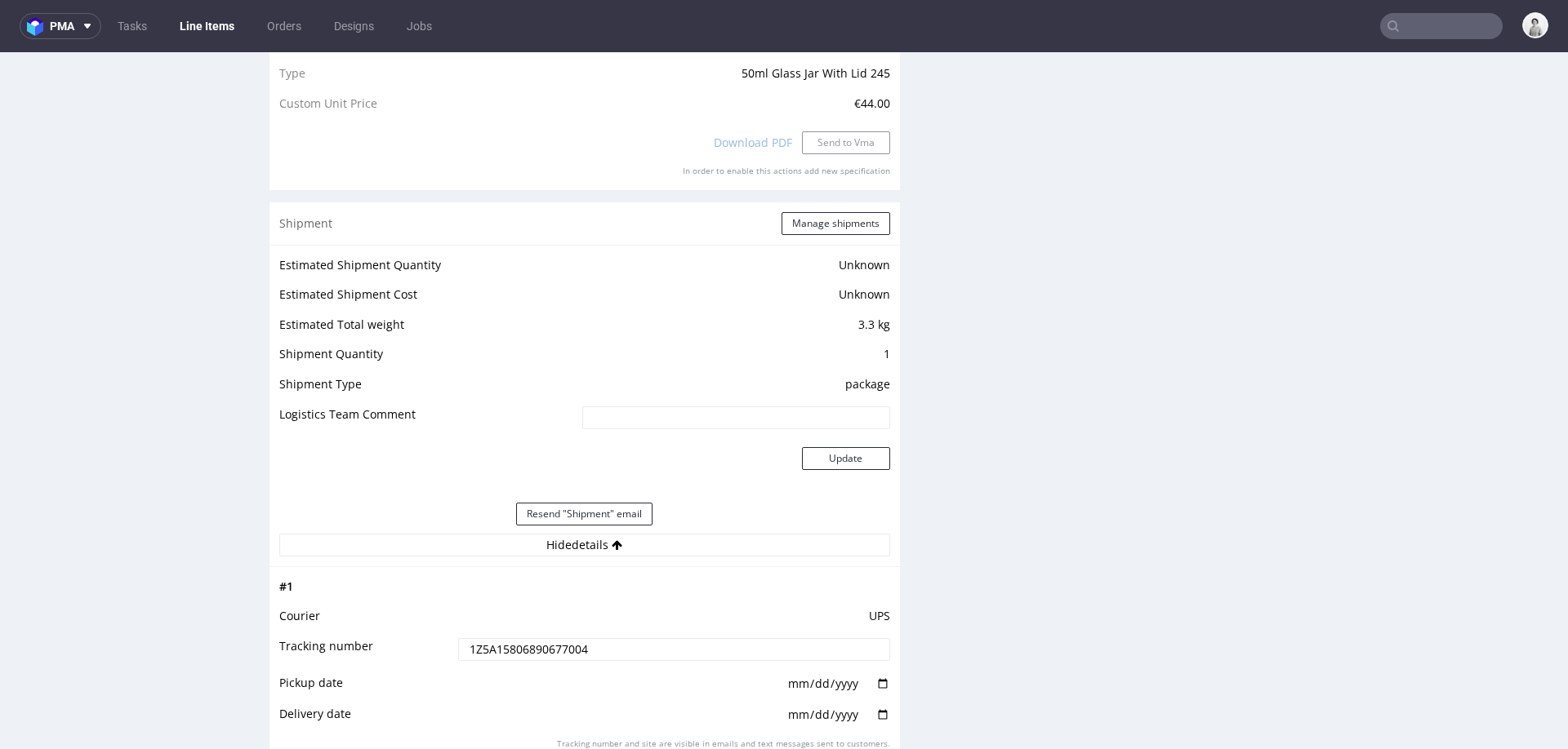
scroll to position [1649, 0]
click at [532, 651] on input "1Z5A15806890677004" at bounding box center [674, 651] width 432 height 23
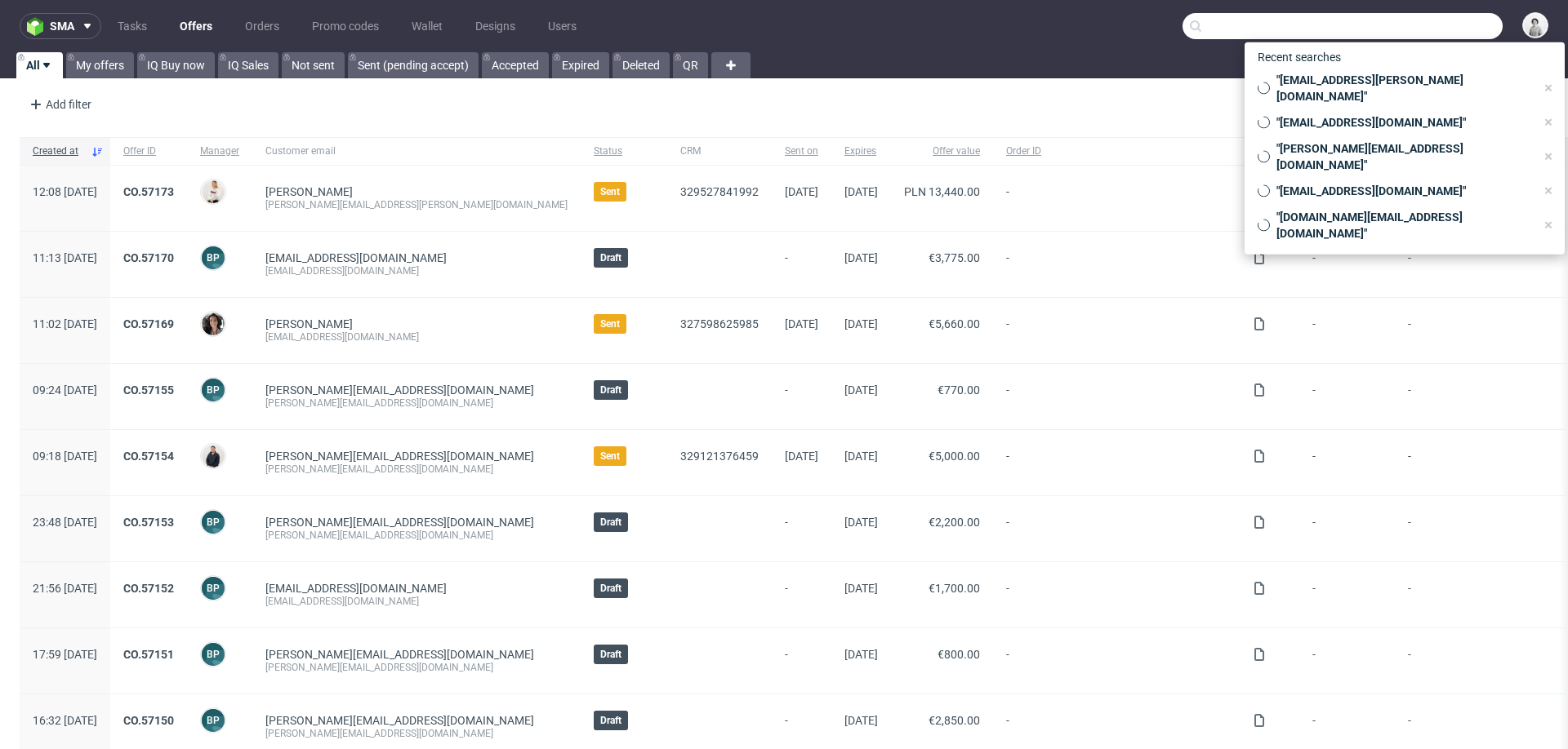
click at [1439, 29] on input "text" at bounding box center [1343, 26] width 320 height 26
paste input "1Z5A15806890677004"
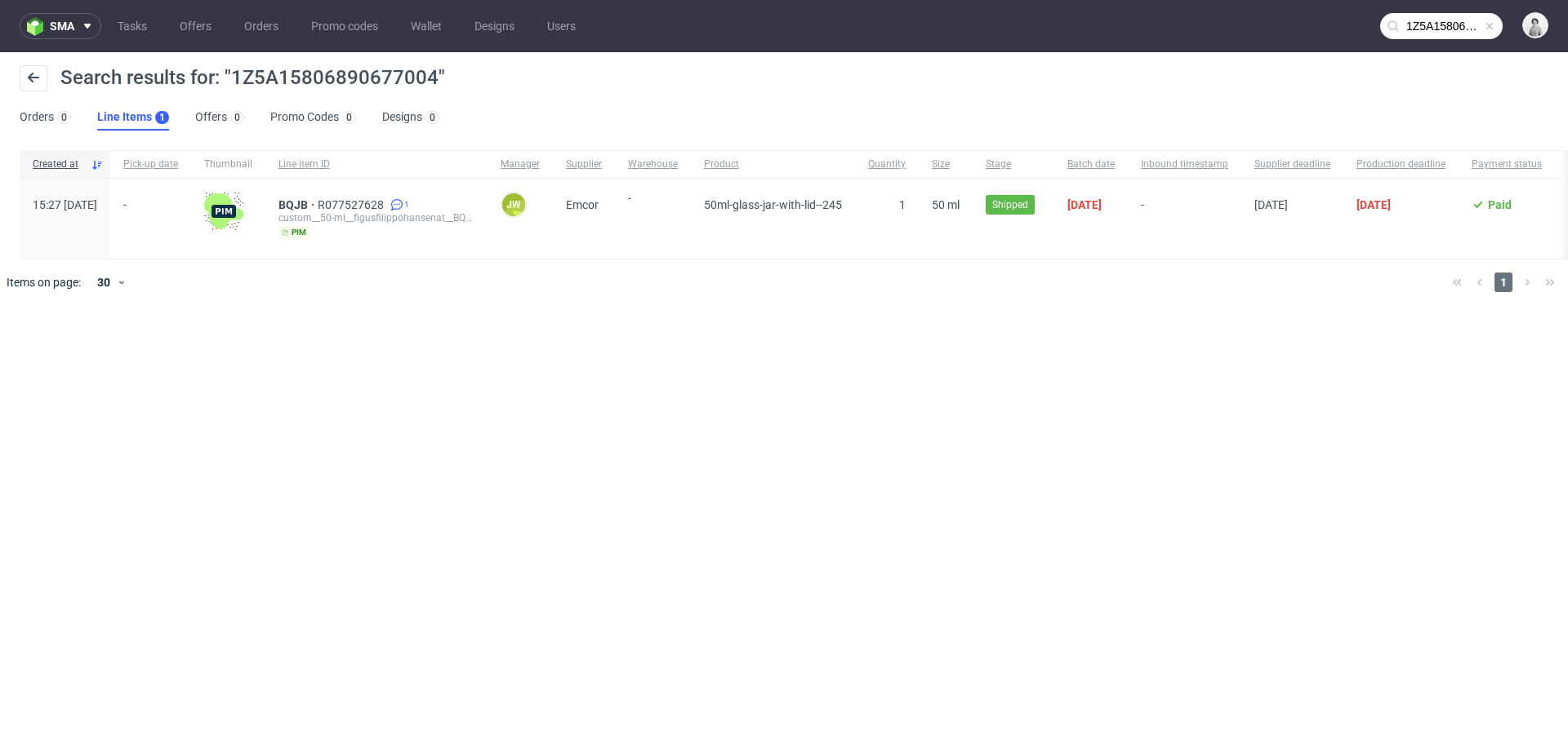
click at [120, 109] on link "Line Items 1" at bounding box center [134, 118] width 72 height 26
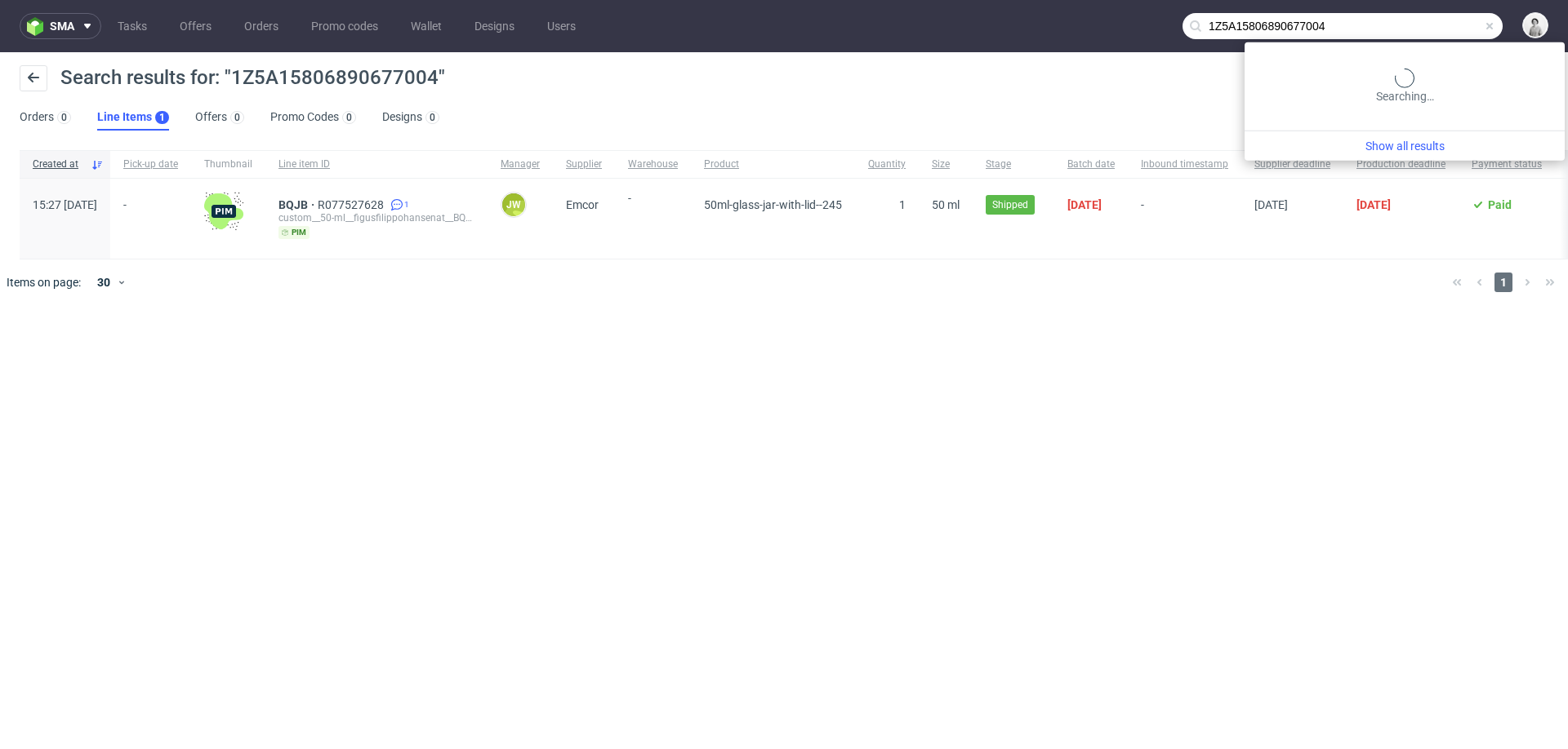
click at [1413, 33] on input "1Z5A15806890677004" at bounding box center [1343, 26] width 320 height 26
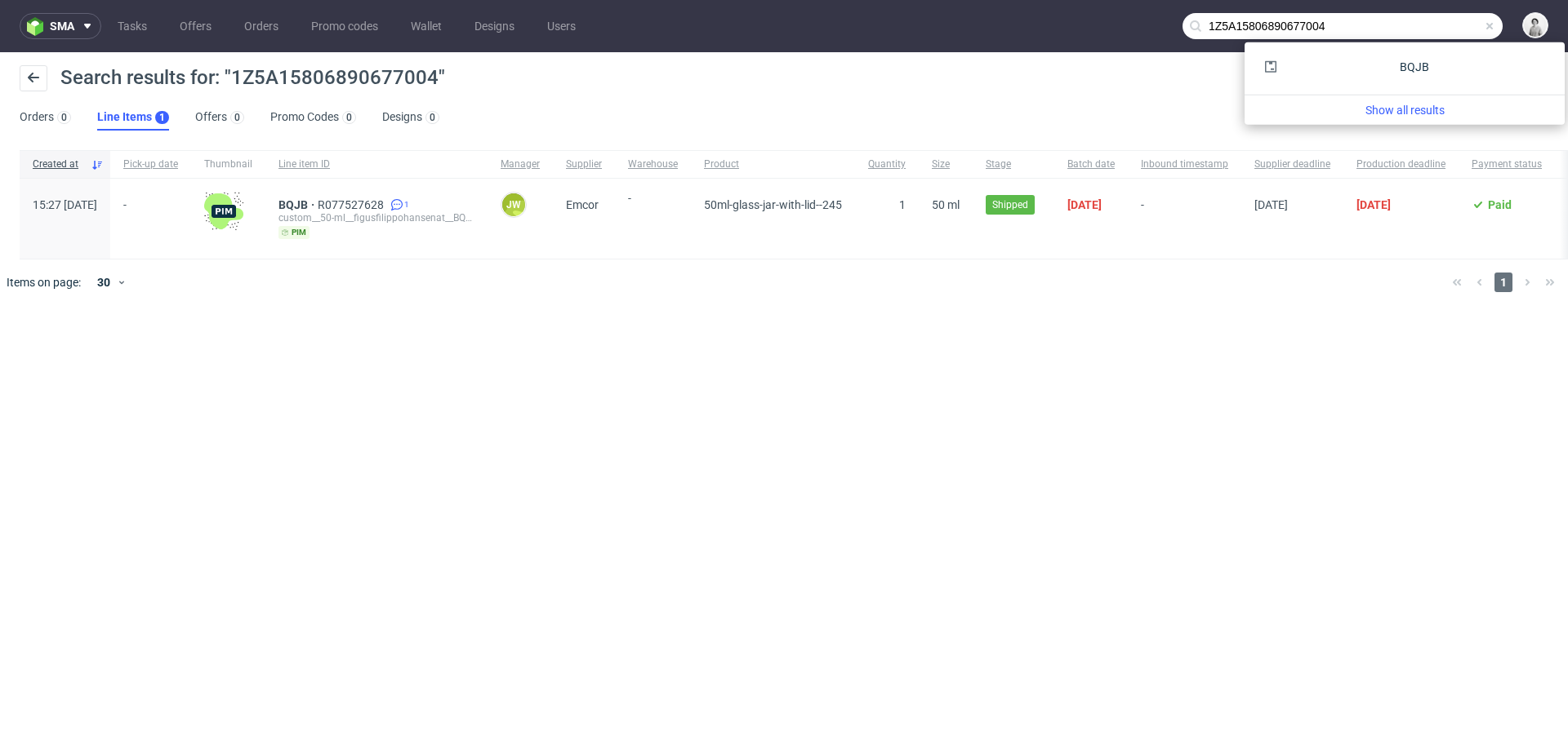
paste input "[EMAIL_ADDRESS][PERSON_NAME][DOMAIN_NAME]"
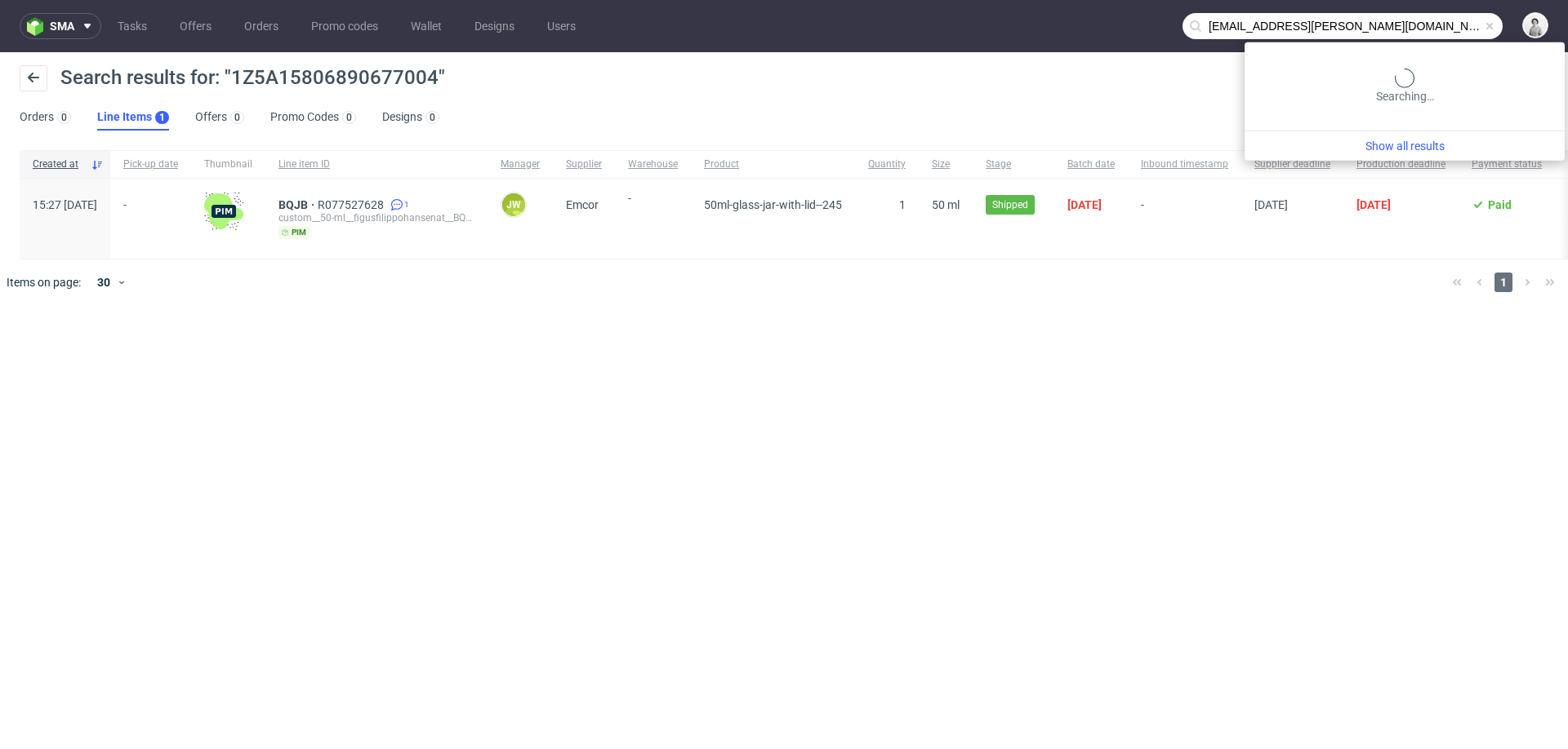
type input "[EMAIL_ADDRESS][PERSON_NAME][DOMAIN_NAME]"
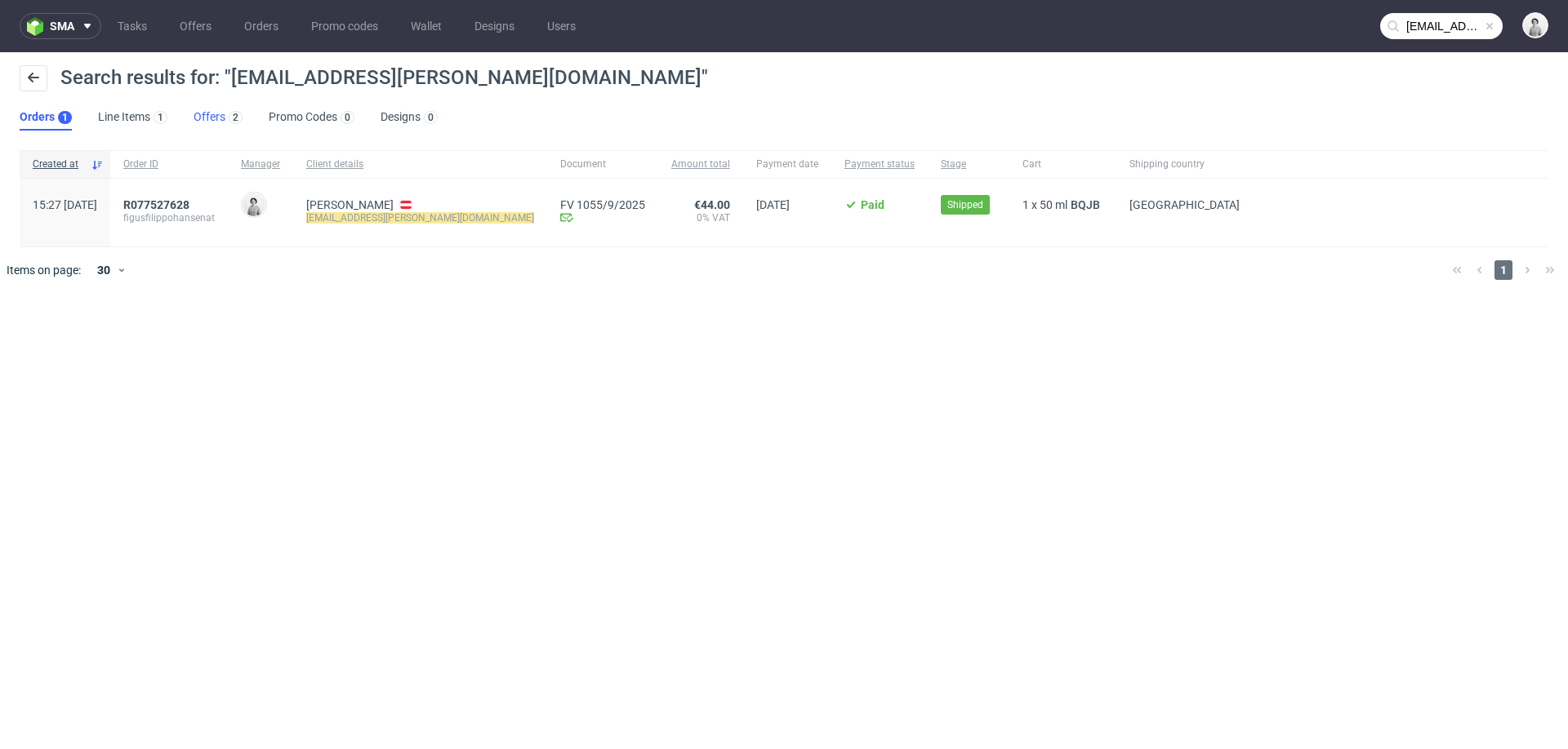
click at [210, 120] on link "Offers 2" at bounding box center [217, 118] width 49 height 26
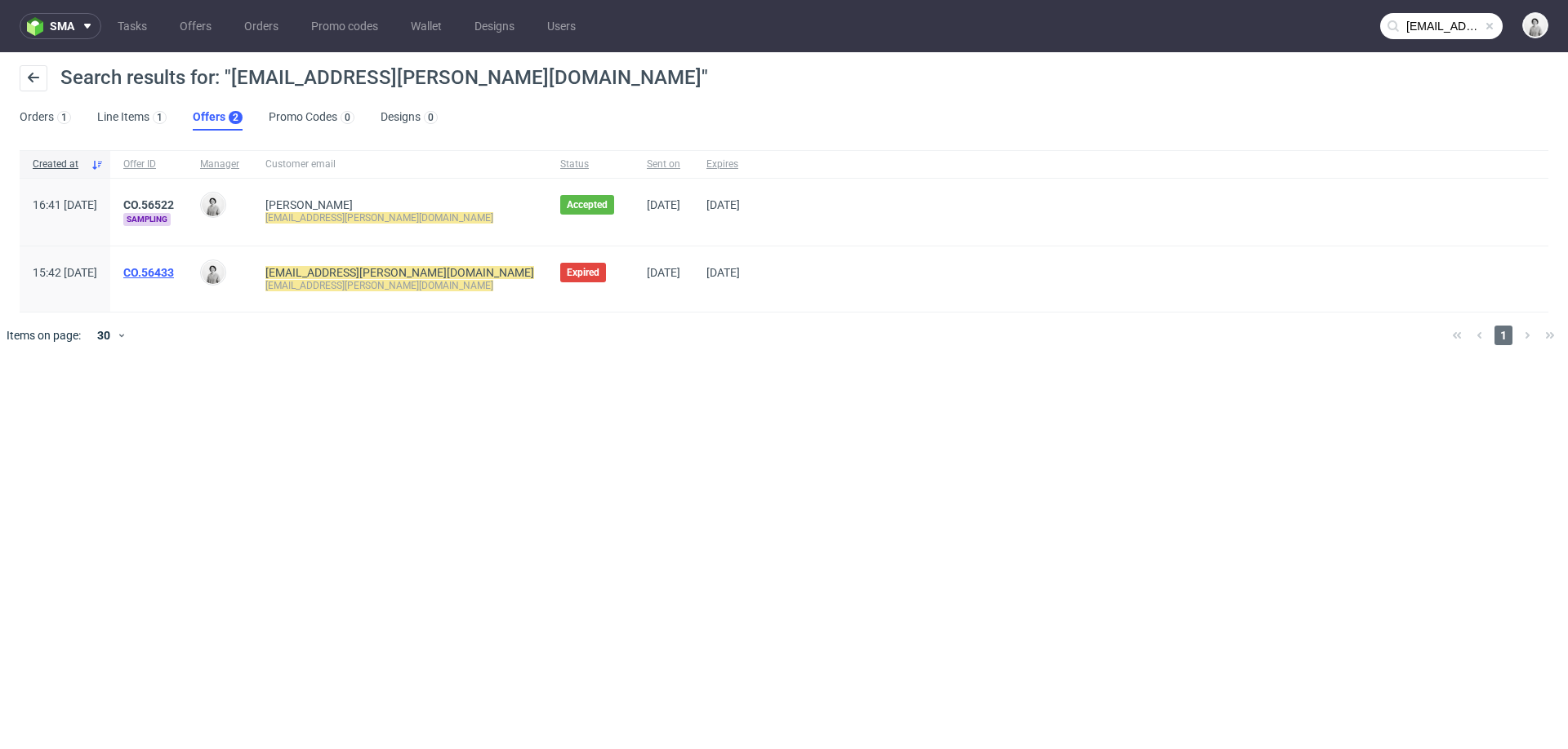
click at [174, 267] on link "CO.56433" at bounding box center [148, 272] width 51 height 13
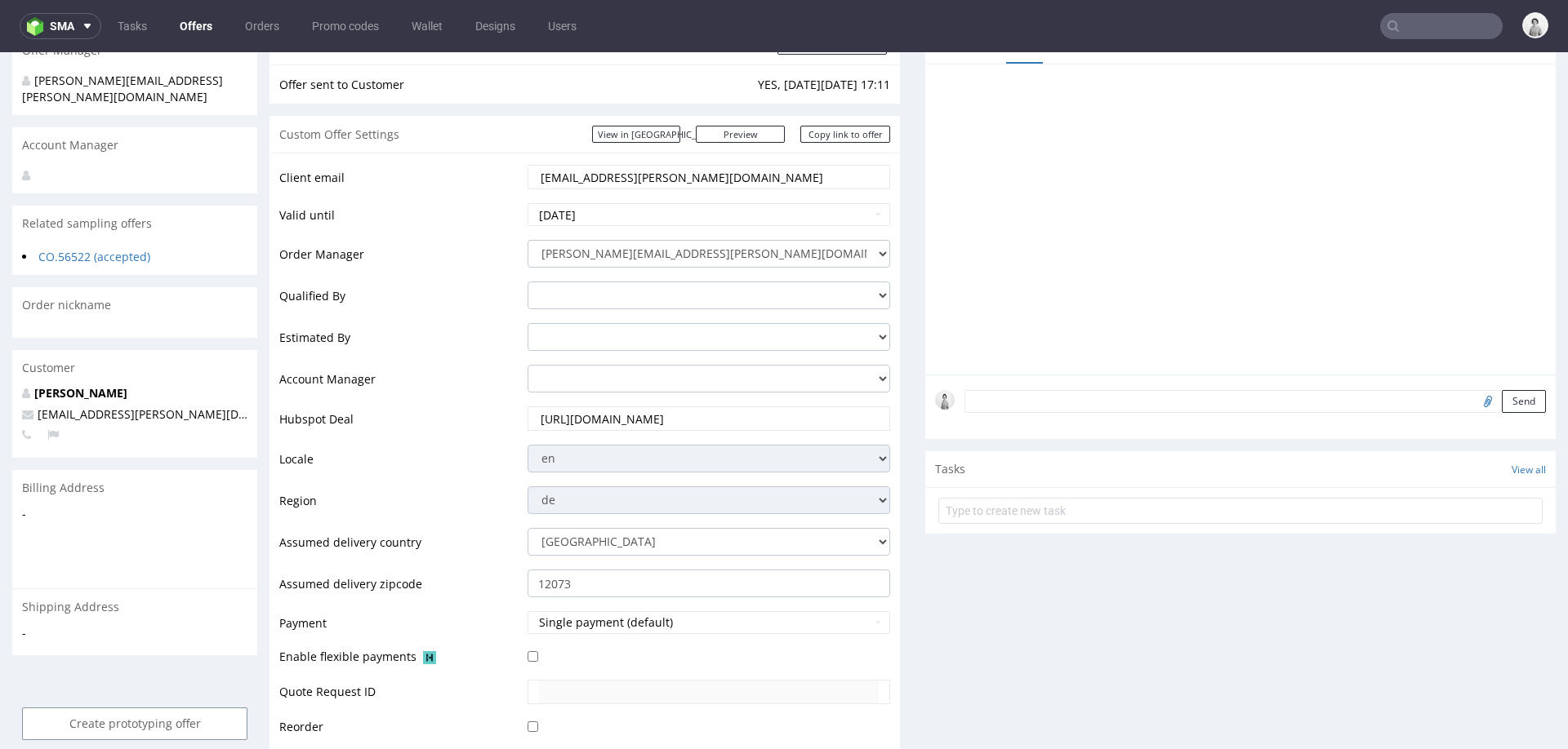
scroll to position [179, 0]
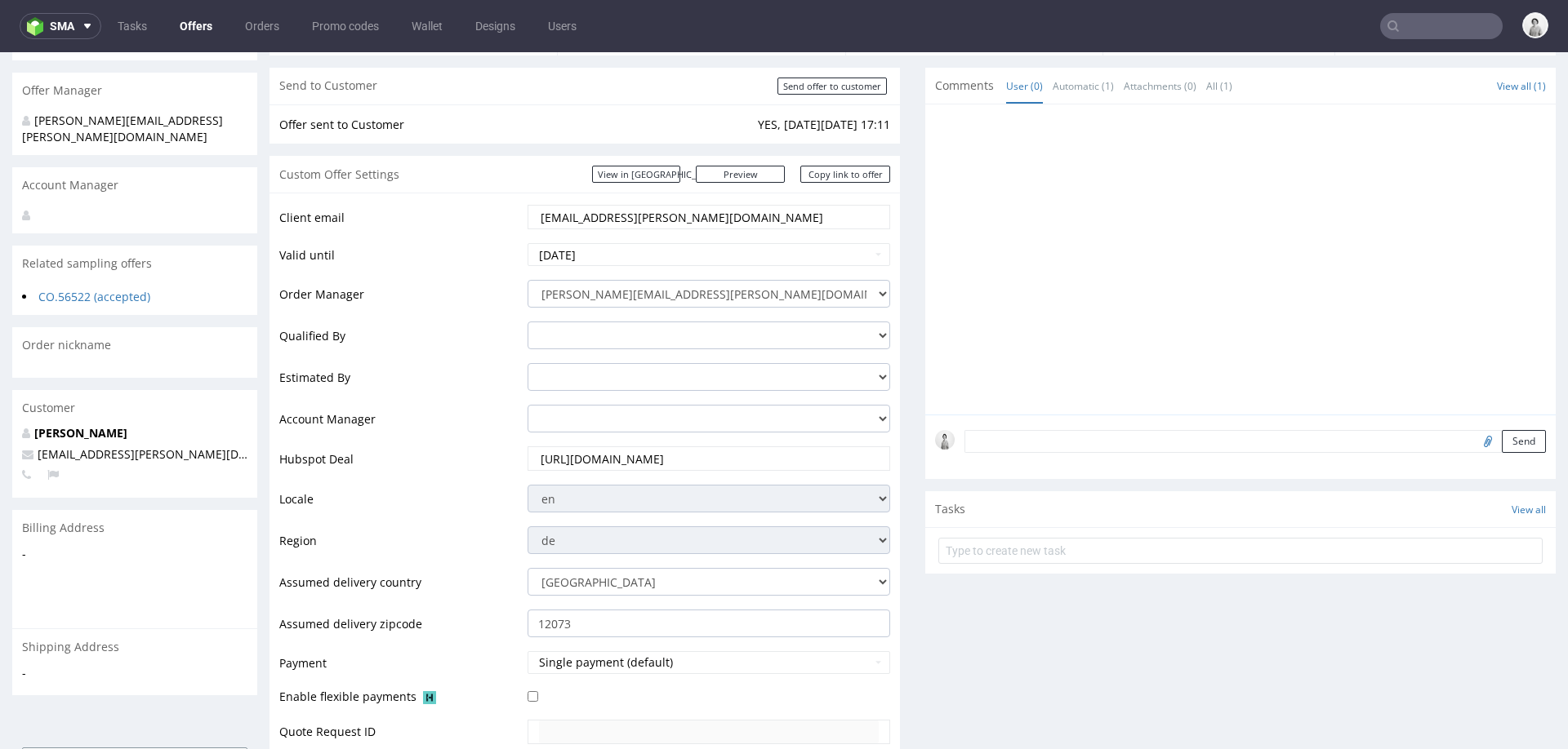
click at [599, 213] on input "[EMAIL_ADDRESS][PERSON_NAME][DOMAIN_NAME]" at bounding box center [709, 217] width 340 height 23
